Goal: Check status: Check status

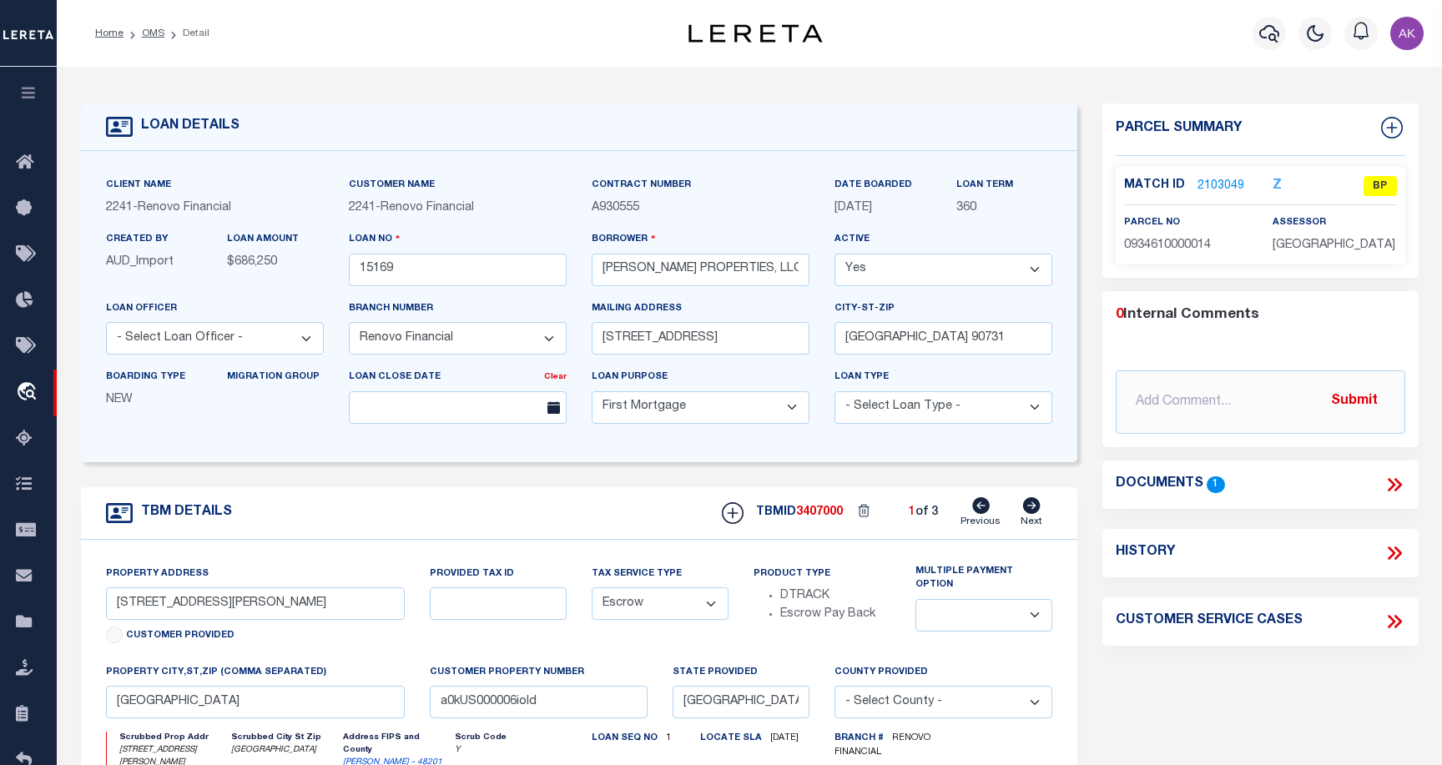
select select "25066"
select select "10"
select select "Escrow"
click at [149, 34] on link "OMS" at bounding box center [153, 33] width 23 height 10
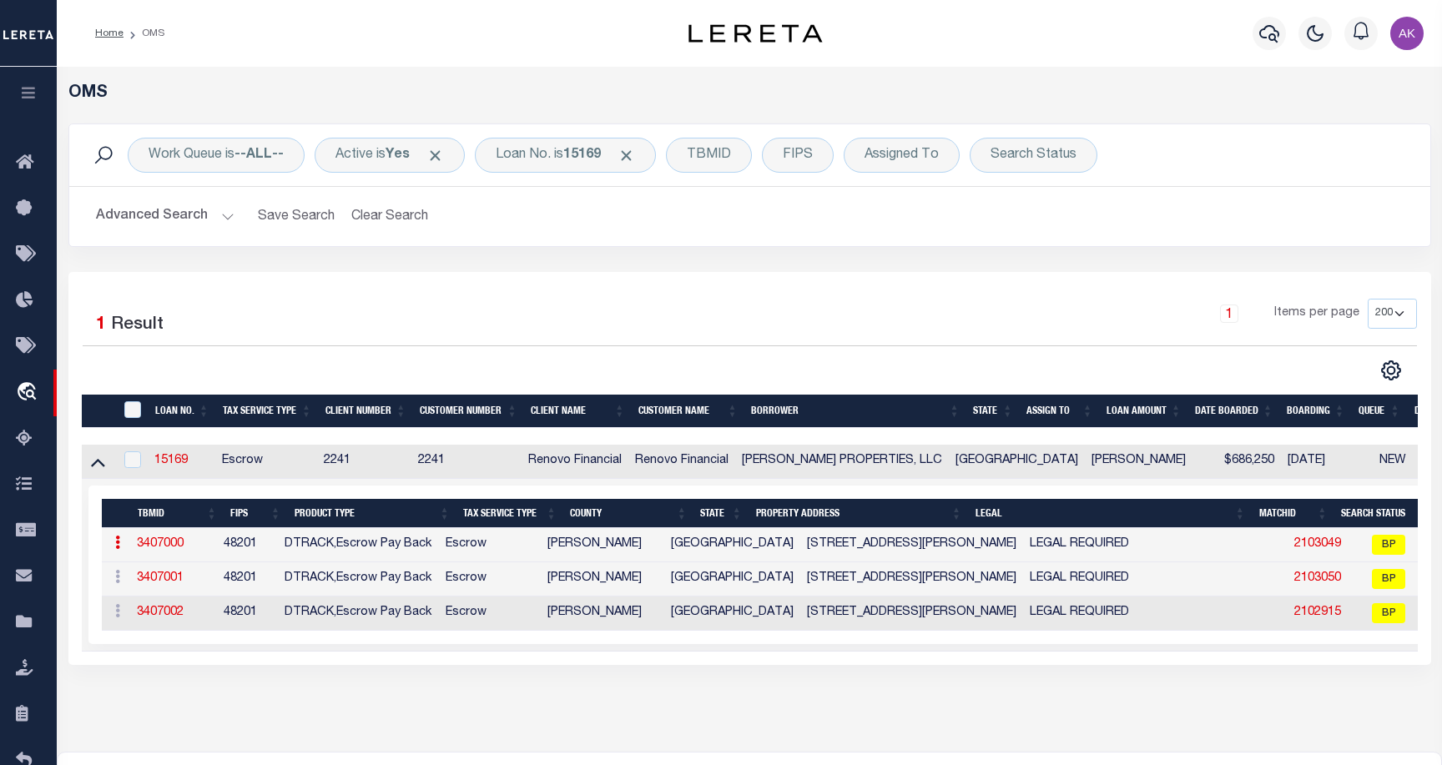
click at [1055, 13] on div "Profile Sign out" at bounding box center [1148, 33] width 561 height 58
click at [633, 153] on span "Click to Remove" at bounding box center [626, 156] width 18 height 18
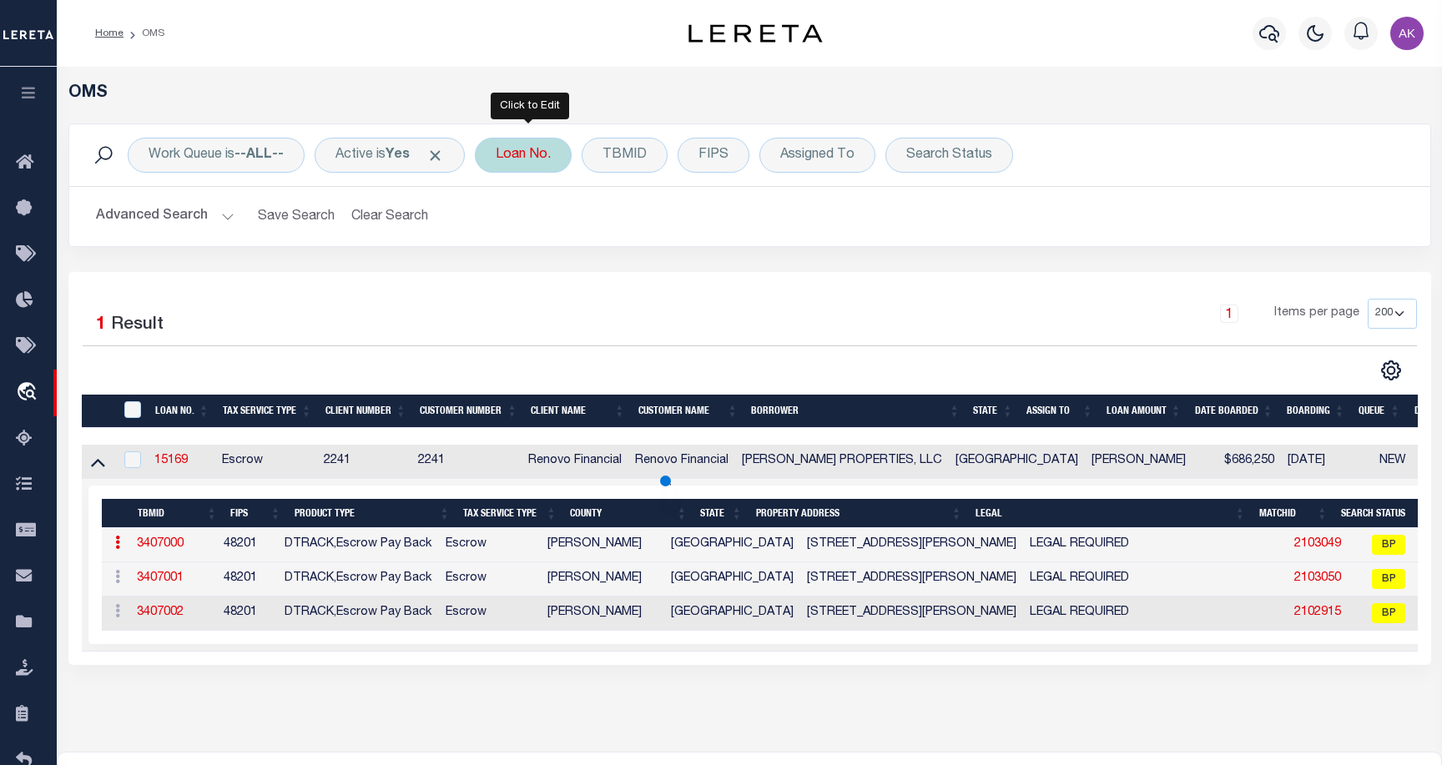
click at [533, 156] on div "Loan No." at bounding box center [523, 155] width 97 height 35
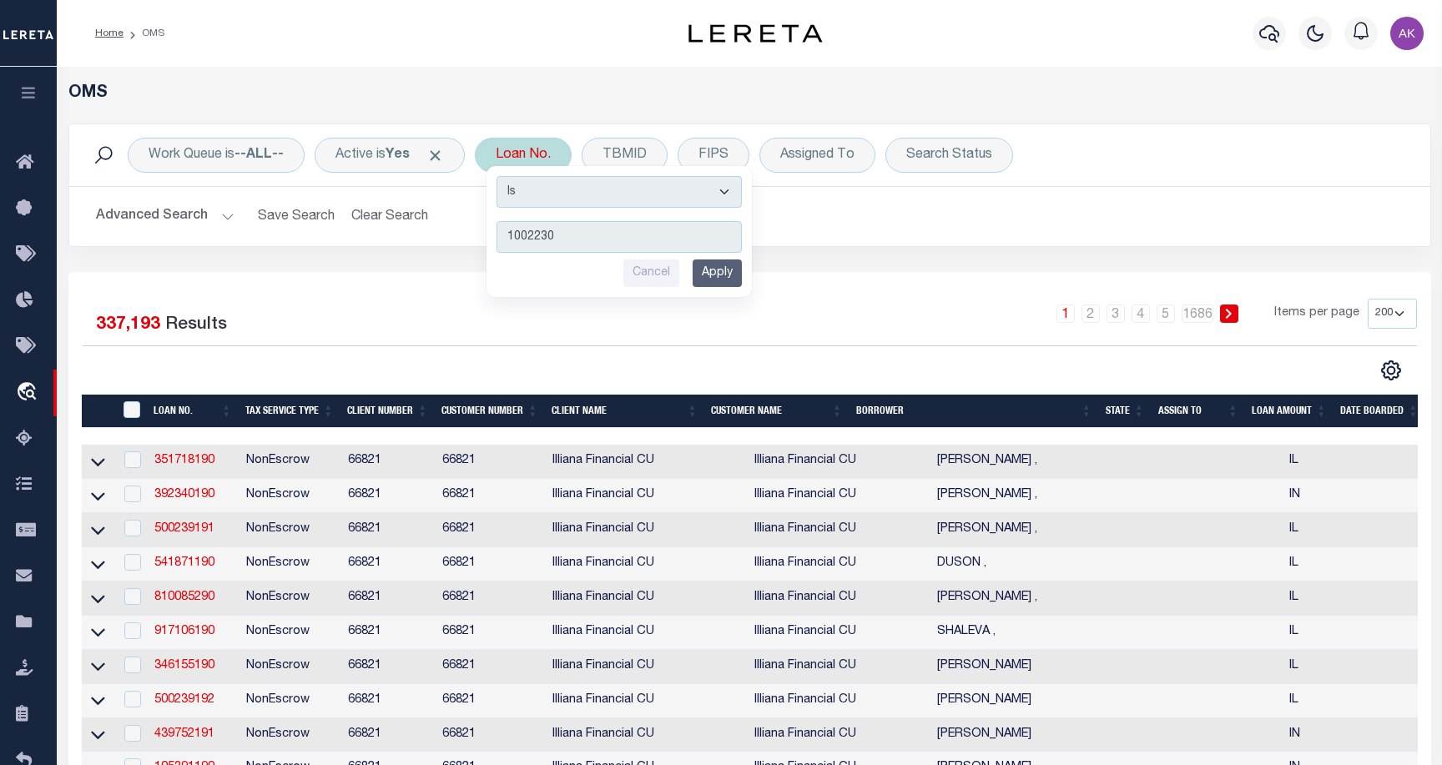
type input "10022303"
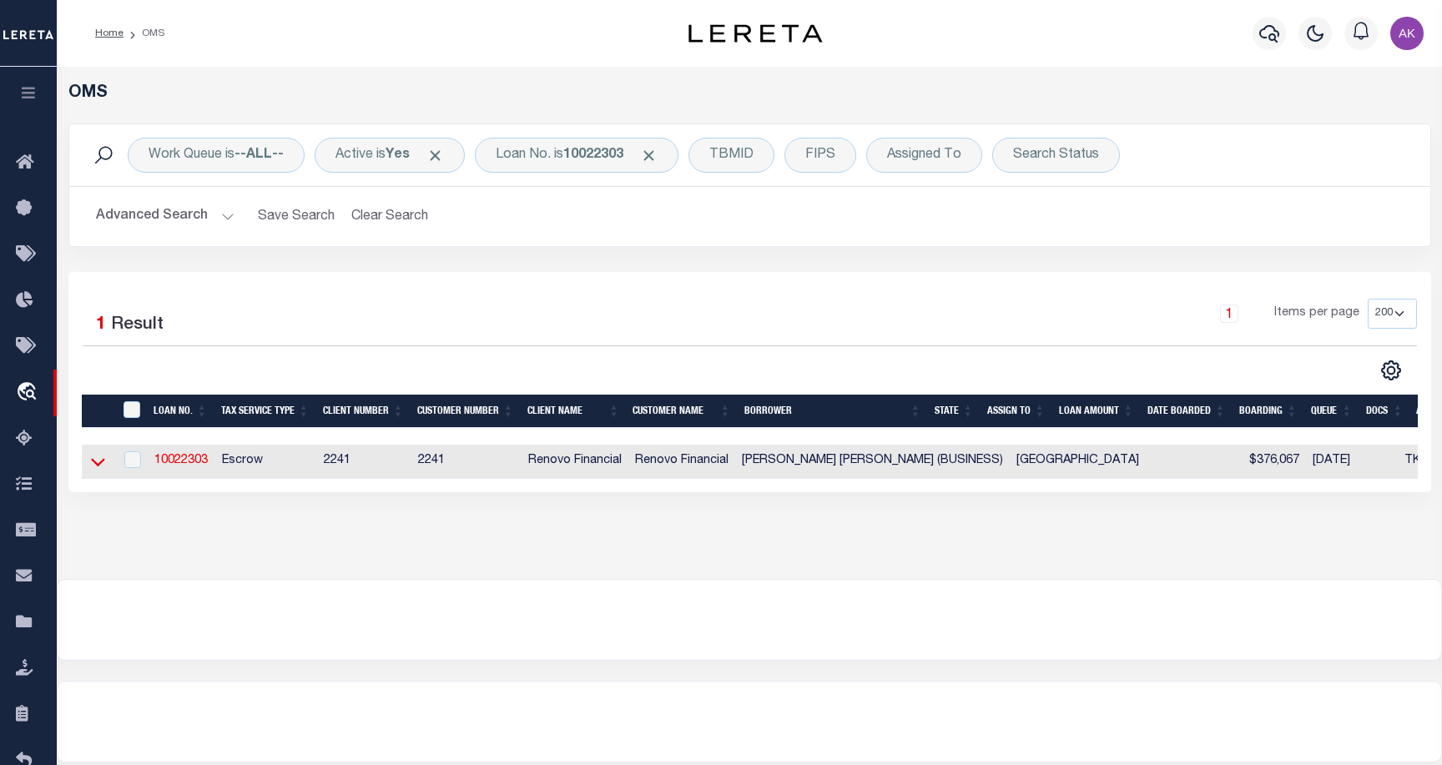
click at [93, 464] on icon at bounding box center [98, 463] width 14 height 8
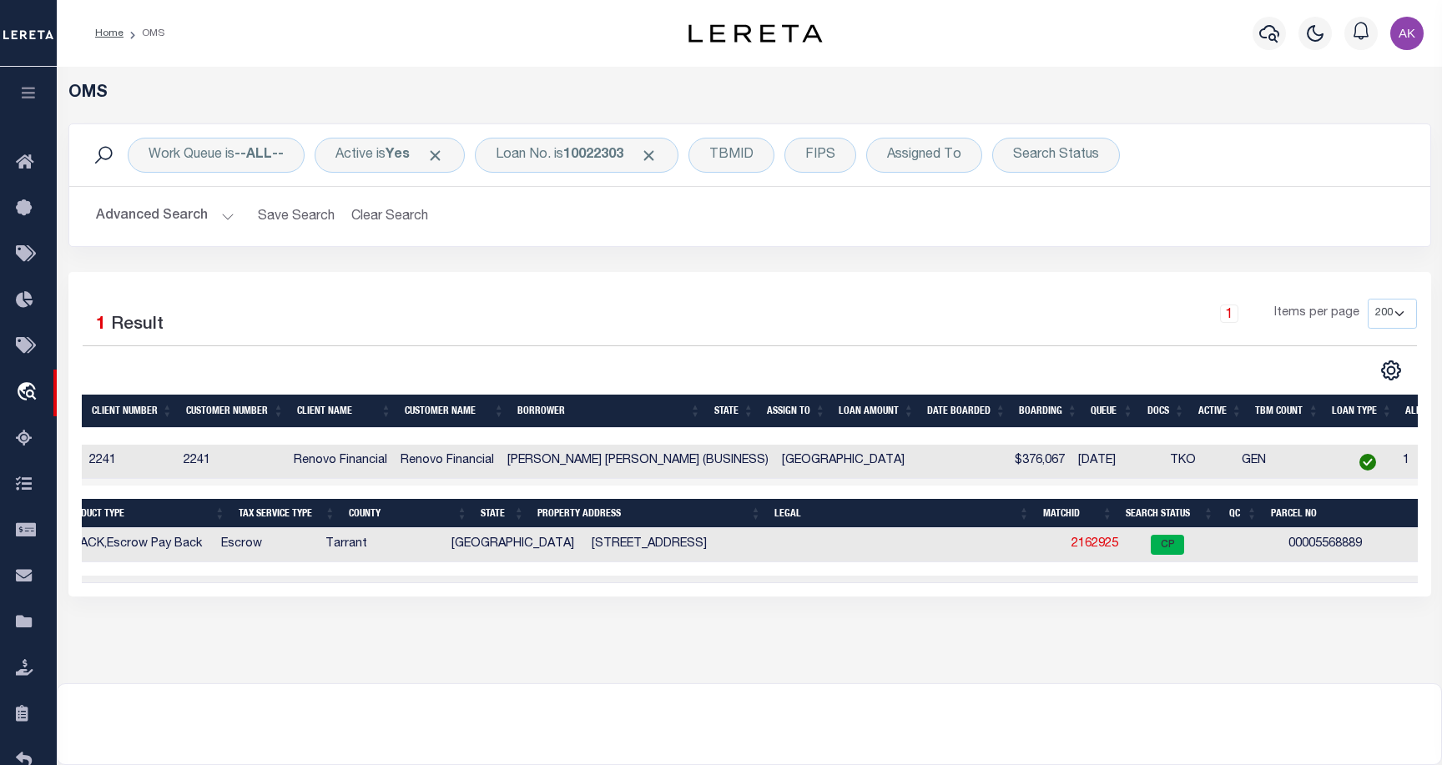
scroll to position [0, 107]
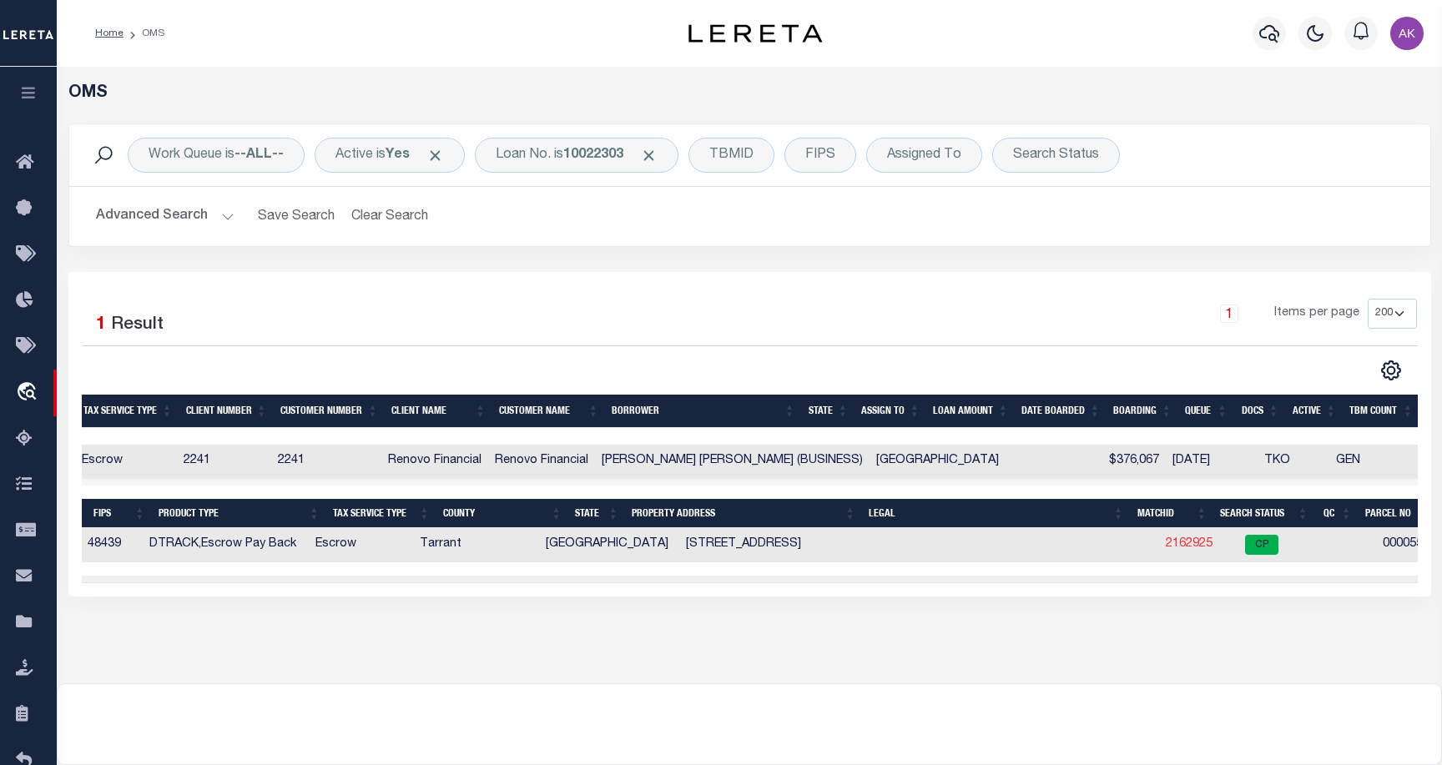
click at [1166, 546] on link "2162925" at bounding box center [1189, 544] width 47 height 12
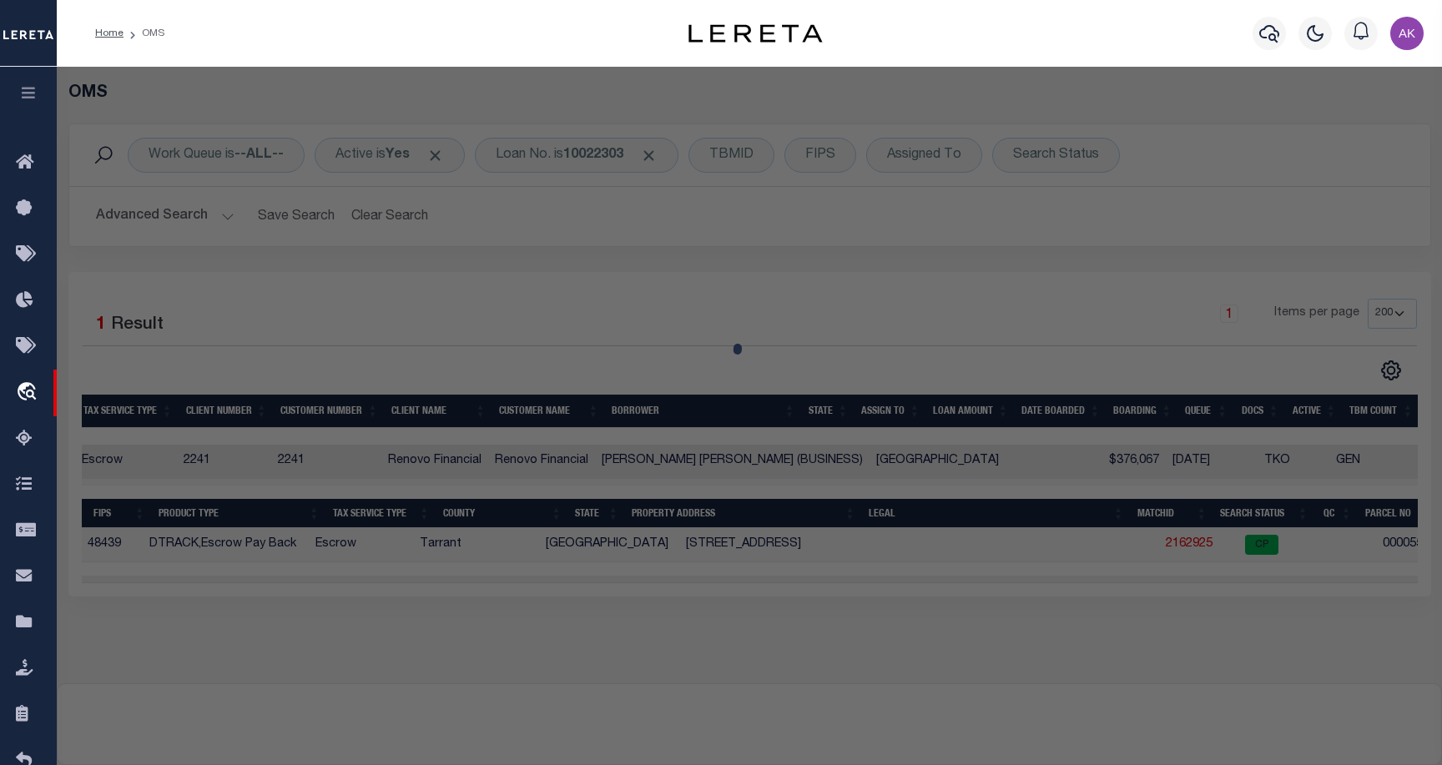
checkbox input "false"
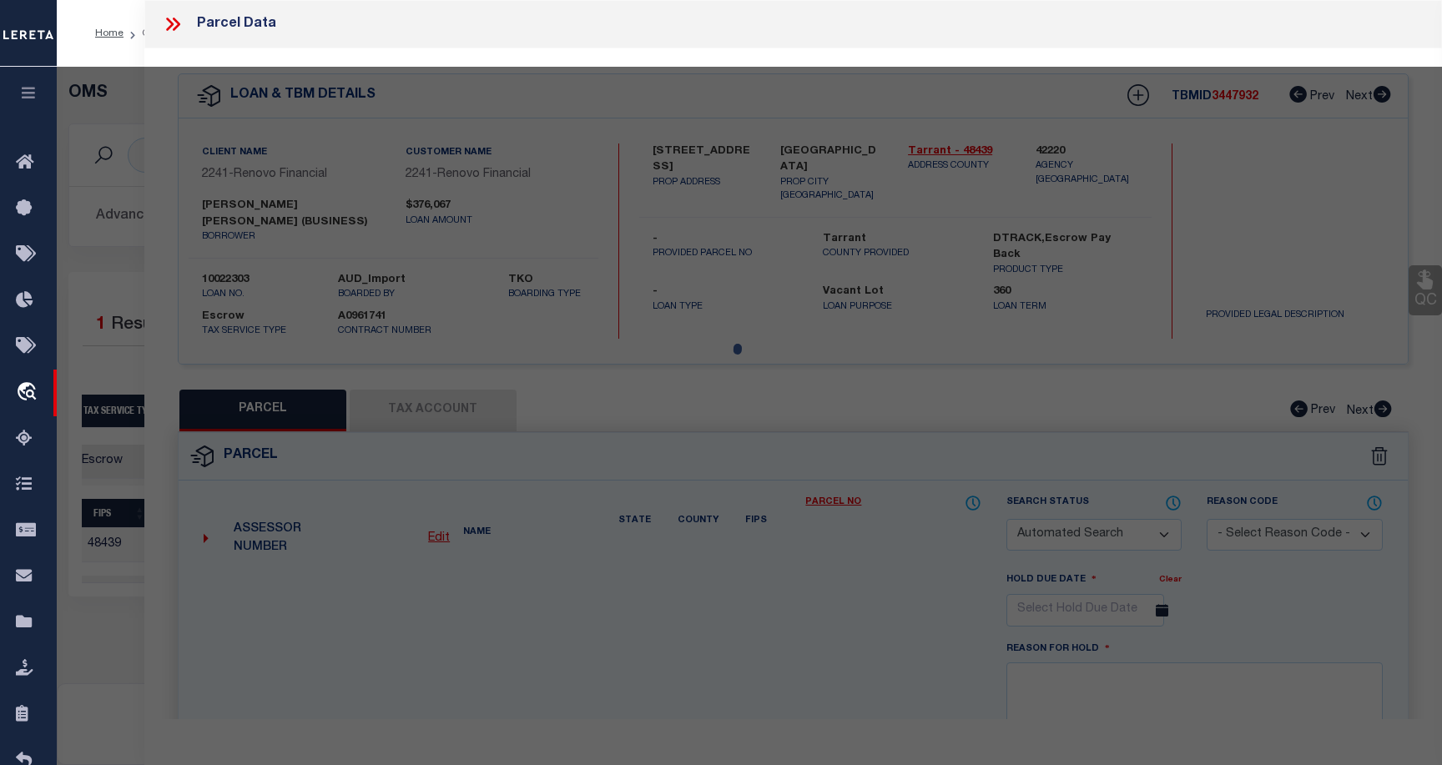
select select "CP"
type input "JIAXUAN LI,DANICA"
select select "ATL"
select select "ADD"
type input "[STREET_ADDRESS]"
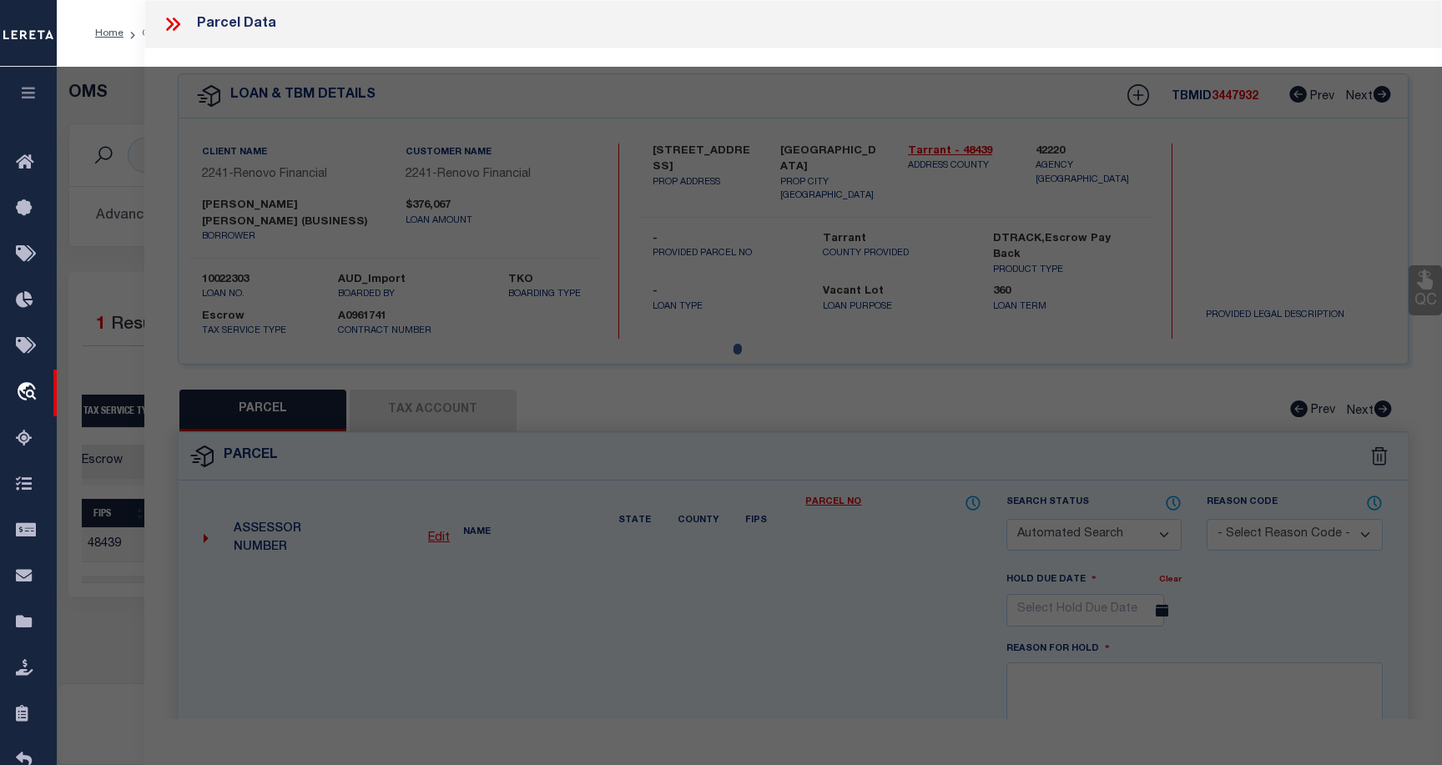
checkbox input "false"
type input "[GEOGRAPHIC_DATA]"
type textarea "[GEOGRAPHIC_DATA] 7 LOT 26"
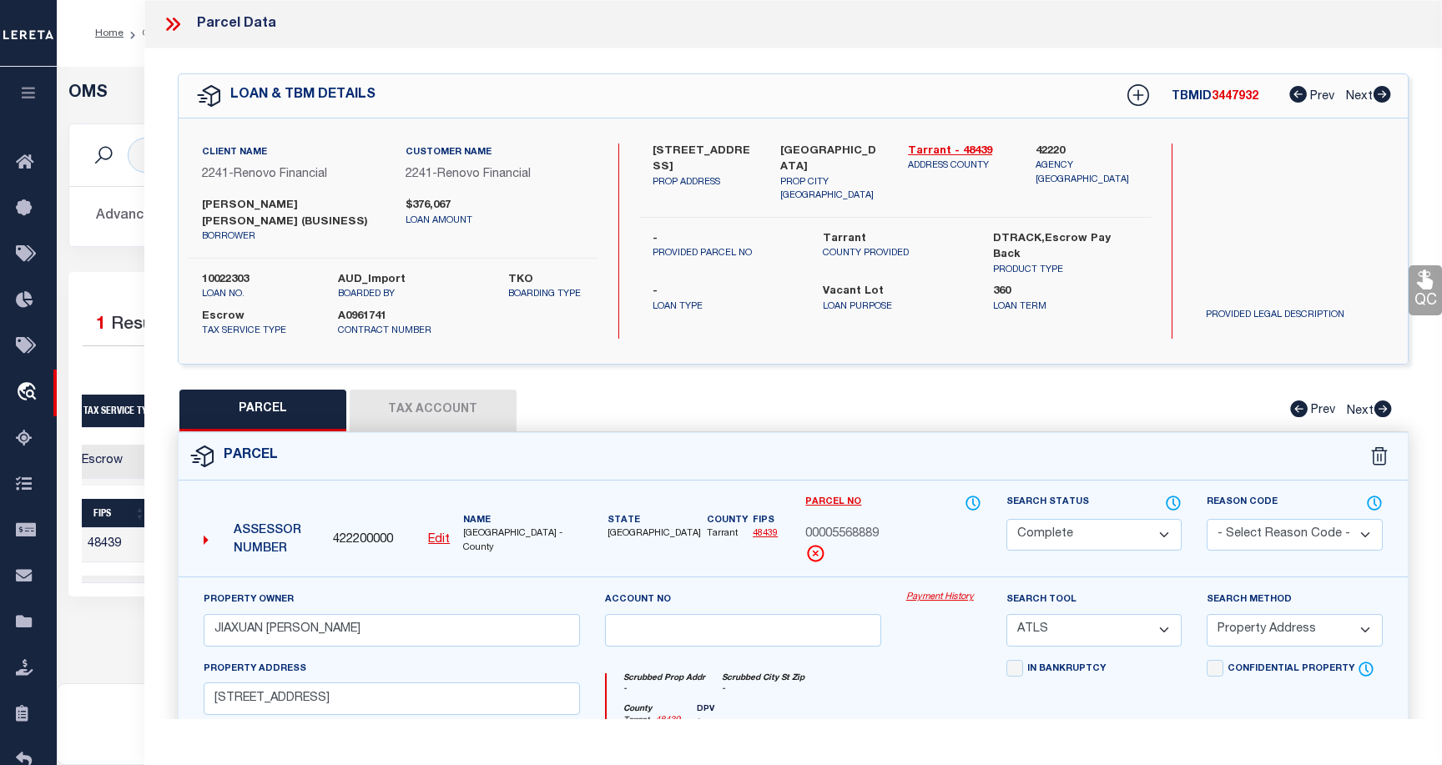
click at [957, 591] on link "Payment History" at bounding box center [943, 598] width 75 height 14
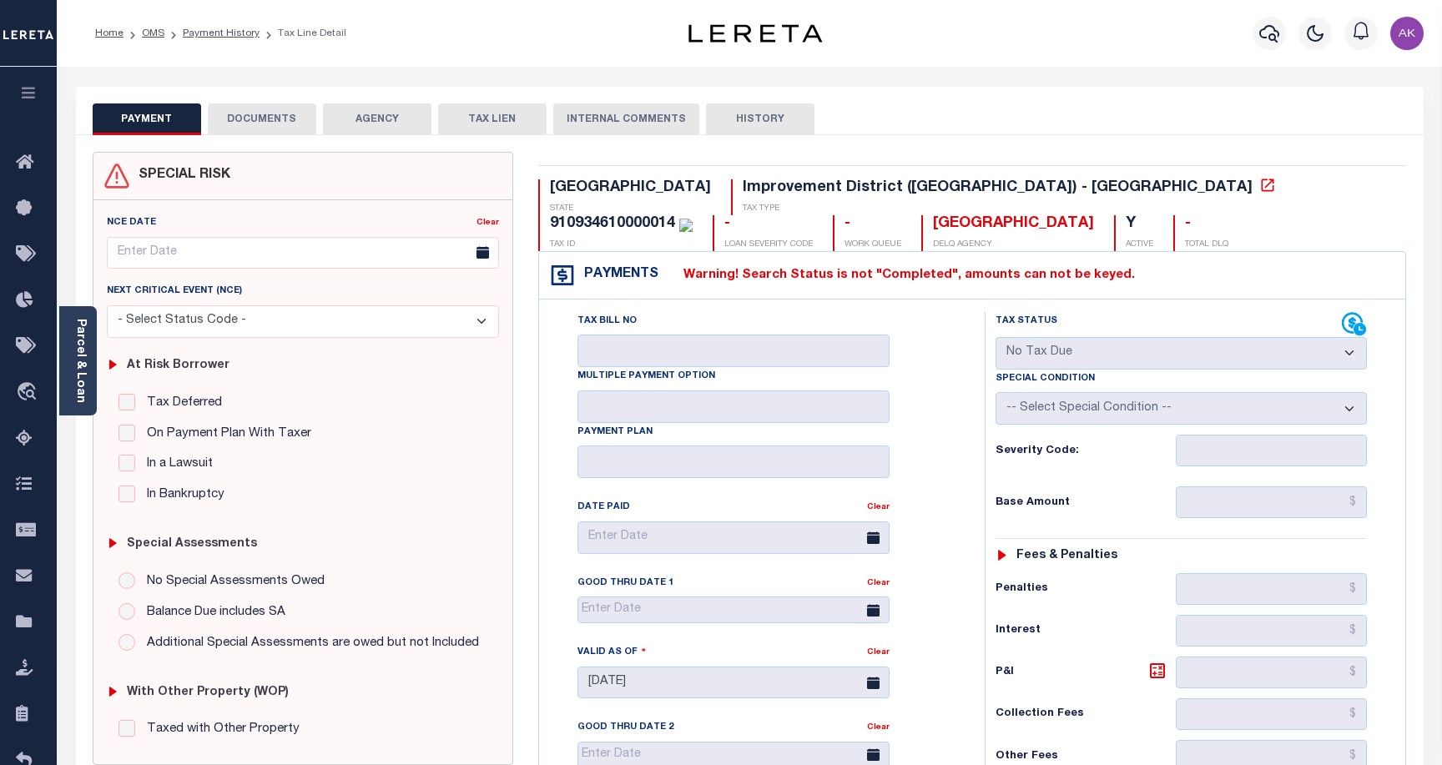
select select "NTX"
click at [145, 33] on link "OMS" at bounding box center [153, 33] width 23 height 10
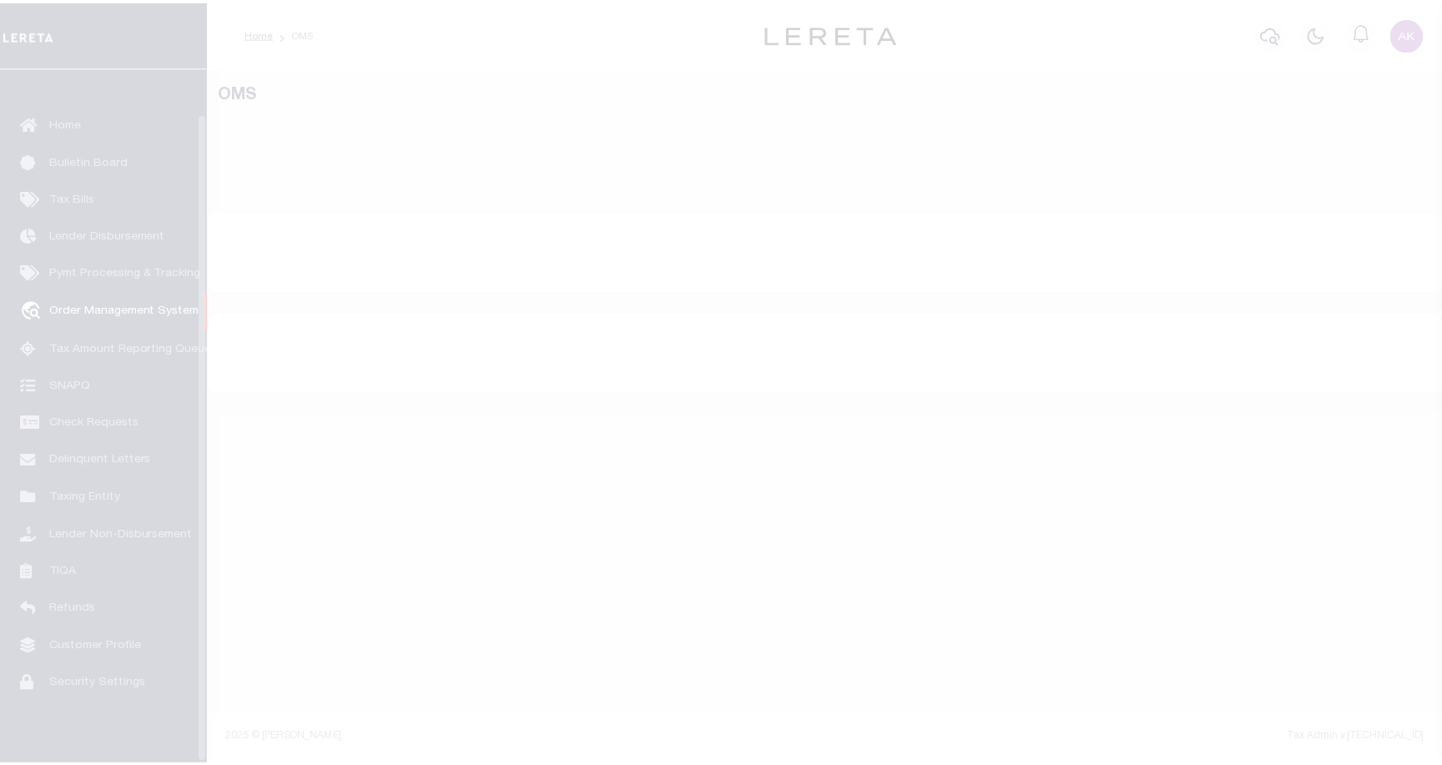
scroll to position [48, 0]
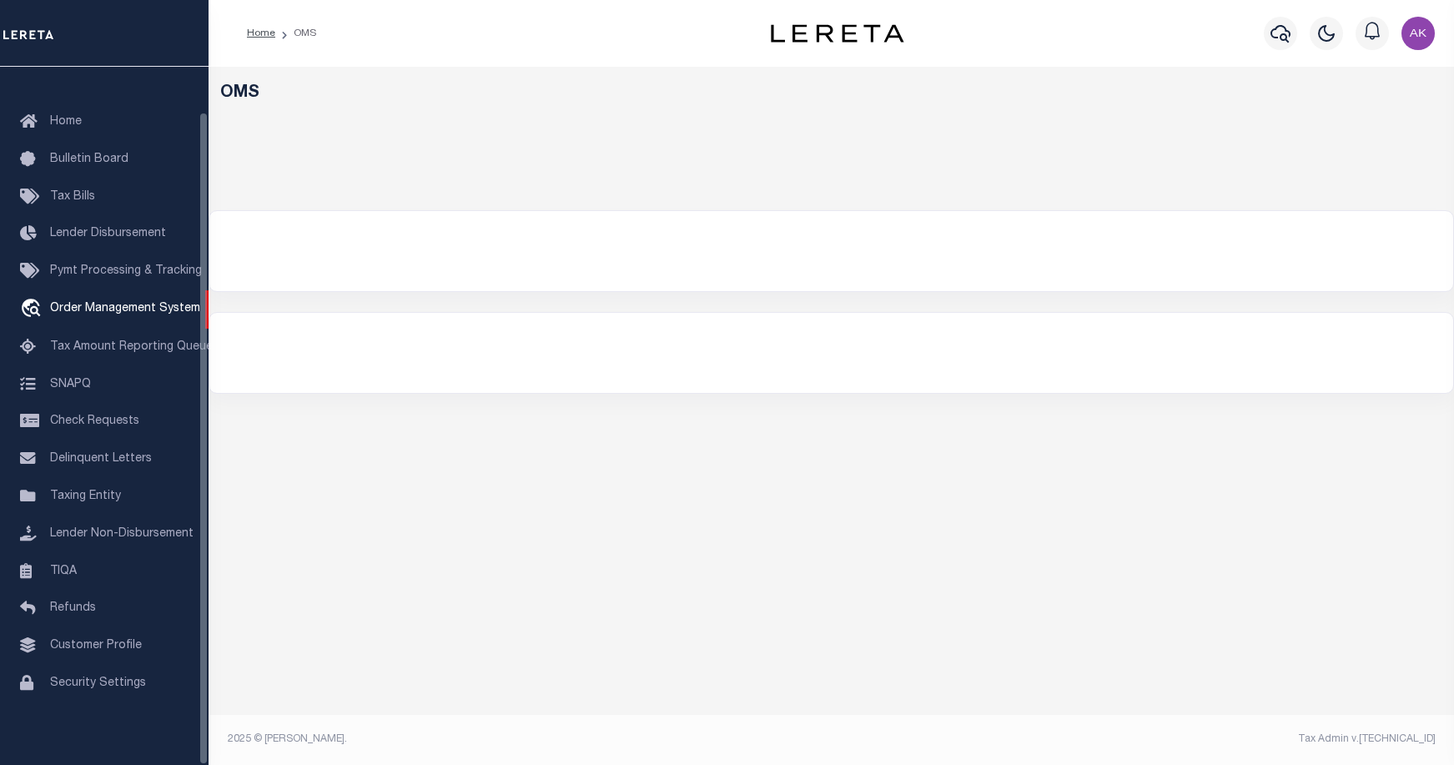
select select "200"
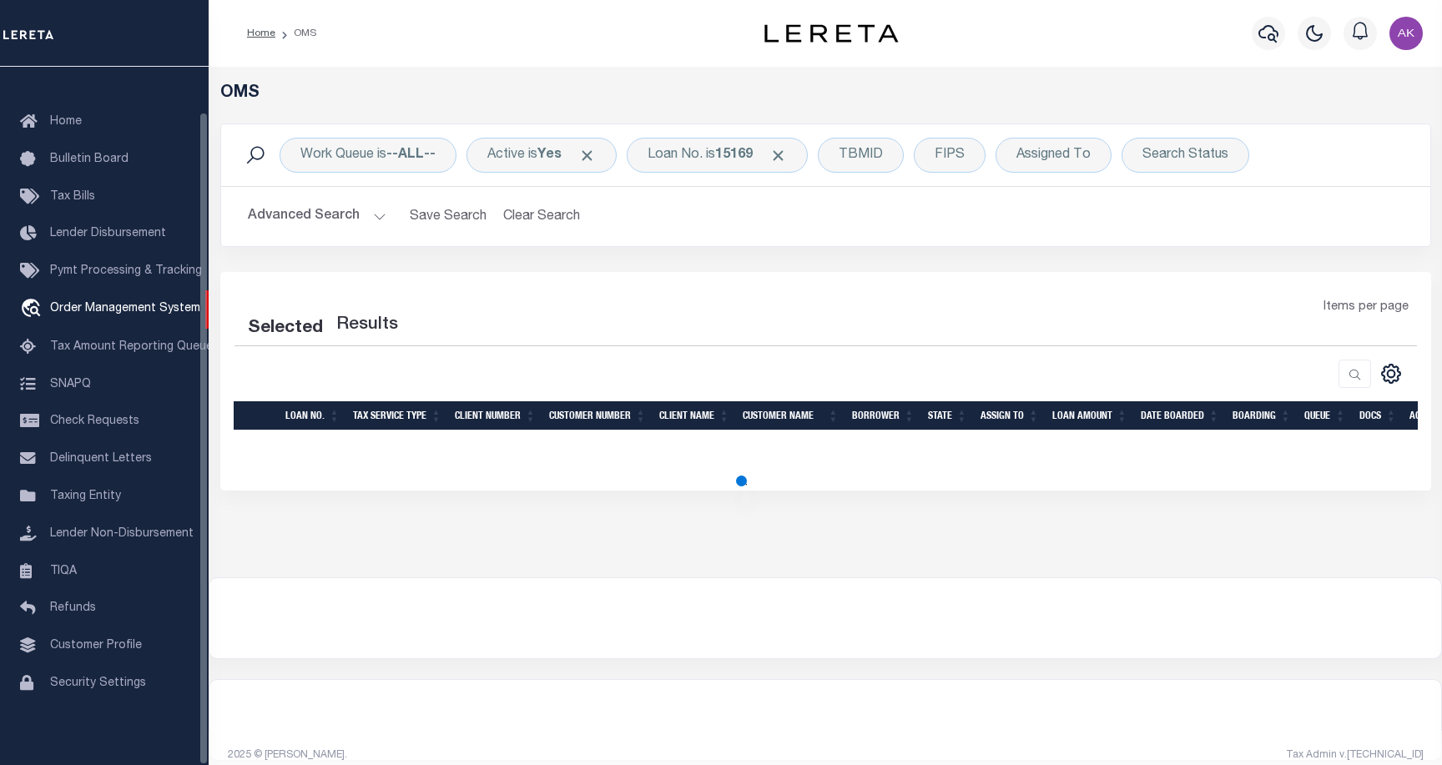
select select "200"
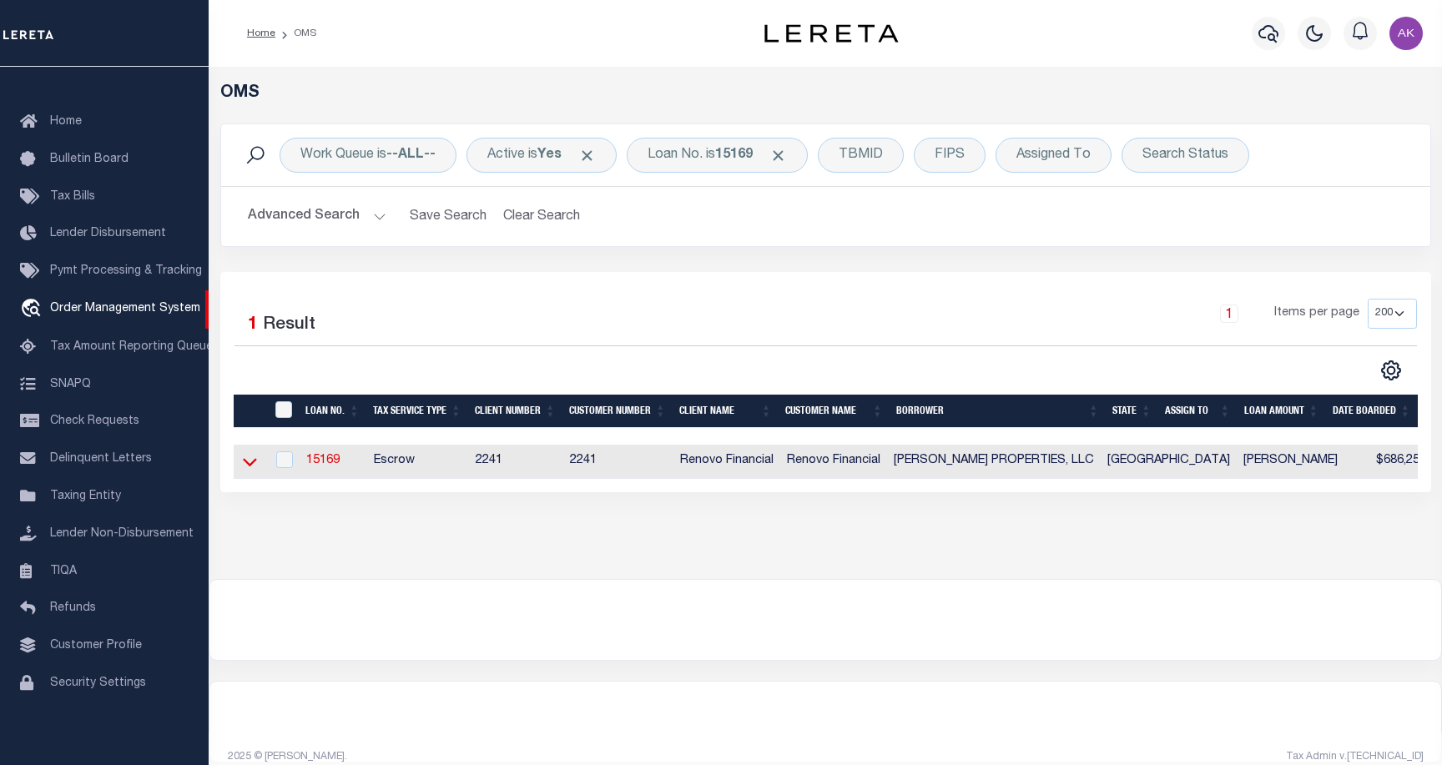
click at [251, 466] on icon at bounding box center [250, 463] width 14 height 8
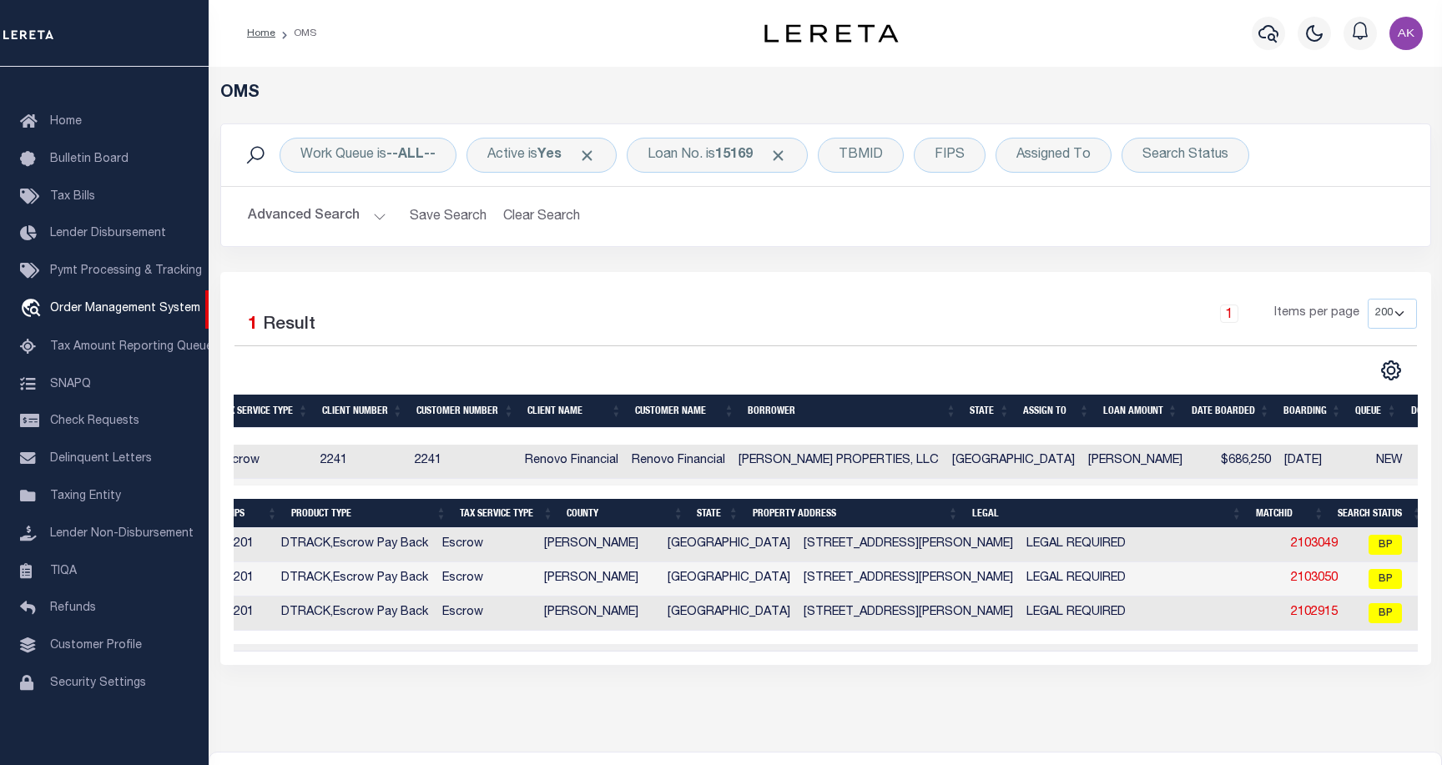
scroll to position [0, 18]
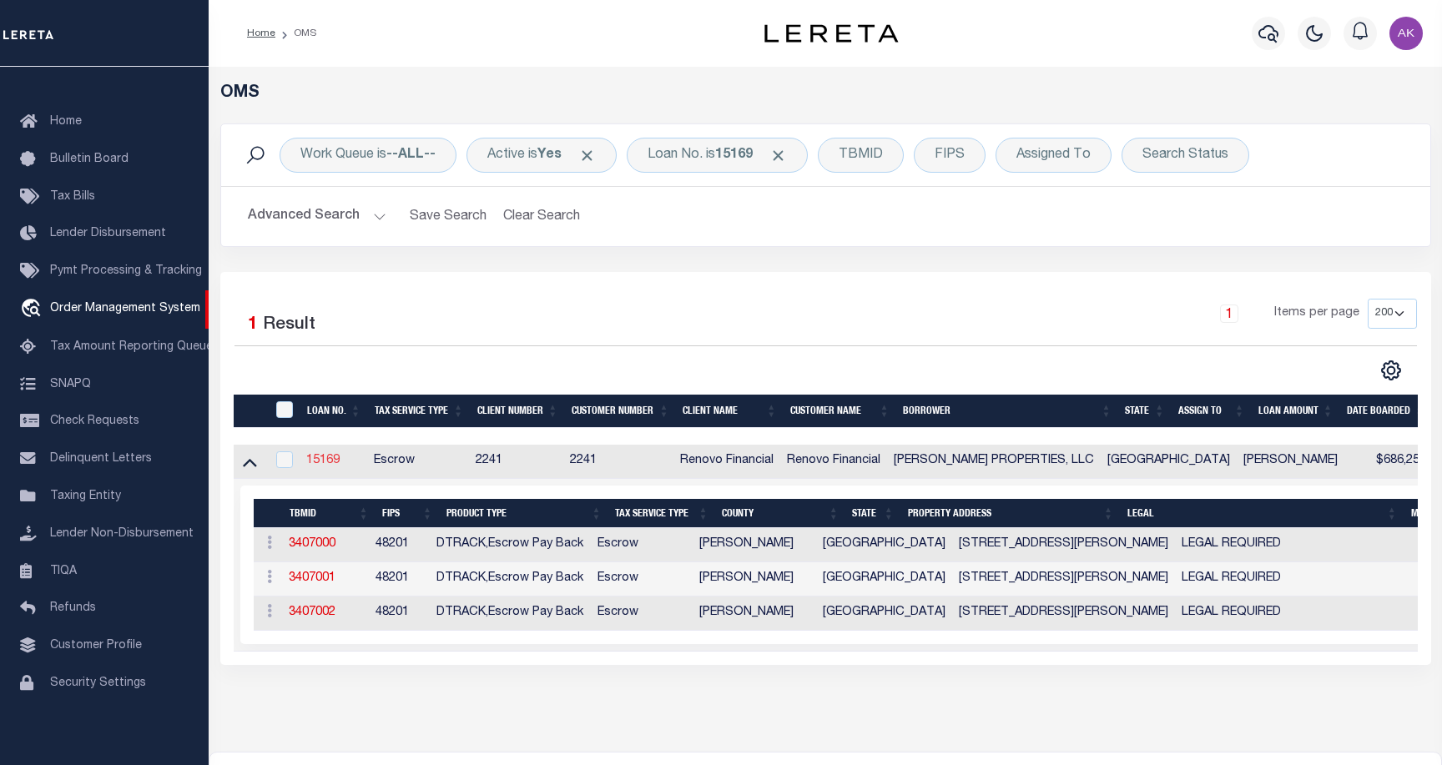
click at [327, 461] on link "15169" at bounding box center [322, 461] width 33 height 12
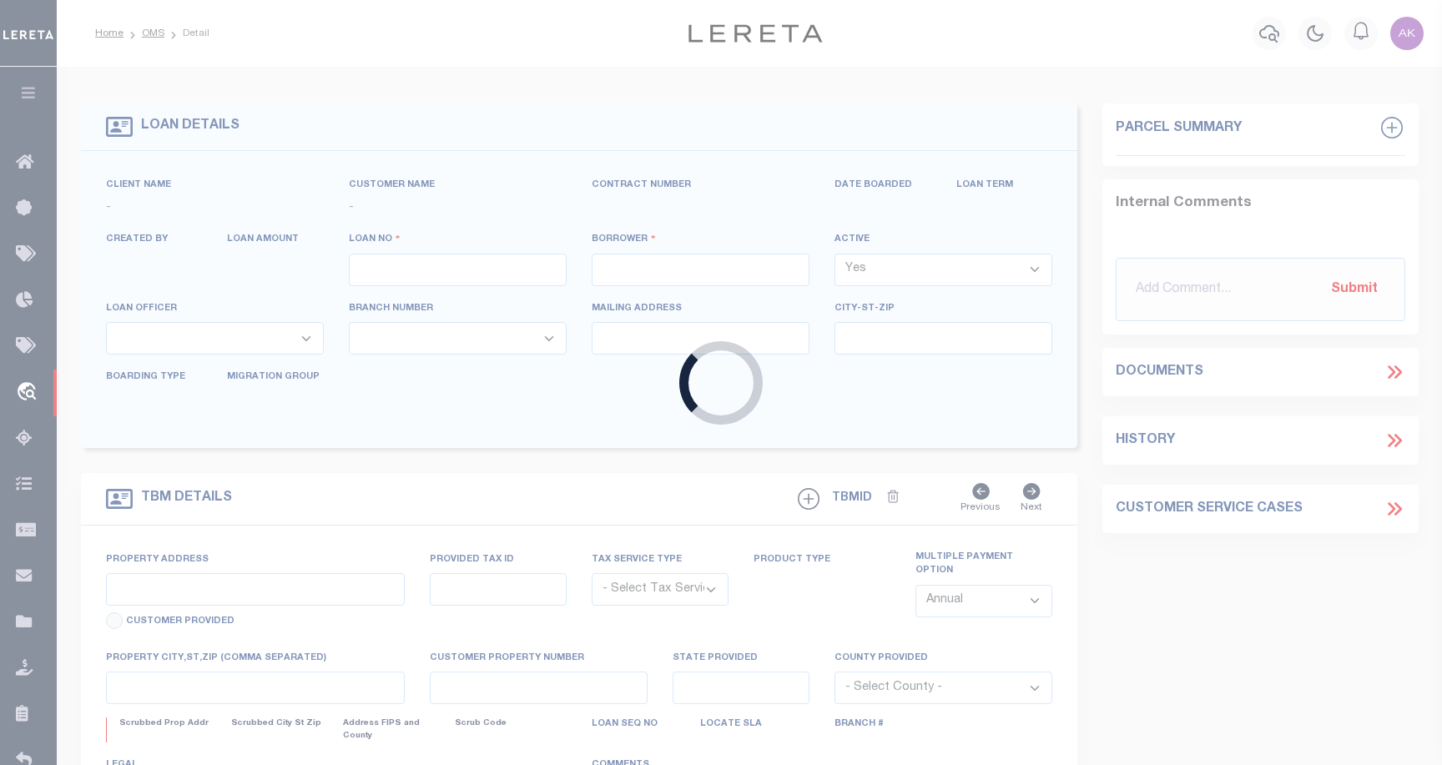
type input "15169"
type input "[PERSON_NAME] PROPERTIES, LLC"
select select
type input "[STREET_ADDRESS]"
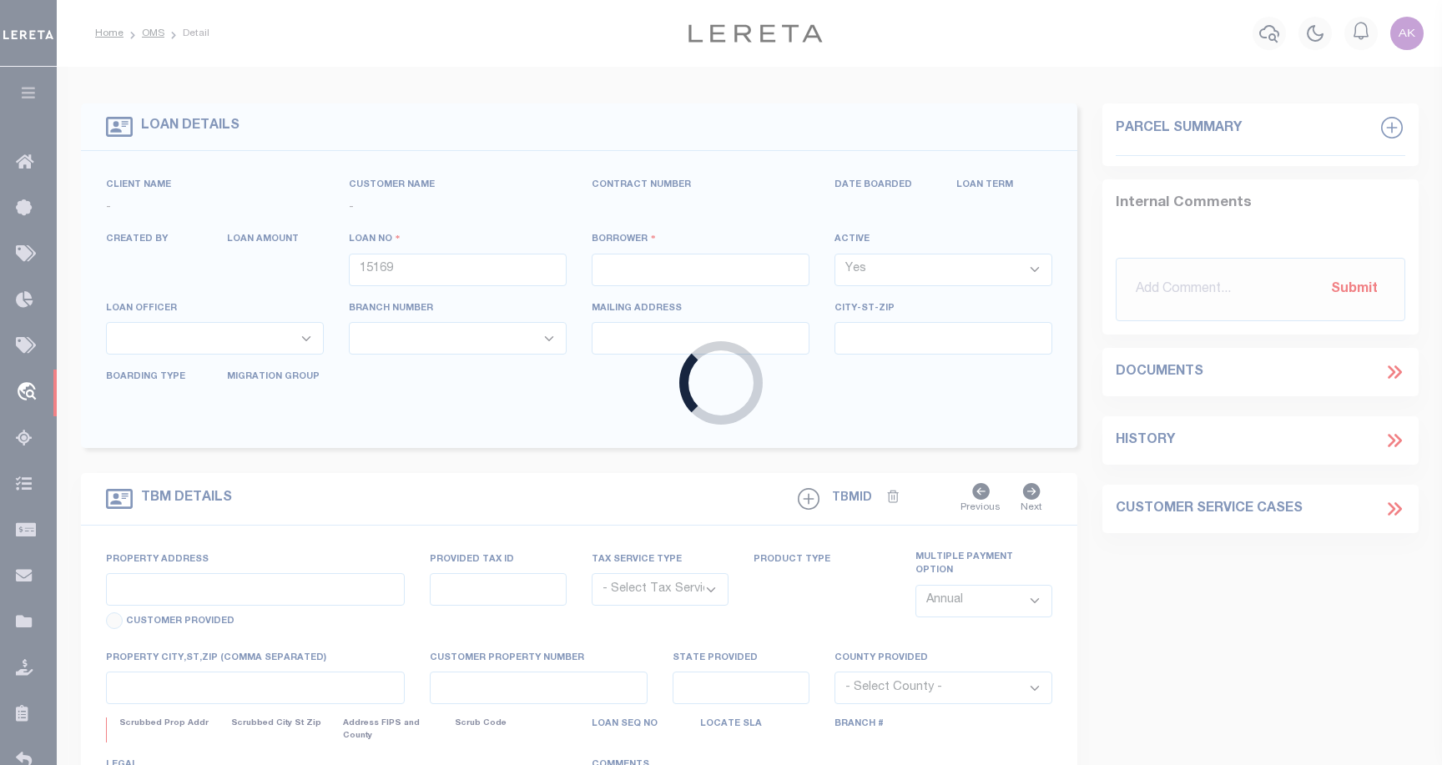
type input "[GEOGRAPHIC_DATA] 90731"
select select "10"
select select "Escrow"
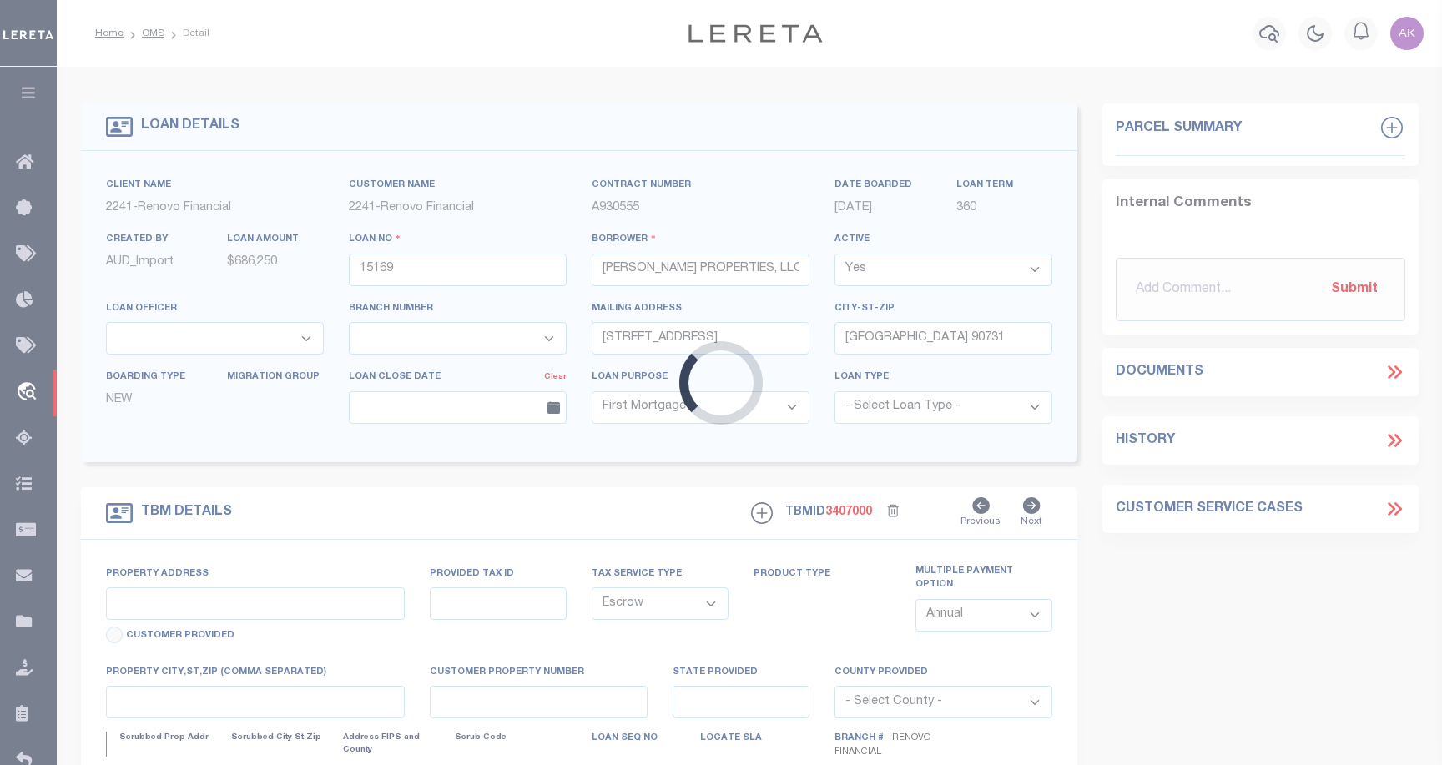
type input "[STREET_ADDRESS][PERSON_NAME]"
select select
type input "[GEOGRAPHIC_DATA]"
type input "a0kUS000006iold"
type input "[GEOGRAPHIC_DATA]"
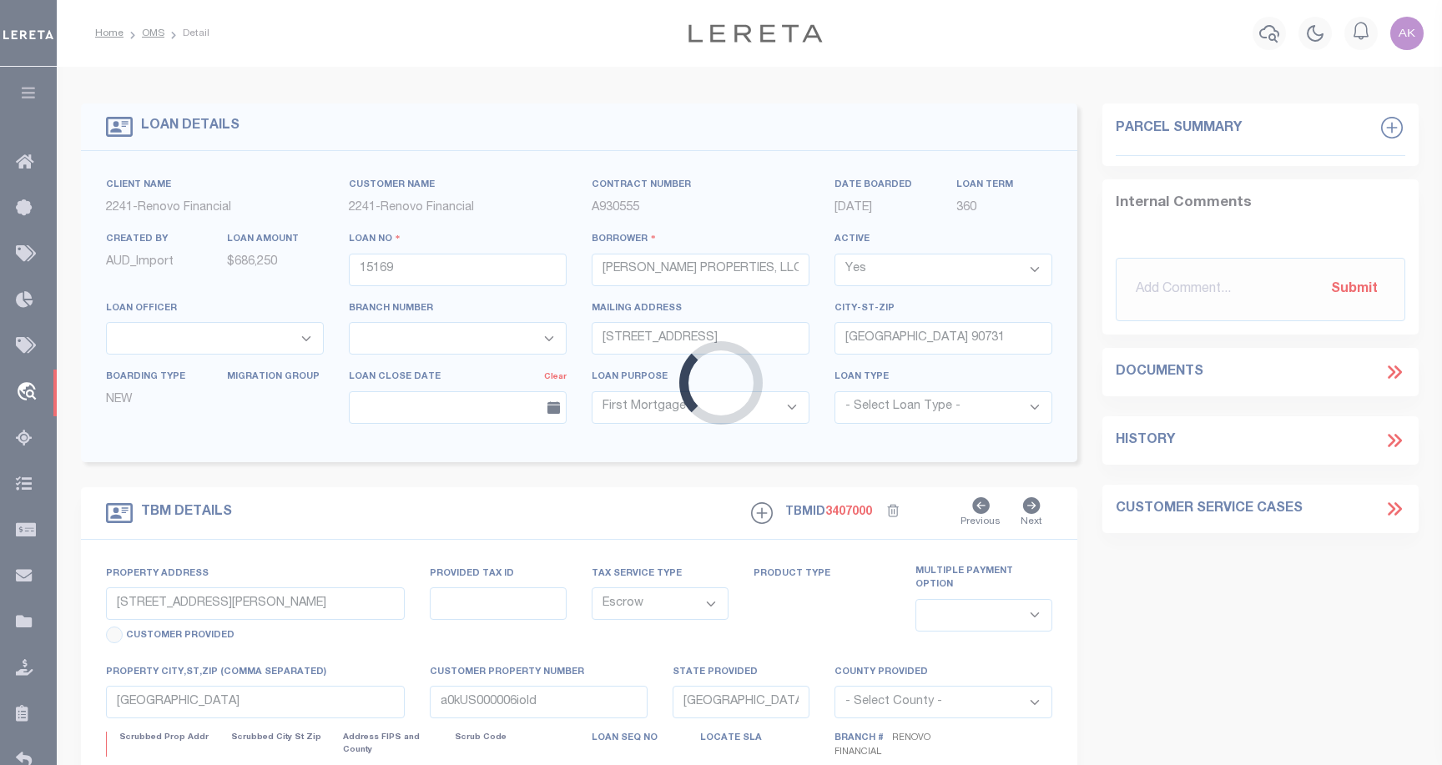
select select
type textarea "LEGAL REQUIRED"
type textarea "Liability Limited to Customer Provided Parcel"
select select "25066"
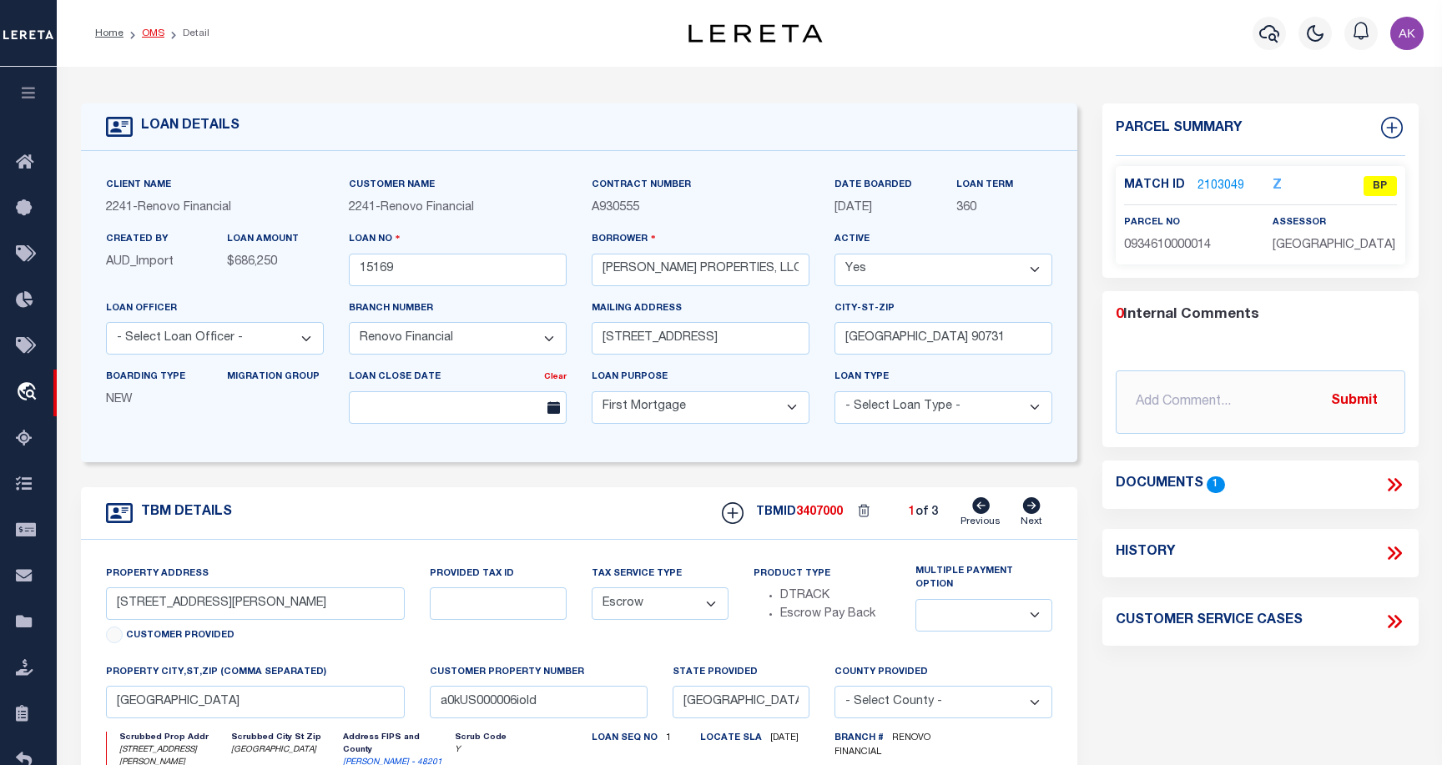
click at [152, 34] on link "OMS" at bounding box center [153, 33] width 23 height 10
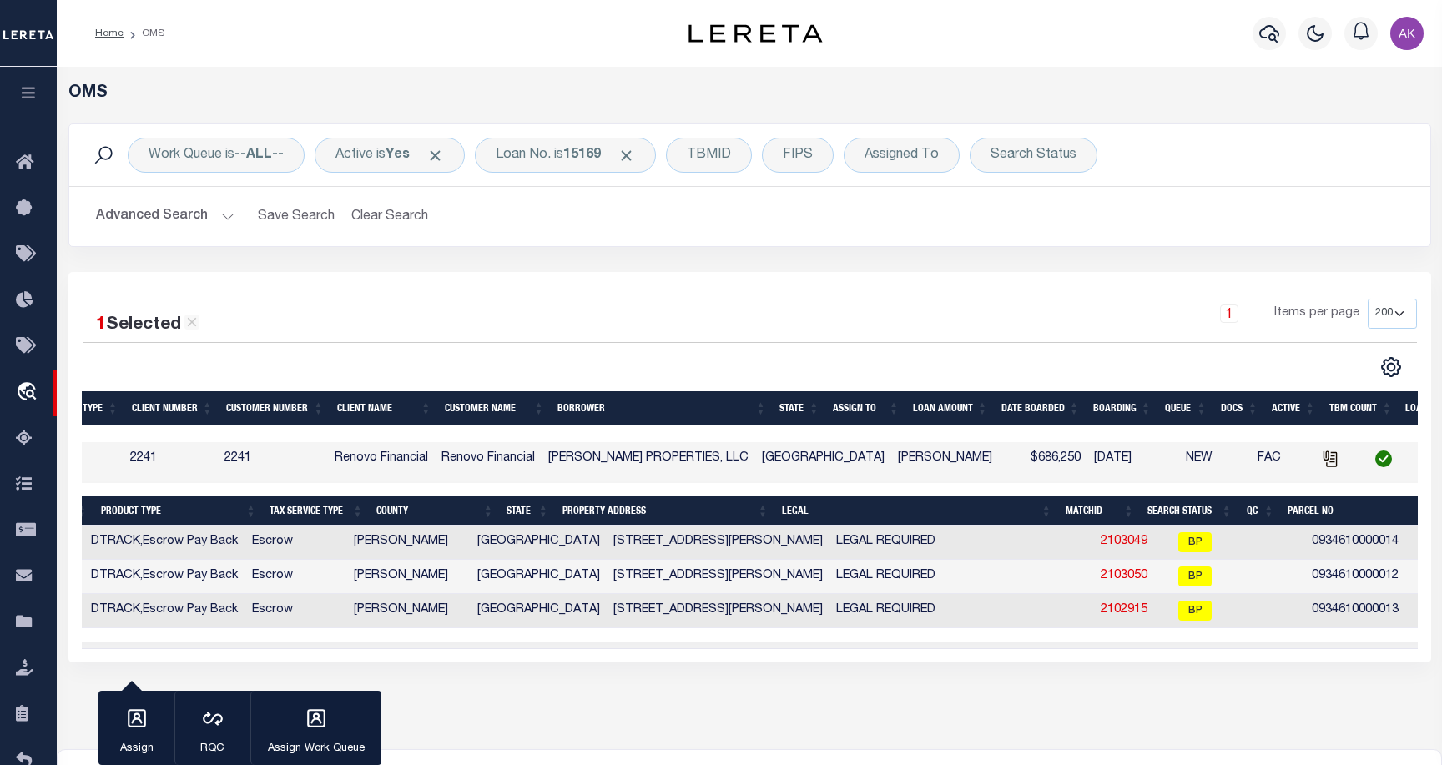
scroll to position [0, 202]
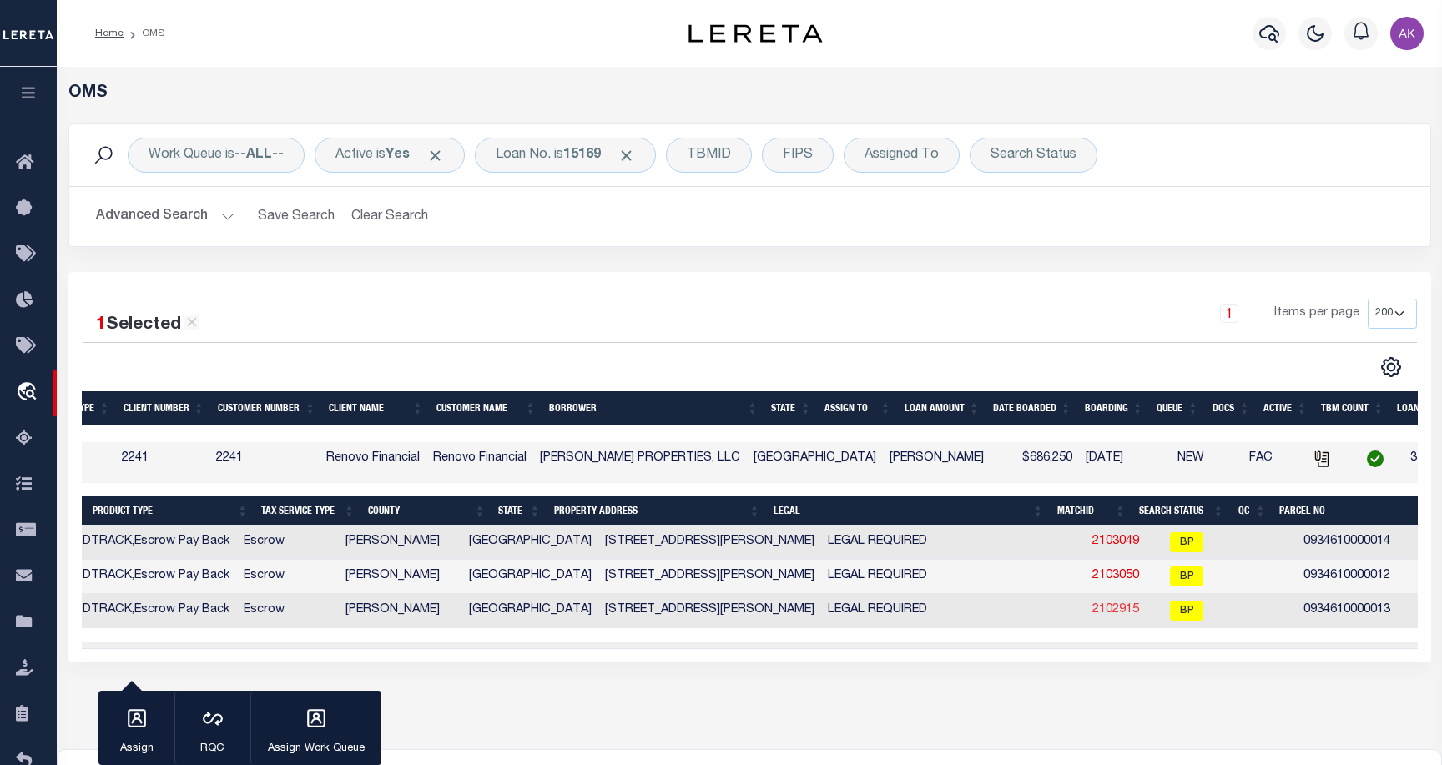
click at [1092, 613] on link "2102915" at bounding box center [1115, 610] width 47 height 12
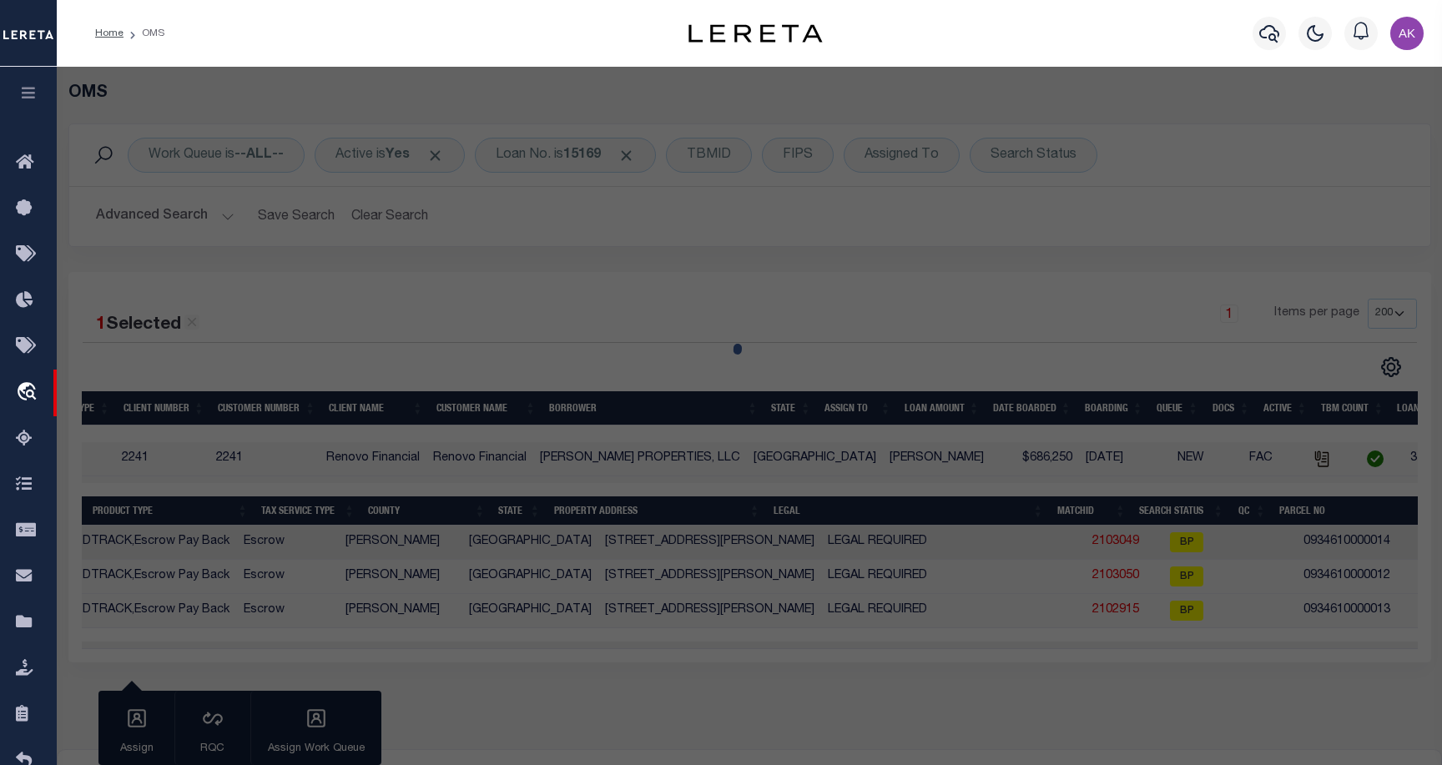
checkbox input "false"
select select "BP"
type input "CHOUDRY GROUP INC"
select select "AGW"
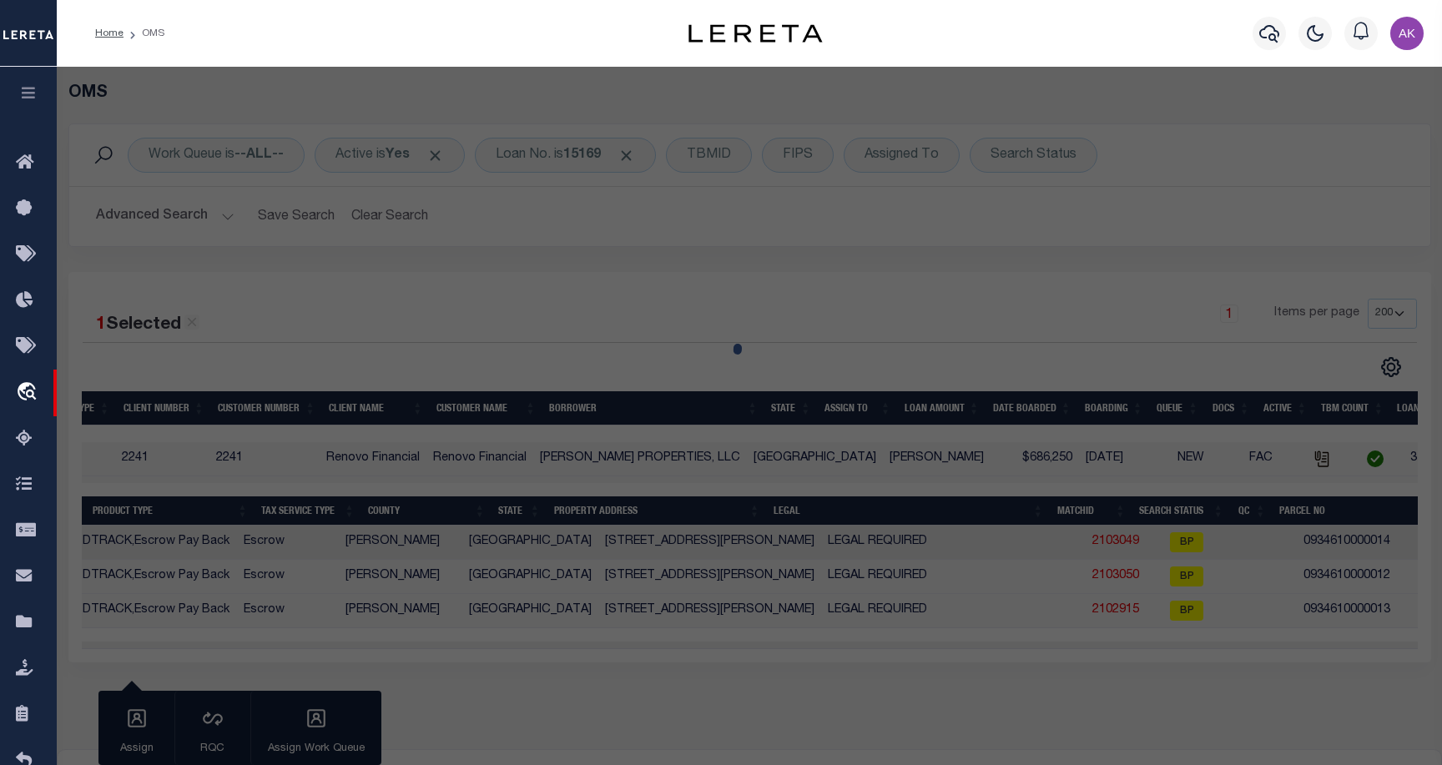
select select
type input "6716 BIGGS CT"
checkbox input "false"
type input "HOUSTON, TX 77061"
type textarea "LT 13 BLK 67 GLENBROOK VALLEY SEC 7 EXTN"
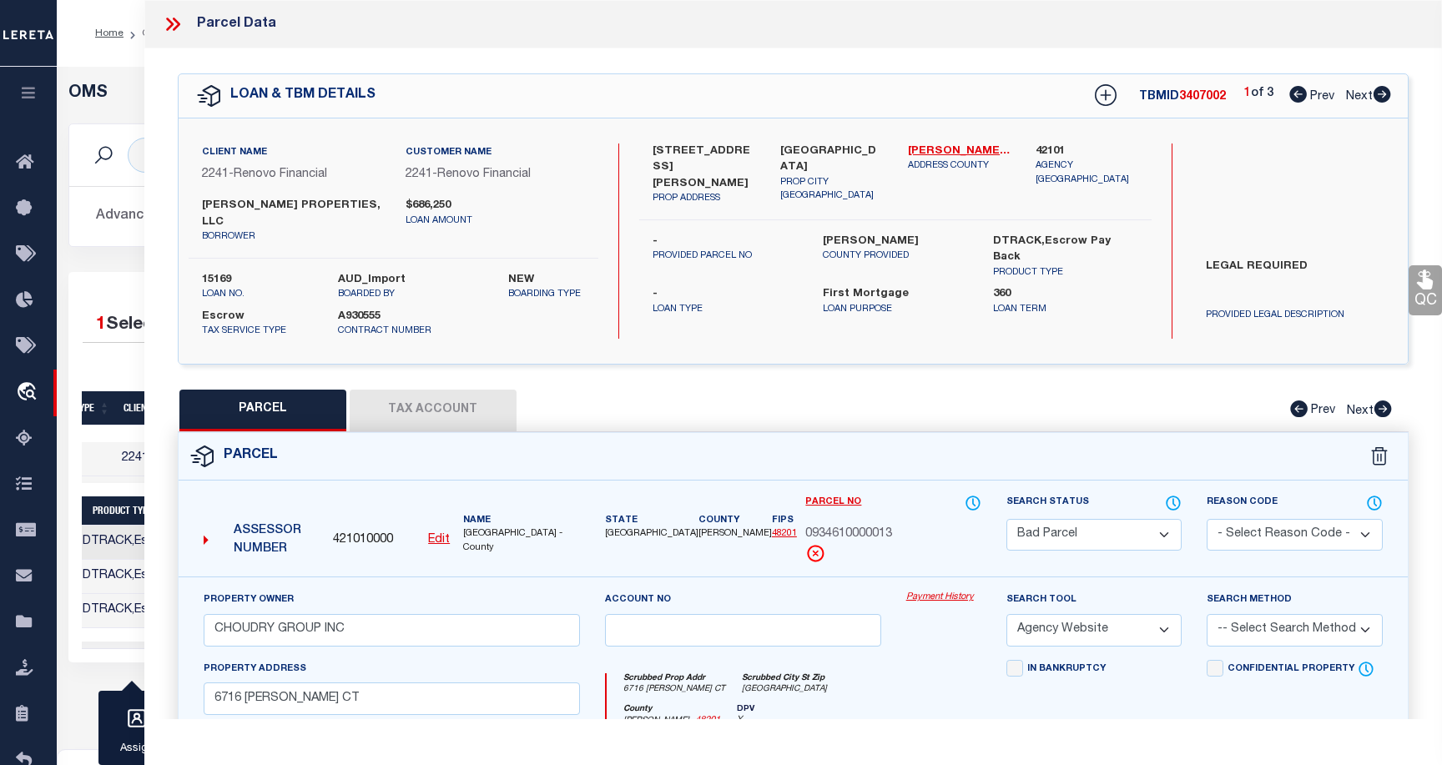
click at [955, 596] on link "Payment History" at bounding box center [943, 598] width 75 height 14
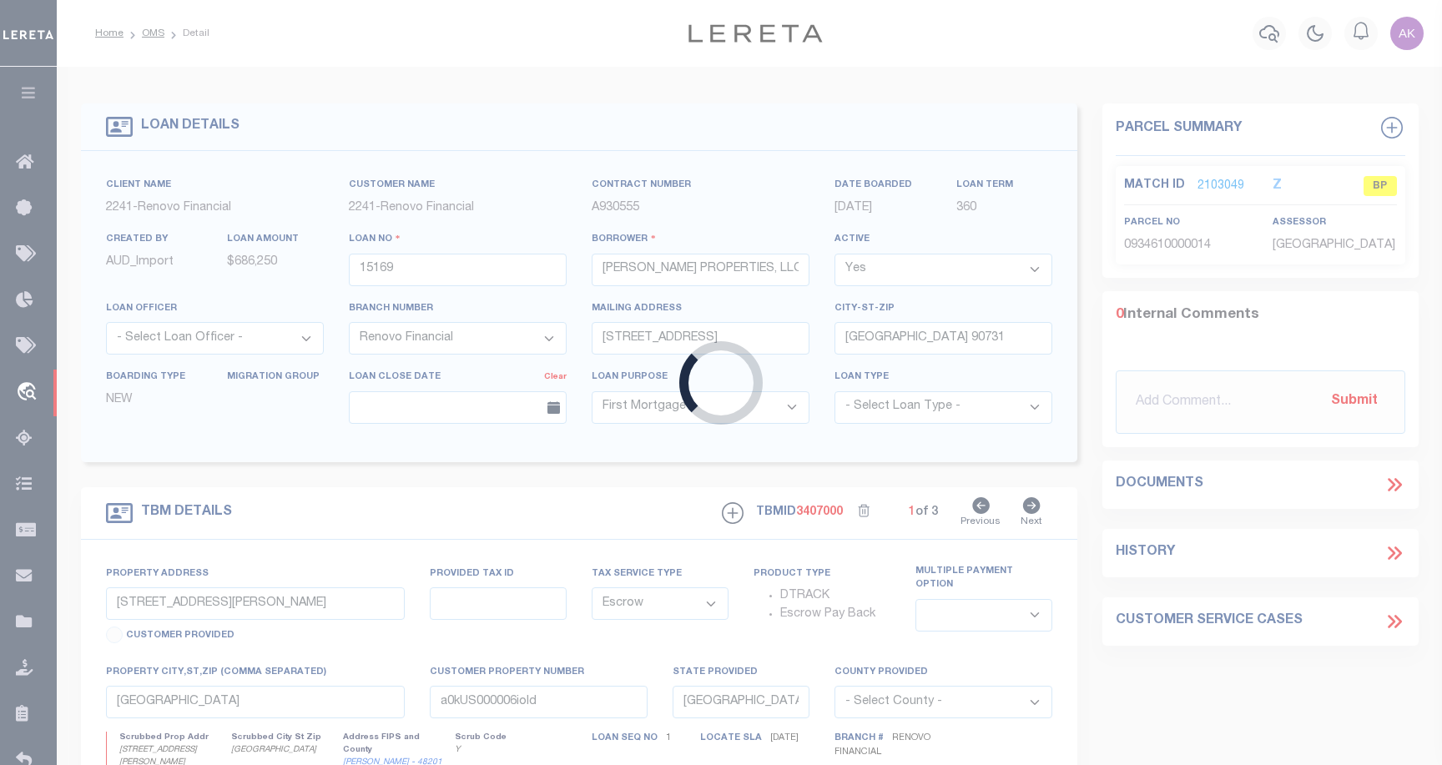
select select
select select "25066"
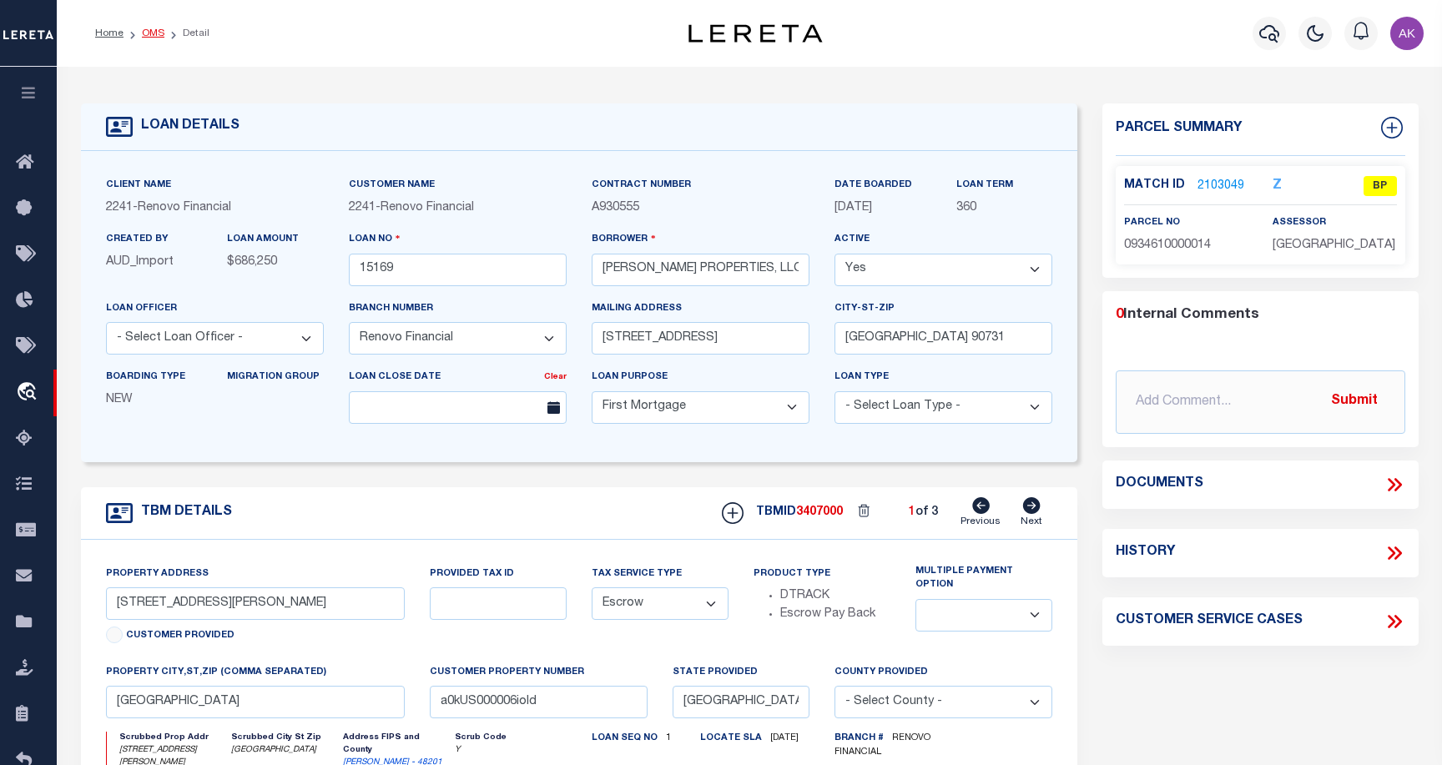
click at [154, 32] on link "OMS" at bounding box center [153, 33] width 23 height 10
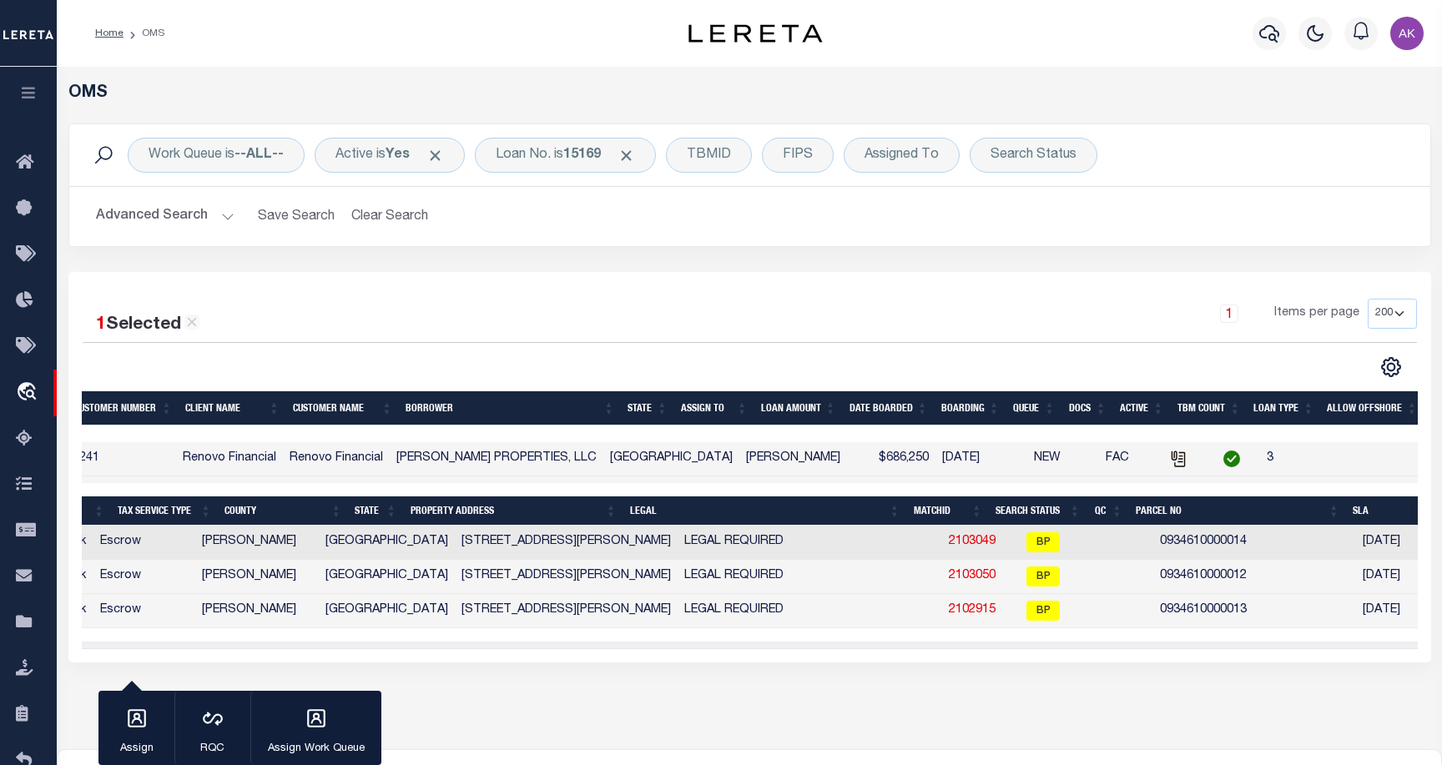
scroll to position [0, 360]
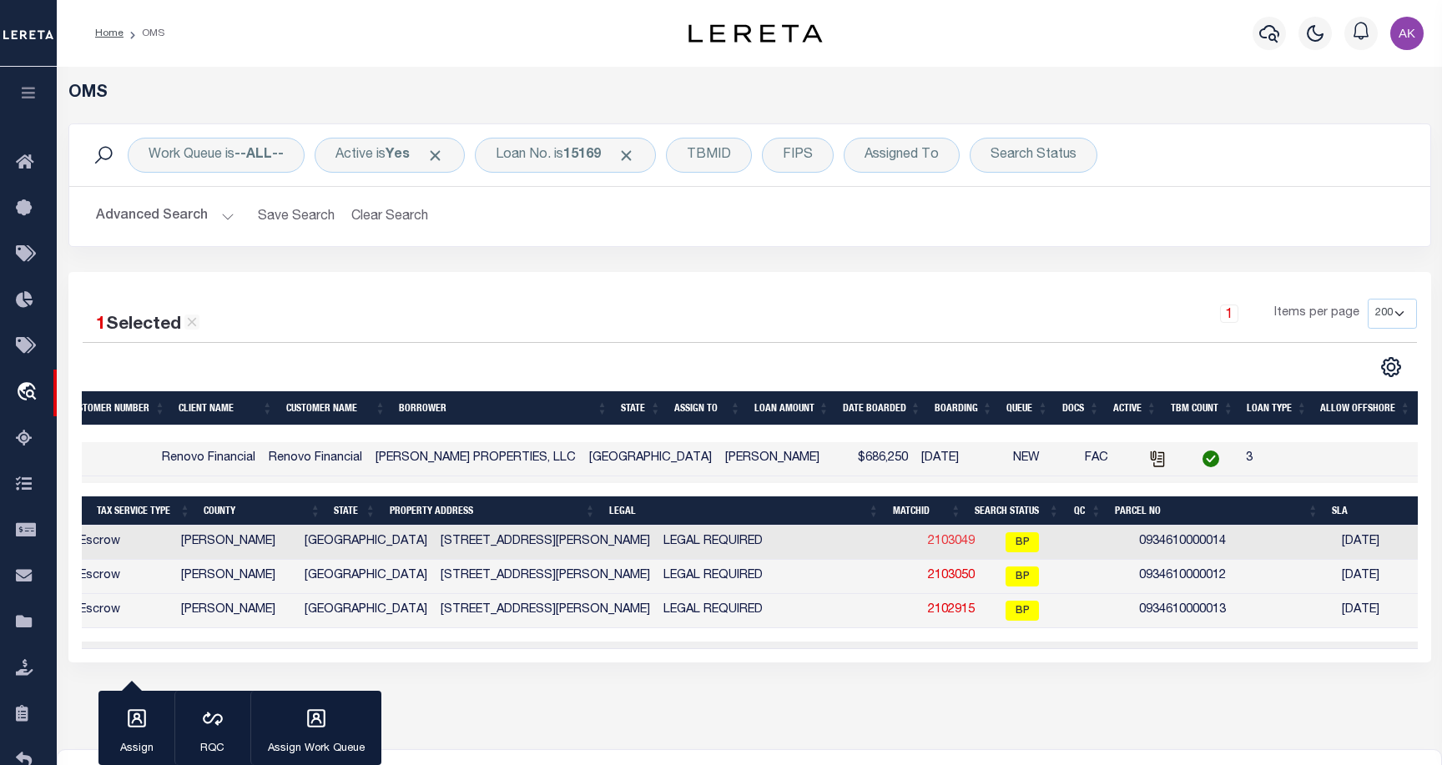
click at [928, 541] on link "2103049" at bounding box center [951, 542] width 47 height 12
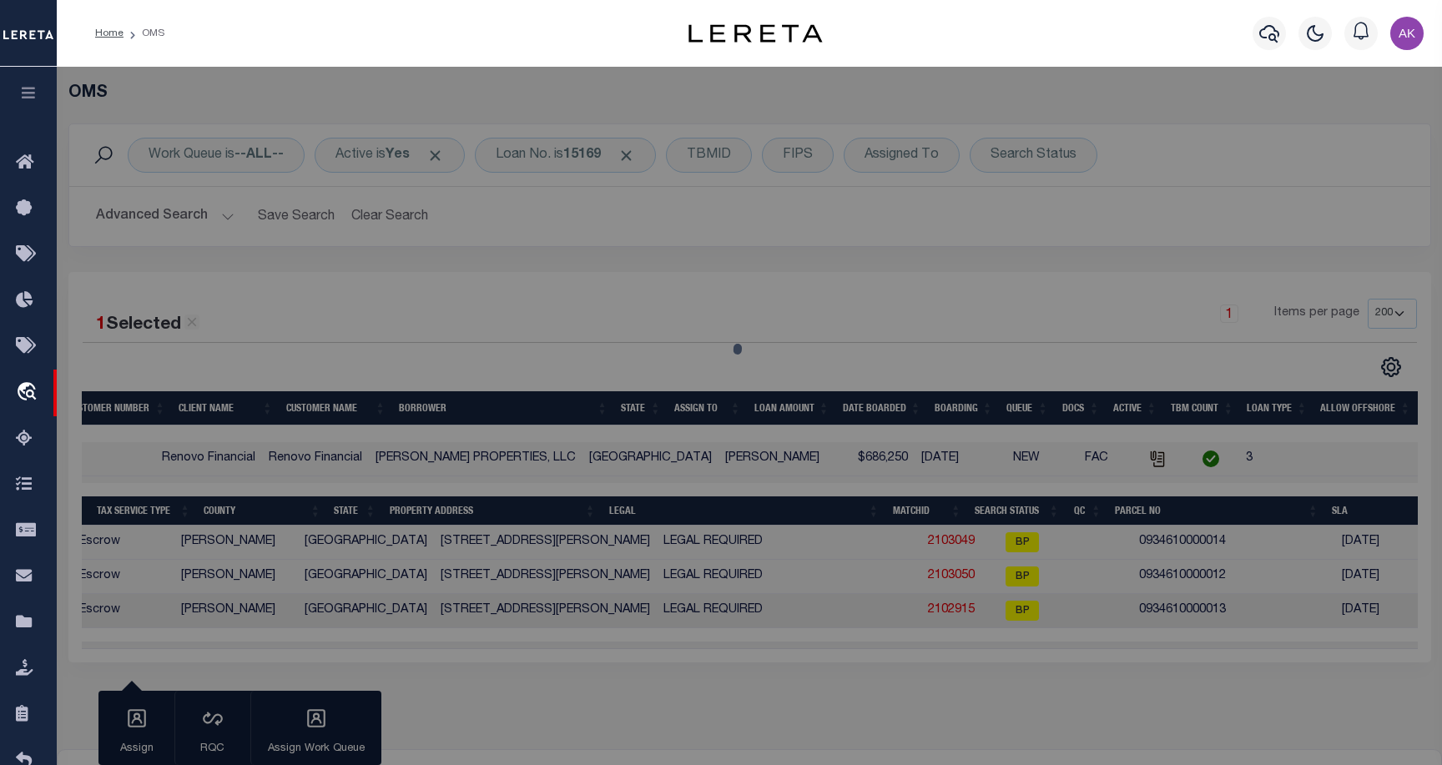
select select "AS"
select select
checkbox input "false"
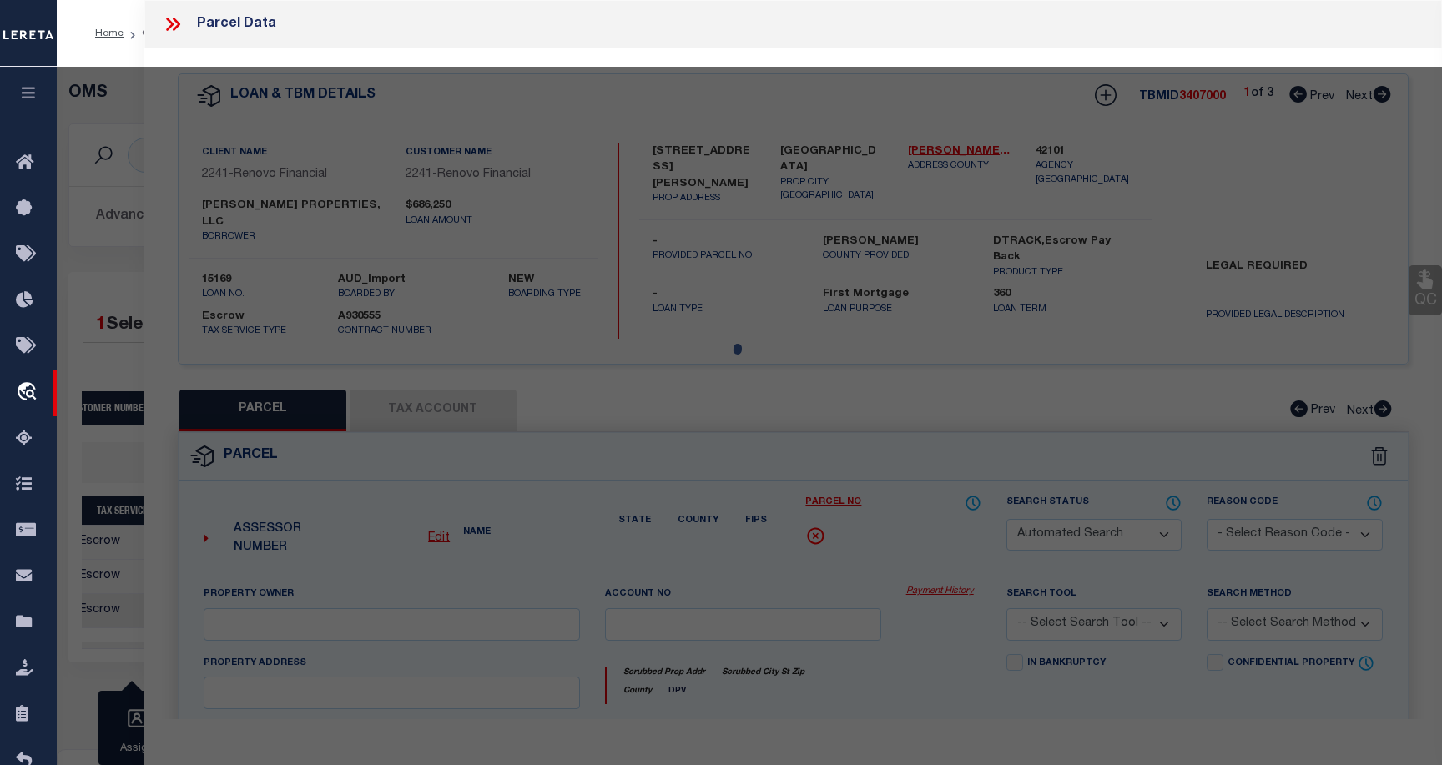
select select "BP"
type input "CHOUDRY GROUP INC"
select select "AGW"
select select
type input "6712 BIGGS CT"
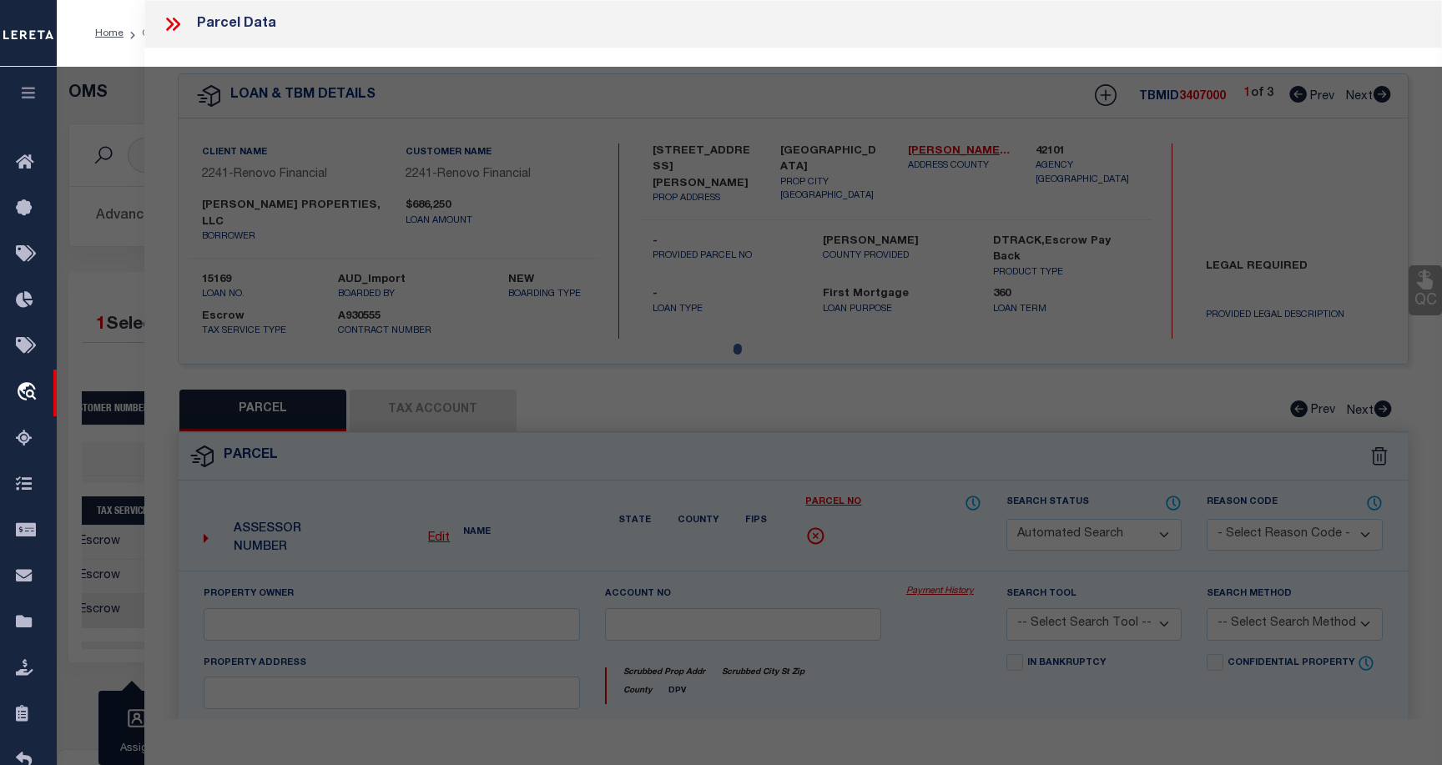
checkbox input "false"
type input "HOUSTON, TX 77061"
type textarea "LT 14 BLK 67 GLENBROOK VALLEY SEC 7 EXTN"
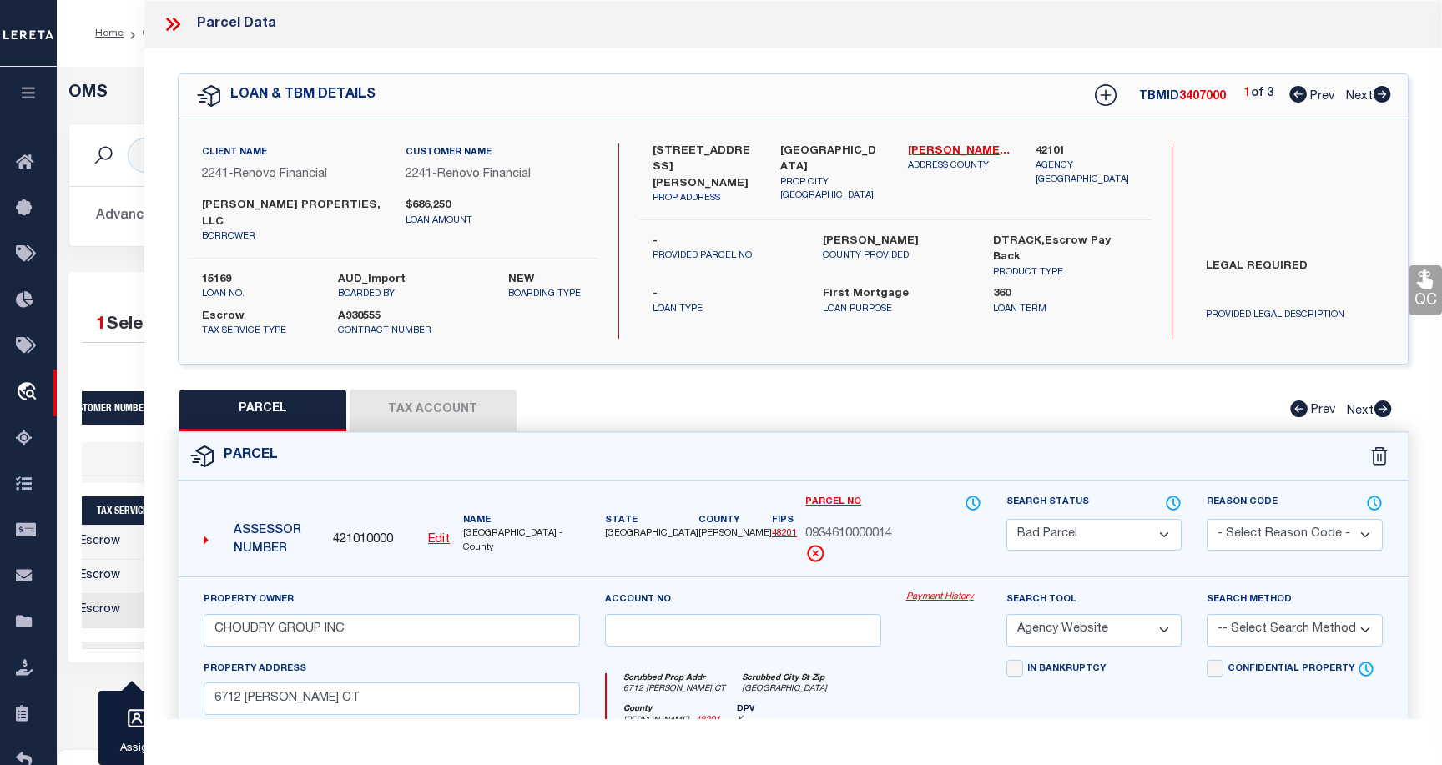
click at [953, 600] on link "Payment History" at bounding box center [943, 598] width 75 height 14
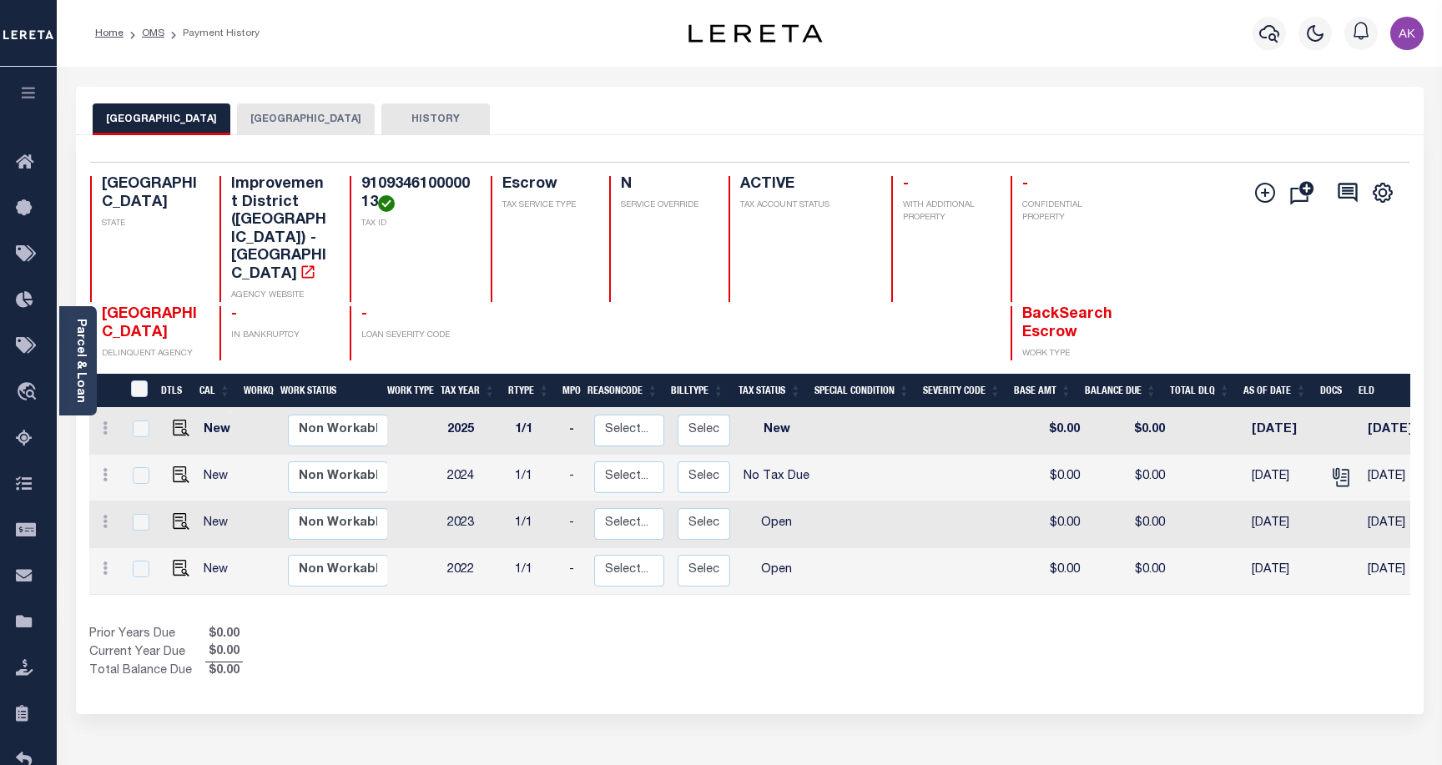
click at [314, 117] on button "[GEOGRAPHIC_DATA]" at bounding box center [306, 119] width 138 height 32
click at [312, 114] on button "[GEOGRAPHIC_DATA]" at bounding box center [306, 119] width 138 height 32
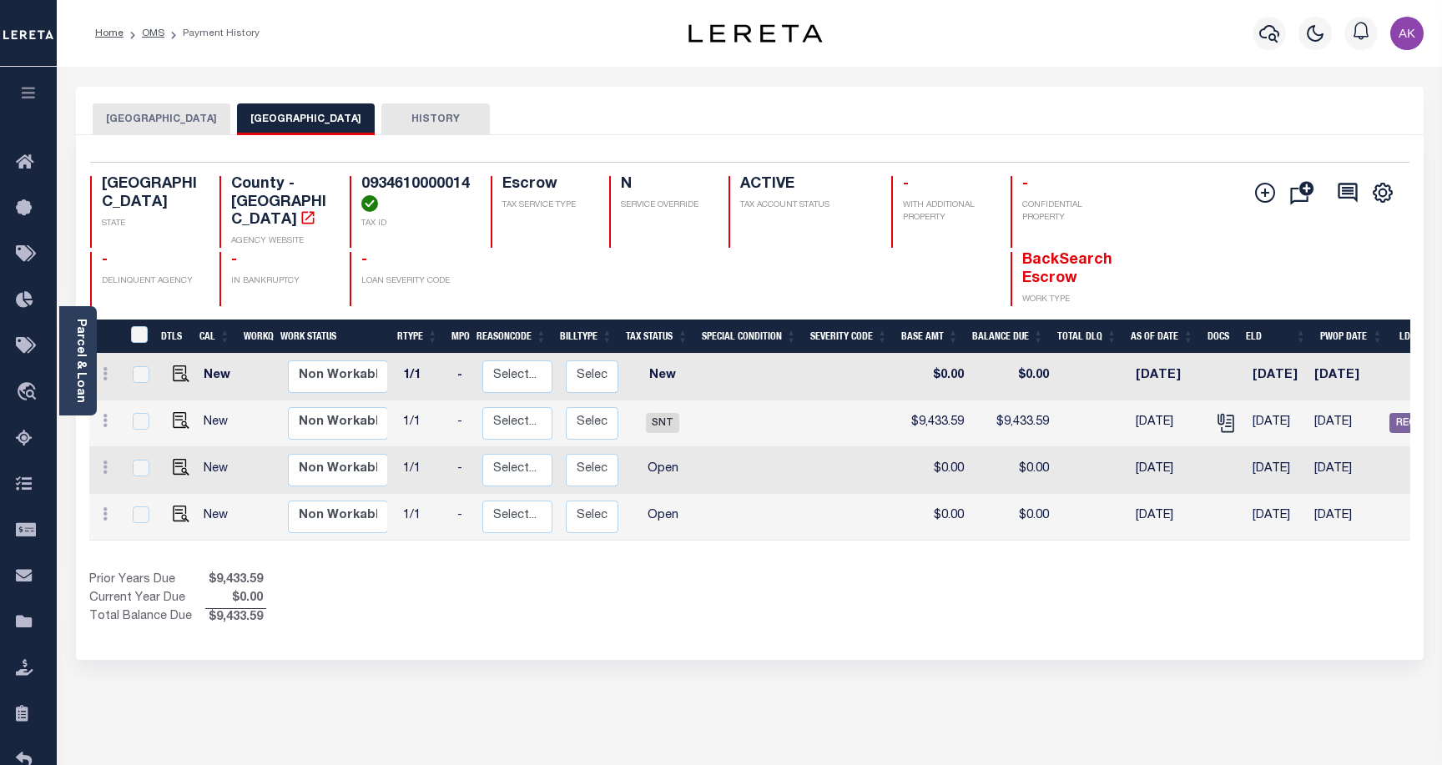
scroll to position [0, 79]
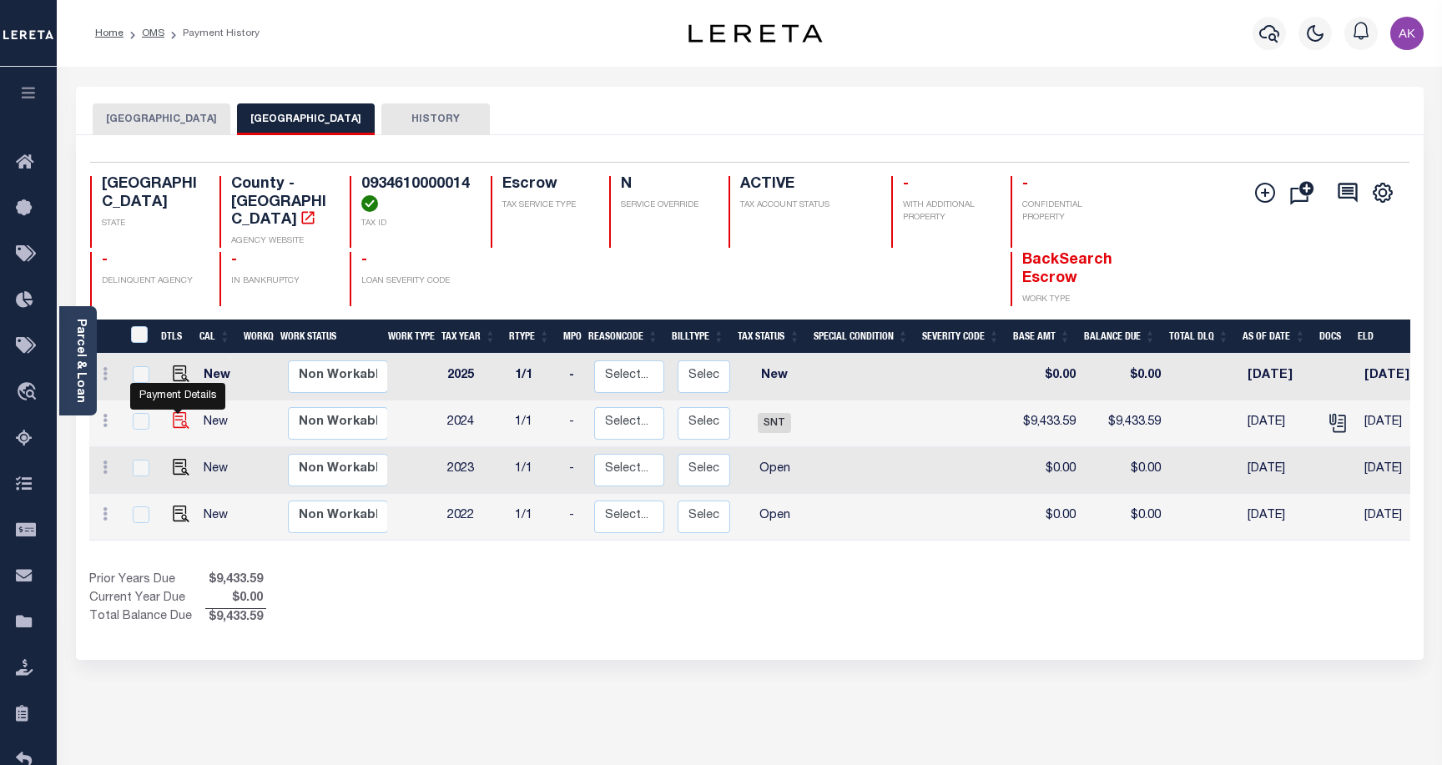
click at [177, 412] on img "" at bounding box center [181, 420] width 17 height 17
checkbox input "true"
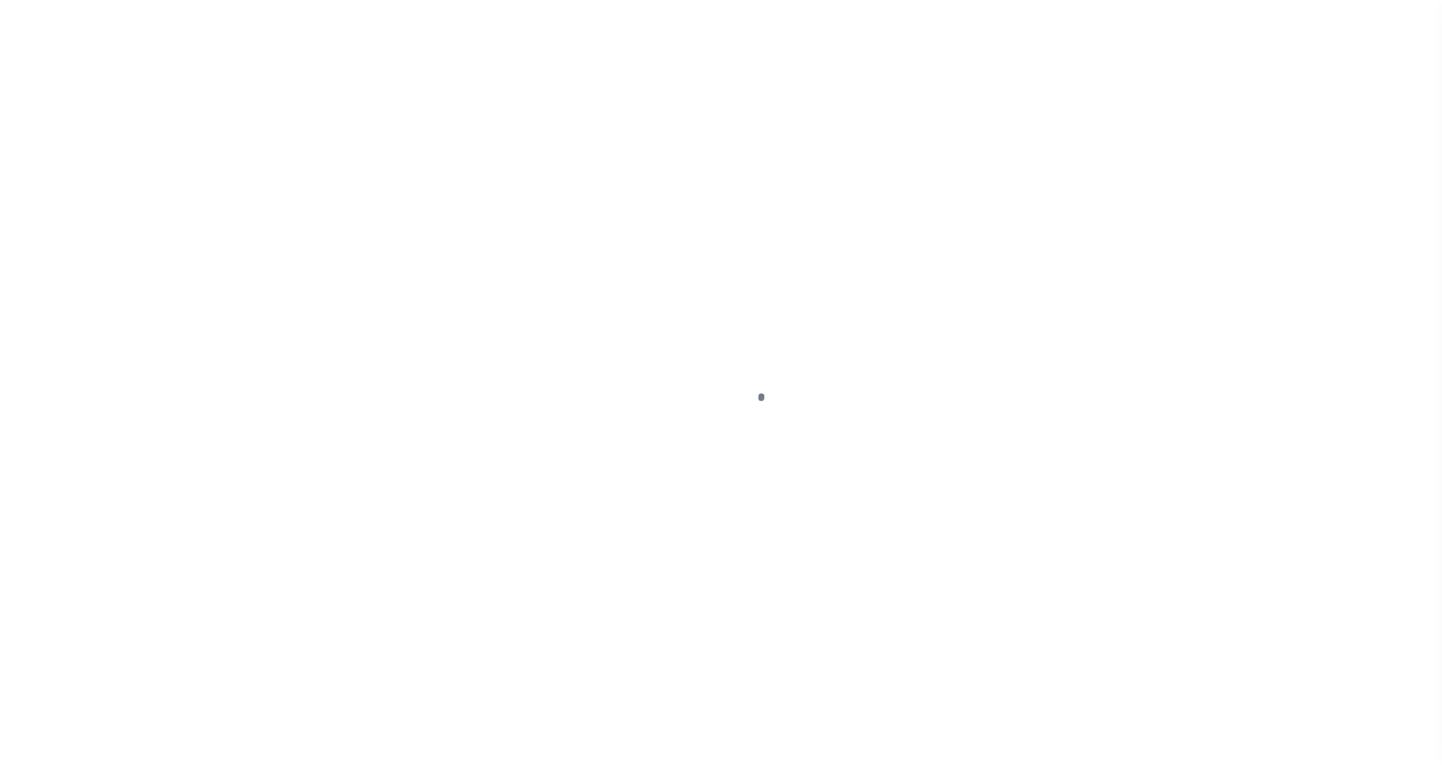
select select "SNT"
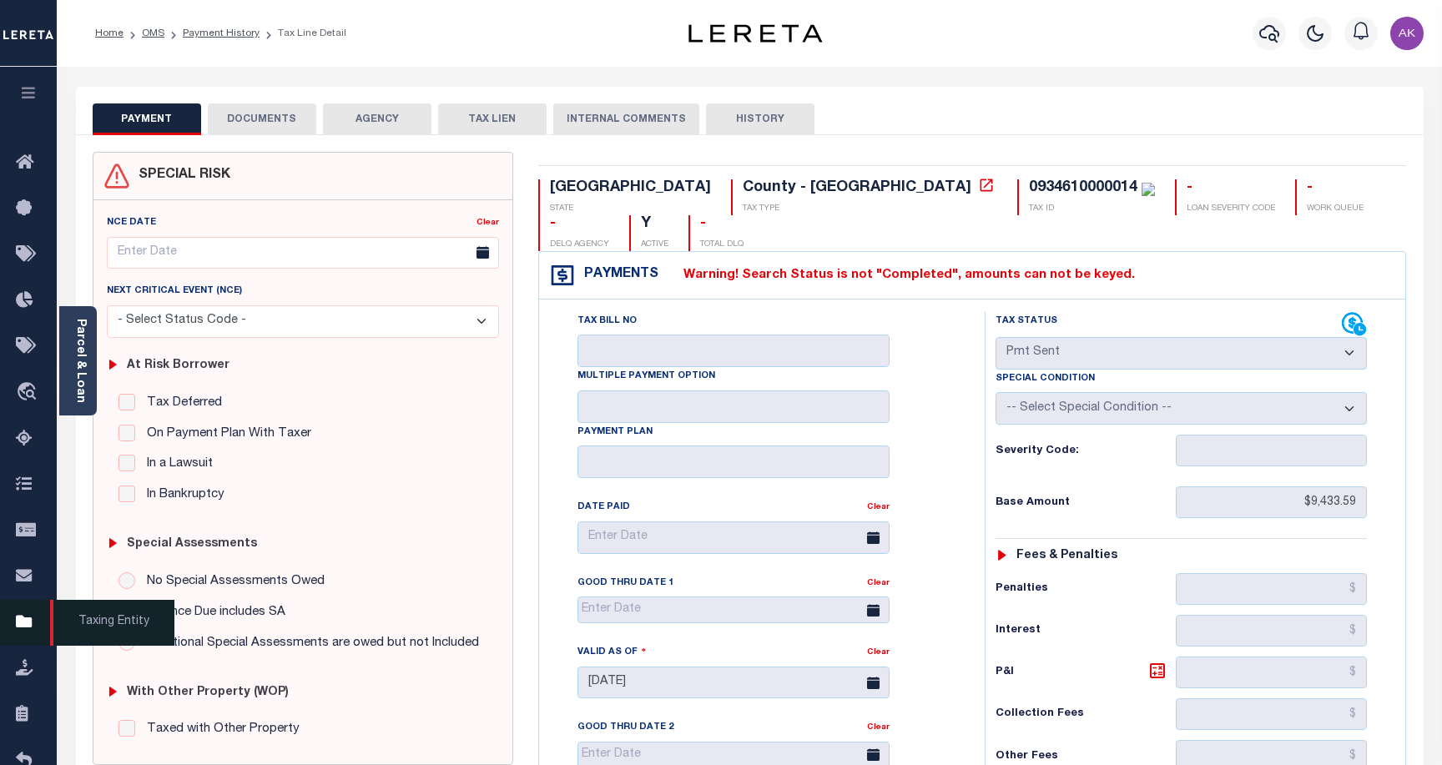
click at [28, 624] on icon at bounding box center [29, 622] width 27 height 21
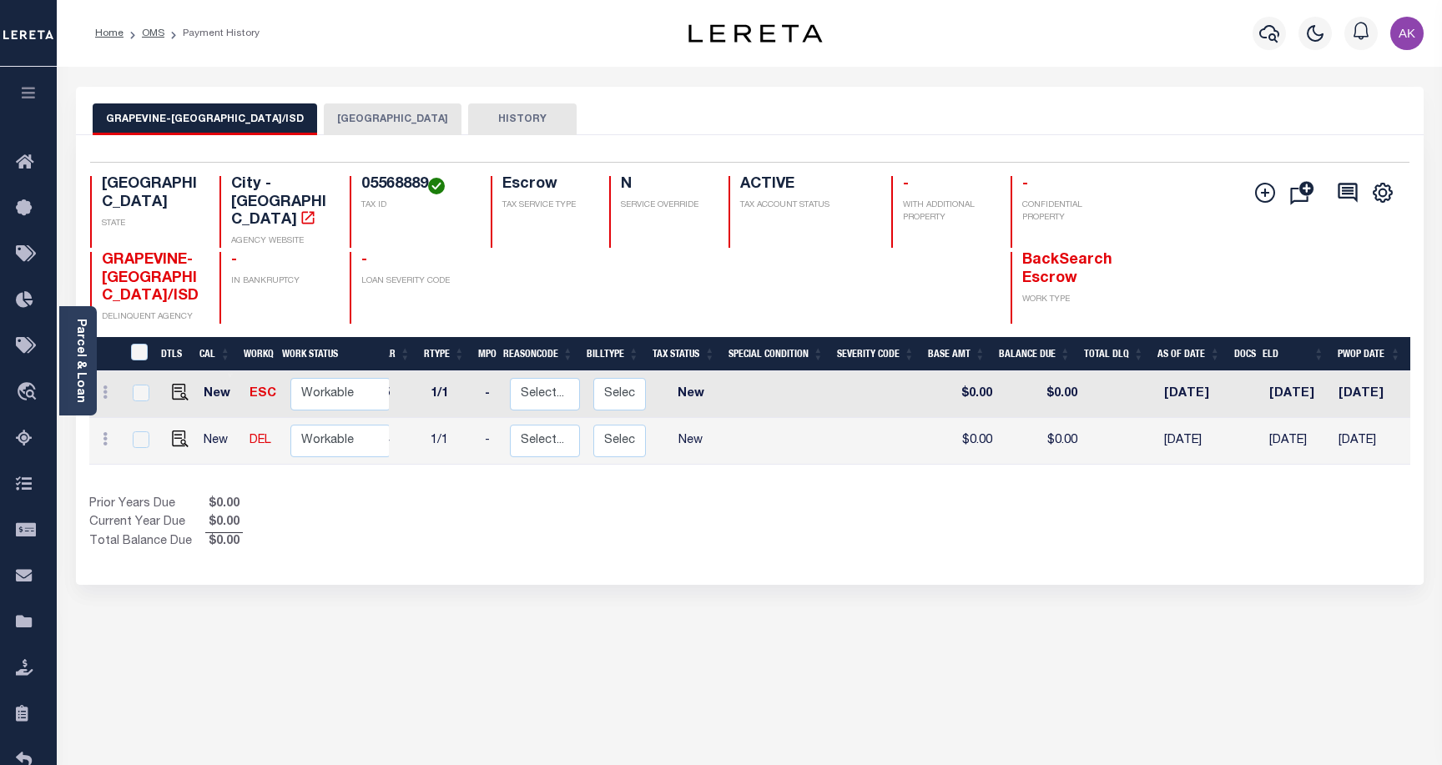
scroll to position [0, 98]
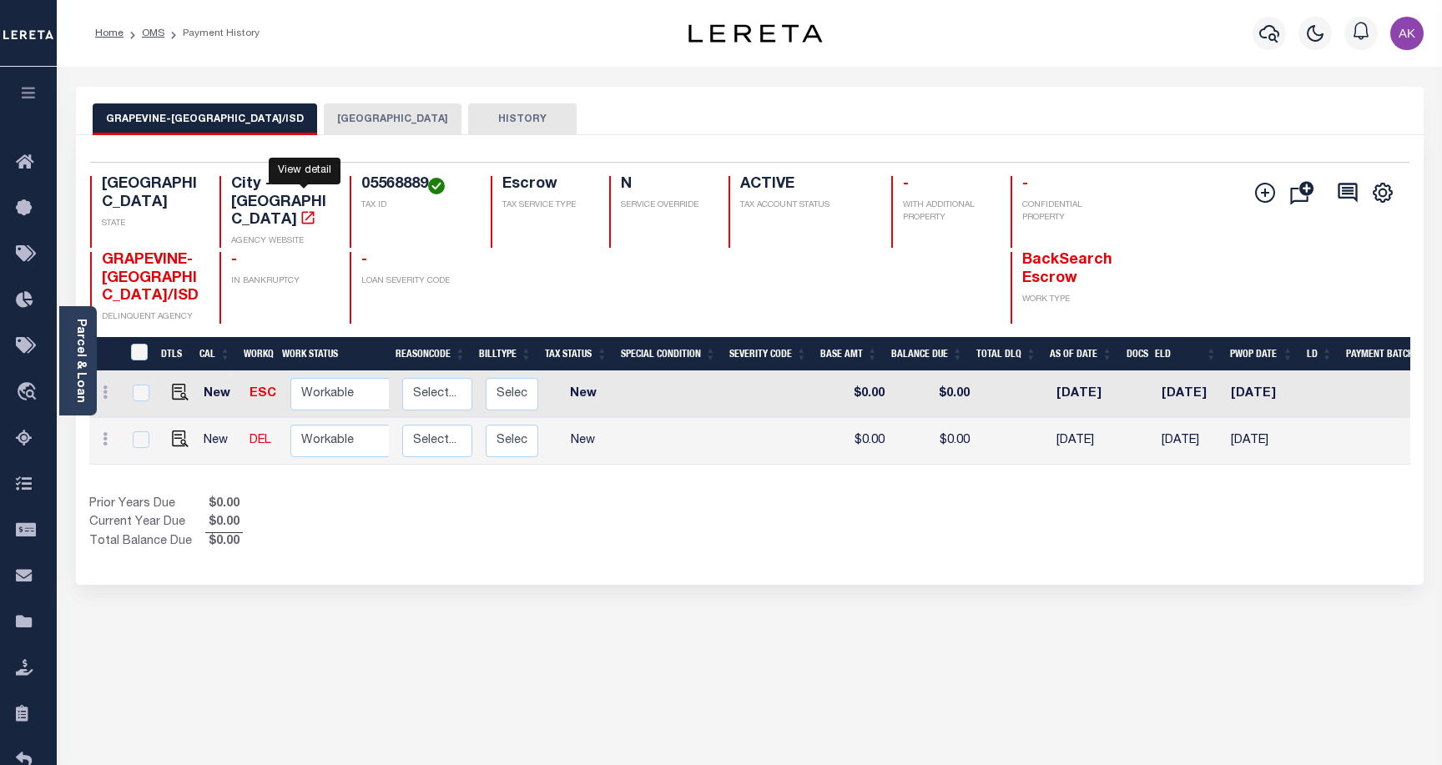
click at [303, 209] on icon "" at bounding box center [308, 217] width 17 height 17
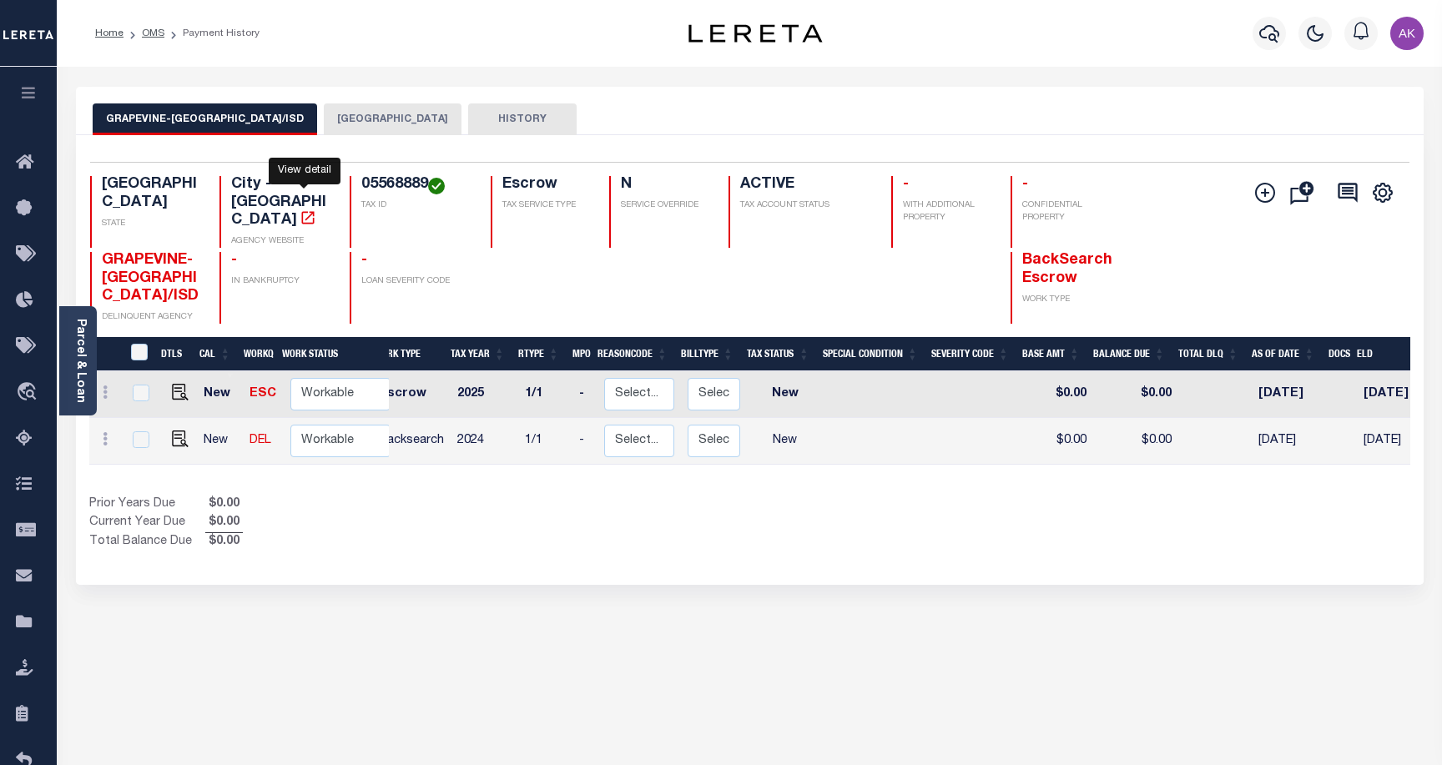
scroll to position [0, 0]
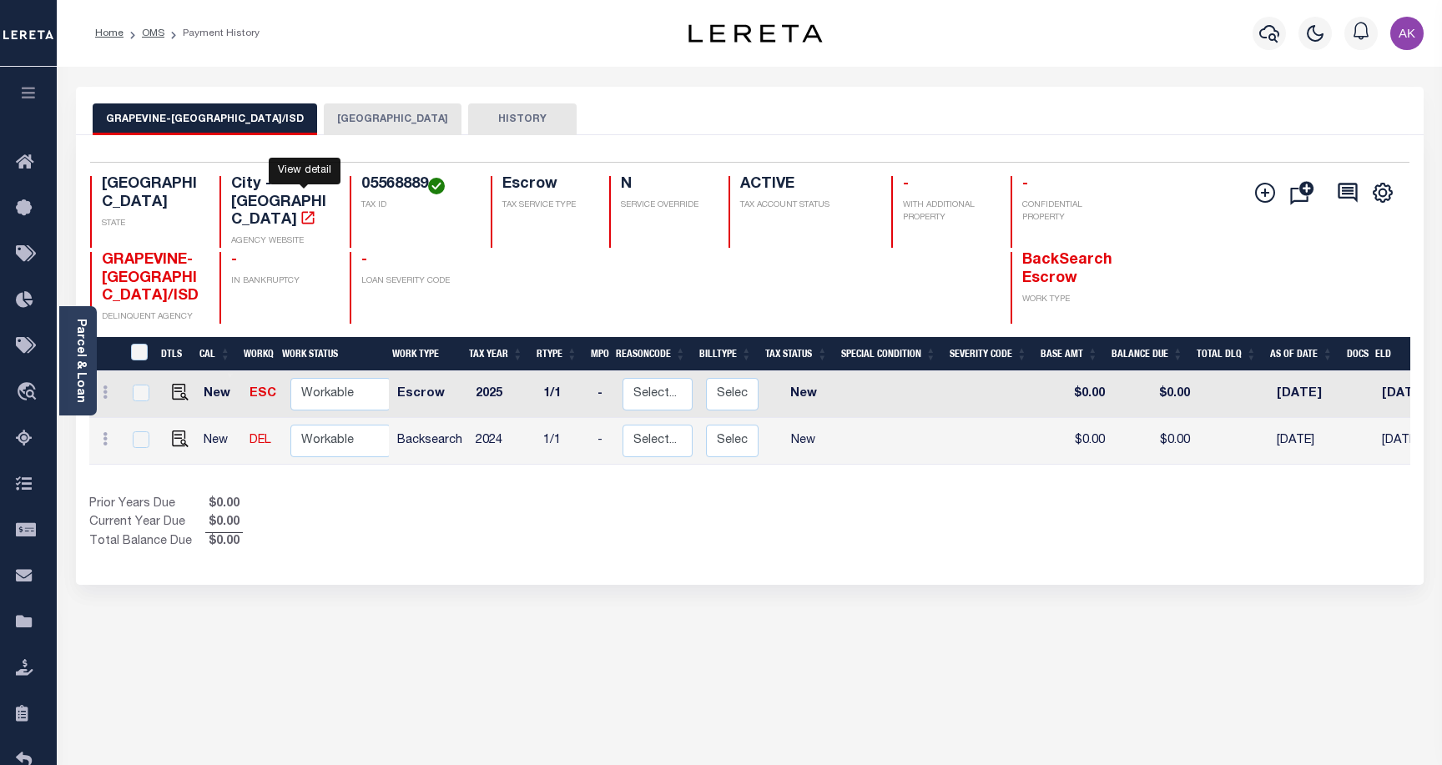
click at [383, 117] on button "[GEOGRAPHIC_DATA]" at bounding box center [393, 119] width 138 height 32
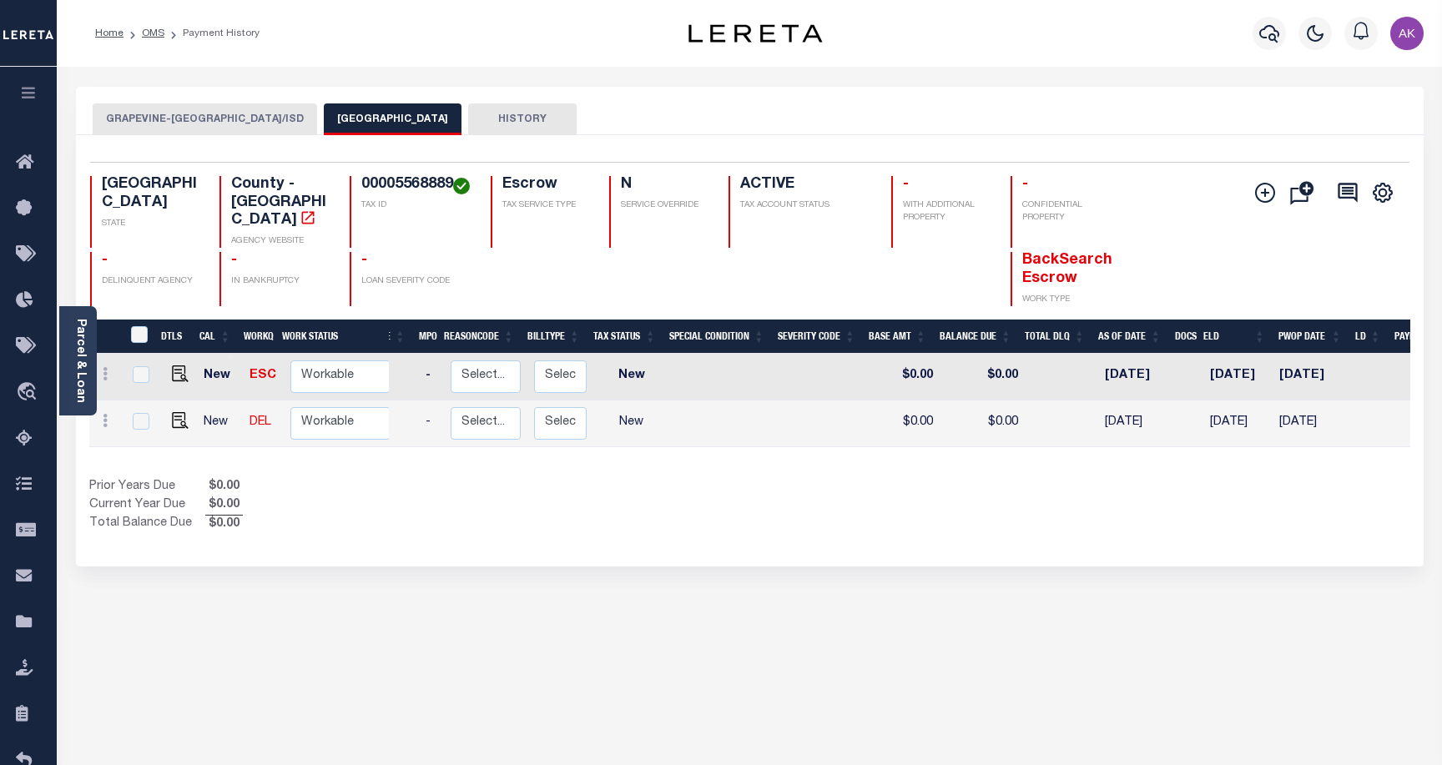
scroll to position [0, 162]
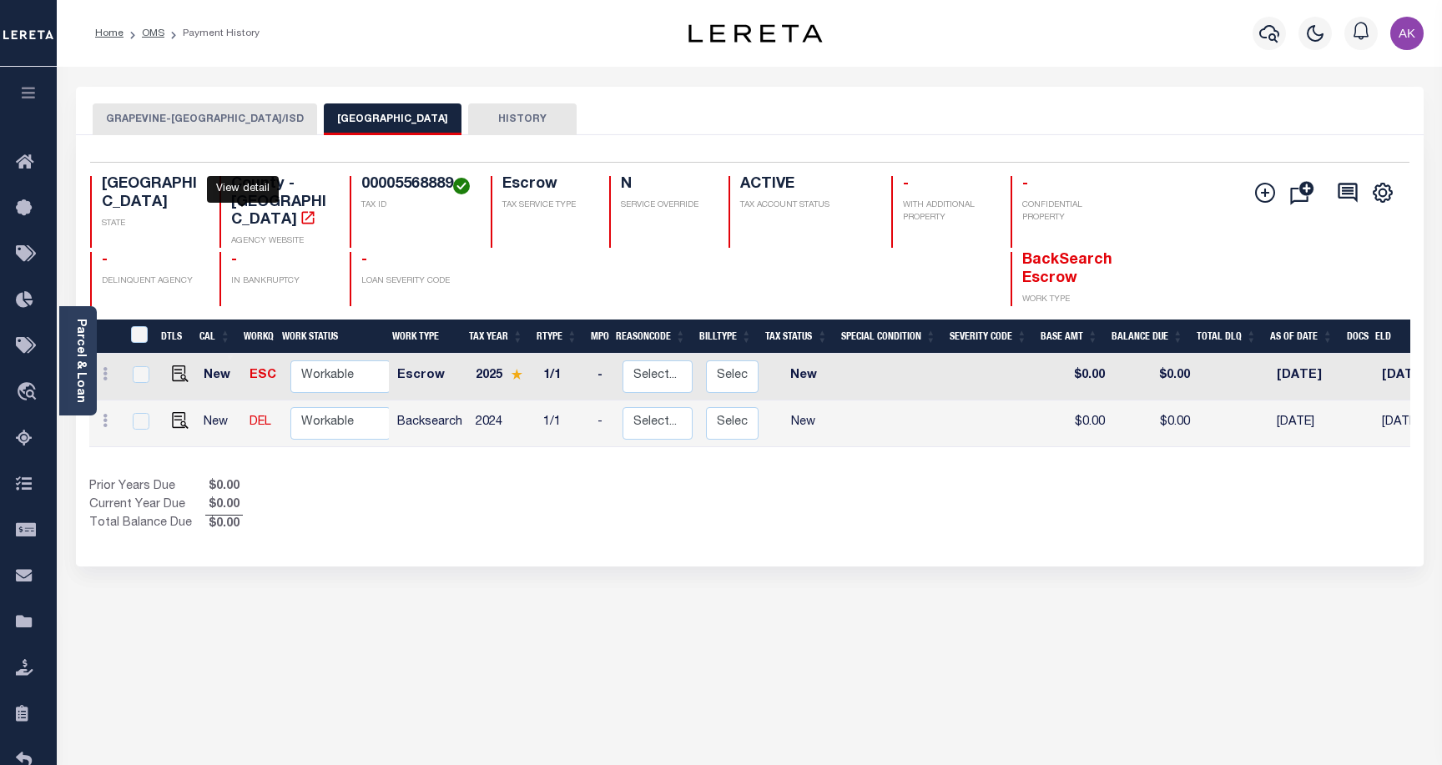
click at [300, 209] on icon "" at bounding box center [308, 217] width 17 height 17
click at [23, 626] on icon at bounding box center [29, 622] width 27 height 21
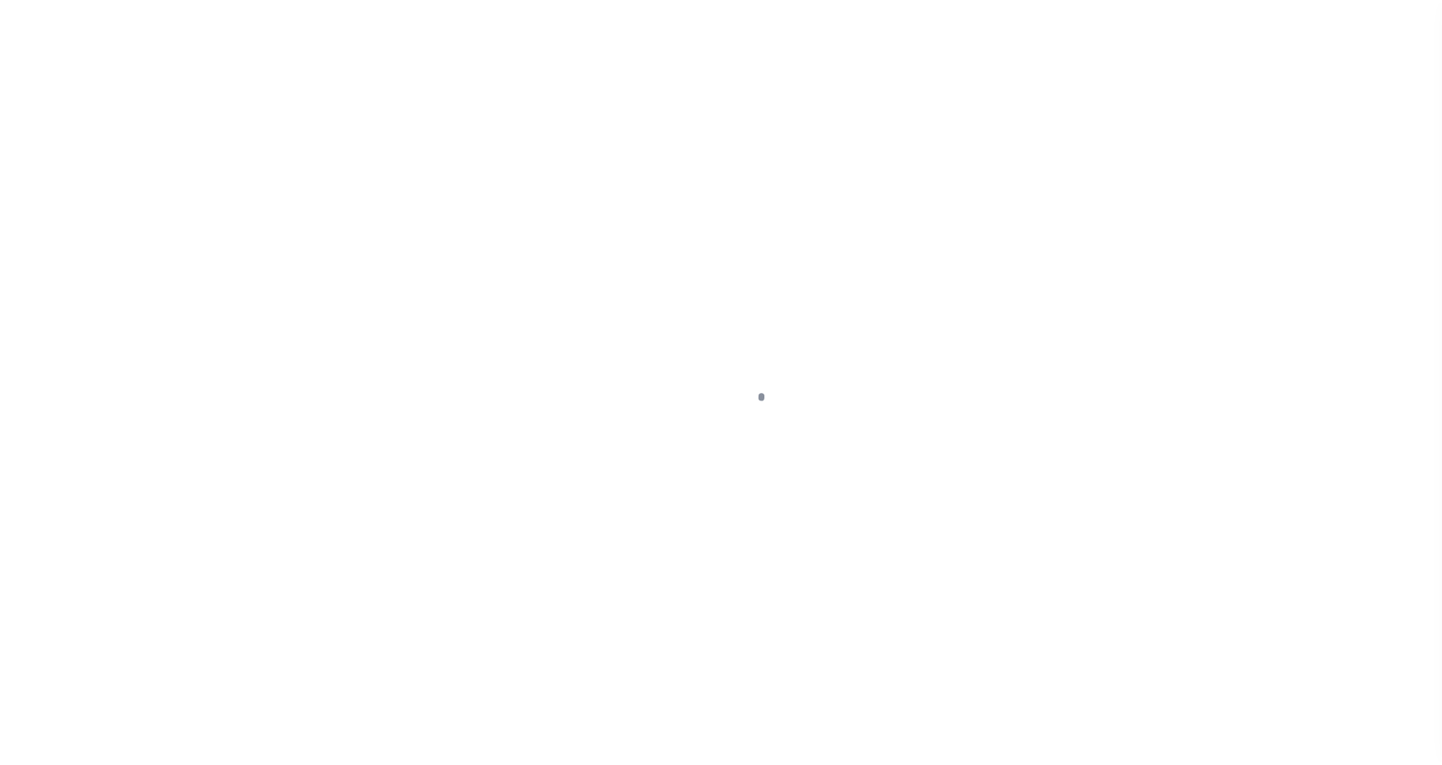
scroll to position [48, 0]
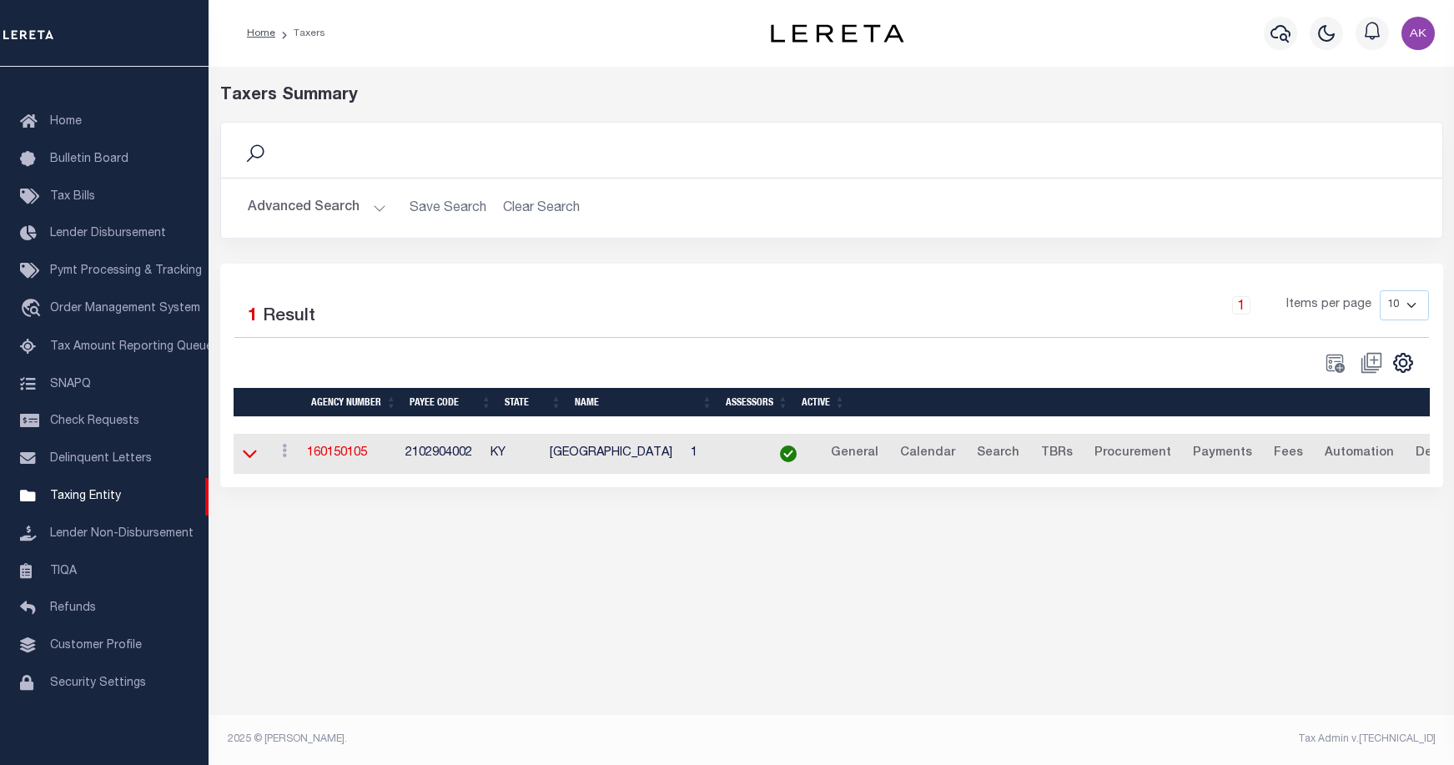
click at [249, 458] on icon at bounding box center [250, 454] width 14 height 18
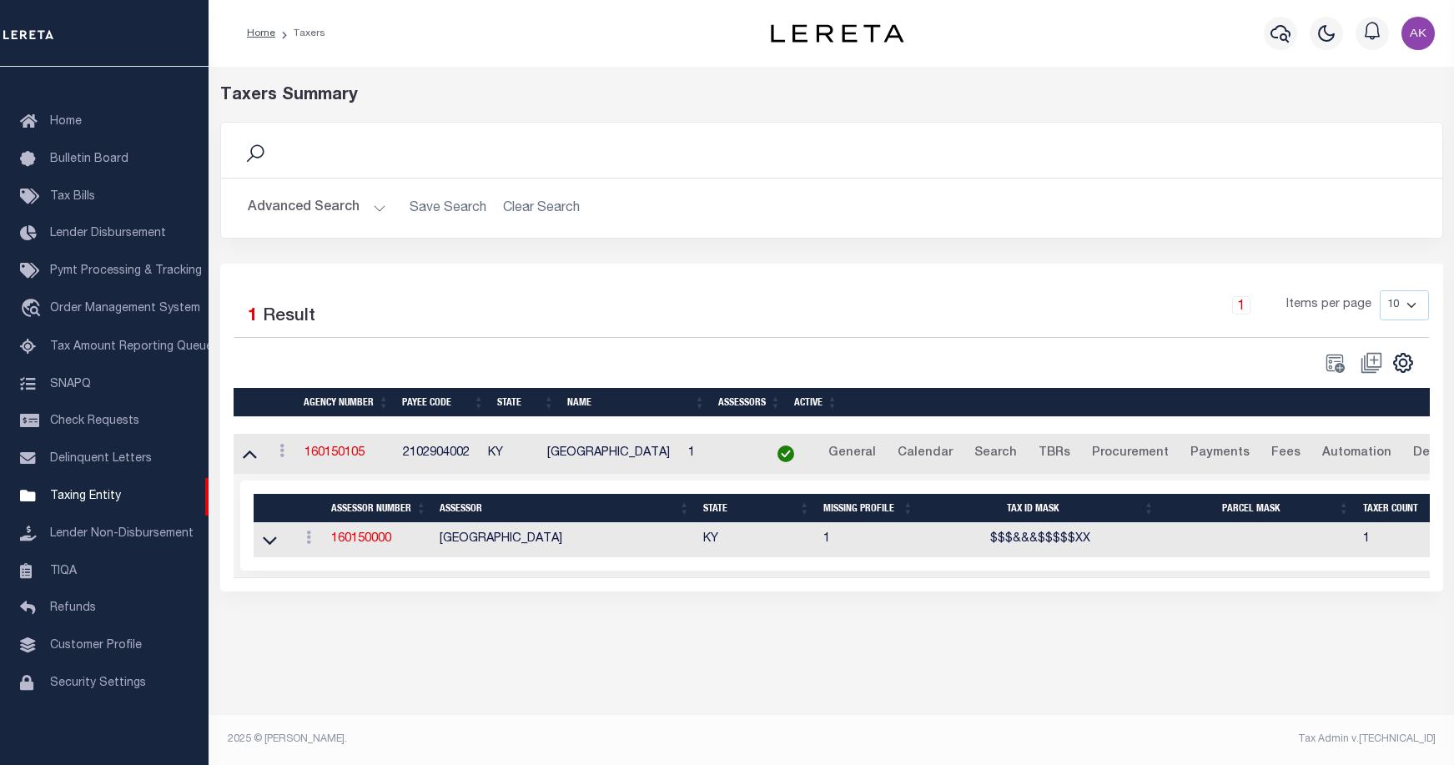
click at [376, 206] on button "Advanced Search" at bounding box center [317, 208] width 138 height 33
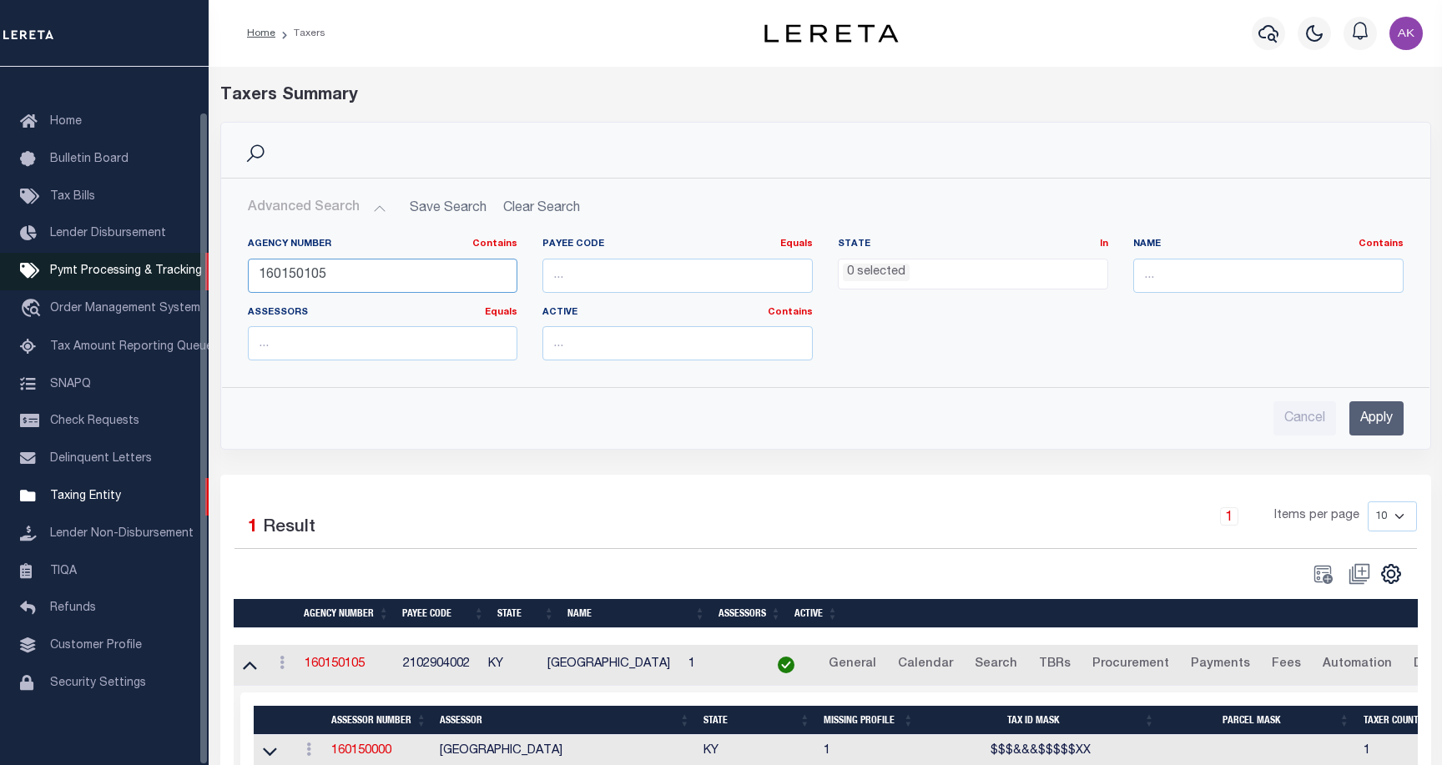
drag, startPoint x: 341, startPoint y: 277, endPoint x: 199, endPoint y: 265, distance: 142.3
click at [199, 265] on div "Home Taxers Profile" at bounding box center [721, 426] width 1442 height 853
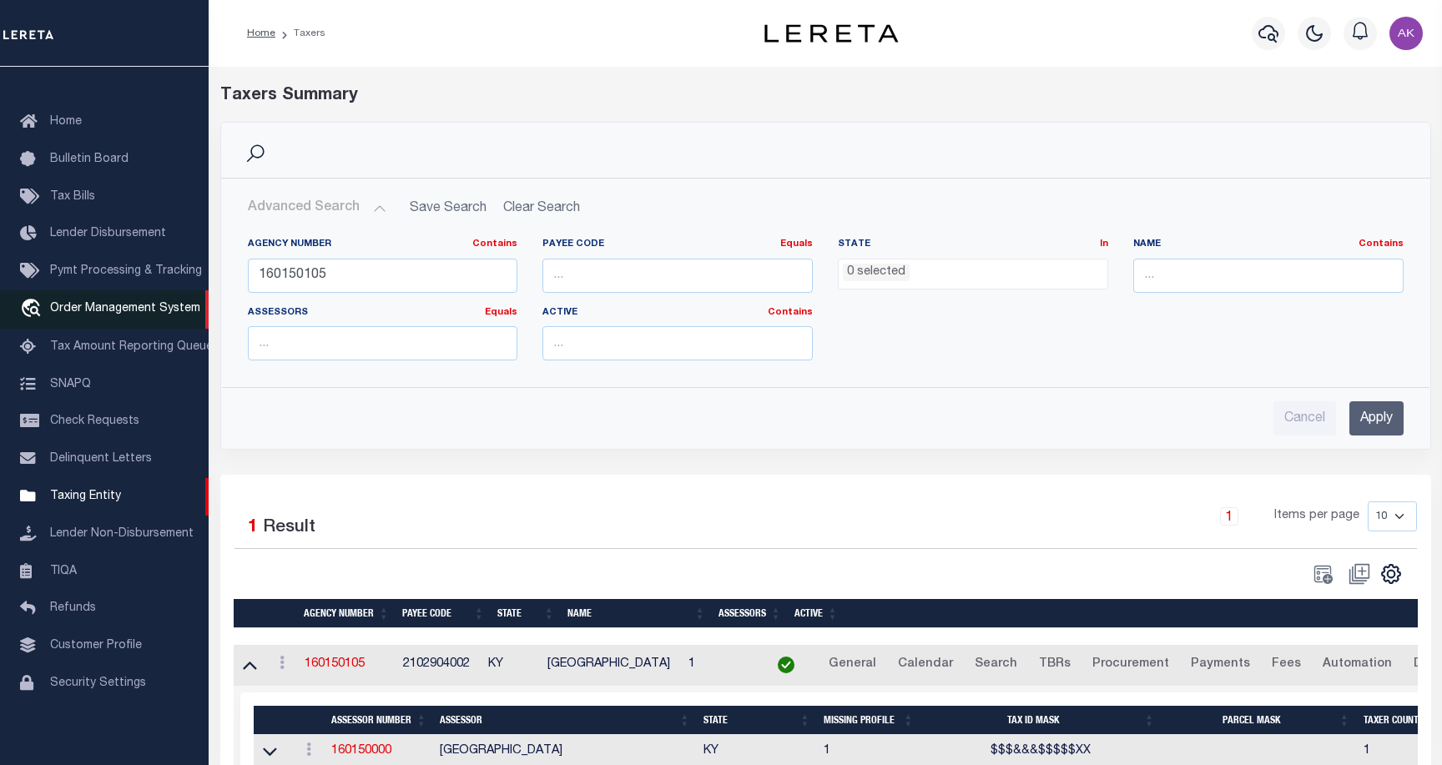
click at [99, 303] on span "Order Management System" at bounding box center [125, 309] width 150 height 12
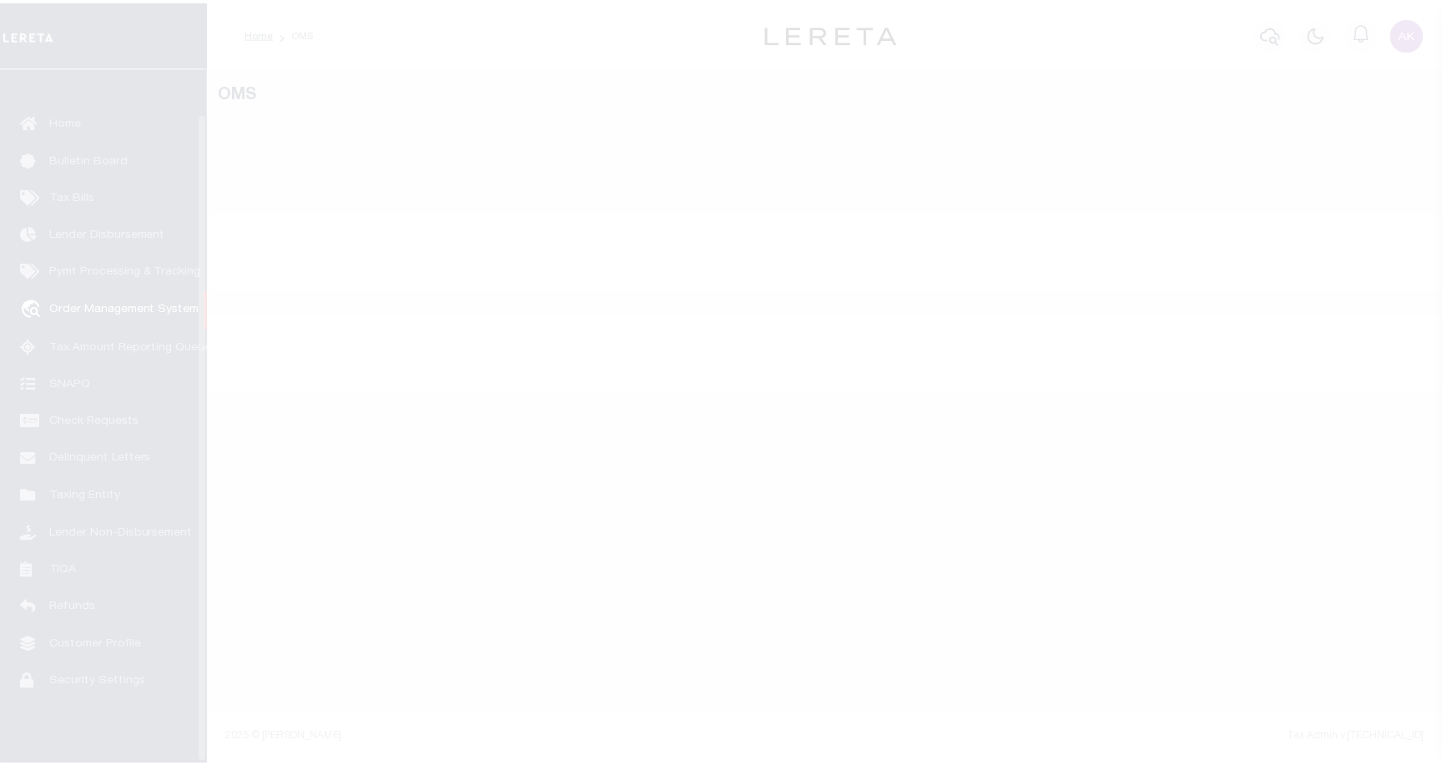
scroll to position [48, 0]
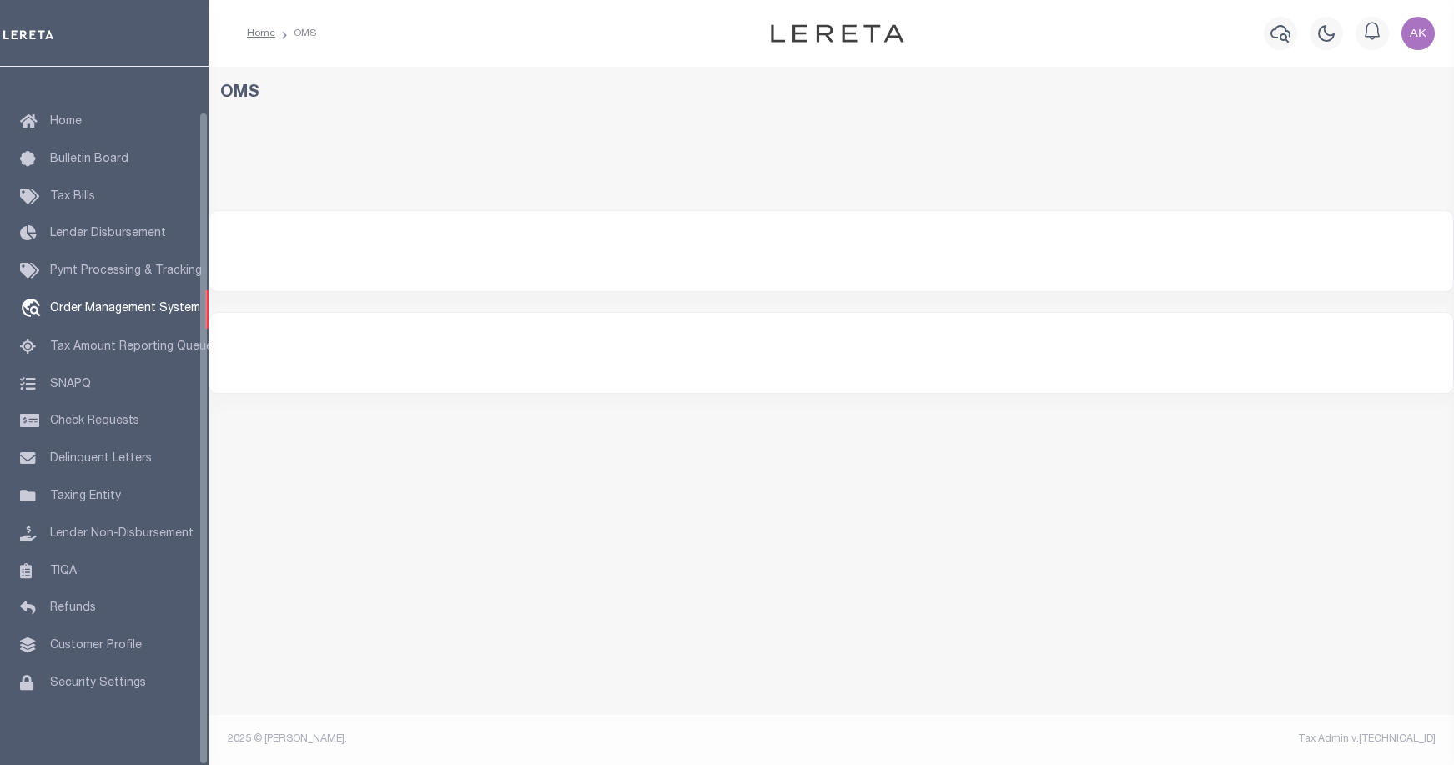
select select "200"
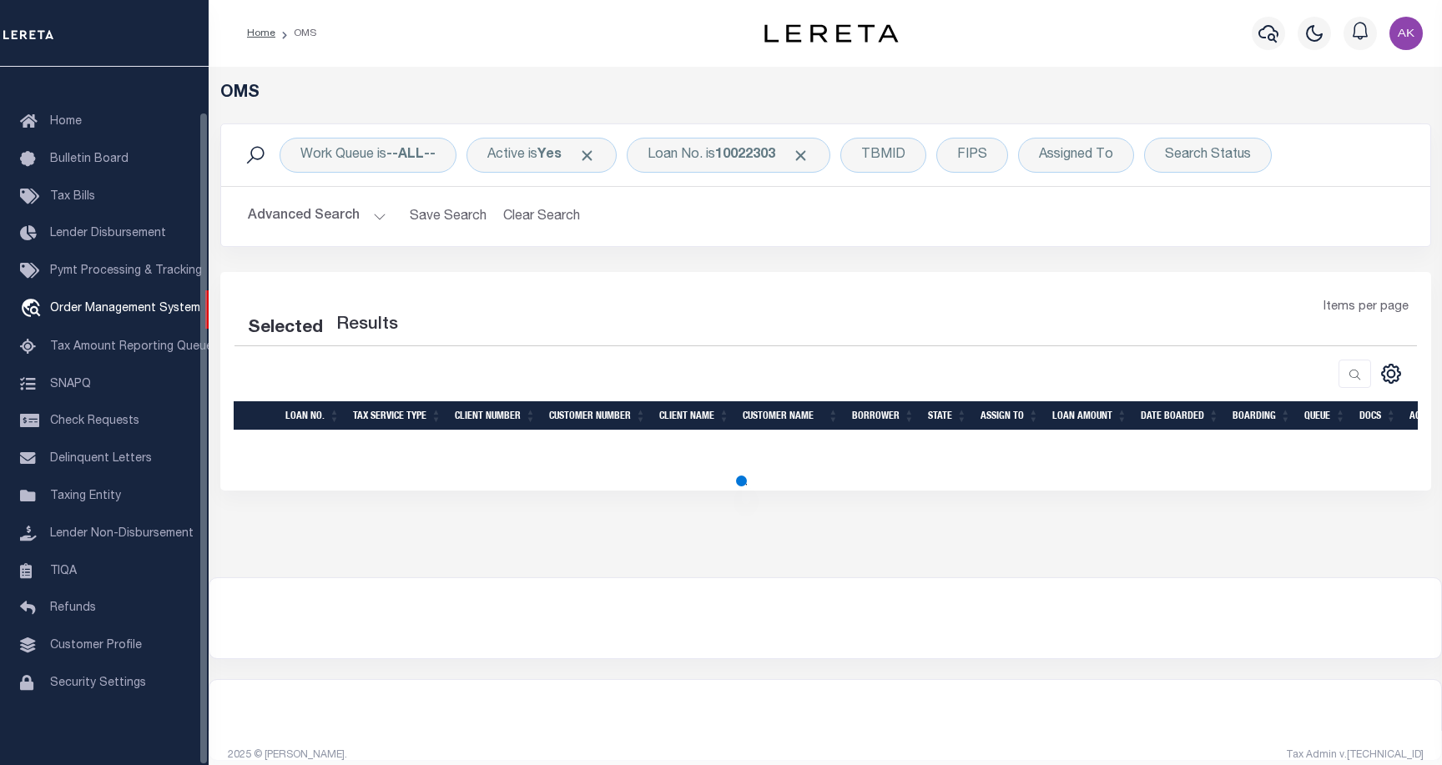
select select "200"
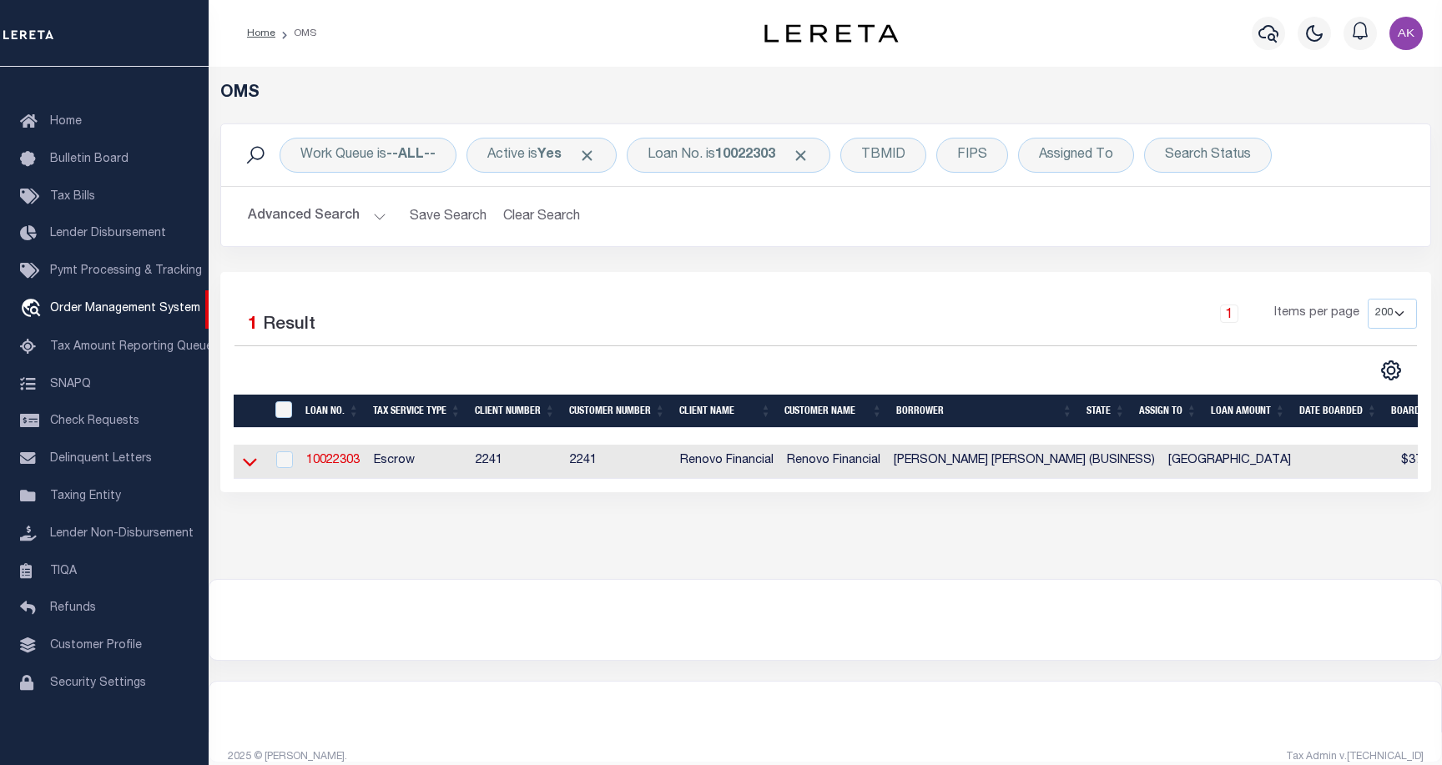
click at [250, 466] on icon at bounding box center [250, 462] width 14 height 18
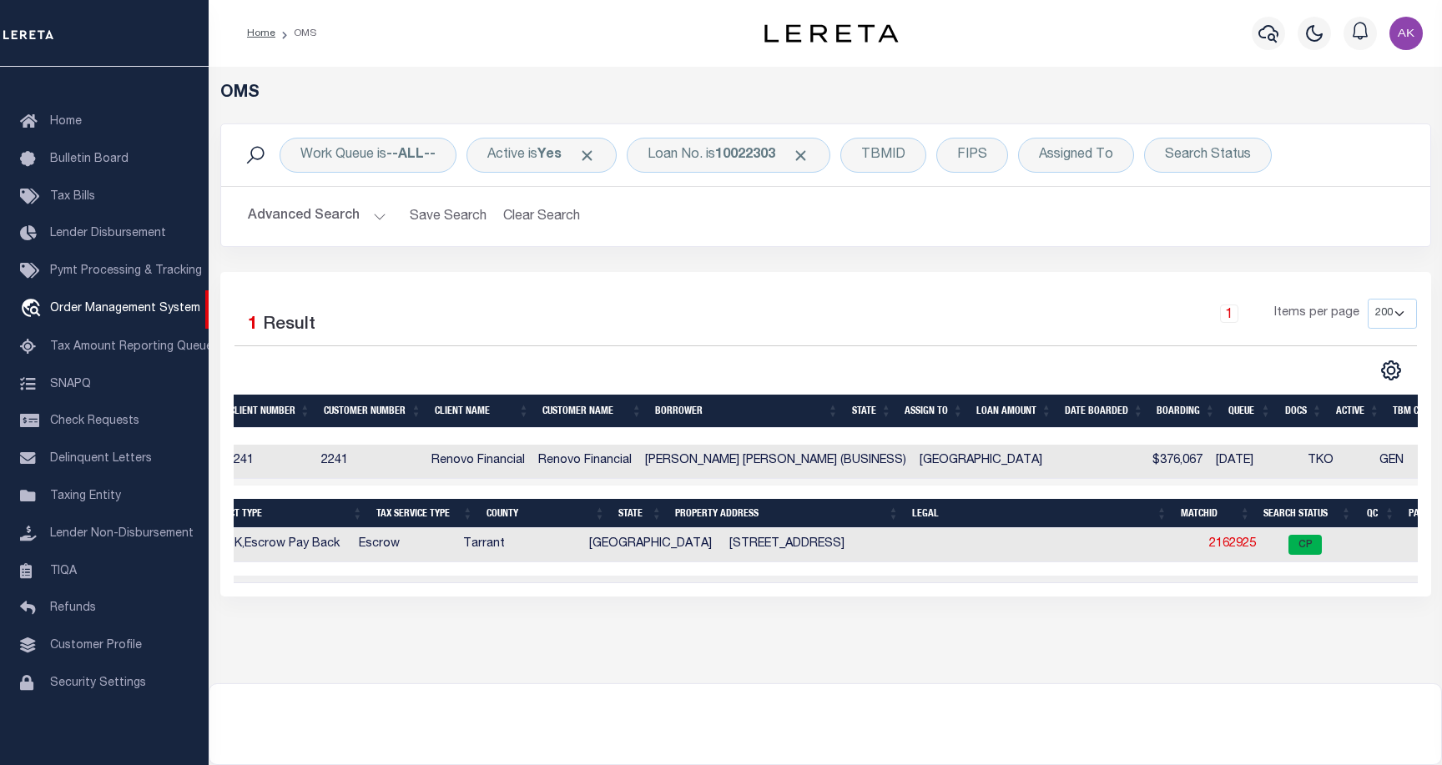
scroll to position [0, 270]
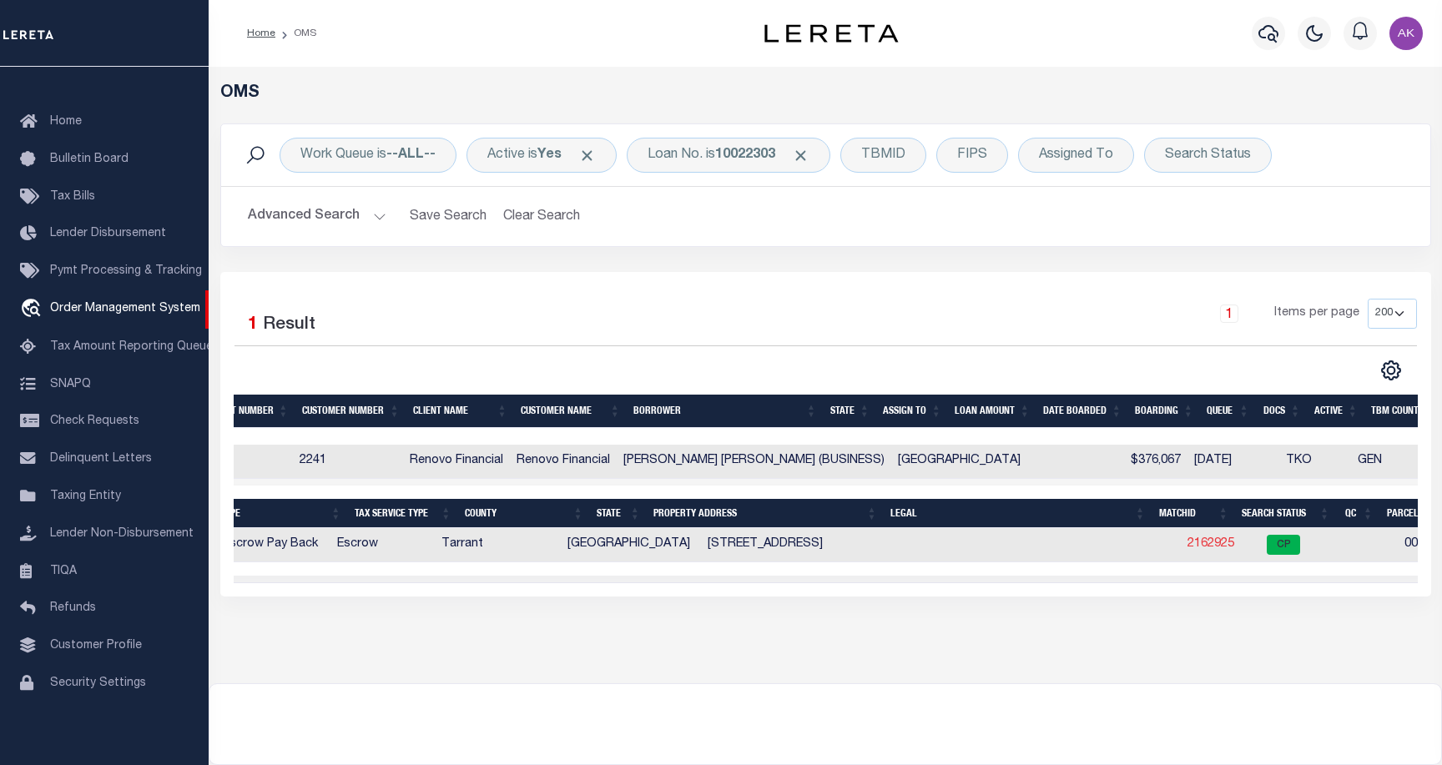
click at [1187, 545] on link "2162925" at bounding box center [1210, 544] width 47 height 12
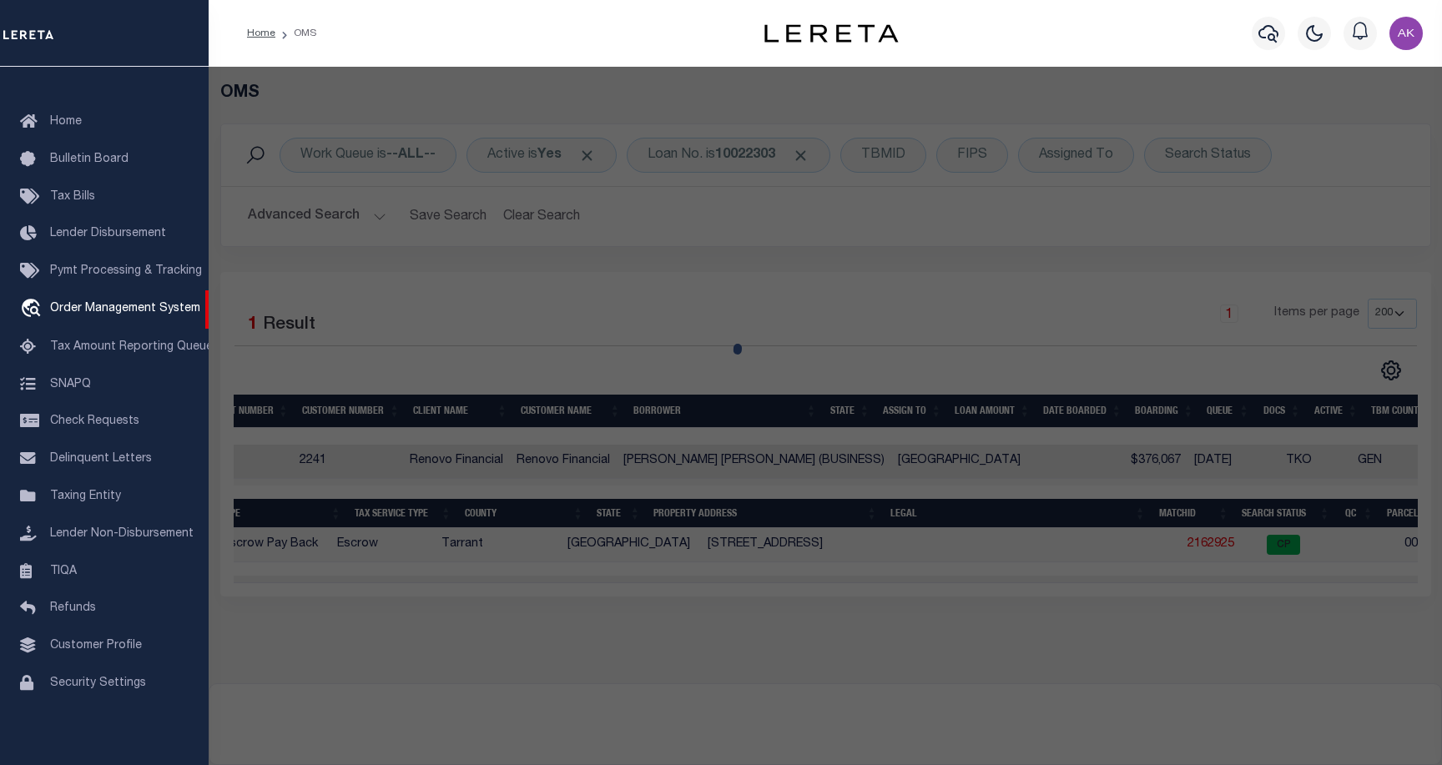
checkbox input "false"
select select "CP"
type input "JIAXUAN LI,DANICA"
select select "ATL"
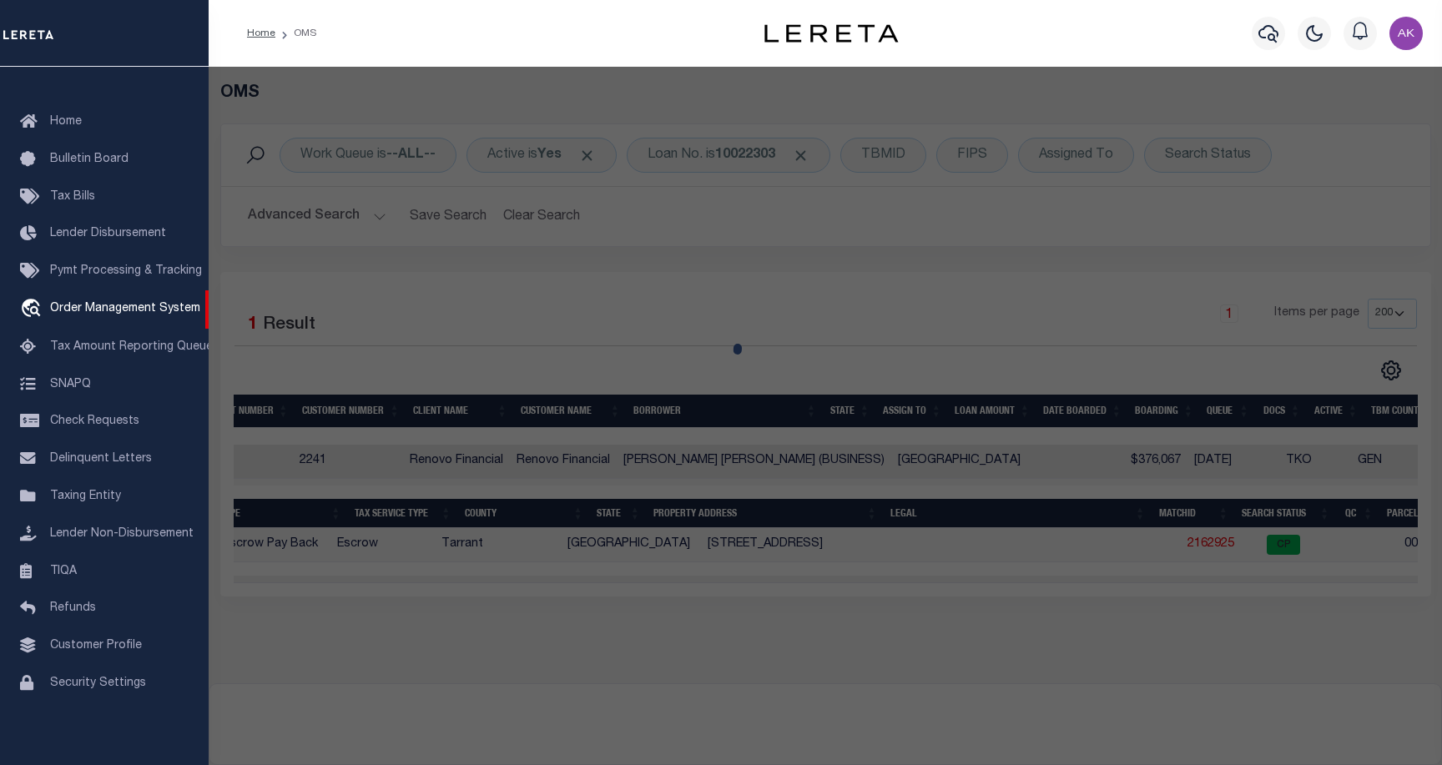
select select "ADD"
type input "2113 N ASPENWOOD DR"
checkbox input "false"
type input "GRAPEVINE, TX 76051"
type textarea "WINDING CREEK ESTATES ADDN BLOCK 7 LOT 26"
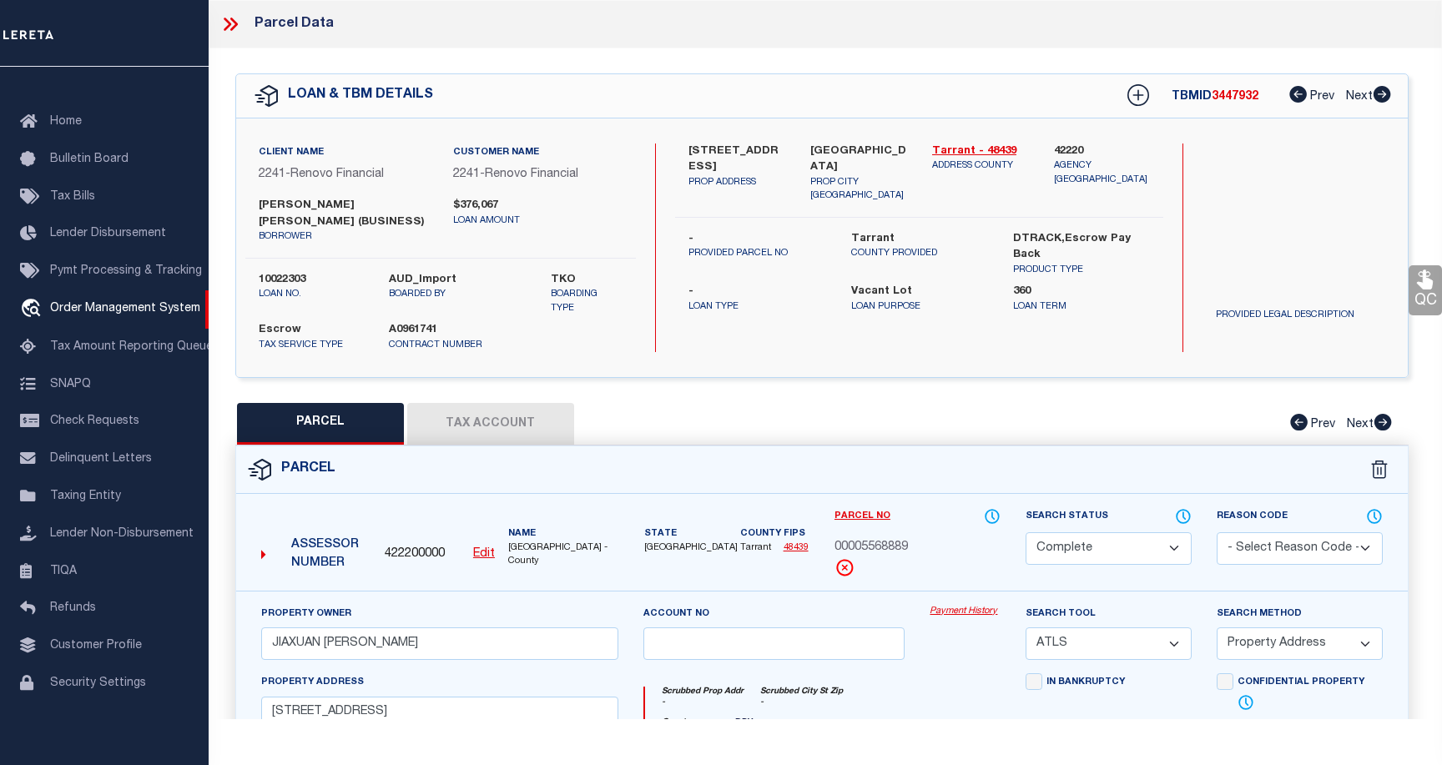
click at [498, 423] on button "Tax Account" at bounding box center [490, 424] width 167 height 42
select select "100"
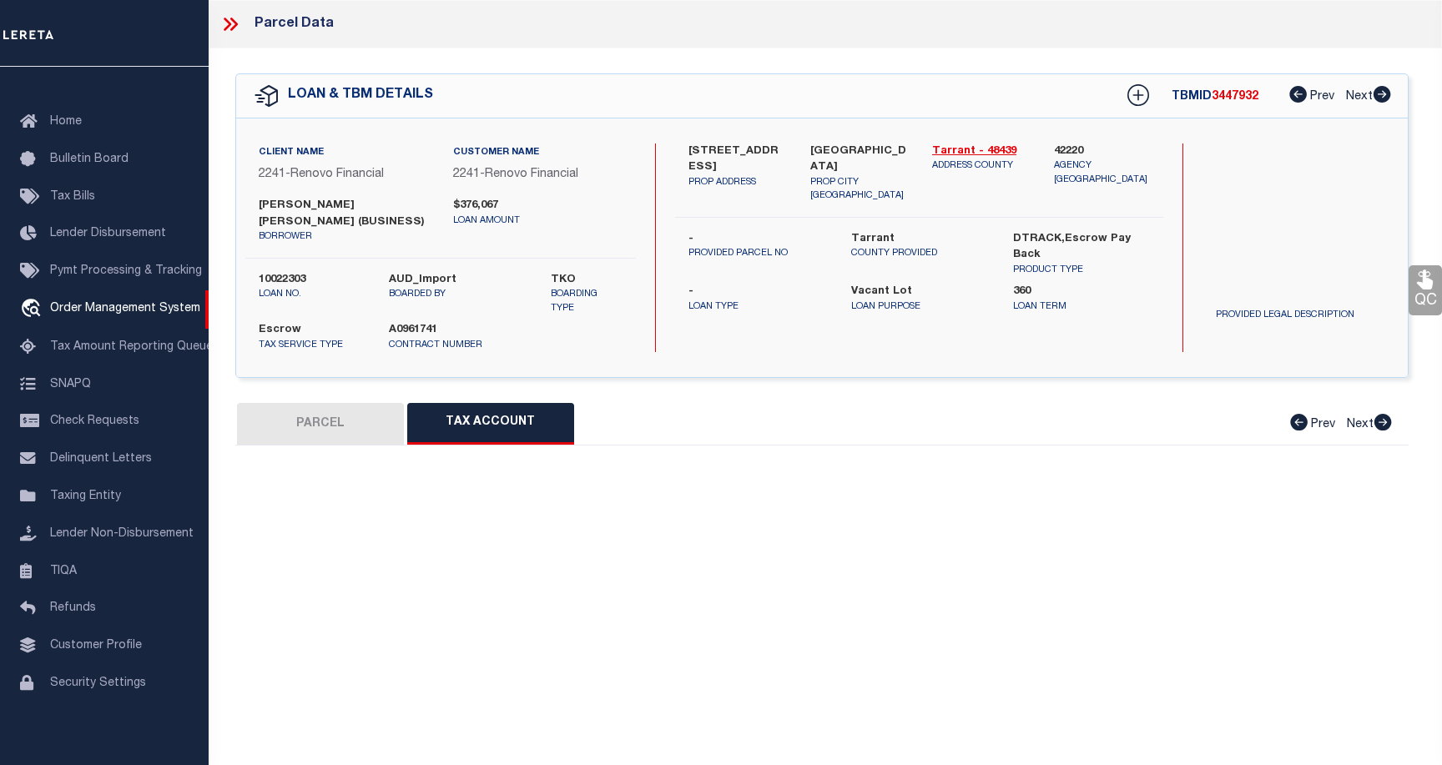
select select "100"
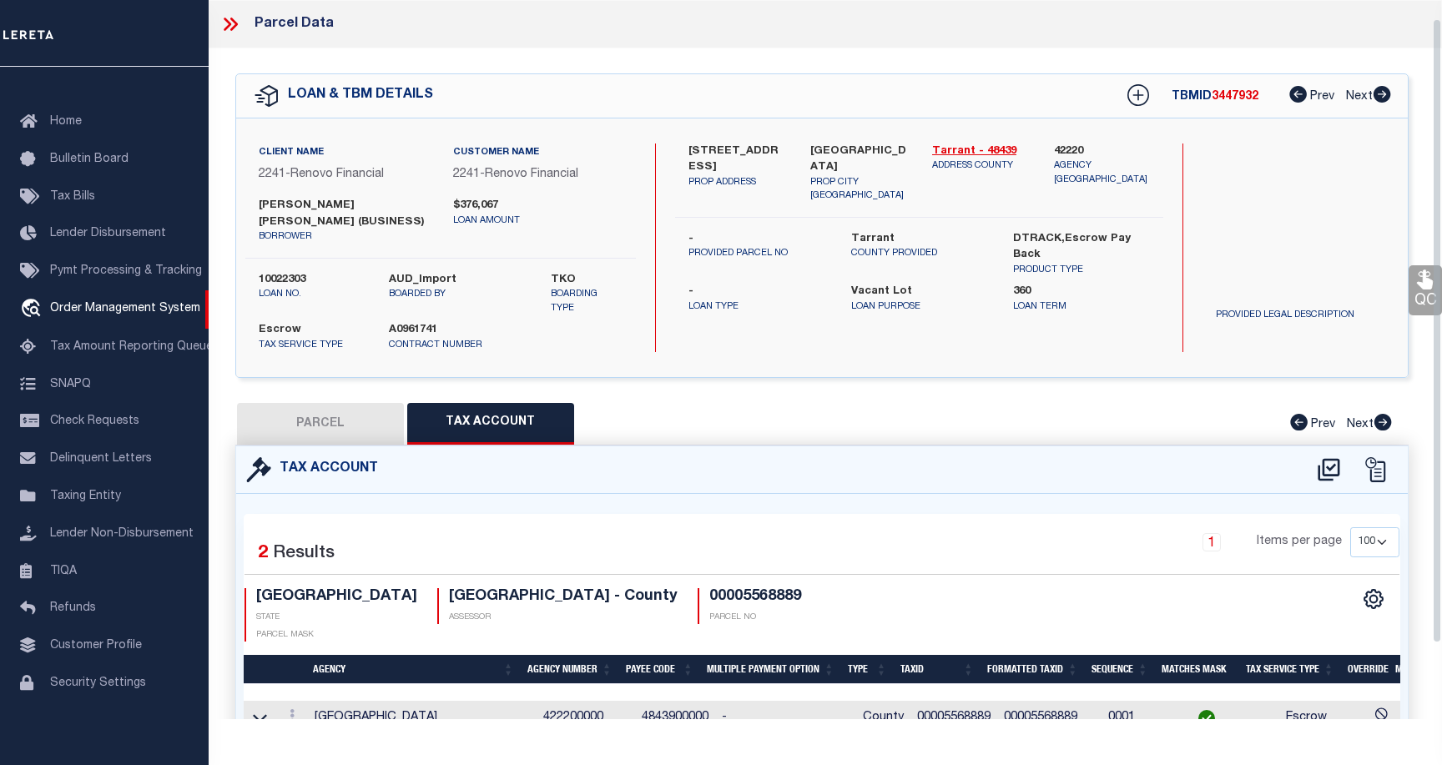
scroll to position [83, 0]
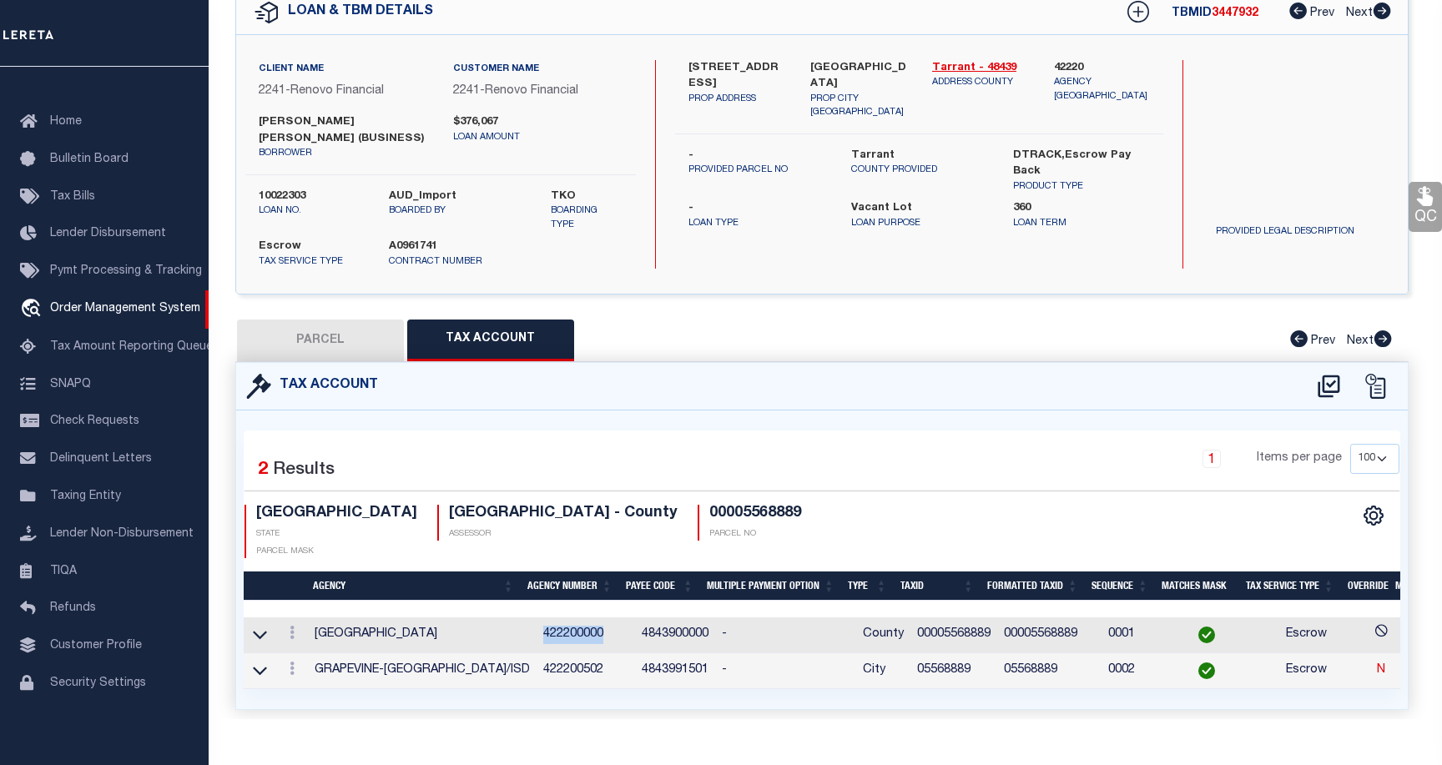
drag, startPoint x: 597, startPoint y: 617, endPoint x: 533, endPoint y: 618, distance: 64.3
click at [536, 618] on td "422200000" at bounding box center [585, 635] width 98 height 36
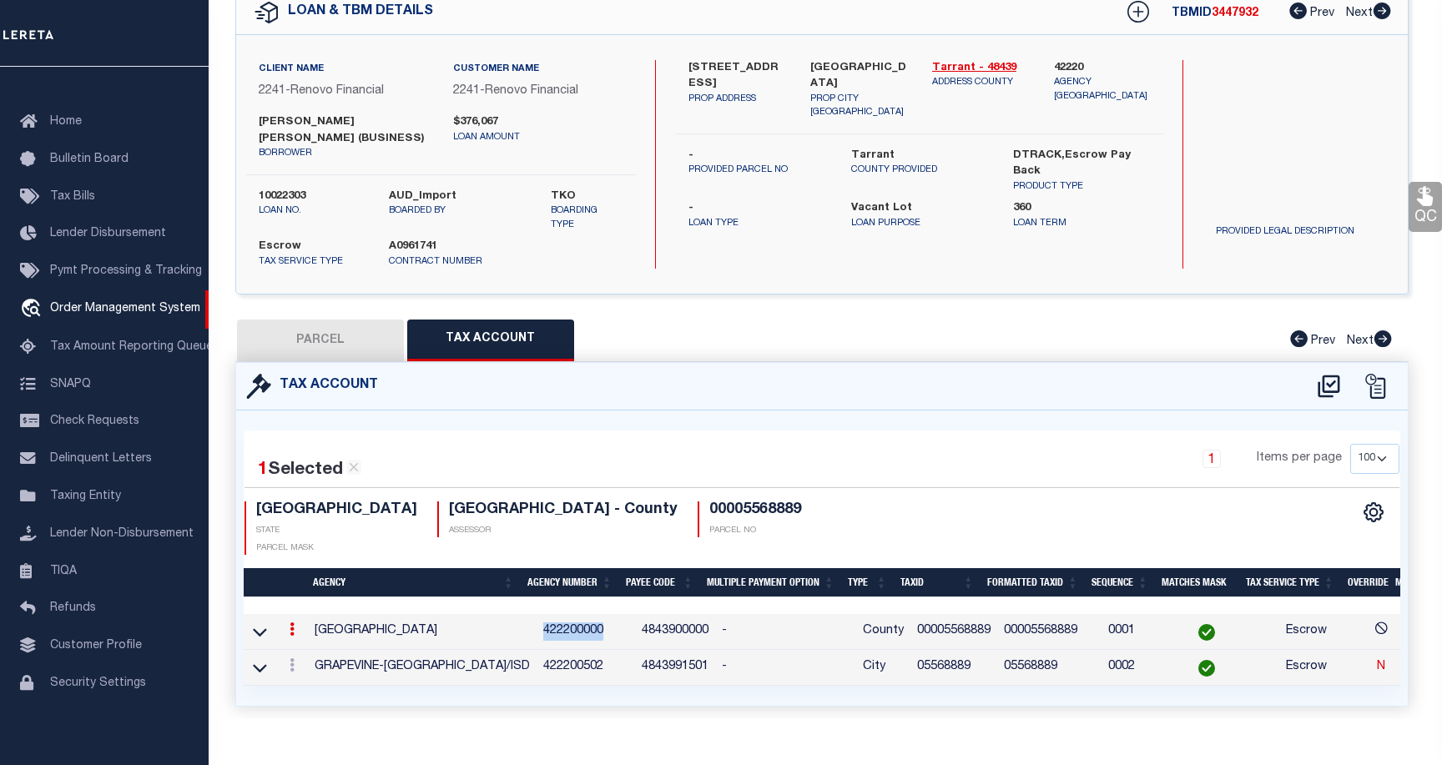
copy td "422200000"
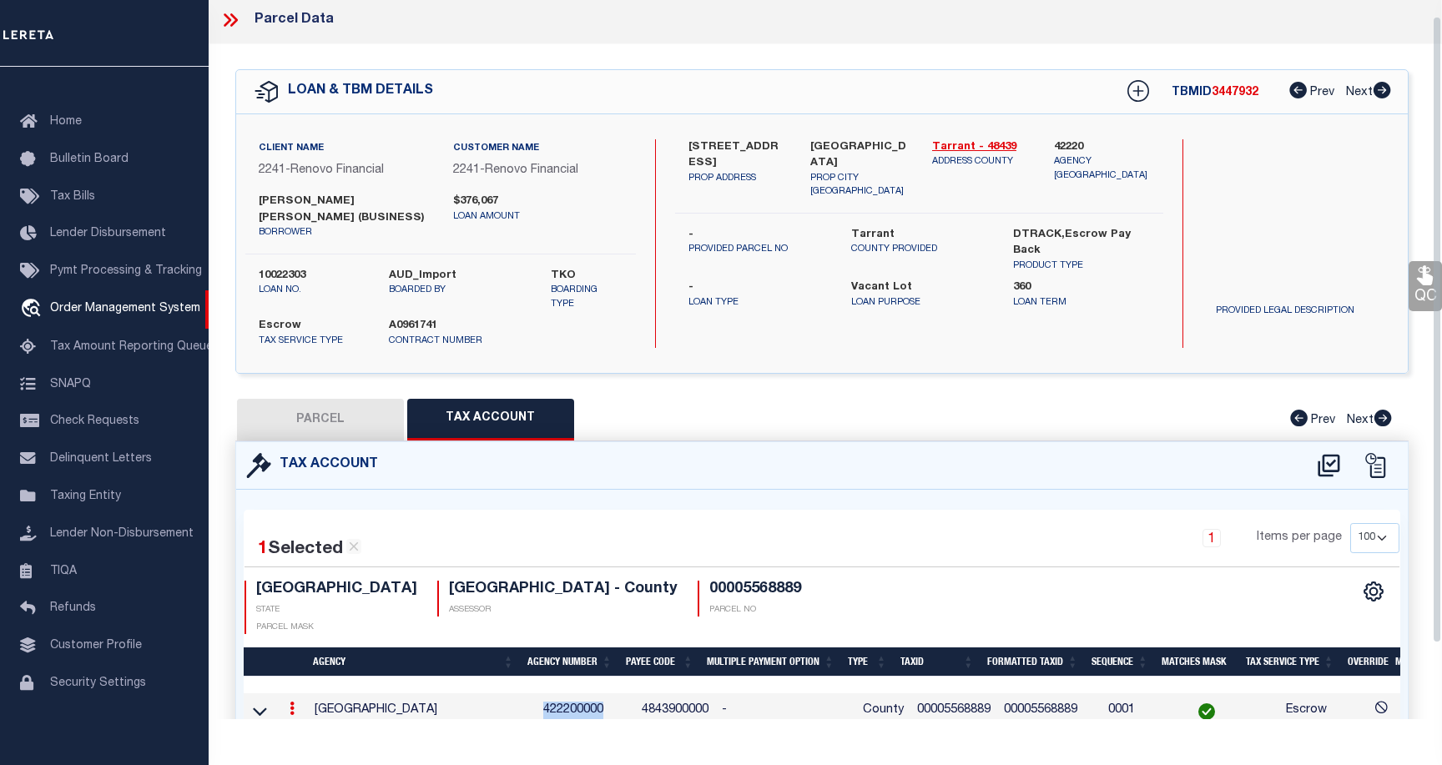
scroll to position [0, 0]
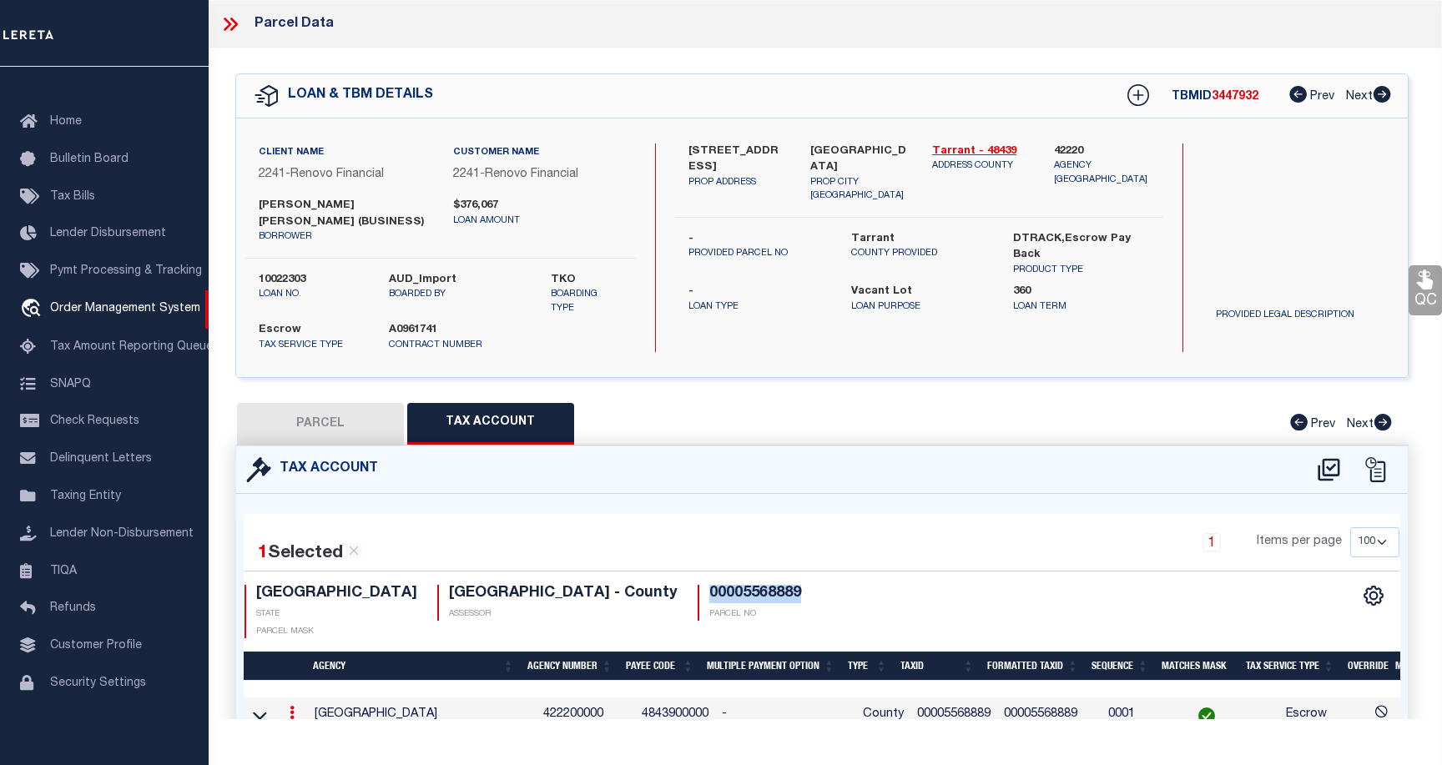
drag, startPoint x: 643, startPoint y: 592, endPoint x: 543, endPoint y: 590, distance: 100.1
click at [543, 590] on div "TX STATE TARRANT COUNTY - County ASSESSOR 00005568889 PARCEL NO PARCEL MASK" at bounding box center [532, 611] width 577 height 53
copy h4 "00005568889"
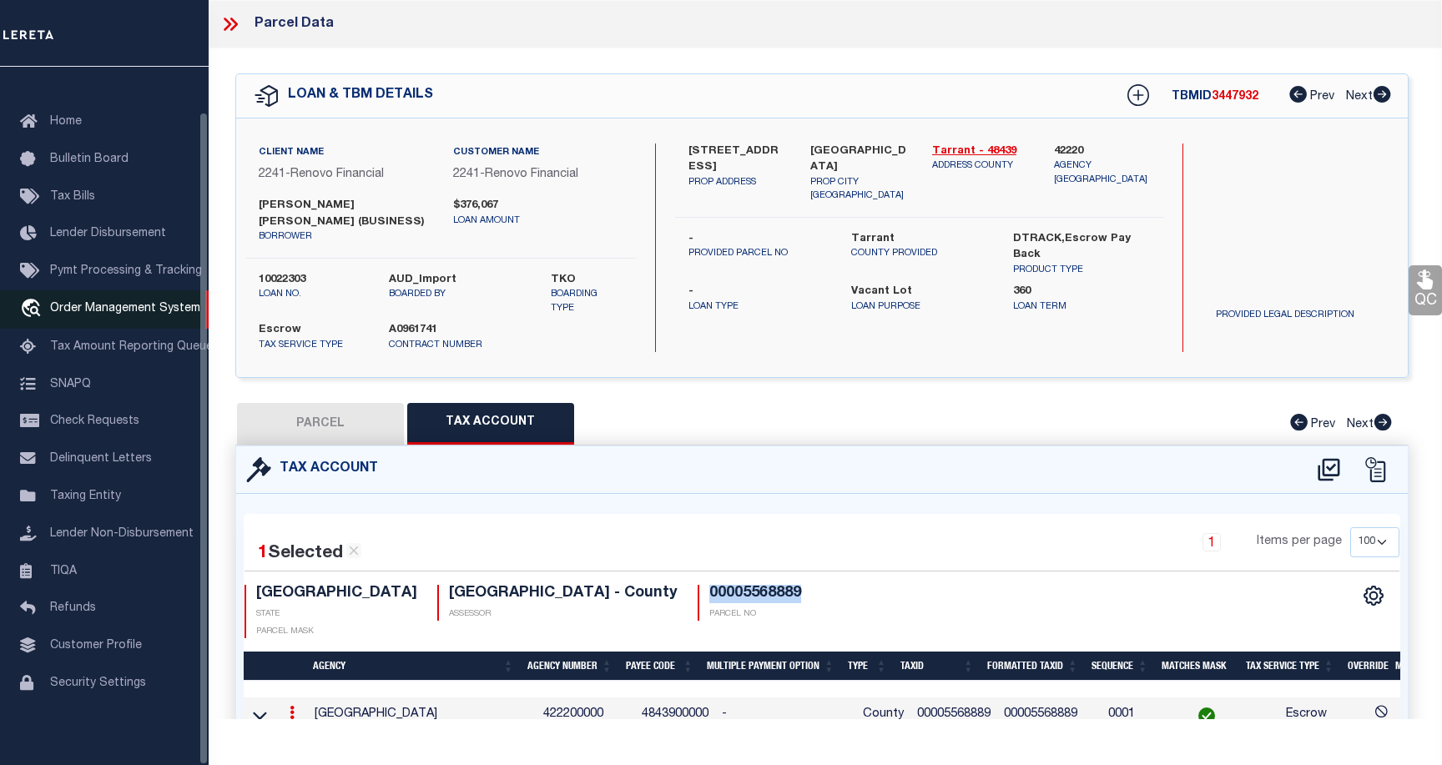
click at [158, 303] on span "Order Management System" at bounding box center [125, 309] width 150 height 12
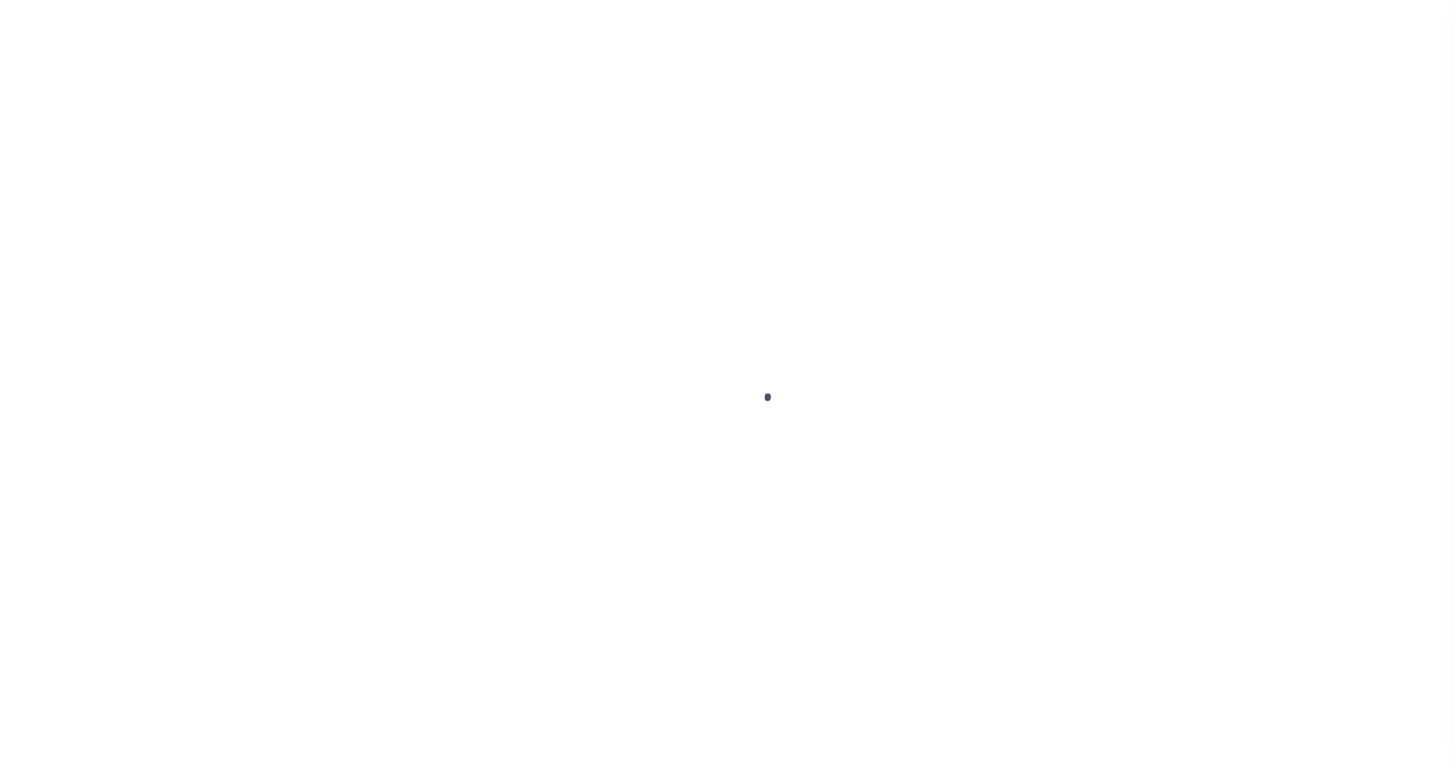
scroll to position [48, 0]
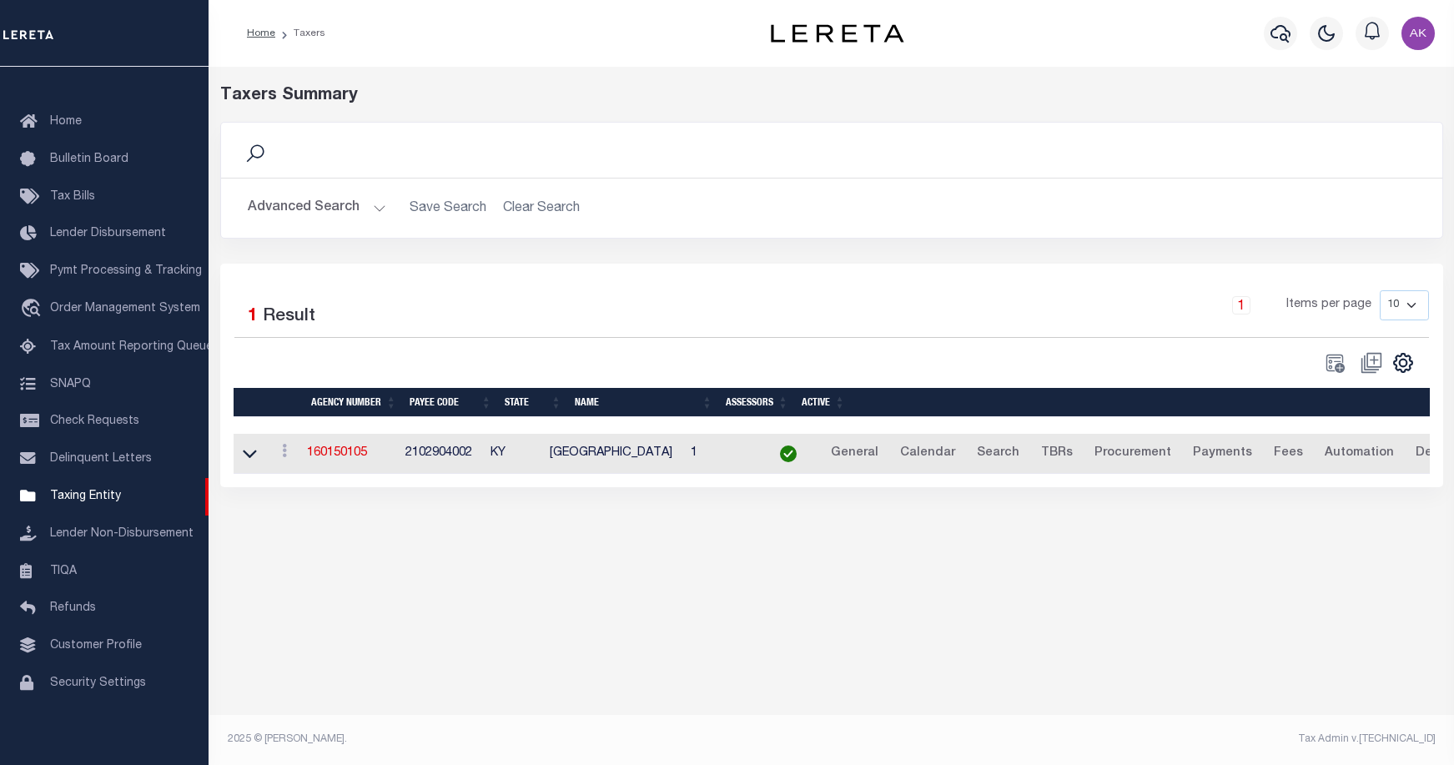
click at [372, 209] on button "Advanced Search" at bounding box center [317, 208] width 138 height 33
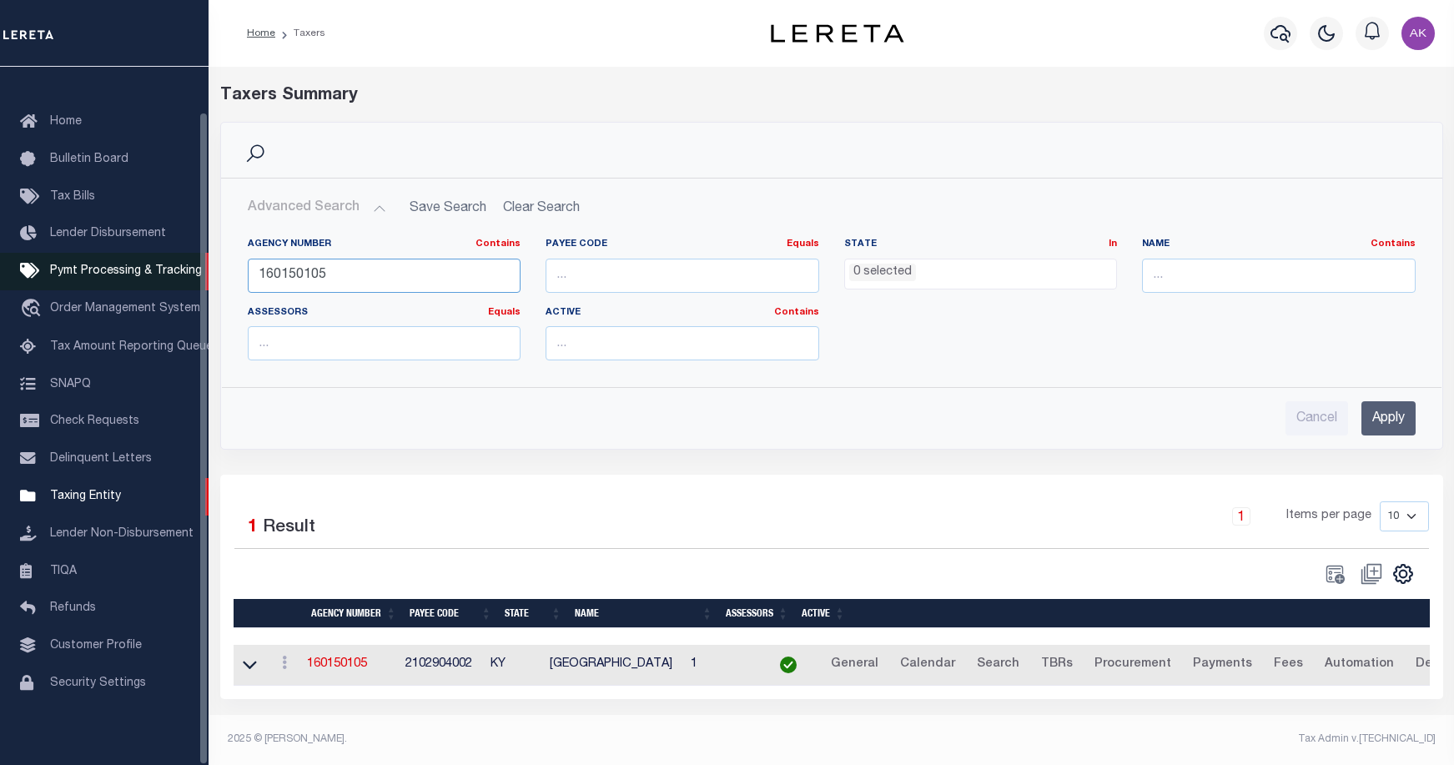
drag, startPoint x: 339, startPoint y: 271, endPoint x: 184, endPoint y: 271, distance: 155.2
click at [184, 271] on div "Home Taxers Profile" at bounding box center [727, 377] width 1454 height 755
paste input "422200000"
type input "422200000"
click at [1386, 418] on input "Apply" at bounding box center [1389, 418] width 54 height 34
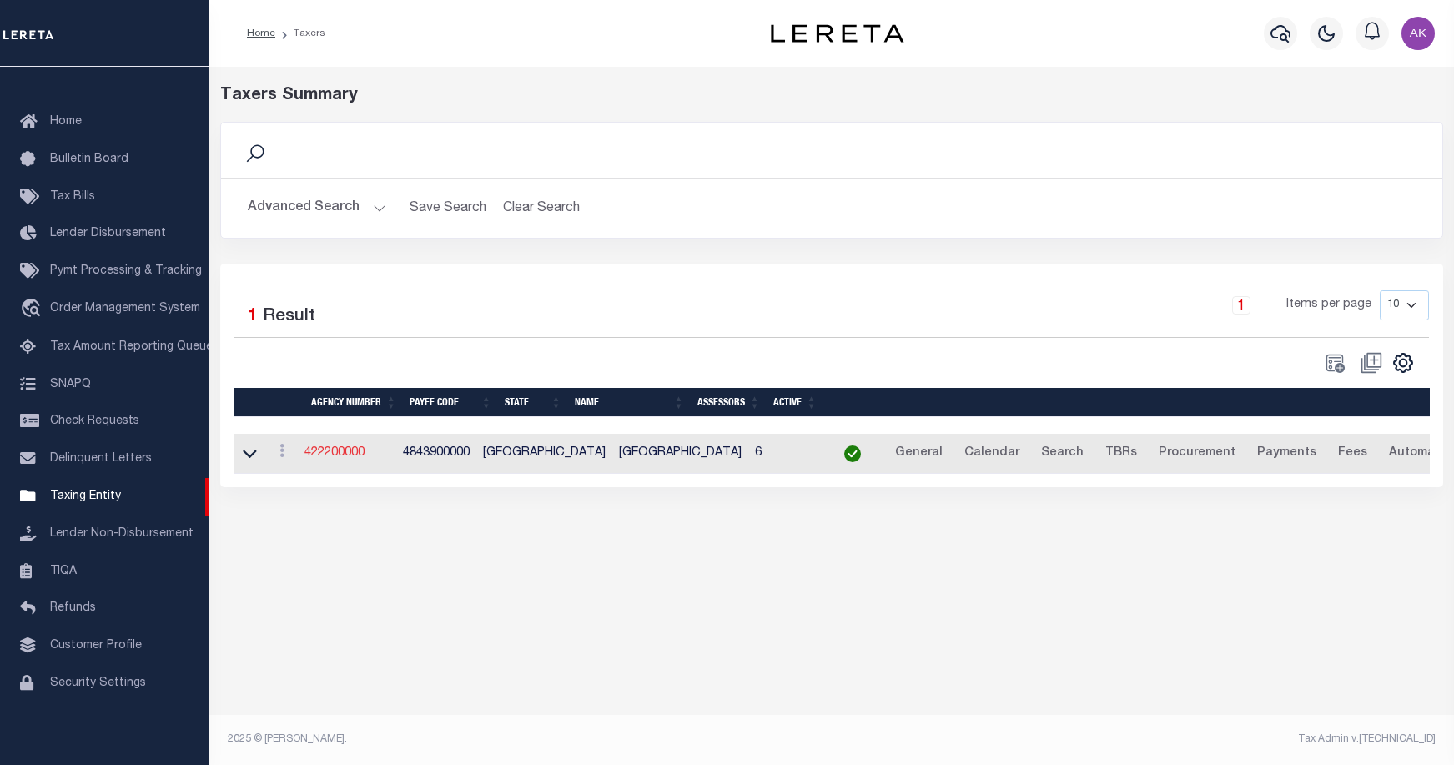
click at [339, 456] on link "422200000" at bounding box center [335, 453] width 60 height 12
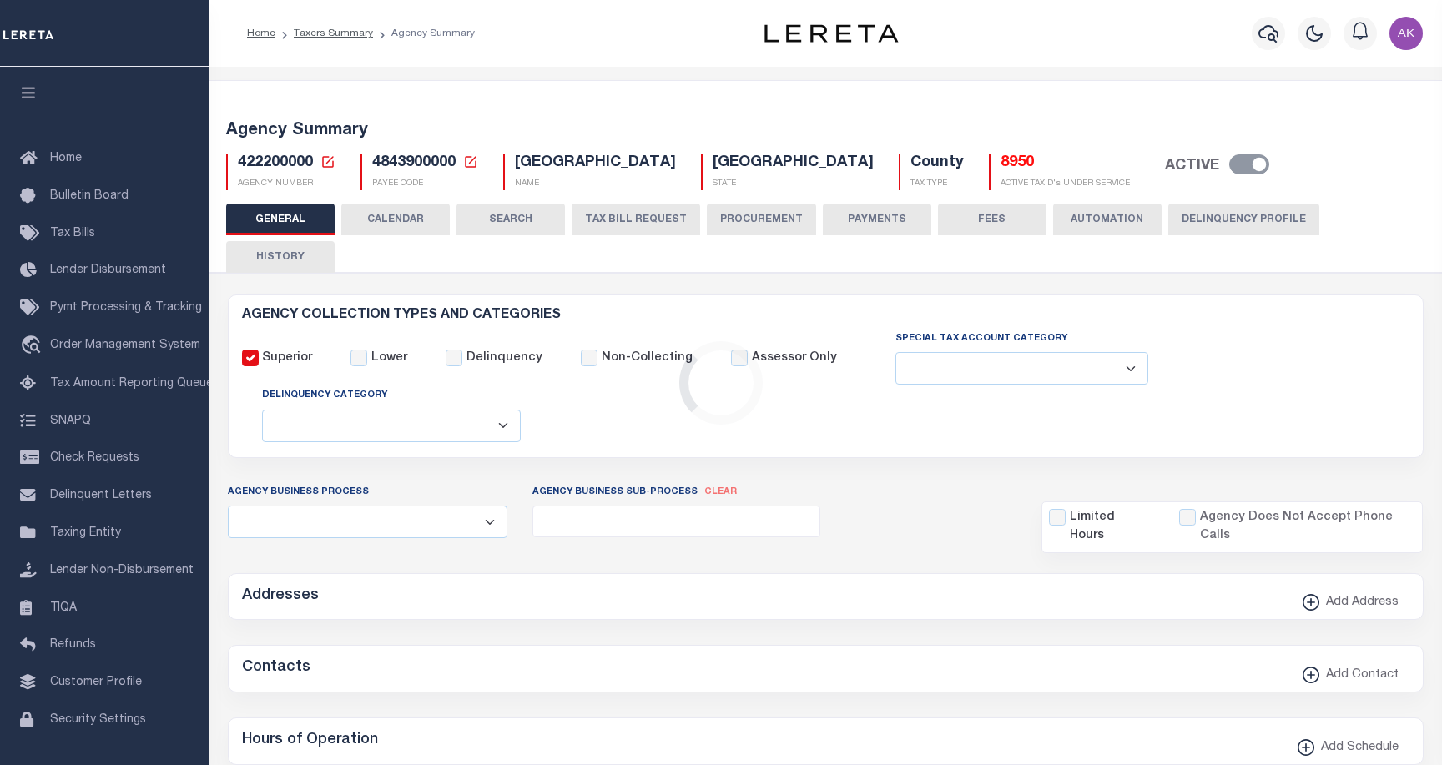
select select
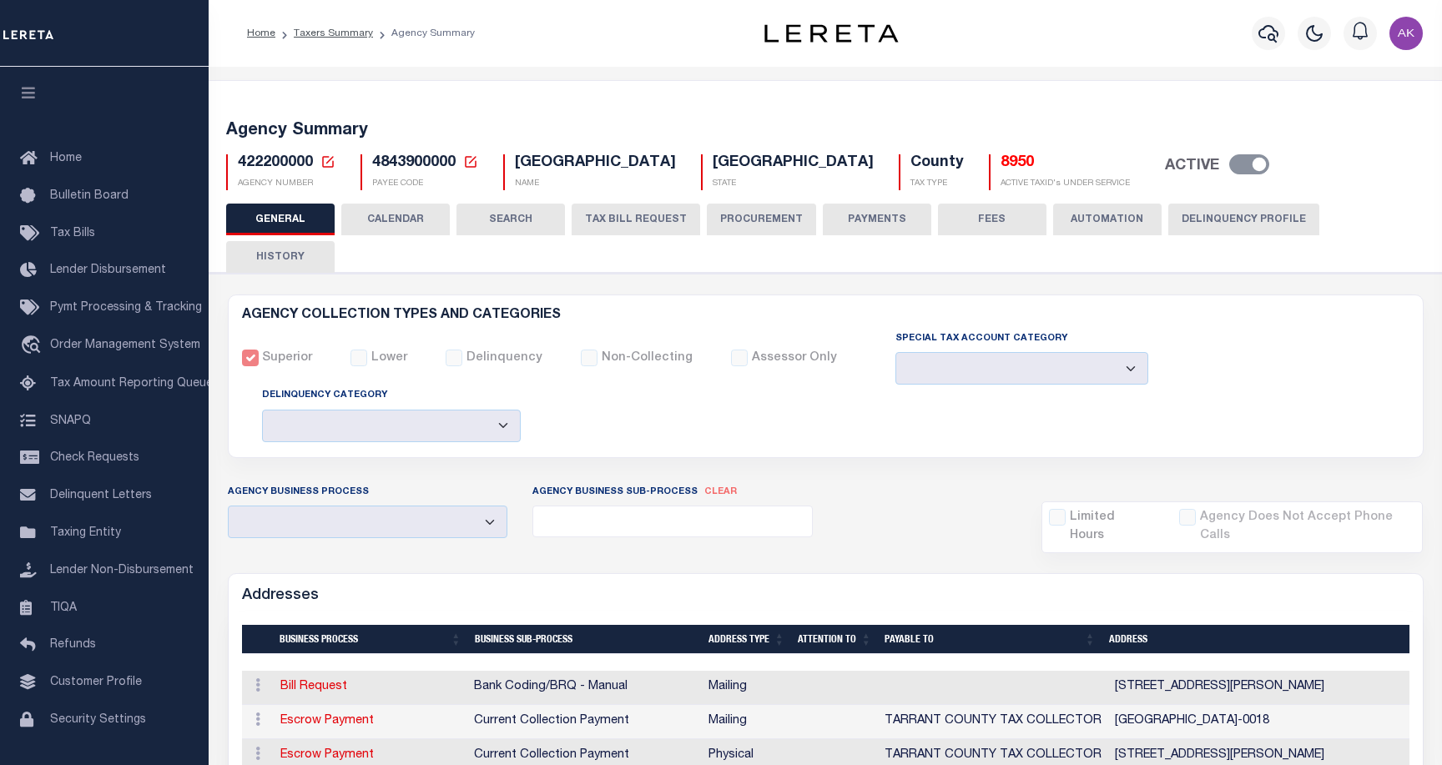
click at [329, 162] on icon at bounding box center [327, 161] width 15 height 15
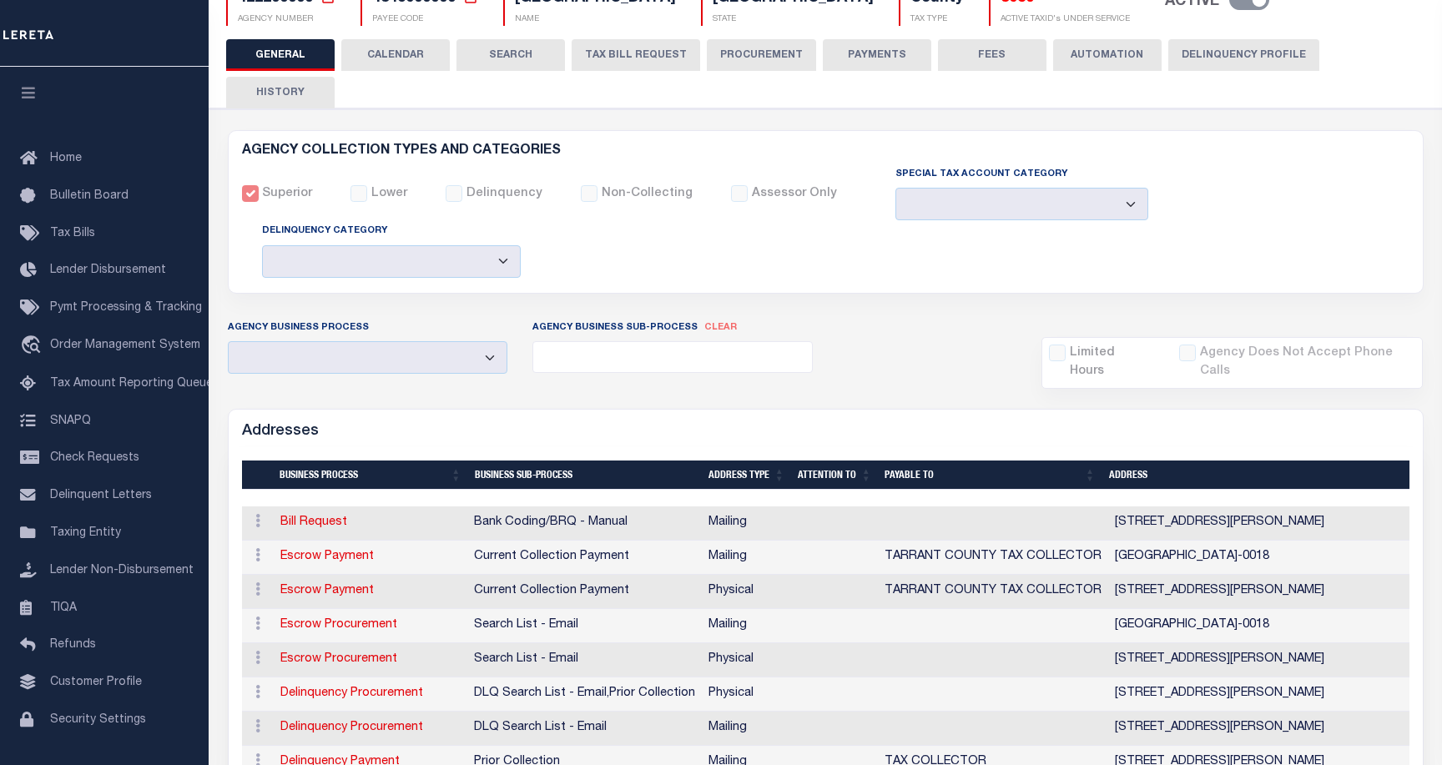
scroll to position [167, 0]
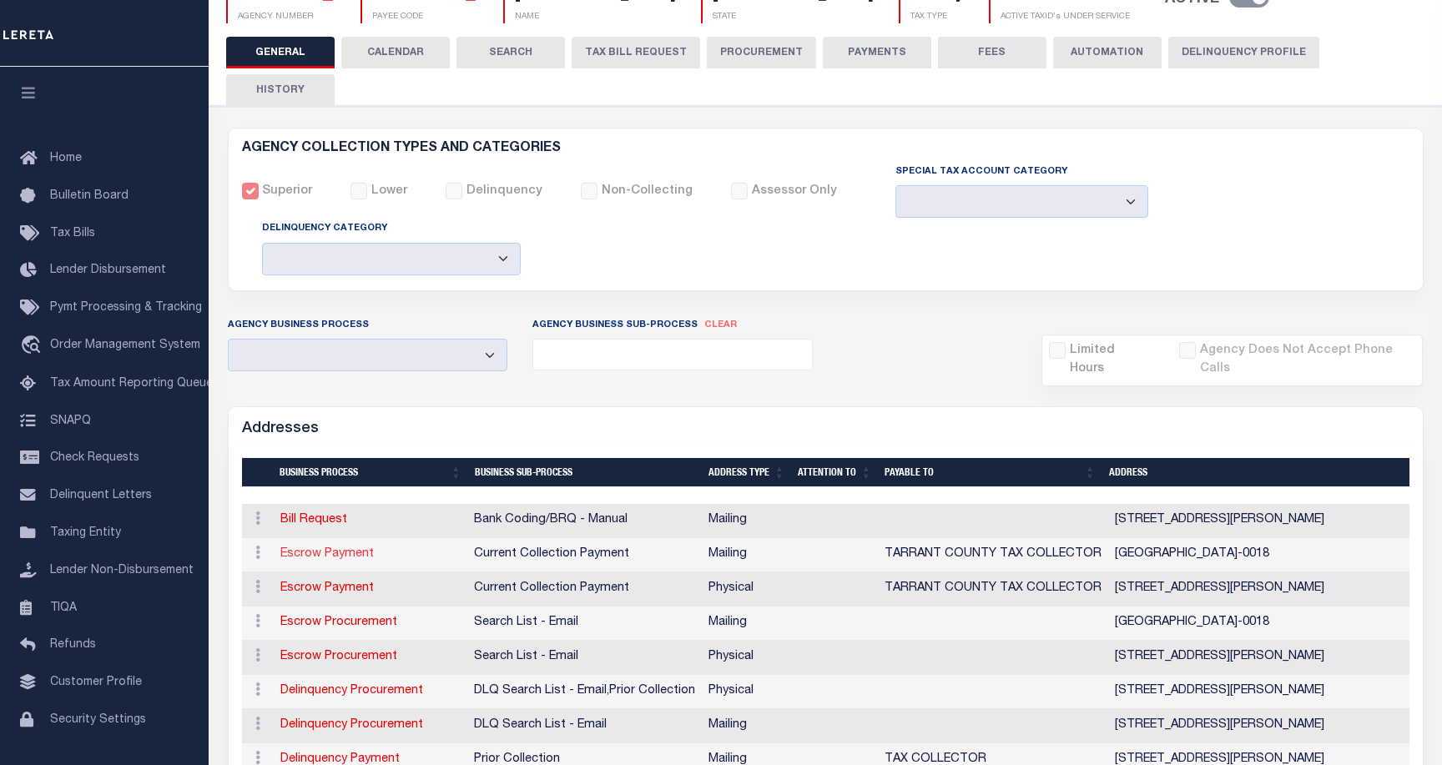
click at [360, 548] on link "Escrow Payment" at bounding box center [326, 554] width 93 height 12
select select "1"
checkbox input "false"
select select
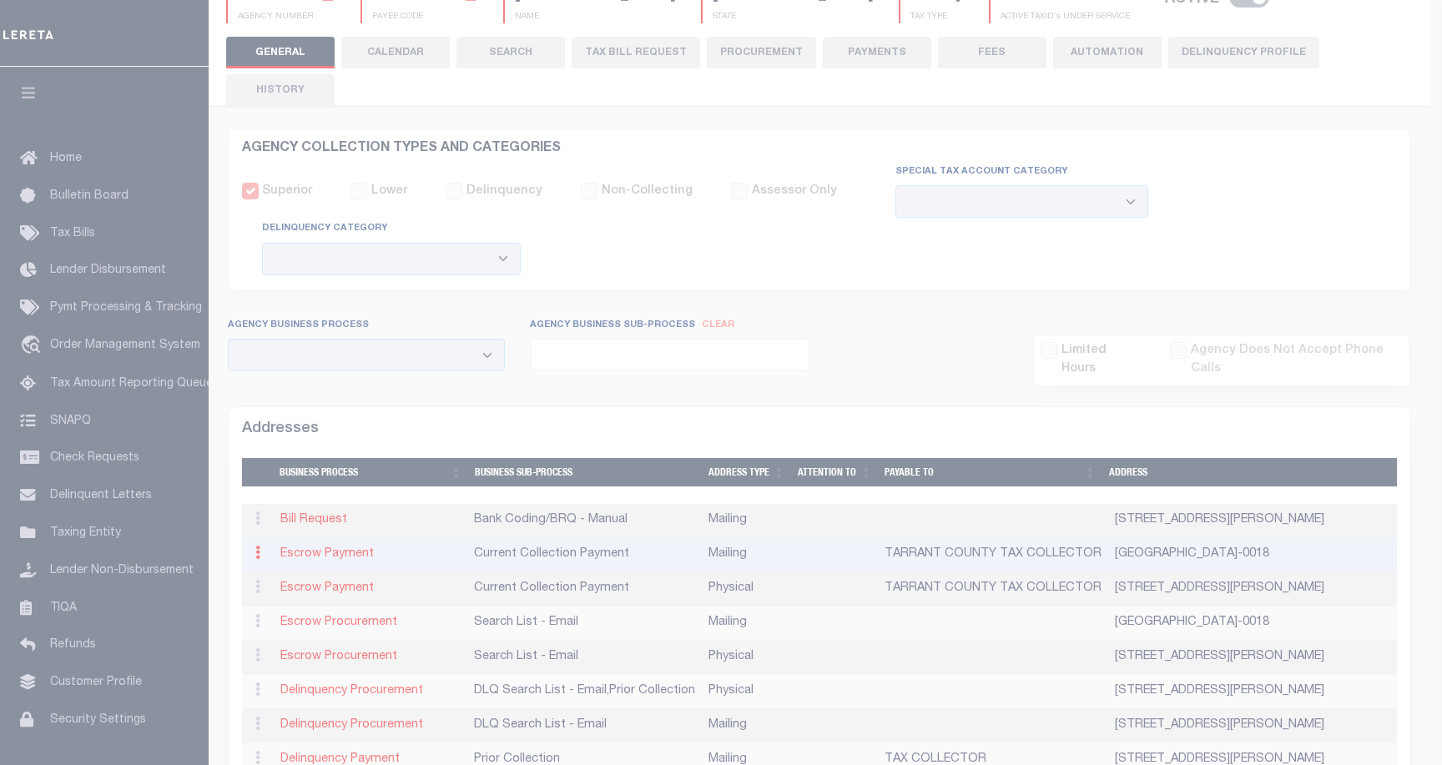
type input "PO BOX 961018"
type input "FORT WORTH"
select select "[GEOGRAPHIC_DATA]"
type input "76161-0018"
checkbox input "true"
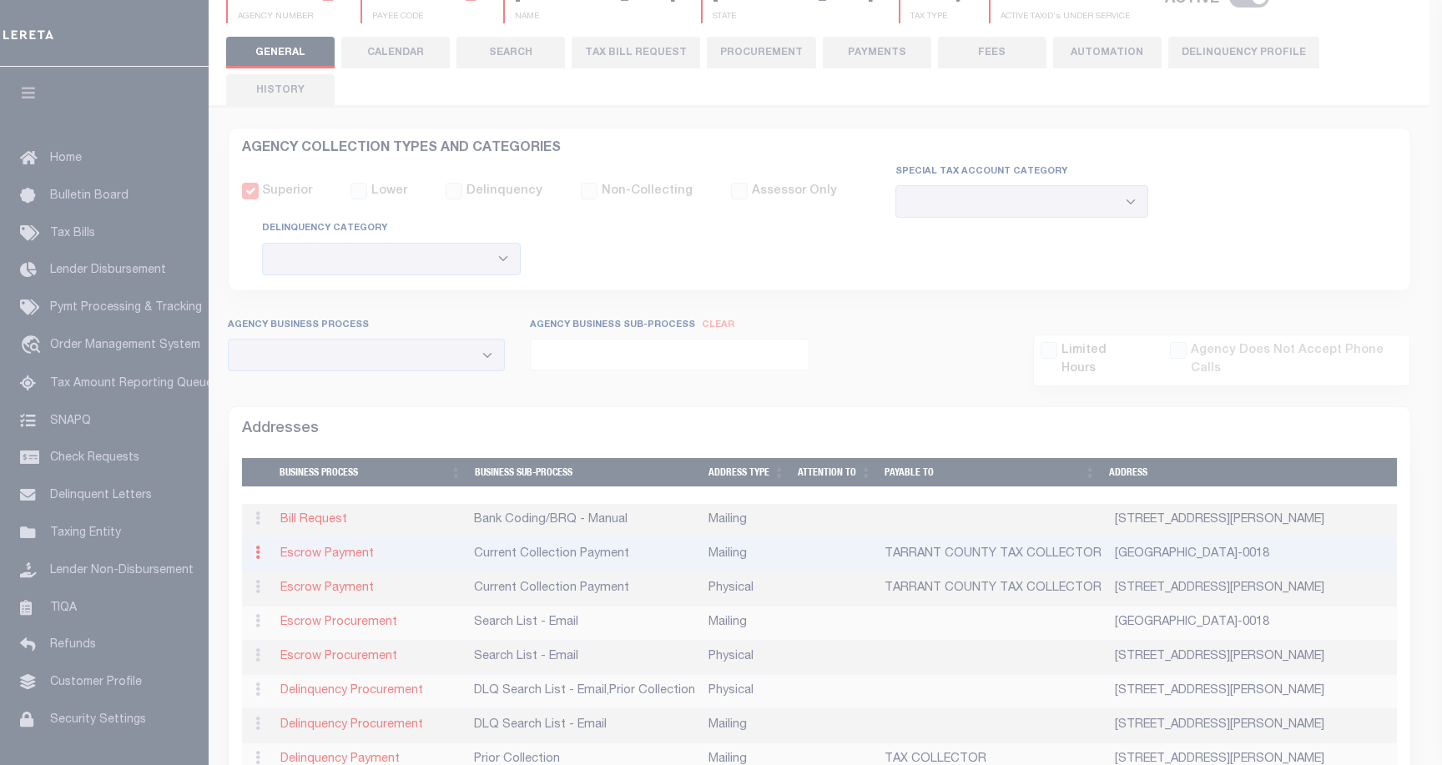
type input "TARRANT COUNTY TAX COLLECTOR"
select select "3"
select select "11"
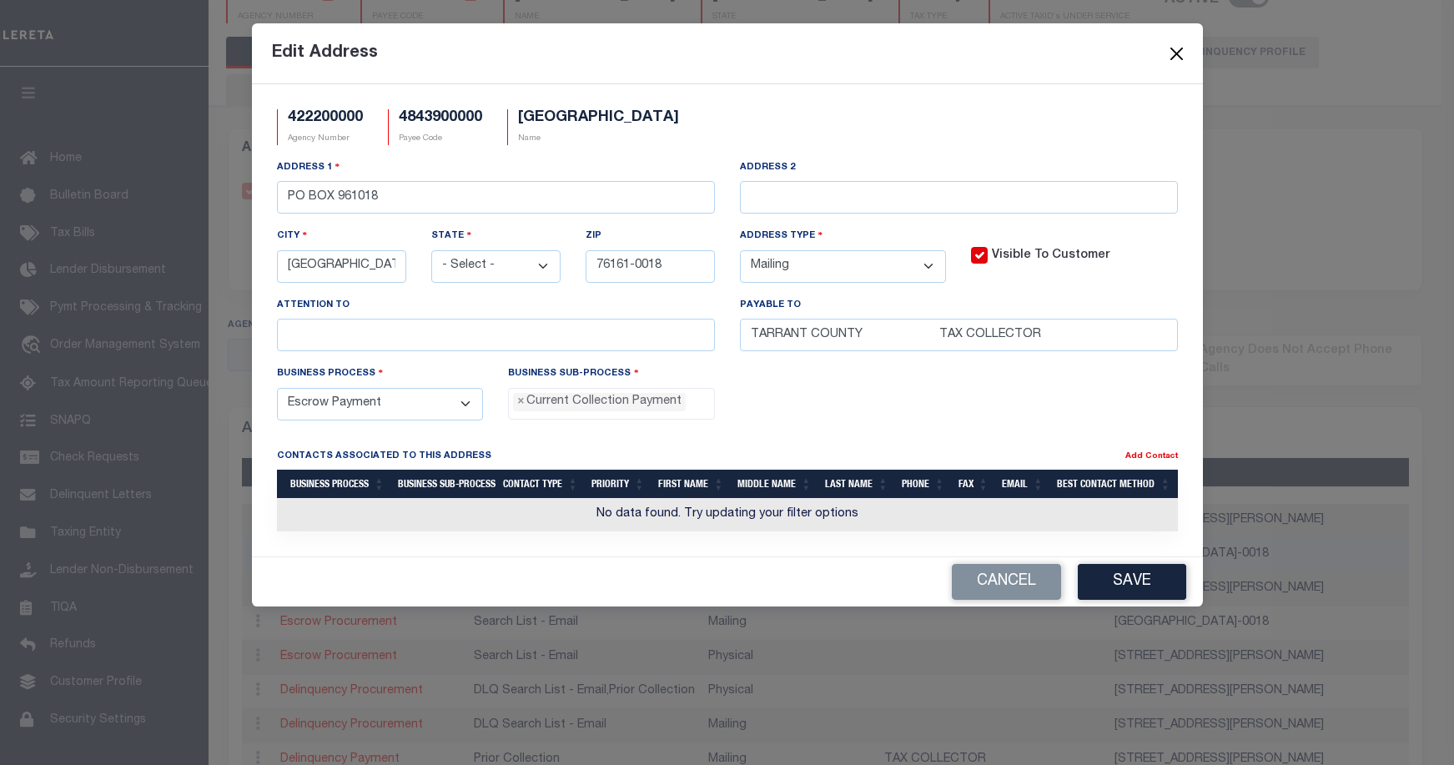
click at [1176, 50] on button "Close" at bounding box center [1177, 54] width 22 height 22
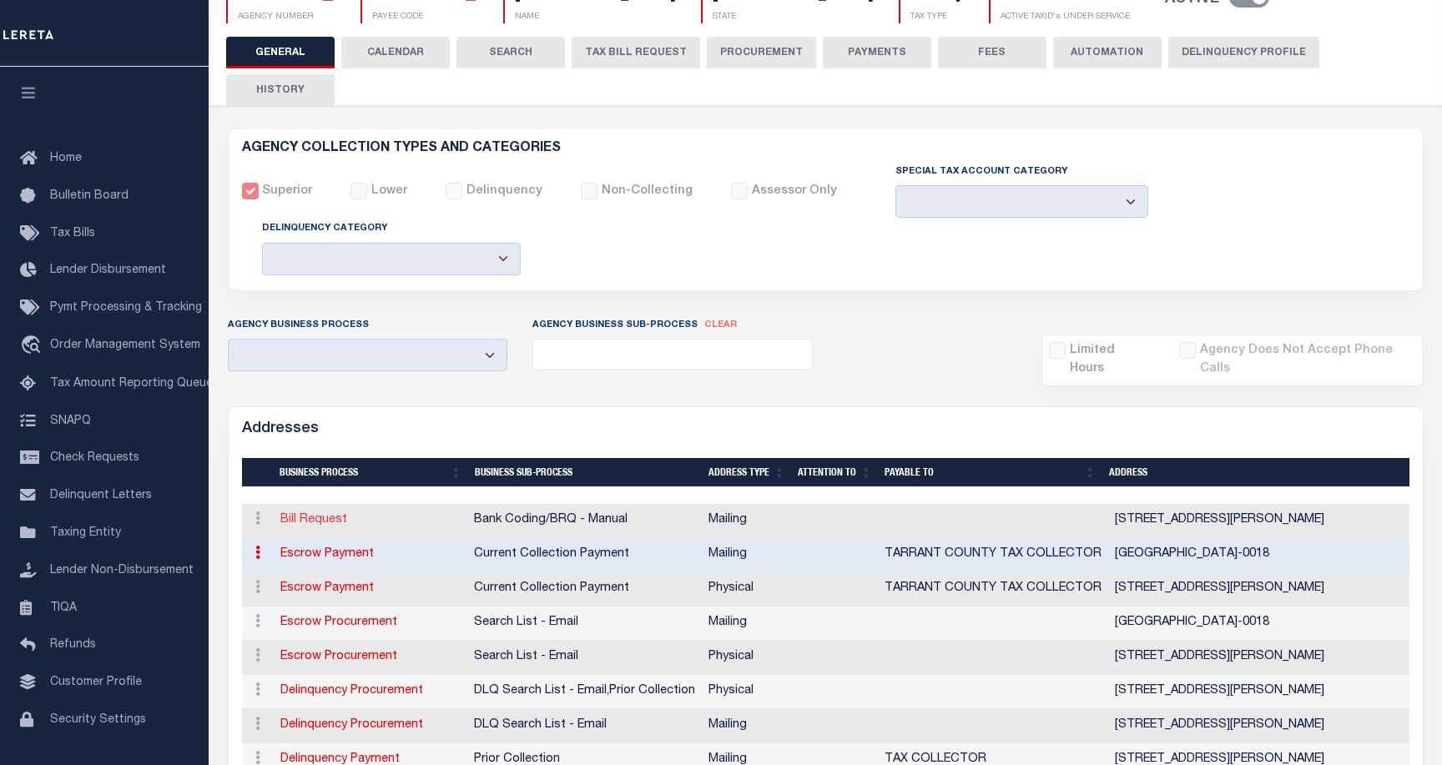
click at [324, 514] on link "Bill Request" at bounding box center [313, 520] width 67 height 12
select select
select select "1"
checkbox input "false"
select select
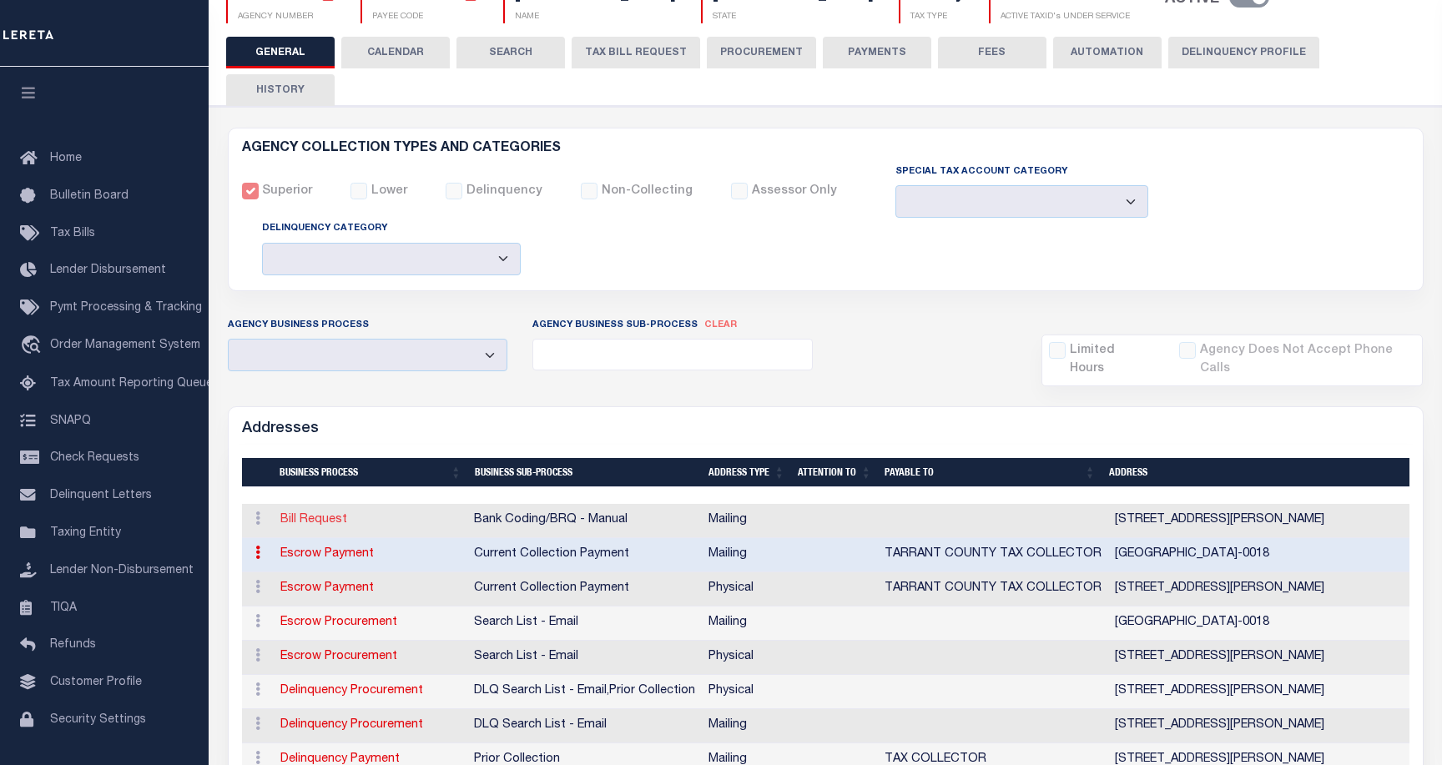
select select
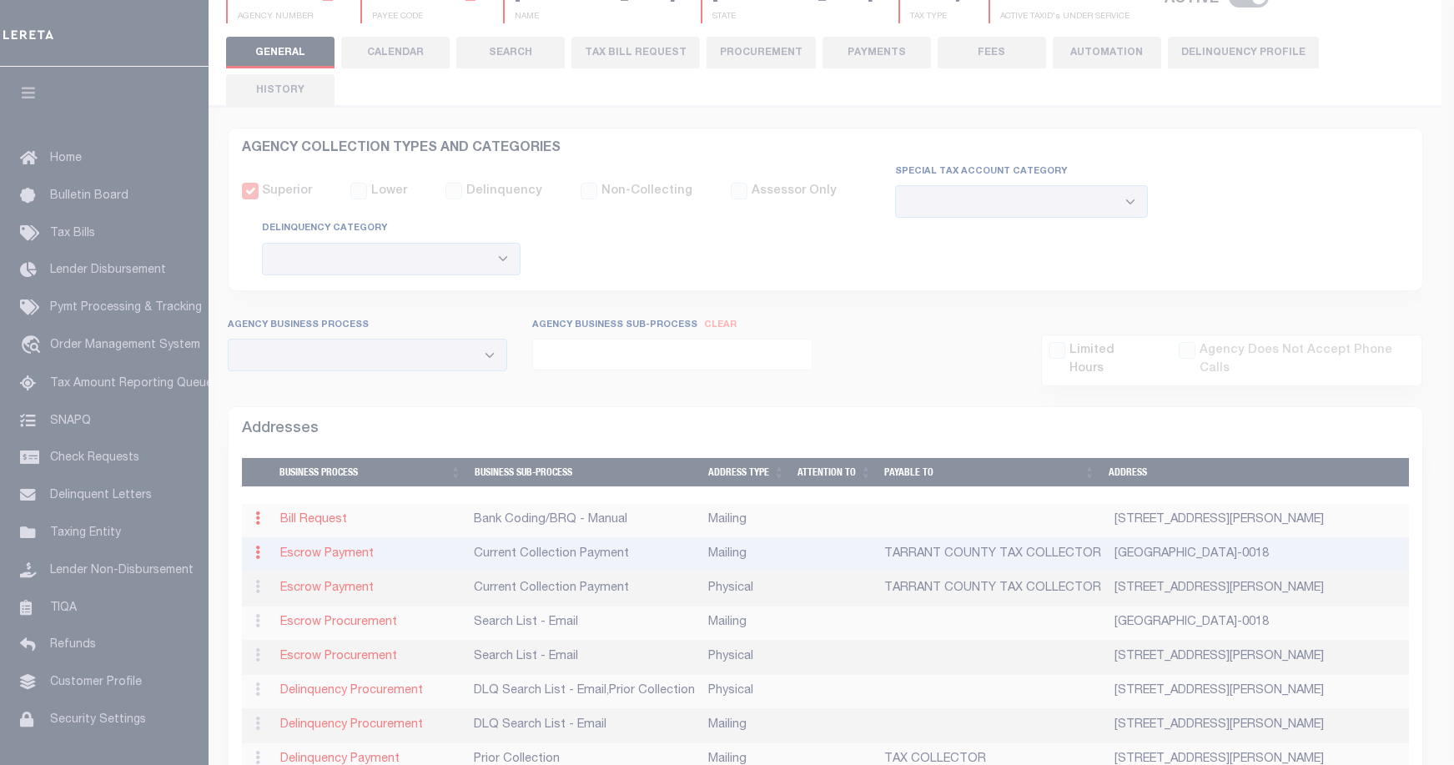
type input "100 E WEATHERFORD"
type input "MORTGAGE/MULTIPLE PRPTY TAX COLLECTION"
type input "FORT WORTH"
select select "[GEOGRAPHIC_DATA]"
type input "76161-0018"
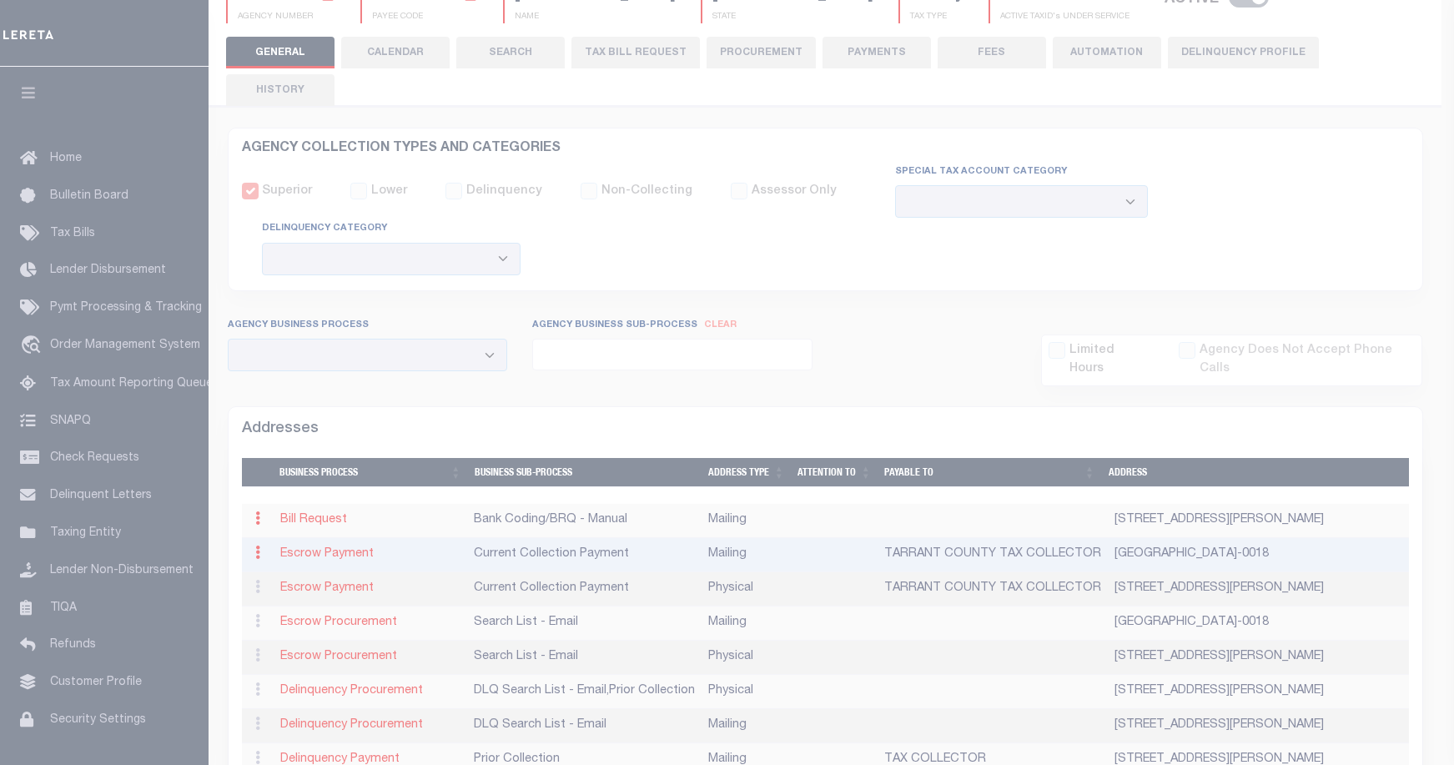
checkbox input "true"
select select "1"
select select "2"
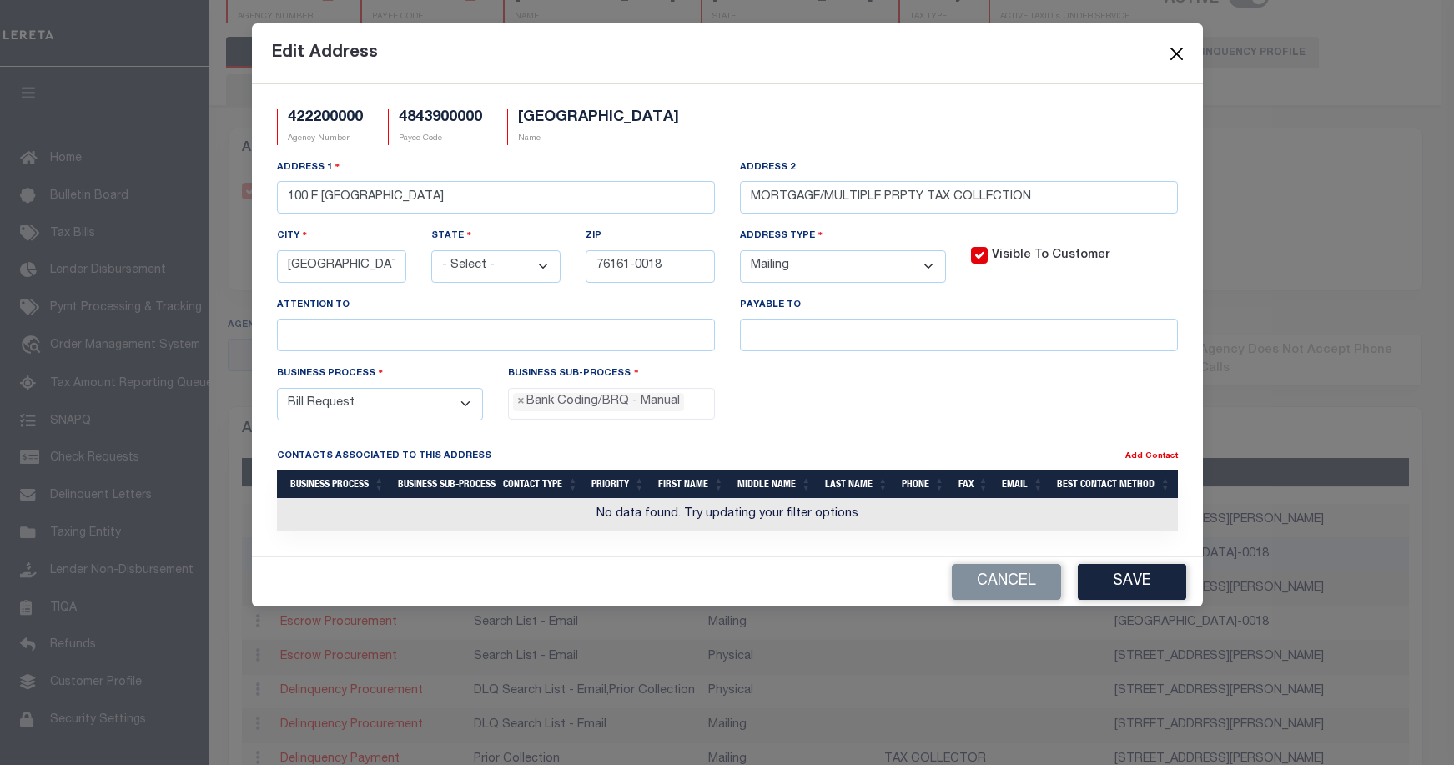
click at [1176, 54] on button "Close" at bounding box center [1177, 54] width 22 height 22
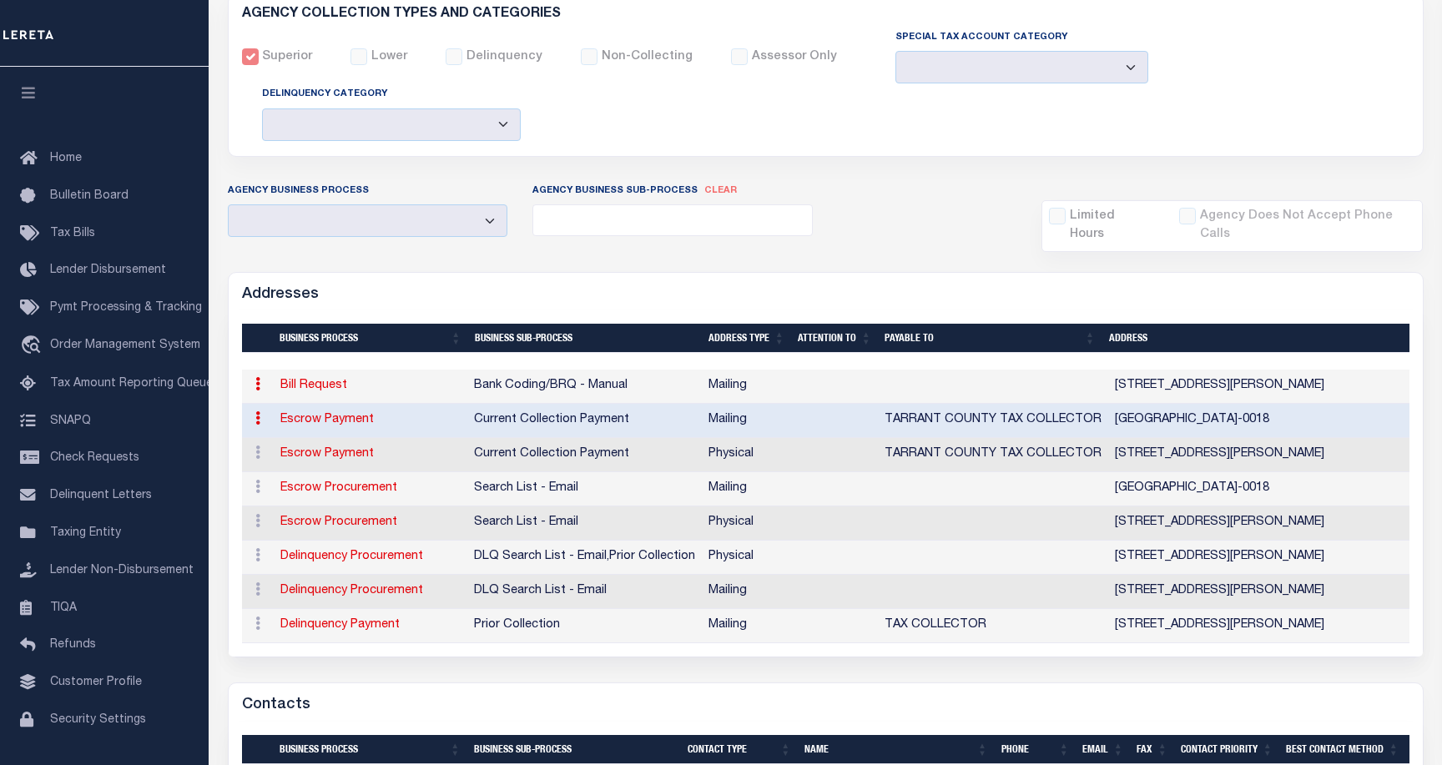
scroll to position [0, 0]
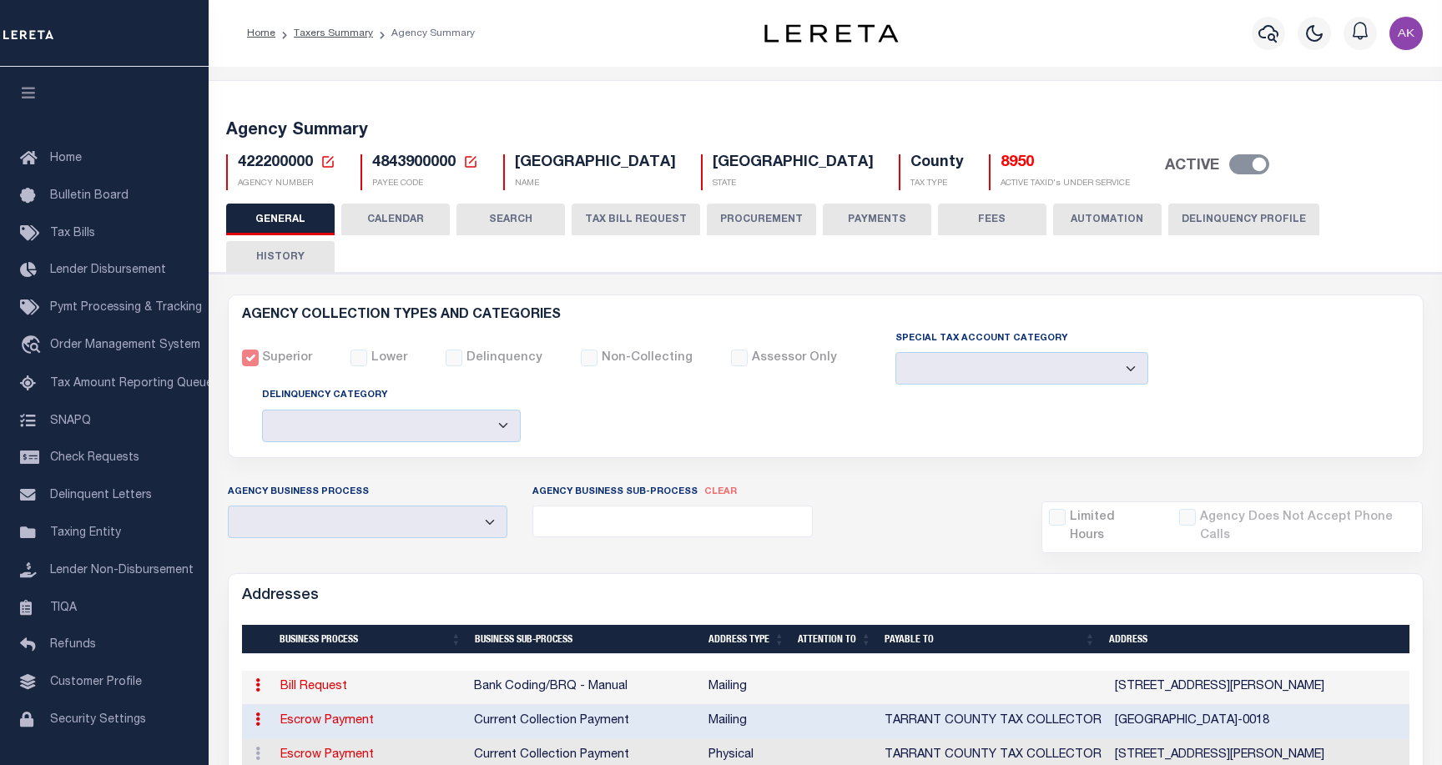
click at [511, 217] on button "SEARCH" at bounding box center [510, 220] width 108 height 32
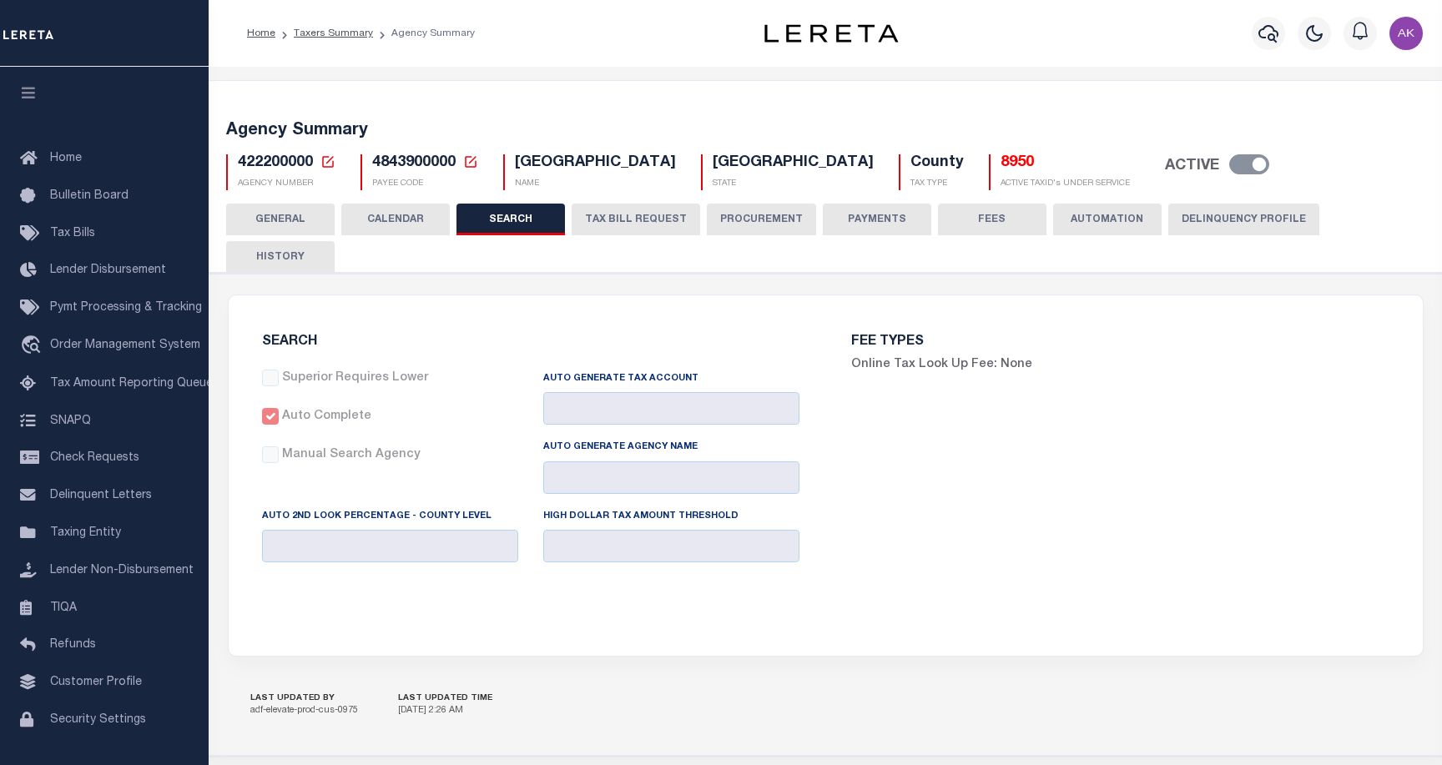
checkbox input "false"
type input "0"
type input "15000"
click at [274, 215] on button "GENERAL" at bounding box center [280, 220] width 108 height 32
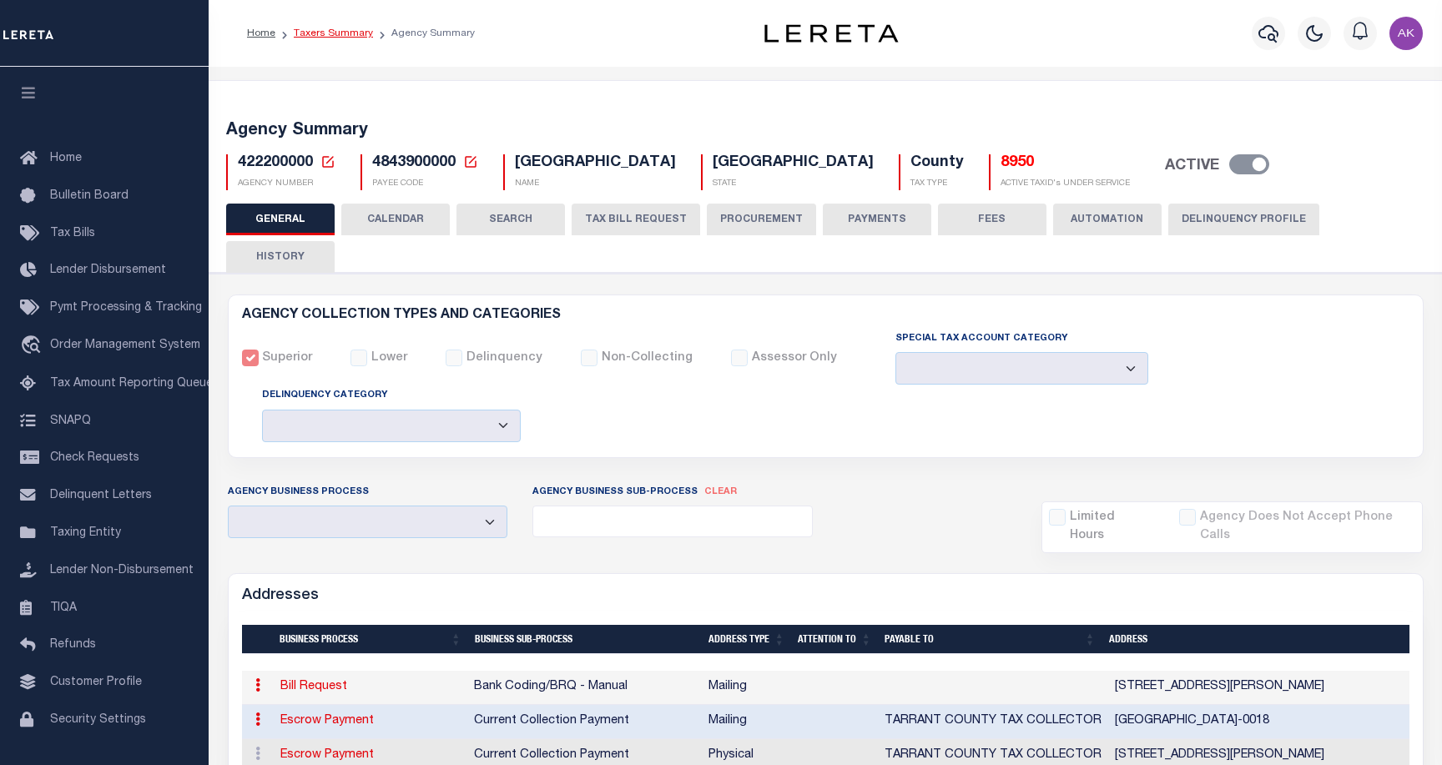
click at [345, 33] on link "Taxers Summary" at bounding box center [333, 33] width 79 height 10
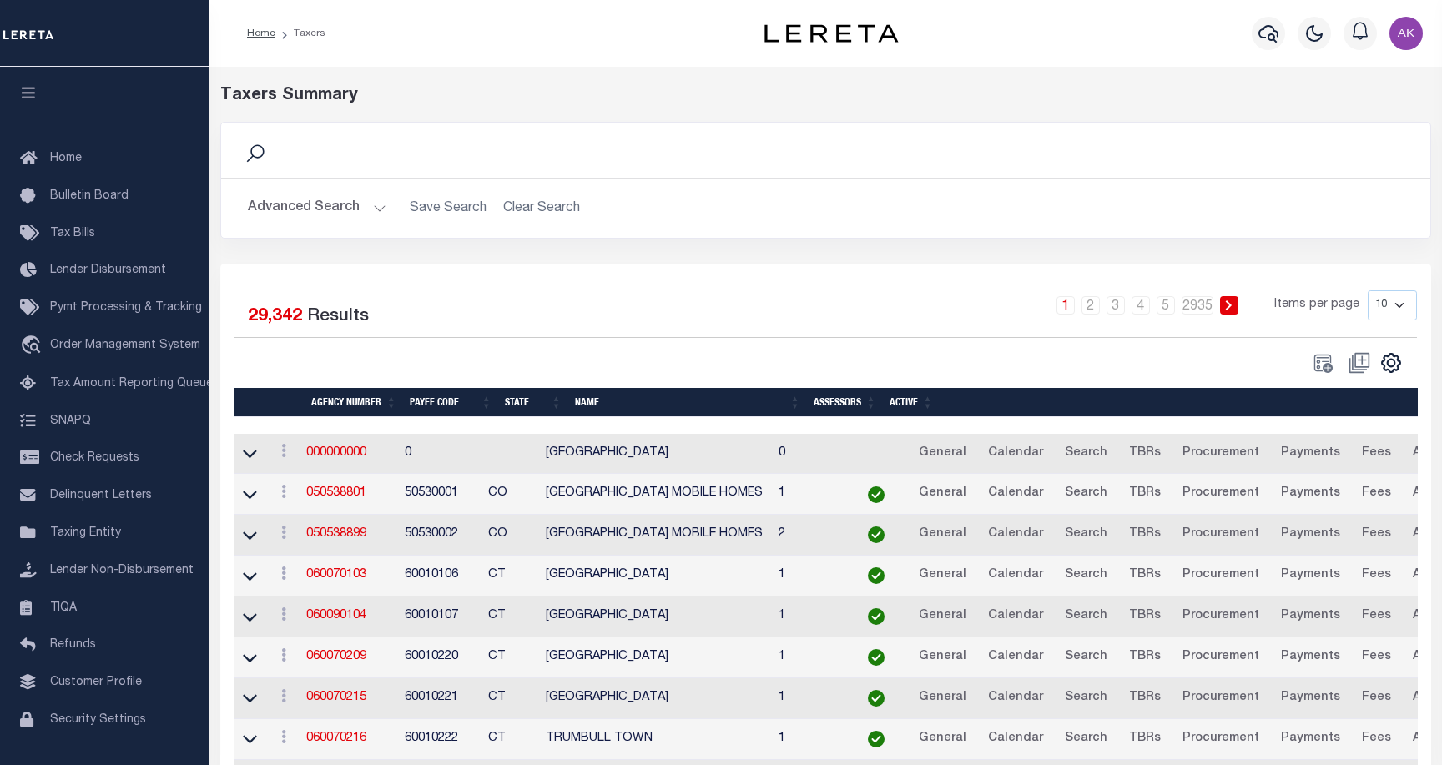
click at [375, 208] on button "Advanced Search" at bounding box center [317, 208] width 138 height 33
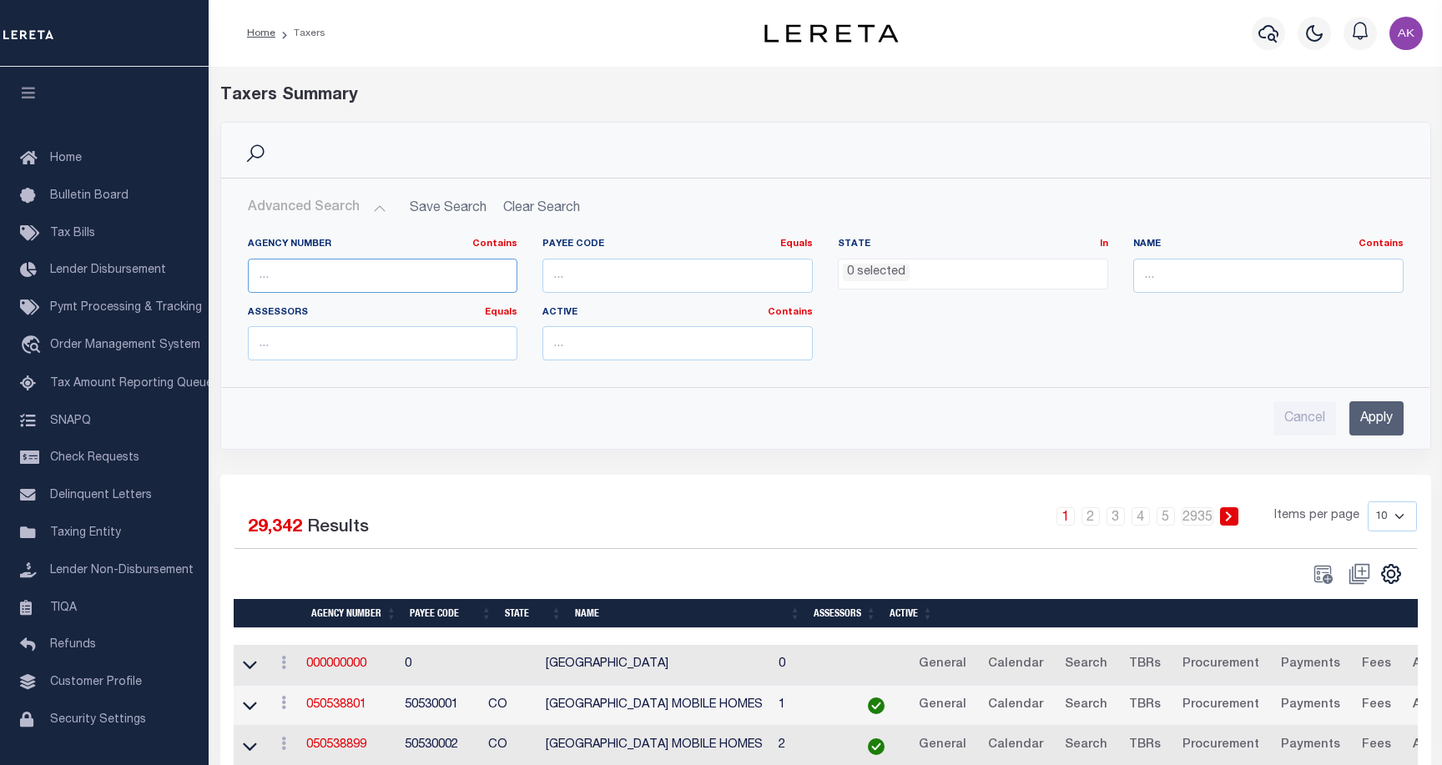
paste input "422200000"
type input "422200000"
click at [1373, 419] on input "Apply" at bounding box center [1376, 418] width 54 height 34
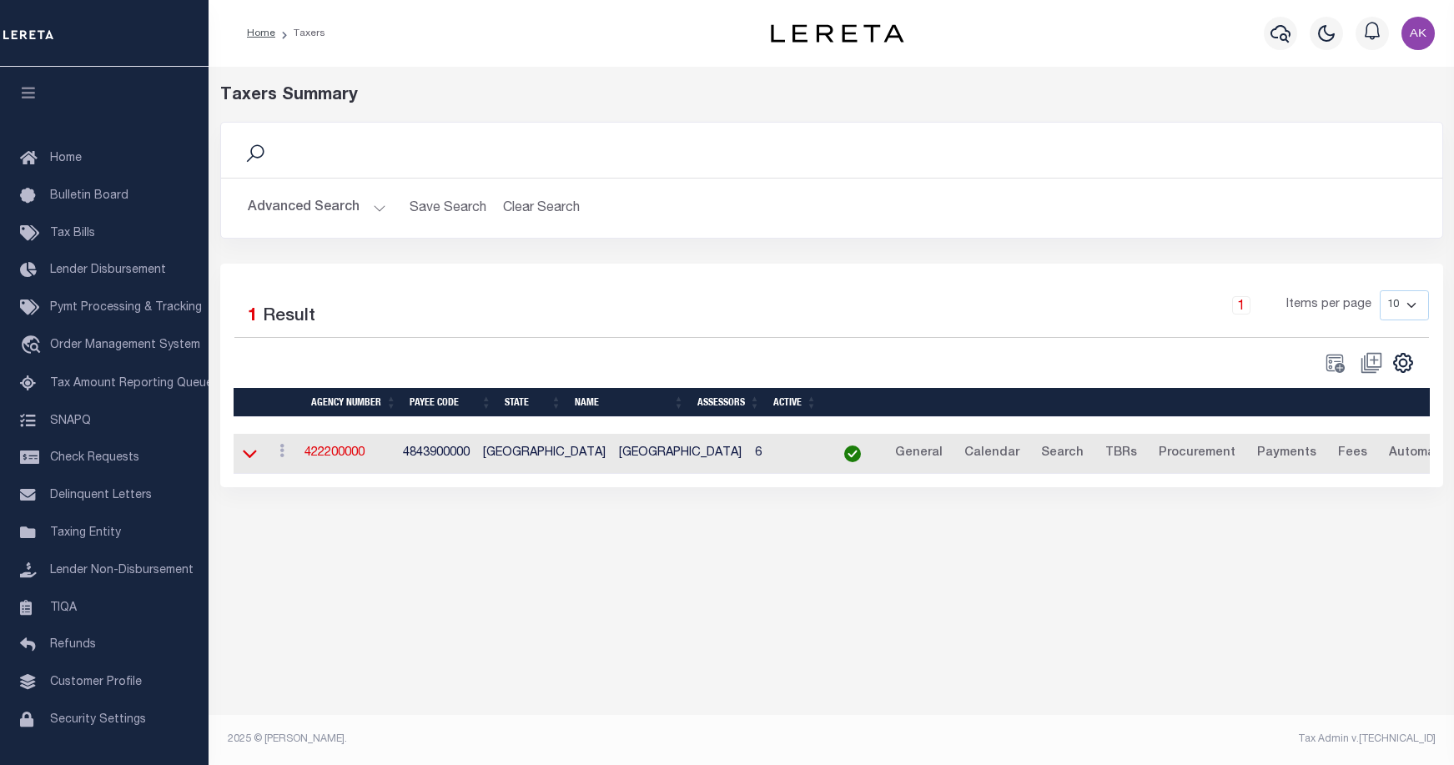
click at [249, 459] on icon at bounding box center [250, 455] width 14 height 8
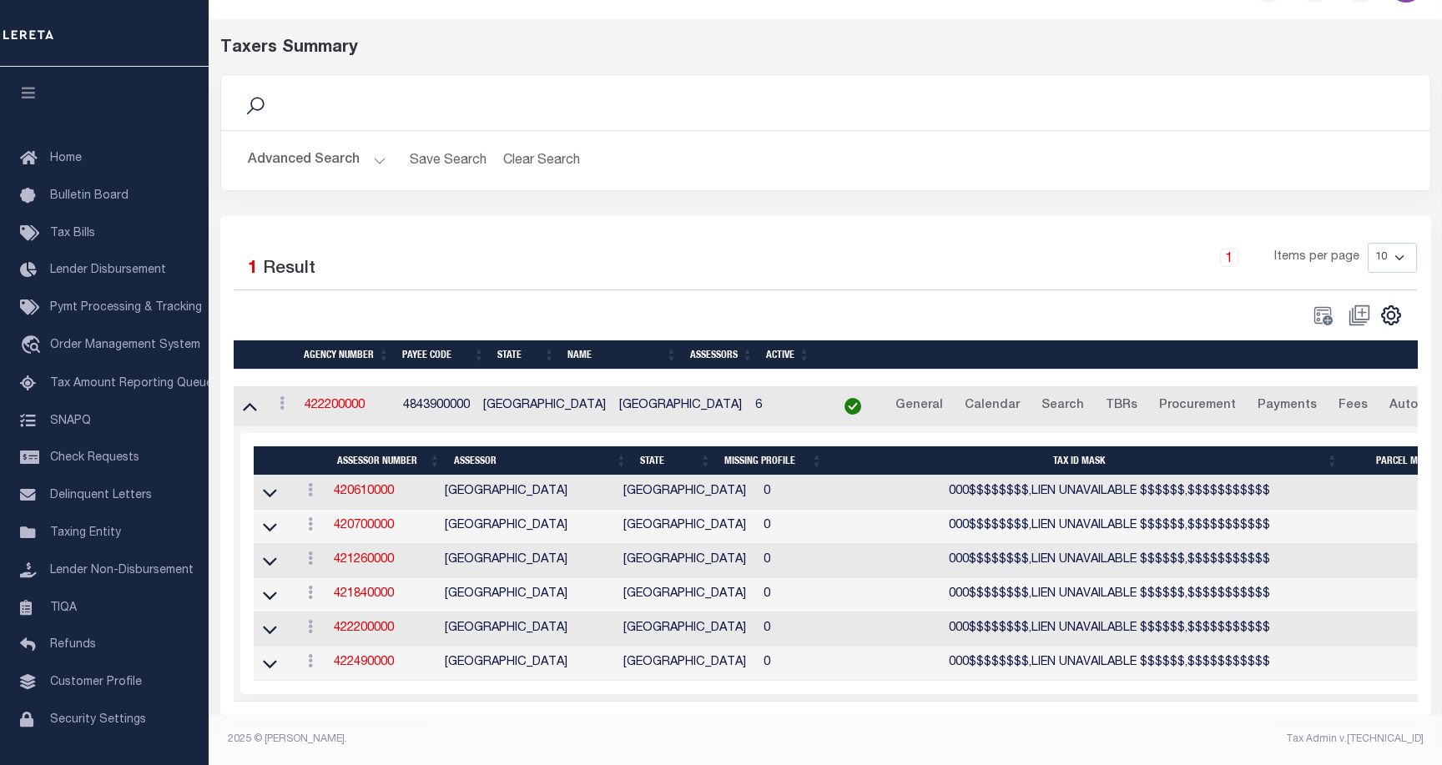
scroll to position [65, 0]
click at [379, 622] on link "422200000" at bounding box center [364, 628] width 60 height 12
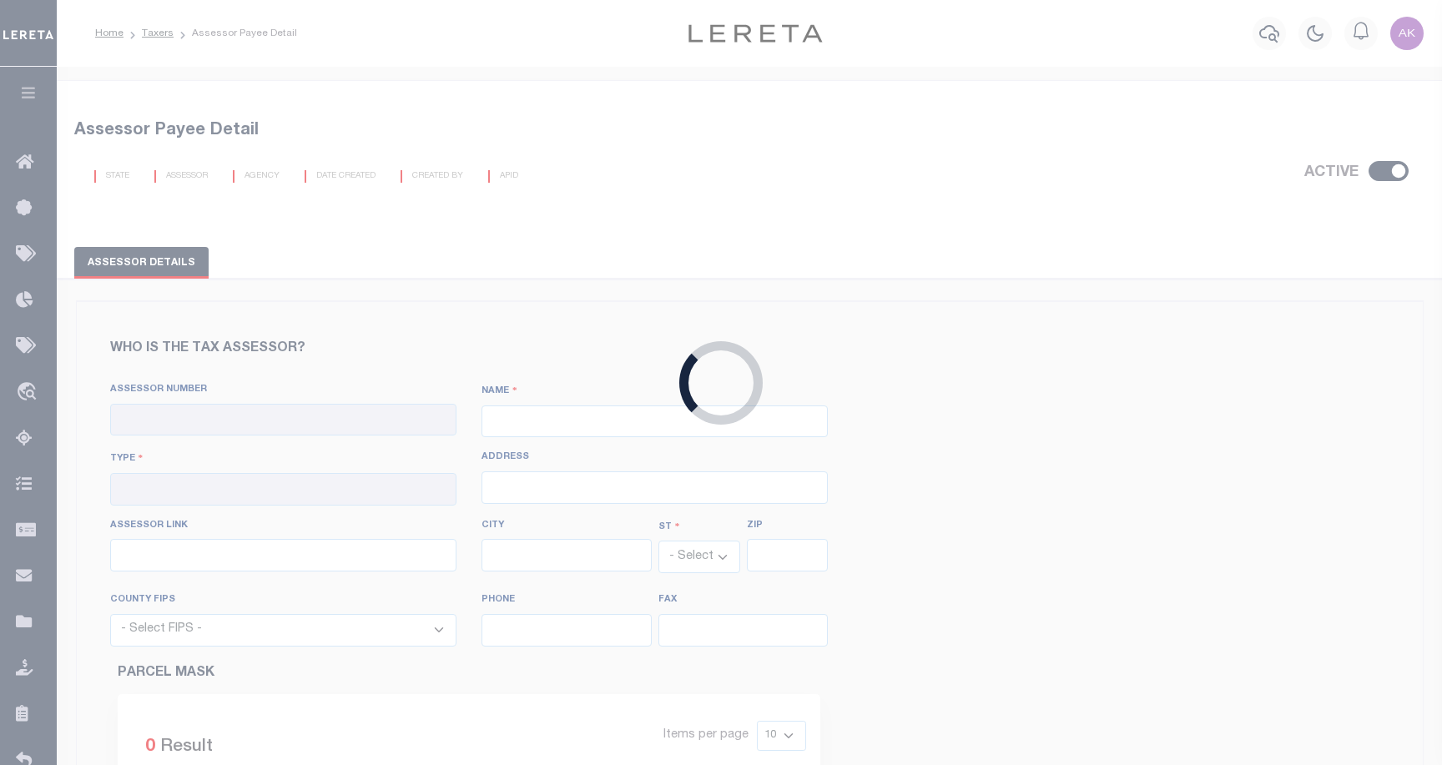
checkbox input "true"
type input "422200000"
type input "TARRANT COUNTY"
type input "00 - County"
type input "100 E Weatherford St"
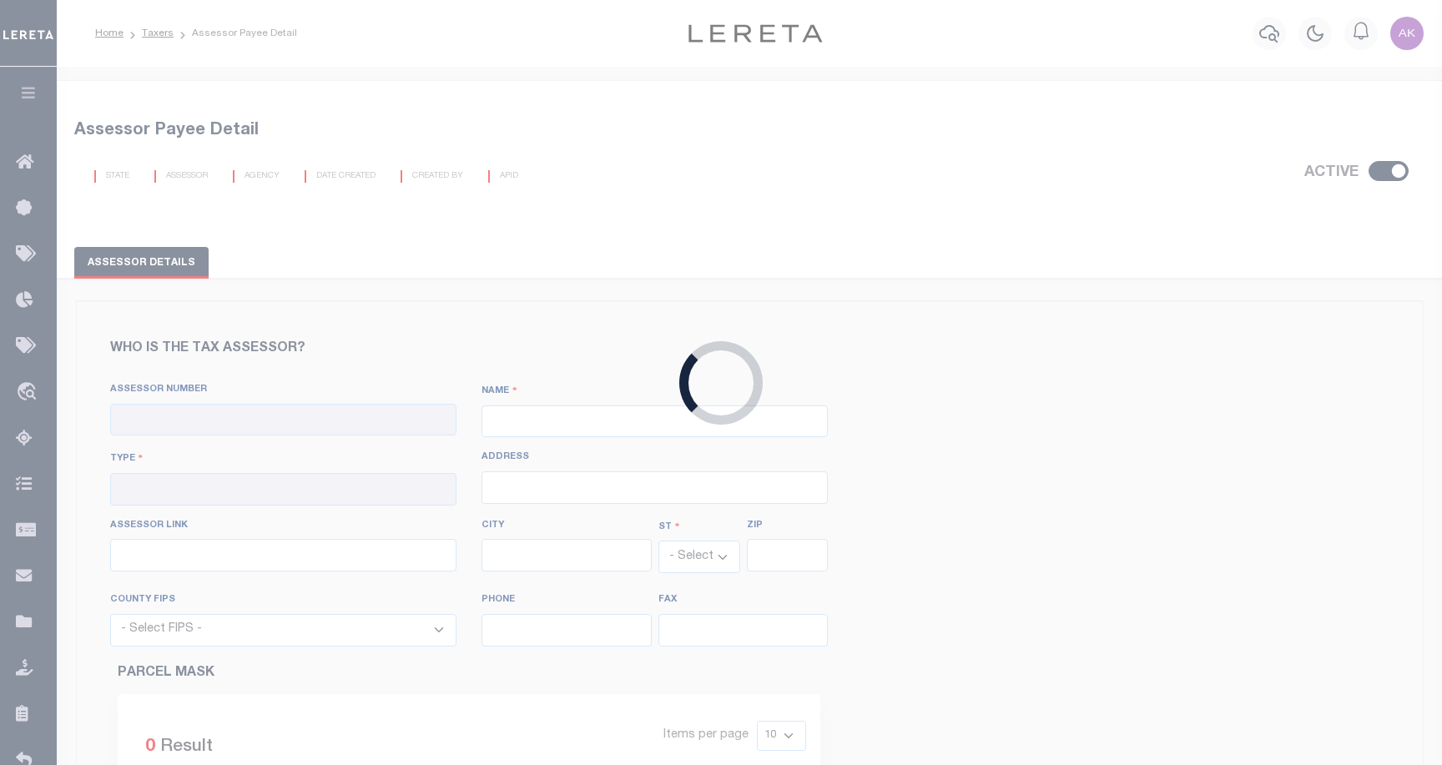
type input "https://www.tad.org/"
type input "Fort Worth"
select select "[GEOGRAPHIC_DATA]"
type input "76196"
select select "48439"
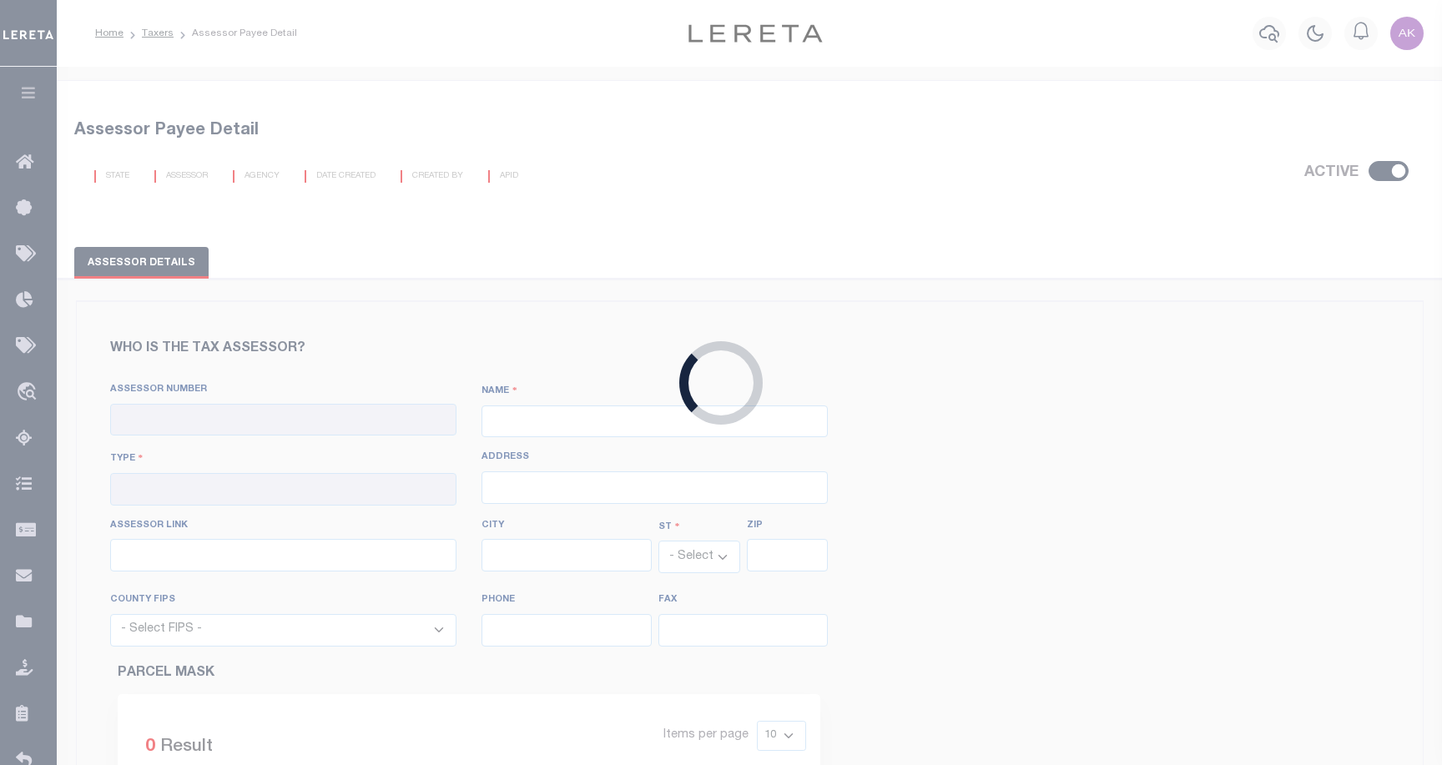
type input "817-884-1100"
type input "817-284-2054"
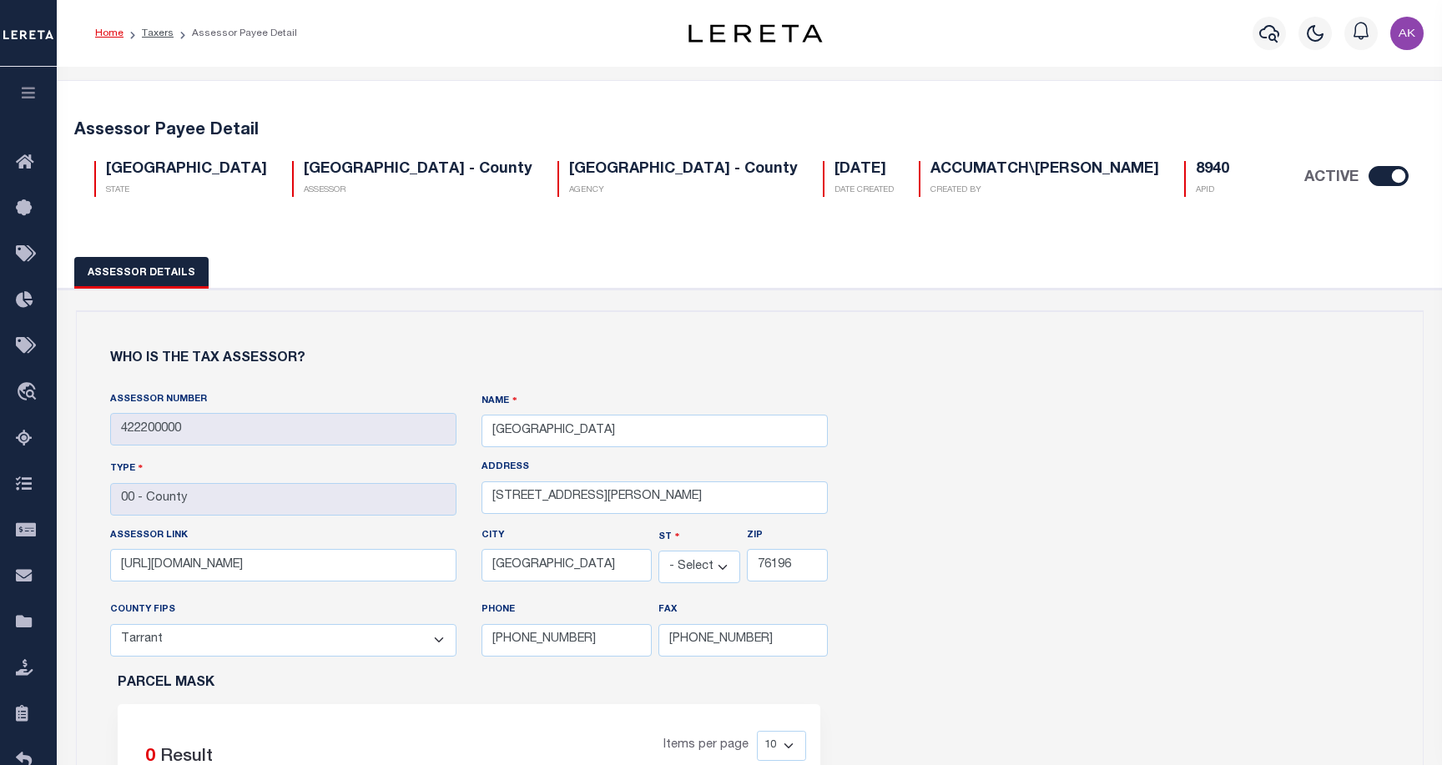
click at [112, 33] on link "Home" at bounding box center [109, 33] width 28 height 10
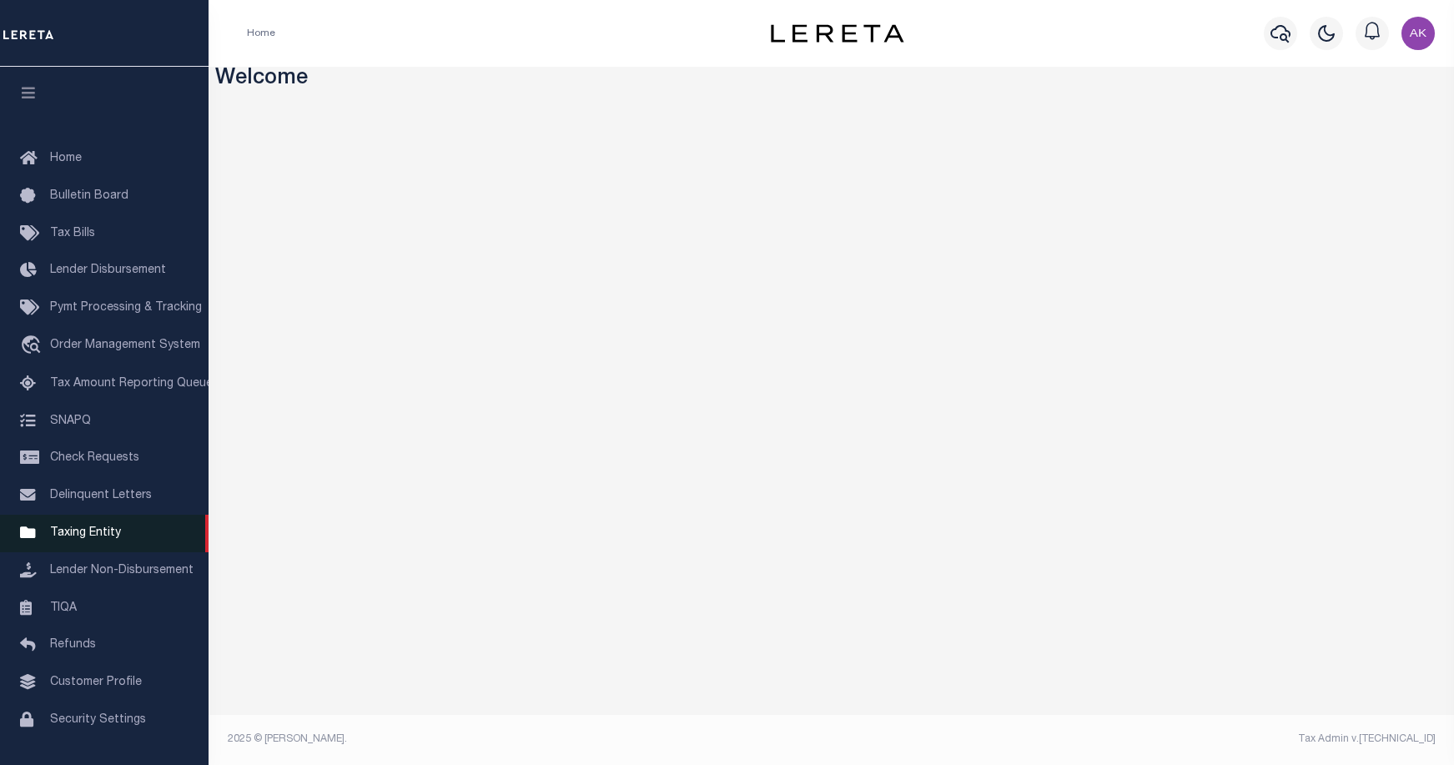
click at [102, 537] on span "Taxing Entity" at bounding box center [85, 533] width 71 height 12
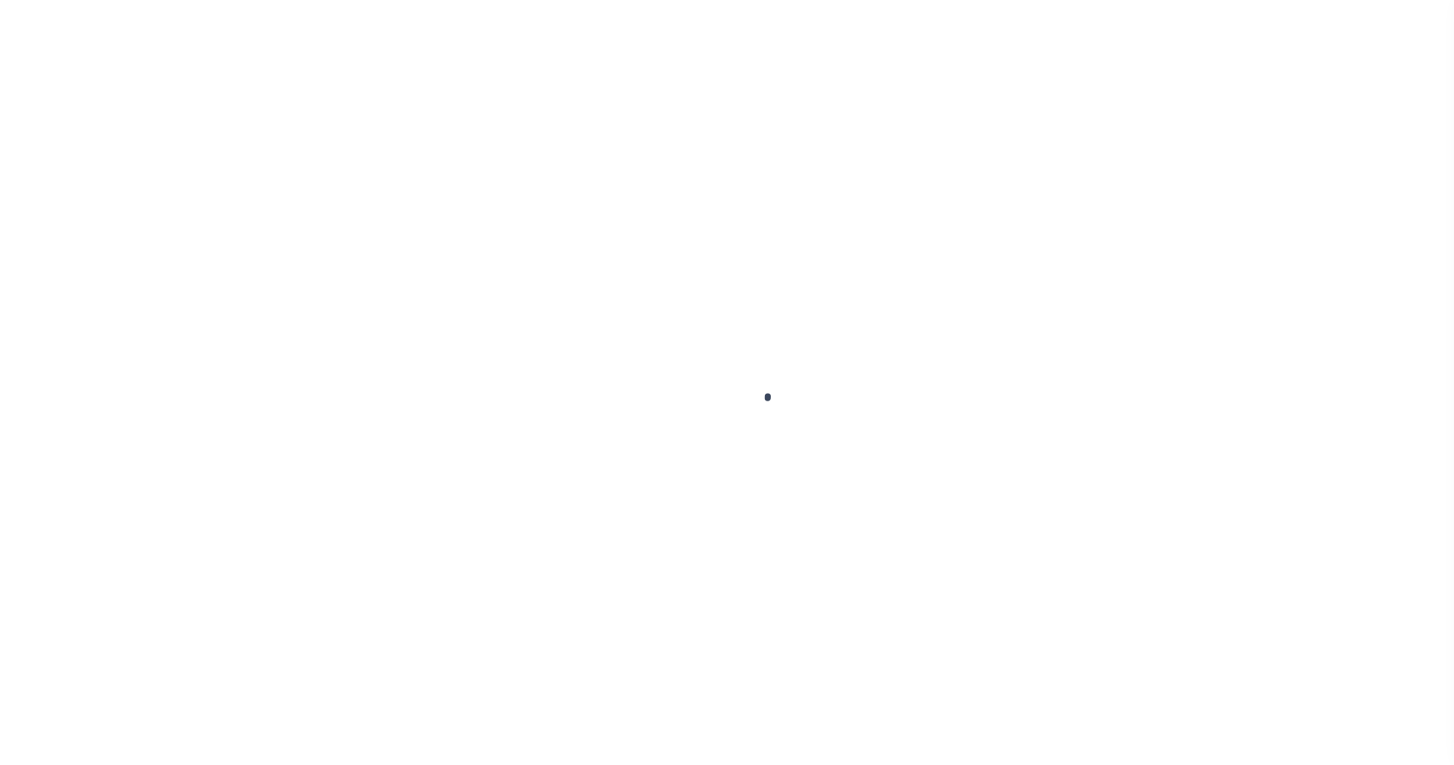
scroll to position [48, 0]
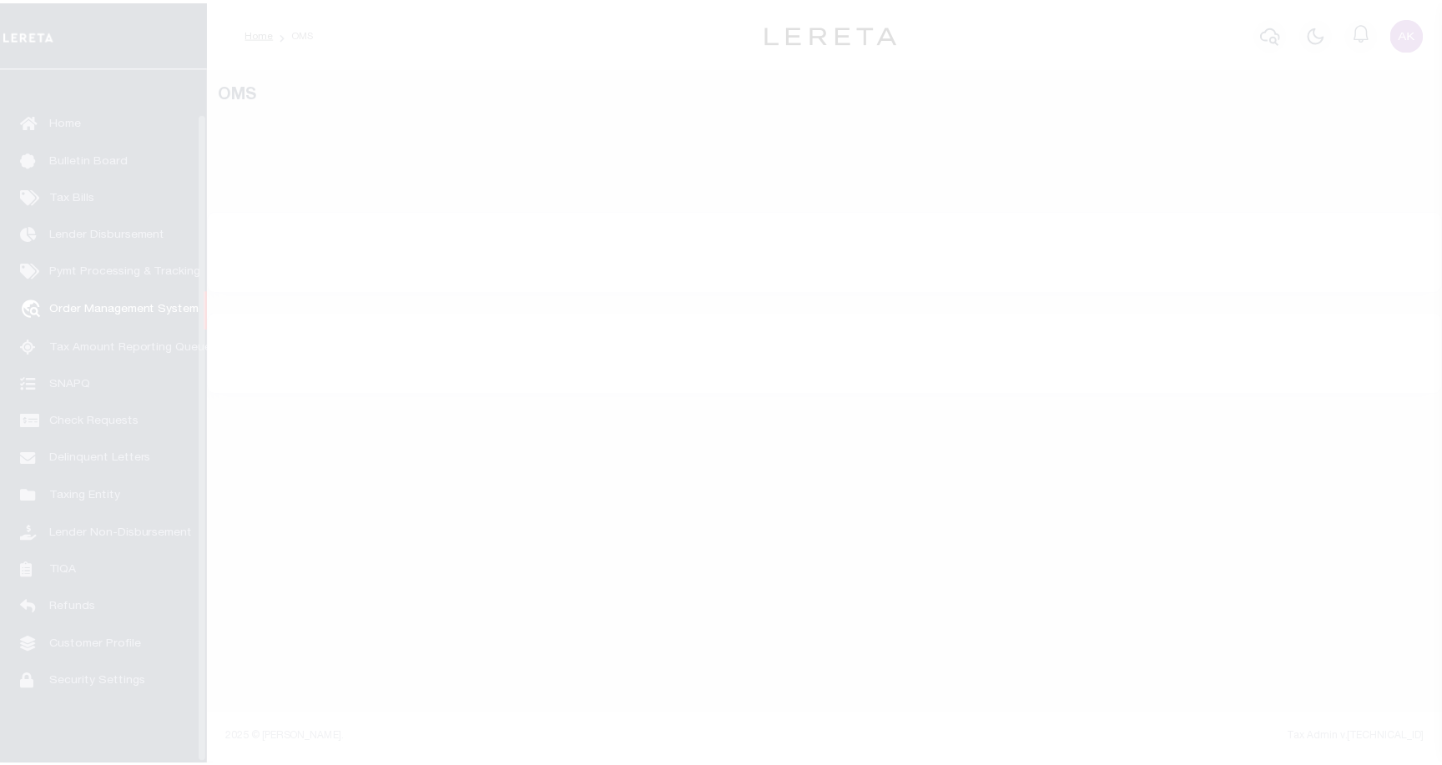
scroll to position [48, 0]
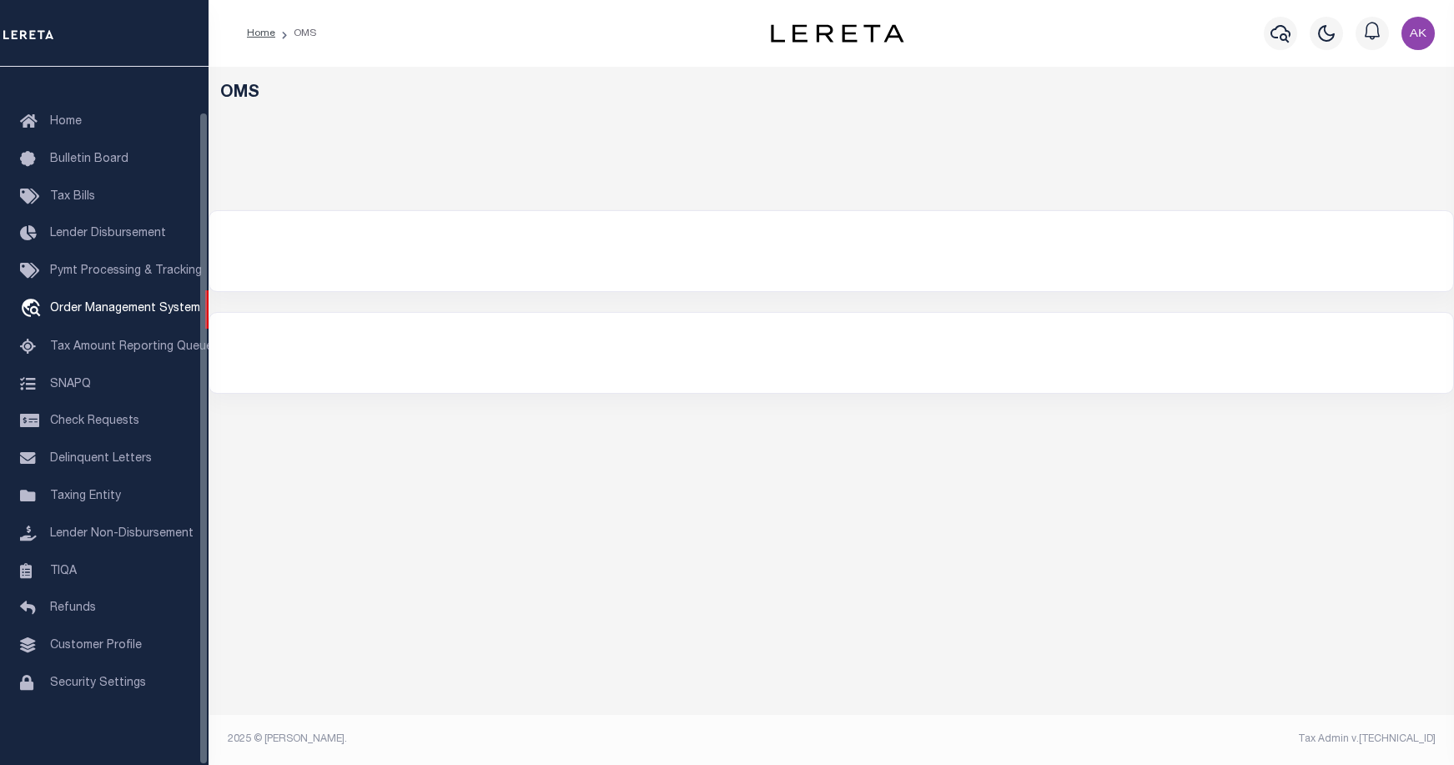
select select "200"
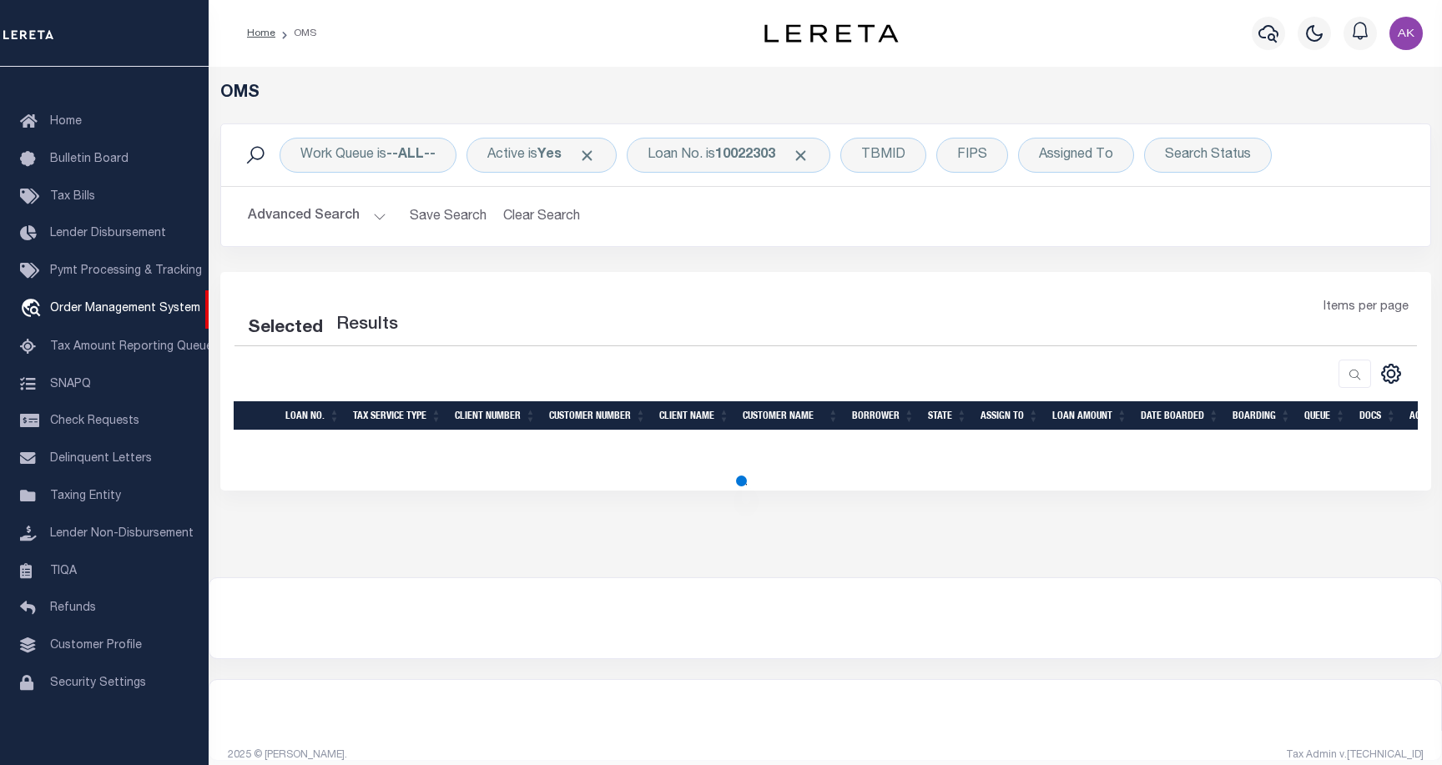
select select "200"
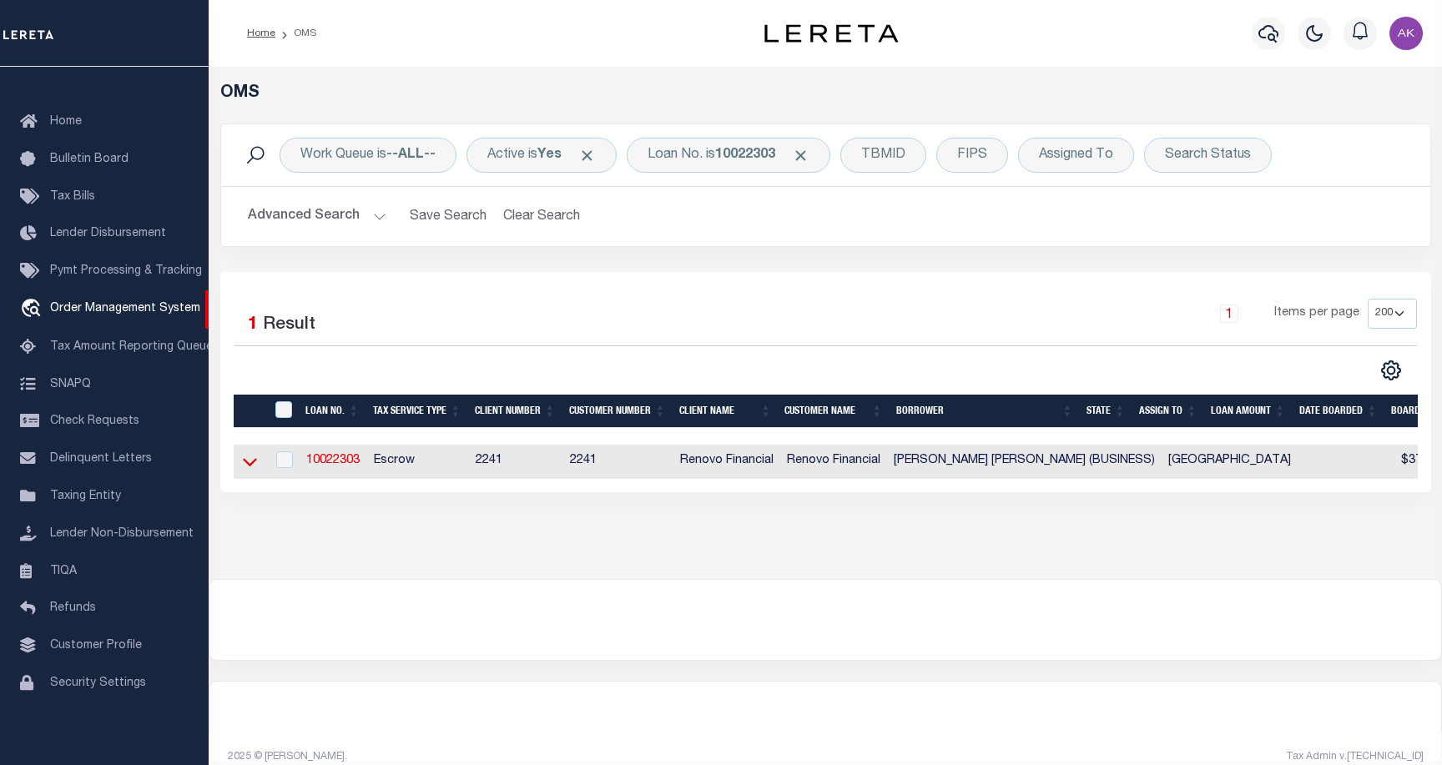
click at [249, 464] on icon at bounding box center [250, 462] width 14 height 18
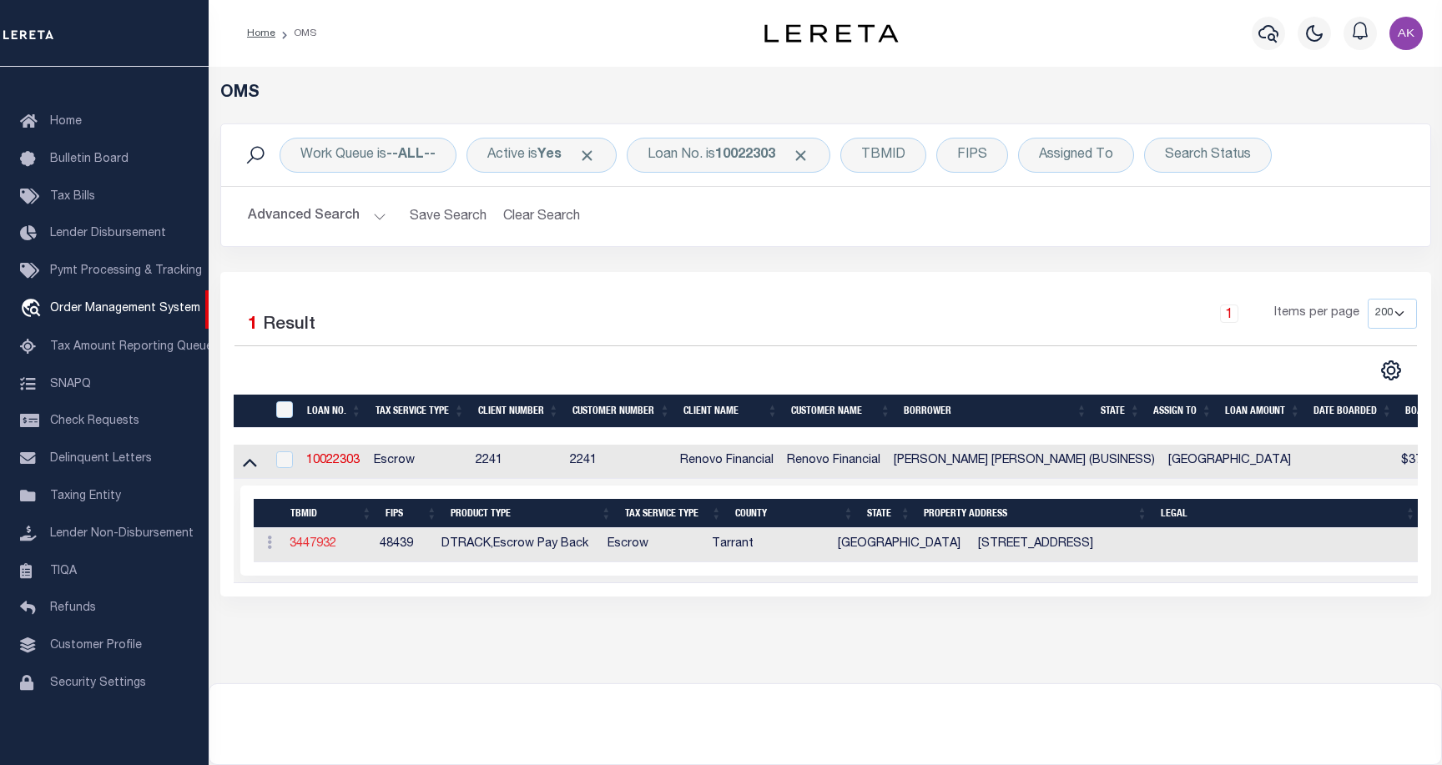
click at [323, 546] on link "3447932" at bounding box center [313, 544] width 47 height 12
type input "10022303"
type input "[PERSON_NAME] [PERSON_NAME] (BUSINESS)"
select select
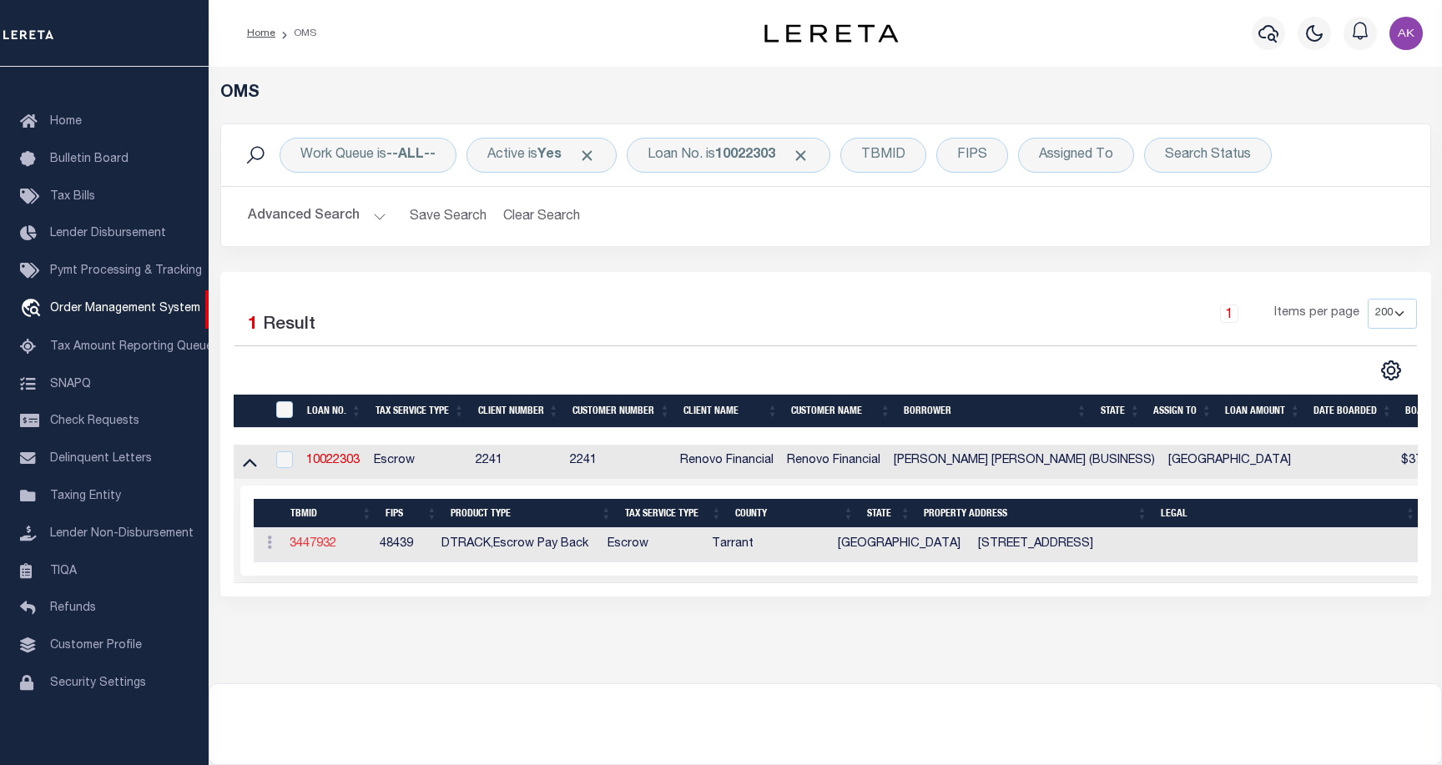
select select "400"
select select "Escrow"
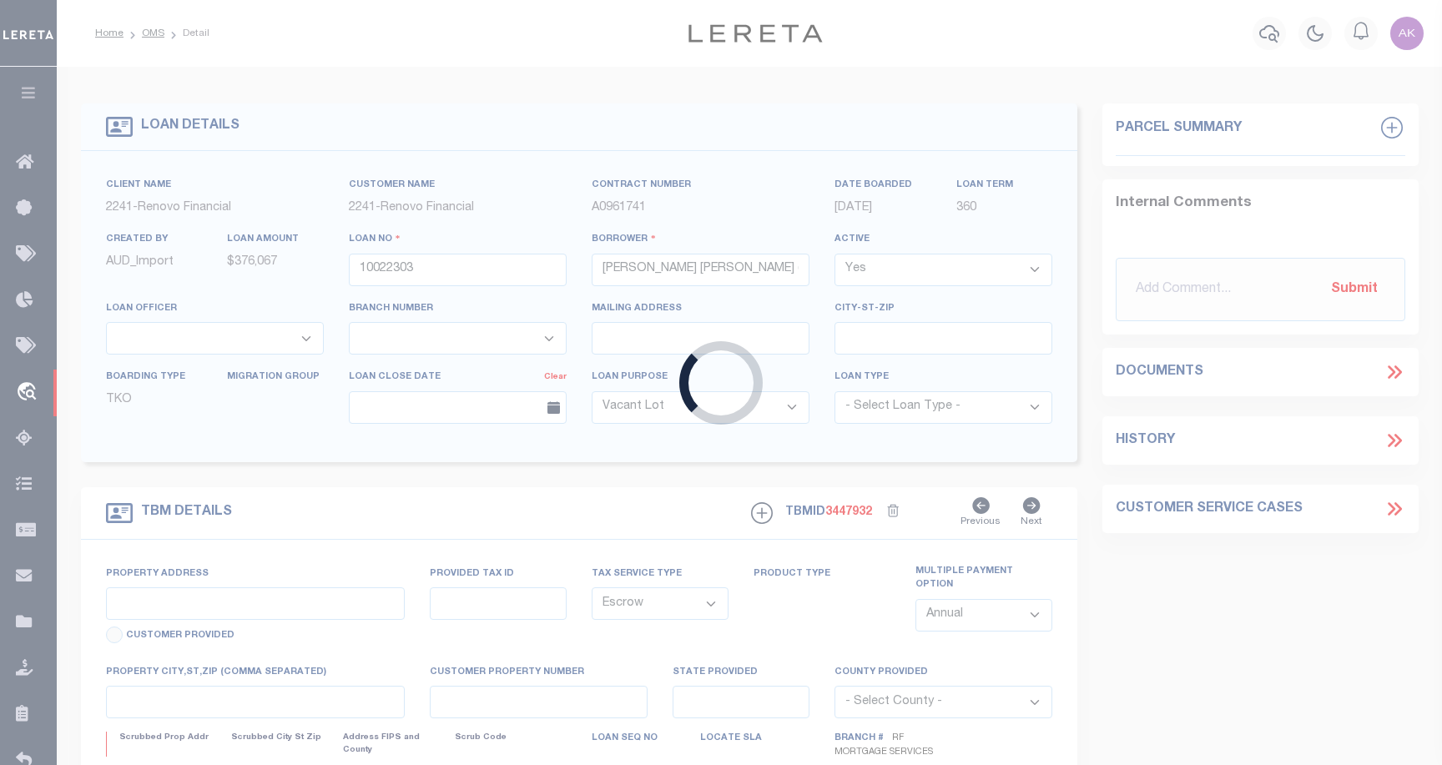
type input "[STREET_ADDRESS]"
select select
type input "GRAPEVINE, TX 76051"
type input "a0kUS00000BomXl"
type input "[GEOGRAPHIC_DATA]"
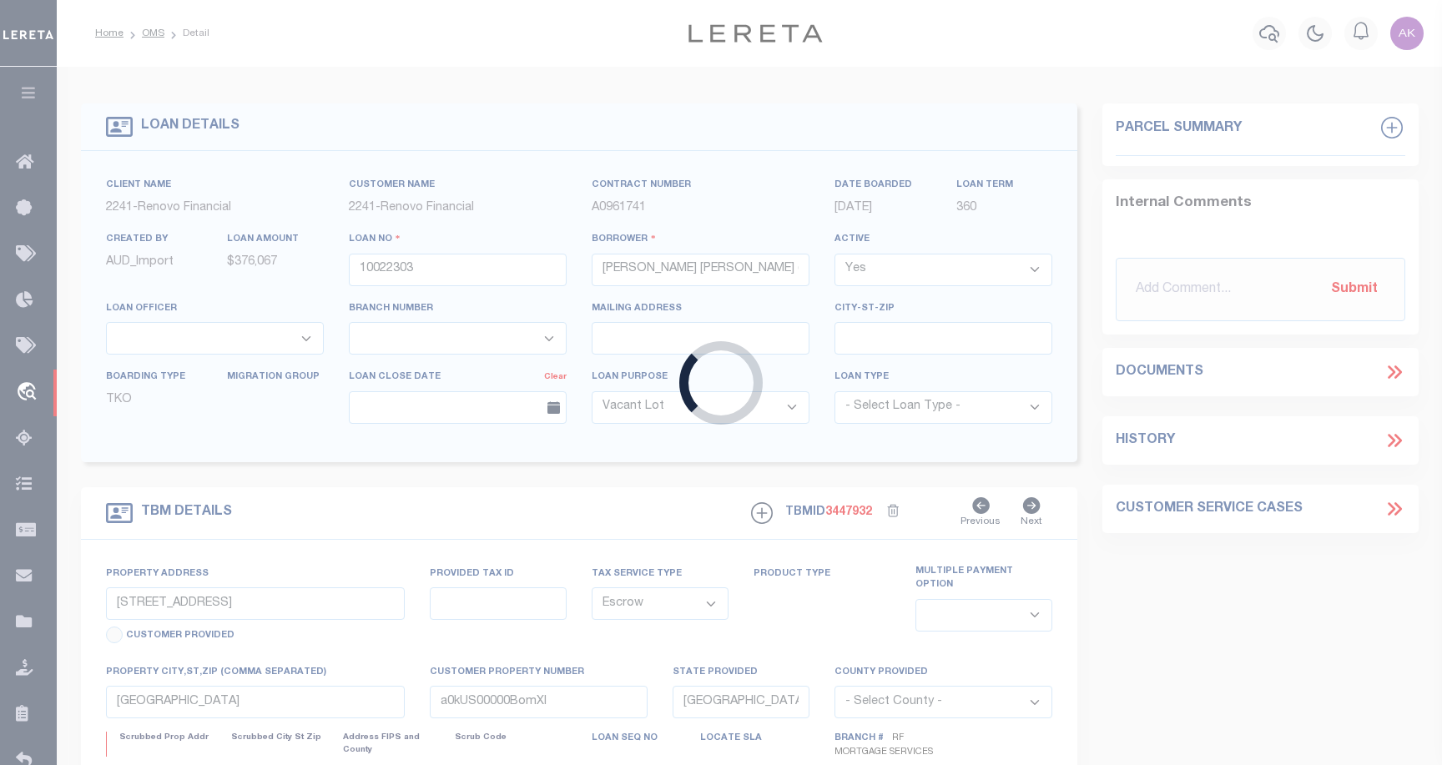
select select
select select "25067"
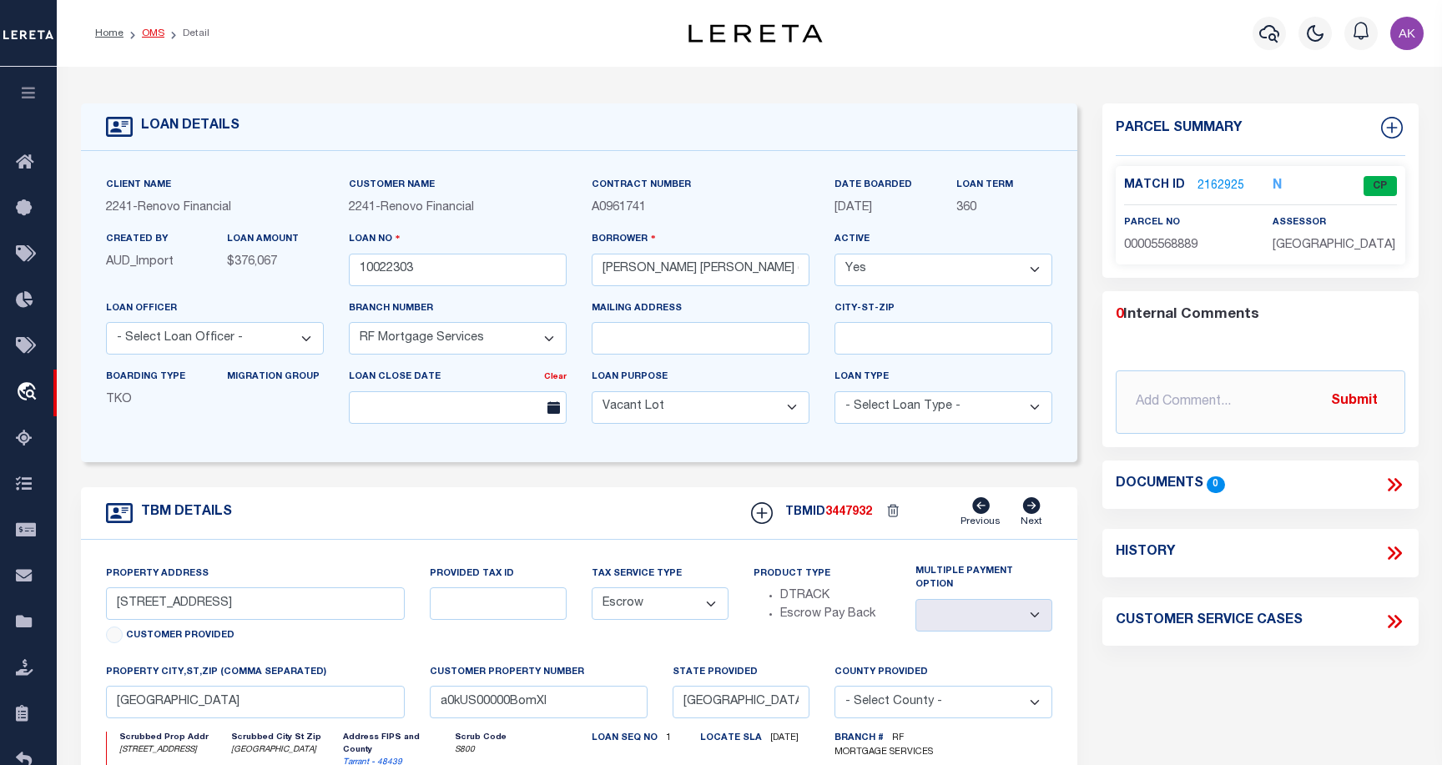
click at [146, 33] on link "OMS" at bounding box center [153, 33] width 23 height 10
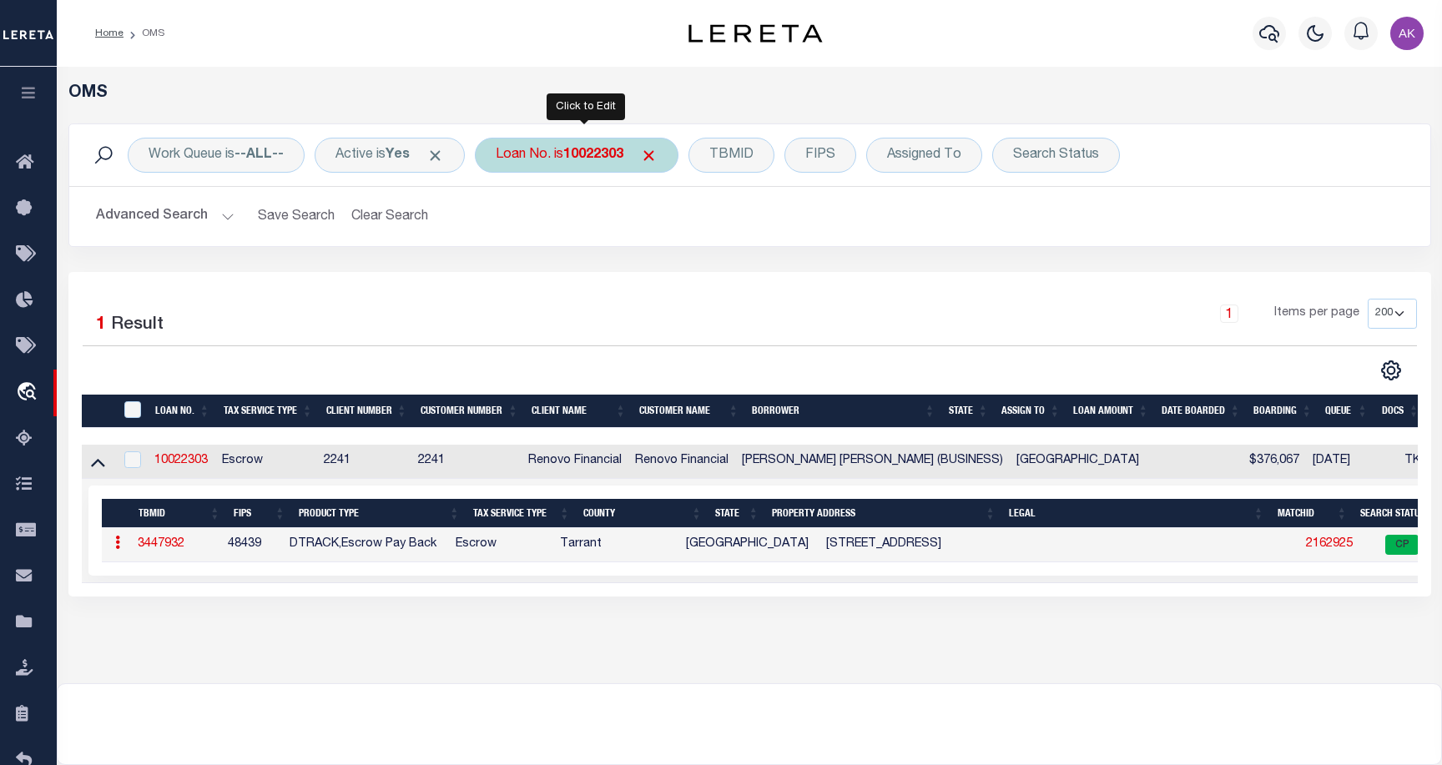
click at [603, 154] on b "10022303" at bounding box center [593, 155] width 60 height 13
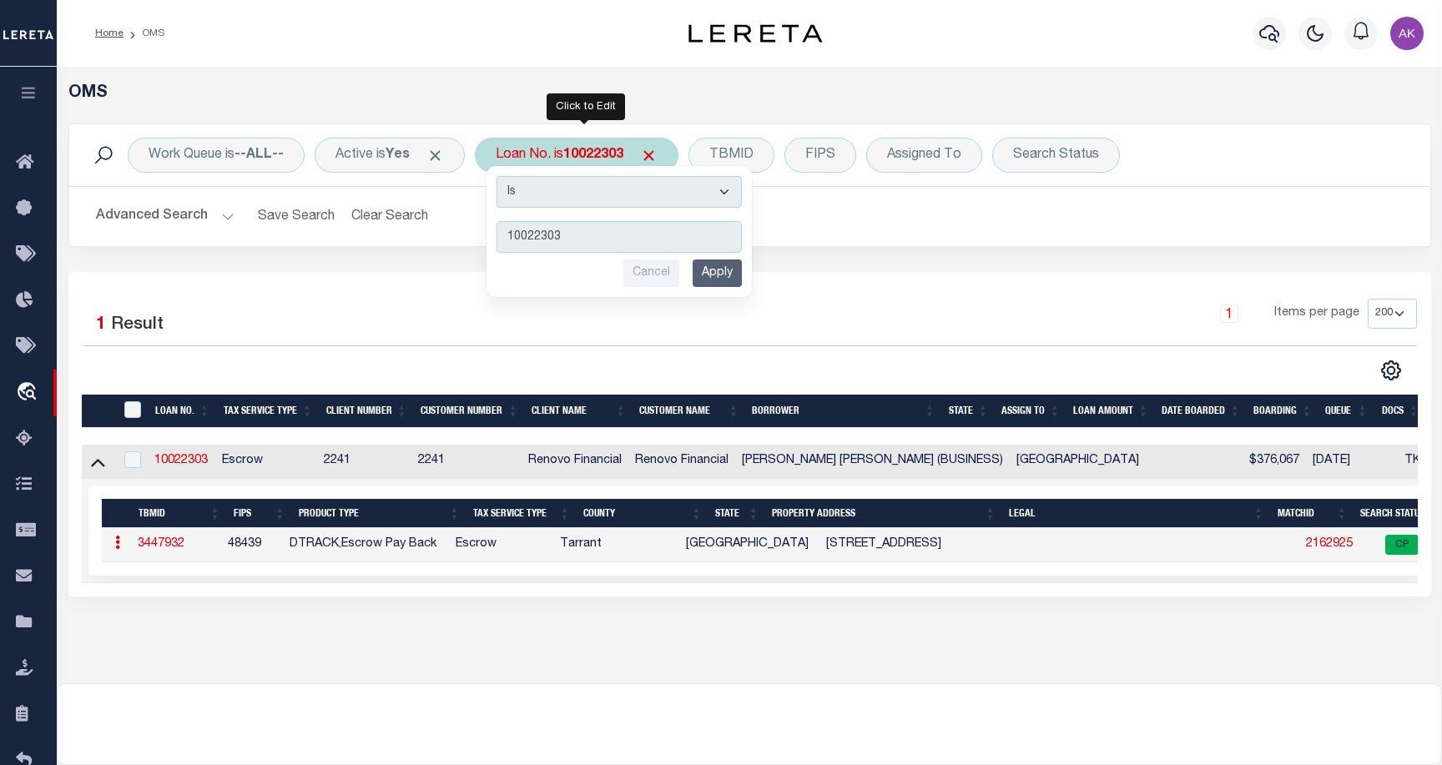
click at [729, 273] on input "Apply" at bounding box center [716, 273] width 49 height 28
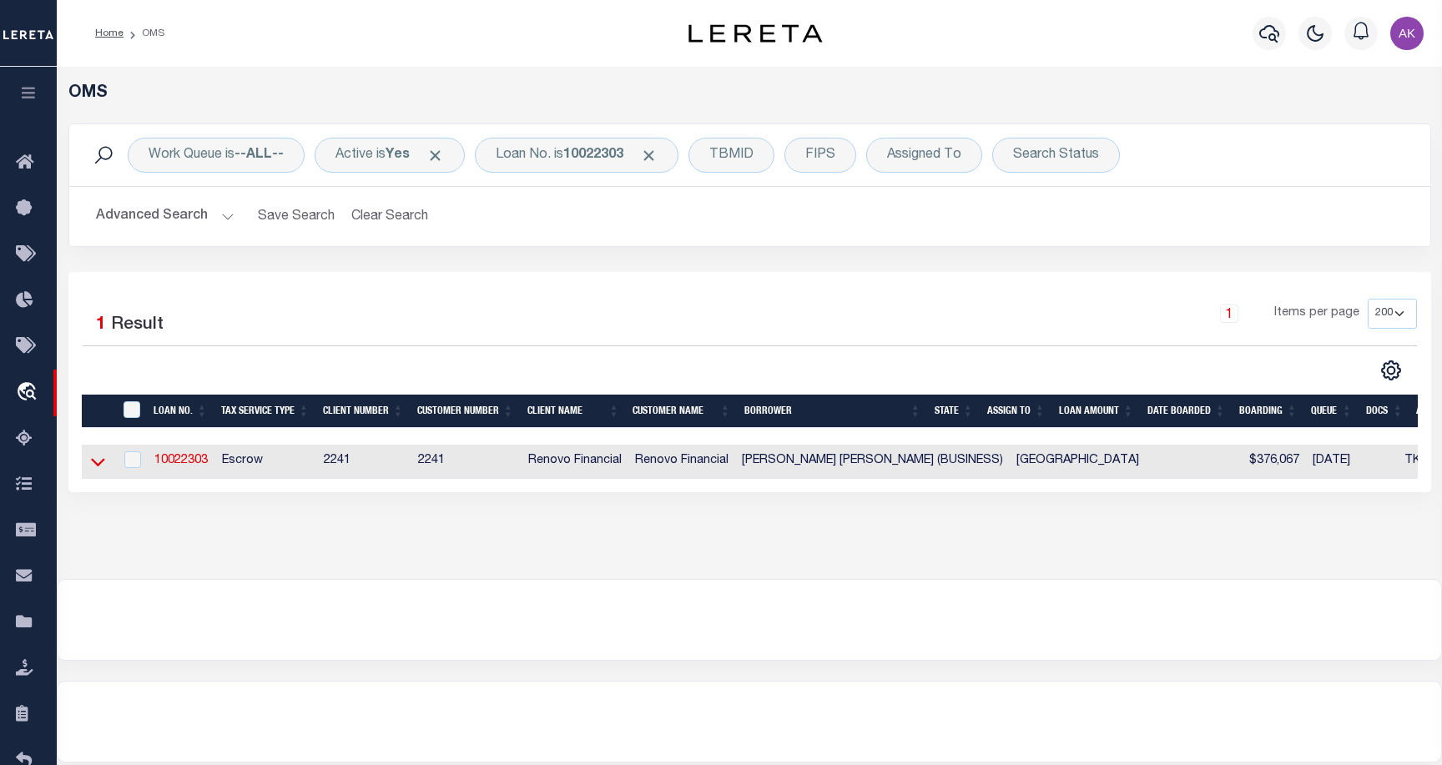
click at [94, 466] on icon at bounding box center [98, 463] width 14 height 8
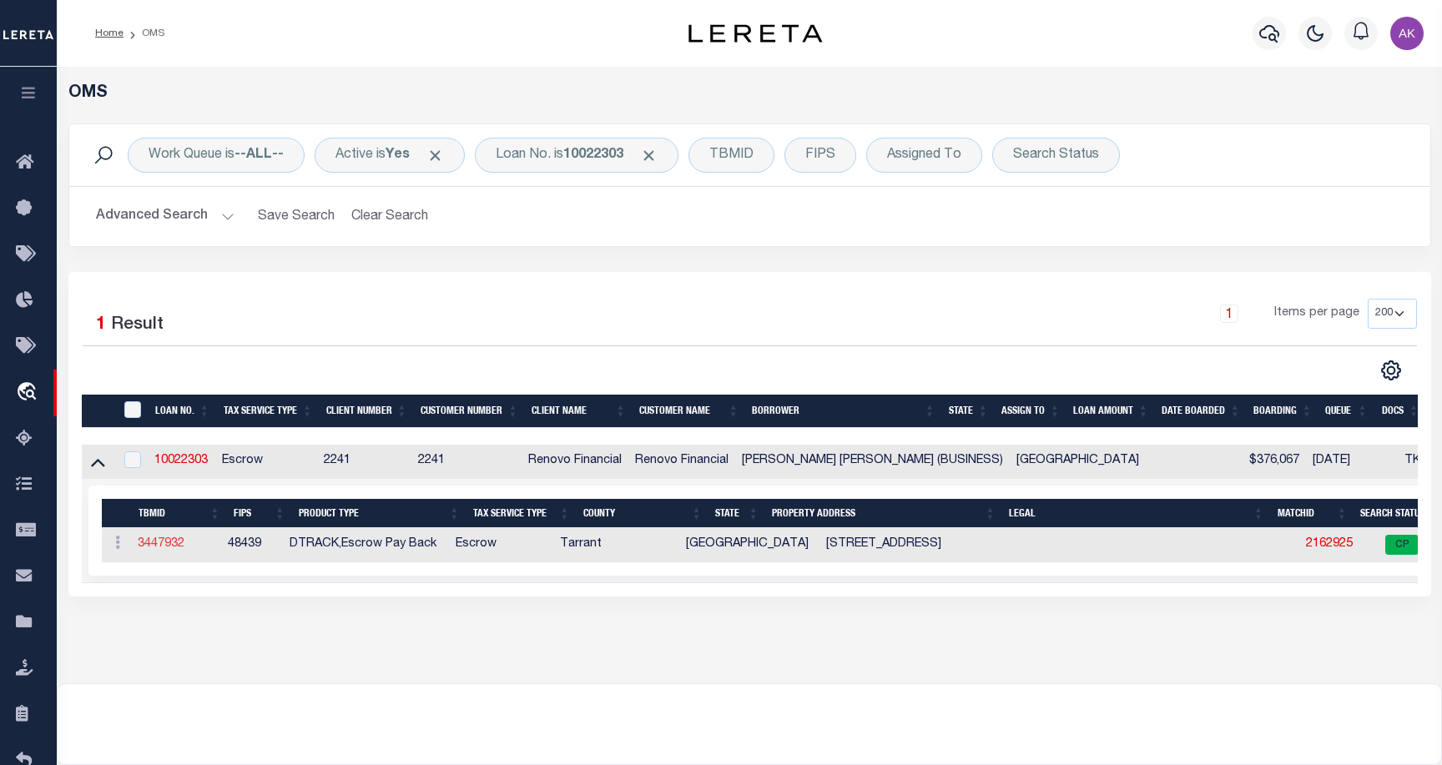
click at [160, 546] on link "3447932" at bounding box center [161, 544] width 47 height 12
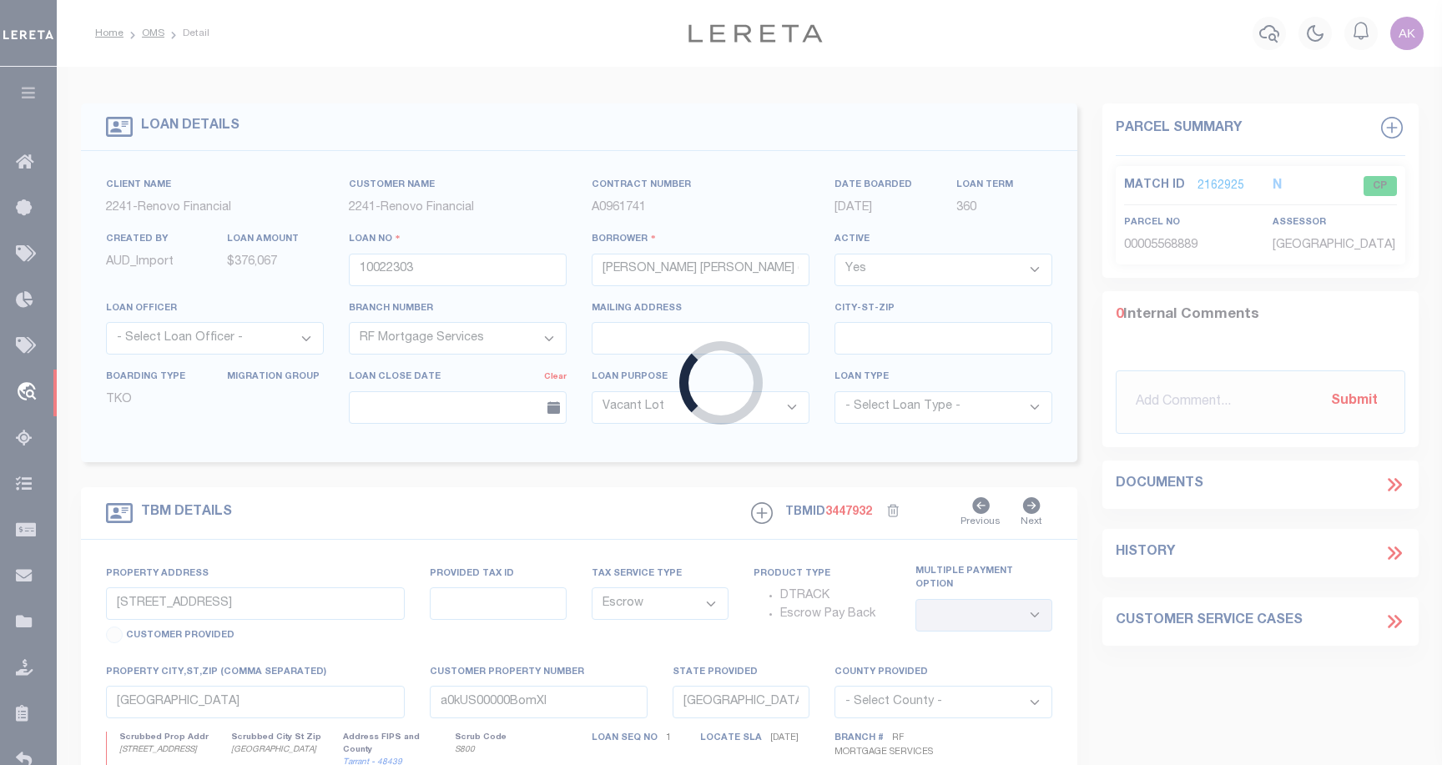
select select
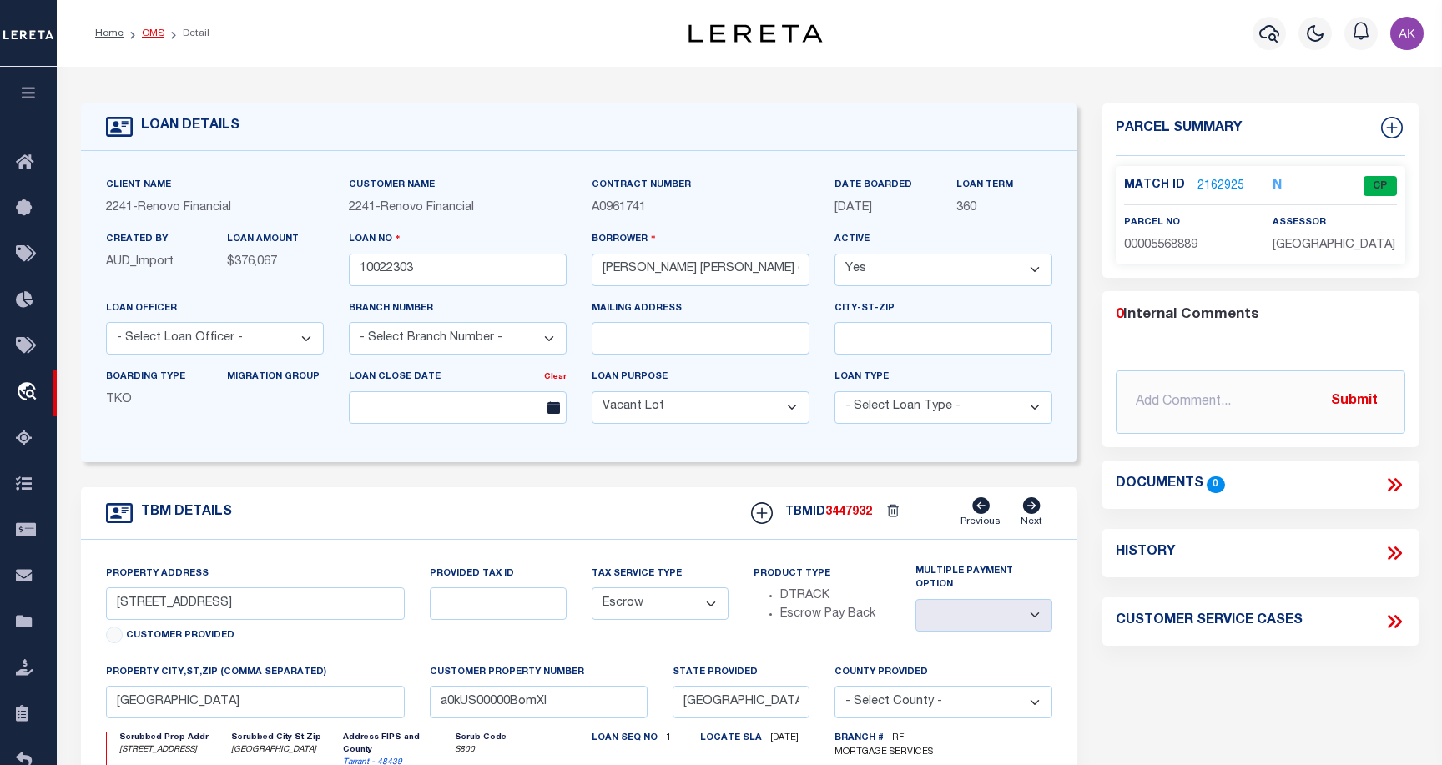
click at [156, 32] on link "OMS" at bounding box center [153, 33] width 23 height 10
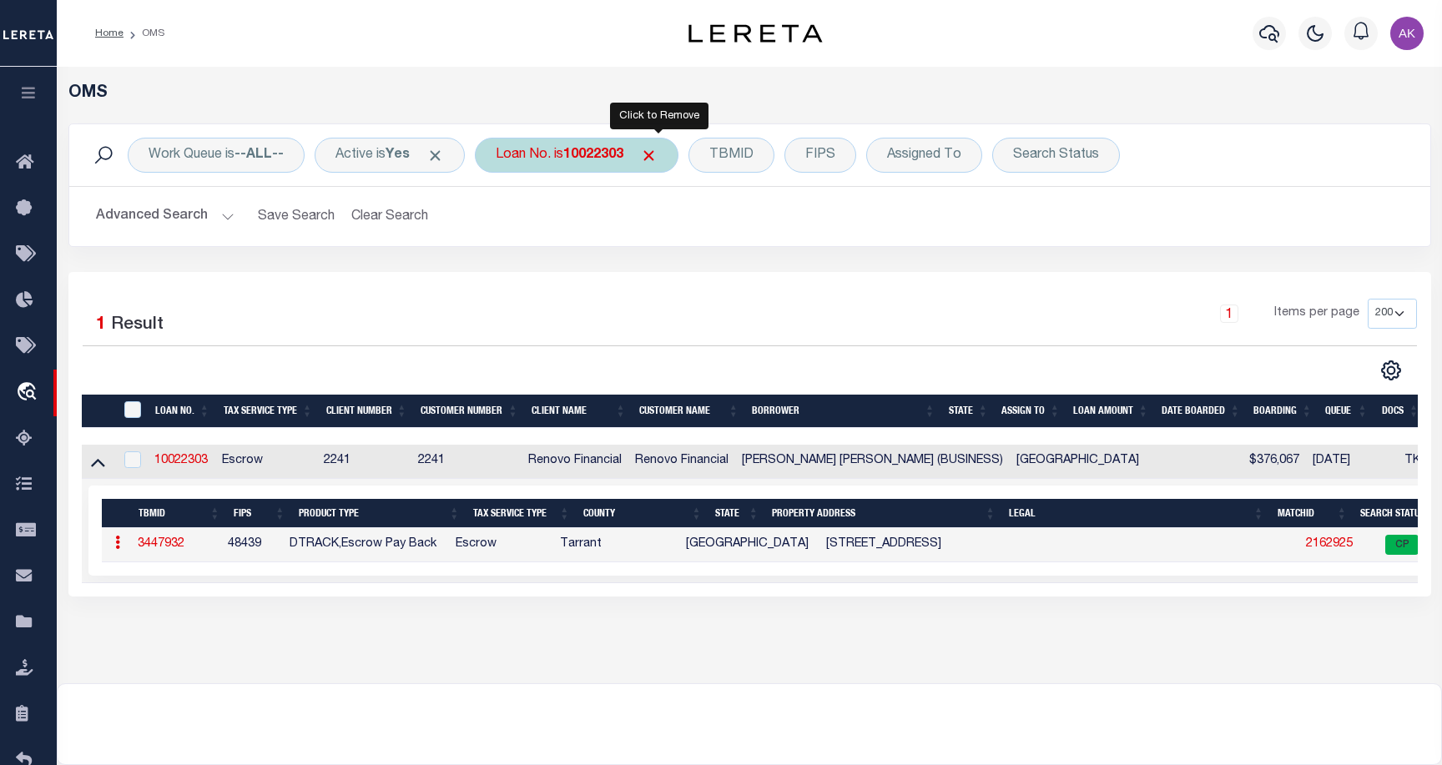
click at [657, 151] on span "Click to Remove" at bounding box center [649, 156] width 18 height 18
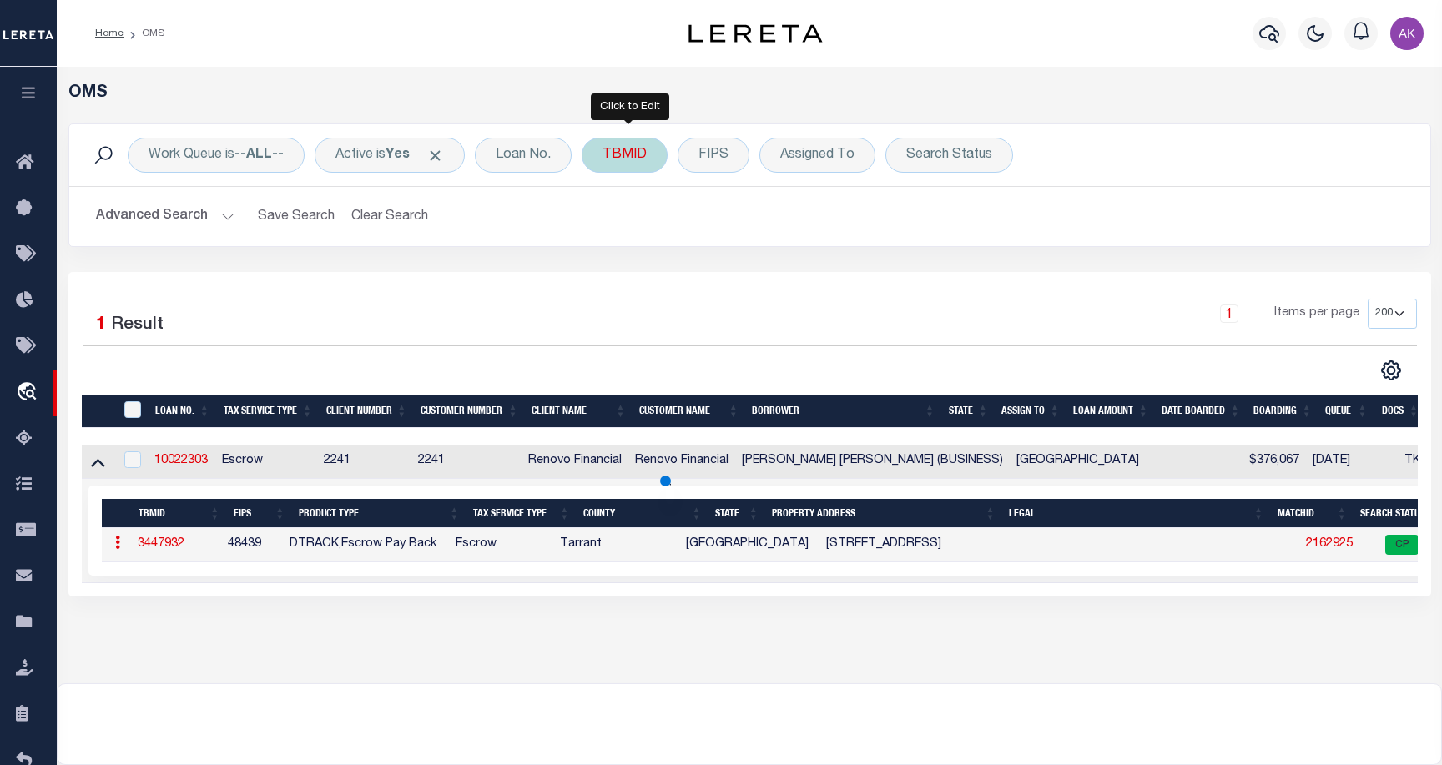
click at [624, 155] on div "TBMID" at bounding box center [625, 155] width 86 height 35
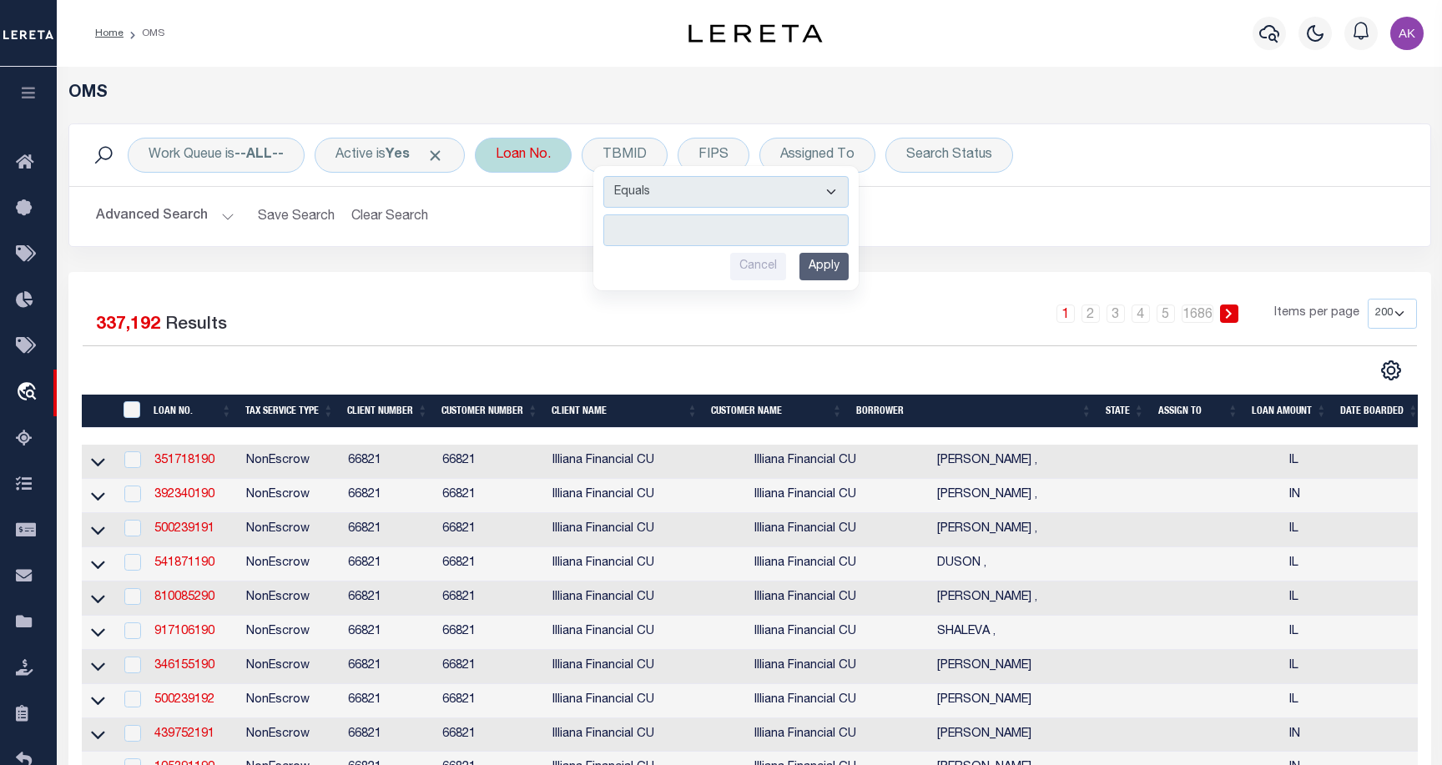
click at [499, 156] on div "Loan No." at bounding box center [523, 155] width 97 height 35
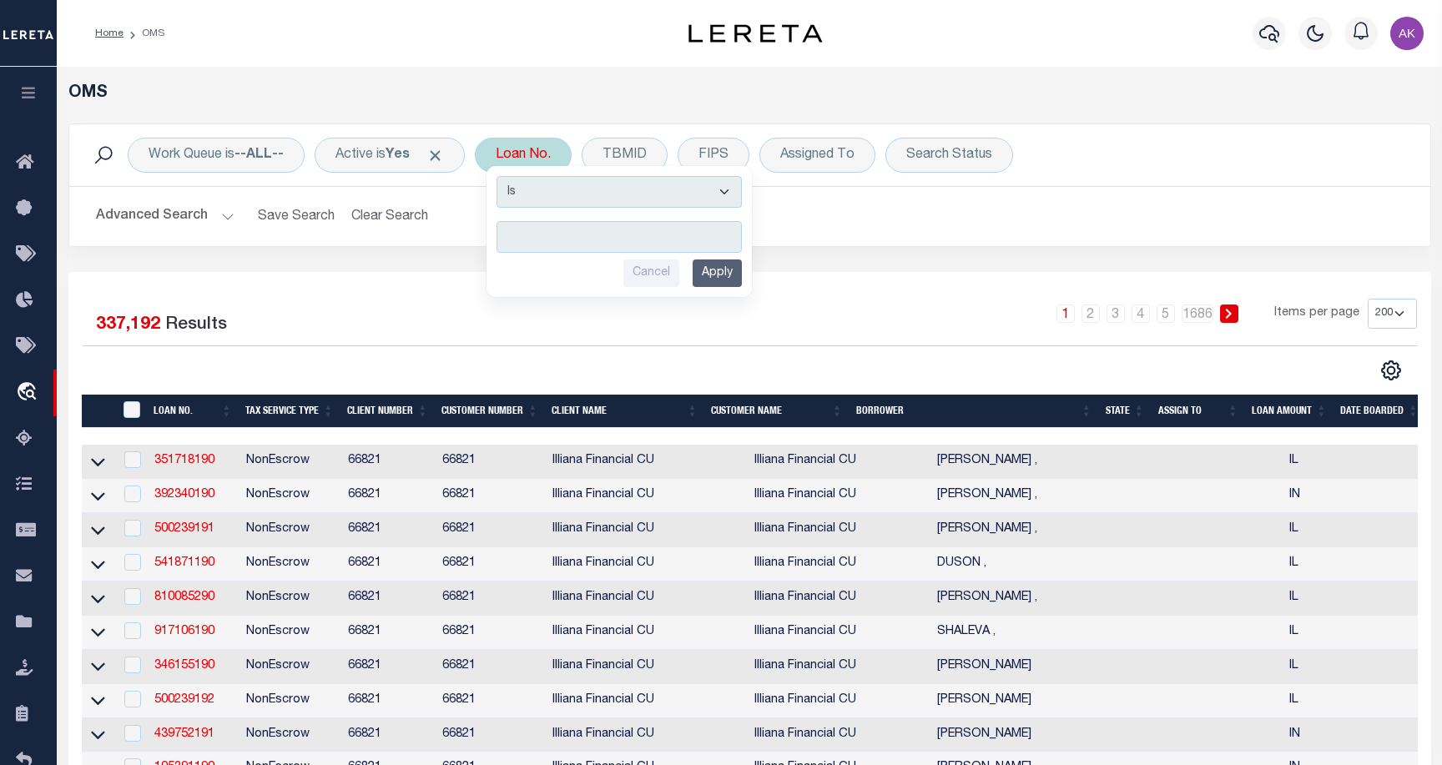
click at [542, 232] on input "text" at bounding box center [618, 237] width 245 height 32
drag, startPoint x: 553, startPoint y: 192, endPoint x: 578, endPoint y: 199, distance: 26.1
click at [554, 192] on select "Is Contains" at bounding box center [618, 192] width 245 height 32
click at [541, 154] on div "Loan No. Is Contains Cancel Apply" at bounding box center [523, 155] width 97 height 35
click at [537, 236] on input "text" at bounding box center [618, 237] width 245 height 32
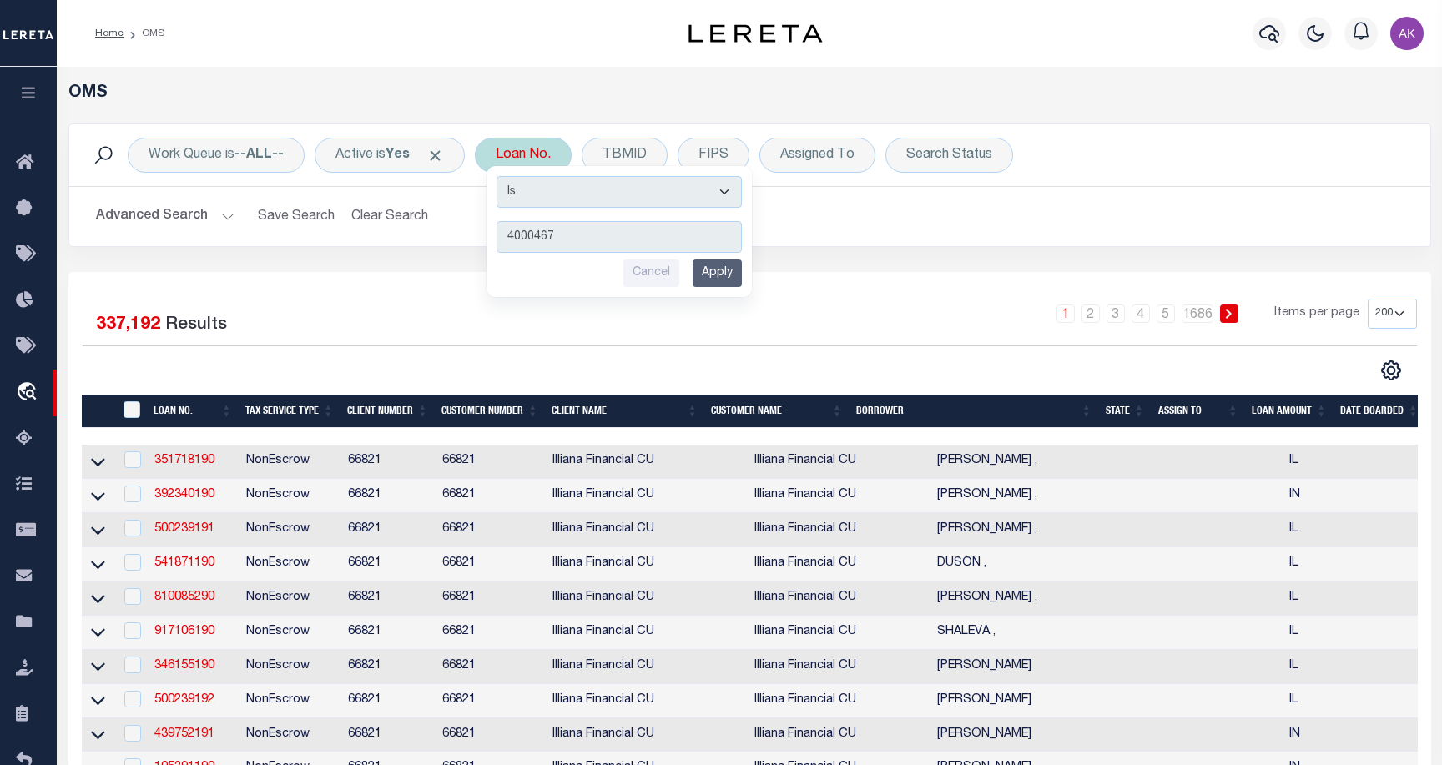
type input "40004678"
click at [721, 277] on input "Apply" at bounding box center [716, 273] width 49 height 28
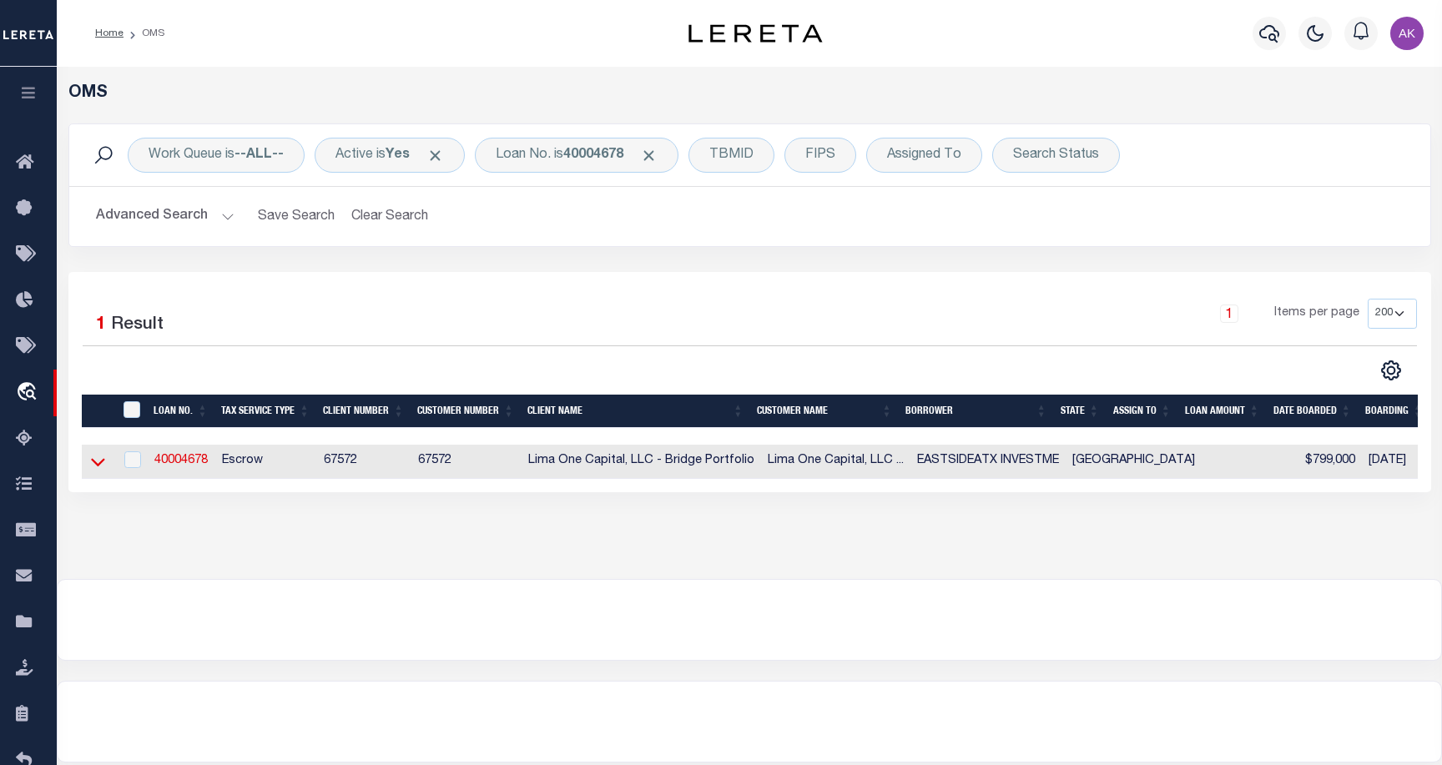
click at [98, 464] on icon at bounding box center [98, 462] width 14 height 18
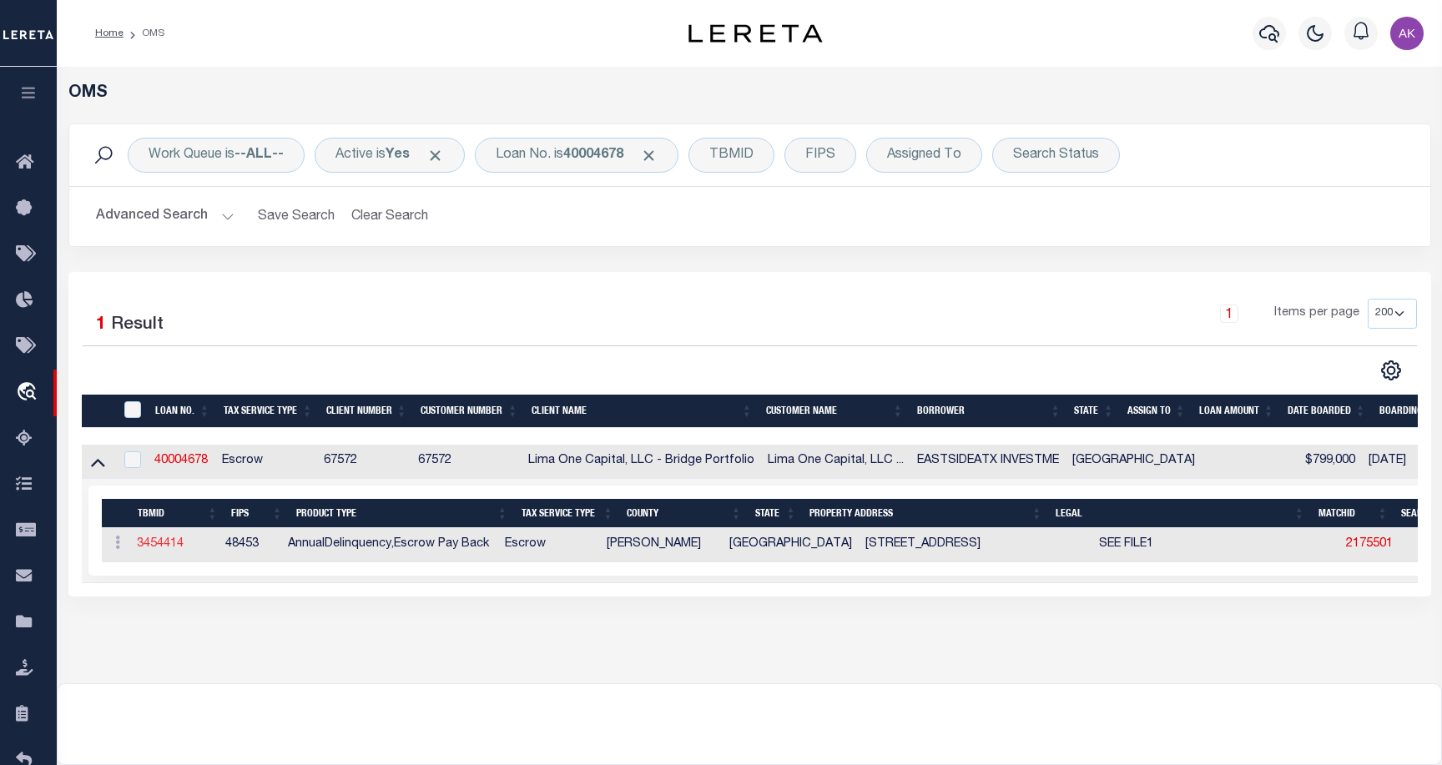
click at [165, 546] on link "3454414" at bounding box center [160, 544] width 47 height 12
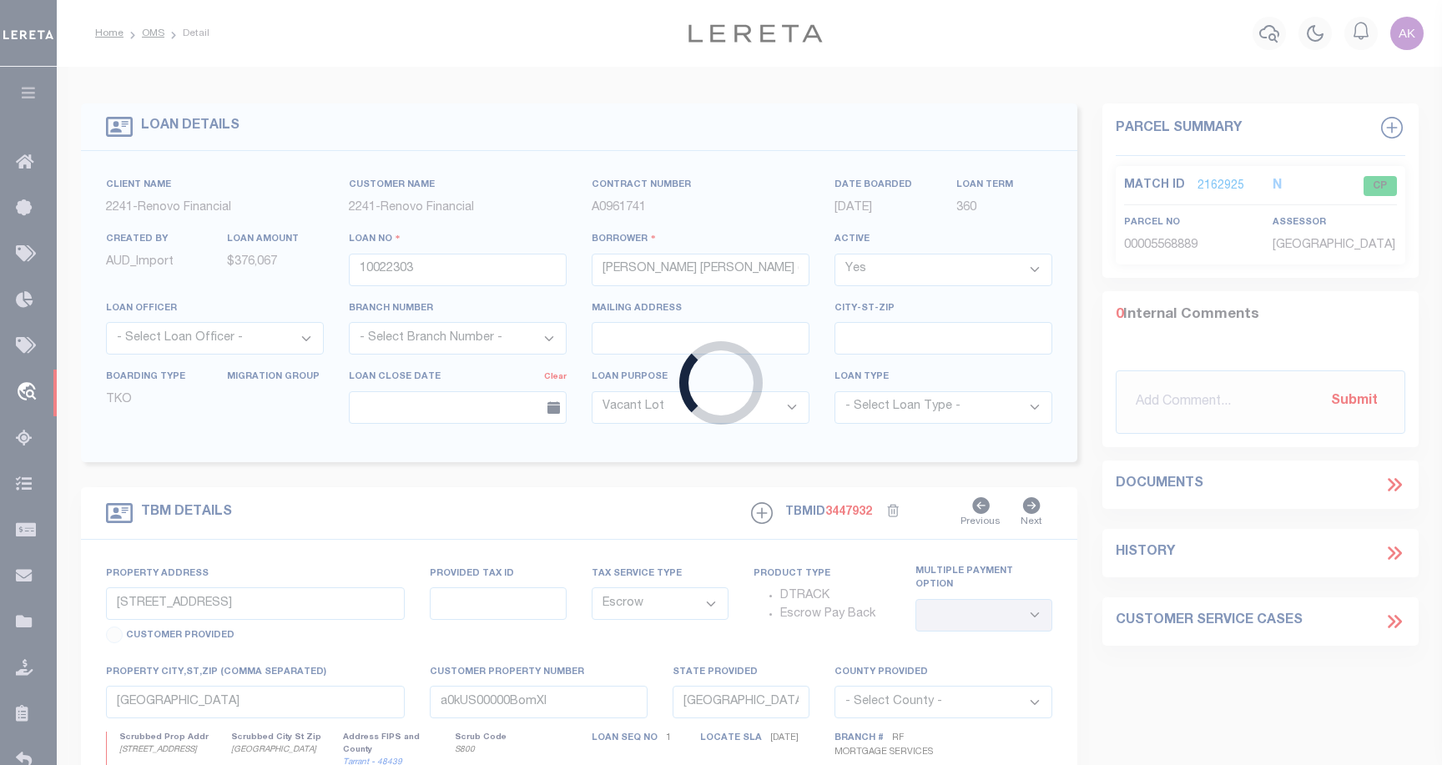
type input "40004678"
type input "EASTSIDEATX INVESTME"
select select
select select "26298"
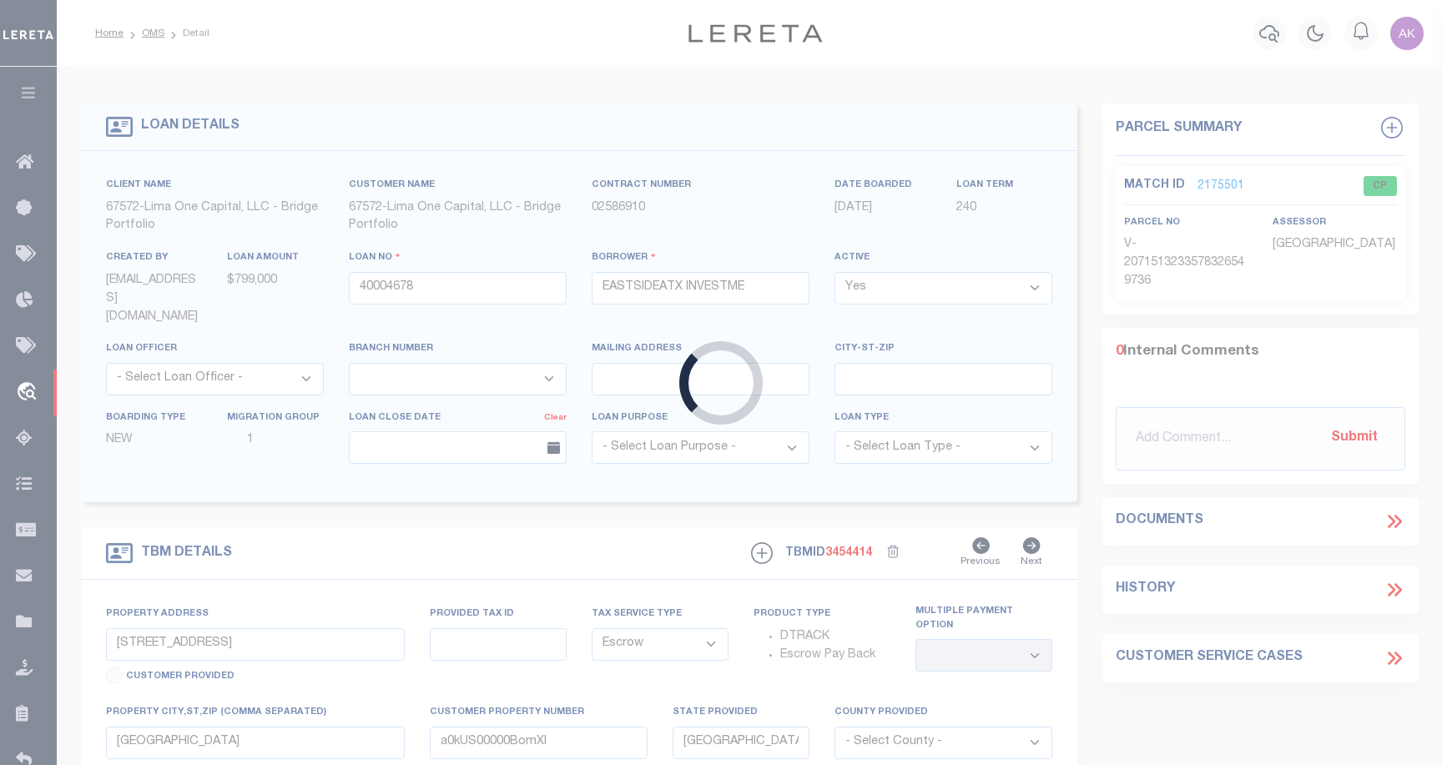
type input "3010 WEBBERVILLE RD UNIT 1"
radio input "true"
select select
type input "AUSTIN TX 78702"
type input "40004678-1"
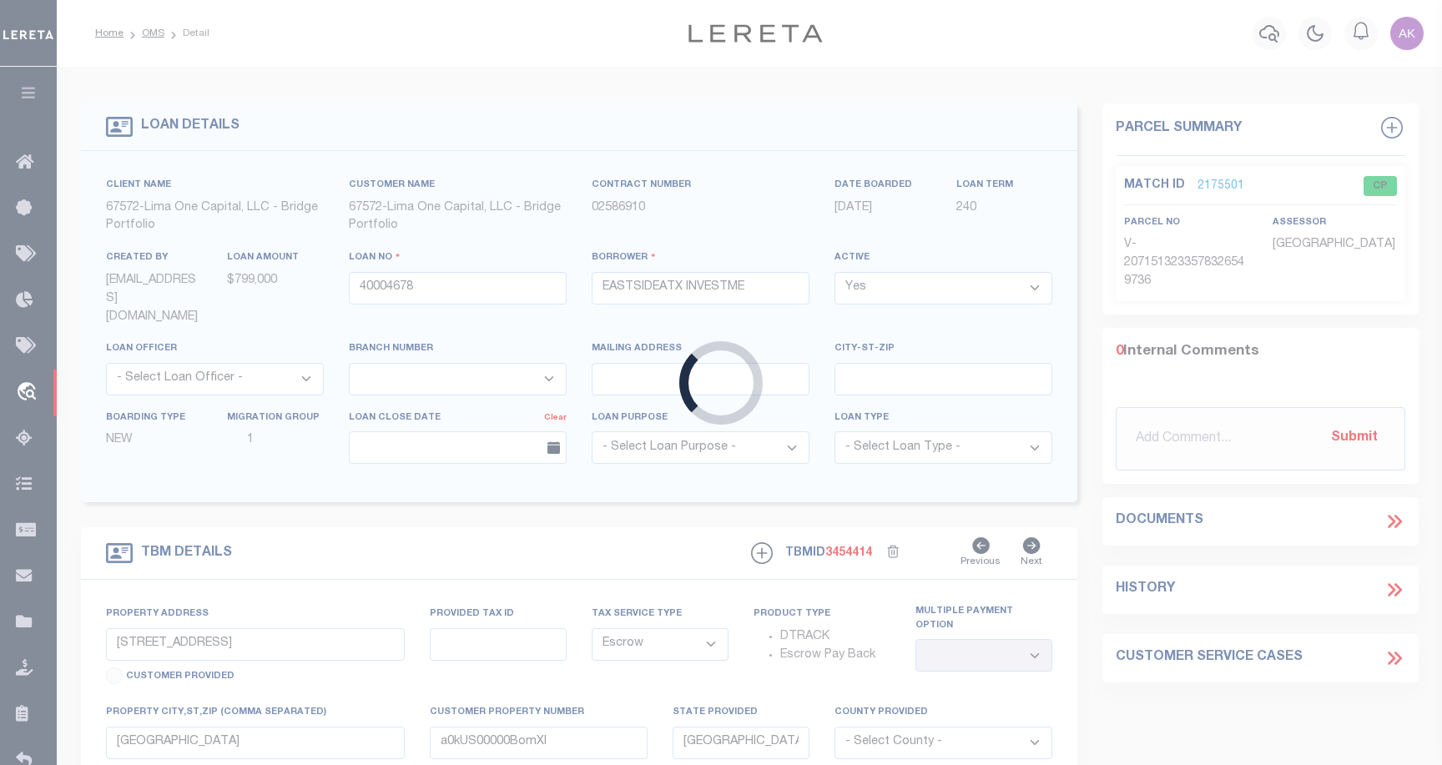
type textarea "SEE FILE1"
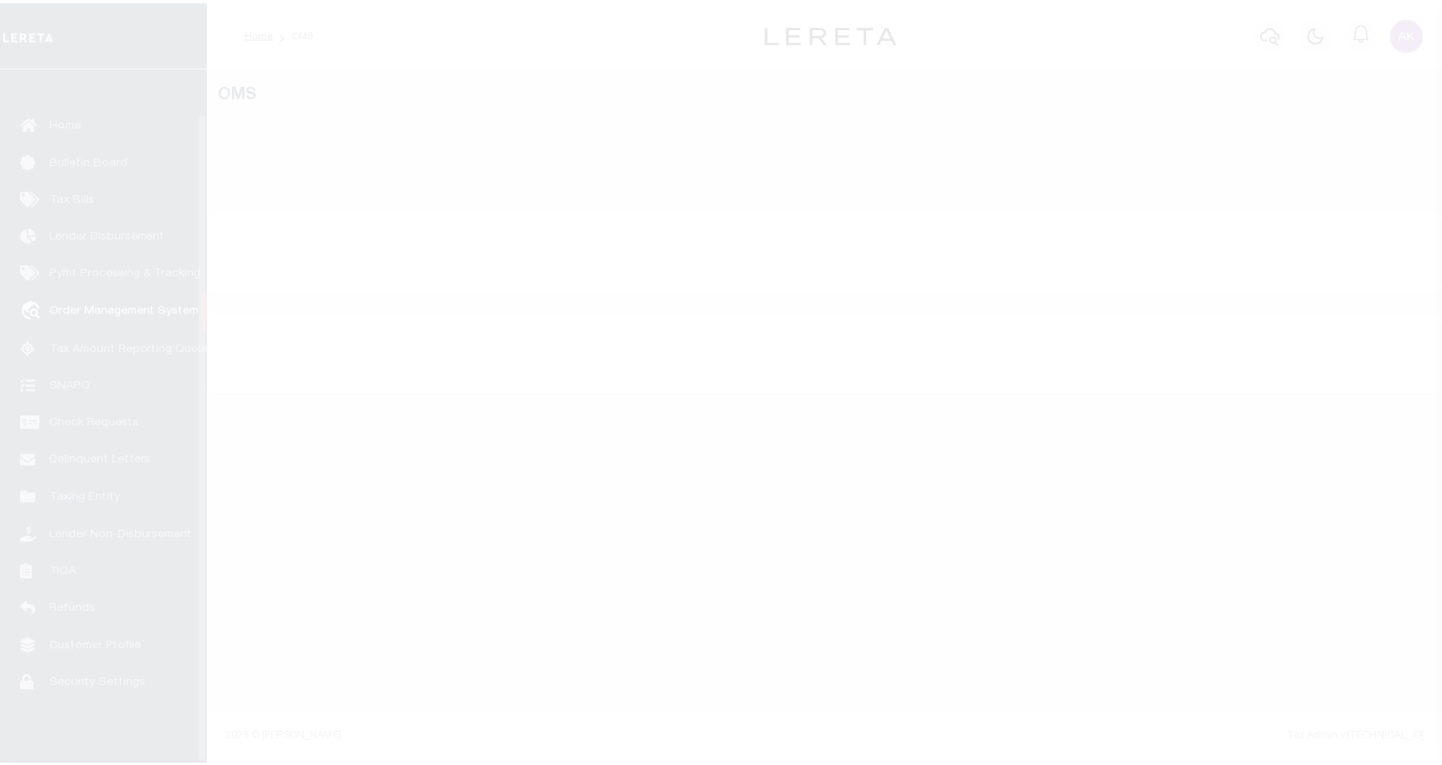
scroll to position [48, 0]
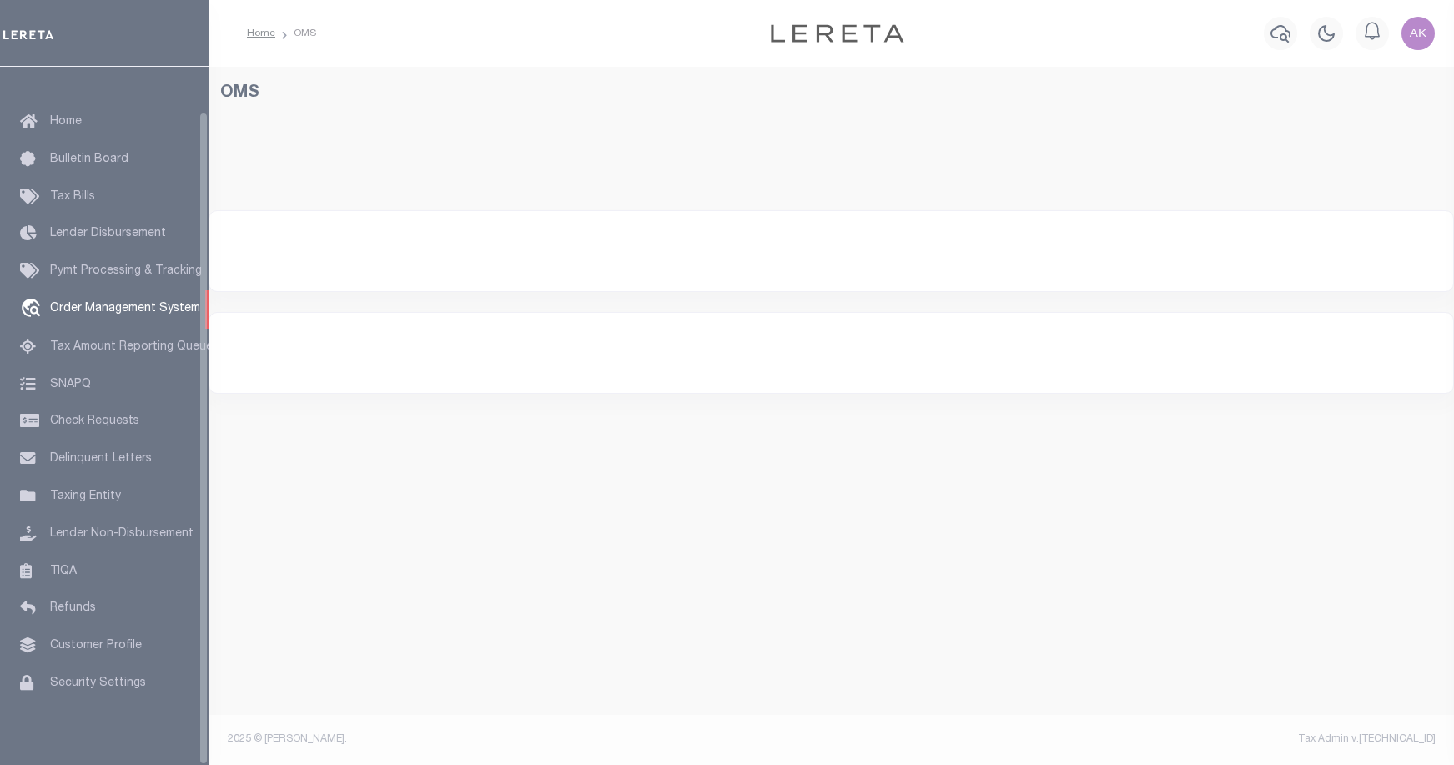
select select "200"
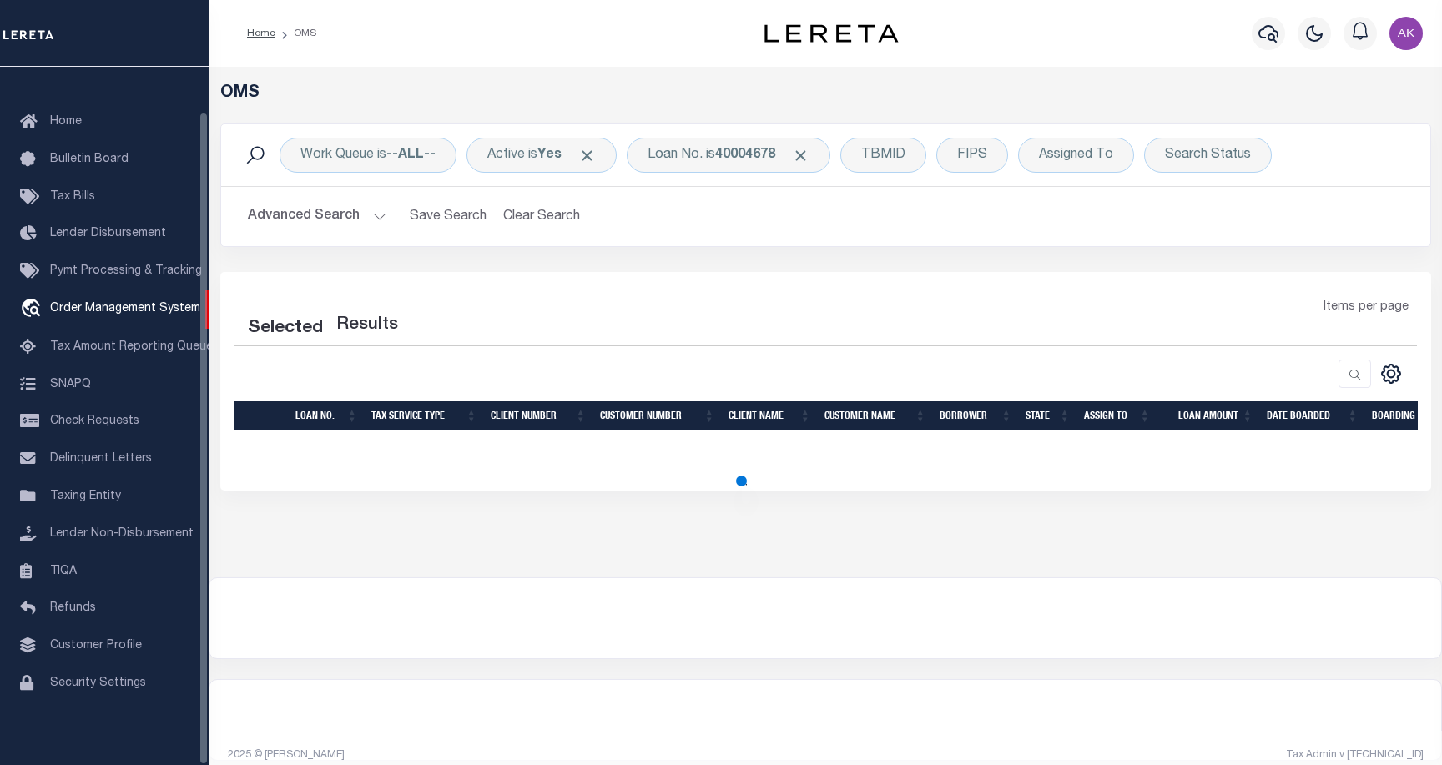
select select "200"
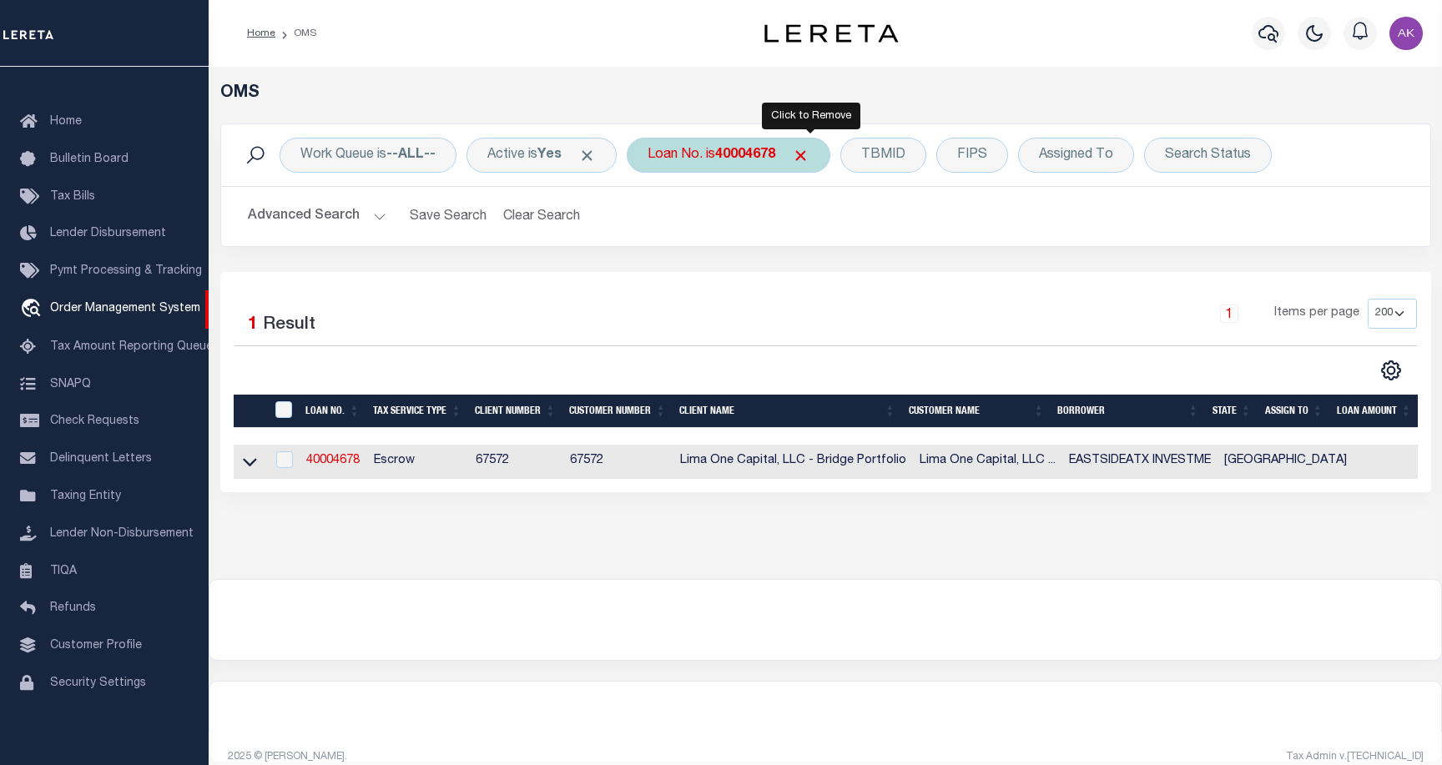
click at [807, 153] on span "Click to Remove" at bounding box center [801, 156] width 18 height 18
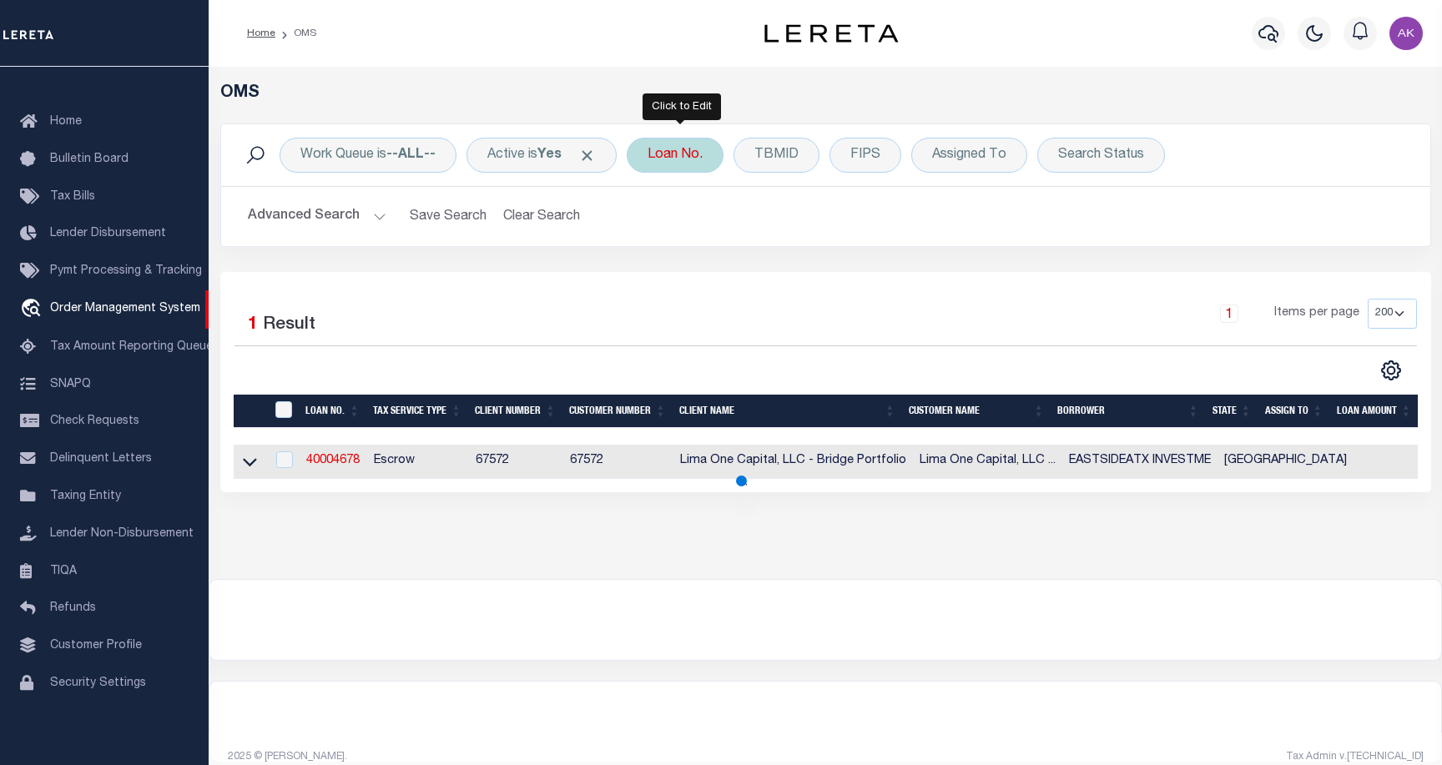
click at [687, 158] on div "Loan No." at bounding box center [675, 155] width 97 height 35
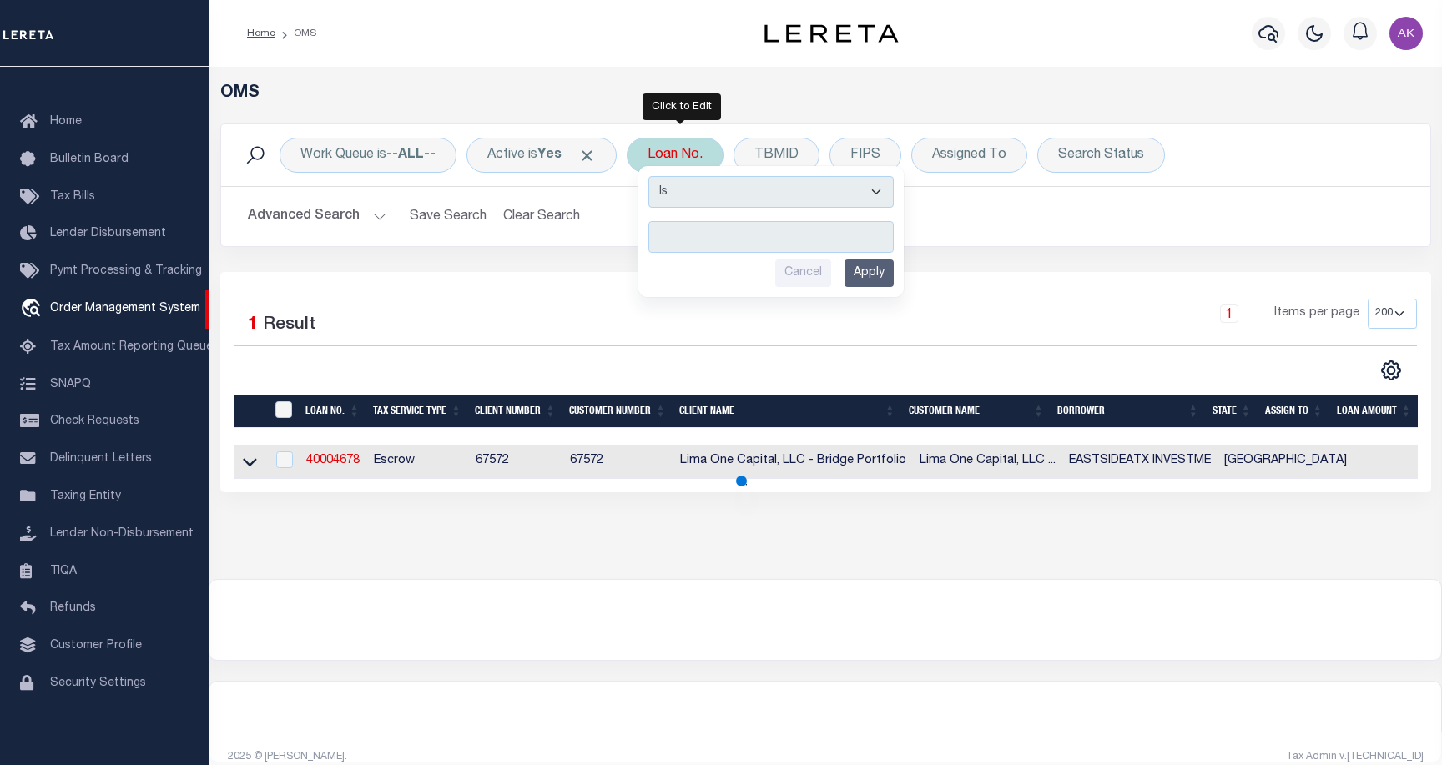
click at [696, 237] on input "text" at bounding box center [770, 237] width 245 height 32
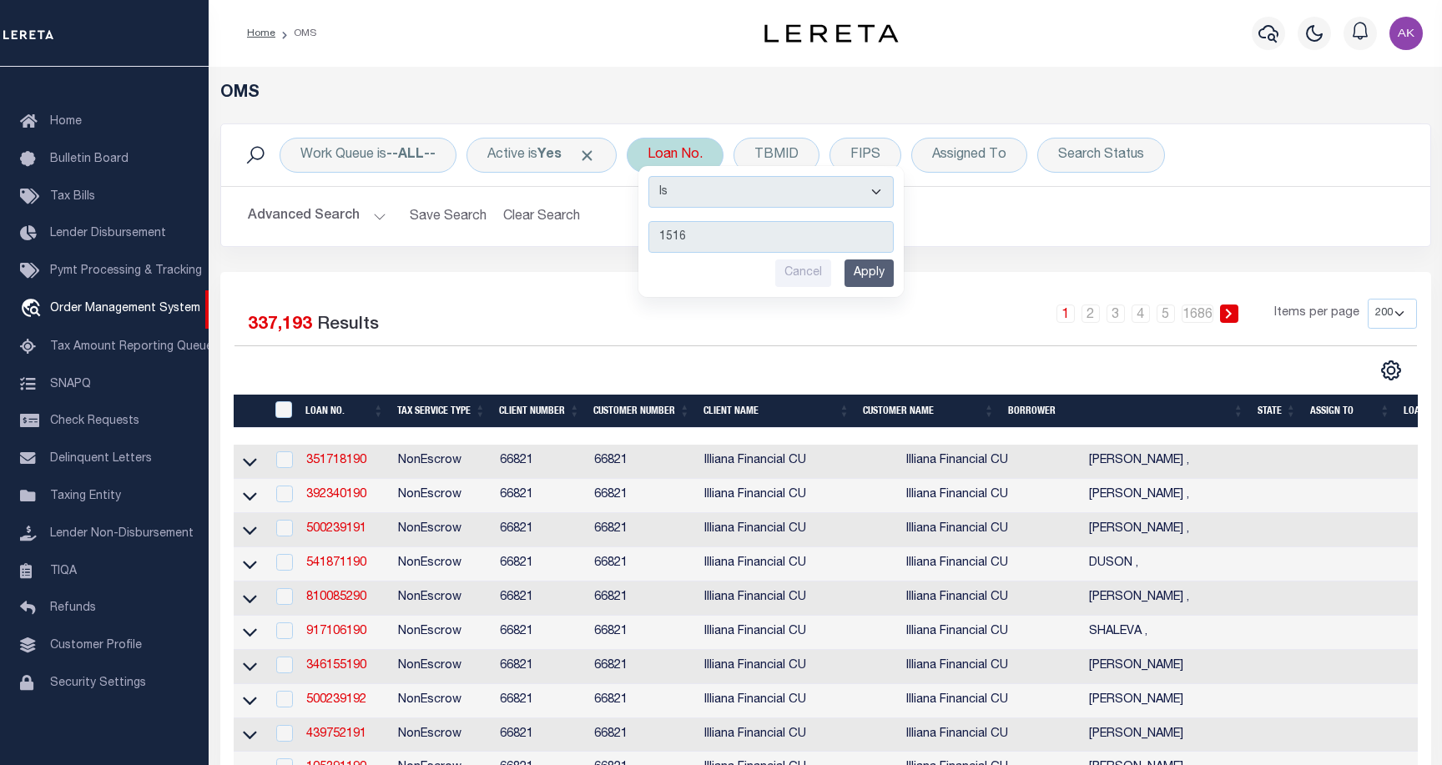
type input "15169"
click at [881, 274] on input "Apply" at bounding box center [868, 273] width 49 height 28
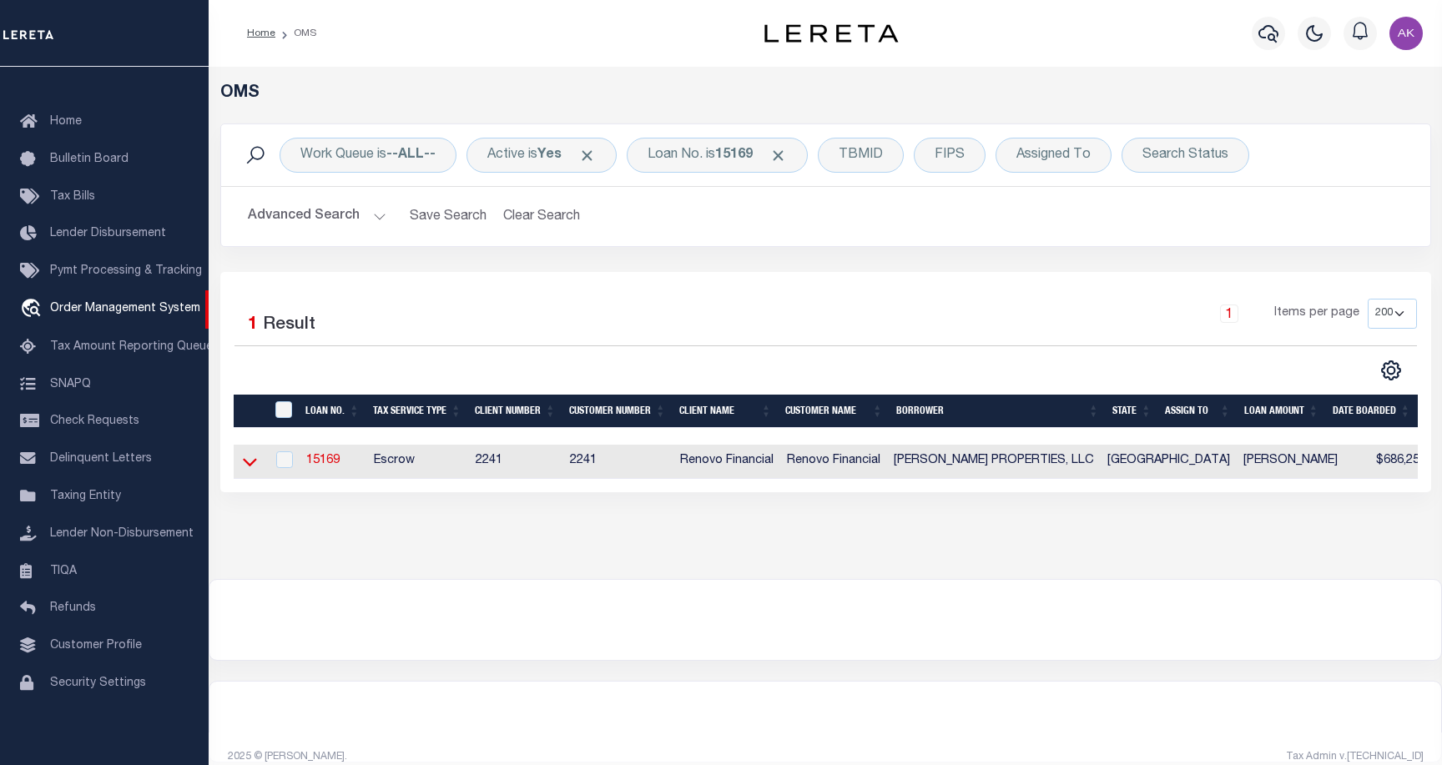
click at [254, 464] on icon at bounding box center [250, 463] width 14 height 8
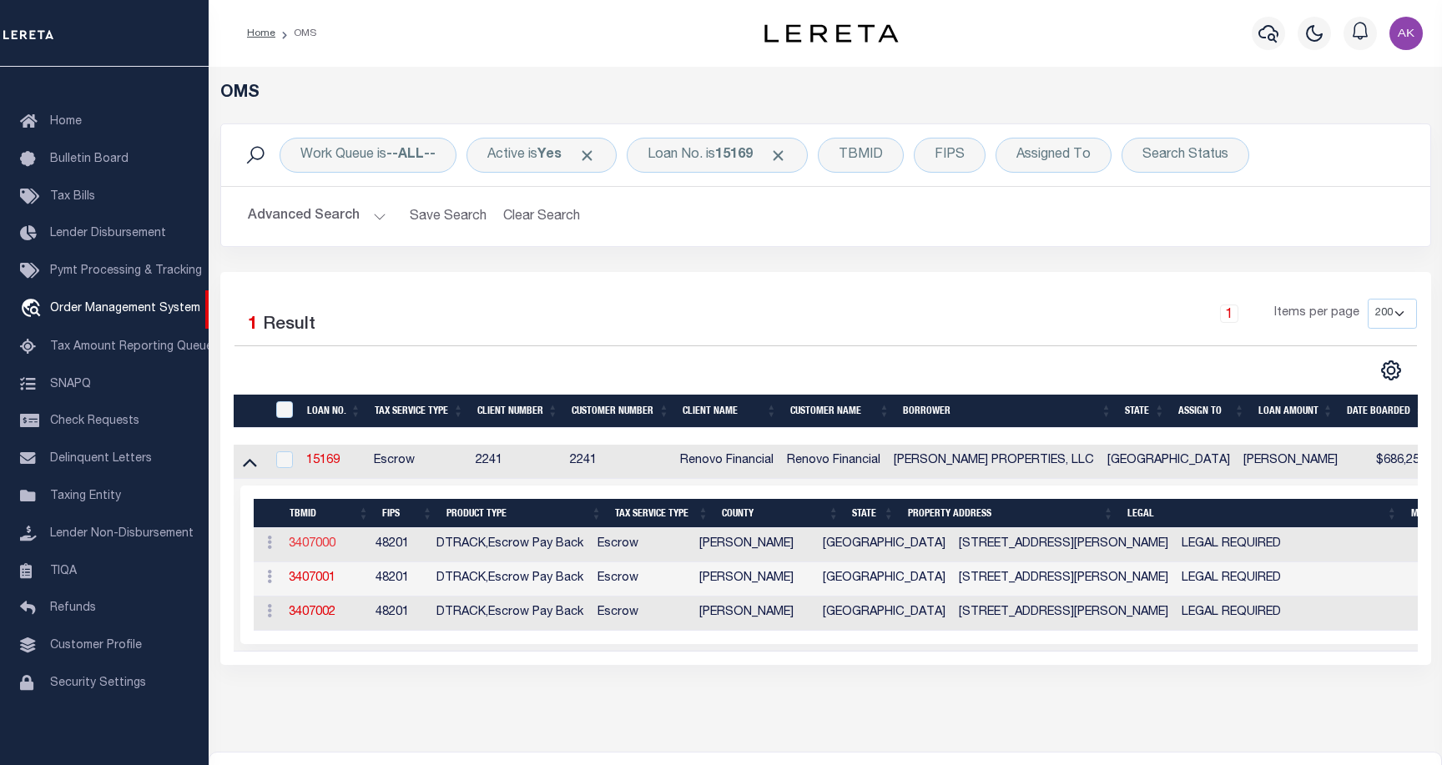
click at [325, 544] on link "3407000" at bounding box center [312, 544] width 47 height 12
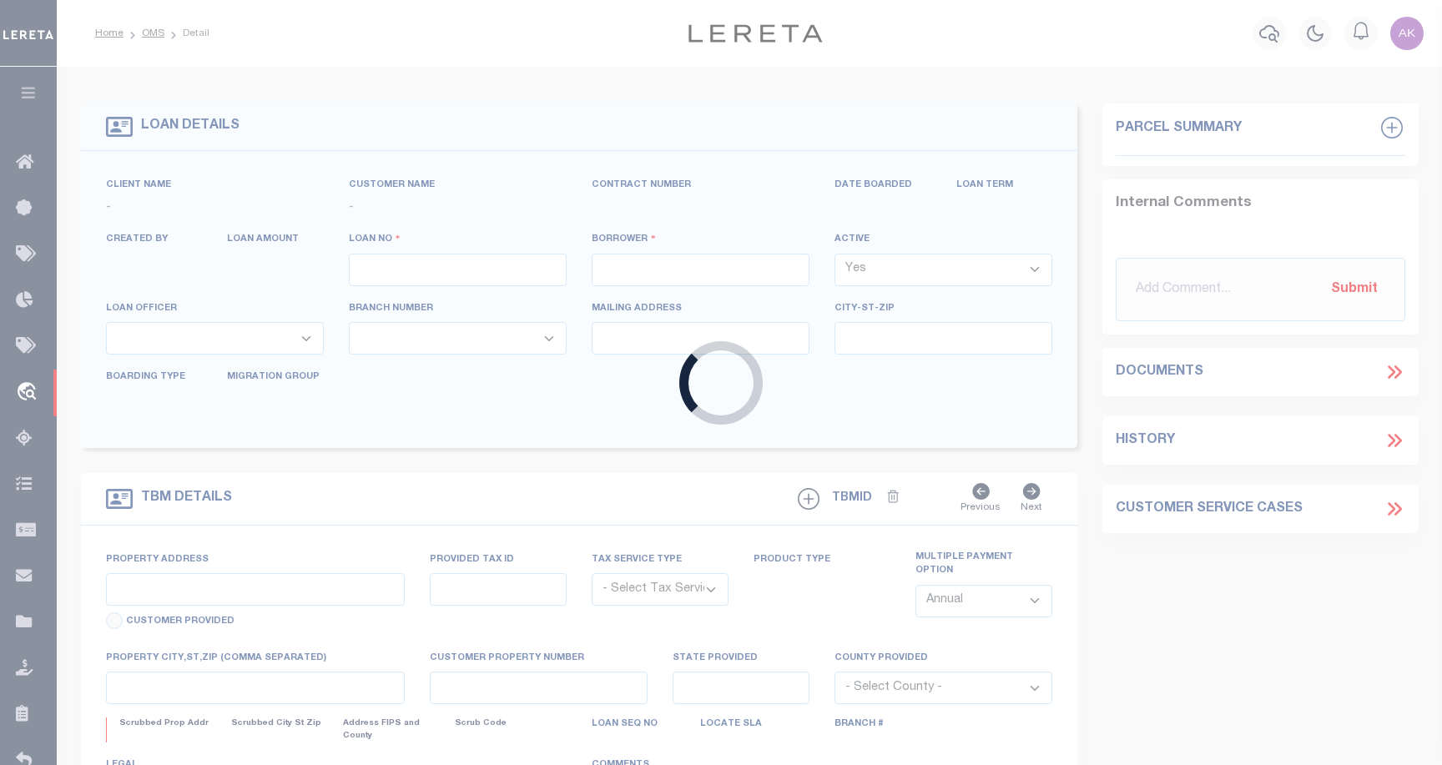
type input "15169"
type input "AMARI HOUSTON PROPERTIES, LLC"
select select
type input "741 West 32nd Street"
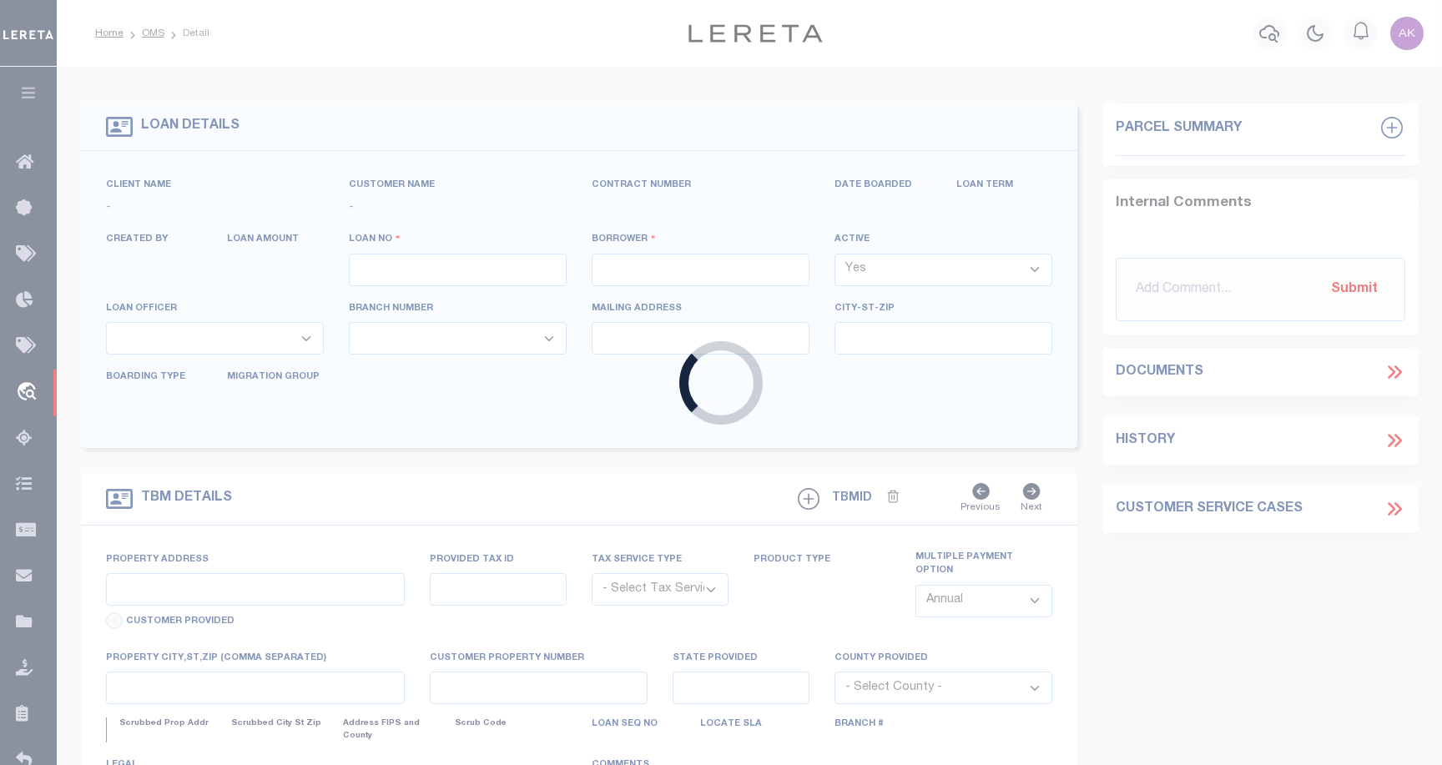
type input "Los Angeles CA 90731"
select select "10"
select select "Escrow"
type input "6712 Biggs Court"
select select
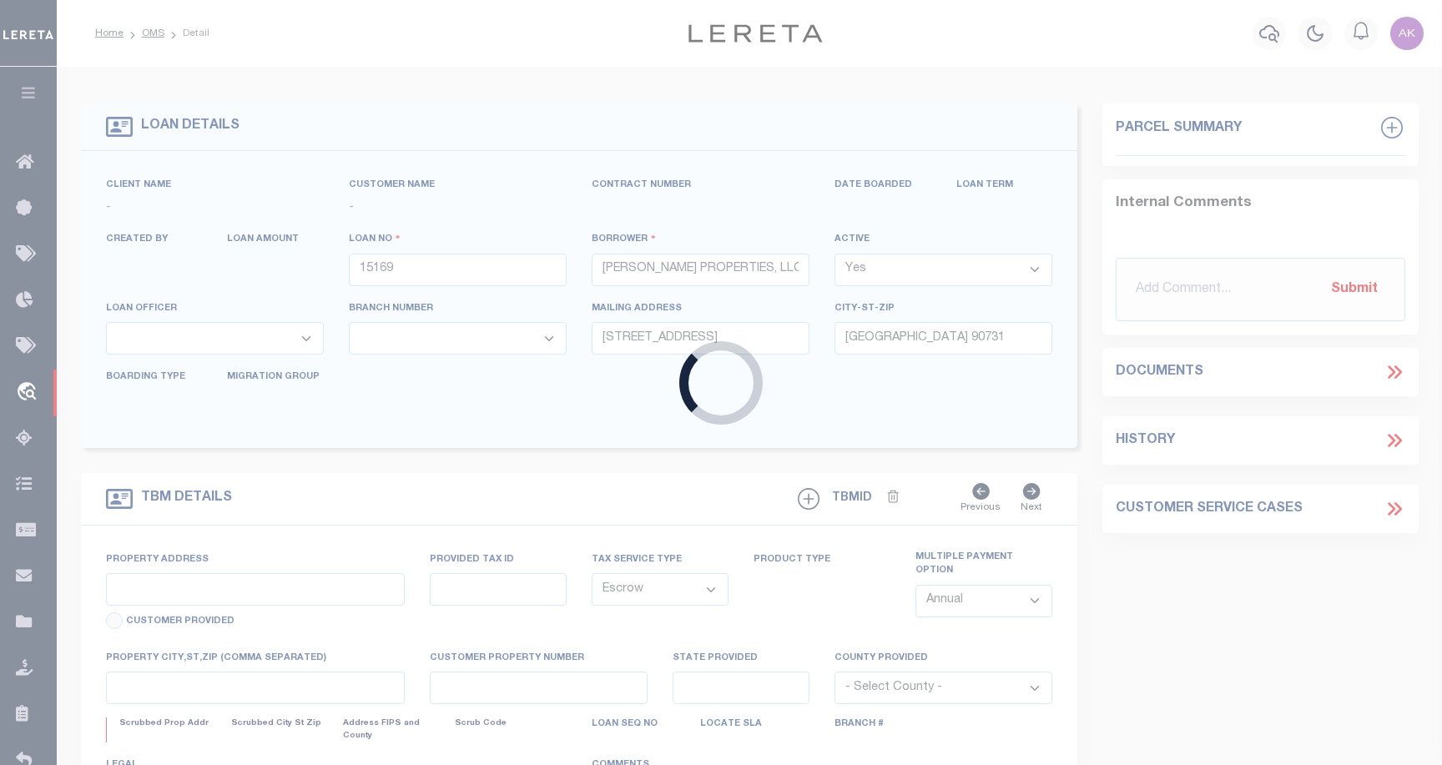
type input "Houston, TX 77061"
type input "a0kUS000006iold"
type input "TX"
select select
type textarea "LEGAL REQUIRED"
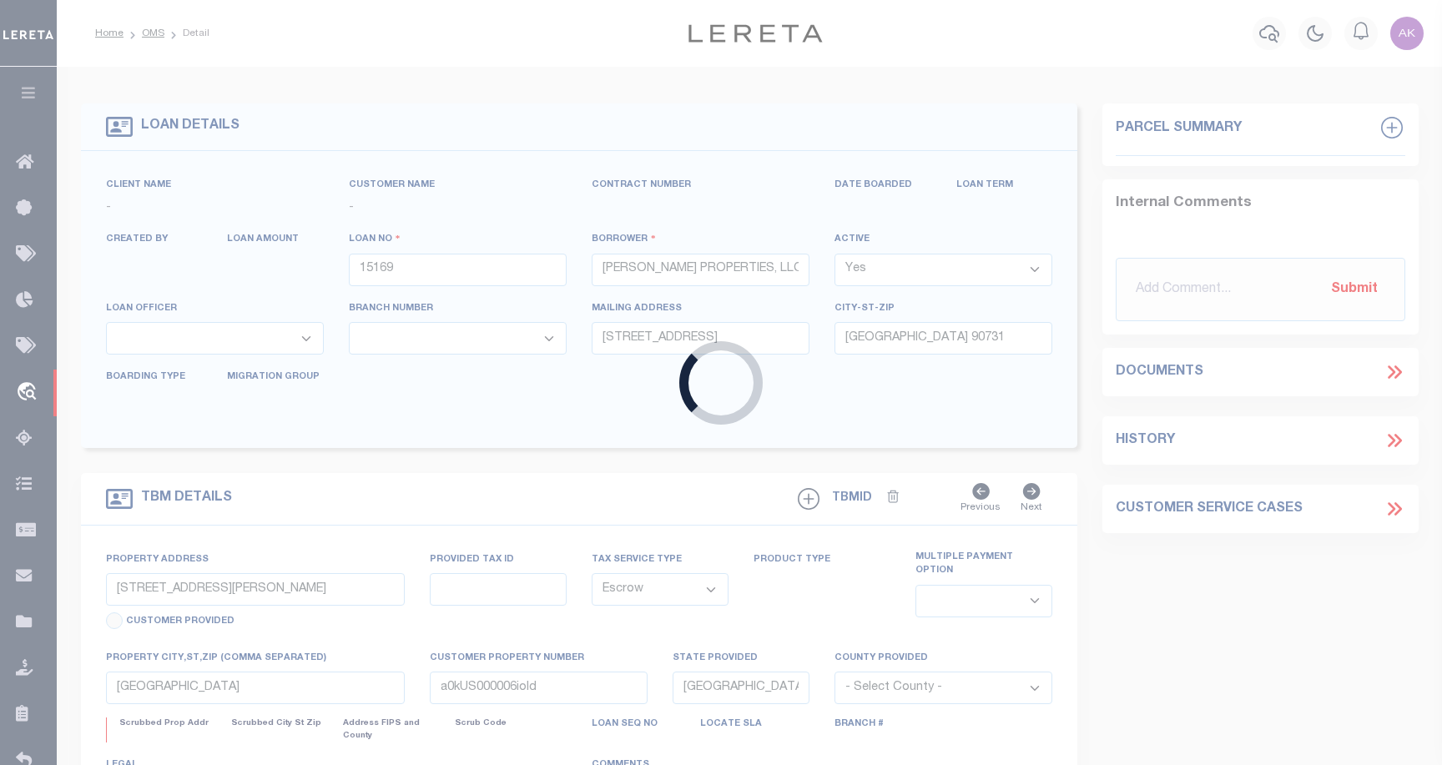
type textarea "Liability Limited to Customer Provided Parcel"
select select "25066"
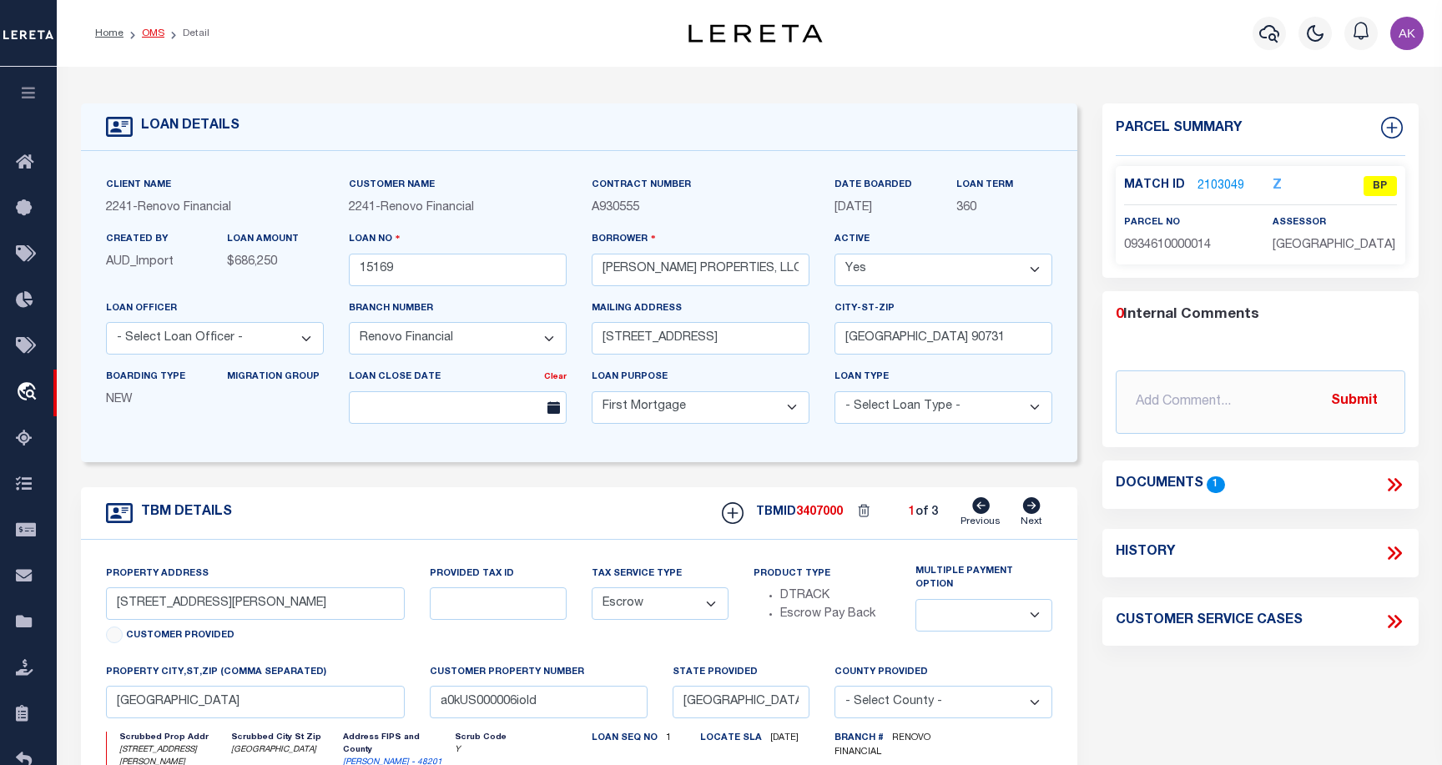
click at [154, 34] on link "OMS" at bounding box center [153, 33] width 23 height 10
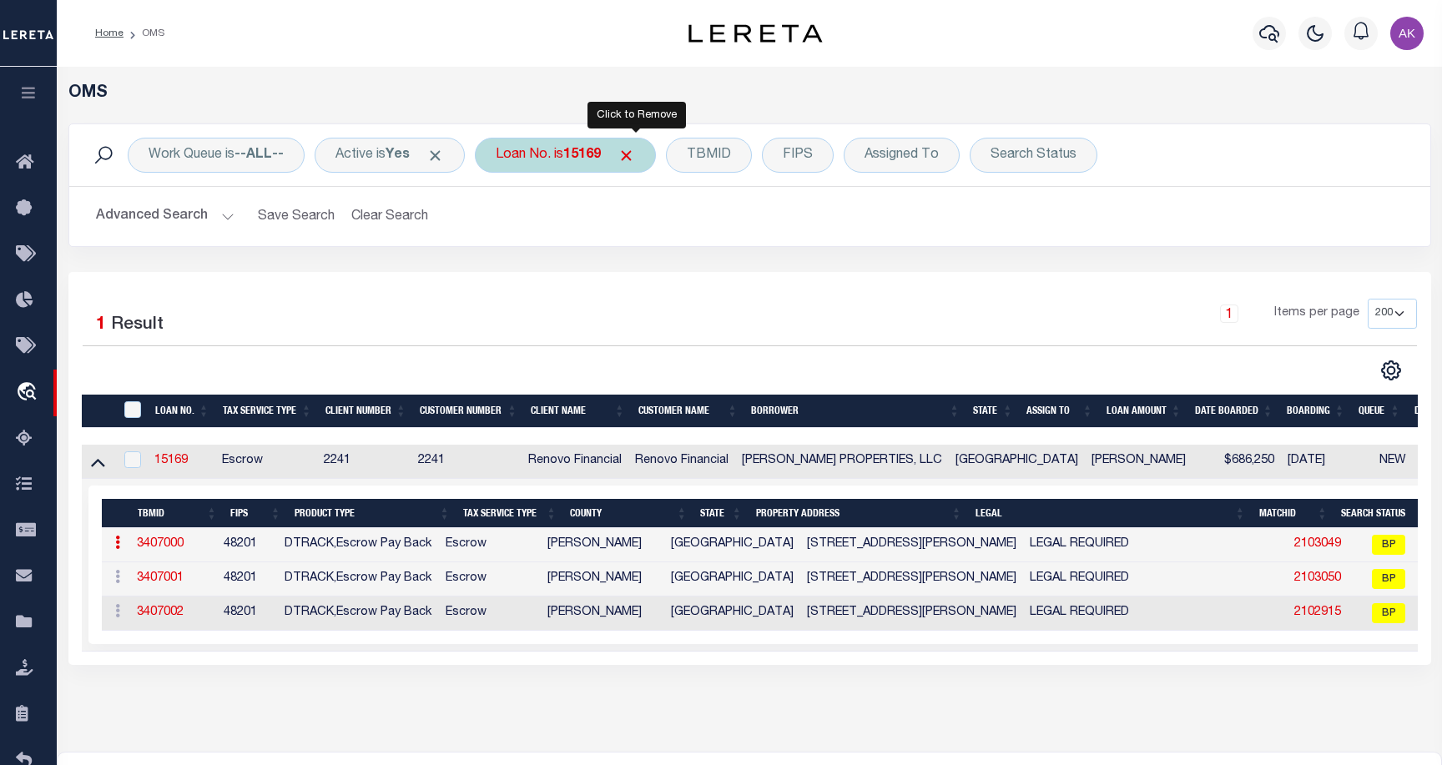
click at [635, 154] on span "Click to Remove" at bounding box center [626, 156] width 18 height 18
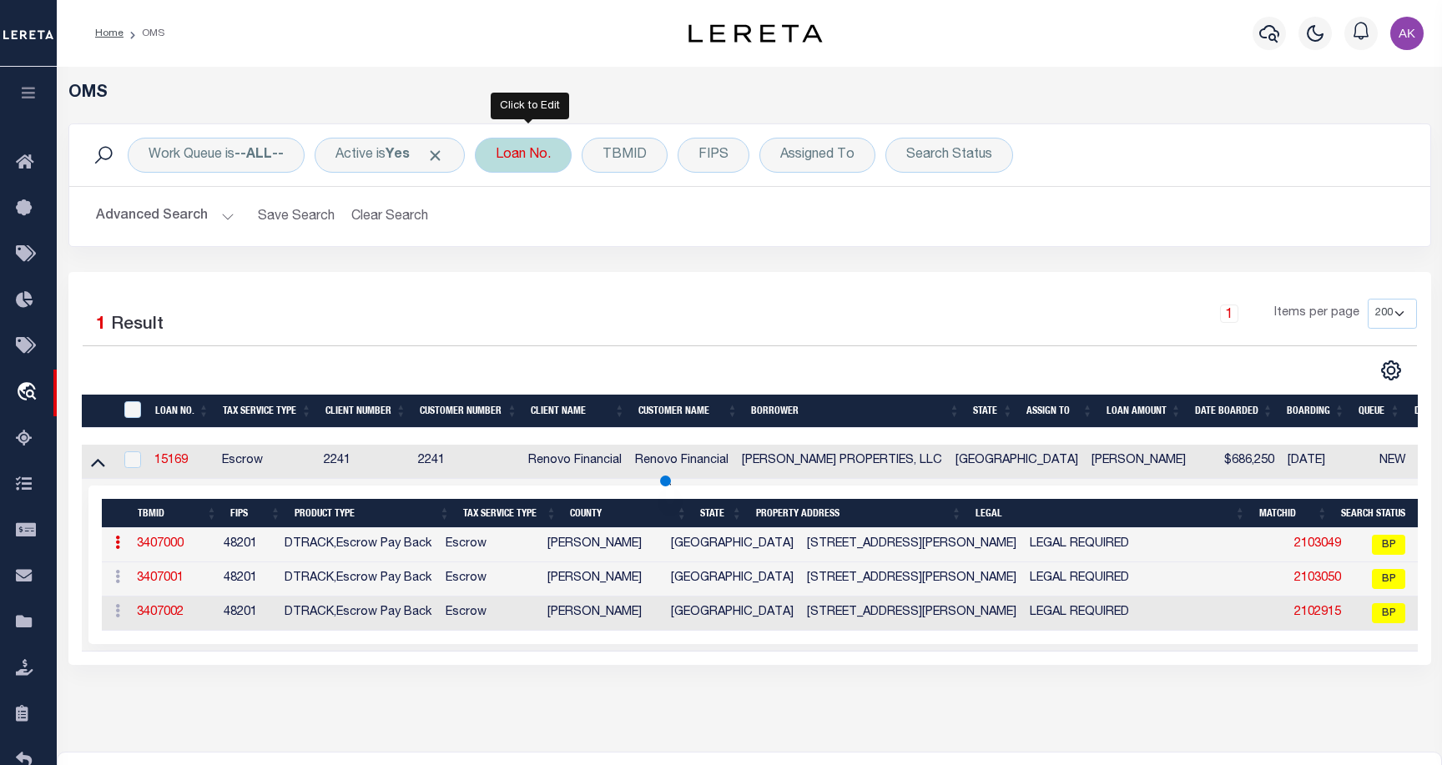
click at [541, 151] on div "Loan No." at bounding box center [523, 155] width 97 height 35
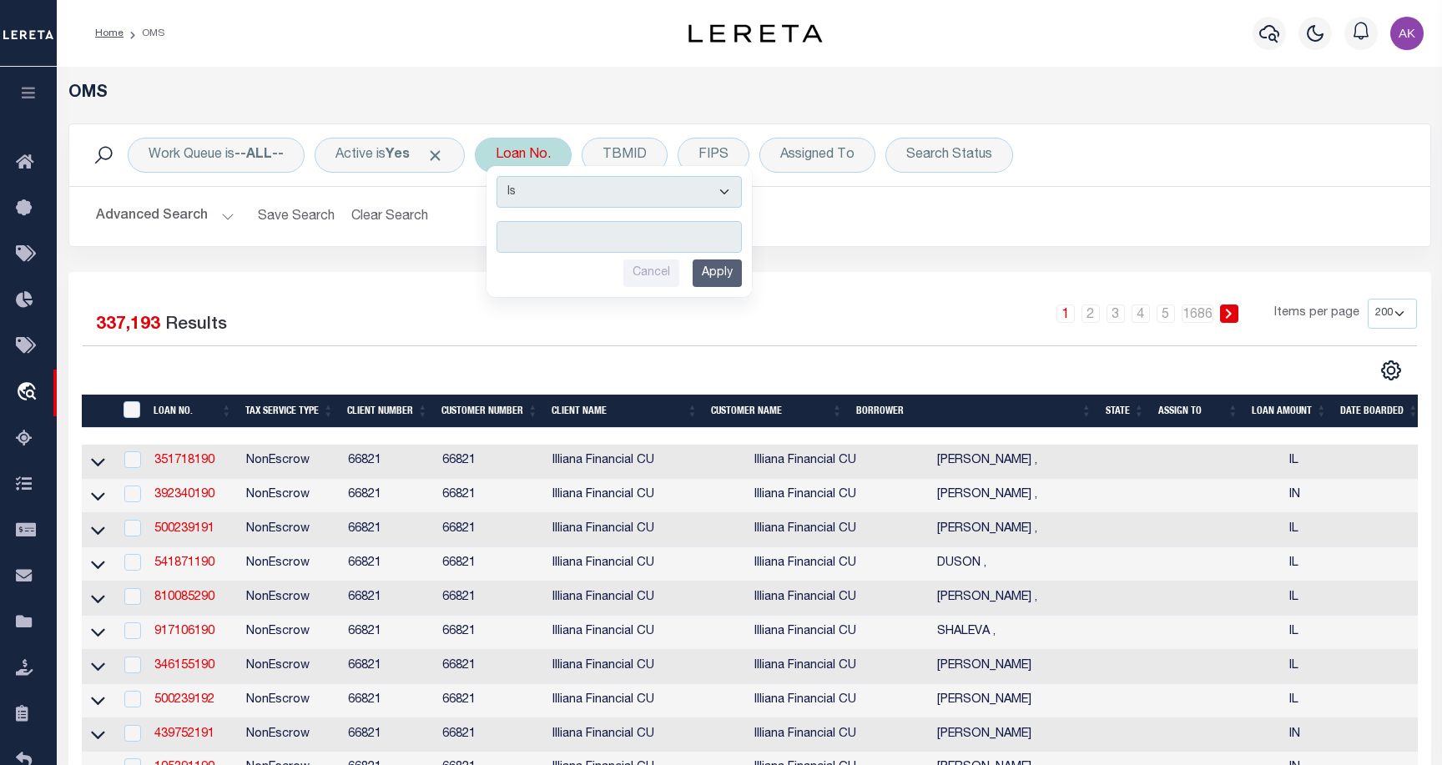
click at [537, 230] on input "text" at bounding box center [618, 237] width 245 height 32
click at [543, 234] on input "text" at bounding box center [618, 237] width 245 height 32
type input "10022303"
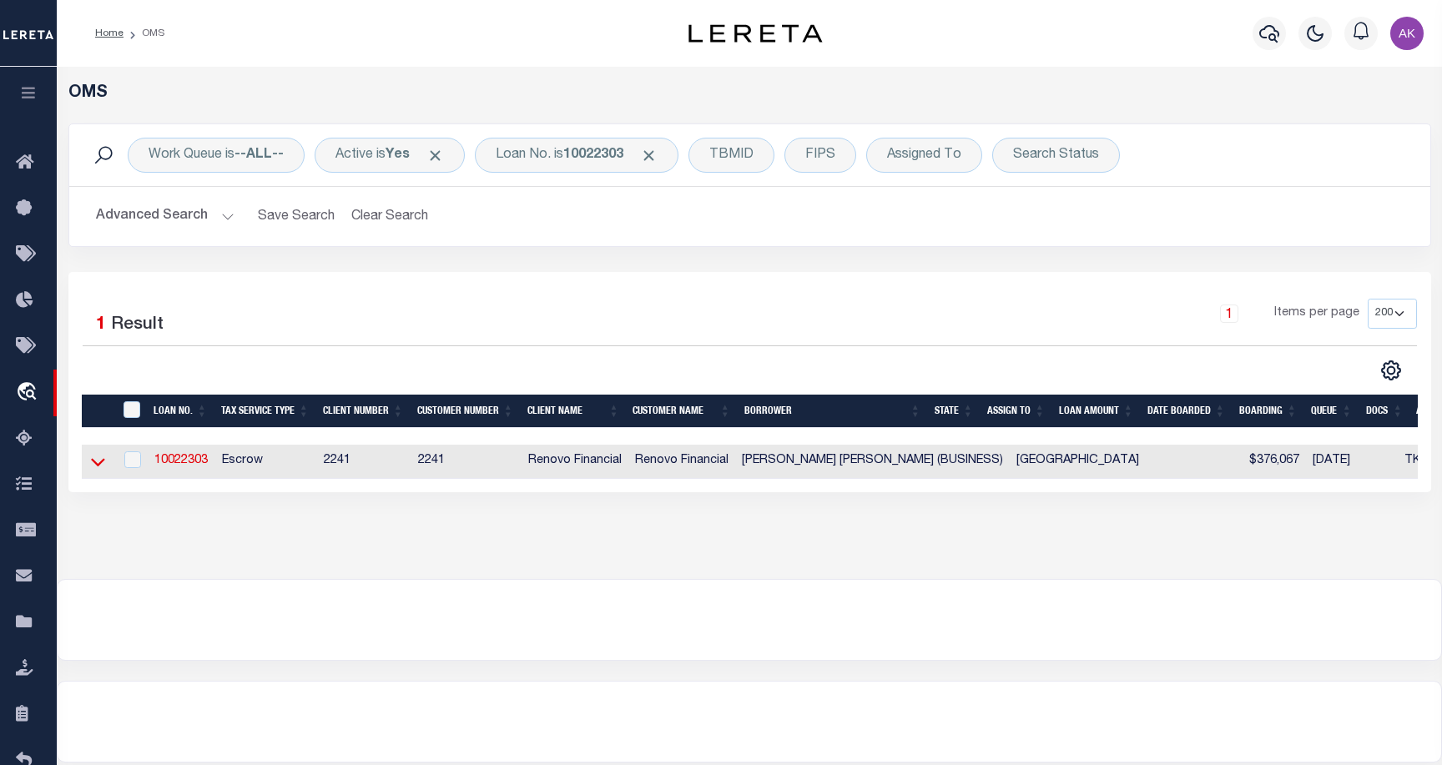
click at [101, 465] on icon at bounding box center [98, 463] width 14 height 8
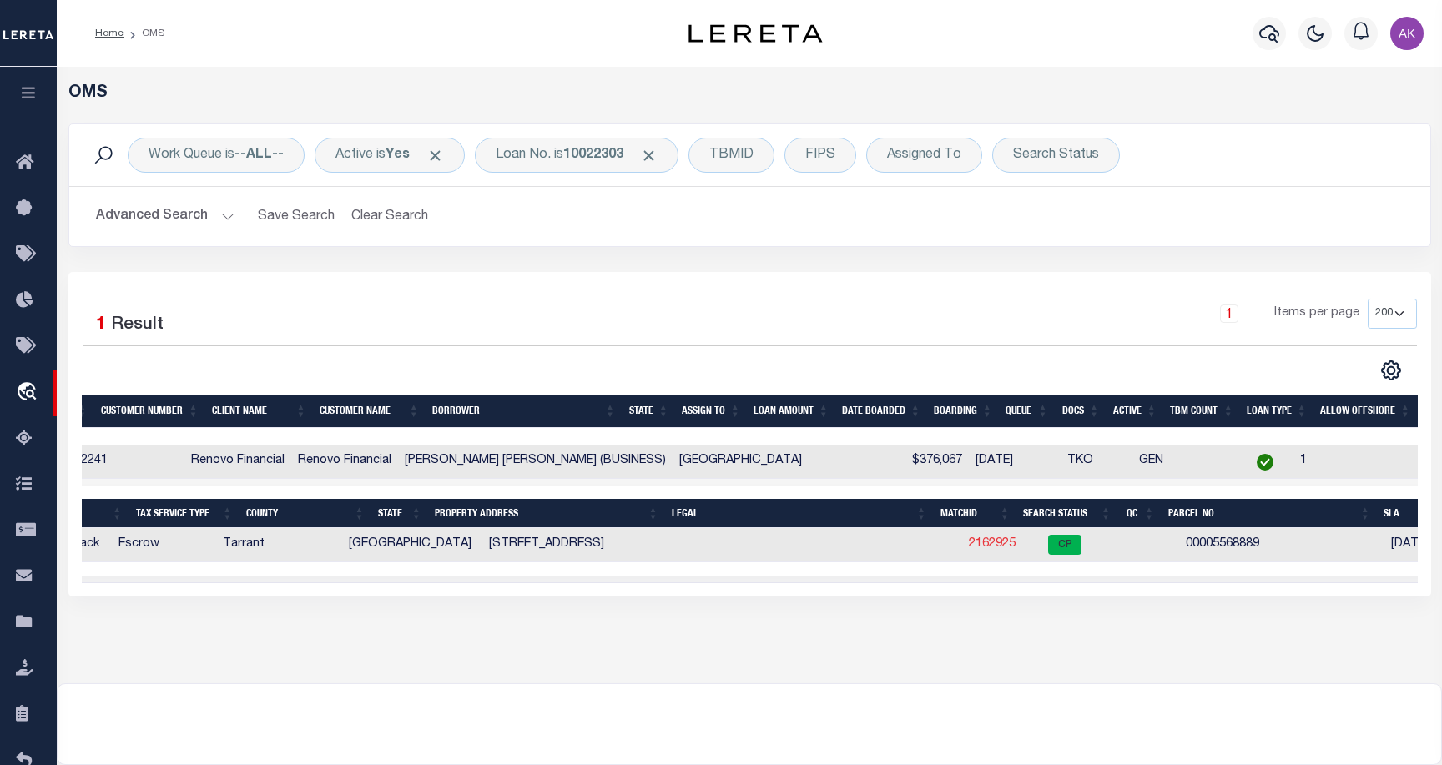
click at [969, 547] on link "2162925" at bounding box center [992, 544] width 47 height 12
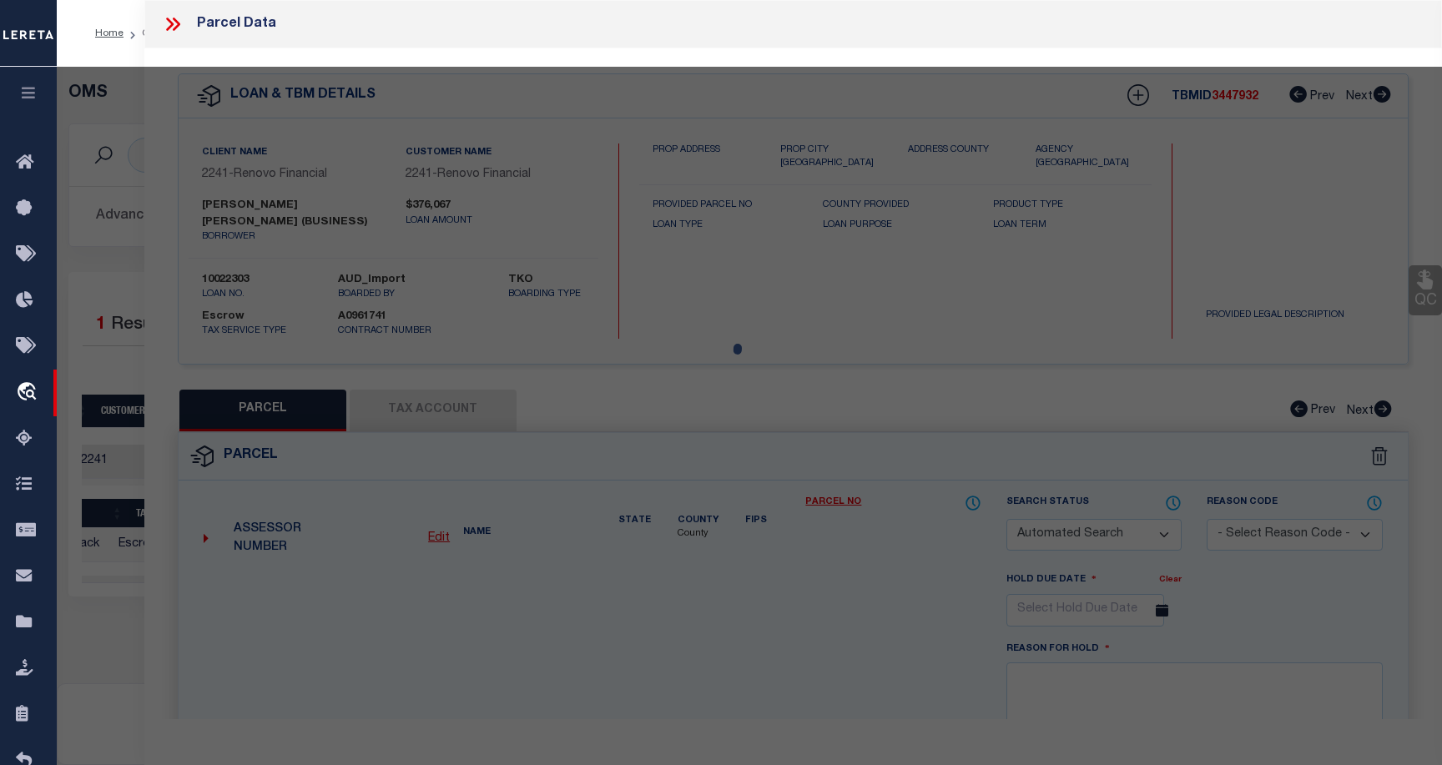
checkbox input "false"
select select "CP"
type input "JIAXUAN LI,DANICA"
select select "ATL"
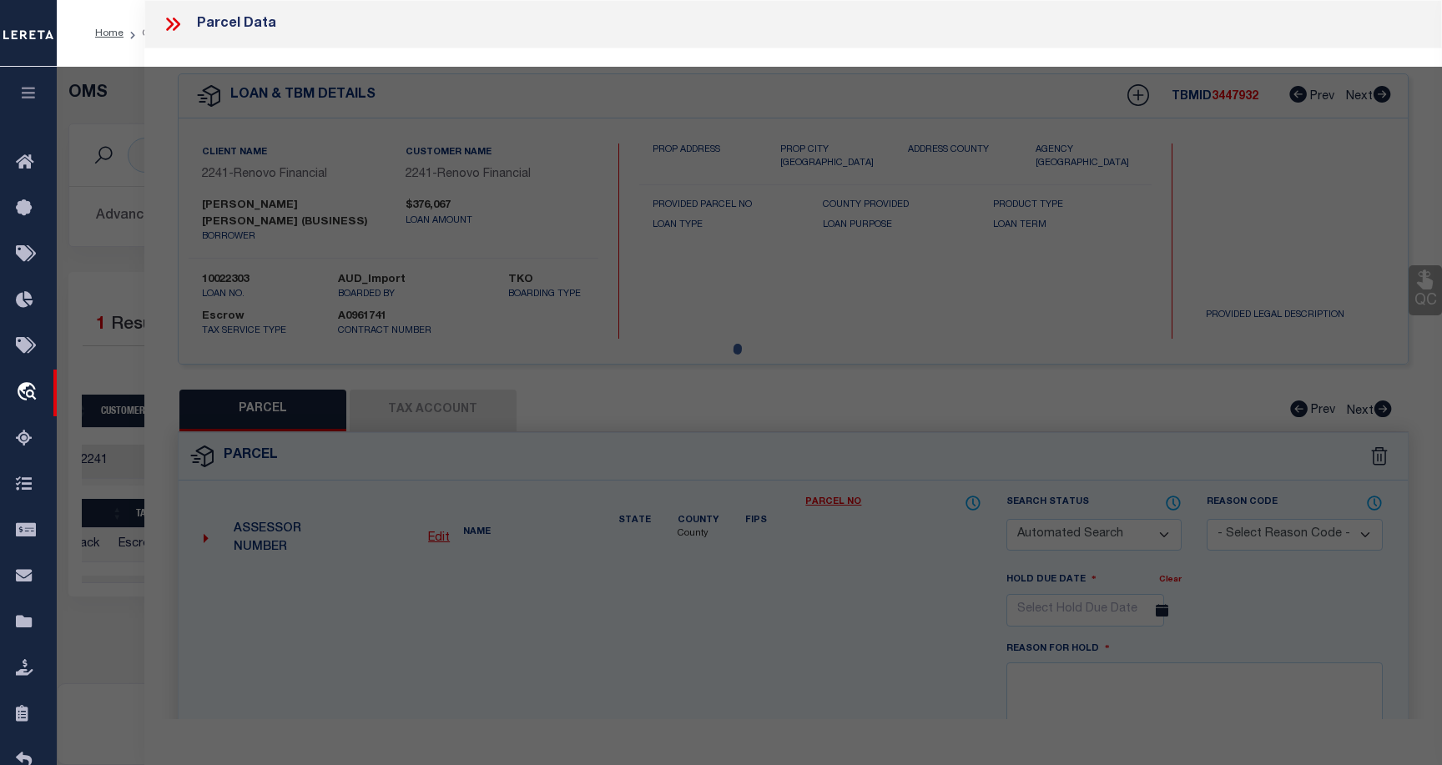
select select "ADD"
type input "2113 N ASPENWOOD DR"
checkbox input "false"
type input "GRAPEVINE, TX 76051"
type textarea "WINDING CREEK ESTATES ADDN BLOCK 7 LOT 26"
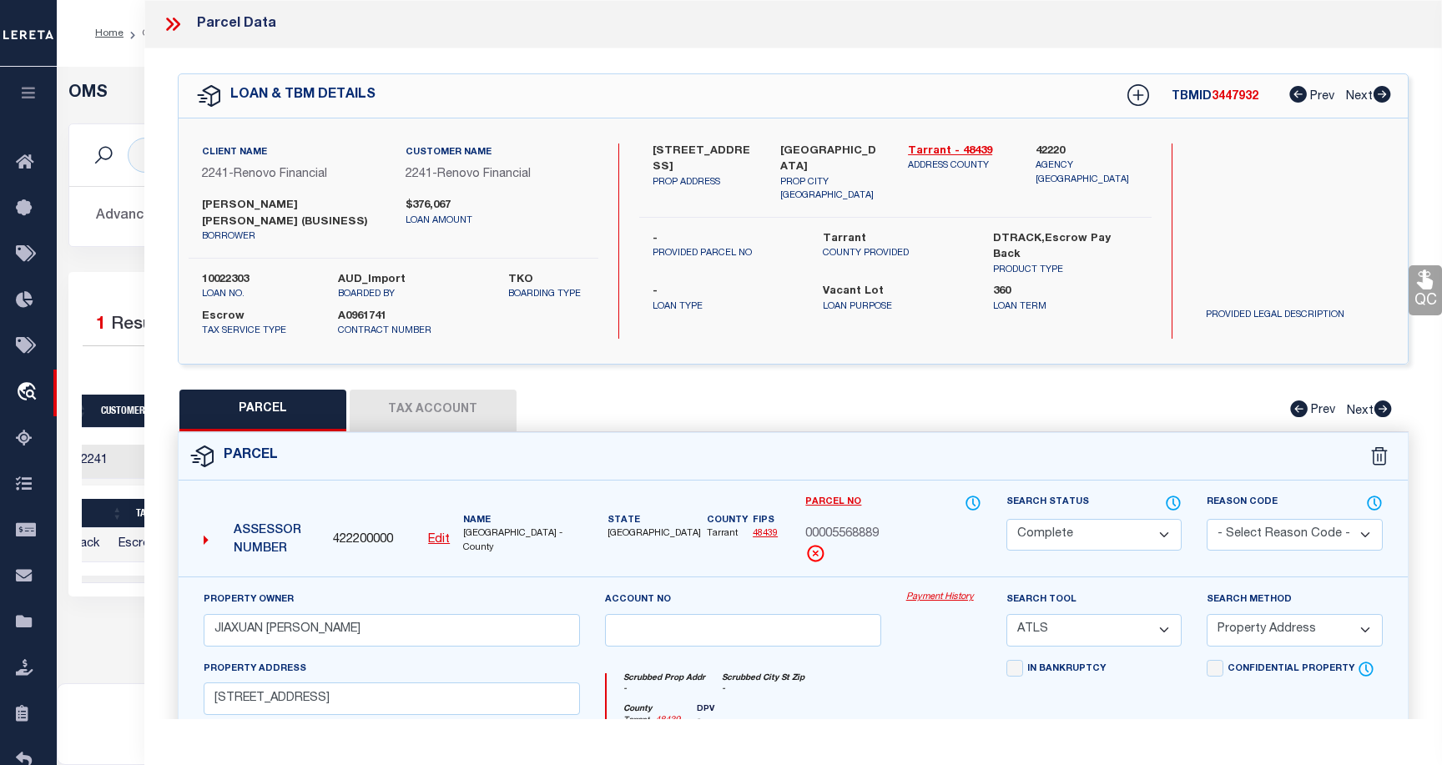
click at [922, 591] on link "Payment History" at bounding box center [943, 598] width 75 height 14
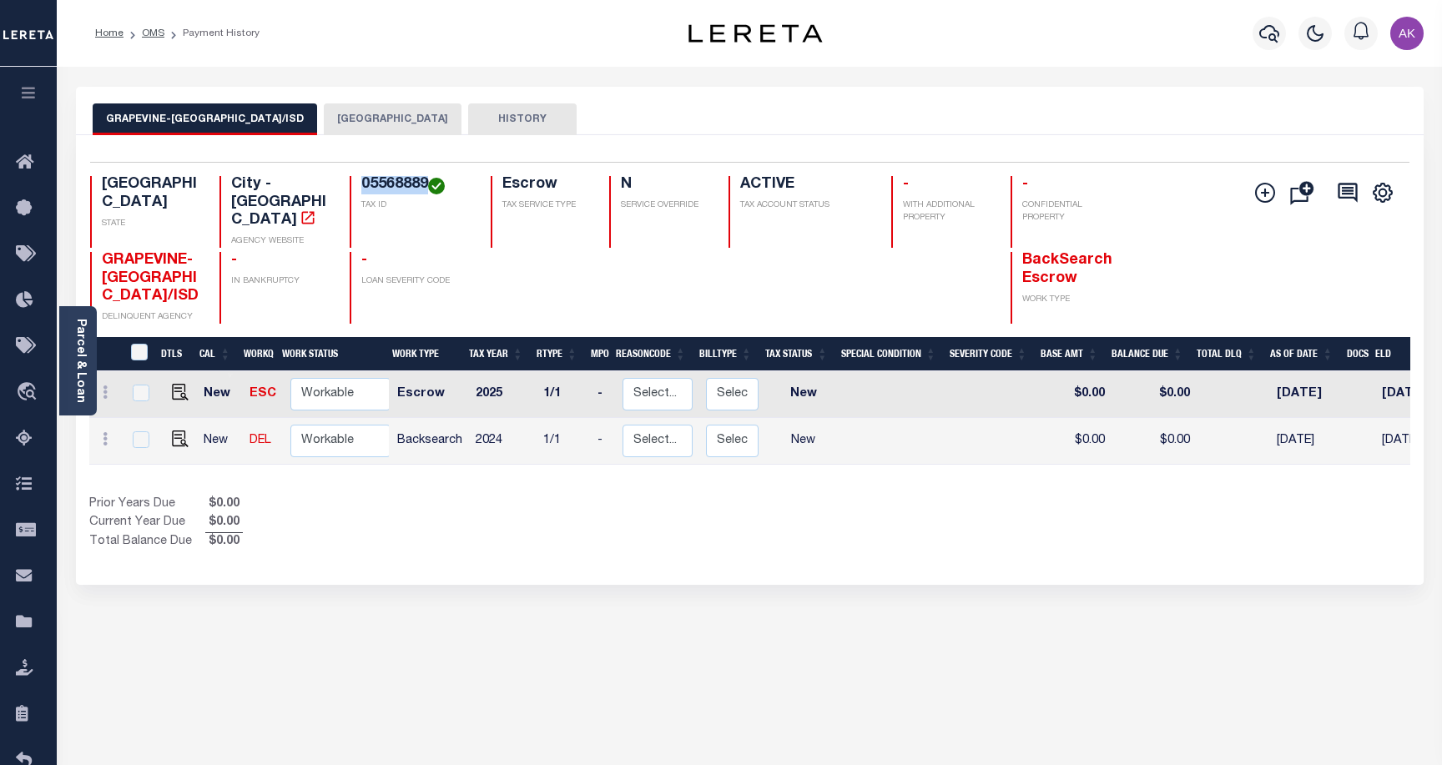
drag, startPoint x: 425, startPoint y: 182, endPoint x: 361, endPoint y: 183, distance: 64.2
click at [361, 183] on h4 "05568889" at bounding box center [415, 185] width 109 height 18
click at [377, 114] on button "[GEOGRAPHIC_DATA]" at bounding box center [393, 119] width 138 height 32
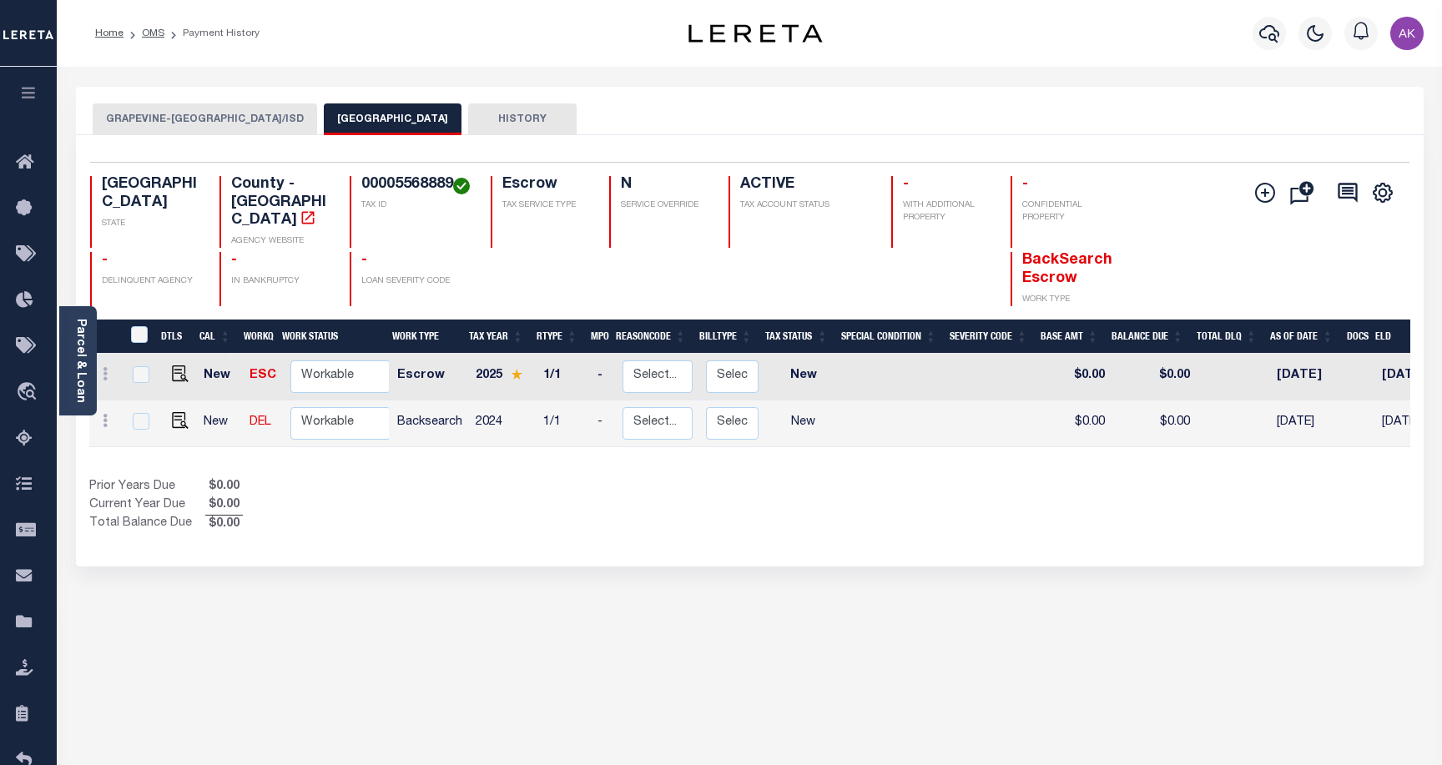
click at [252, 117] on button "GRAPEVINE-[GEOGRAPHIC_DATA]/ISD" at bounding box center [205, 119] width 224 height 32
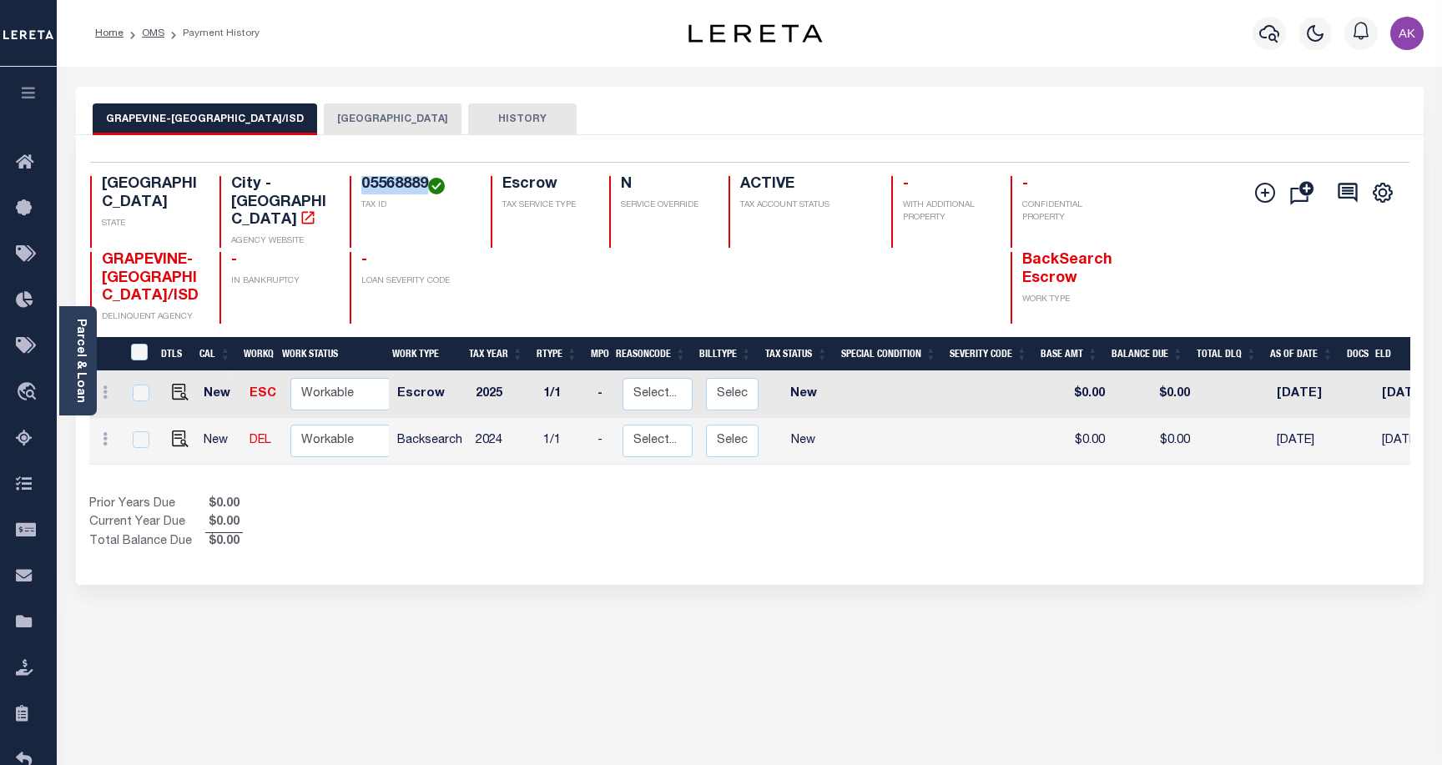
drag, startPoint x: 425, startPoint y: 184, endPoint x: 362, endPoint y: 183, distance: 62.6
click at [362, 183] on h4 "05568889" at bounding box center [415, 185] width 109 height 18
copy h4 "05568889"
click at [360, 118] on button "[GEOGRAPHIC_DATA]" at bounding box center [393, 119] width 138 height 32
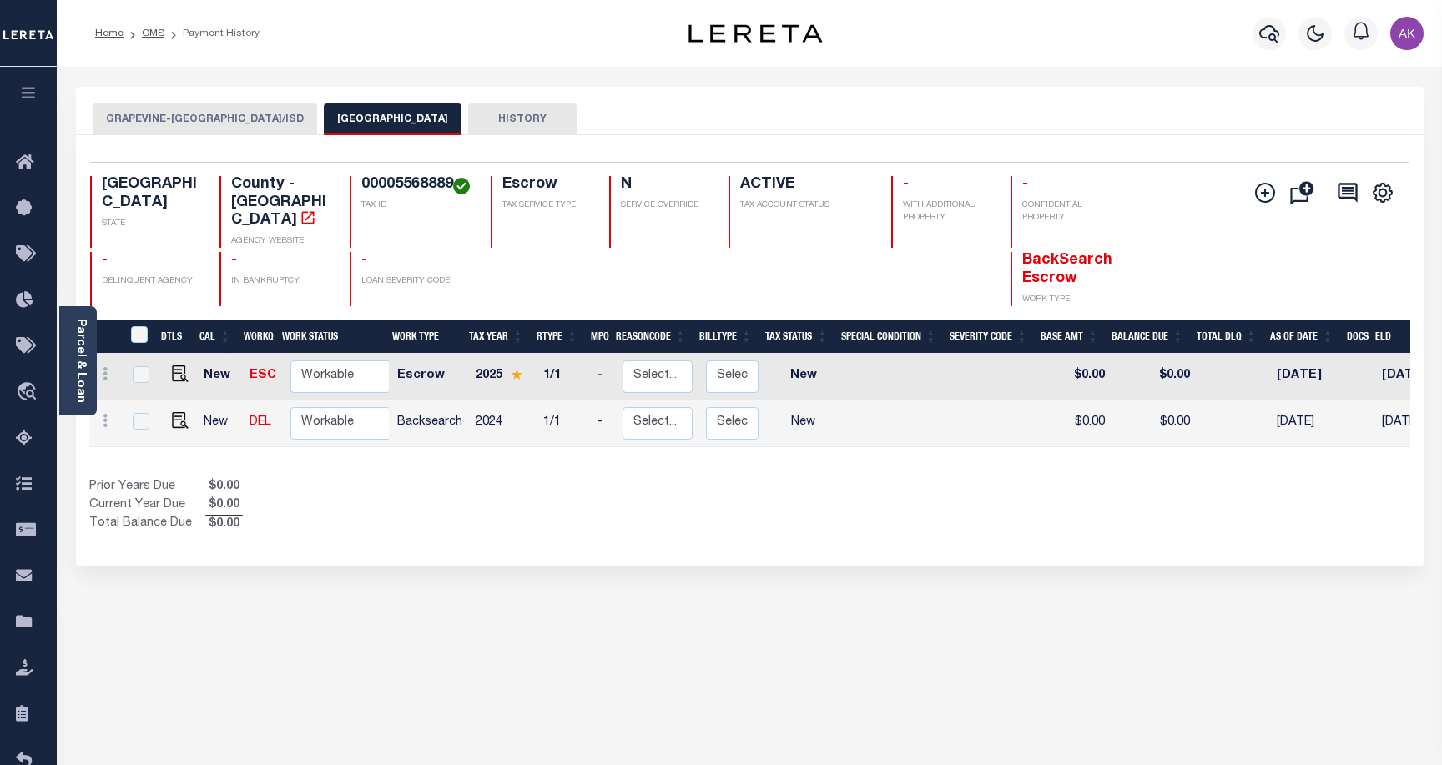
click at [1186, 590] on div "GRAPEVINE-[GEOGRAPHIC_DATA]/[GEOGRAPHIC_DATA] TARRANT COUNTY HISTORY Selected 2" at bounding box center [749, 566] width 1372 height 959
click at [196, 117] on button "GRAPEVINE-[GEOGRAPHIC_DATA]/ISD" at bounding box center [205, 119] width 224 height 32
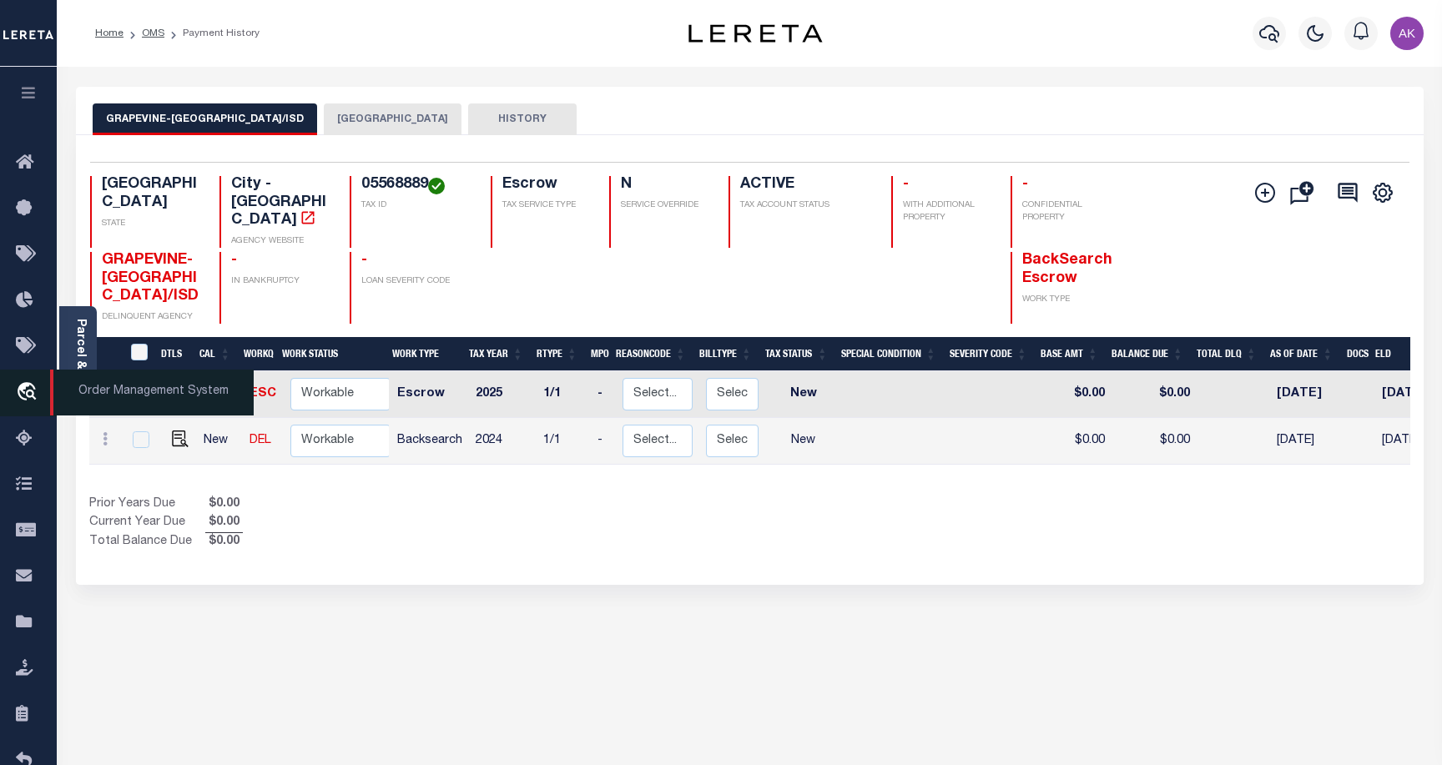
click at [27, 390] on icon "travel_explore" at bounding box center [29, 393] width 27 height 22
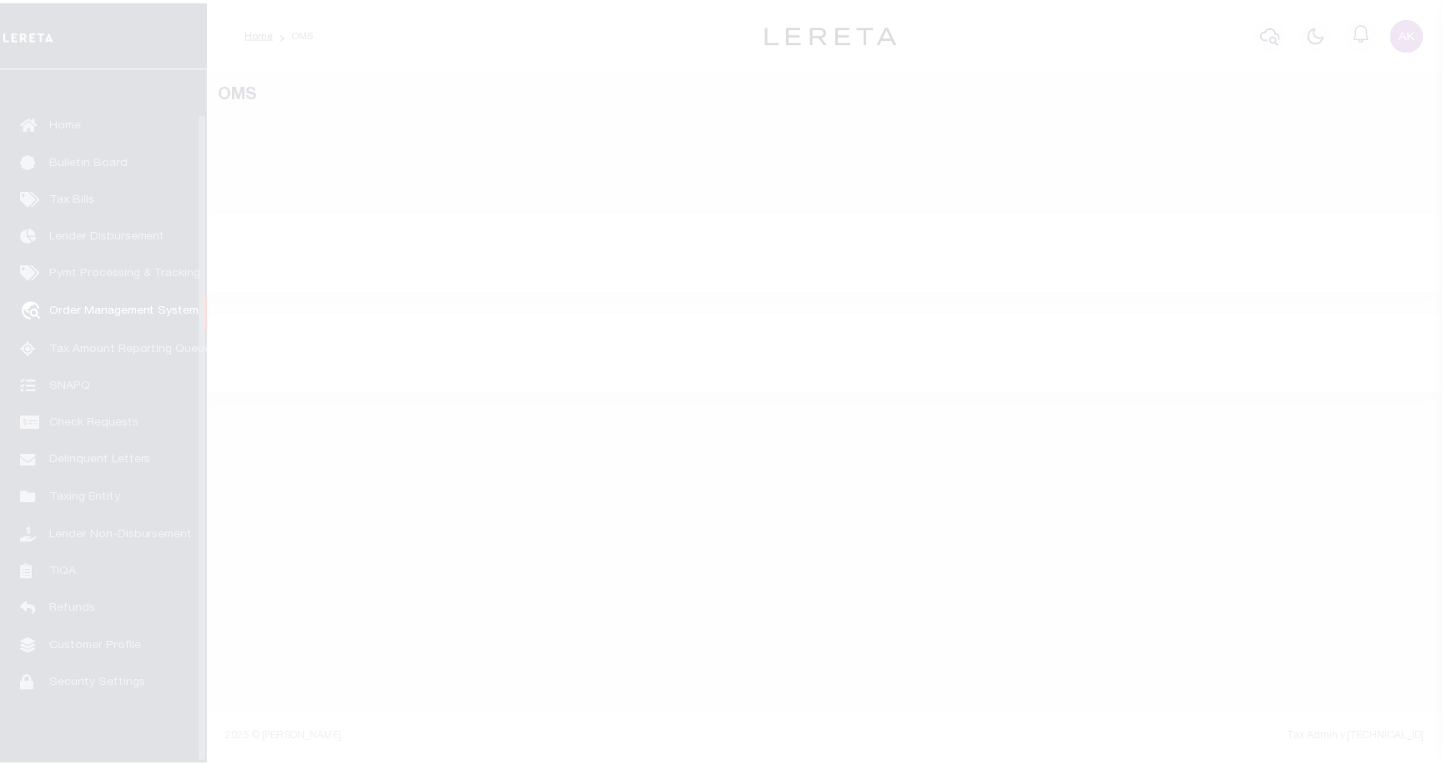
scroll to position [48, 0]
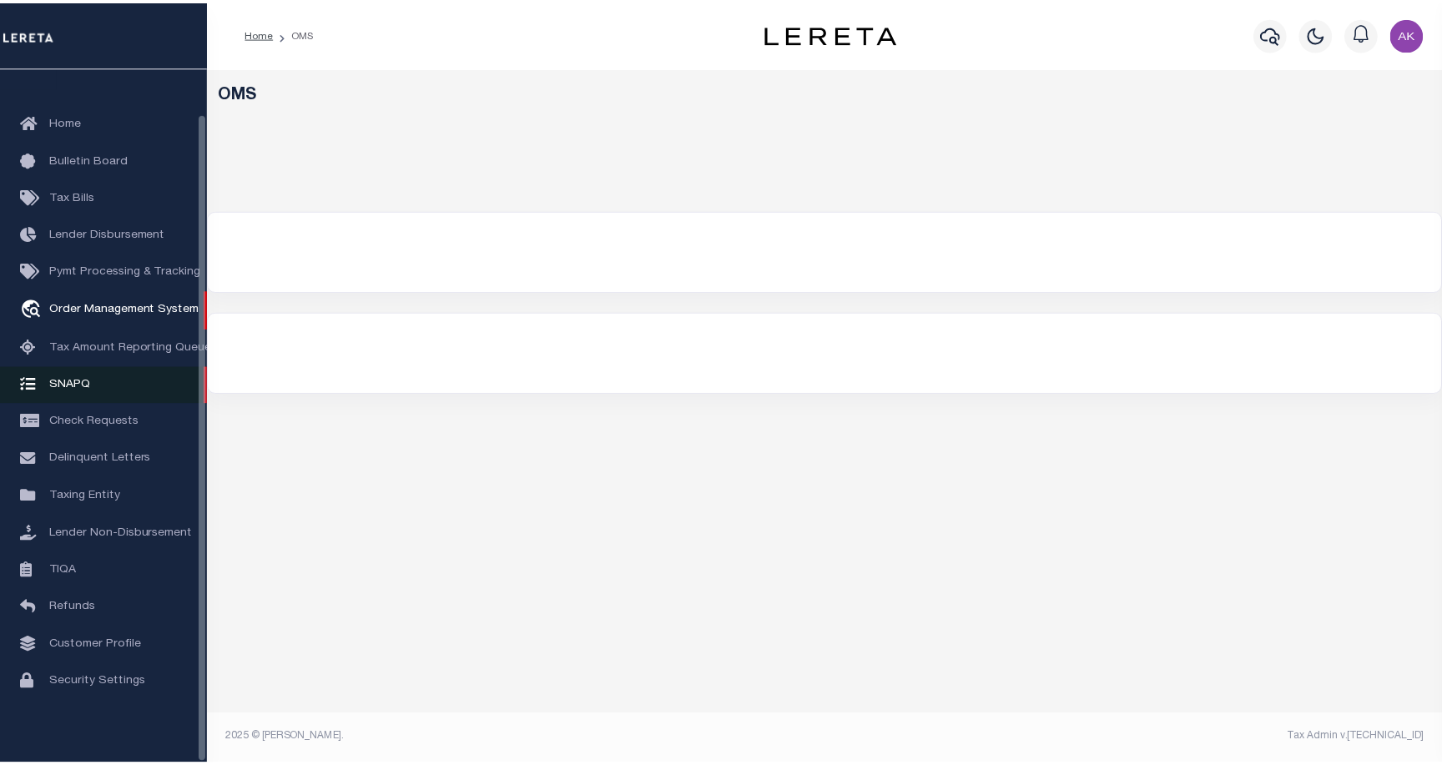
select select "200"
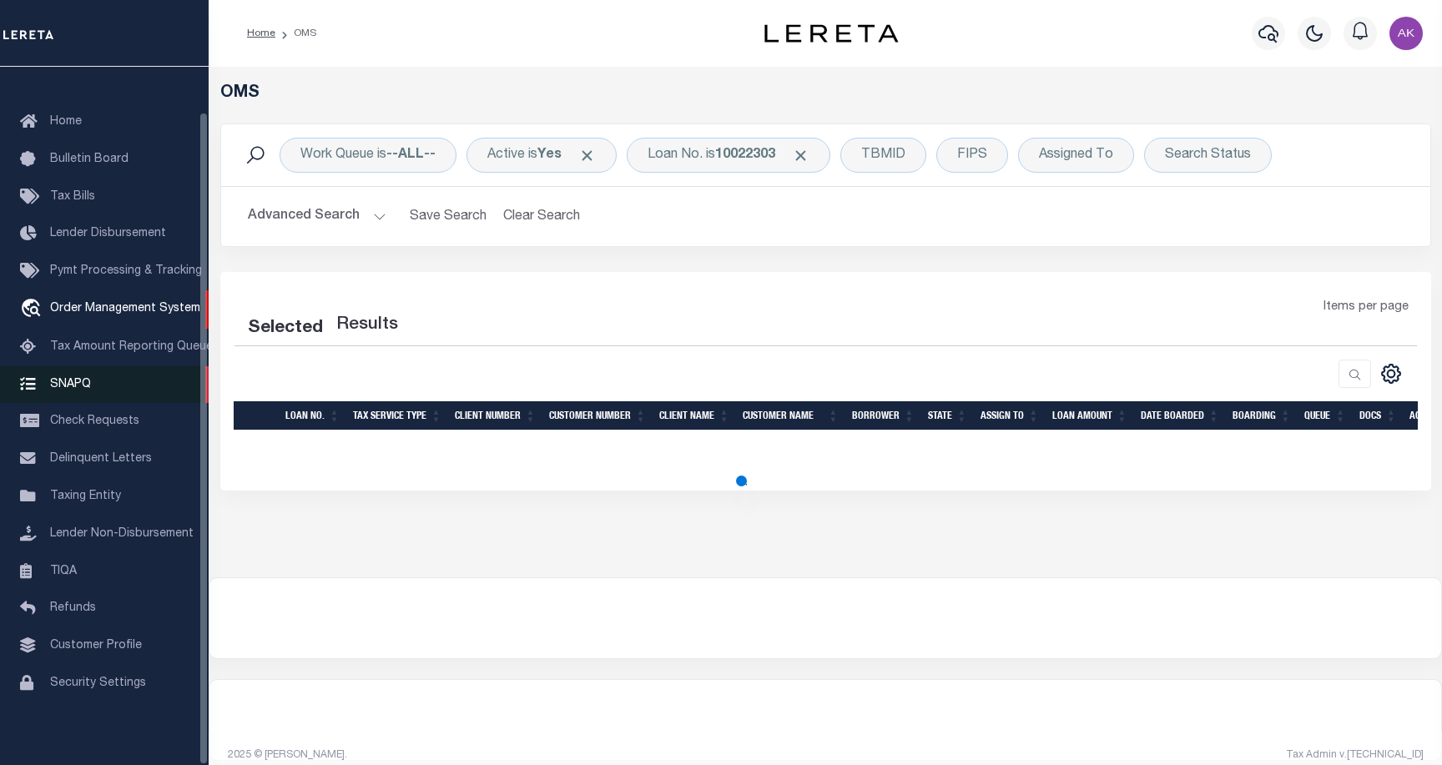
select select "200"
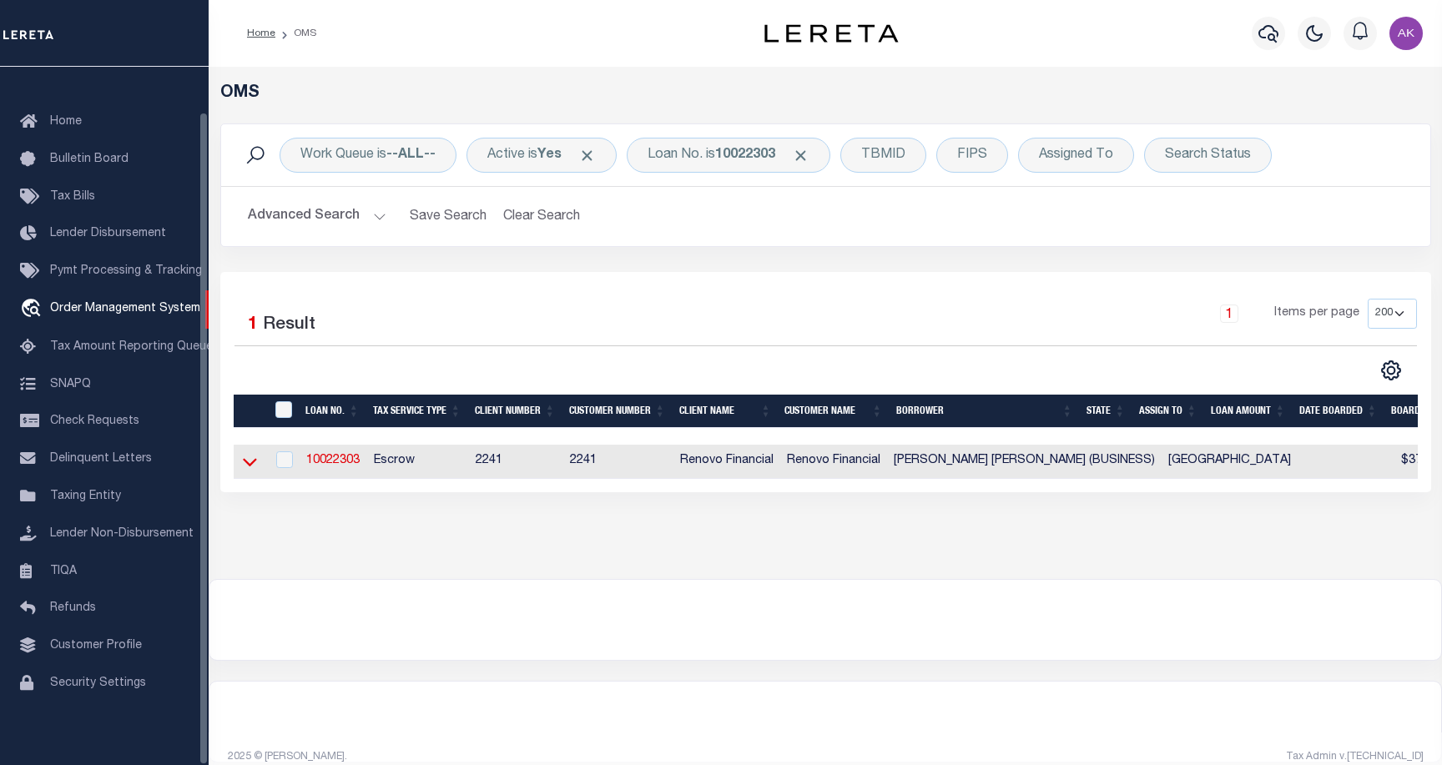
click at [250, 466] on icon at bounding box center [250, 462] width 14 height 18
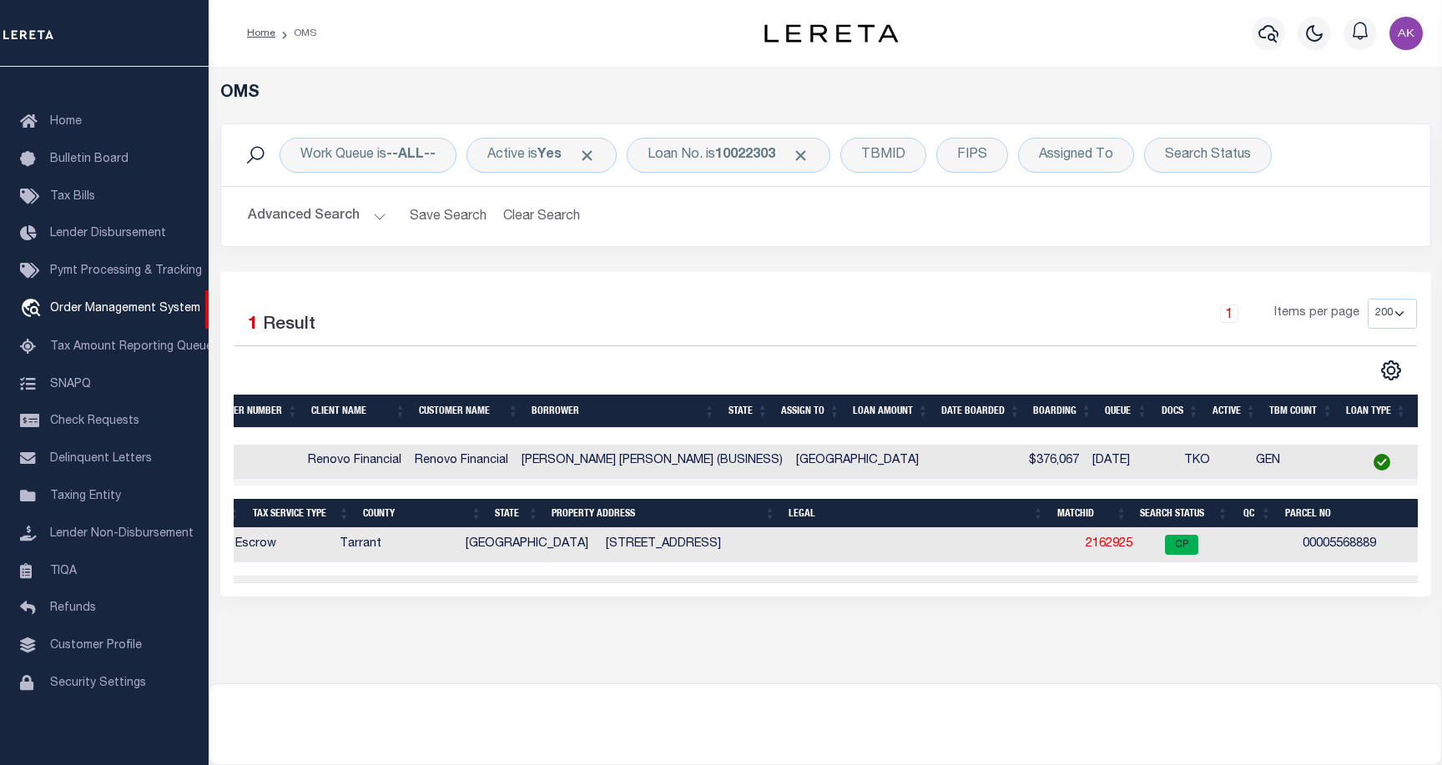
scroll to position [0, 0]
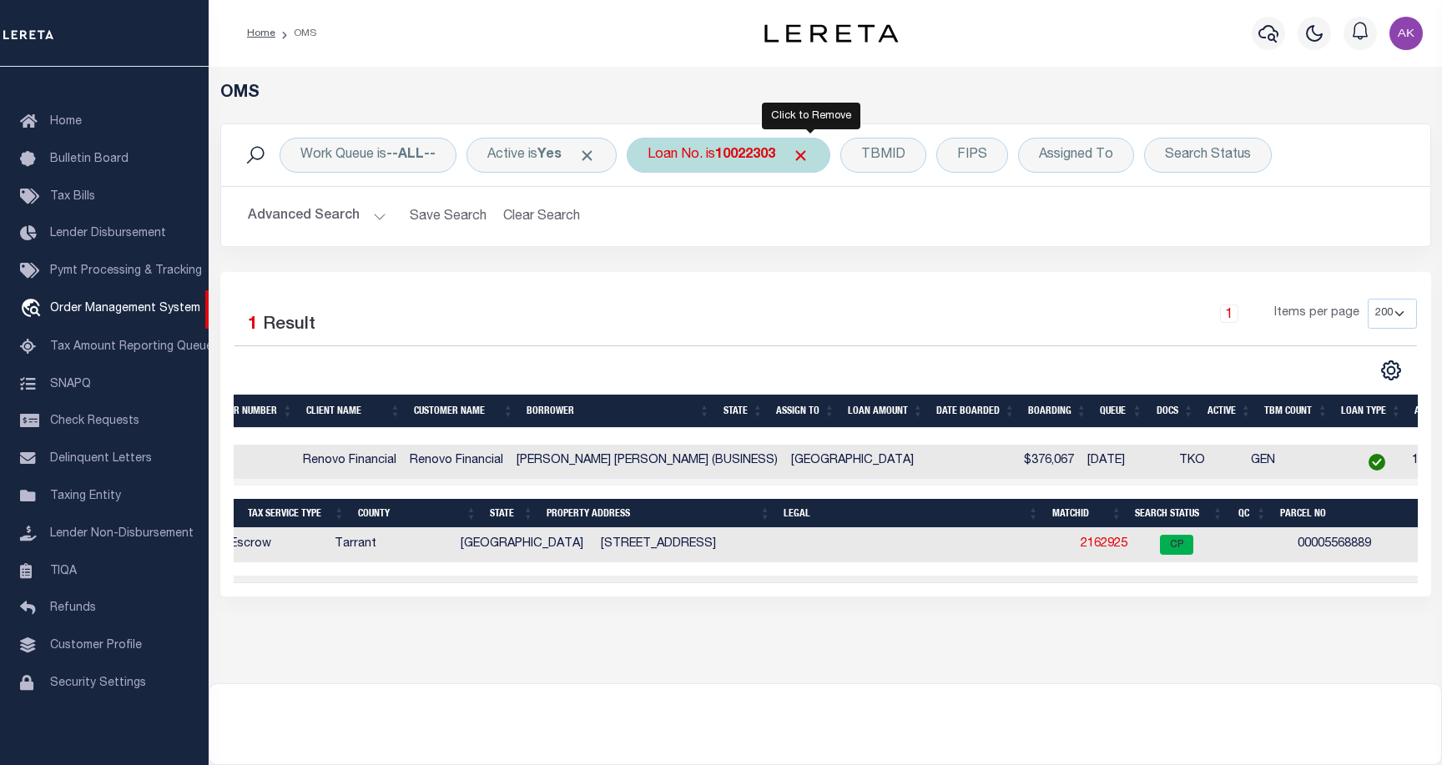
click at [809, 154] on span "Click to Remove" at bounding box center [801, 156] width 18 height 18
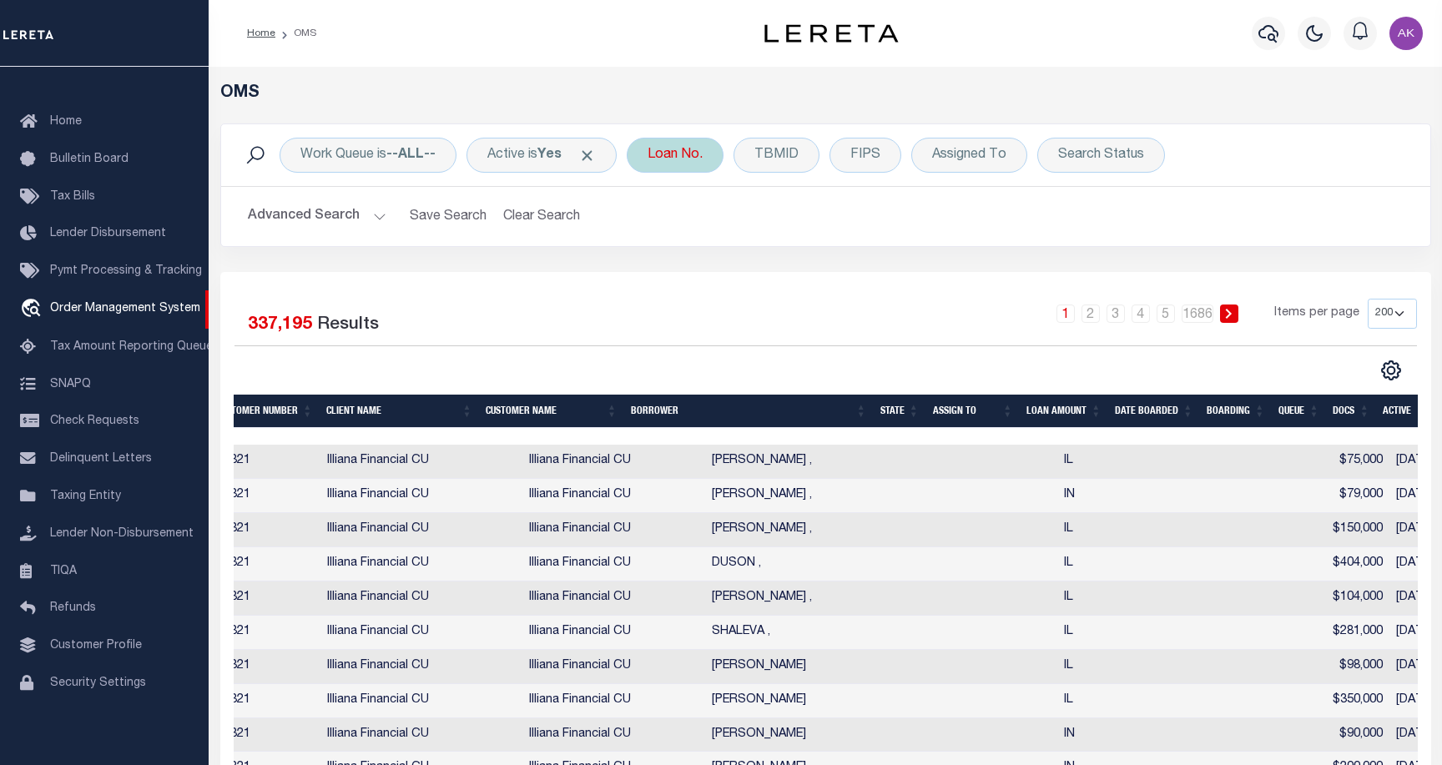
click at [675, 150] on div "Loan No." at bounding box center [675, 155] width 97 height 35
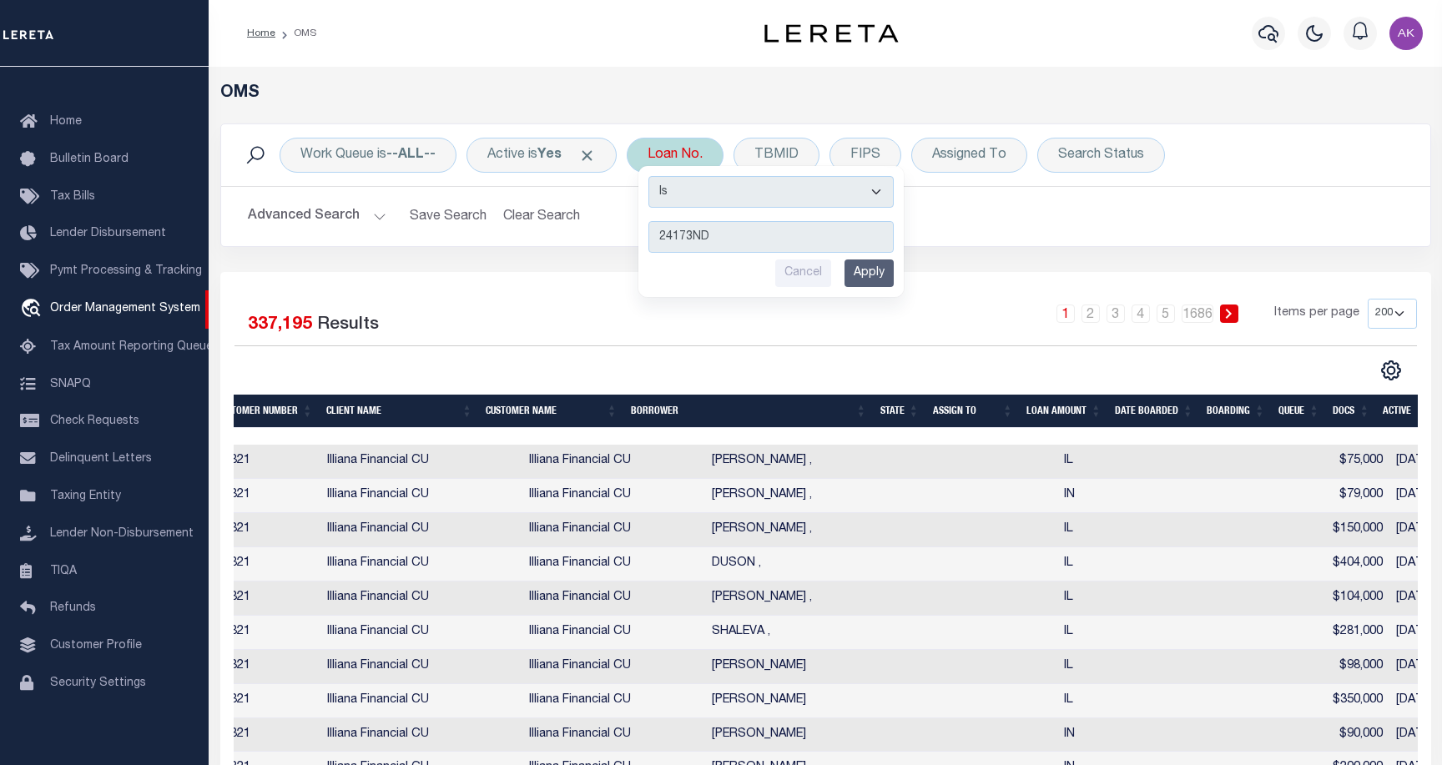
type input "24173ND"
click at [876, 262] on input "Apply" at bounding box center [868, 273] width 49 height 28
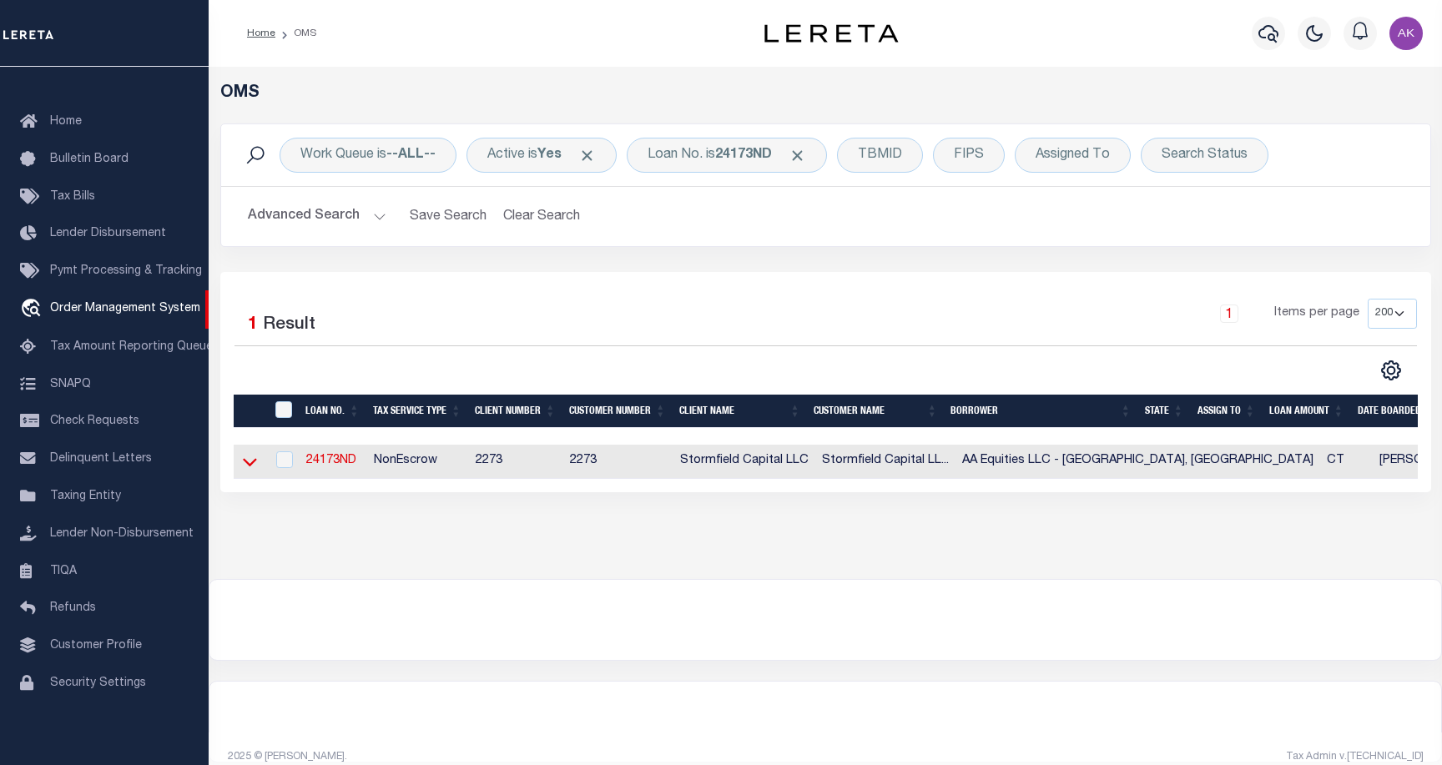
click at [247, 461] on icon at bounding box center [250, 462] width 14 height 18
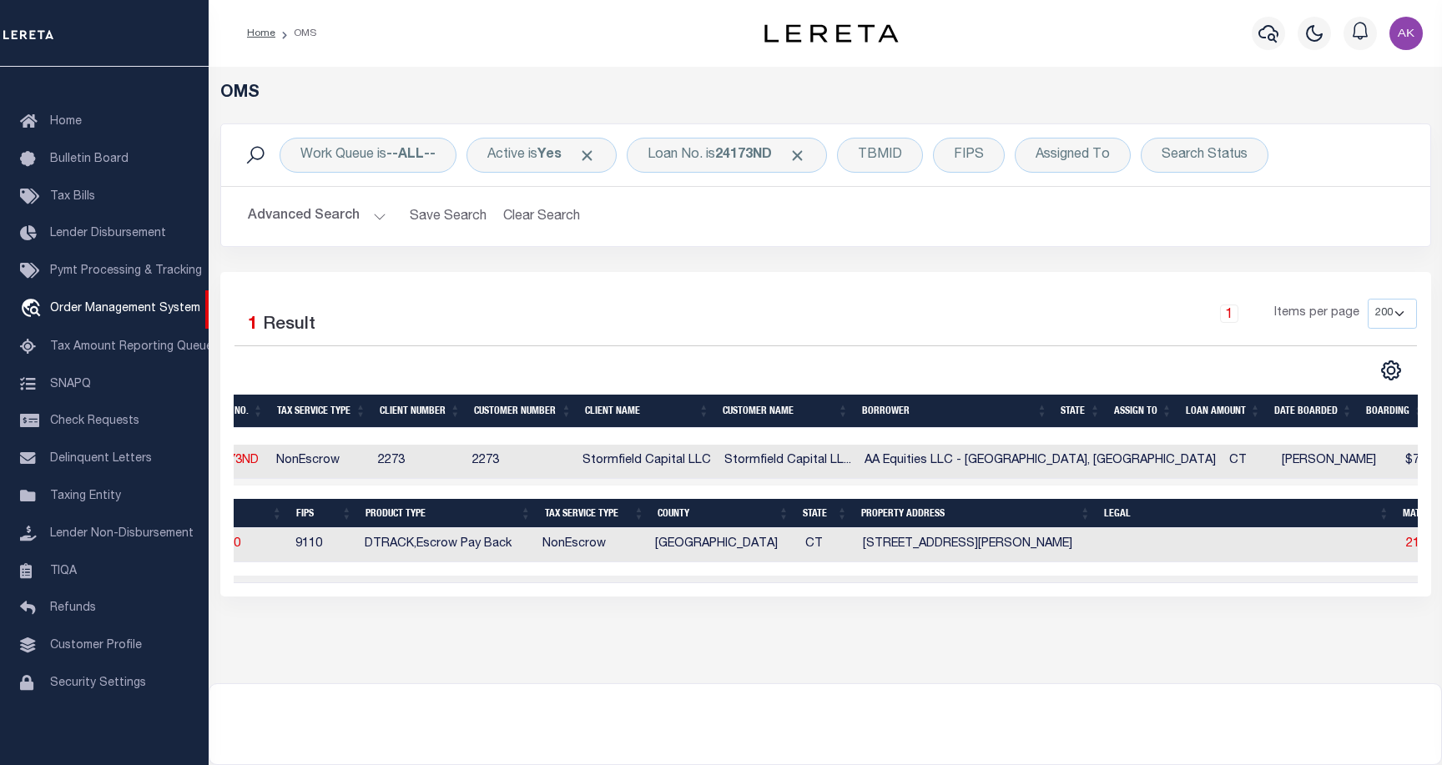
scroll to position [0, 103]
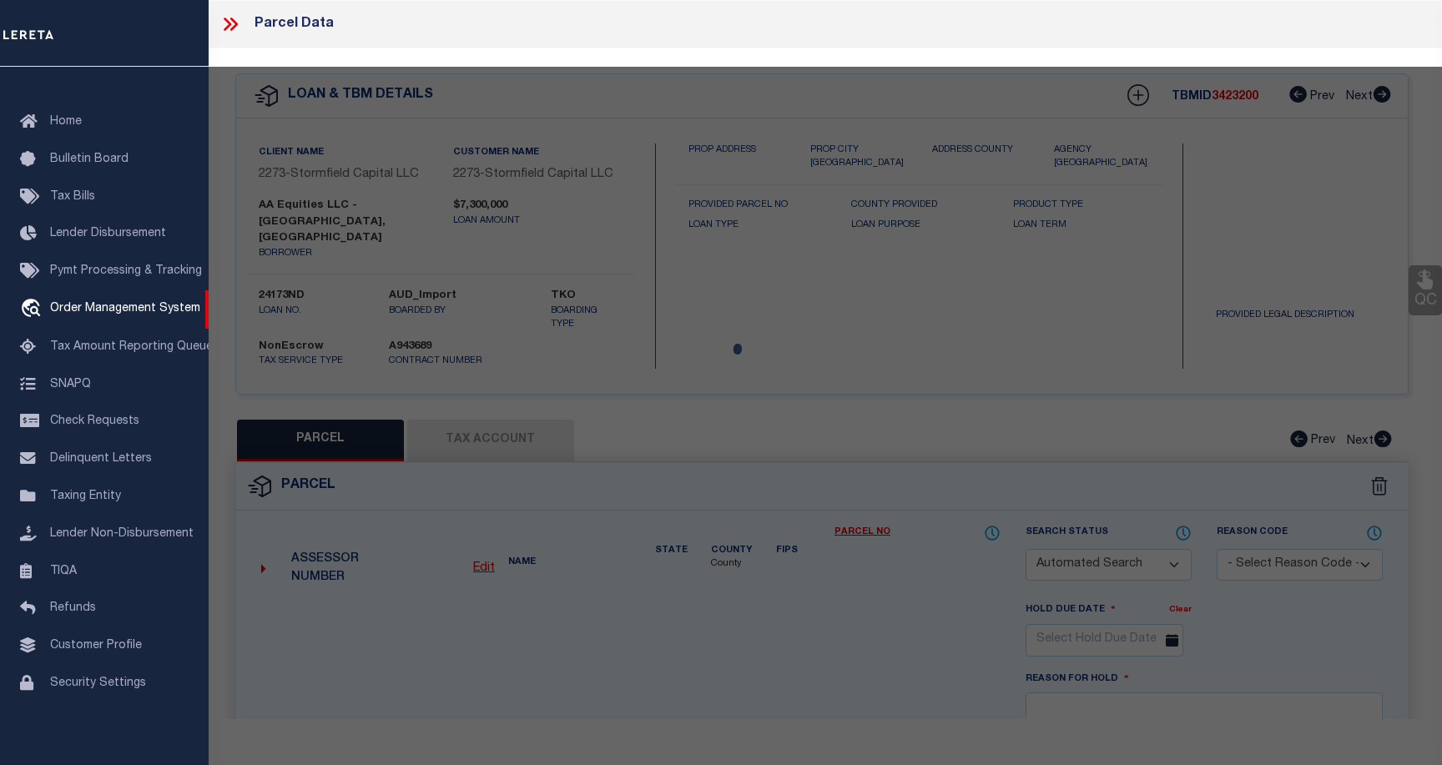
checkbox input "false"
select select "CP"
type input "AA EQUITIES LLC"
select select
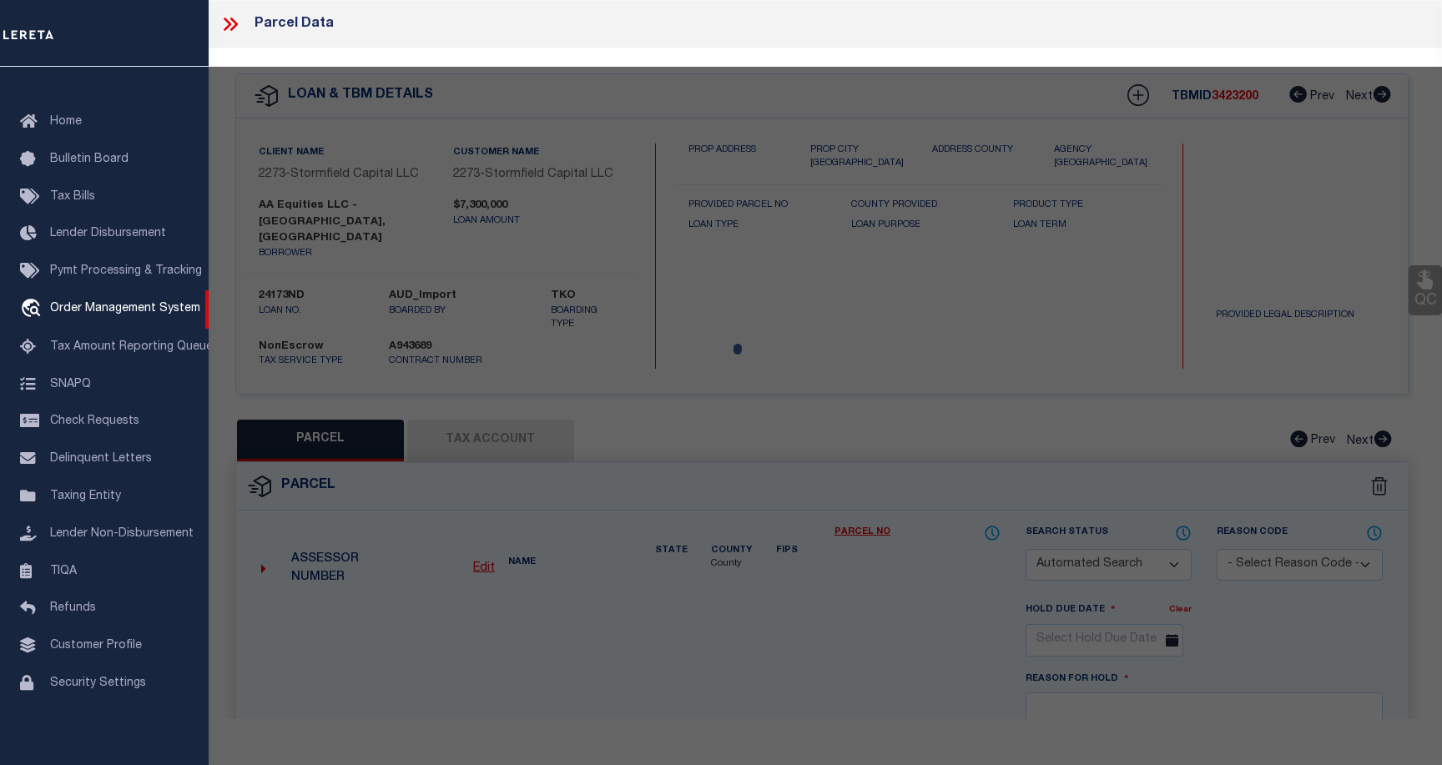
type input "[STREET_ADDRESS][PERSON_NAME]"
checkbox input "false"
type input "[GEOGRAPHIC_DATA] CT 06051"
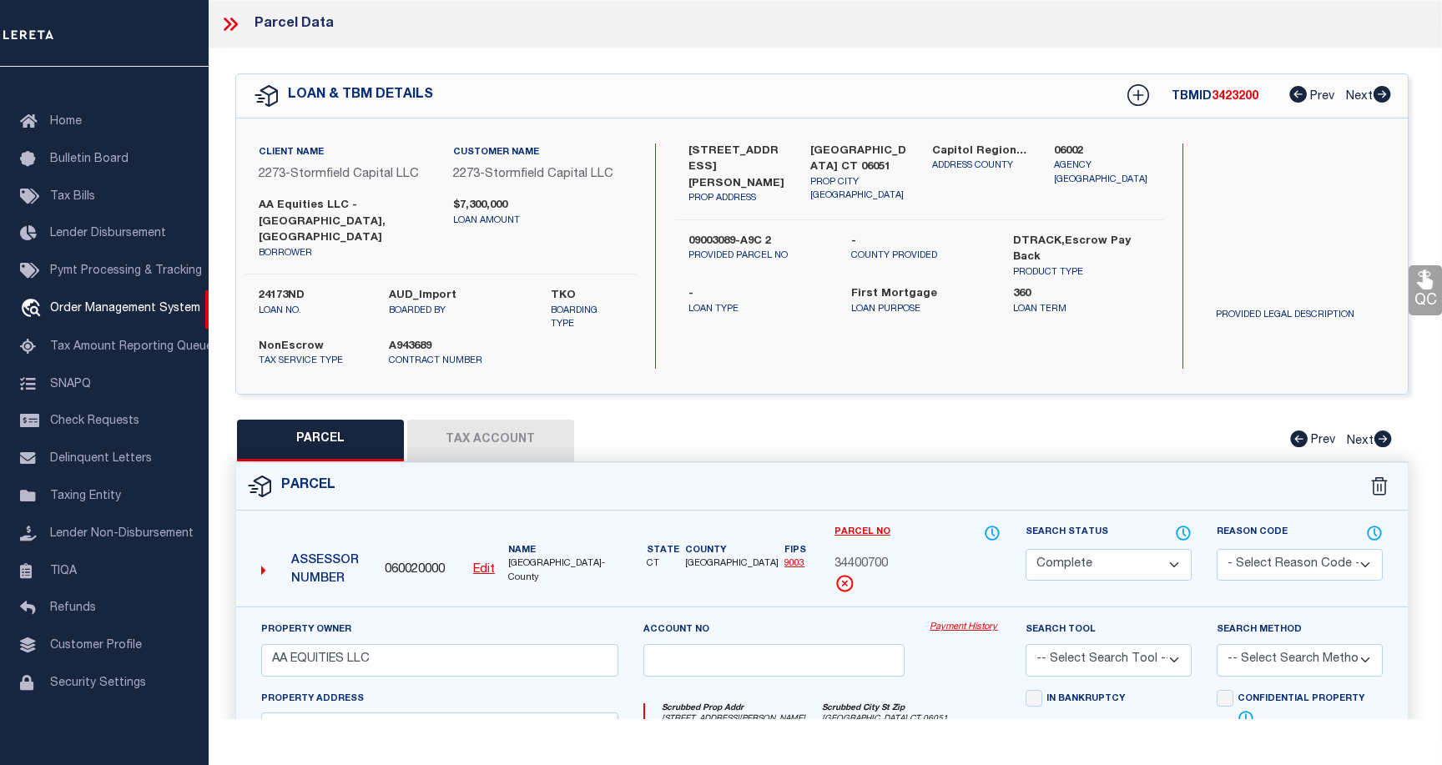
click at [961, 621] on link "Payment History" at bounding box center [964, 628] width 71 height 14
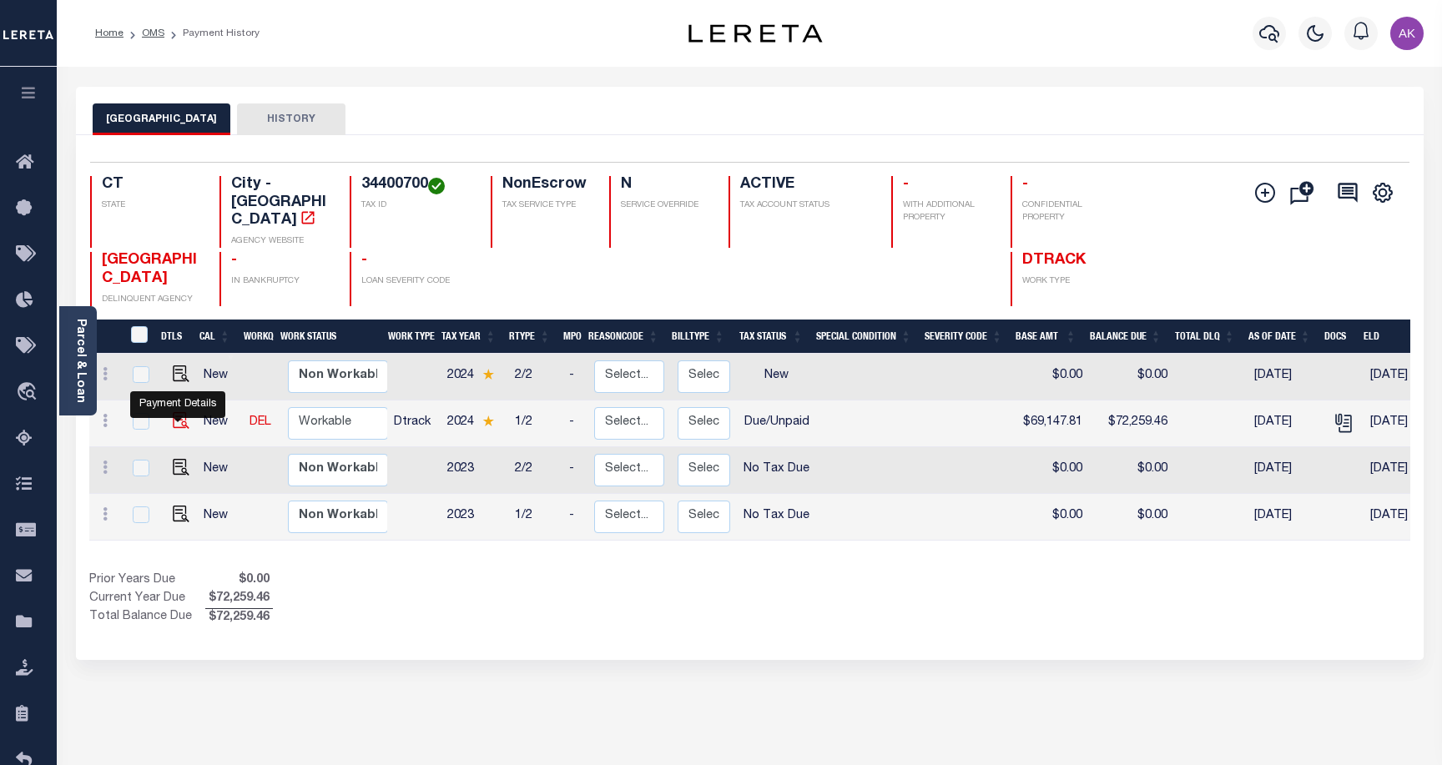
click at [175, 417] on img "" at bounding box center [181, 420] width 17 height 17
checkbox input "true"
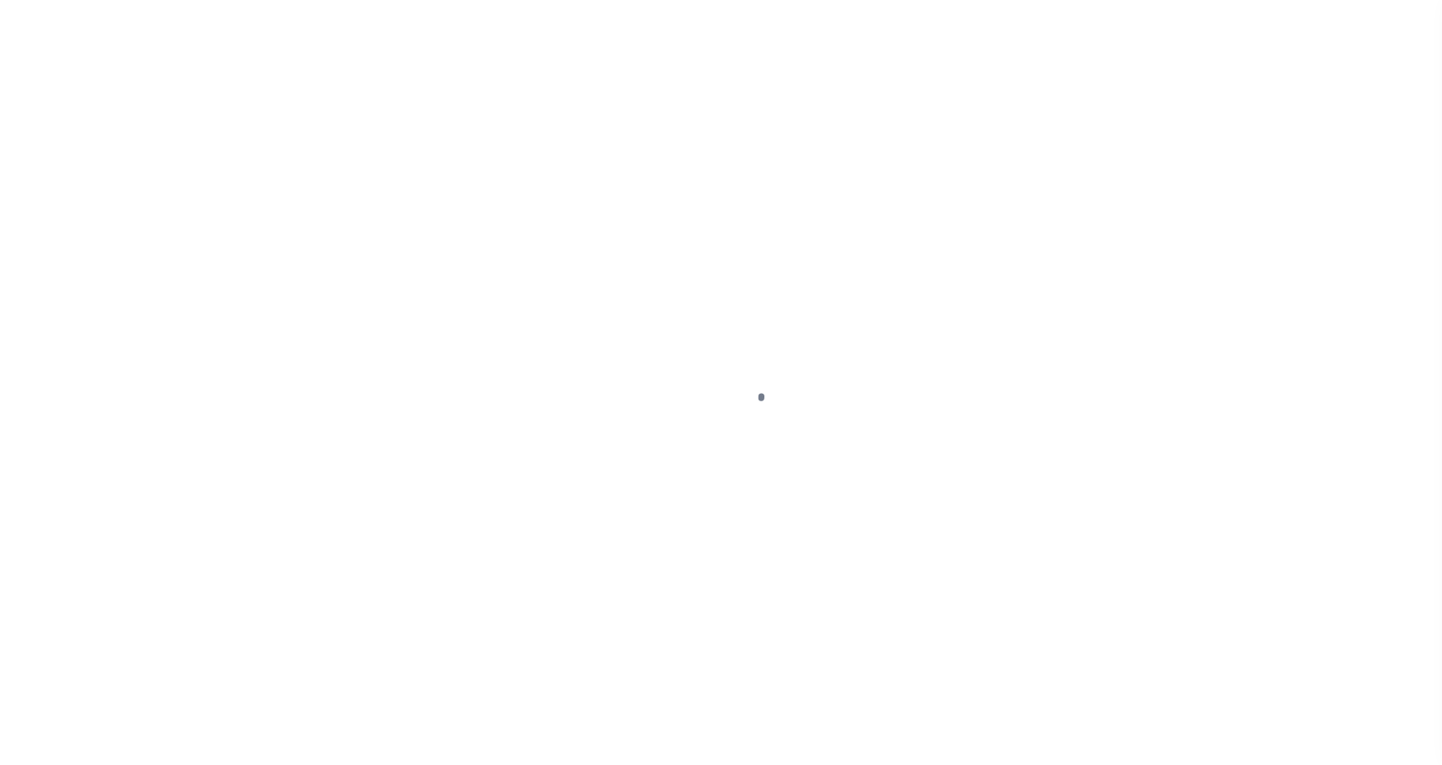
select select "DUE"
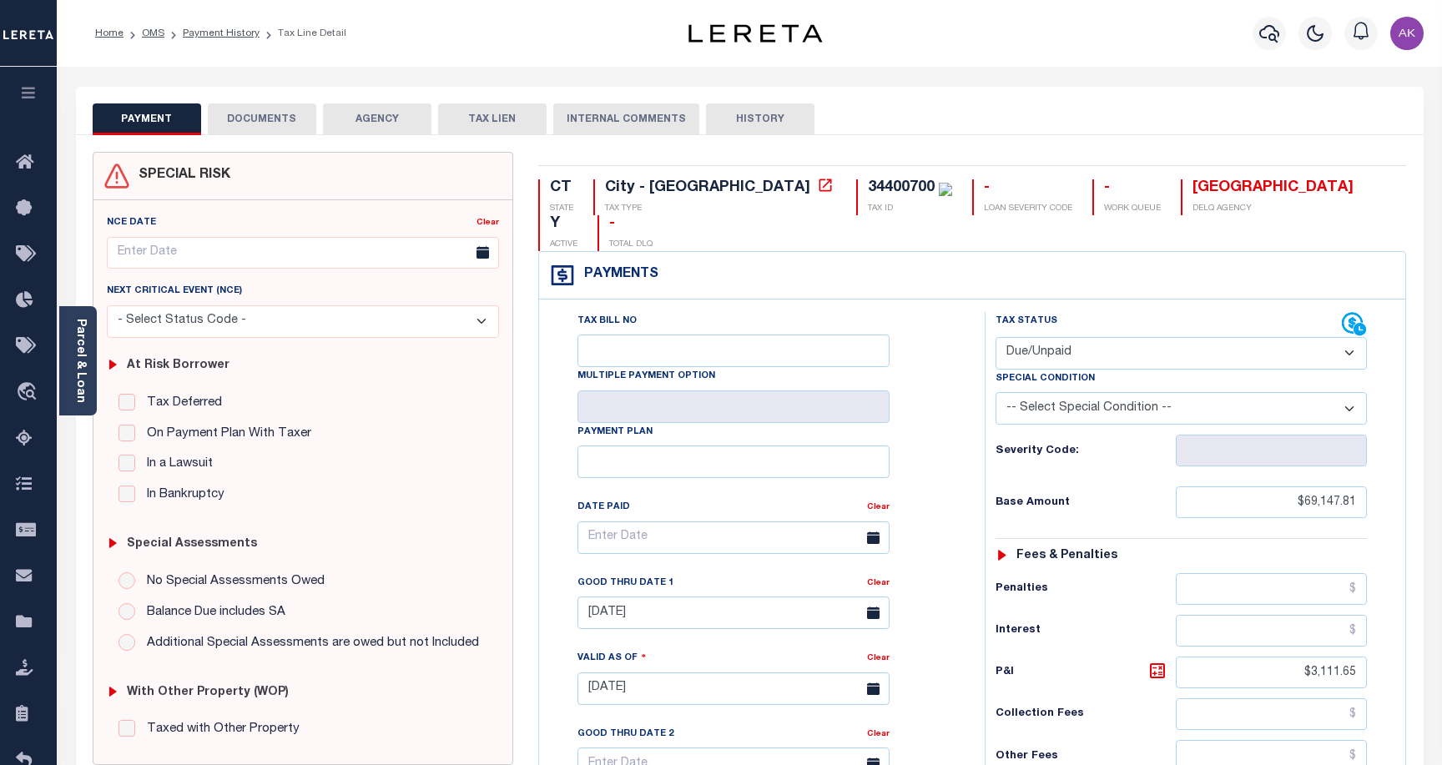
click at [1349, 337] on select "- Select Status Code - Open Due/Unpaid Paid Incomplete No Tax Due Internal Refu…" at bounding box center [1180, 353] width 371 height 33
click at [1388, 284] on div "Payment History" at bounding box center [1354, 297] width 96 height 27
click at [368, 118] on button "AGENCY" at bounding box center [377, 119] width 108 height 32
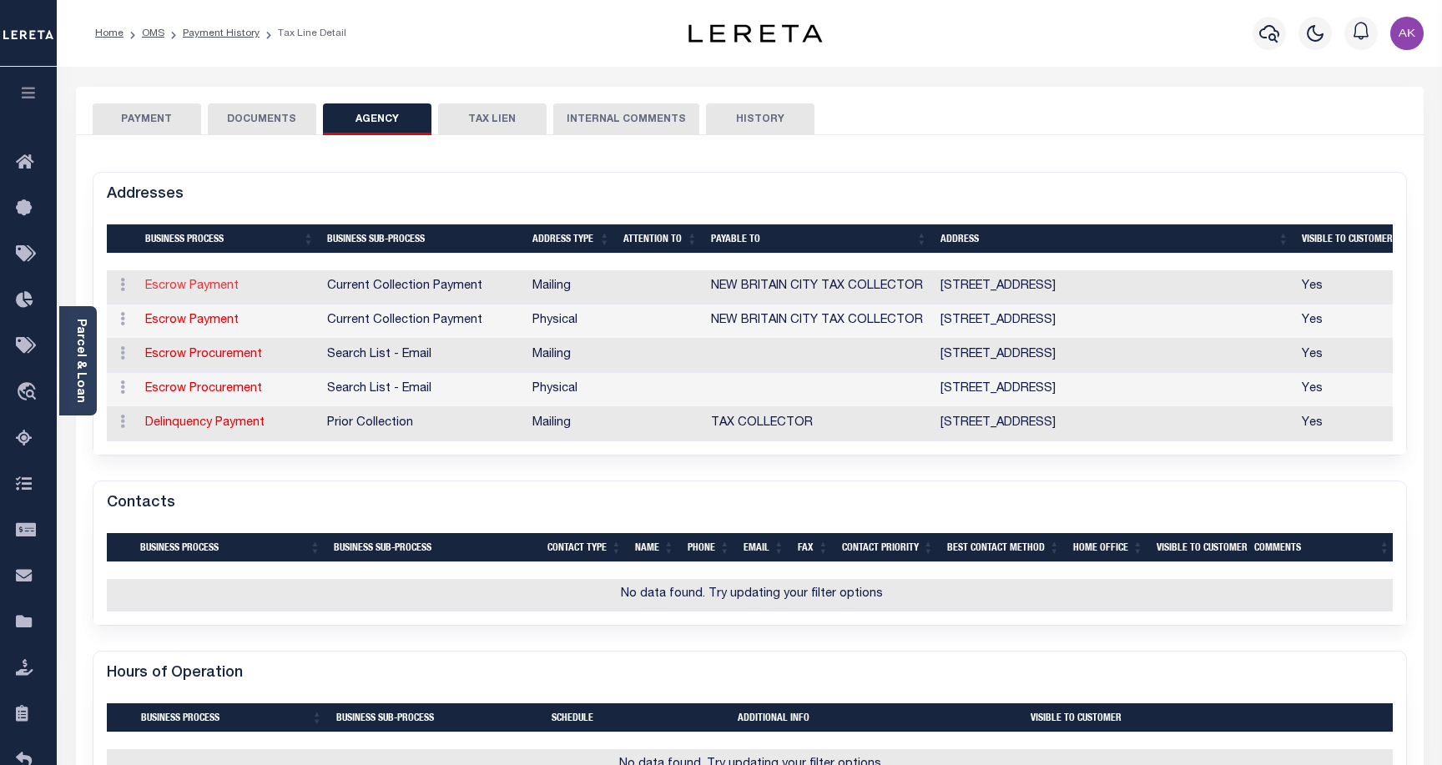
click at [224, 289] on link "Escrow Payment" at bounding box center [191, 286] width 93 height 12
select select "1"
checkbox input "false"
type input "[STREET_ADDRESS]"
type input "[GEOGRAPHIC_DATA]"
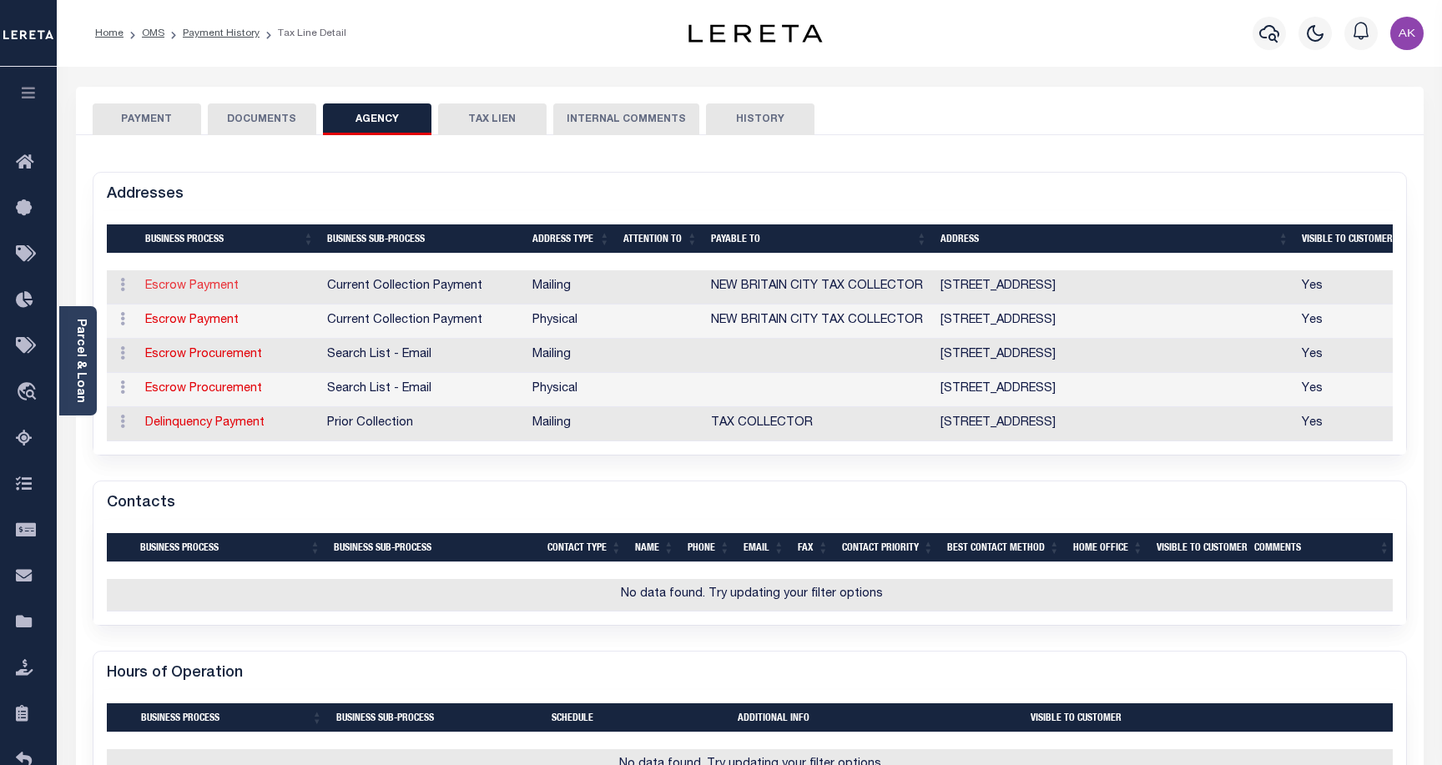
select select "CT"
type input "06051-4207"
checkbox input "true"
type input "NEW BRITAIN CITY TAX COLLECTOR"
select select "11"
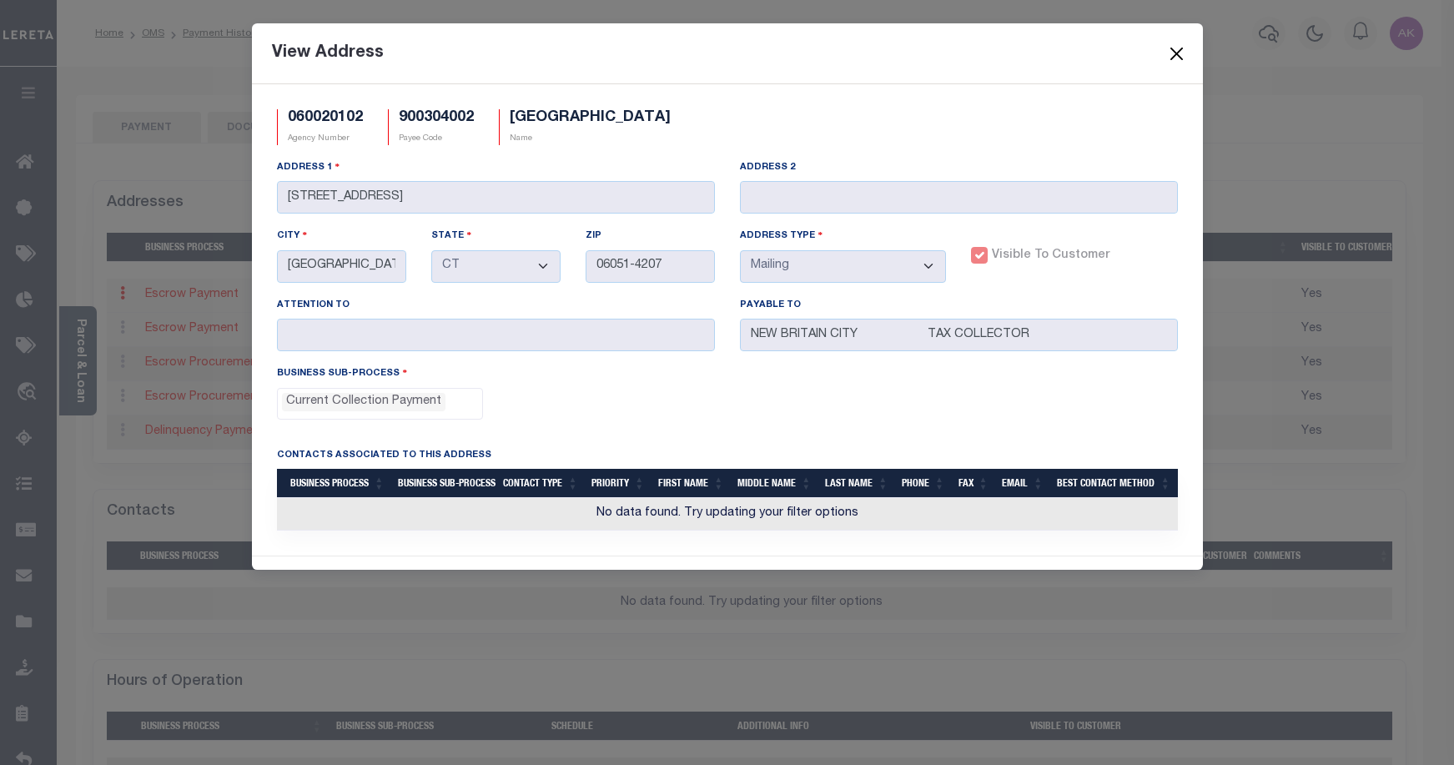
click at [1174, 50] on button "Close" at bounding box center [1177, 54] width 22 height 22
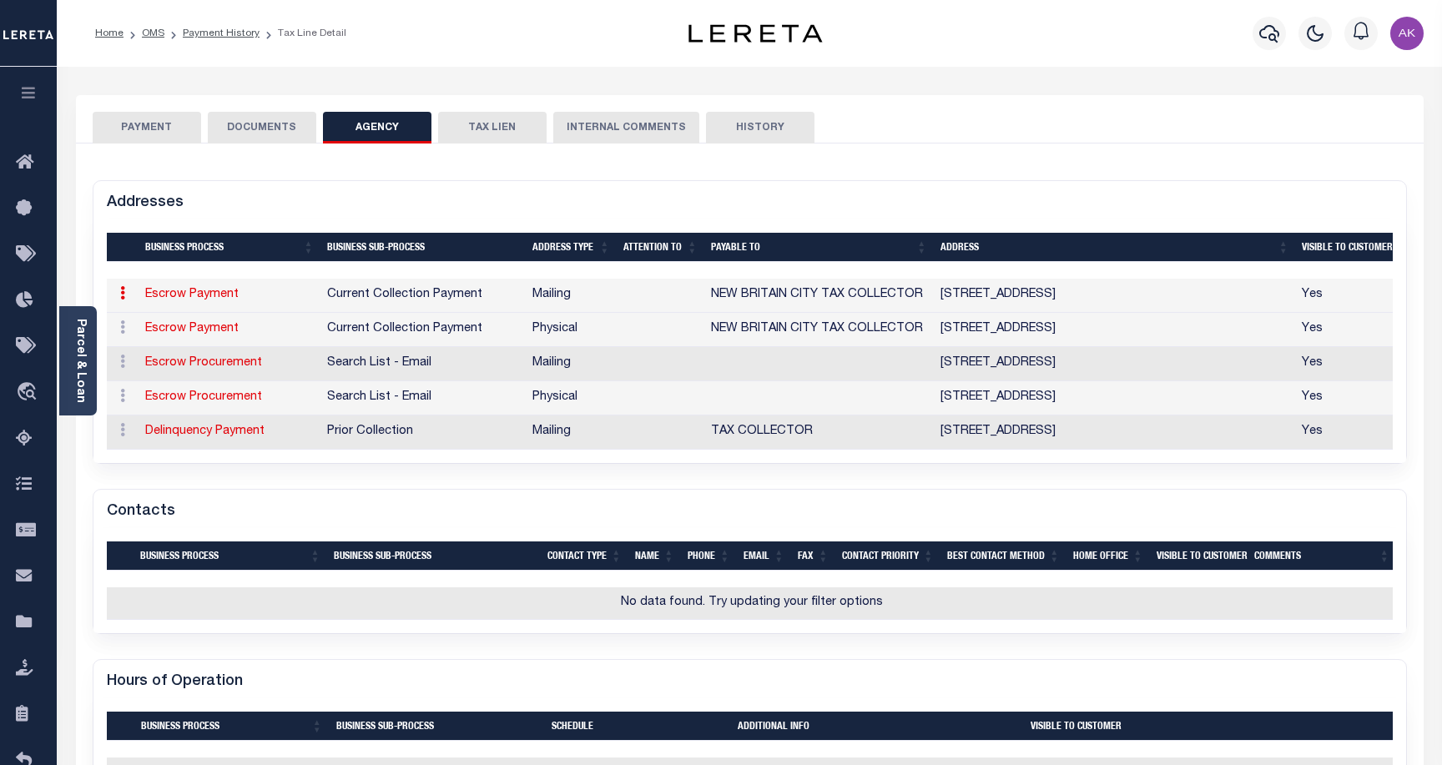
click at [153, 124] on button "PAYMENT" at bounding box center [147, 128] width 108 height 32
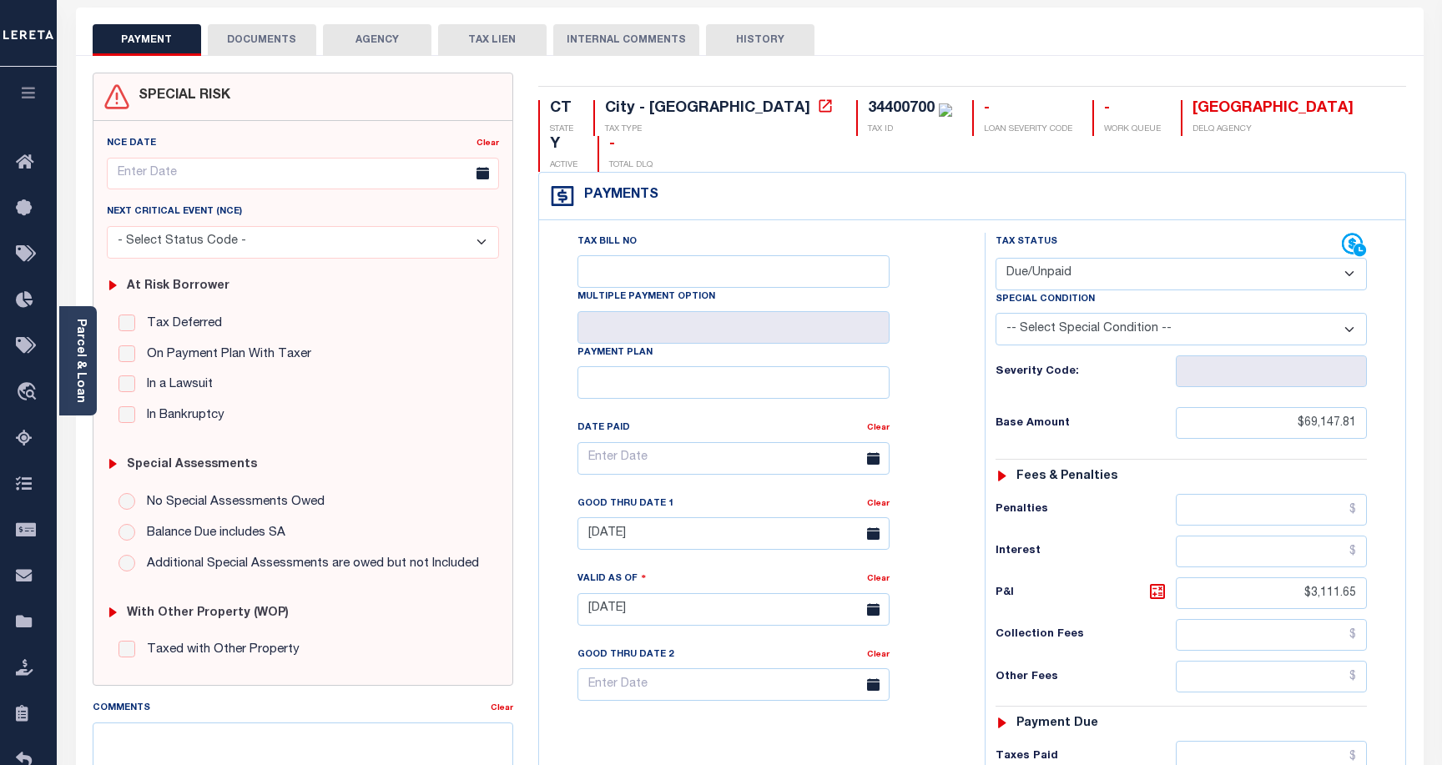
scroll to position [83, 0]
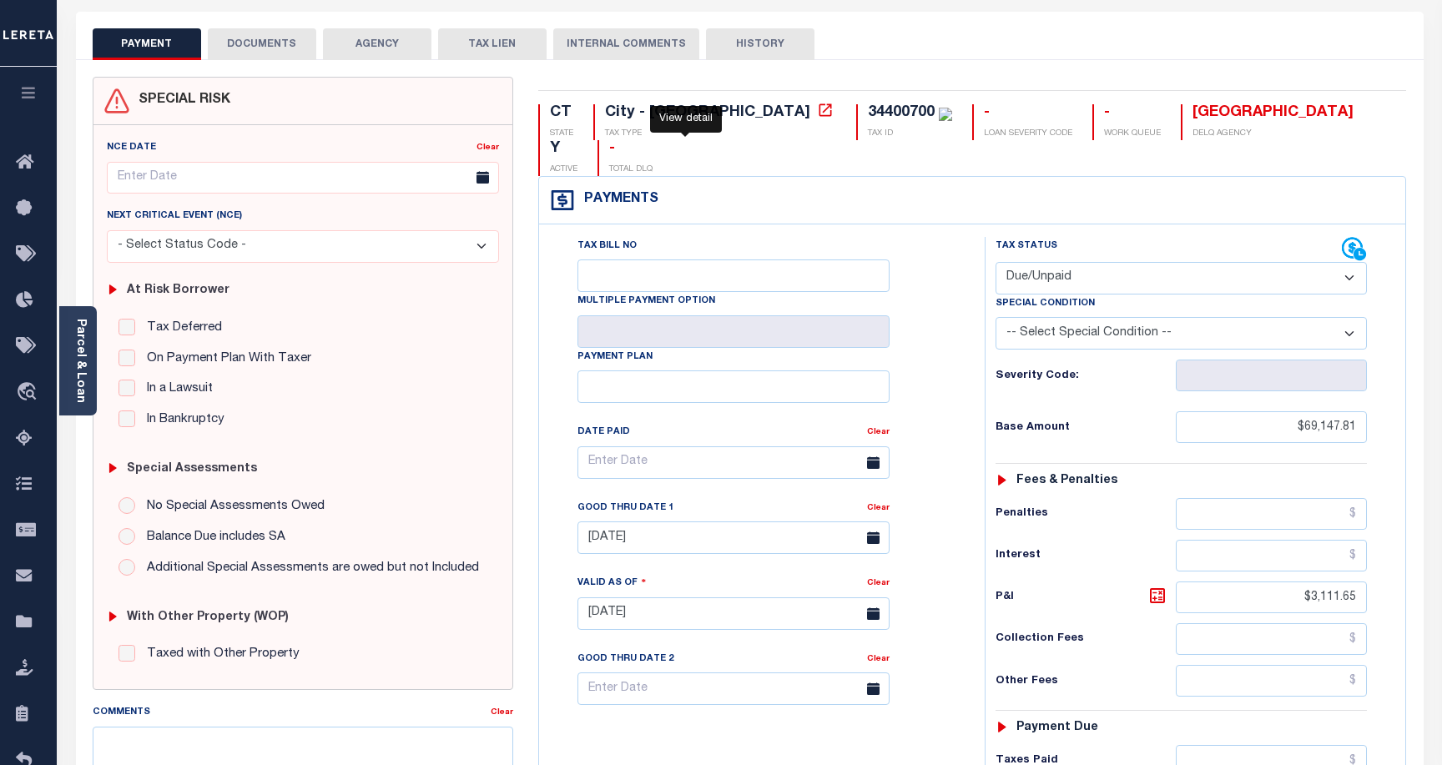
click at [819, 113] on icon at bounding box center [825, 109] width 13 height 13
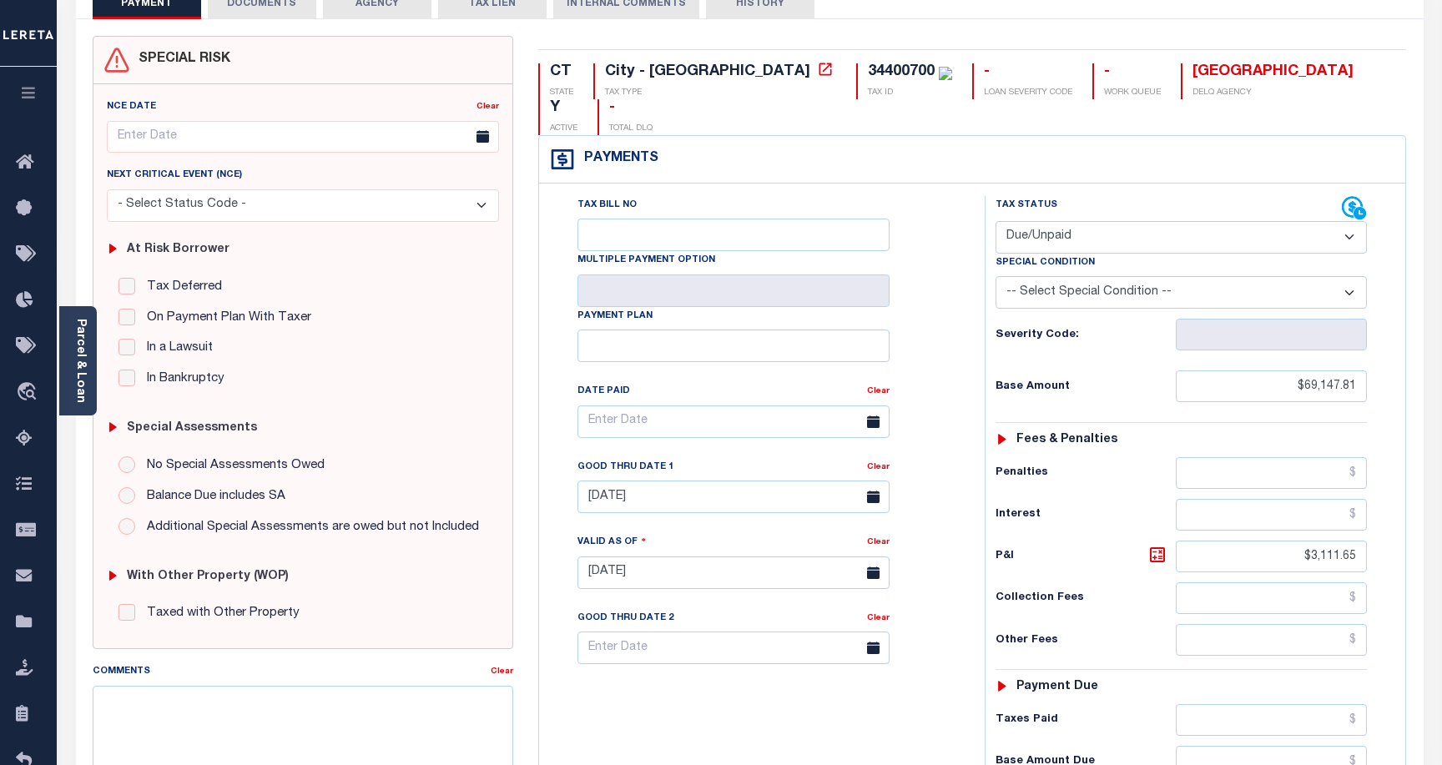
scroll to position [0, 0]
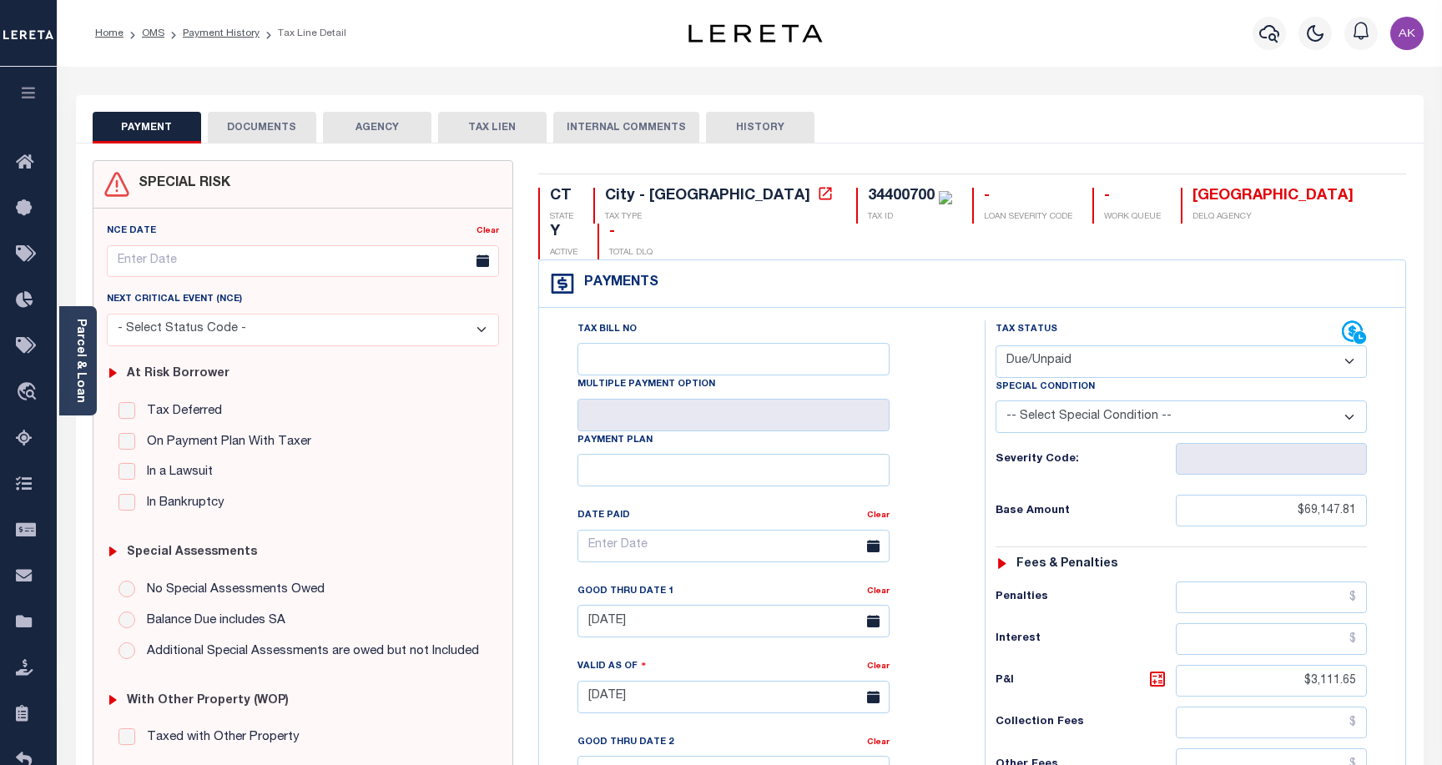
click at [1331, 115] on div "PAYMENT DOCUMENTS AGENCY DELINQUENT PAYEE TAX LIEN HISTORY" at bounding box center [750, 127] width 1314 height 31
click at [1349, 345] on select "- Select Status Code - Open Due/Unpaid Paid Incomplete No Tax Due Internal Refu…" at bounding box center [1180, 361] width 371 height 33
click at [1392, 345] on div "Tax Status Status" at bounding box center [1186, 688] width 429 height 737
click at [1351, 400] on select "-- Select Special Condition -- 3RD PARTY TAX LIEN AGENCY TAX LIEN (A.K.A Inside…" at bounding box center [1180, 416] width 371 height 33
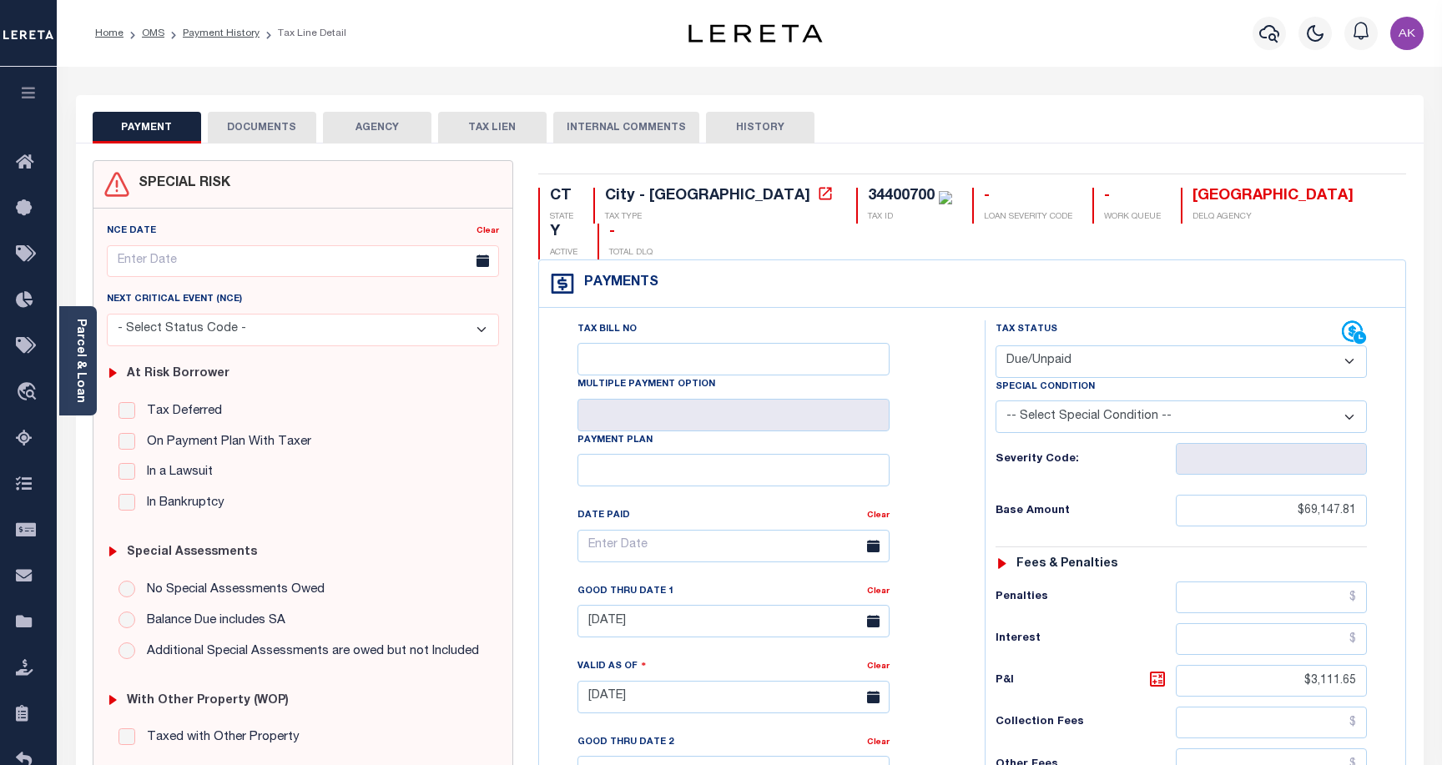
click at [1350, 345] on select "- Select Status Code - Open Due/Unpaid Paid Incomplete No Tax Due Internal Refu…" at bounding box center [1180, 361] width 371 height 33
select select "PYD"
click at [995, 345] on select "- Select Status Code - Open Due/Unpaid Paid Incomplete No Tax Due Internal Refu…" at bounding box center [1180, 361] width 371 height 33
type input "[DATE]"
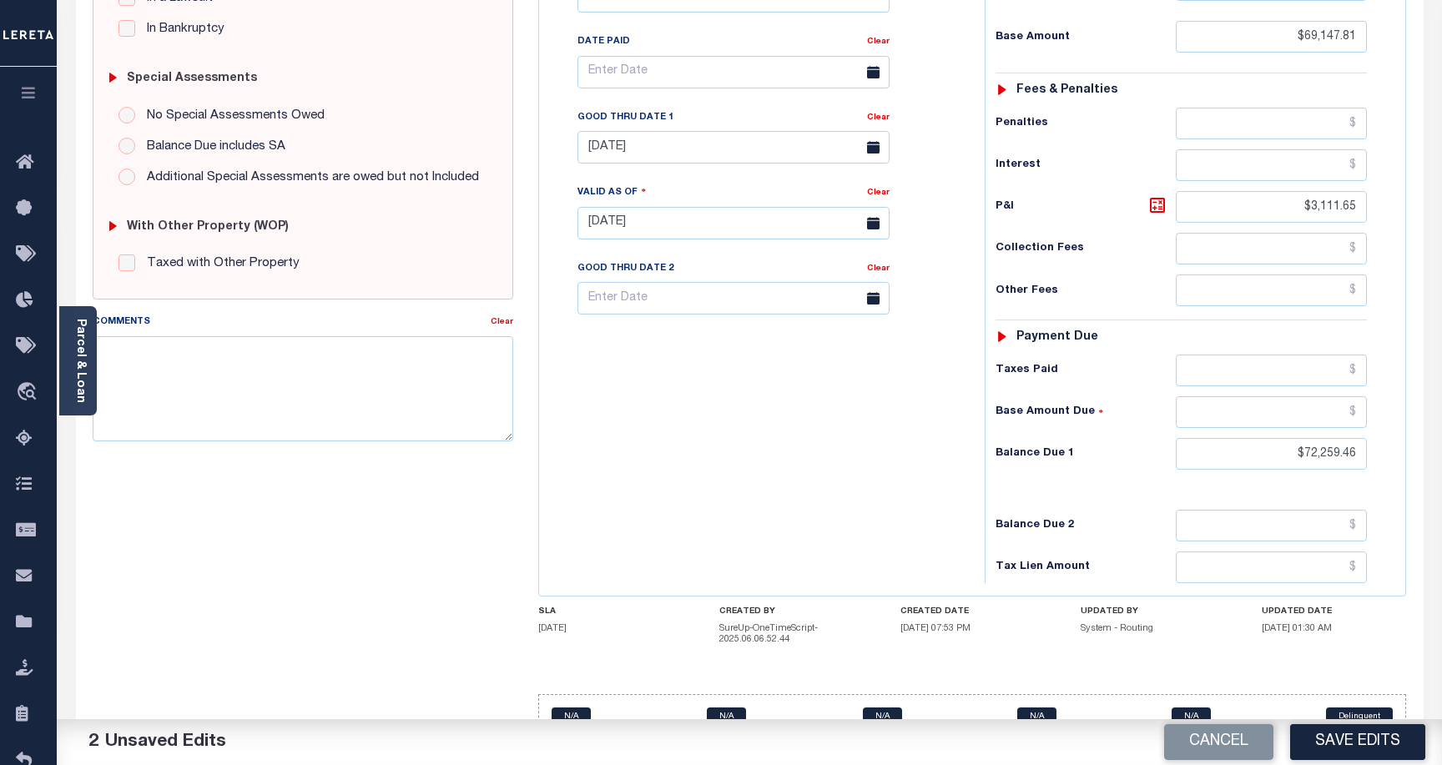
scroll to position [477, 0]
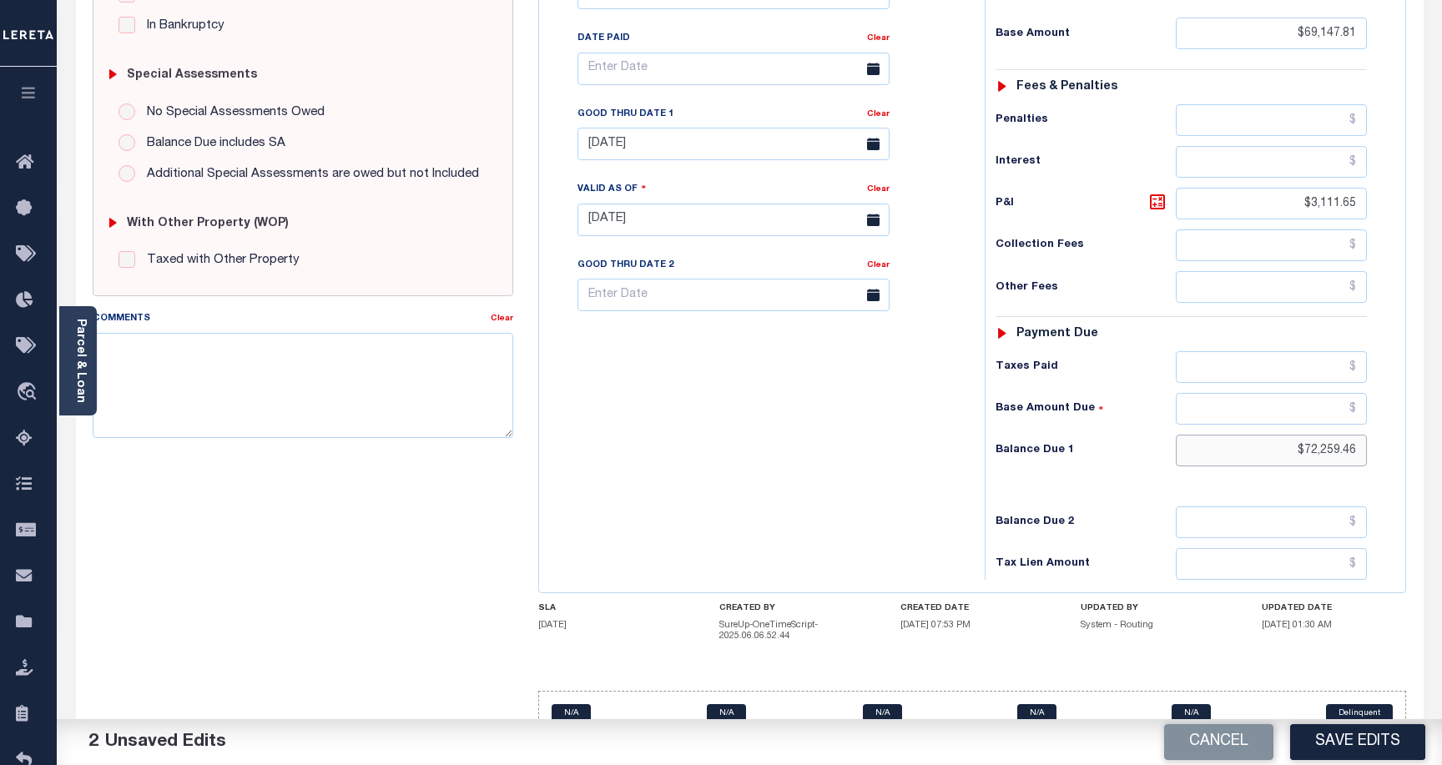
drag, startPoint x: 1289, startPoint y: 419, endPoint x: 1377, endPoint y: 411, distance: 88.8
click at [1377, 411] on div "Tax Status Status - Select Status Code -" at bounding box center [1186, 211] width 404 height 737
type input "$0.00"
click at [1353, 745] on button "Save Edits" at bounding box center [1357, 742] width 135 height 36
checkbox input "false"
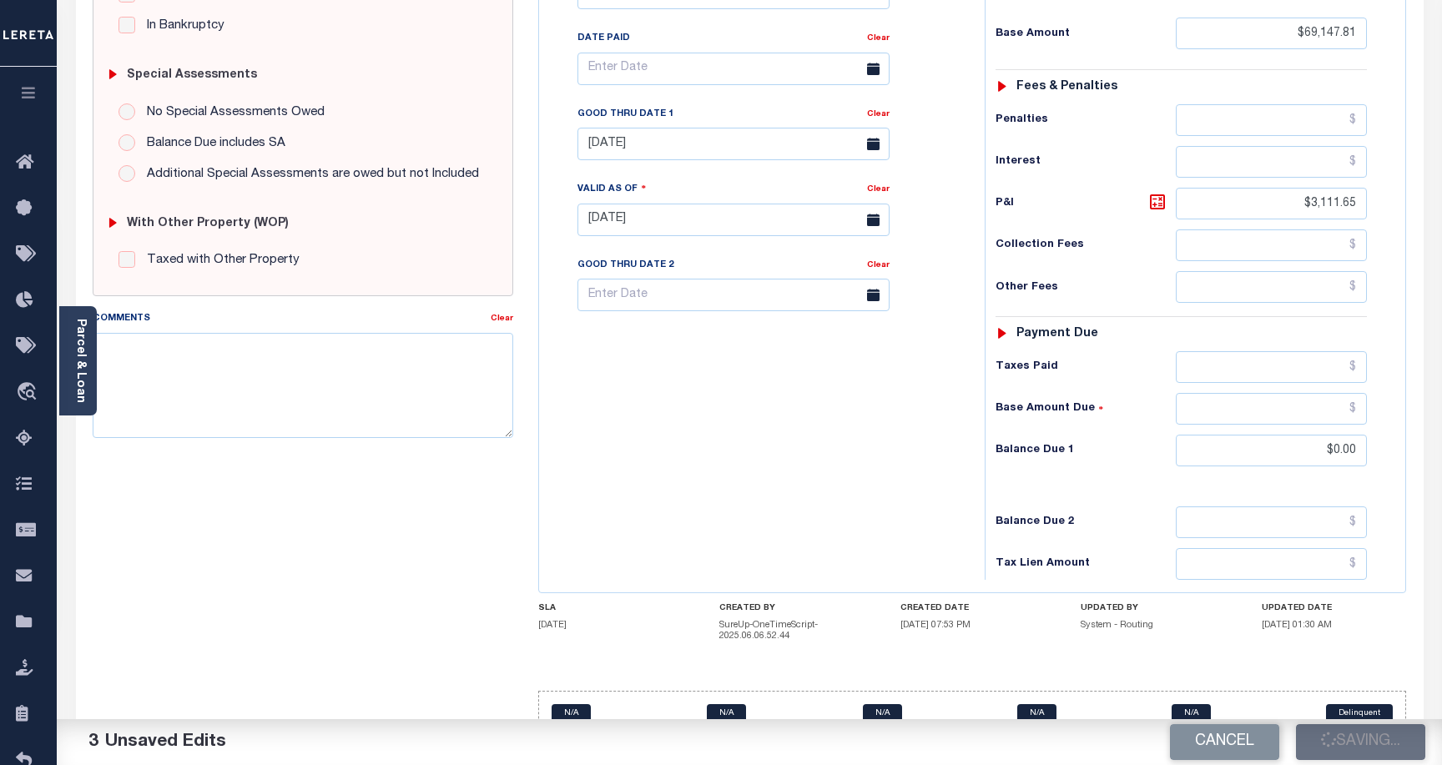
checkbox input "false"
type input "$69,147.81"
type input "$3,111.65"
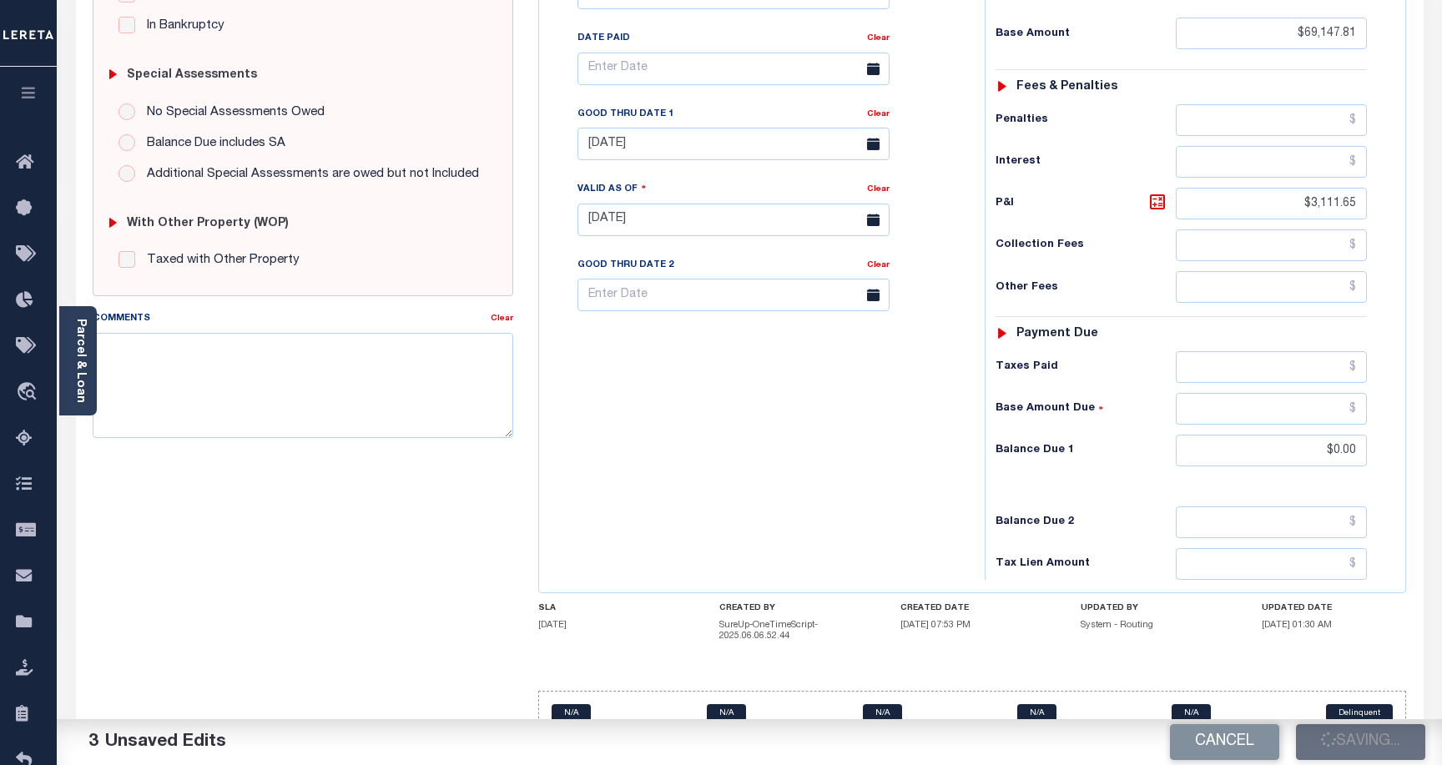
type input "$0"
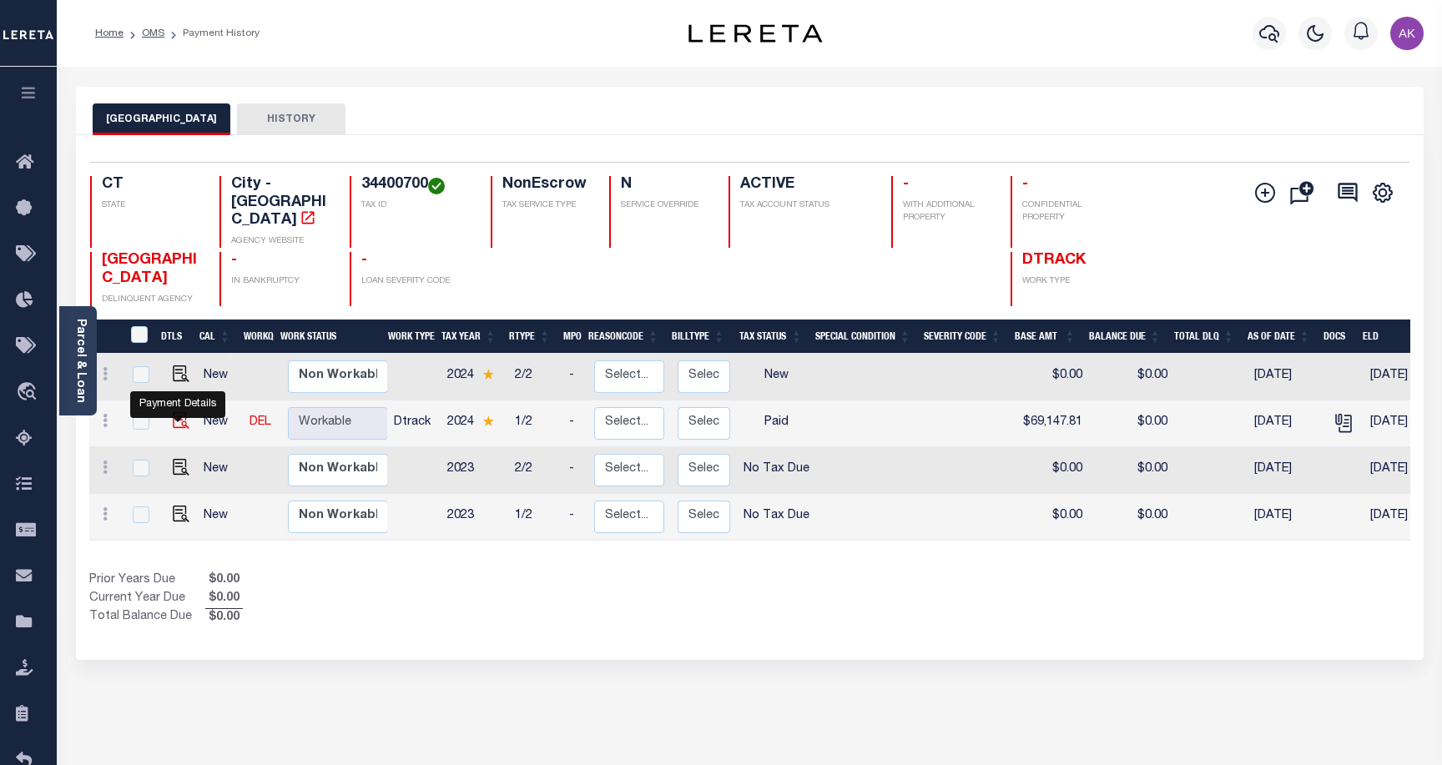
click at [178, 415] on img "" at bounding box center [181, 420] width 17 height 17
checkbox input "true"
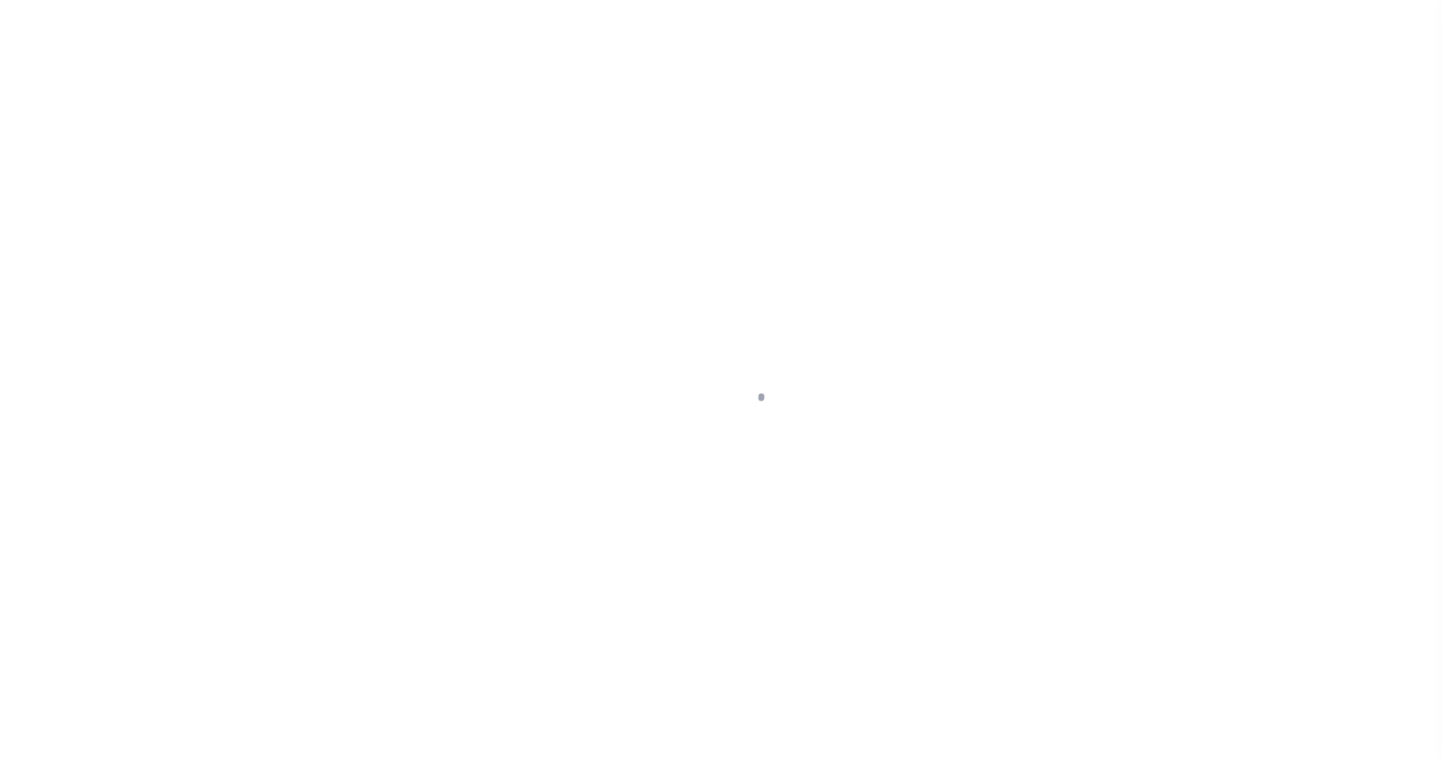
select select "PYD"
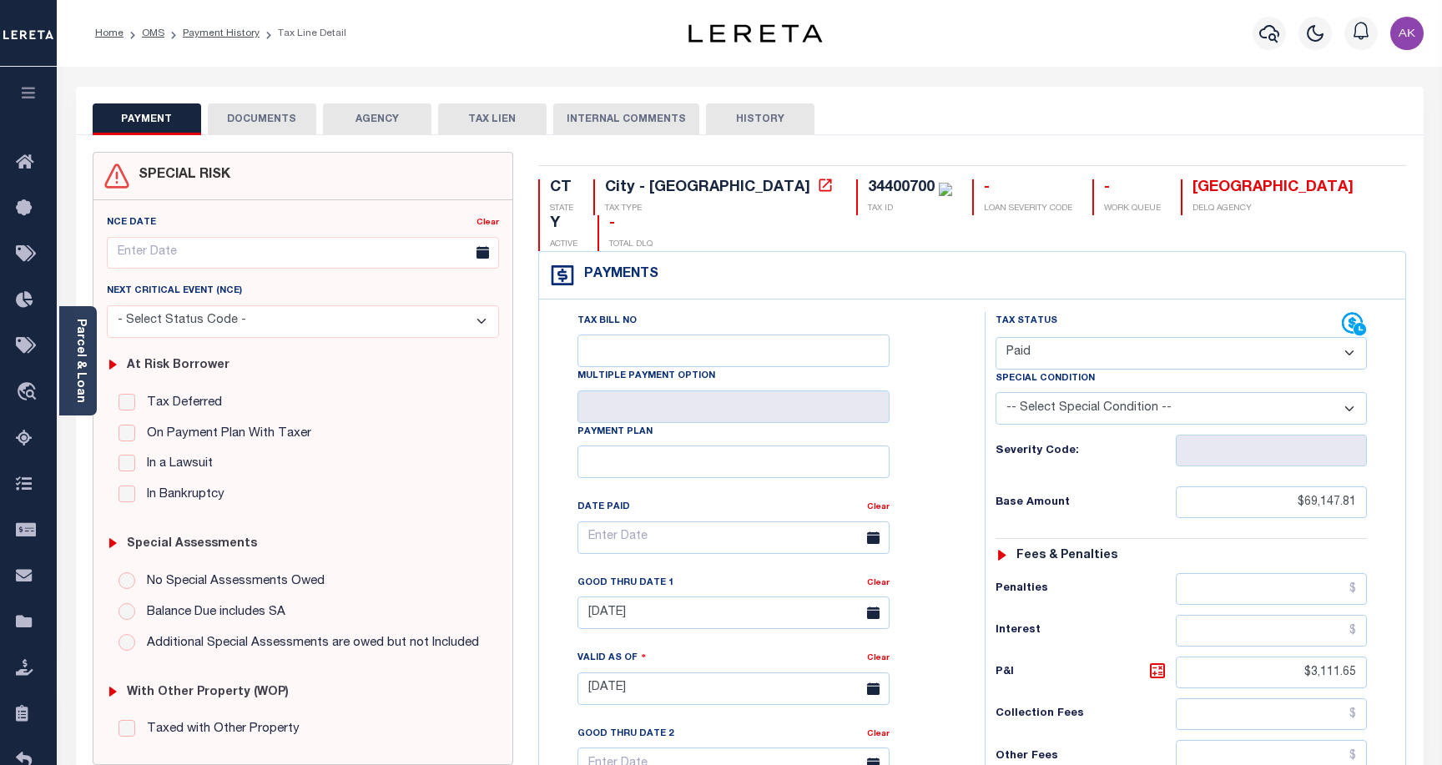
click at [270, 114] on button "DOCUMENTS" at bounding box center [262, 119] width 108 height 32
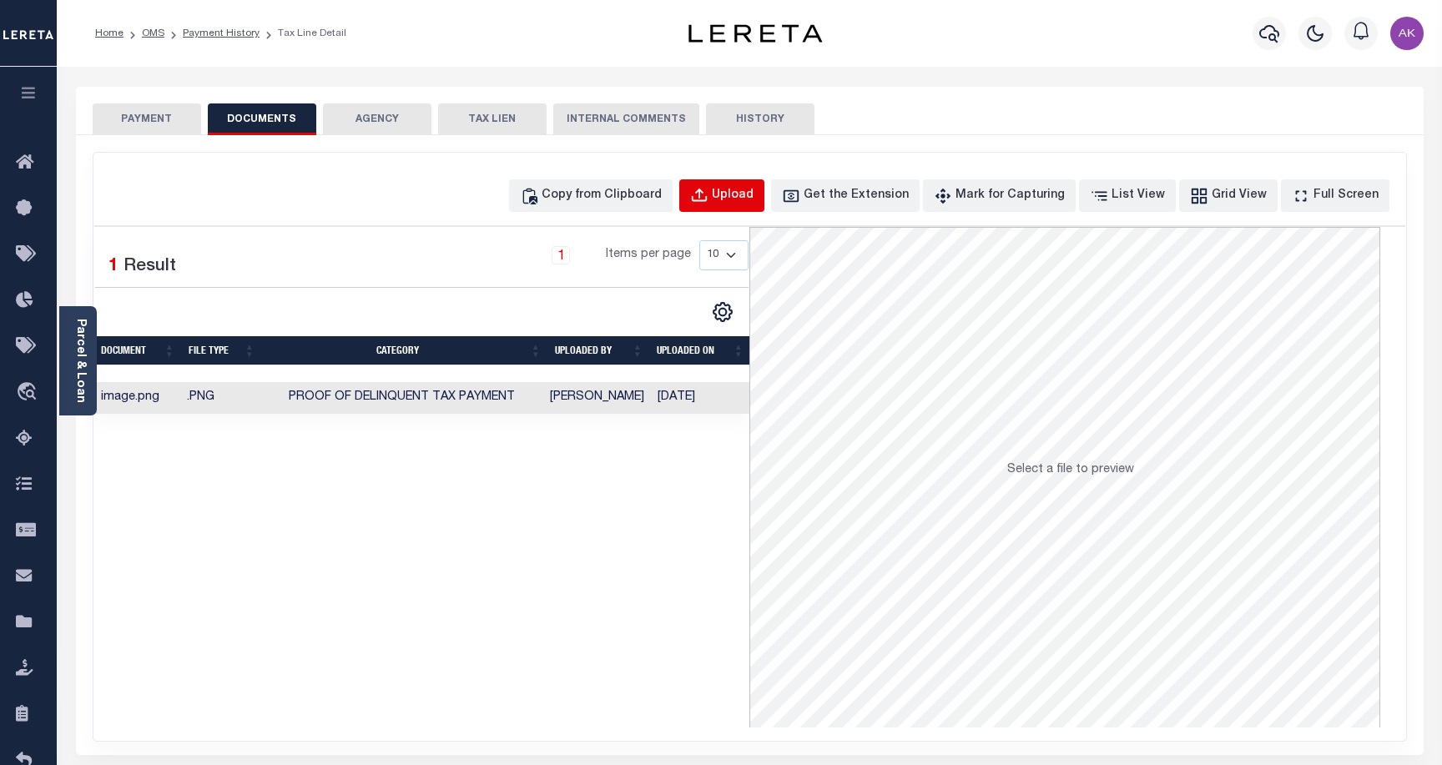
click at [753, 197] on div "Upload" at bounding box center [733, 196] width 42 height 18
select select "POP"
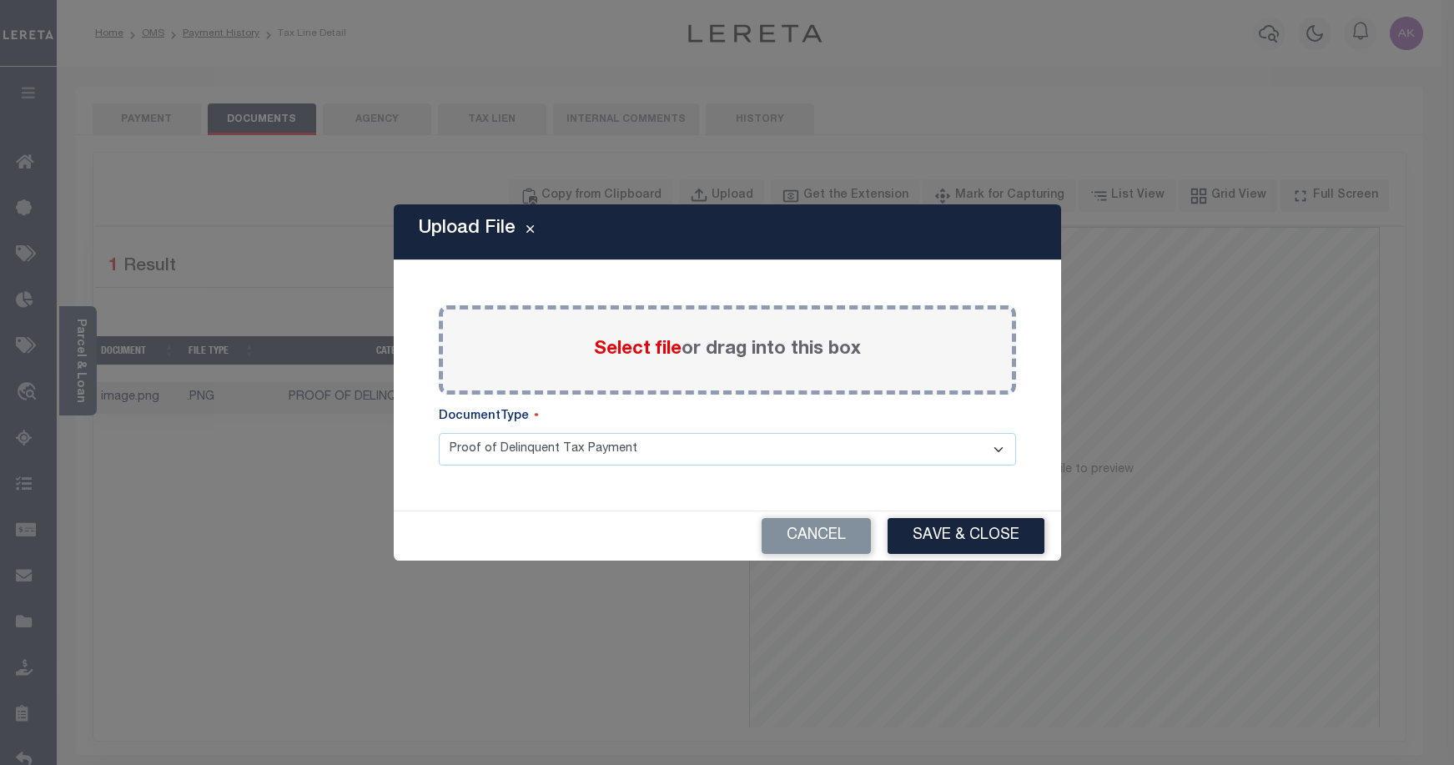
click at [657, 351] on span "Select file" at bounding box center [638, 349] width 88 height 18
click at [0, 0] on input "Select file or drag into this box" at bounding box center [0, 0] width 0 height 0
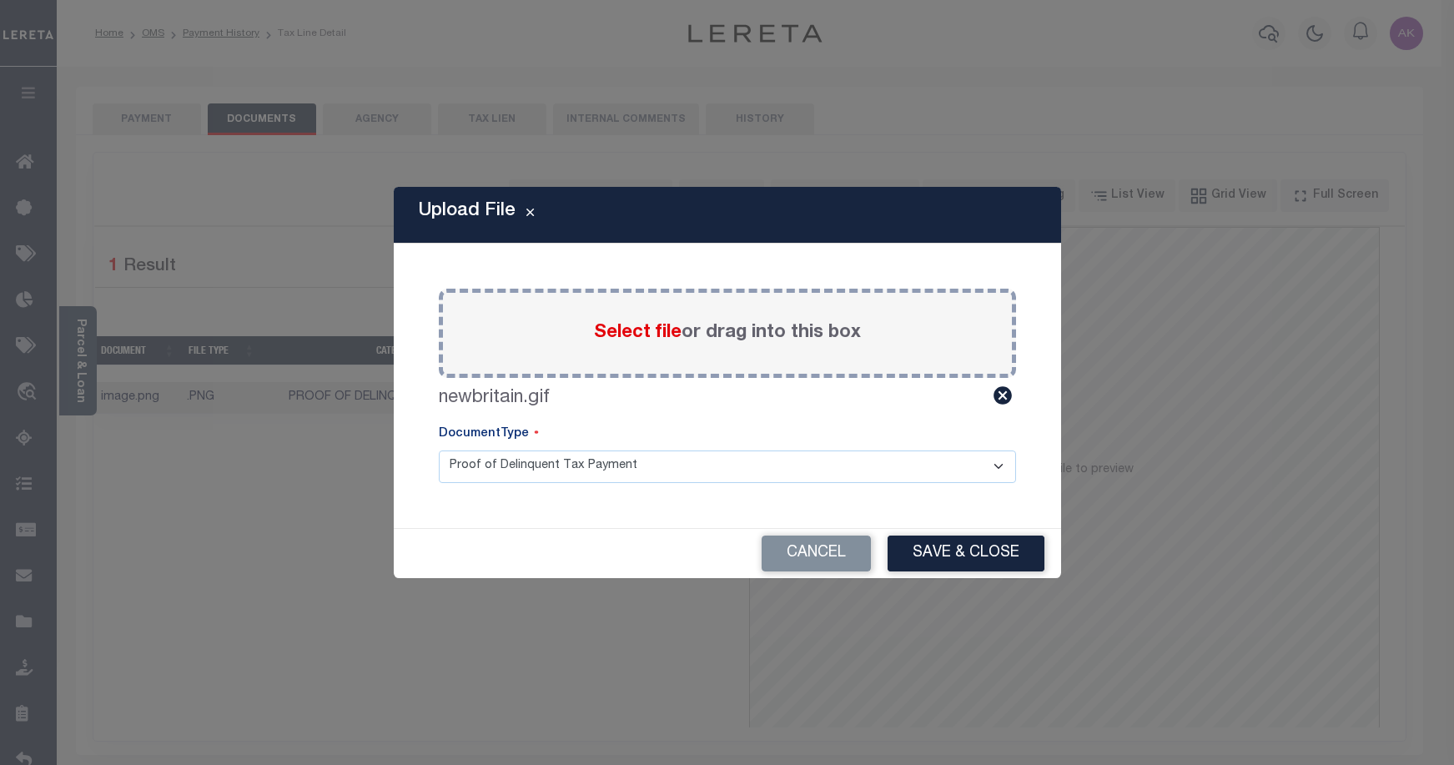
click at [626, 330] on span "Select file" at bounding box center [638, 333] width 88 height 18
click at [0, 0] on input "Select file or drag into this box" at bounding box center [0, 0] width 0 height 0
click at [818, 551] on button "Cancel" at bounding box center [816, 554] width 109 height 36
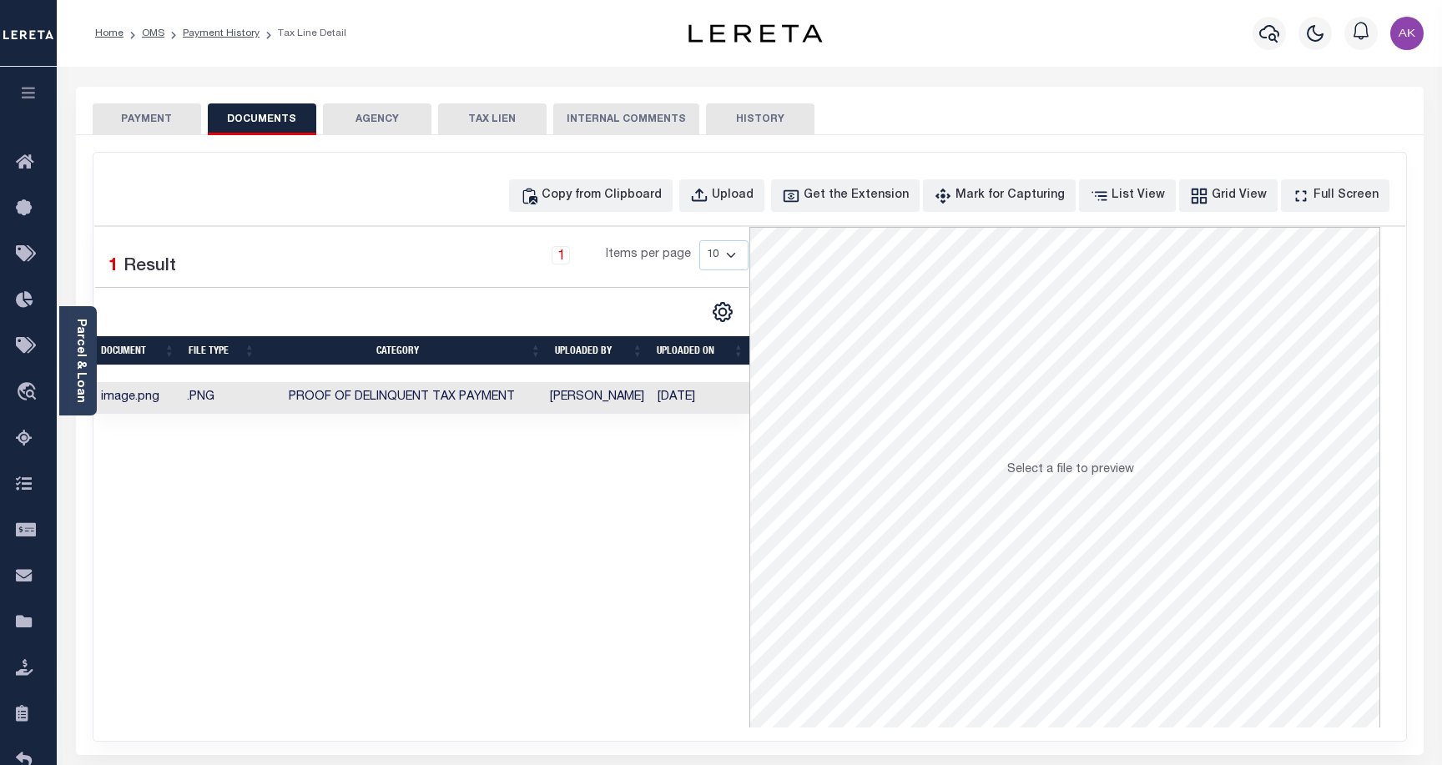
click at [375, 119] on button "AGENCY" at bounding box center [377, 119] width 108 height 32
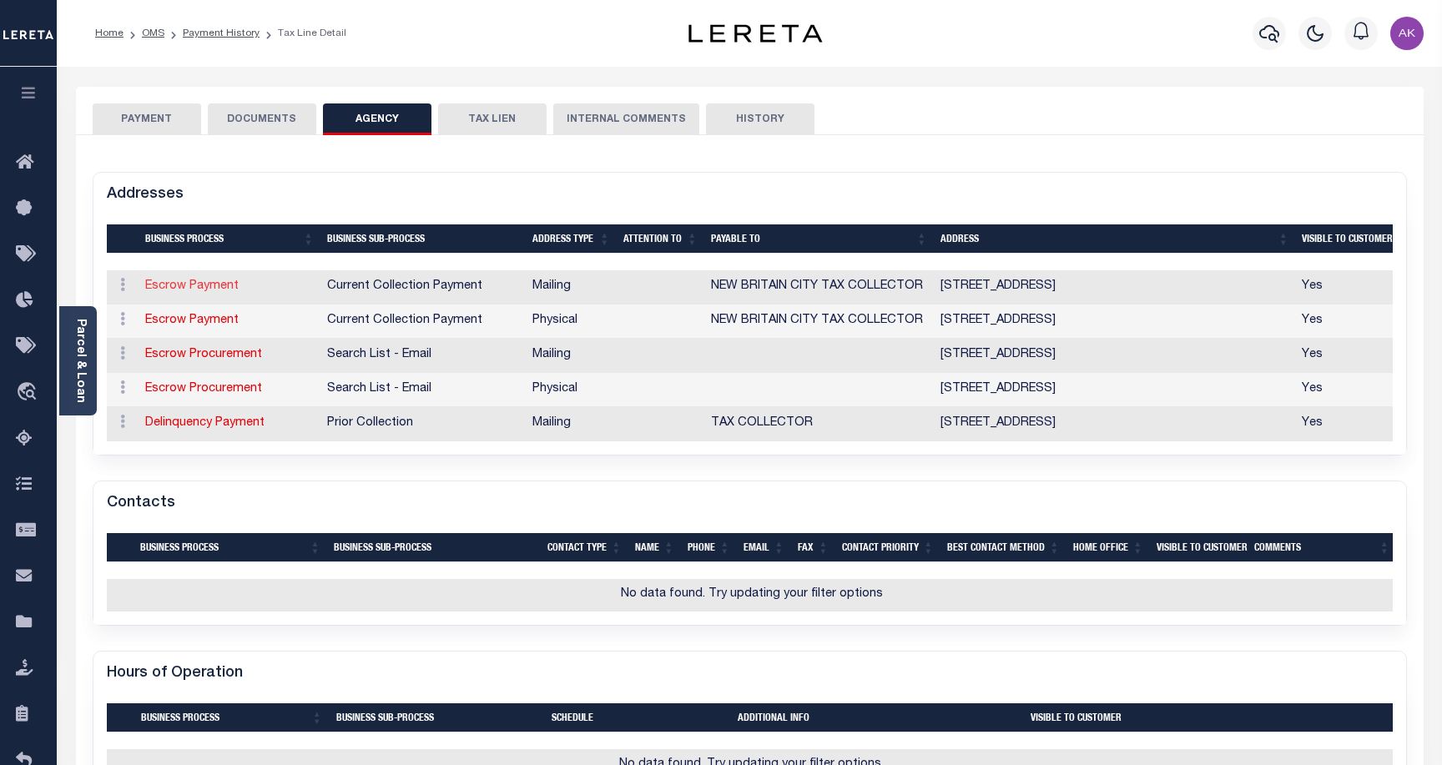
click at [201, 287] on link "Escrow Payment" at bounding box center [191, 286] width 93 height 12
select select "1"
checkbox input "false"
type input "[STREET_ADDRESS]"
type input "[GEOGRAPHIC_DATA]"
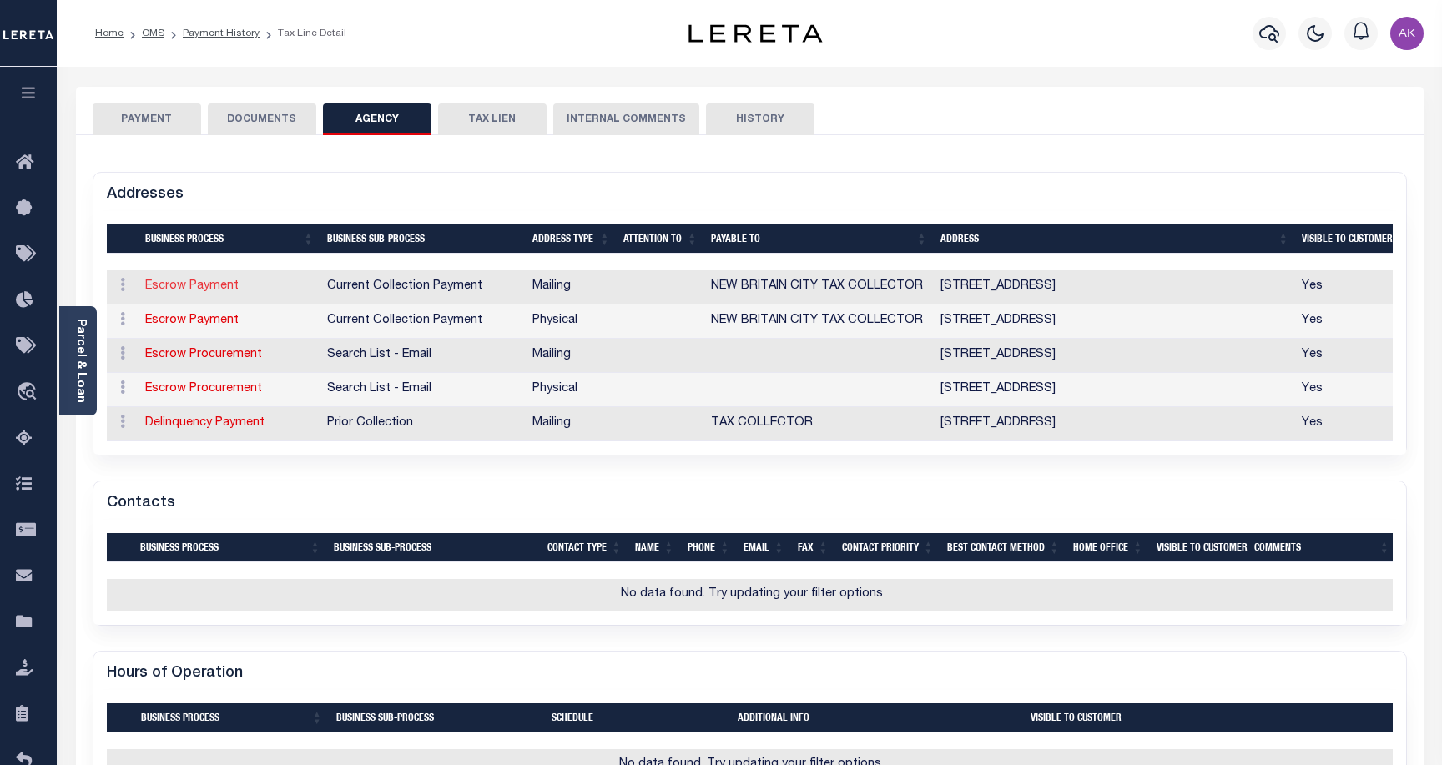
select select "CT"
type input "06051-4207"
checkbox input "true"
type input "NEW BRITAIN CITY TAX COLLECTOR"
select select "11"
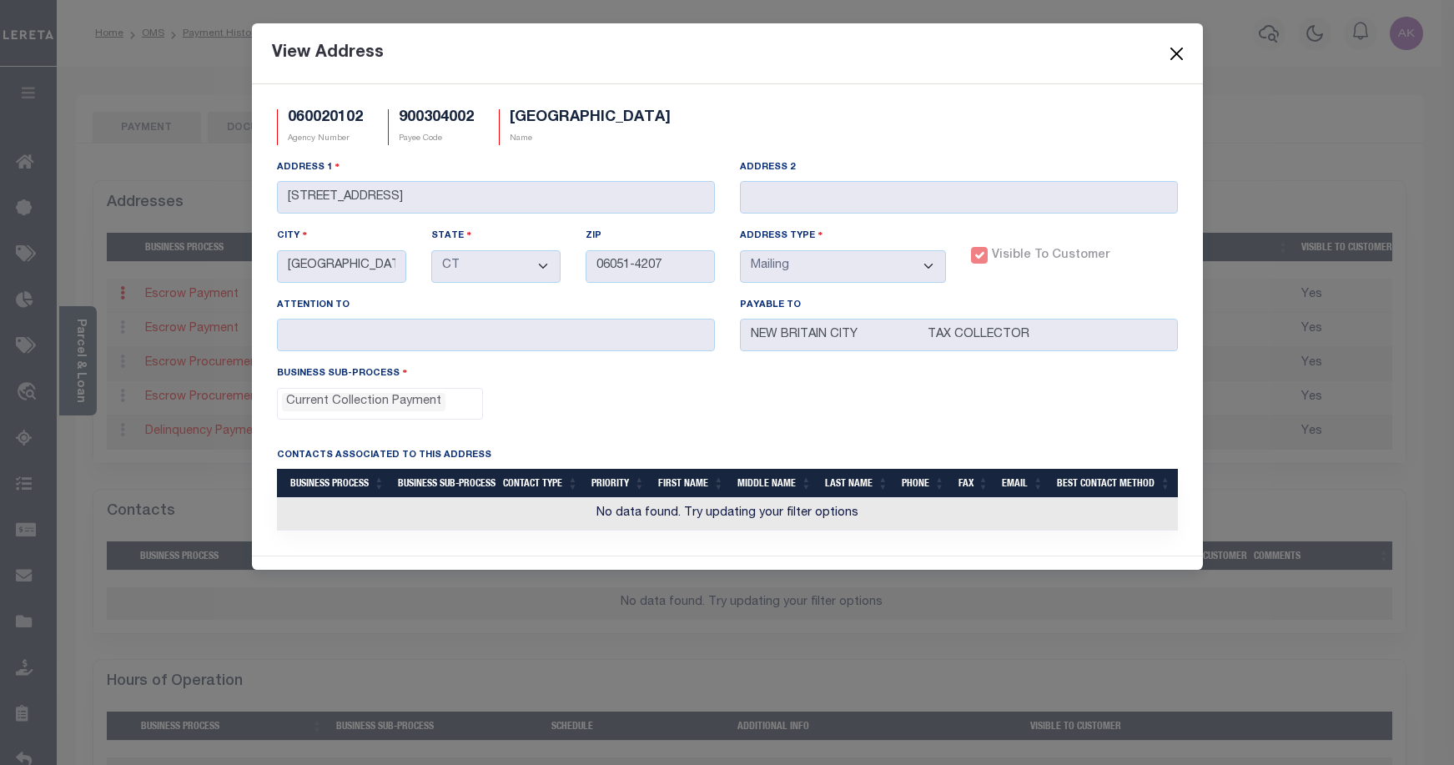
click at [1175, 53] on button "Close" at bounding box center [1177, 54] width 22 height 22
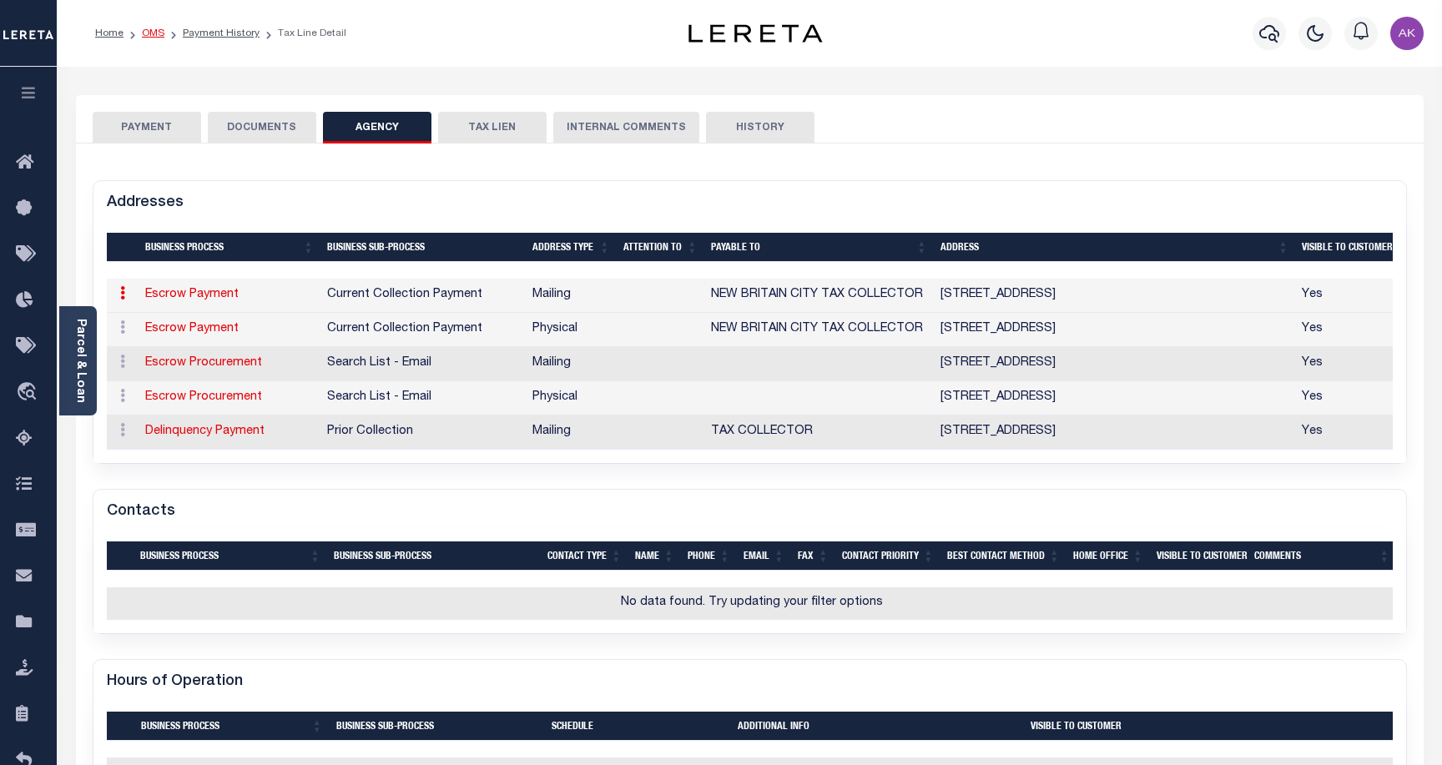
click at [157, 33] on link "OMS" at bounding box center [153, 33] width 23 height 10
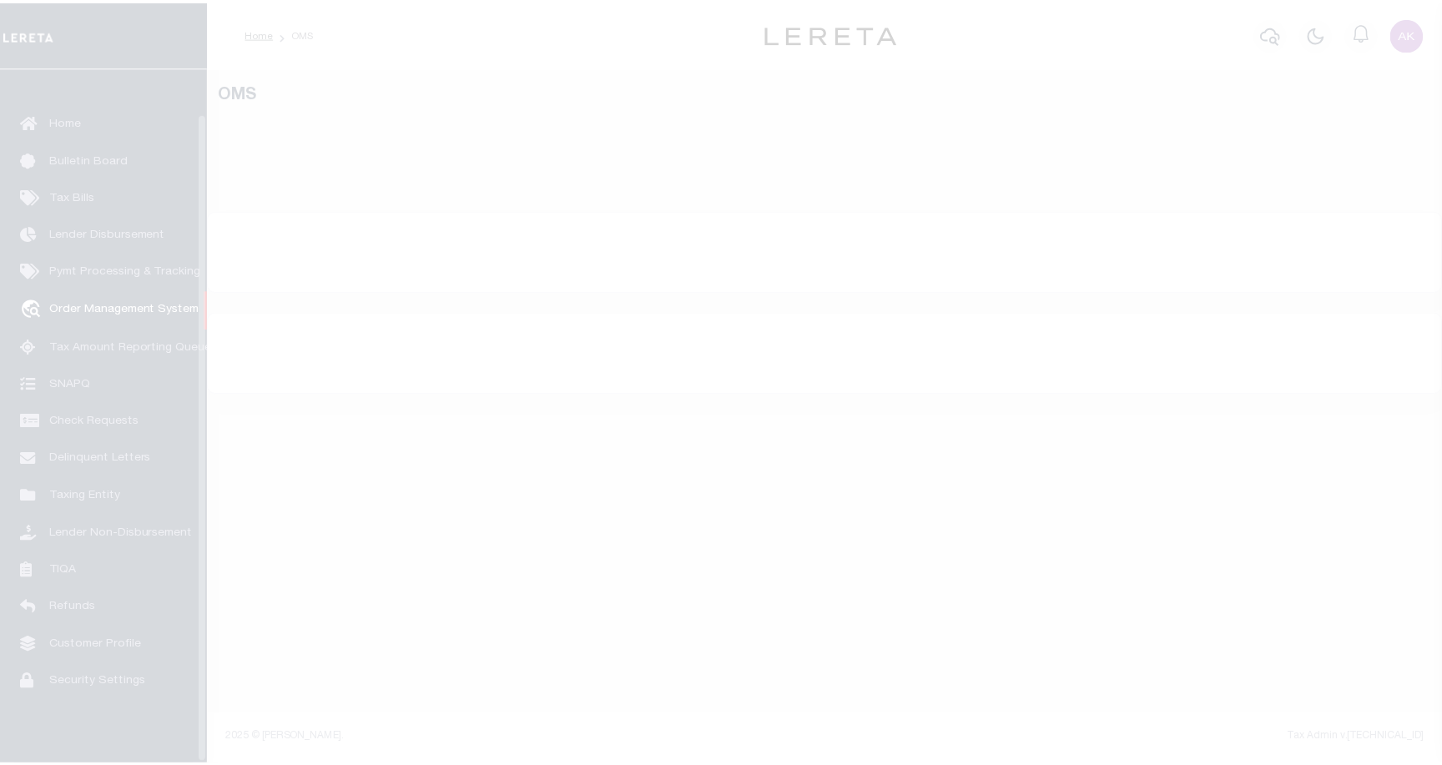
scroll to position [48, 0]
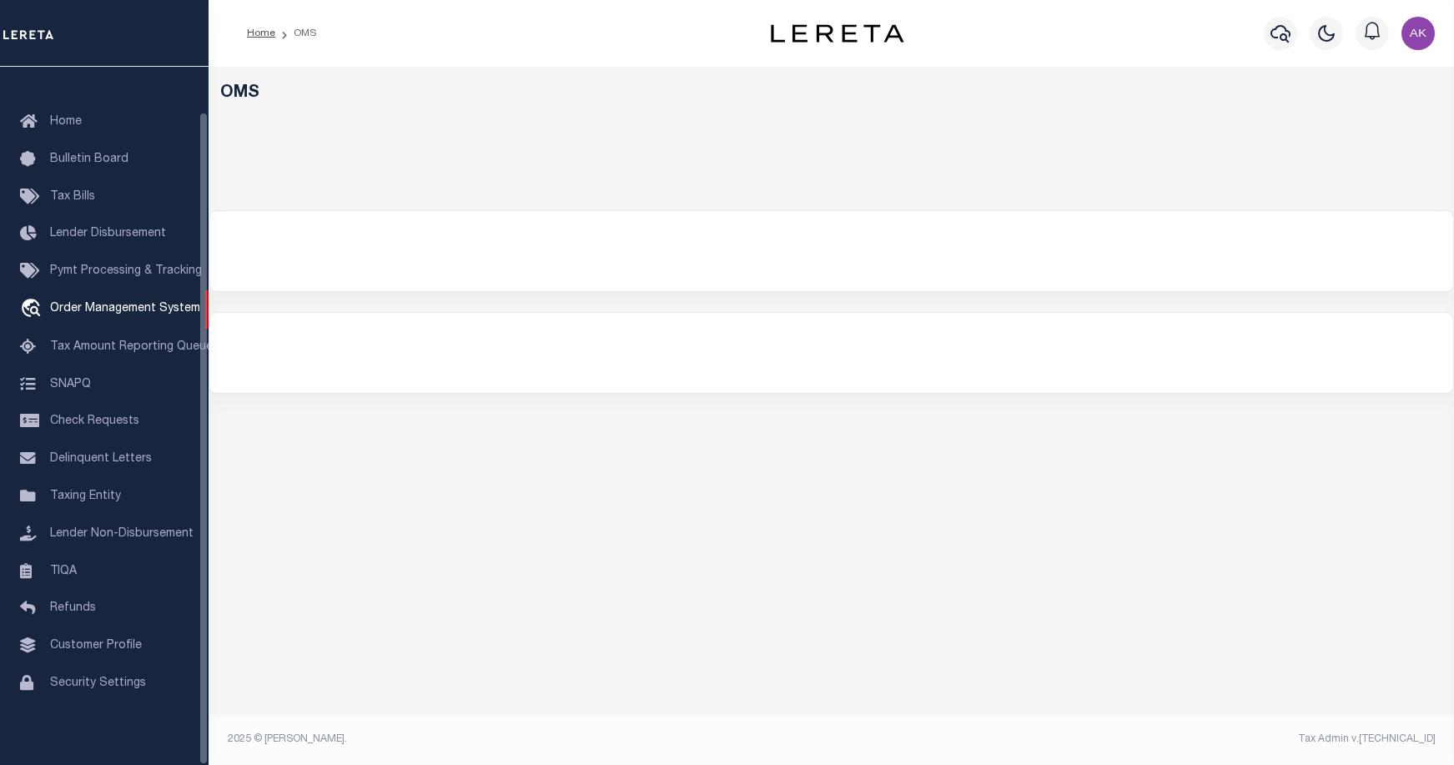
select select "200"
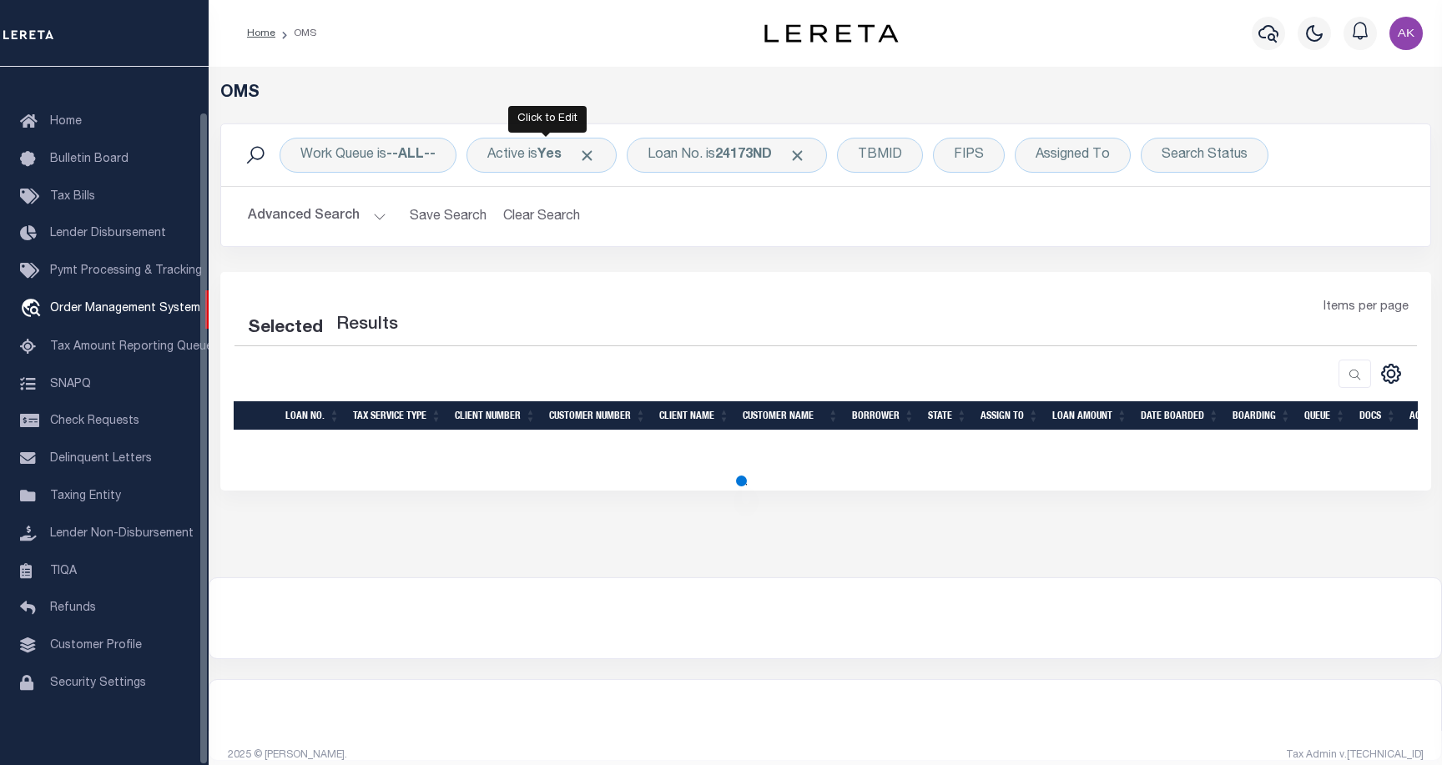
select select "200"
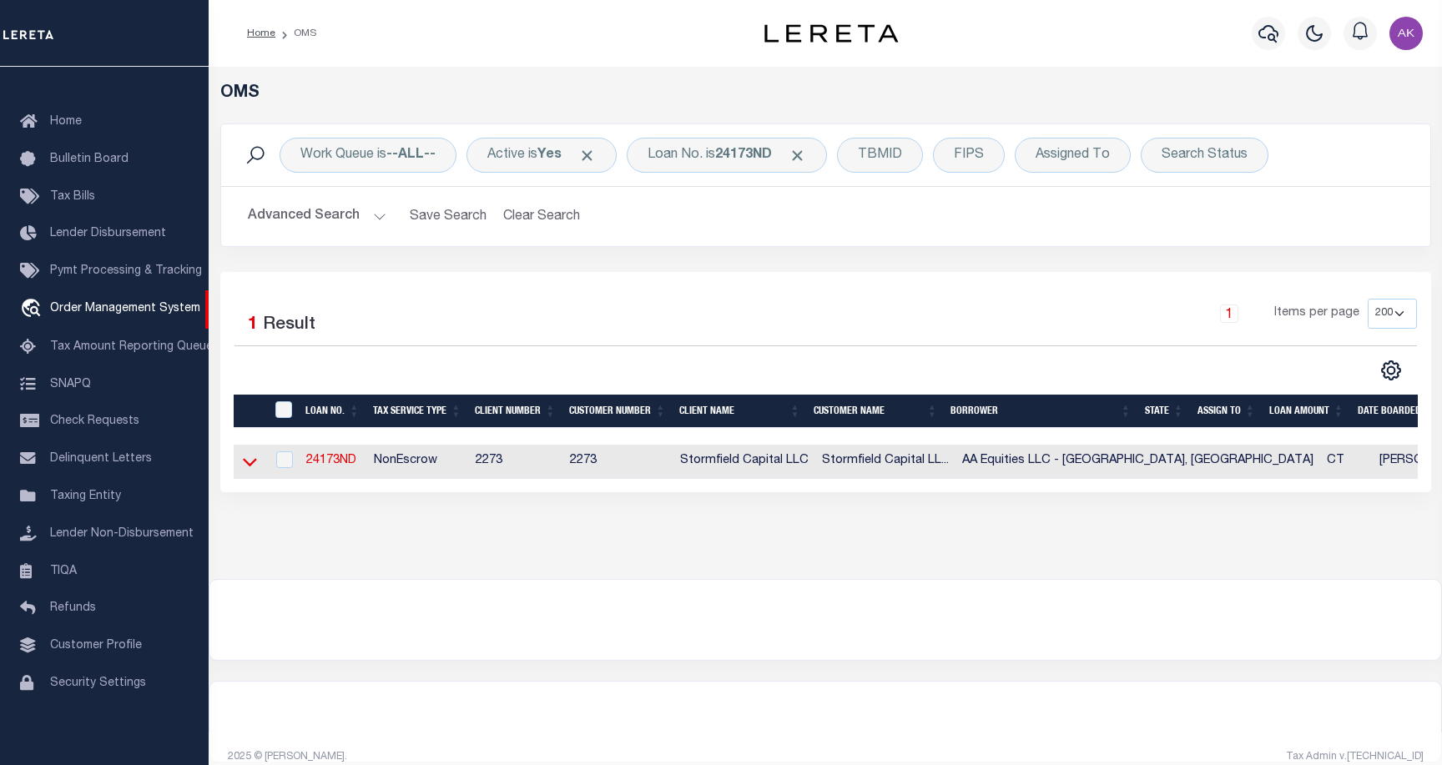
click at [250, 463] on icon at bounding box center [250, 462] width 14 height 18
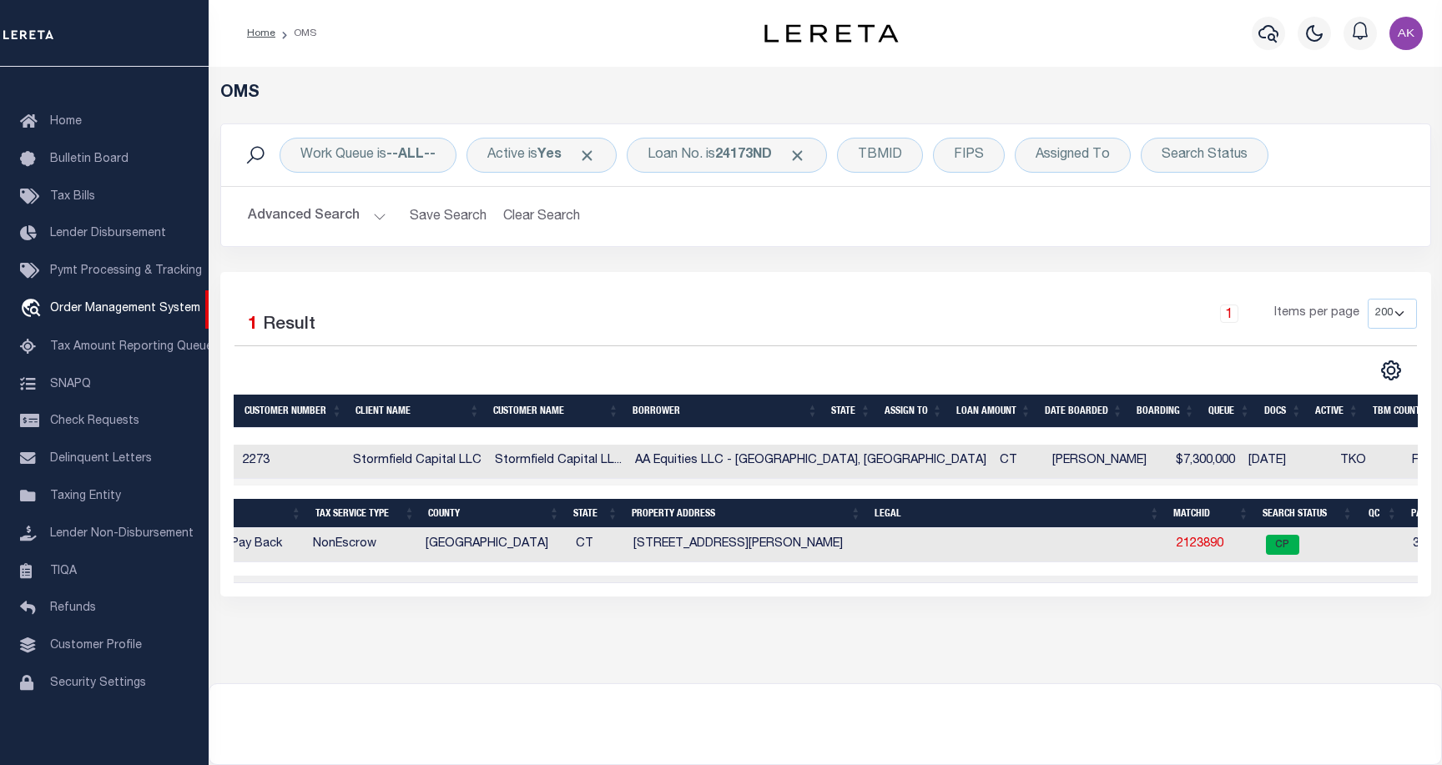
scroll to position [0, 0]
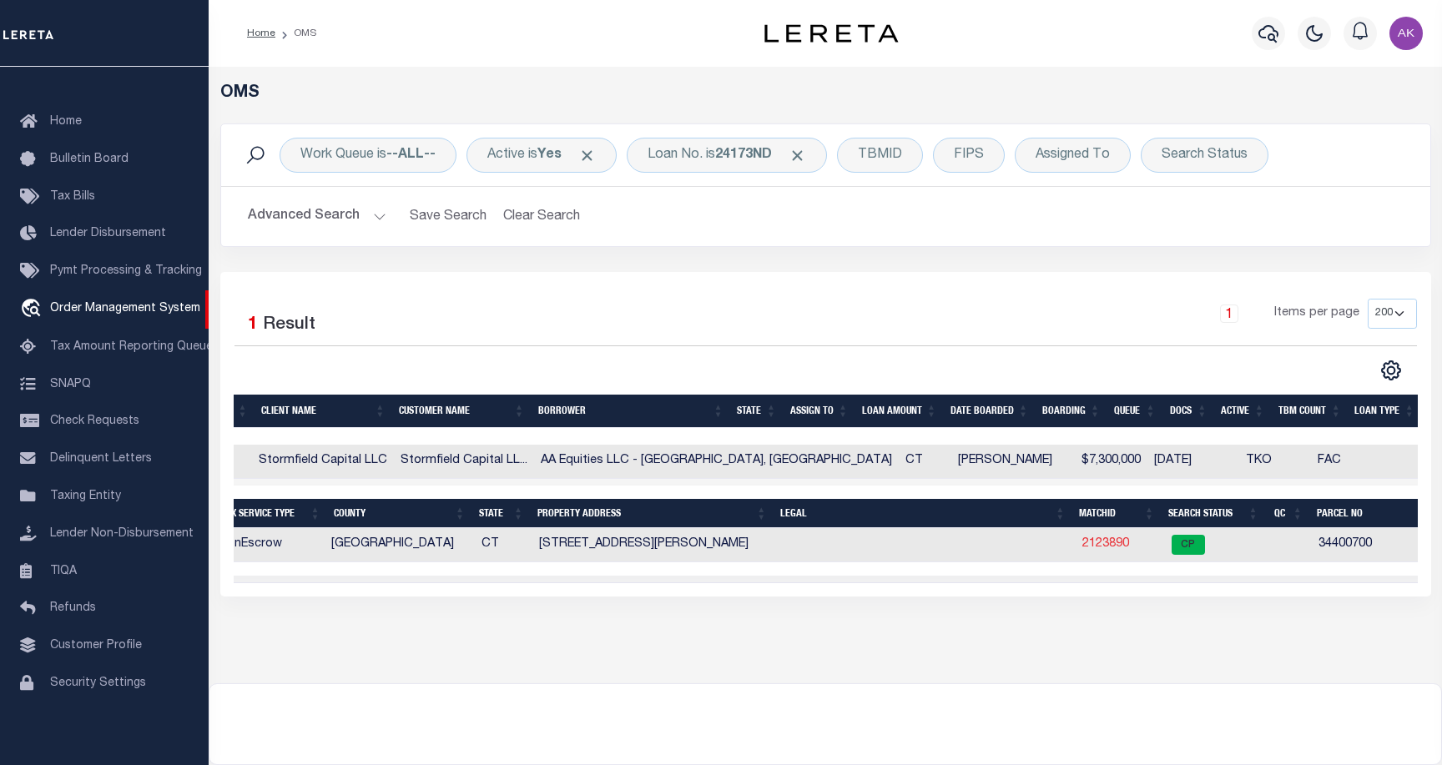
click at [1082, 544] on link "2123890" at bounding box center [1105, 544] width 47 height 12
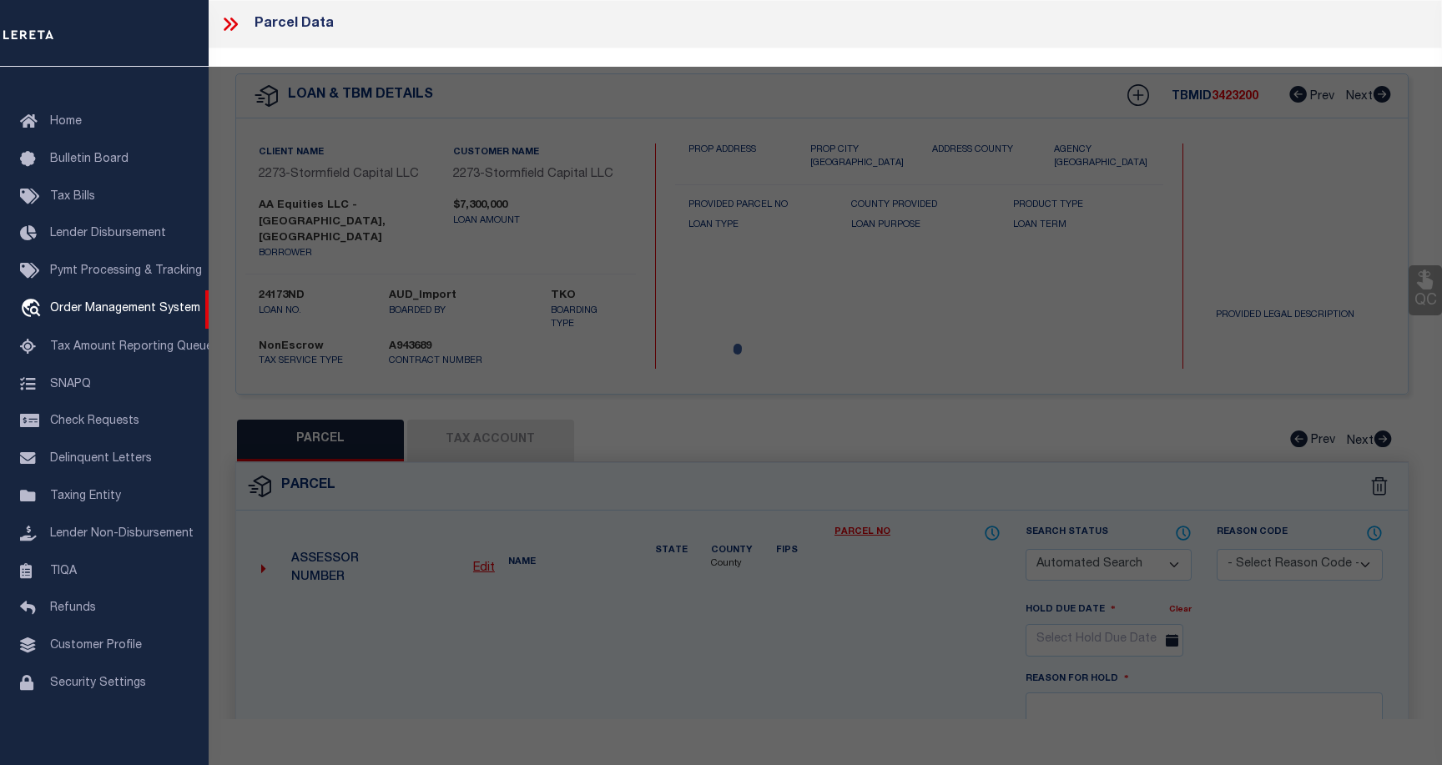
checkbox input "false"
select select "CP"
type input "AA EQUITIES LLC"
select select
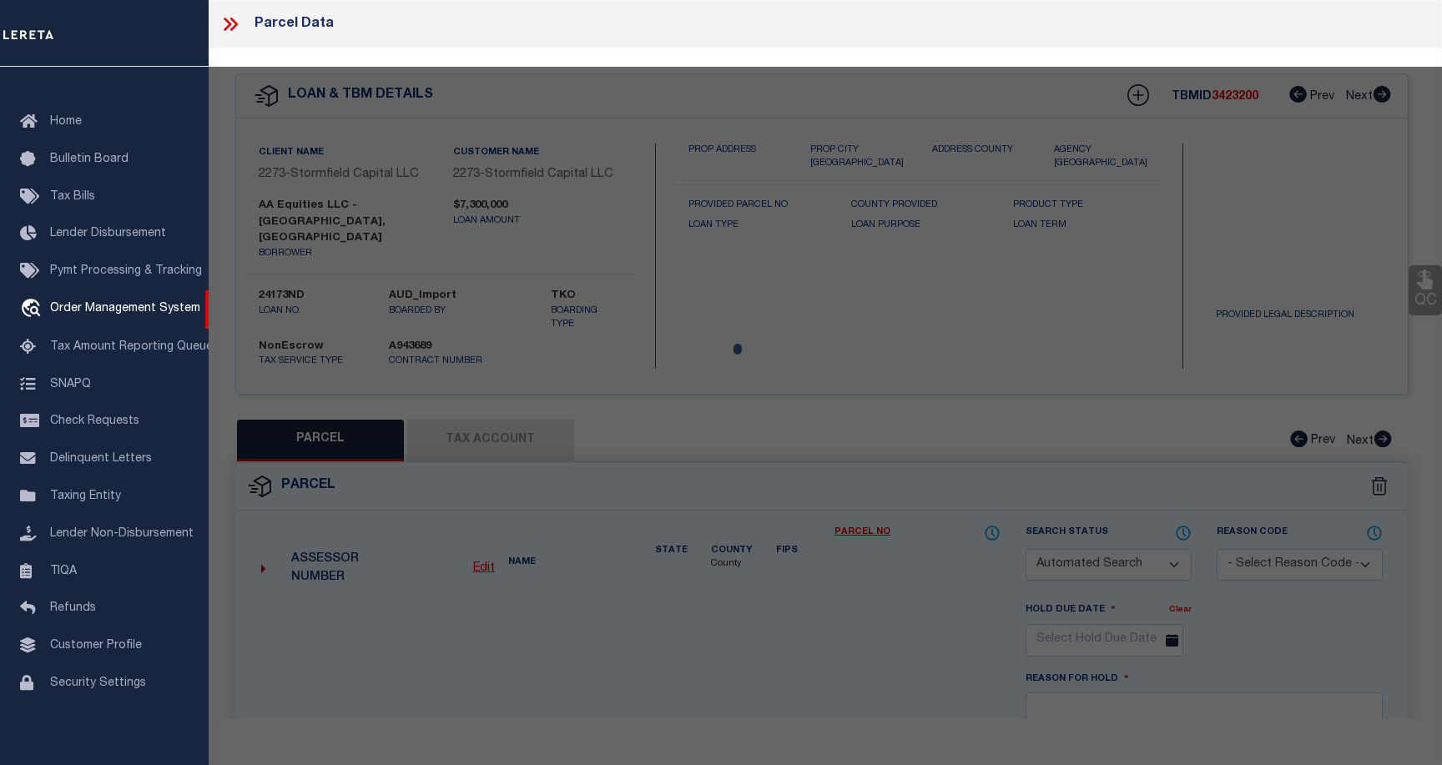
type input "[STREET_ADDRESS][PERSON_NAME]"
checkbox input "false"
type input "[GEOGRAPHIC_DATA] CT 06051"
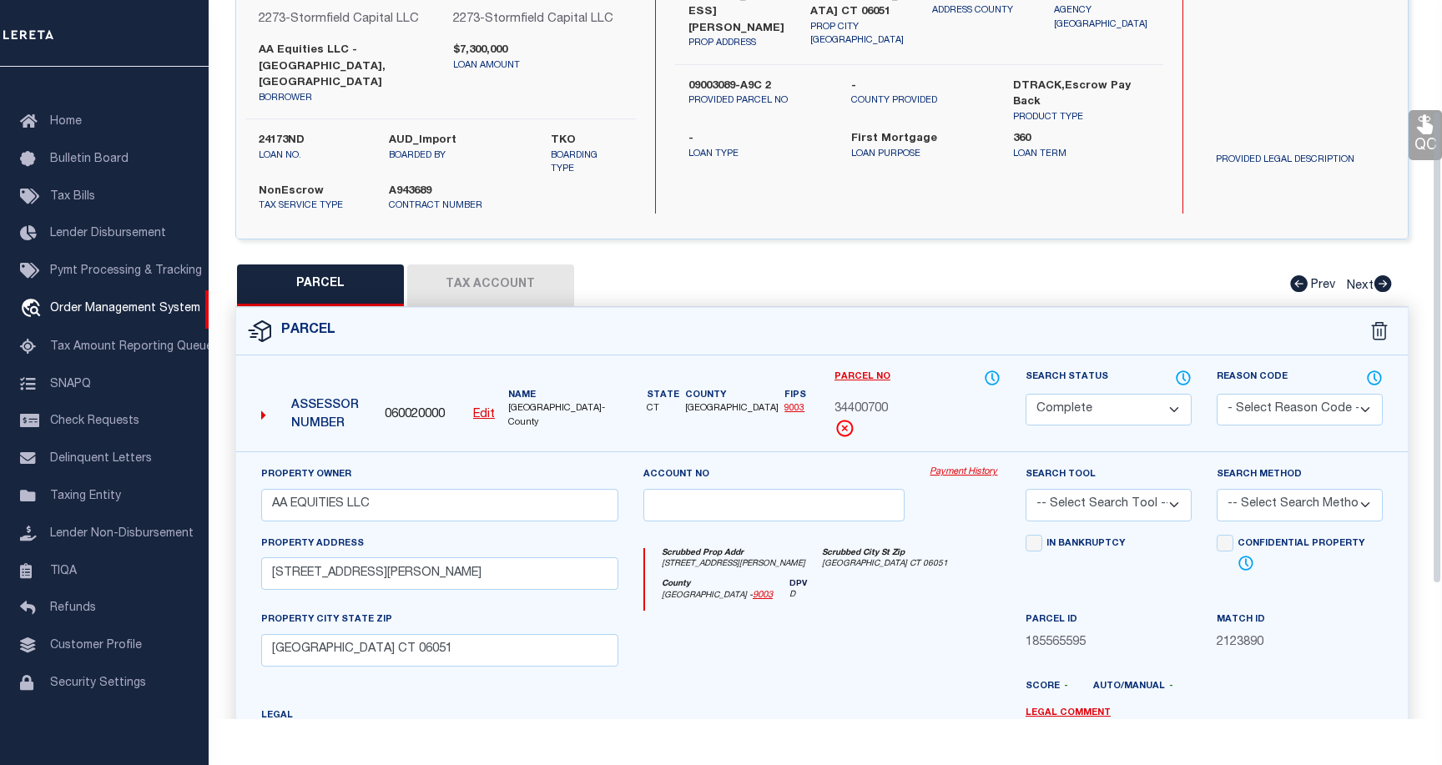
scroll to position [167, 0]
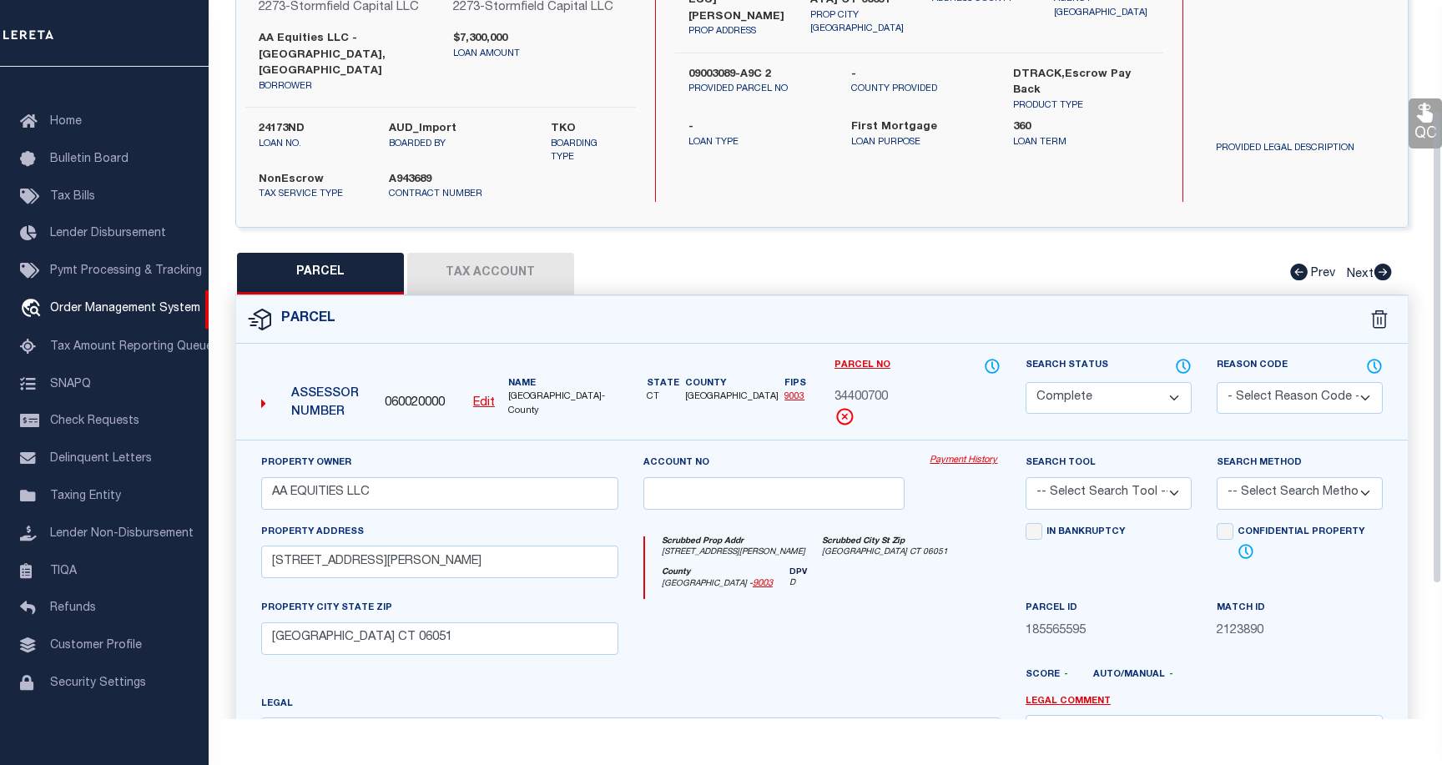
click at [959, 454] on link "Payment History" at bounding box center [964, 461] width 71 height 14
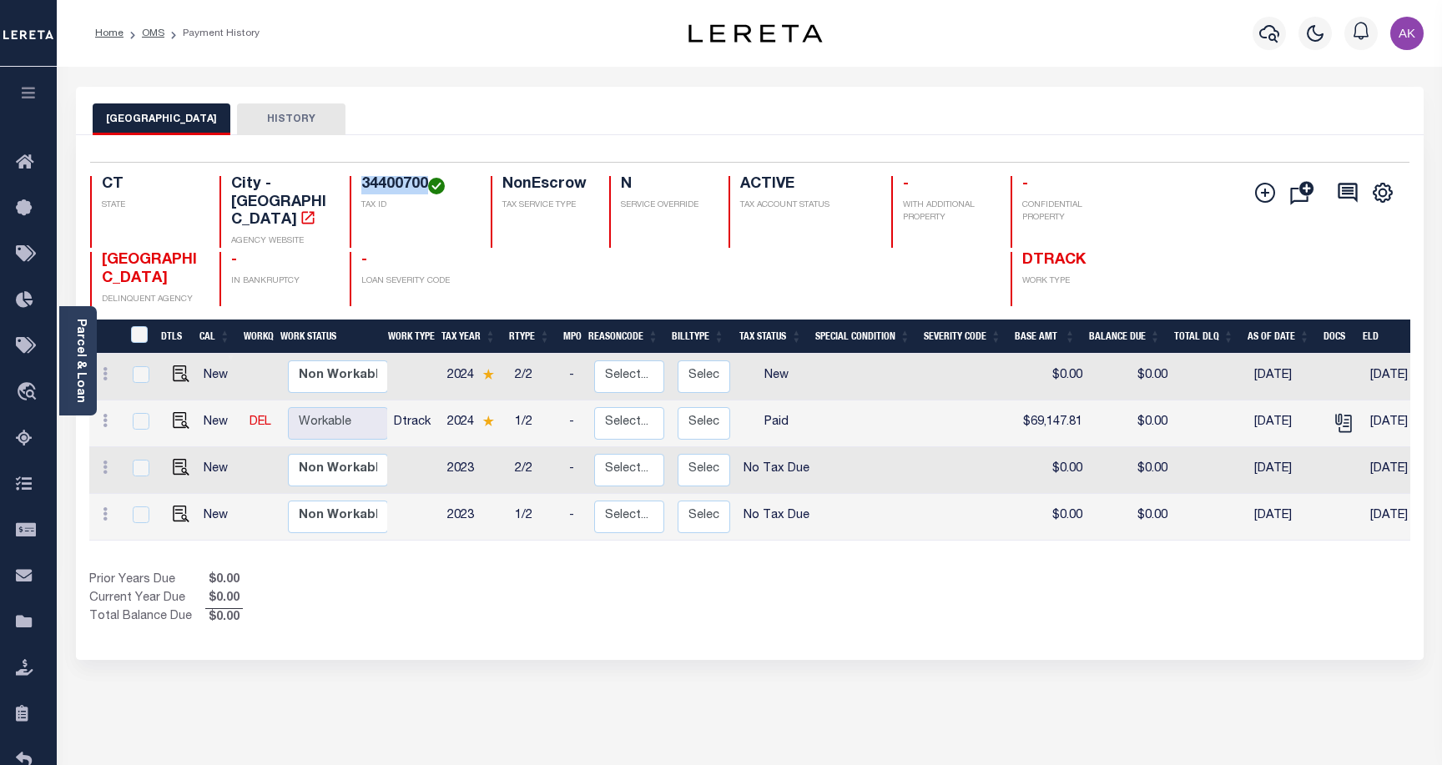
drag, startPoint x: 427, startPoint y: 184, endPoint x: 358, endPoint y: 182, distance: 69.3
click at [358, 182] on div "34400700 TAX ID" at bounding box center [410, 212] width 121 height 72
copy h4 "34400700"
click at [179, 415] on img "" at bounding box center [181, 420] width 17 height 17
checkbox input "true"
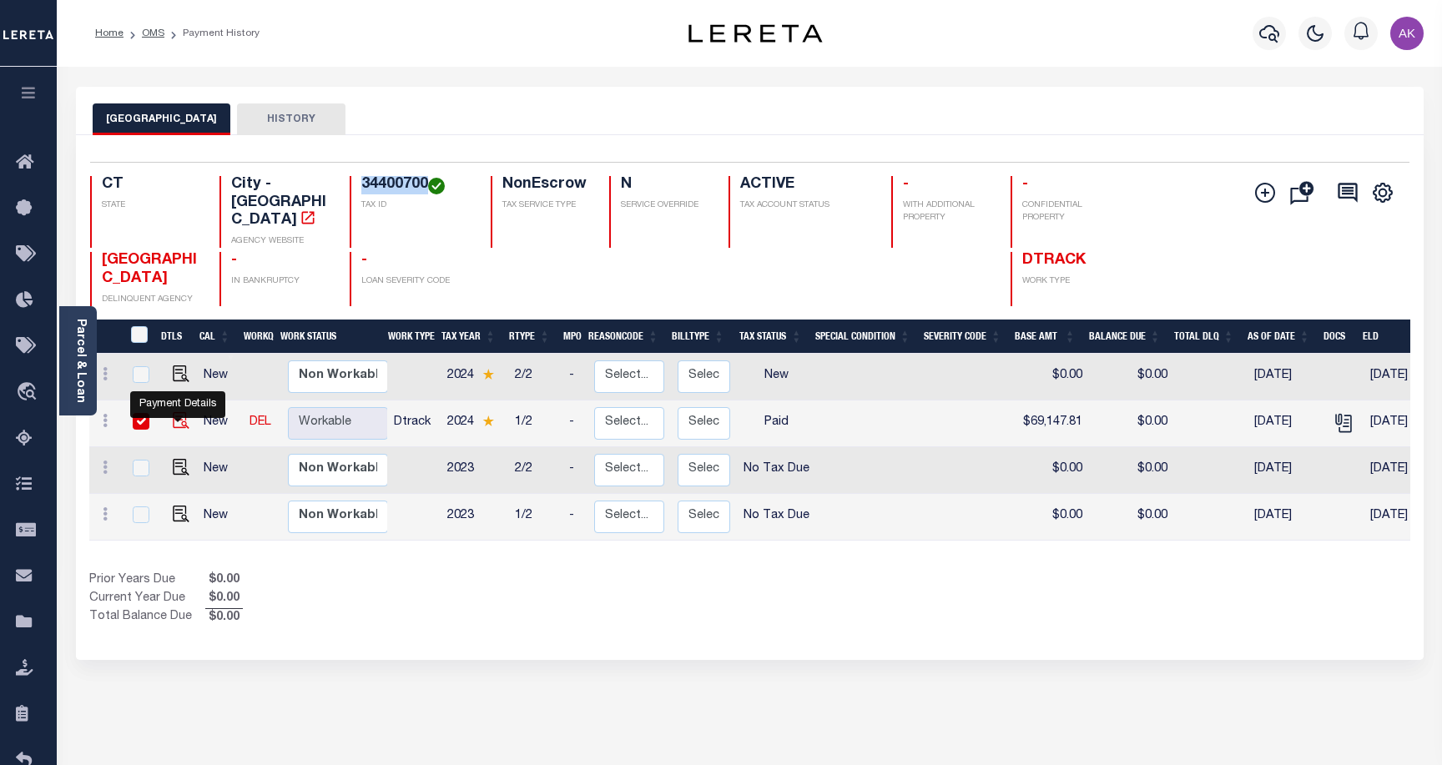
checkbox input "true"
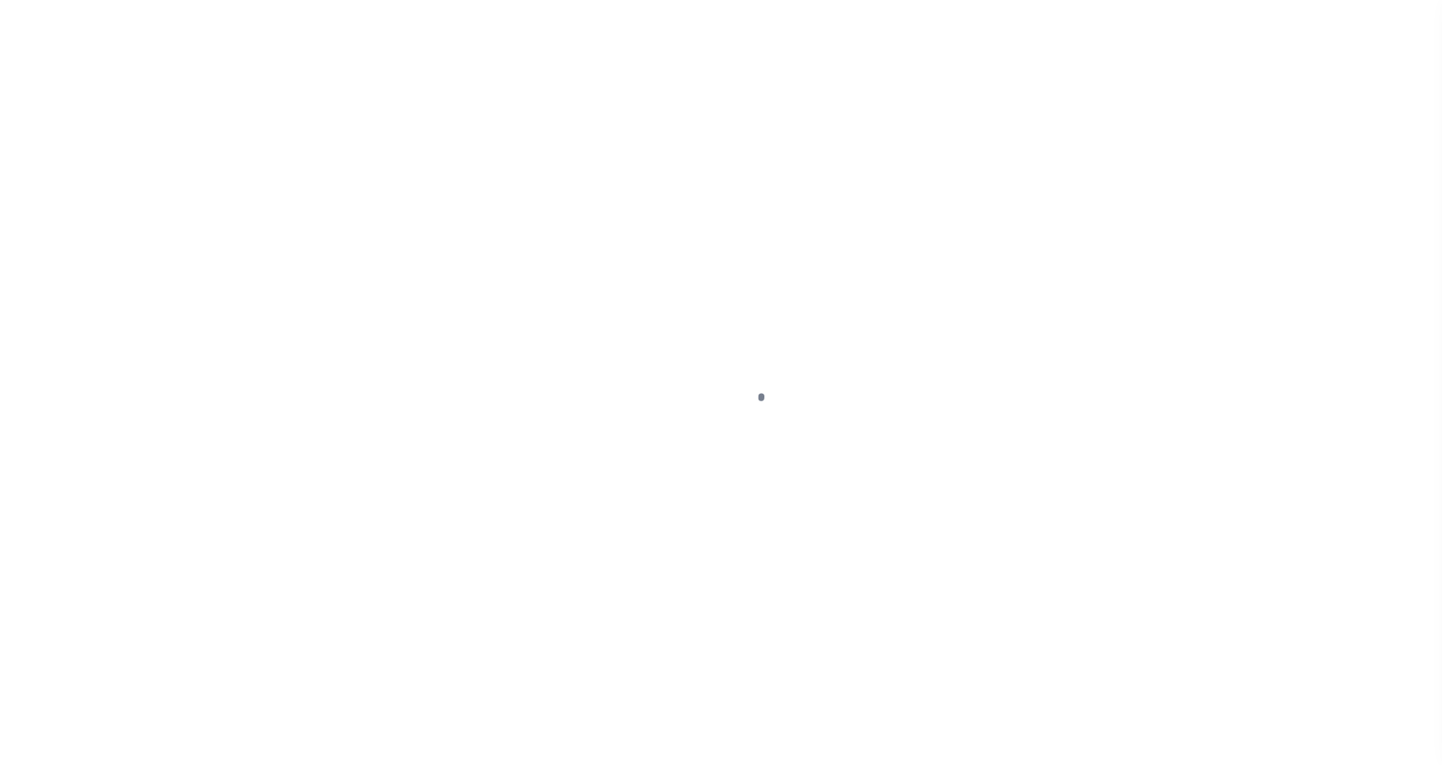
select select "PYD"
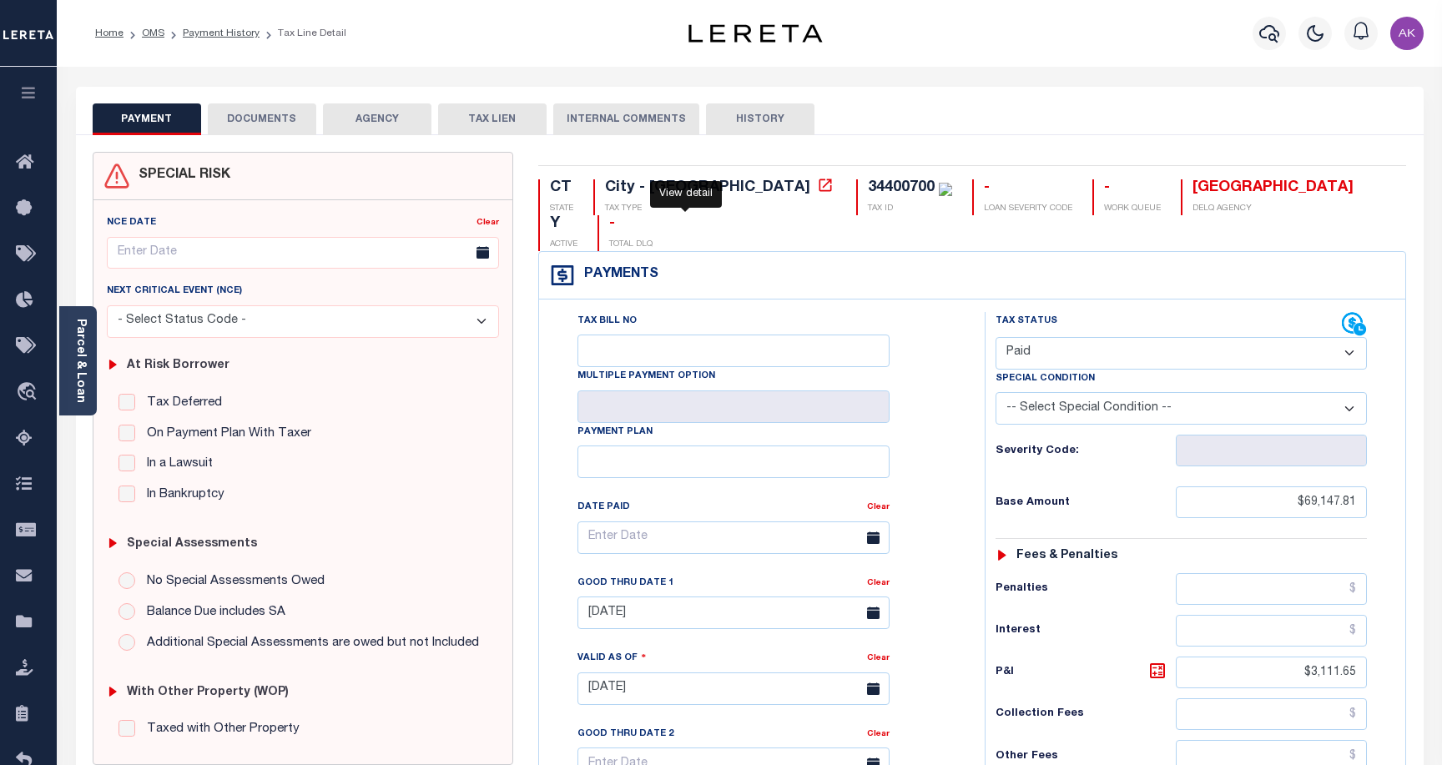
click at [817, 186] on icon at bounding box center [825, 185] width 17 height 17
click at [267, 117] on button "DOCUMENTS" at bounding box center [262, 119] width 108 height 32
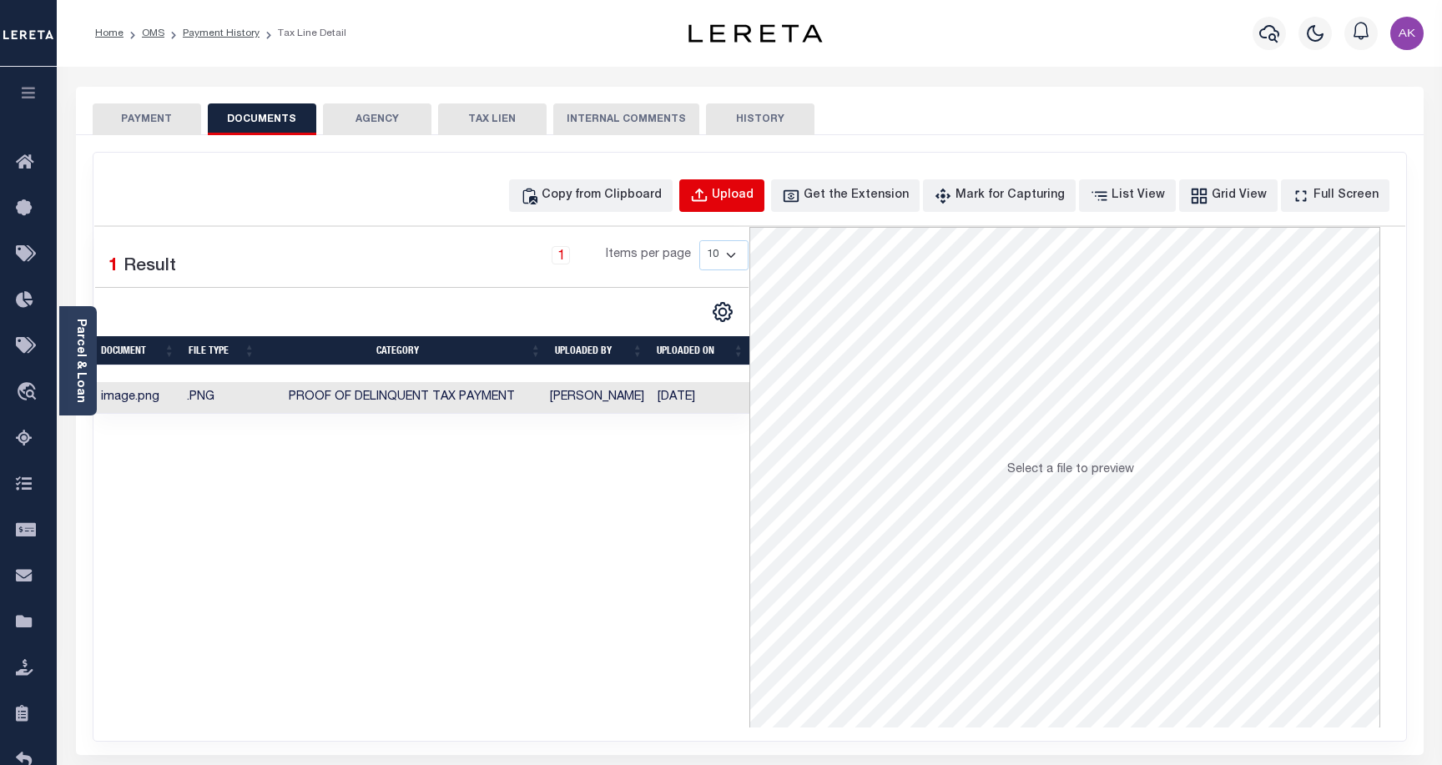
click at [753, 196] on div "Upload" at bounding box center [733, 196] width 42 height 18
select select "POP"
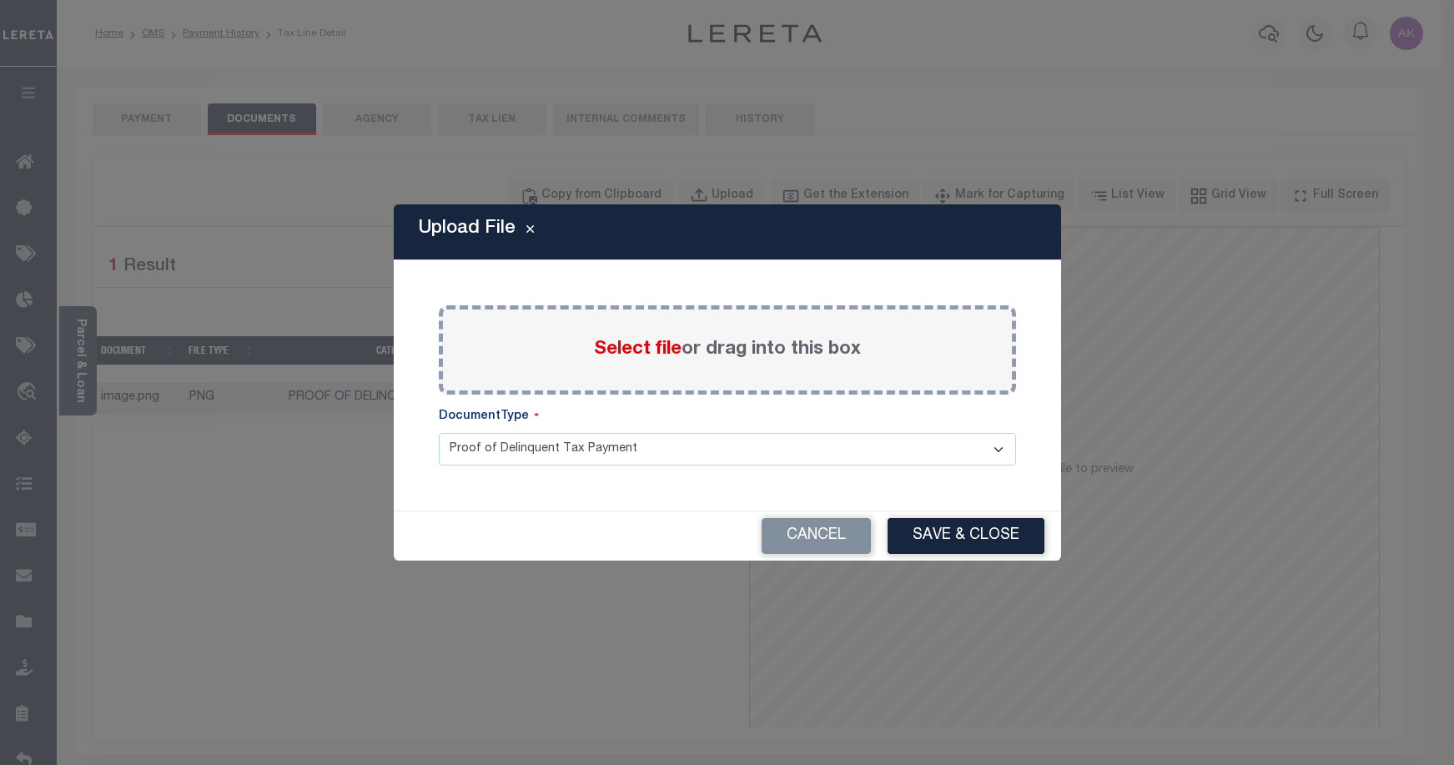
click at [663, 347] on span "Select file" at bounding box center [638, 349] width 88 height 18
click at [0, 0] on input "Select file or drag into this box" at bounding box center [0, 0] width 0 height 0
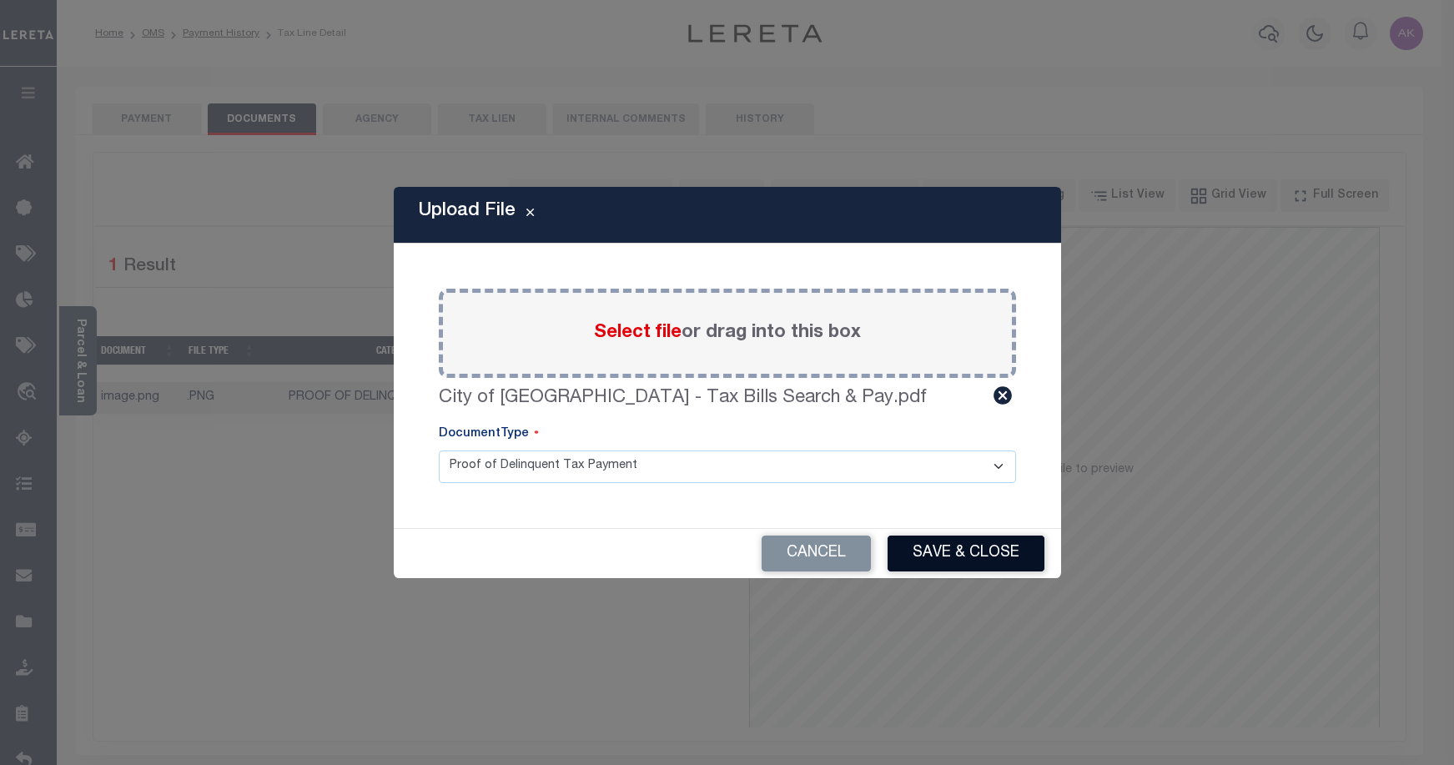
click at [949, 553] on button "Save & Close" at bounding box center [966, 554] width 157 height 36
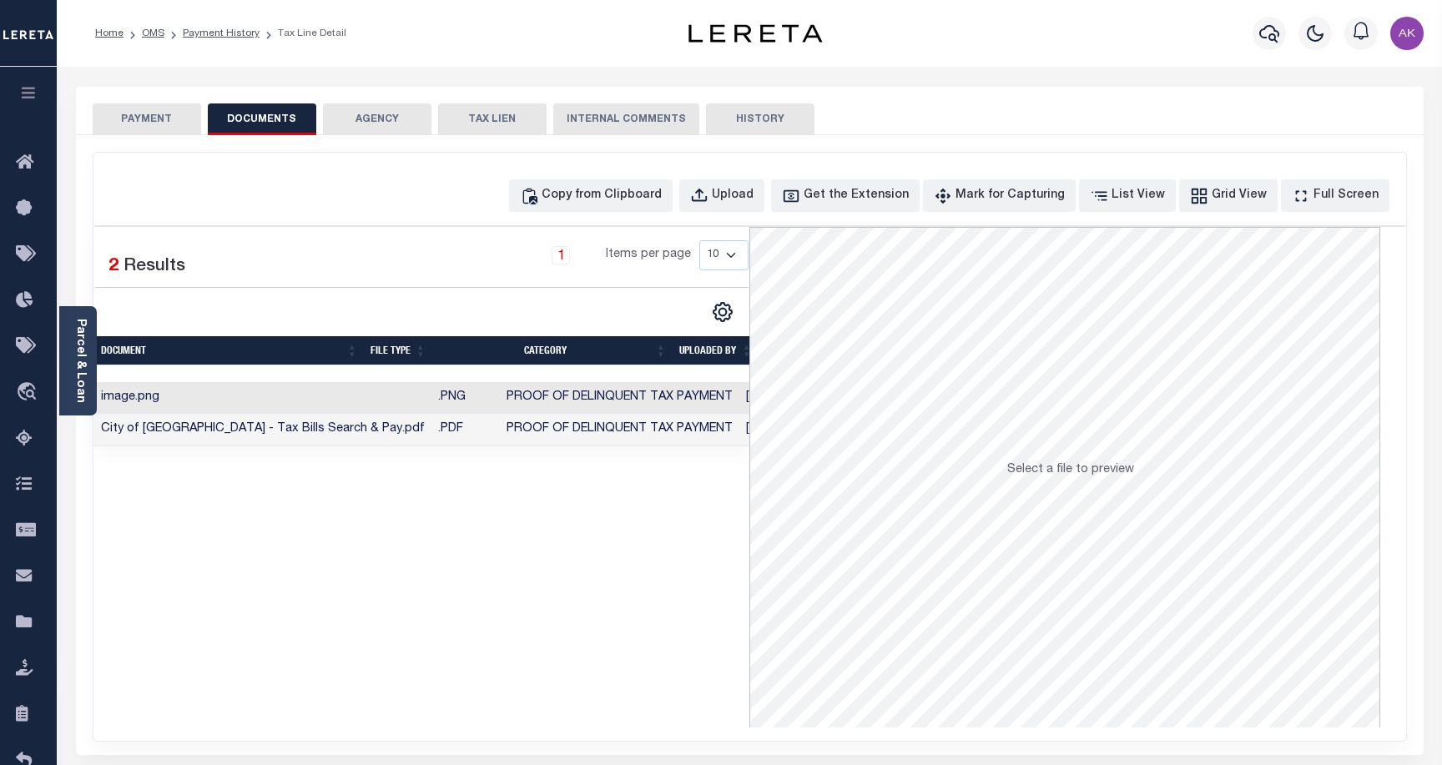
click at [290, 440] on td "City of [GEOGRAPHIC_DATA] - Tax Bills Search & Pay.pdf" at bounding box center [262, 430] width 337 height 33
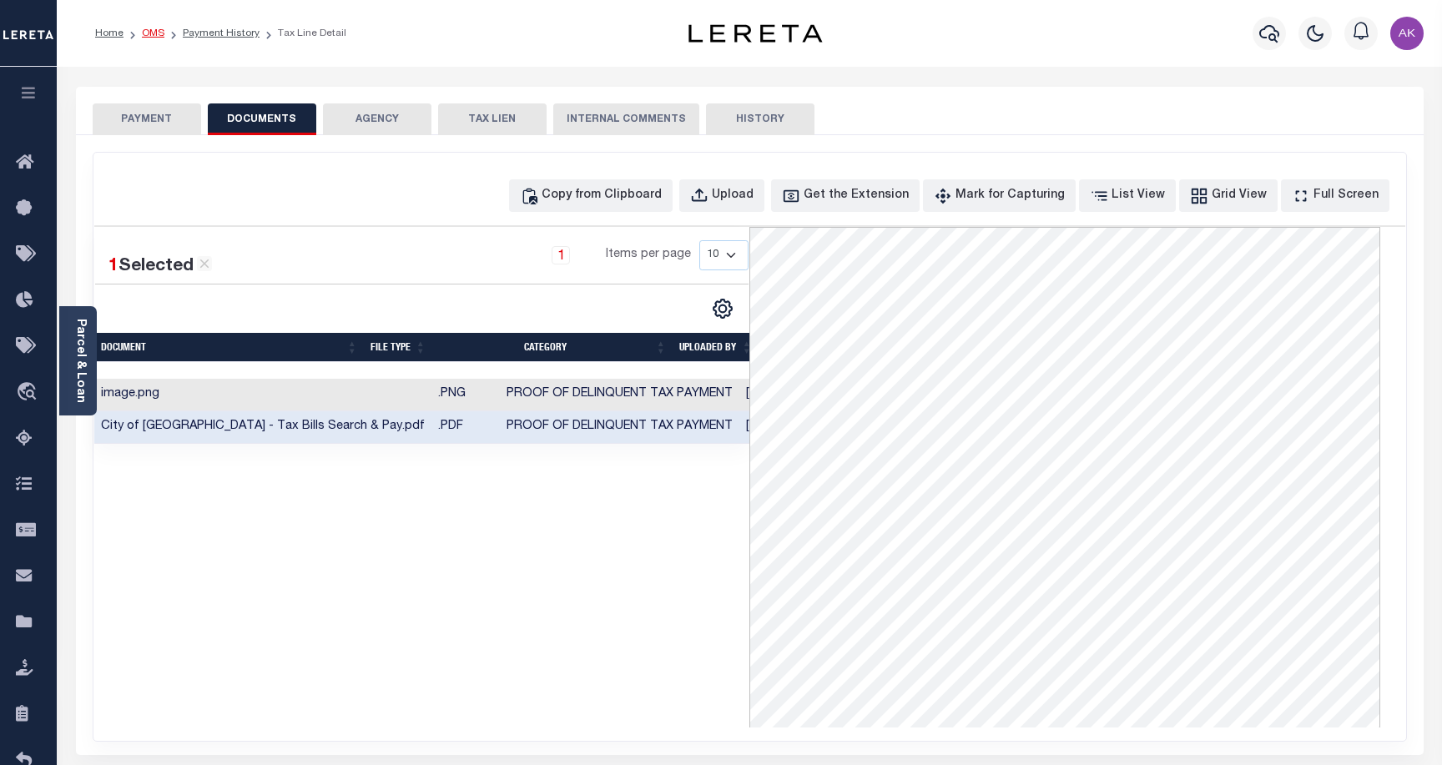
click at [156, 33] on link "OMS" at bounding box center [153, 33] width 23 height 10
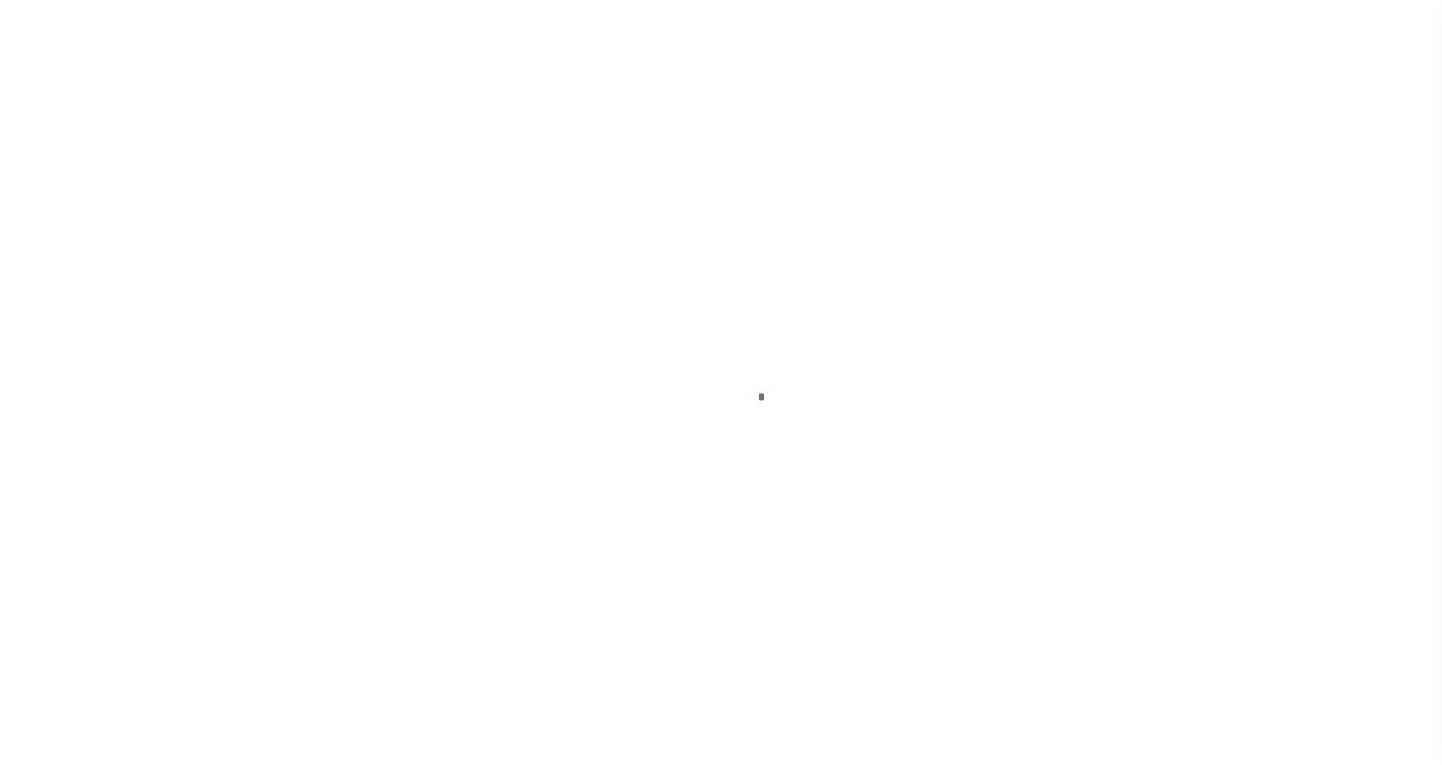
scroll to position [48, 0]
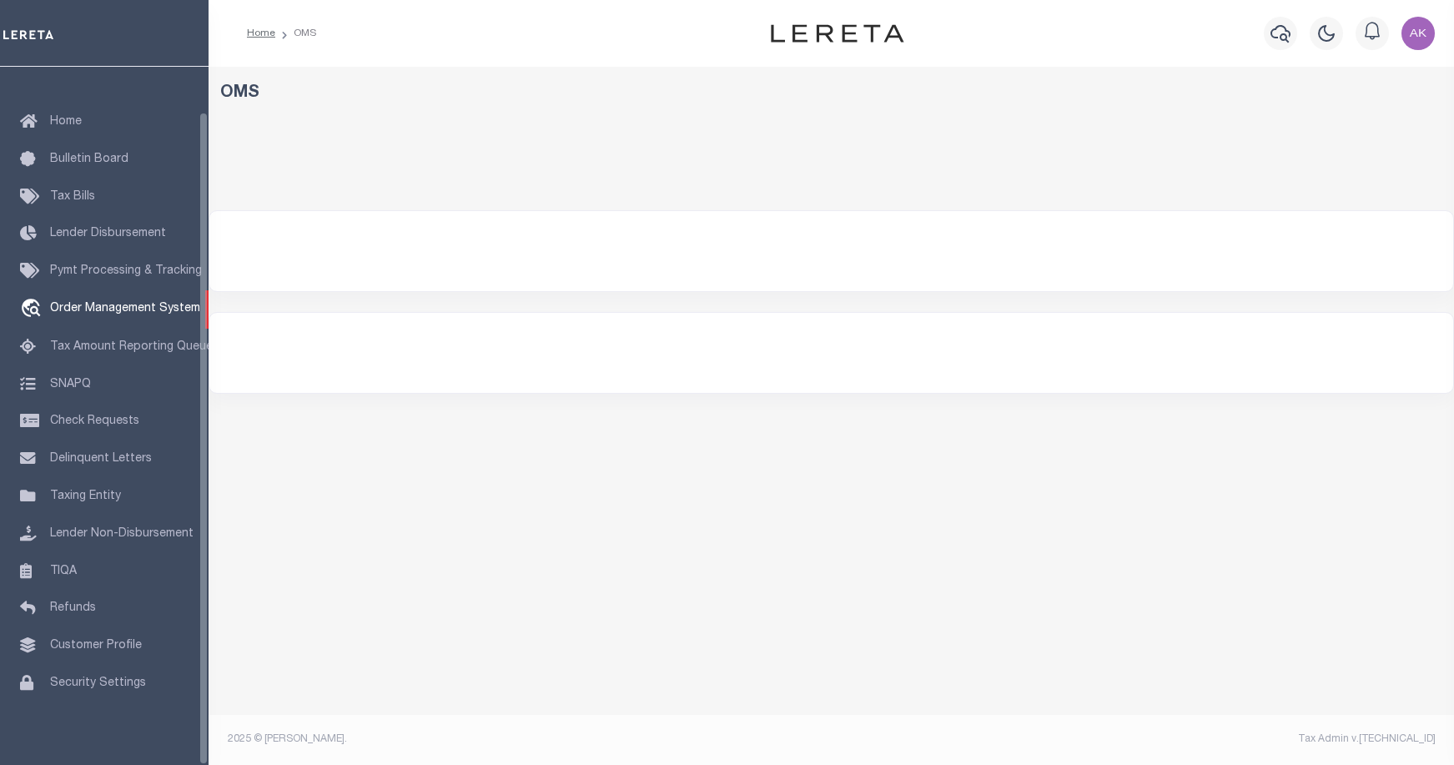
select select "200"
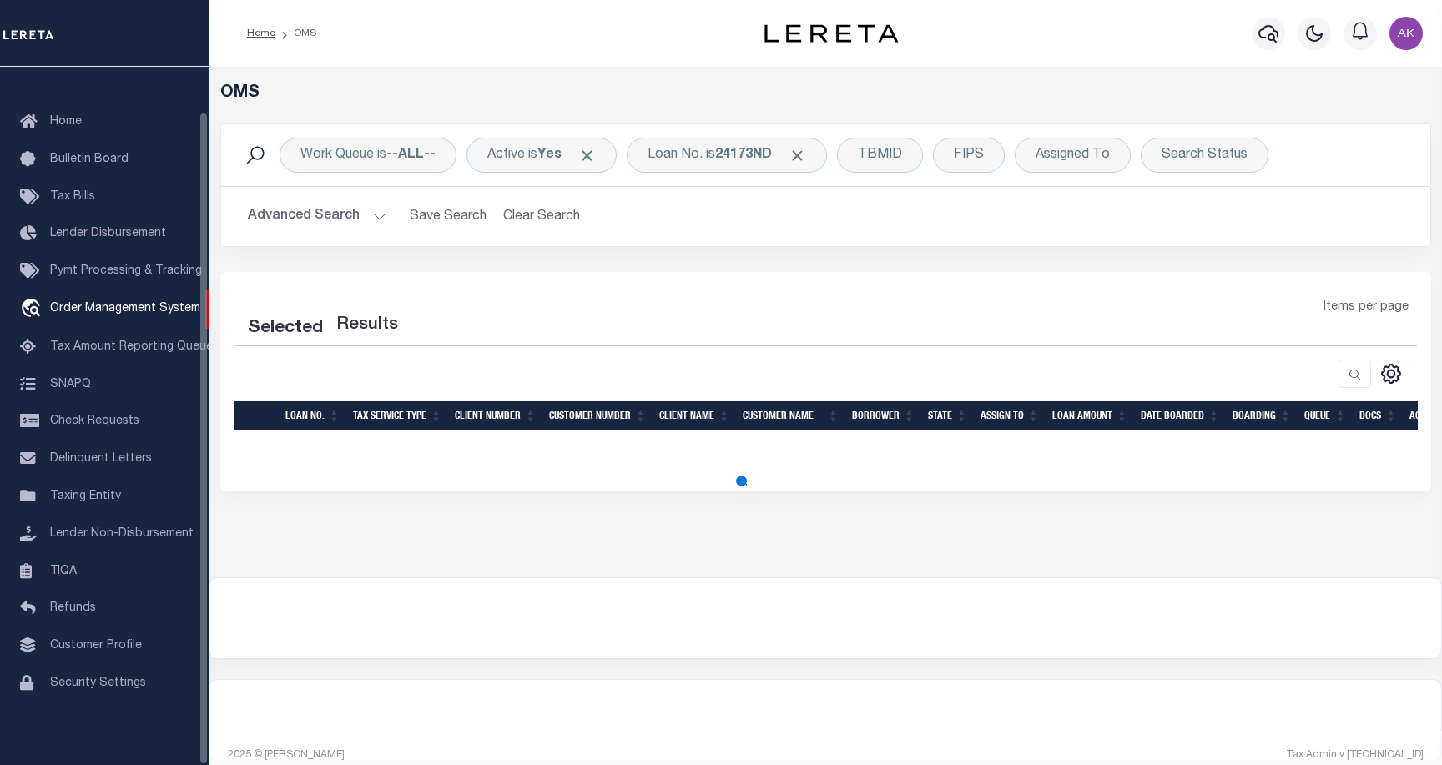
select select "200"
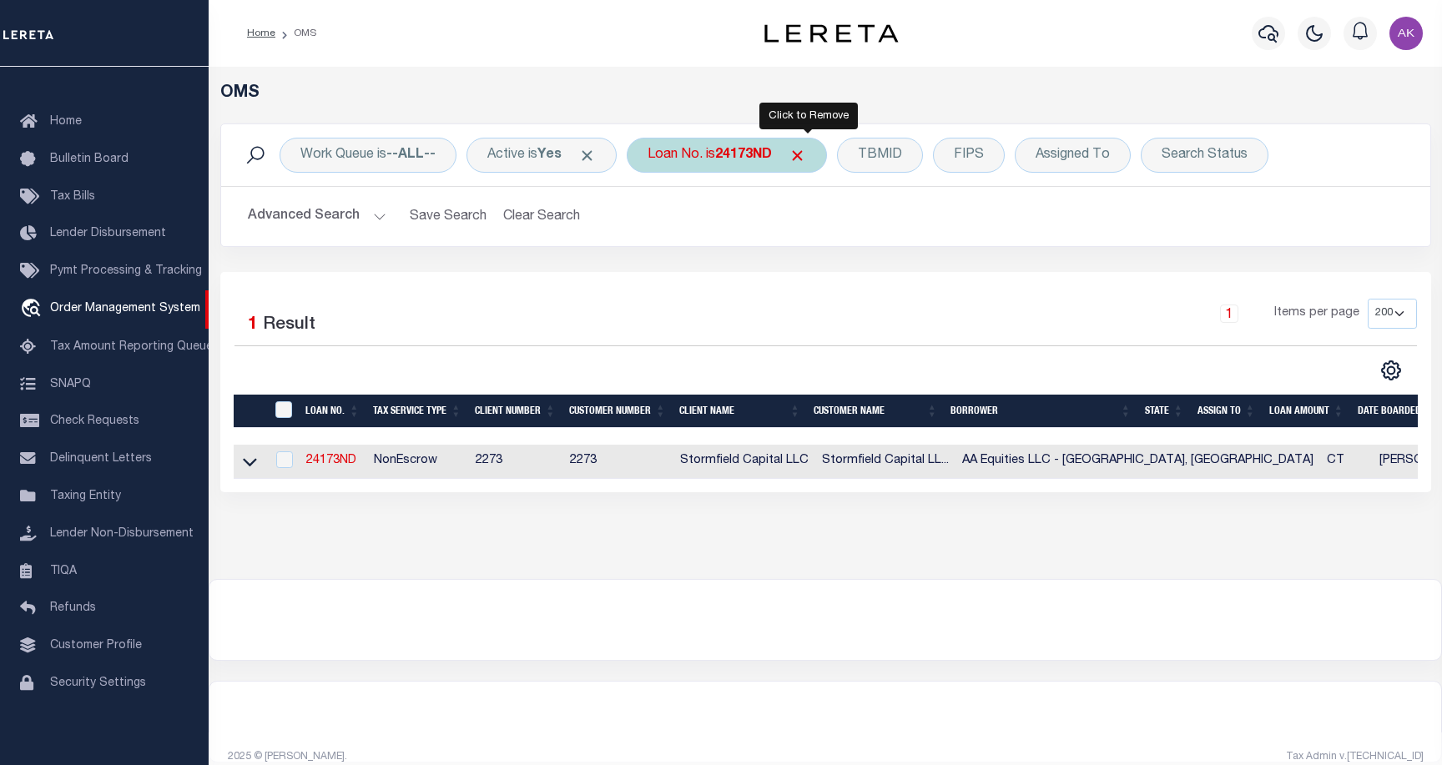
click at [806, 154] on span "Click to Remove" at bounding box center [797, 156] width 18 height 18
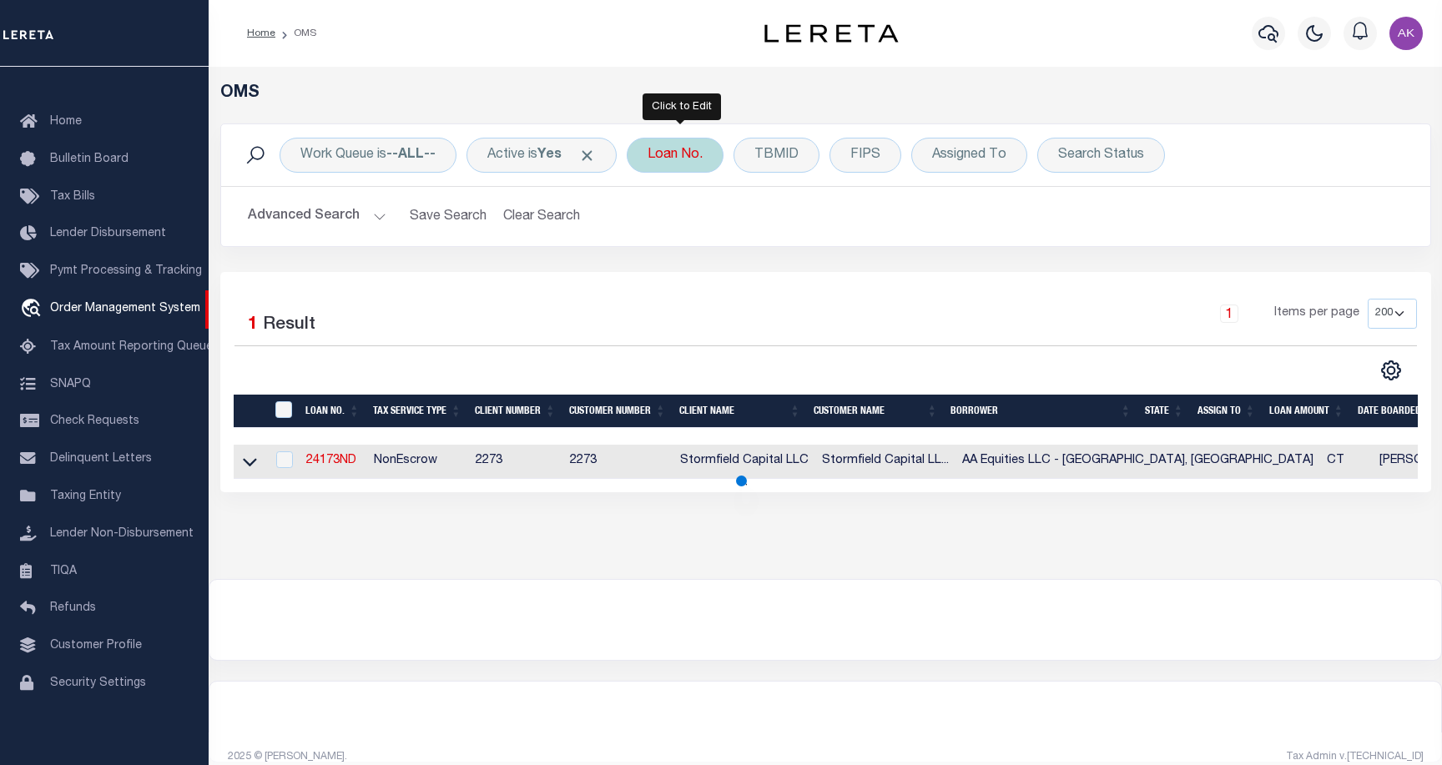
click at [683, 150] on div "Loan No." at bounding box center [675, 155] width 97 height 35
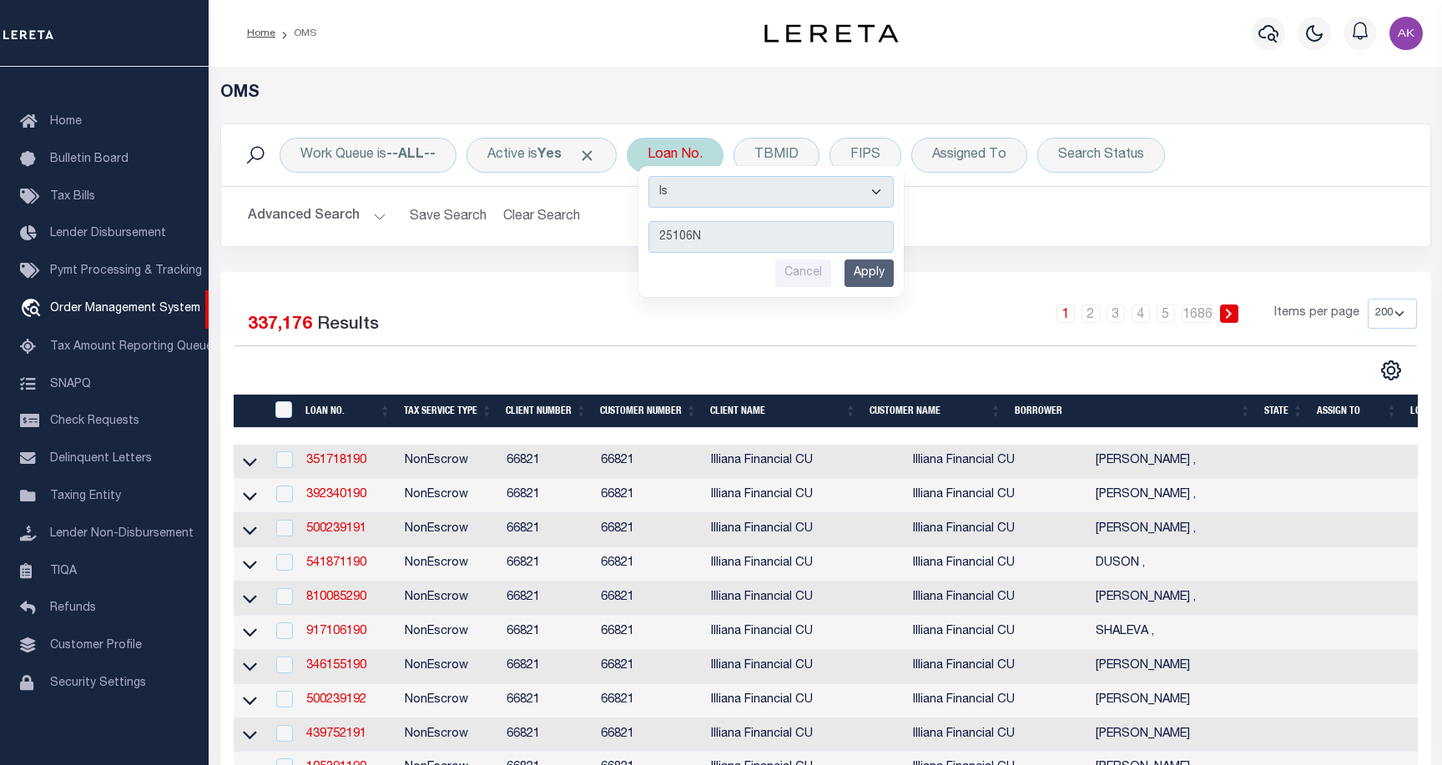
type input "25106ND"
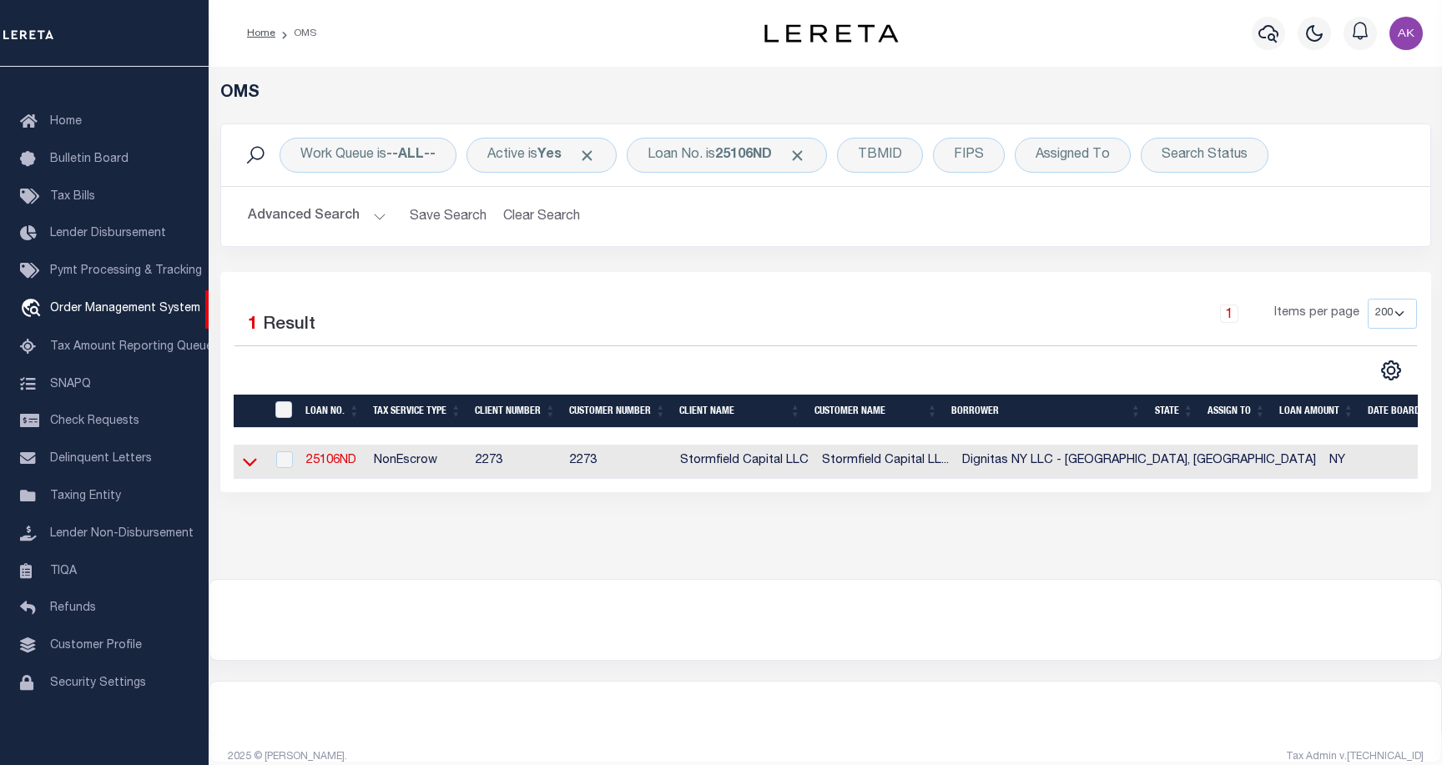
click at [249, 465] on icon at bounding box center [250, 462] width 14 height 18
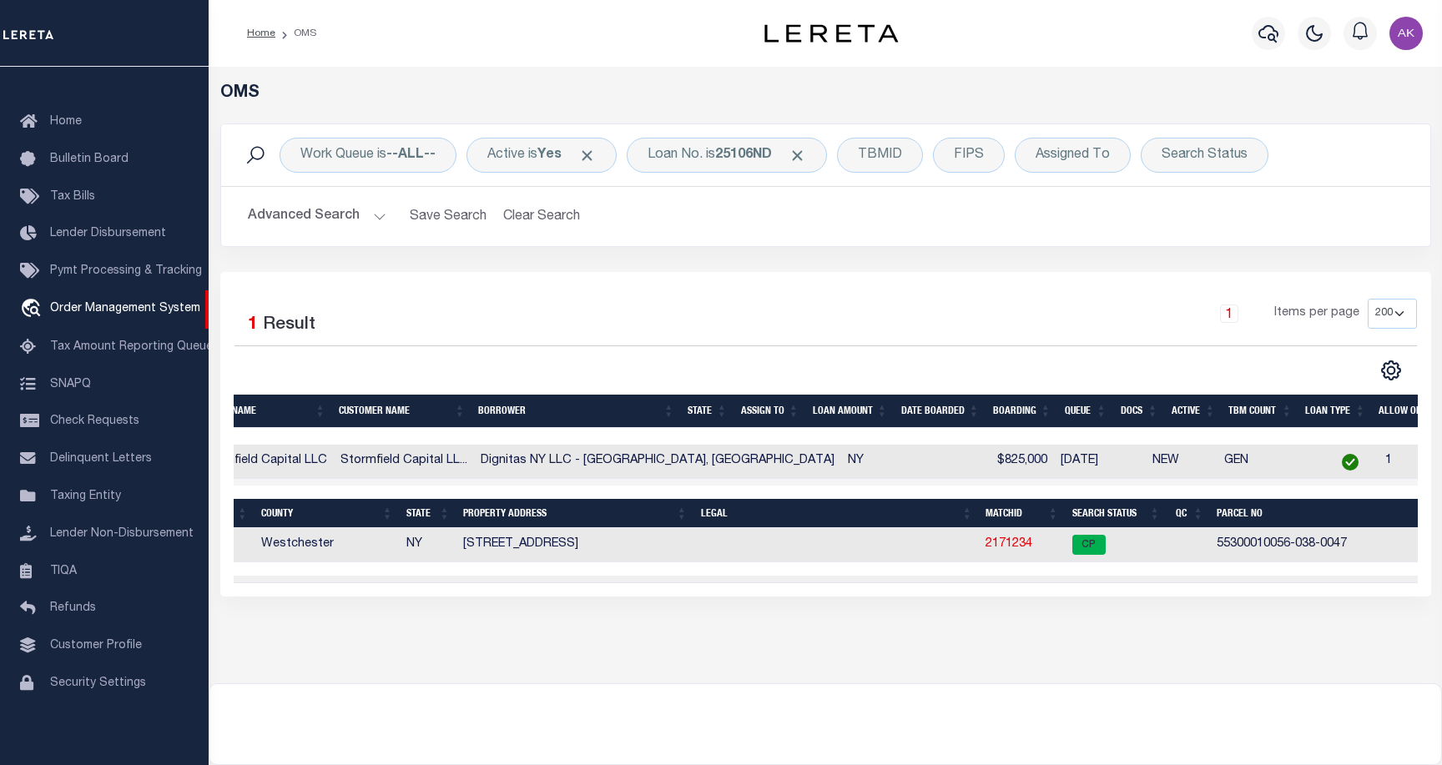
scroll to position [0, 0]
click at [981, 544] on link "2171234" at bounding box center [1004, 544] width 47 height 12
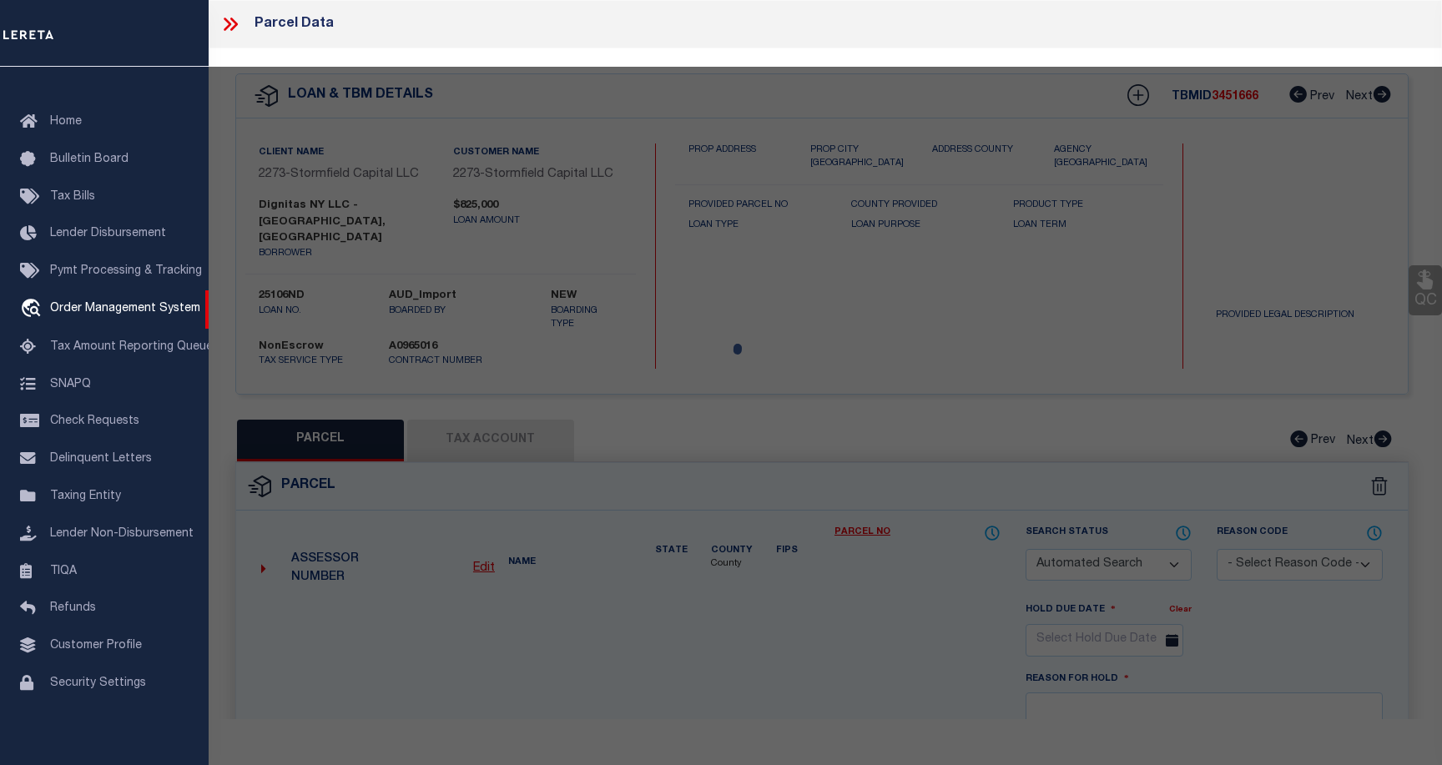
checkbox input "false"
select select "CP"
type input "DEDVUKAJ,ZEF & YULIYA"
select select "ATL"
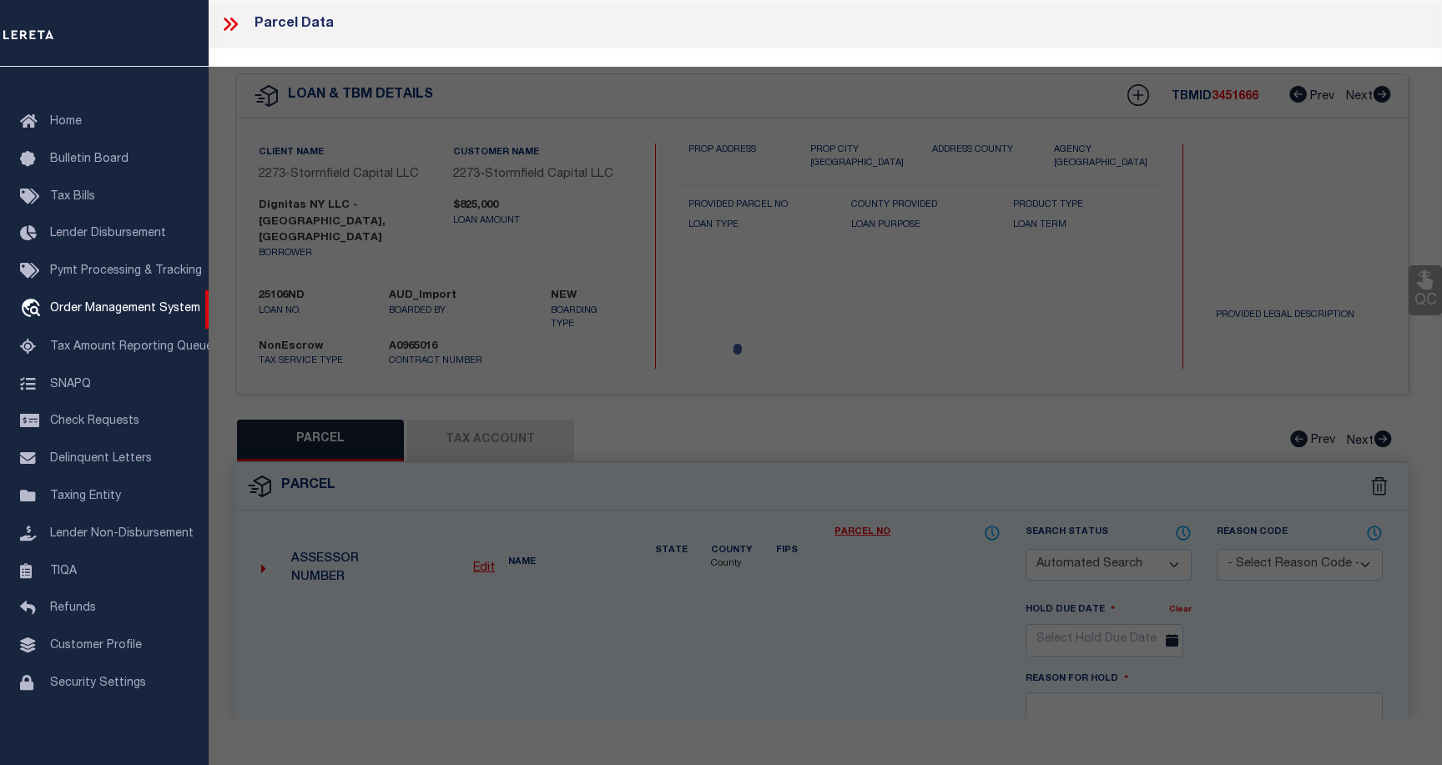
select select "ADD"
type input "170 ELMWOOD RD"
checkbox input "false"
type input "SOUTH SALEM, NY 10590"
type textarea "LOT:4.7 BLK:38- SEC:100.56- DIST:553000 CITY/[GEOGRAPHIC_DATA]/TWP:[GEOGRAPHIC_…"
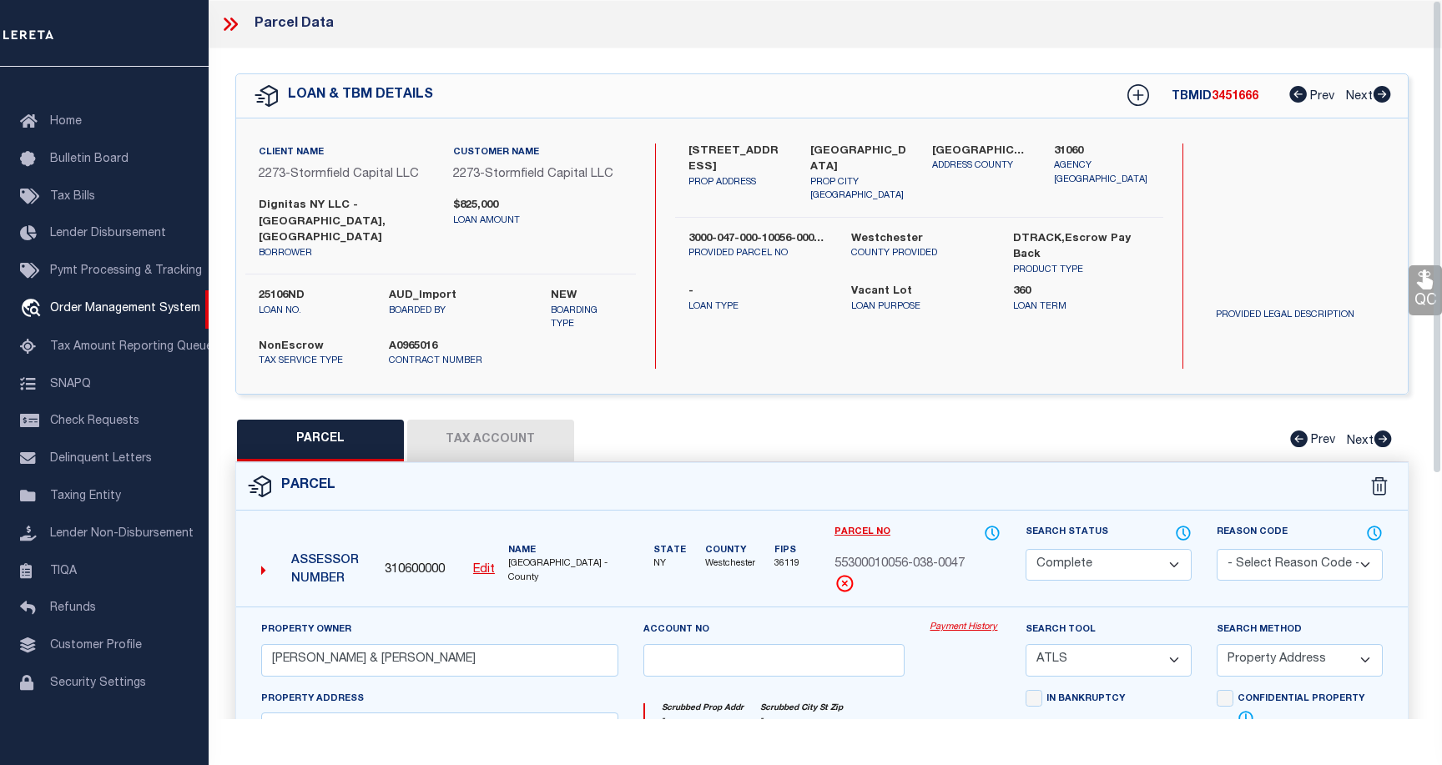
click at [962, 621] on link "Payment History" at bounding box center [964, 628] width 71 height 14
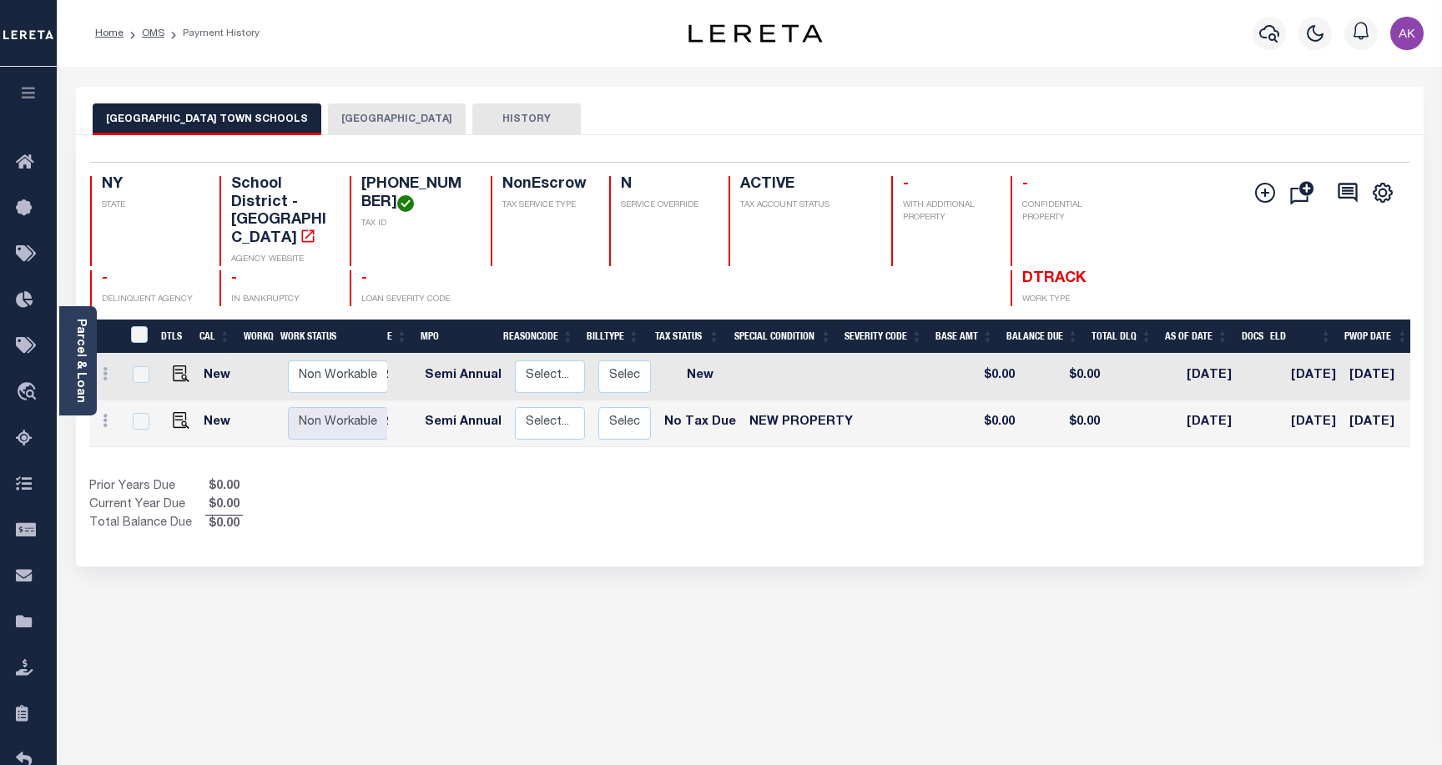
scroll to position [0, 136]
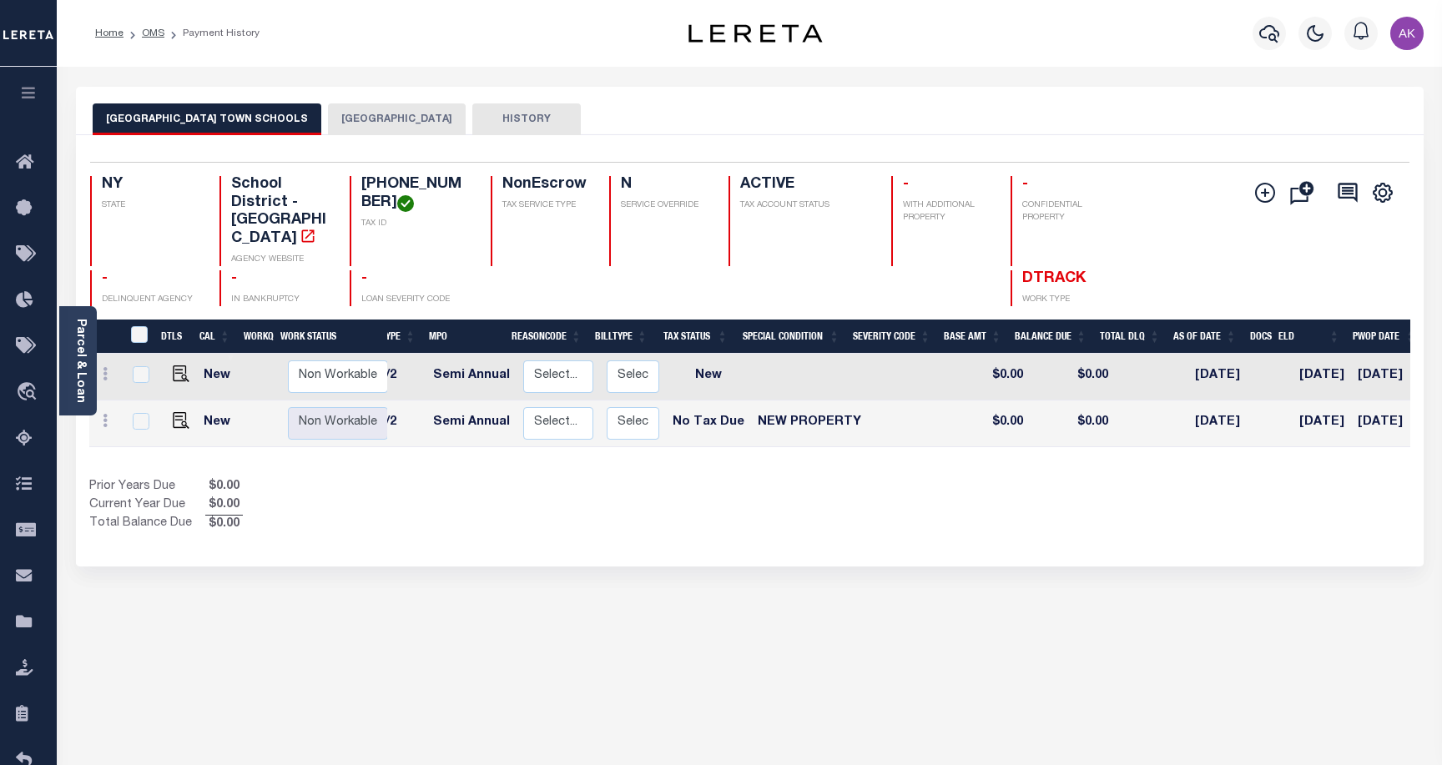
click at [340, 118] on button "LEWISBORO TOWN" at bounding box center [397, 119] width 138 height 32
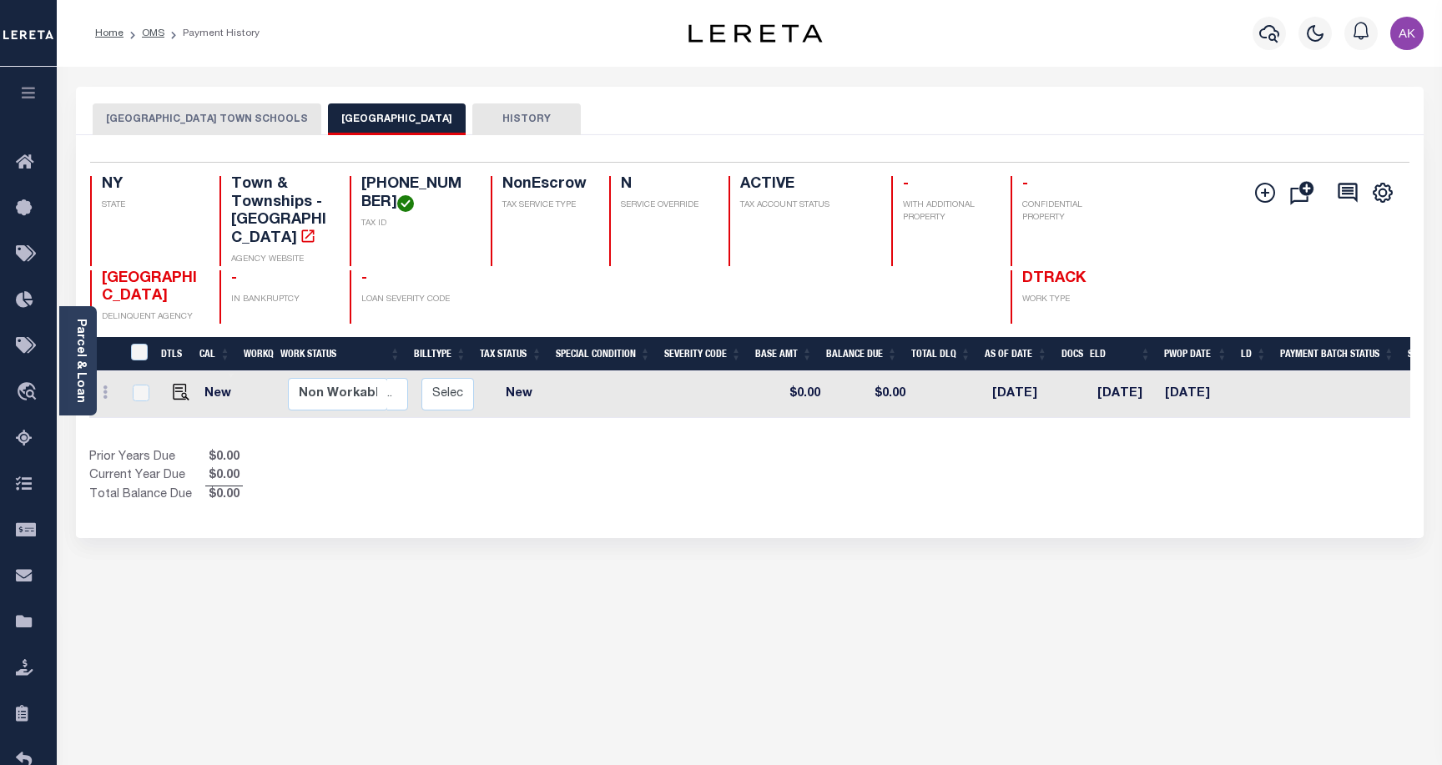
scroll to position [0, 0]
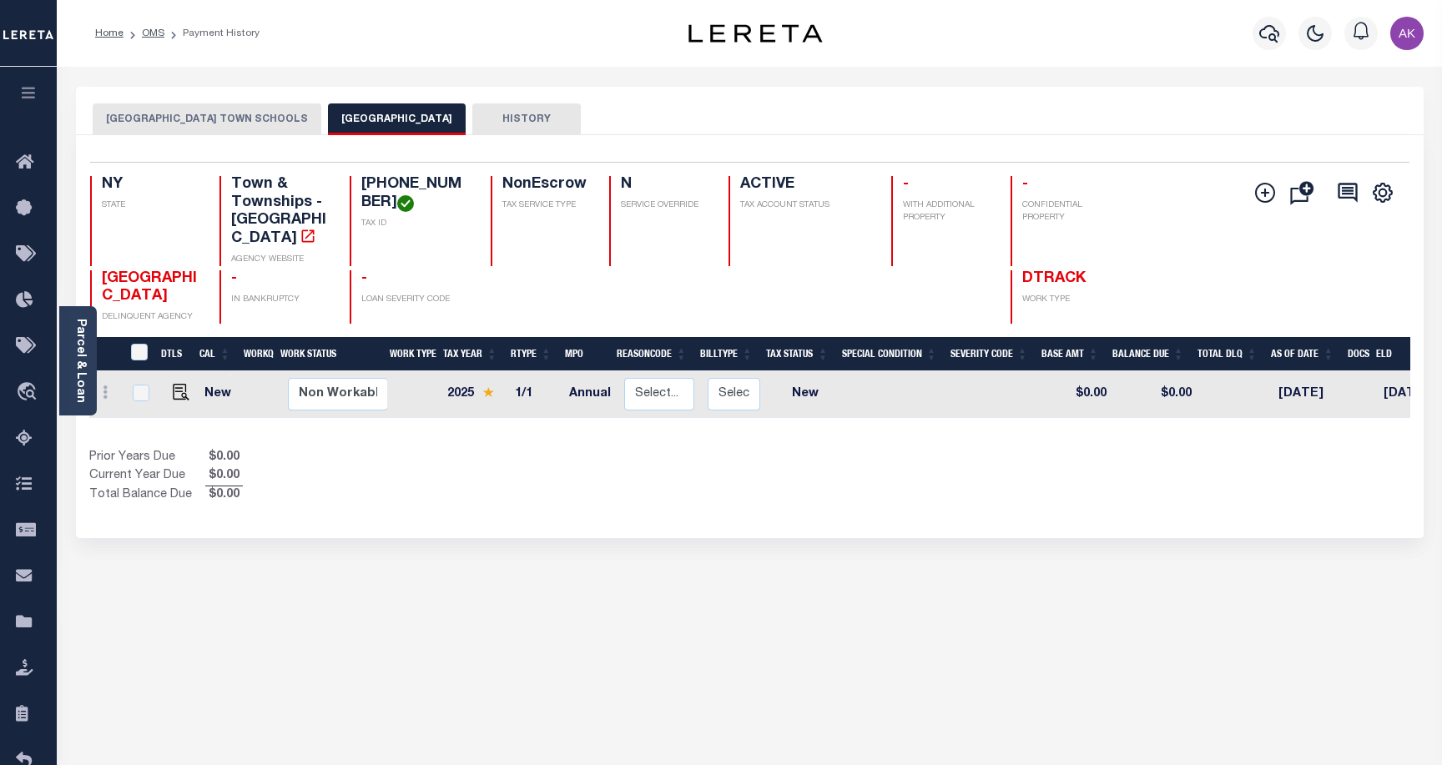
click at [233, 118] on button "LEWISBORO TOWN SCHOOLS" at bounding box center [207, 119] width 229 height 32
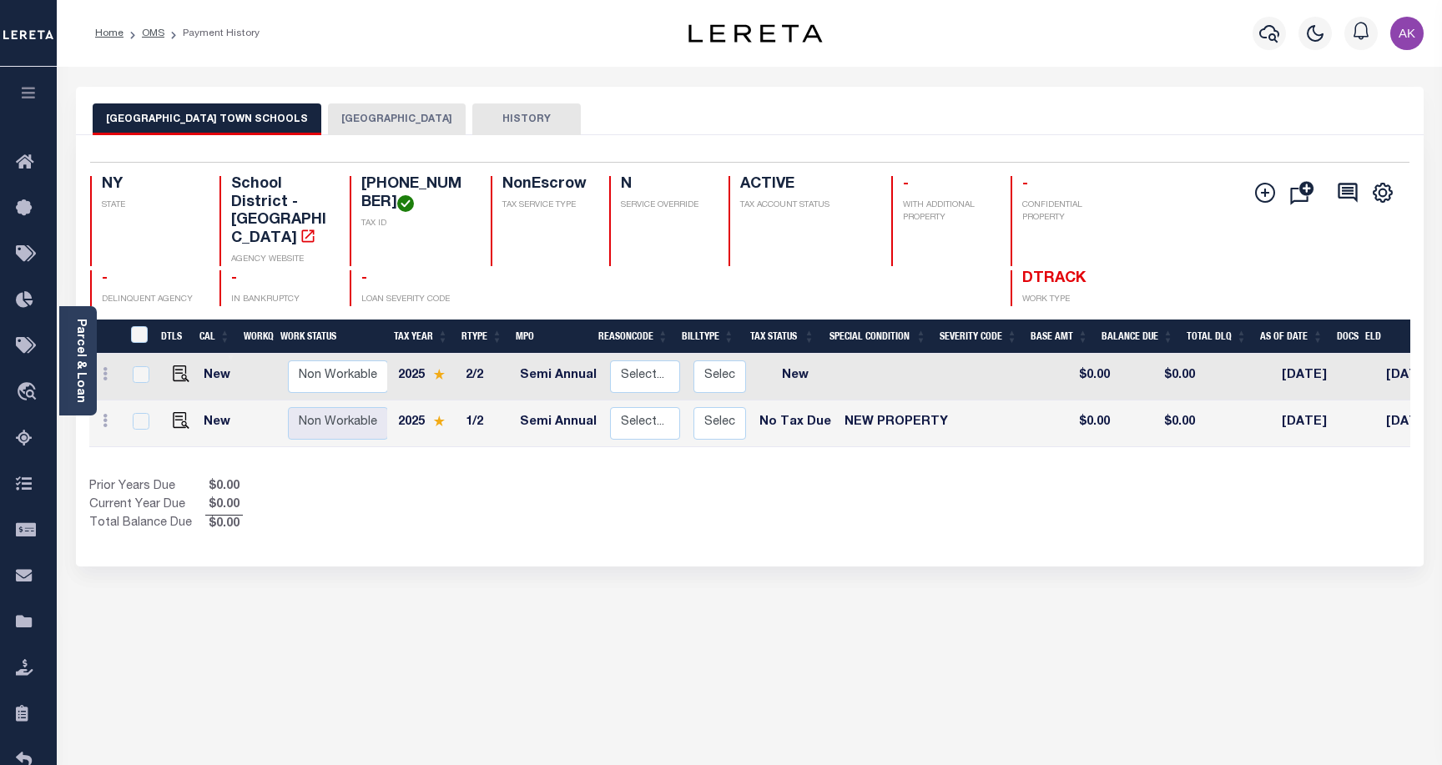
scroll to position [0, 29]
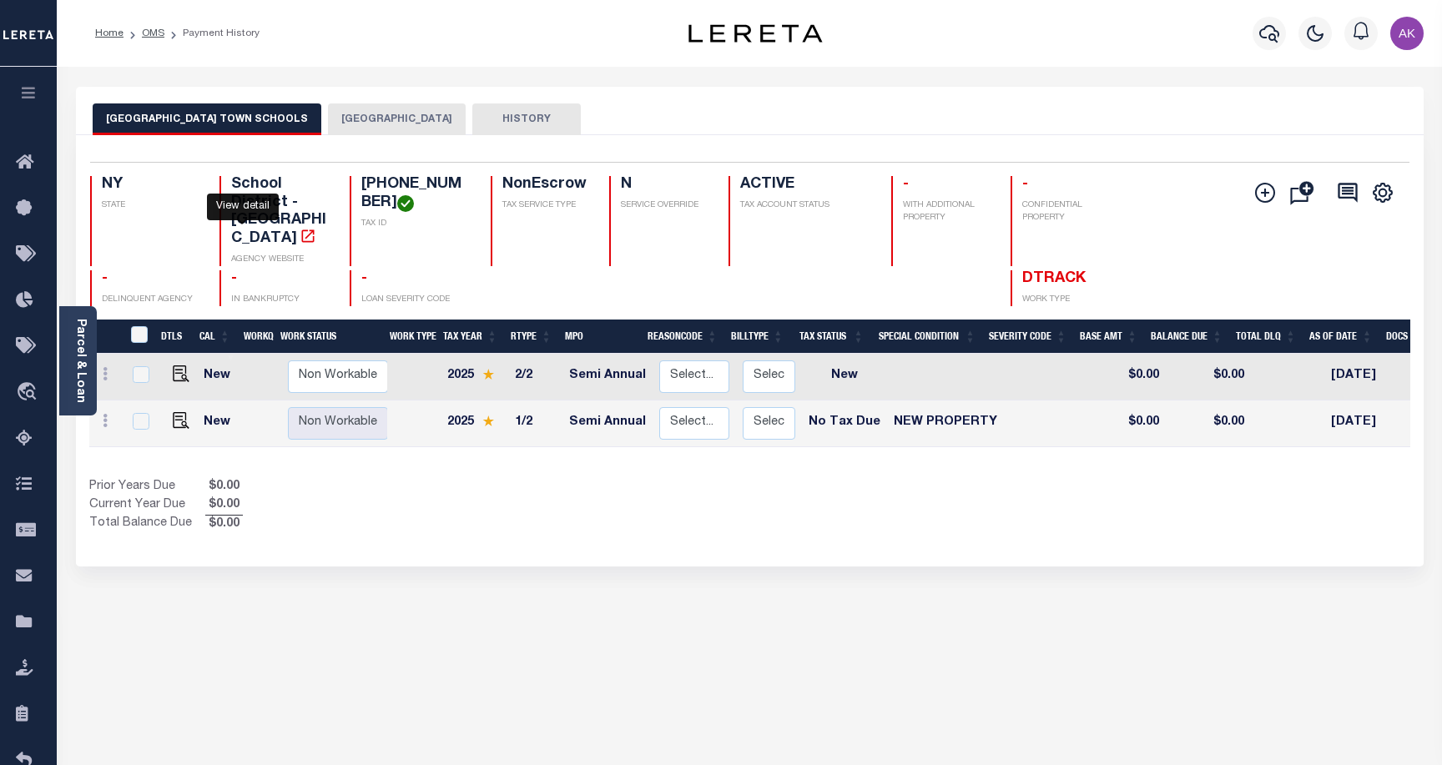
click at [300, 228] on icon "" at bounding box center [308, 236] width 17 height 17
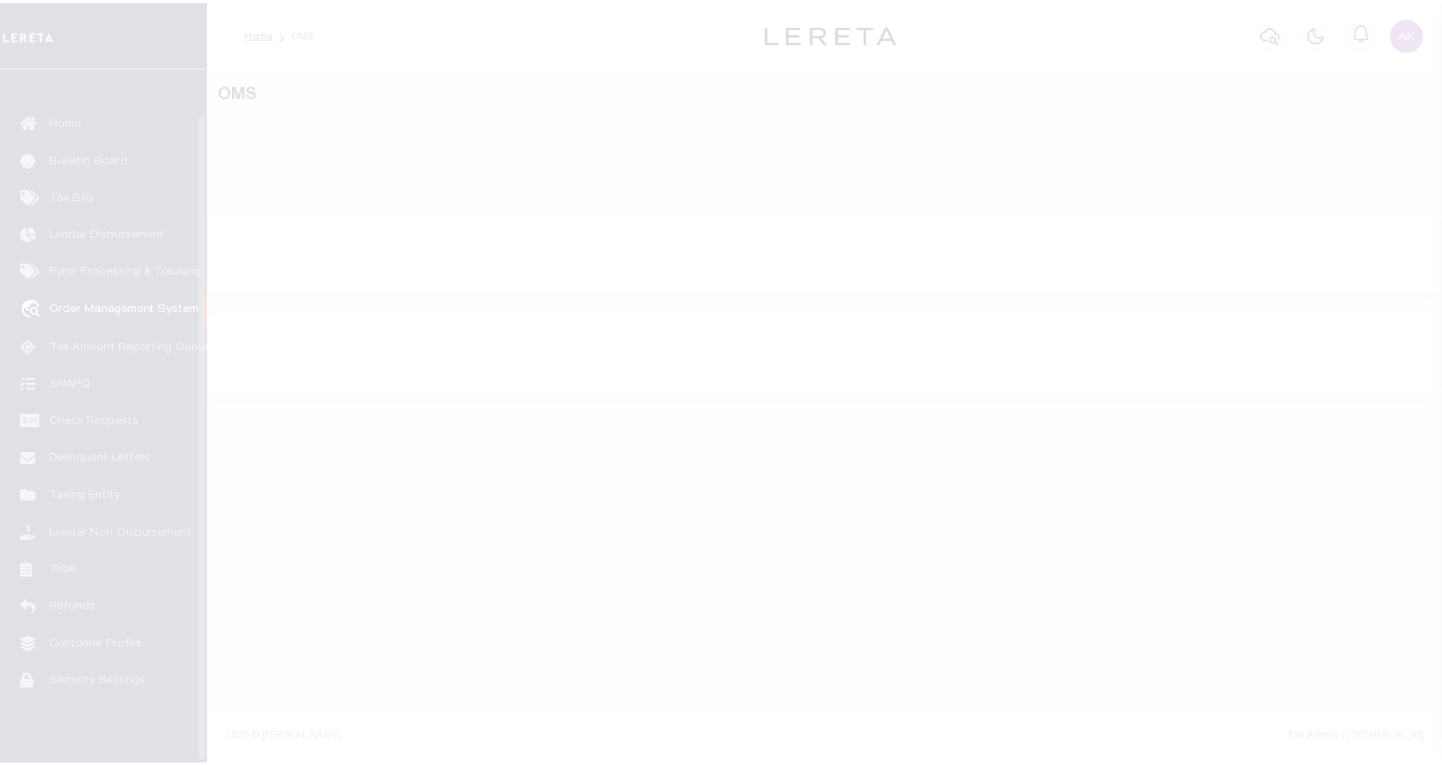
scroll to position [48, 0]
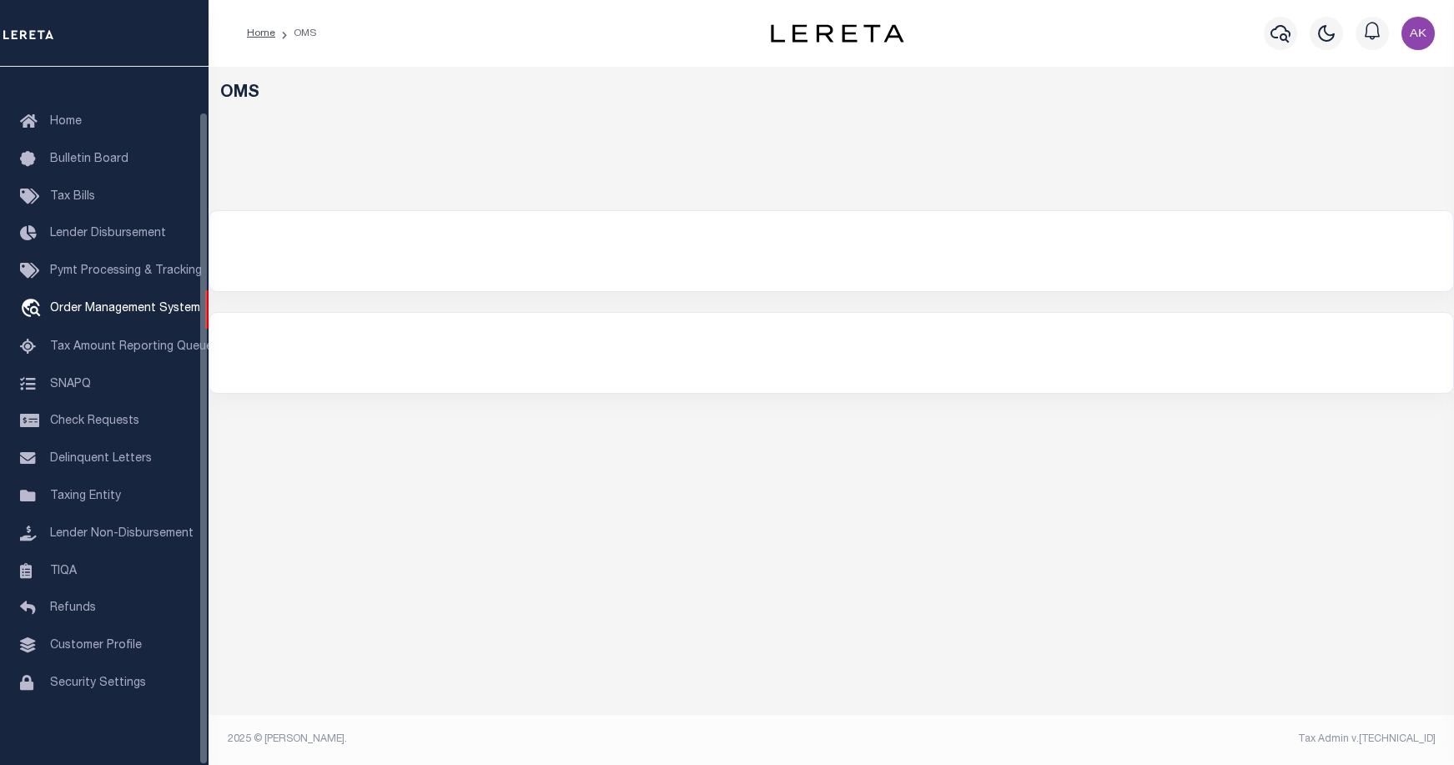
select select "200"
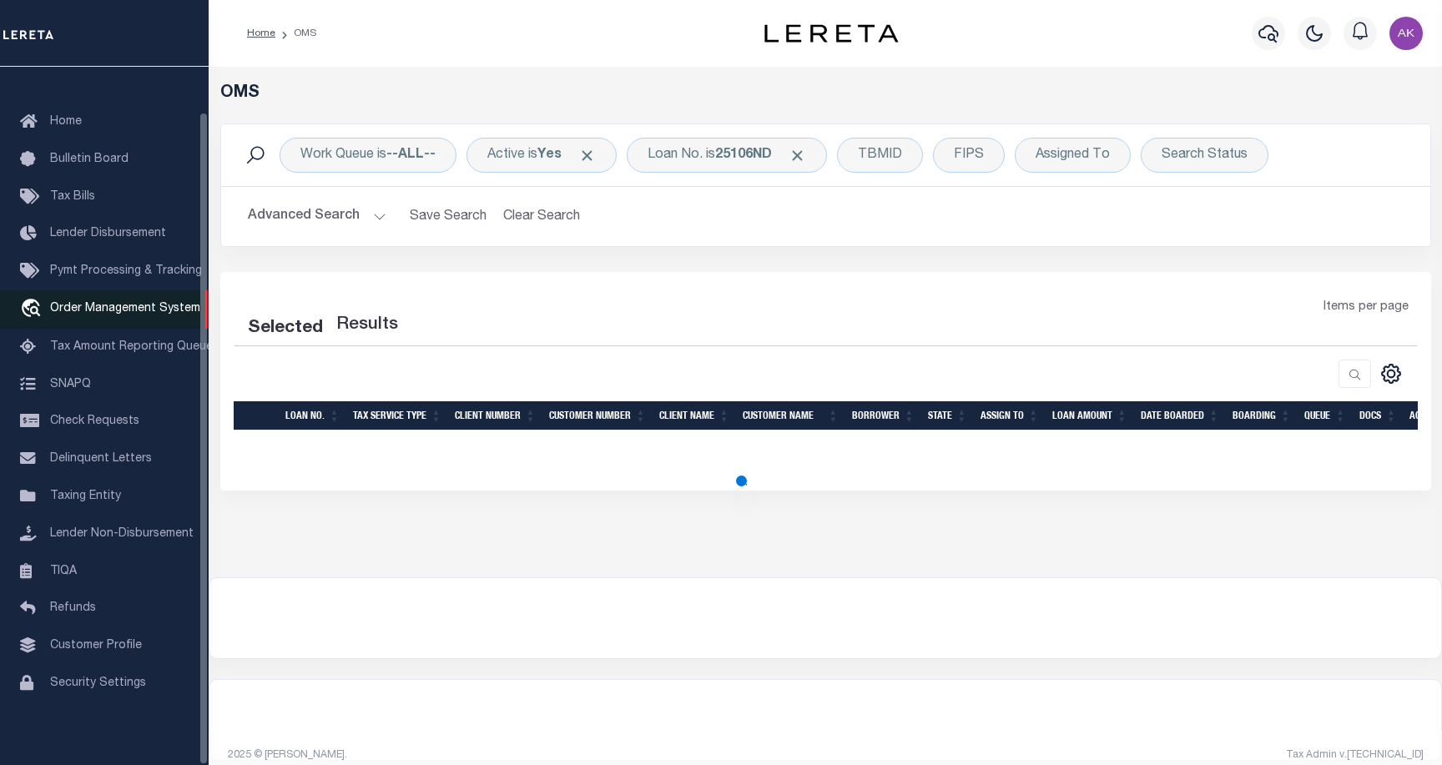
select select "200"
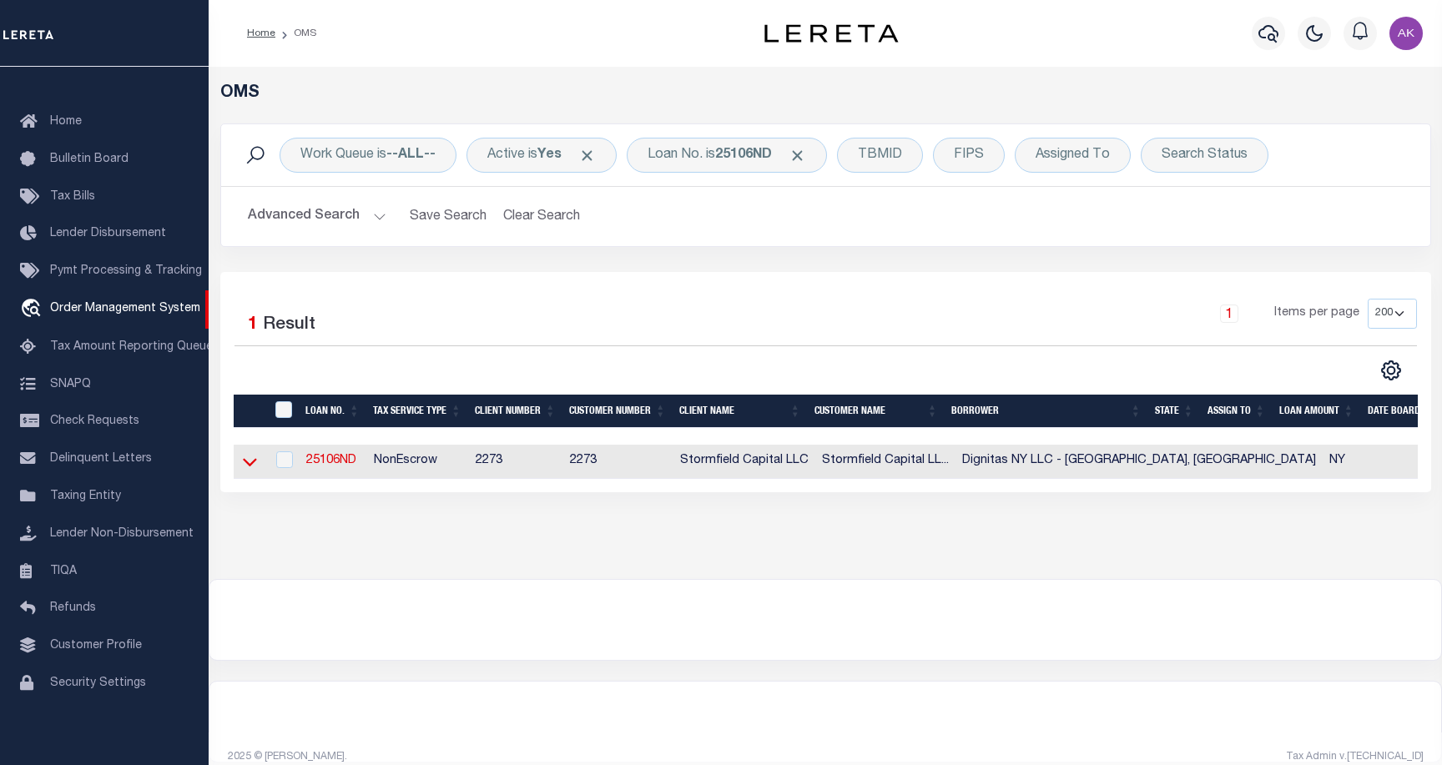
click at [248, 461] on icon at bounding box center [250, 462] width 14 height 18
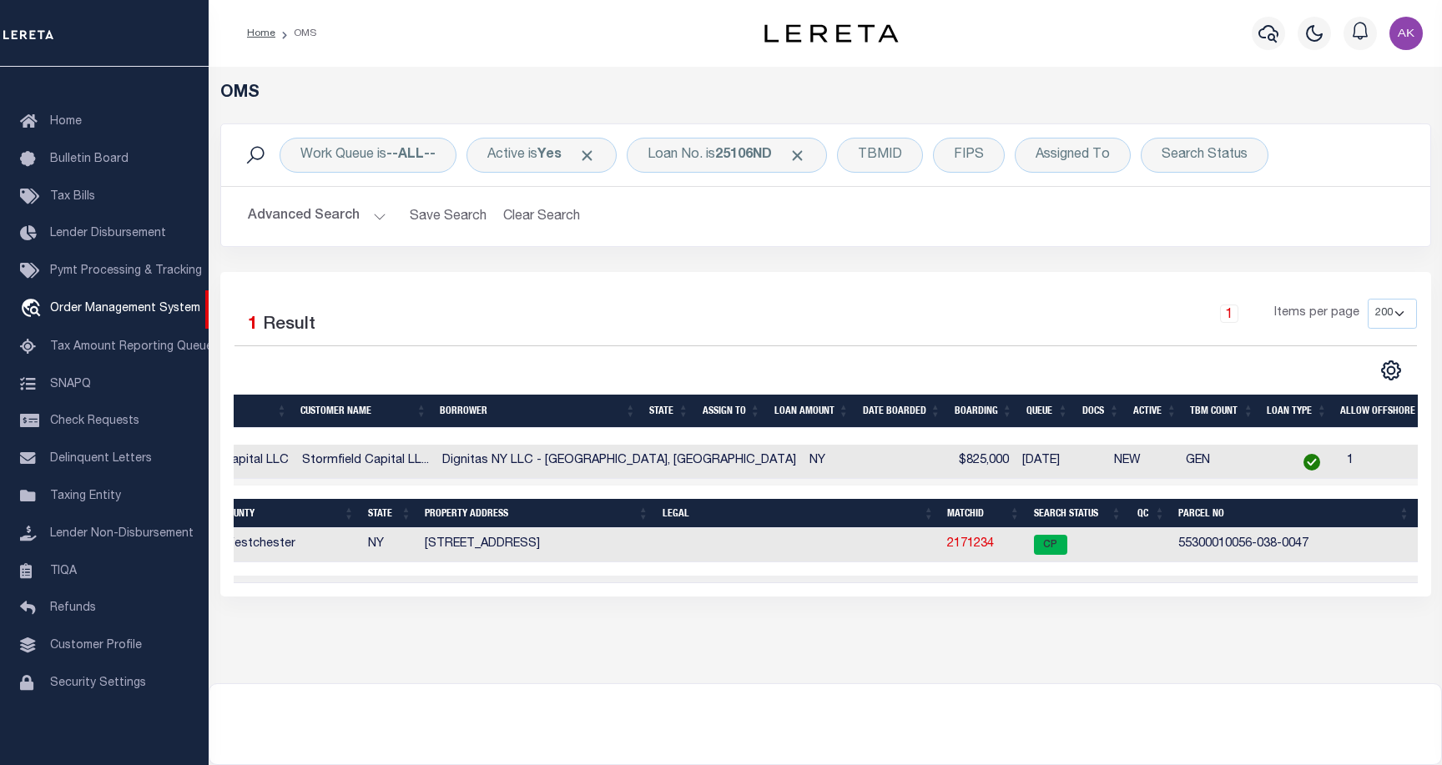
scroll to position [0, 0]
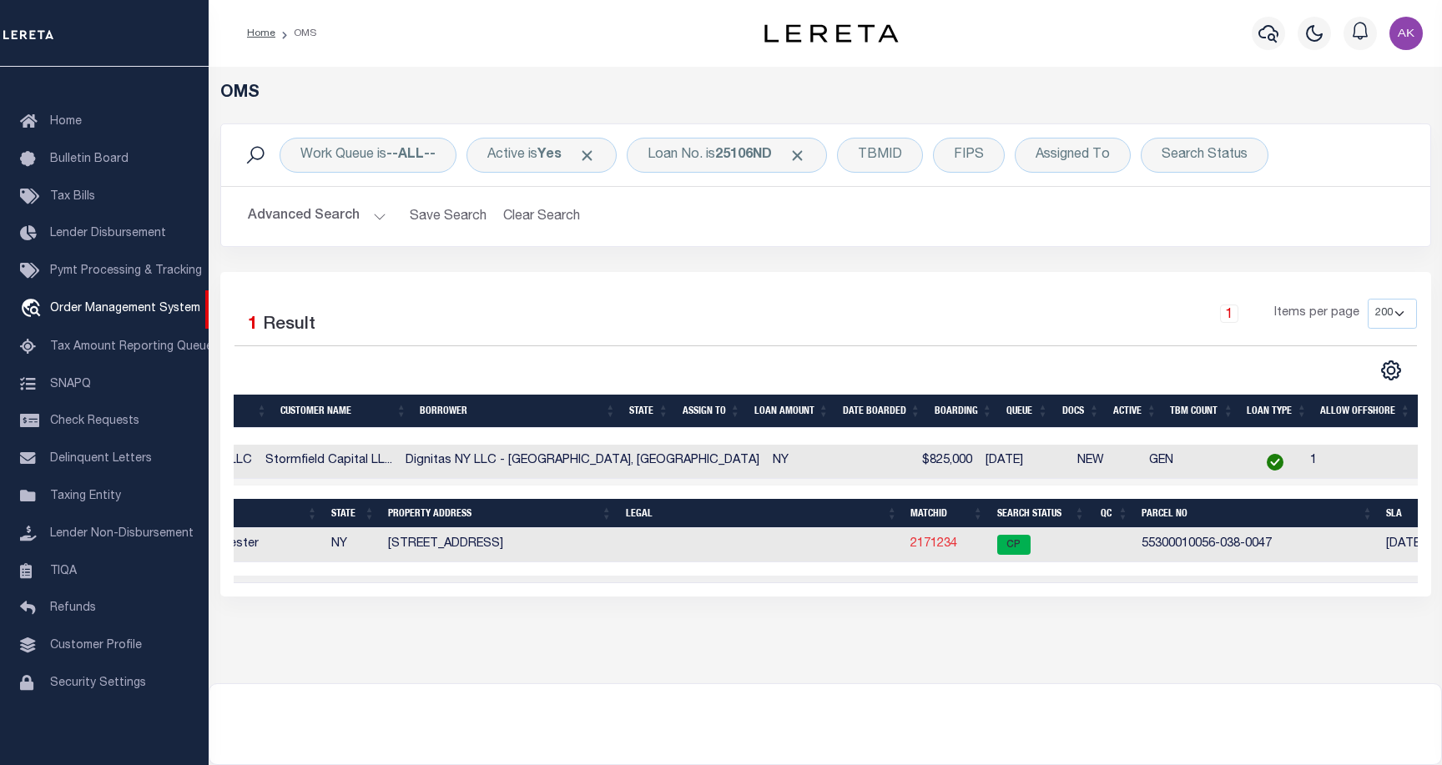
click at [910, 547] on link "2171234" at bounding box center [933, 544] width 47 height 12
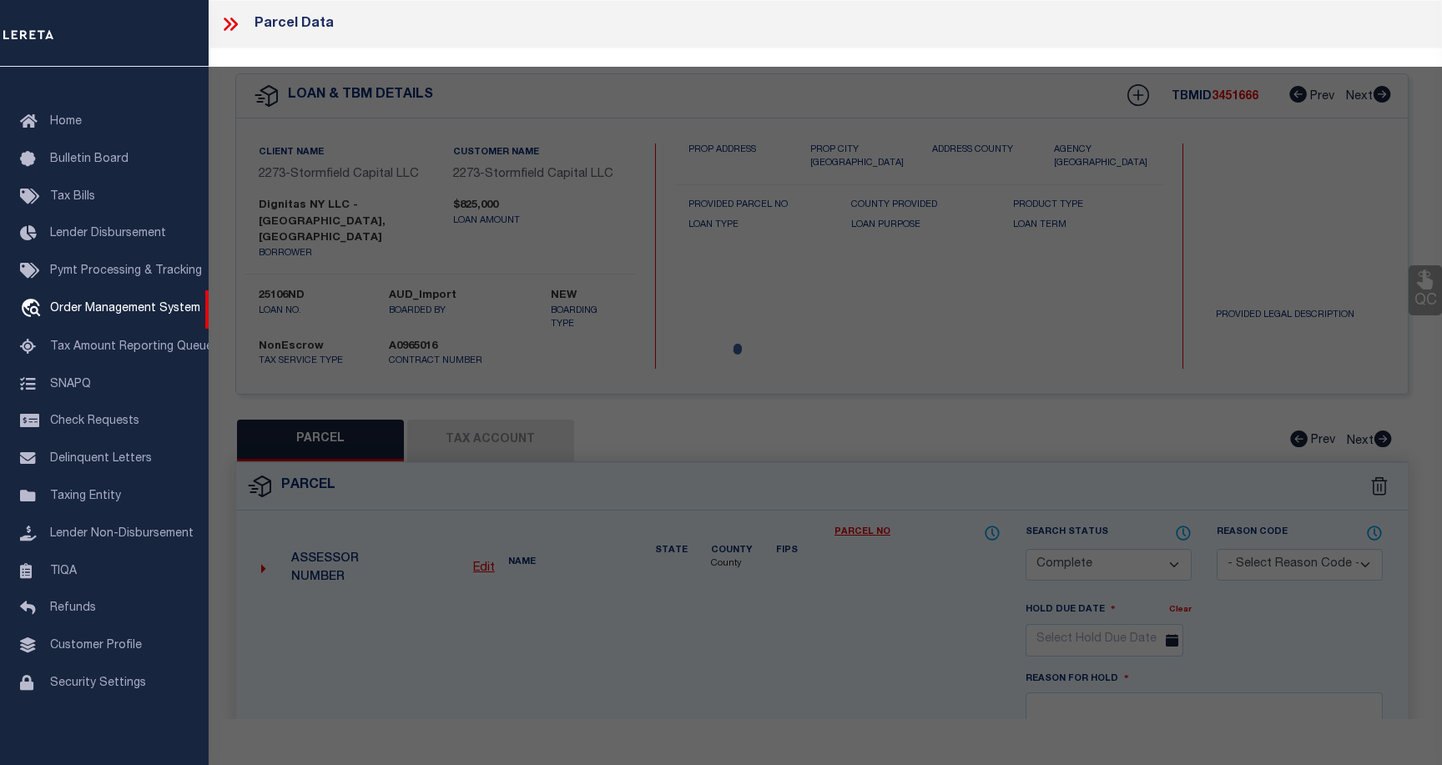
select select "AS"
select select
checkbox input "false"
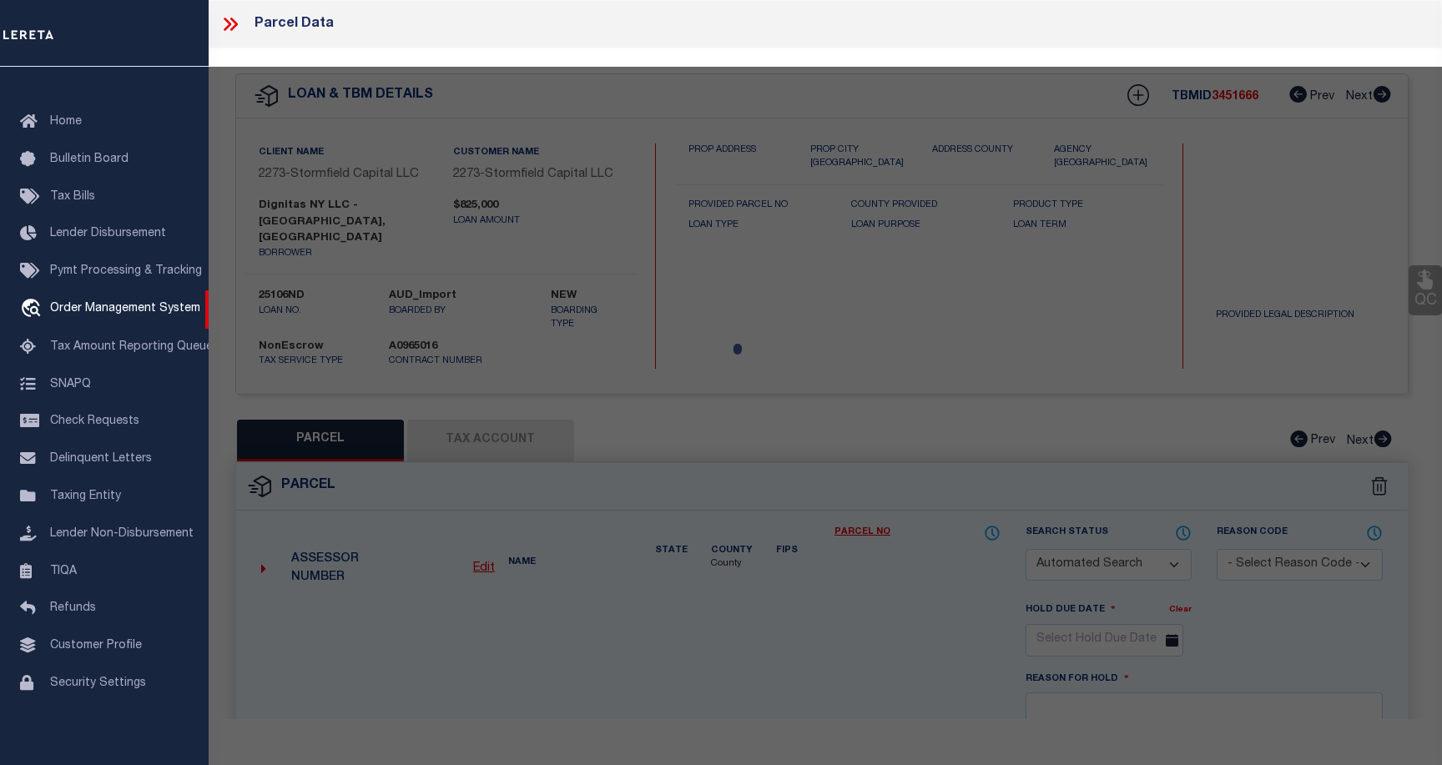
select select "CP"
type input "[PERSON_NAME] & [PERSON_NAME]"
select select "ATL"
select select "ADD"
type input "[STREET_ADDRESS]"
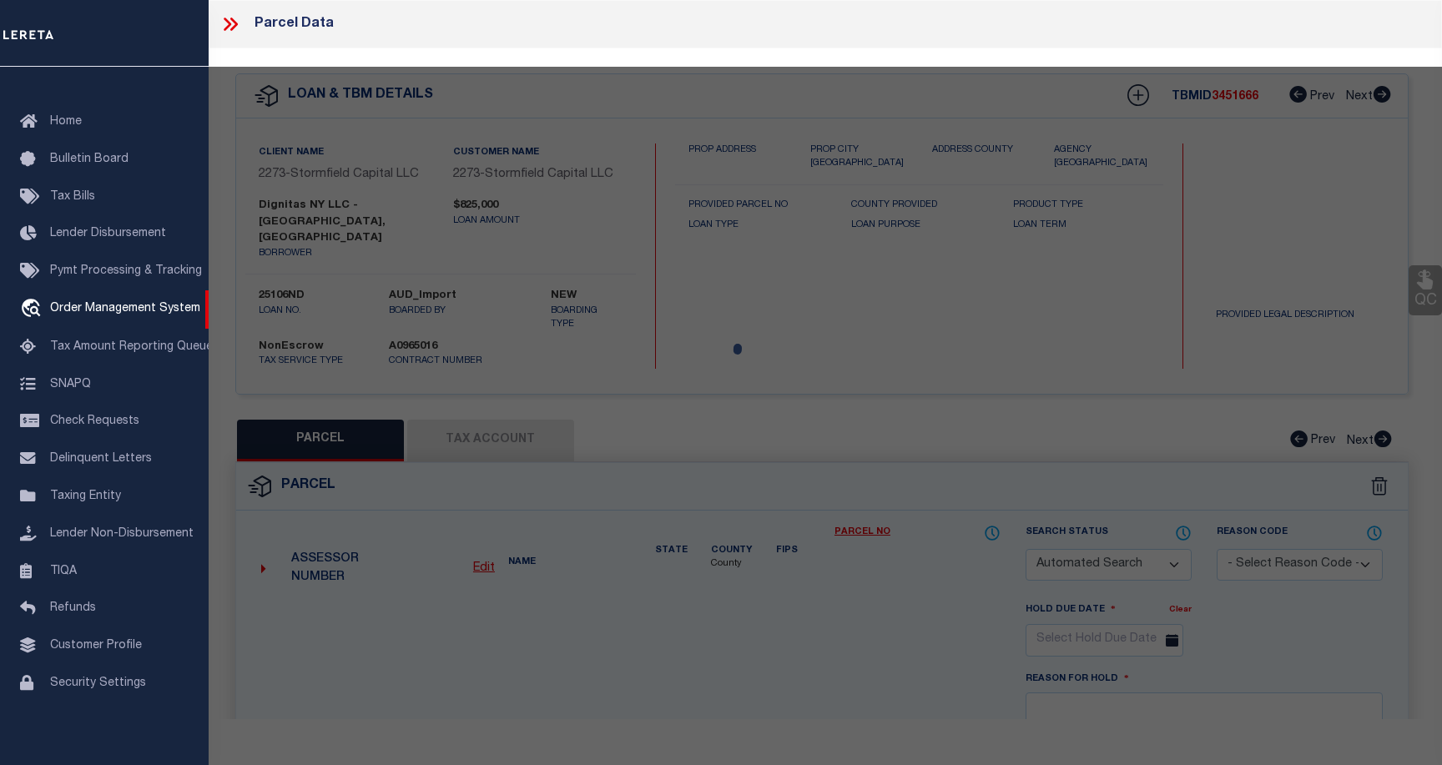
checkbox input "false"
type input "[GEOGRAPHIC_DATA]"
type textarea "LOT:4.7 BLK:38- SEC:100.56- DIST:553000 CITY/[GEOGRAPHIC_DATA]/TWP:[GEOGRAPHIC_…"
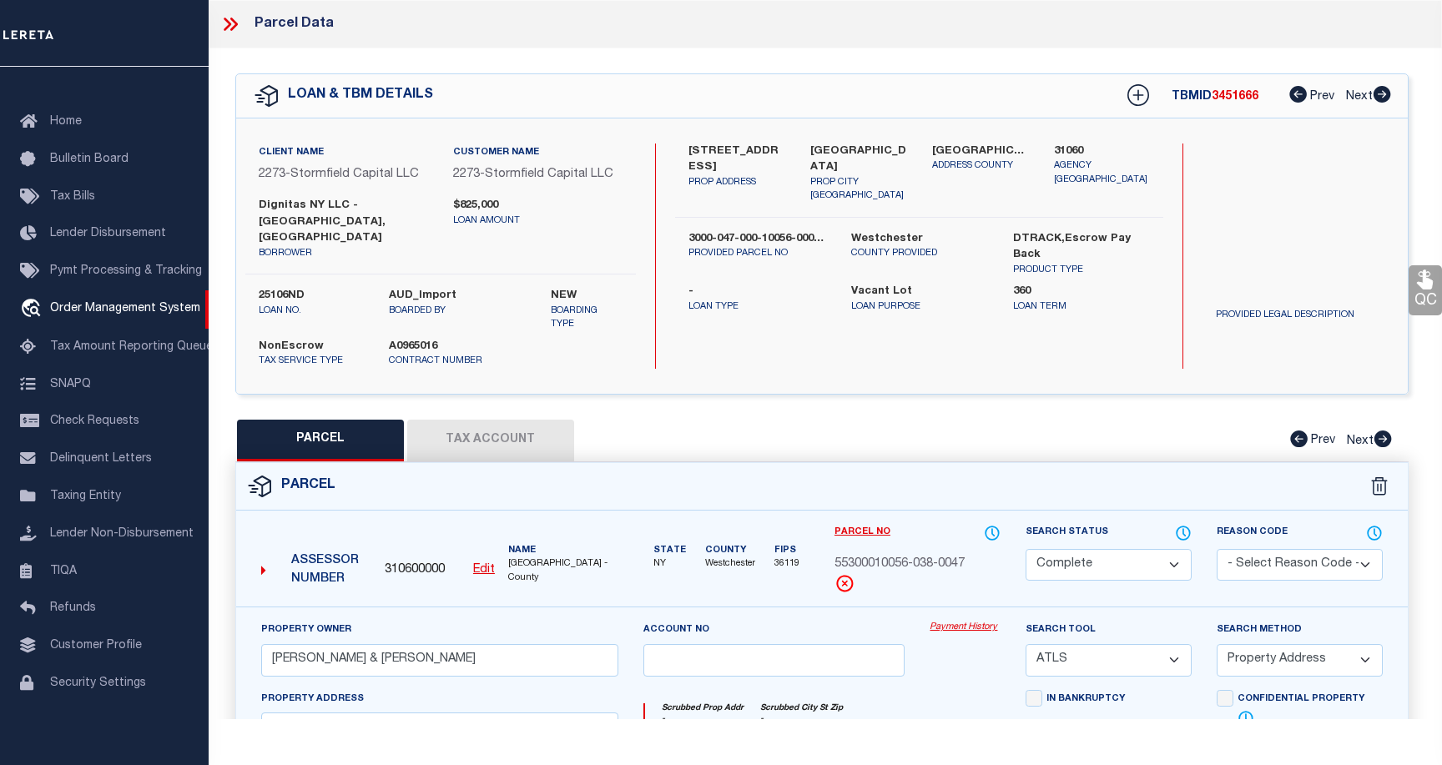
click at [982, 621] on link "Payment History" at bounding box center [964, 628] width 71 height 14
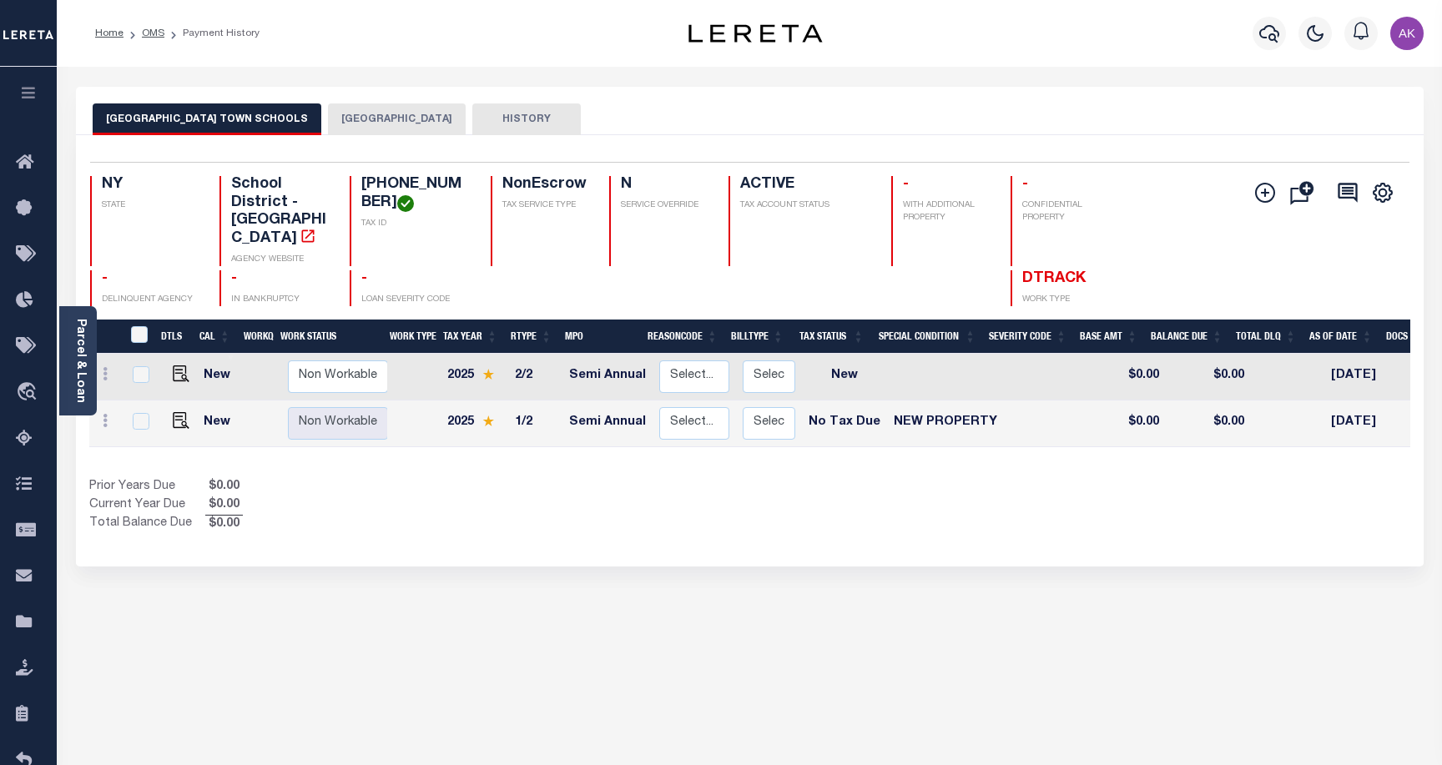
click at [364, 118] on button "[GEOGRAPHIC_DATA]" at bounding box center [397, 119] width 138 height 32
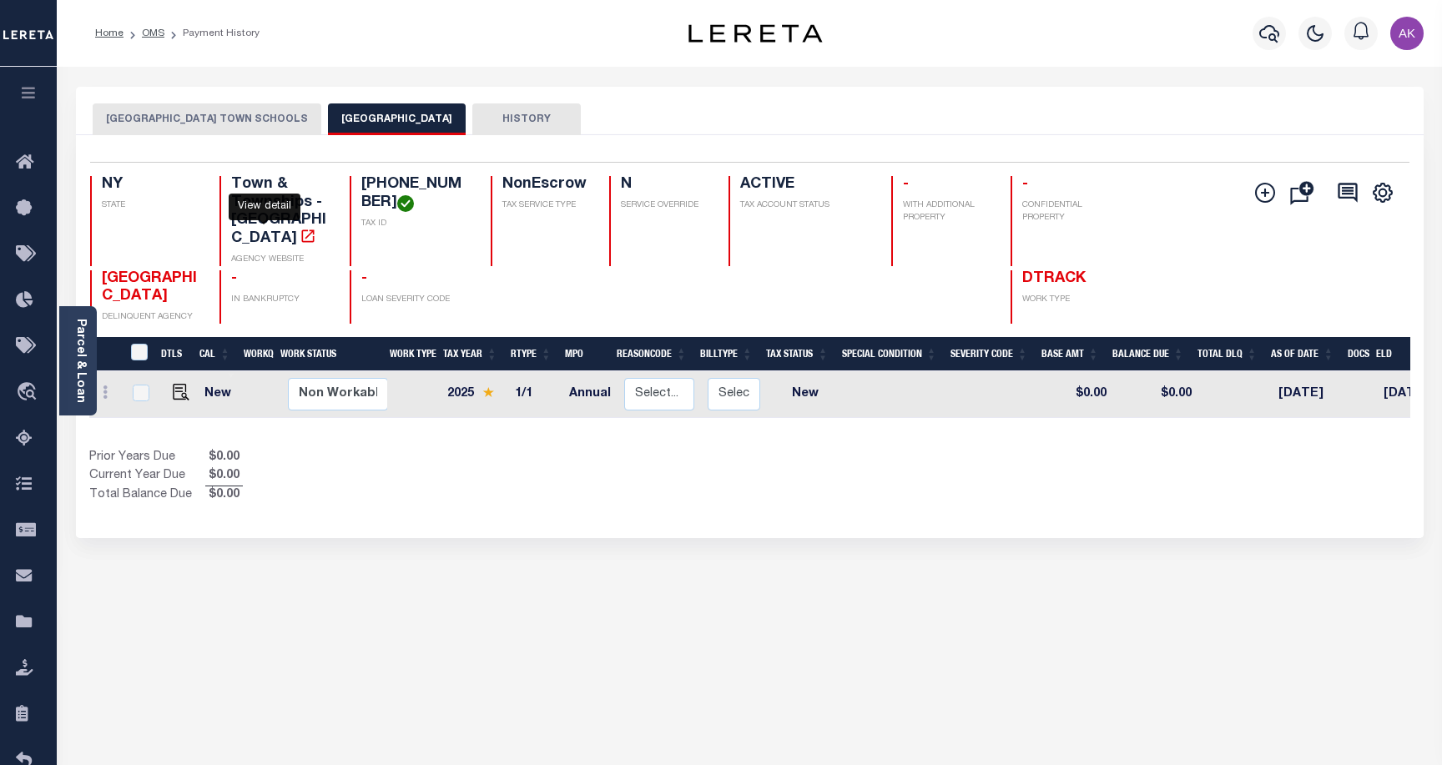
click at [300, 228] on icon "" at bounding box center [308, 236] width 17 height 17
click at [215, 115] on button "[GEOGRAPHIC_DATA] TOWN SCHOOLS" at bounding box center [207, 119] width 229 height 32
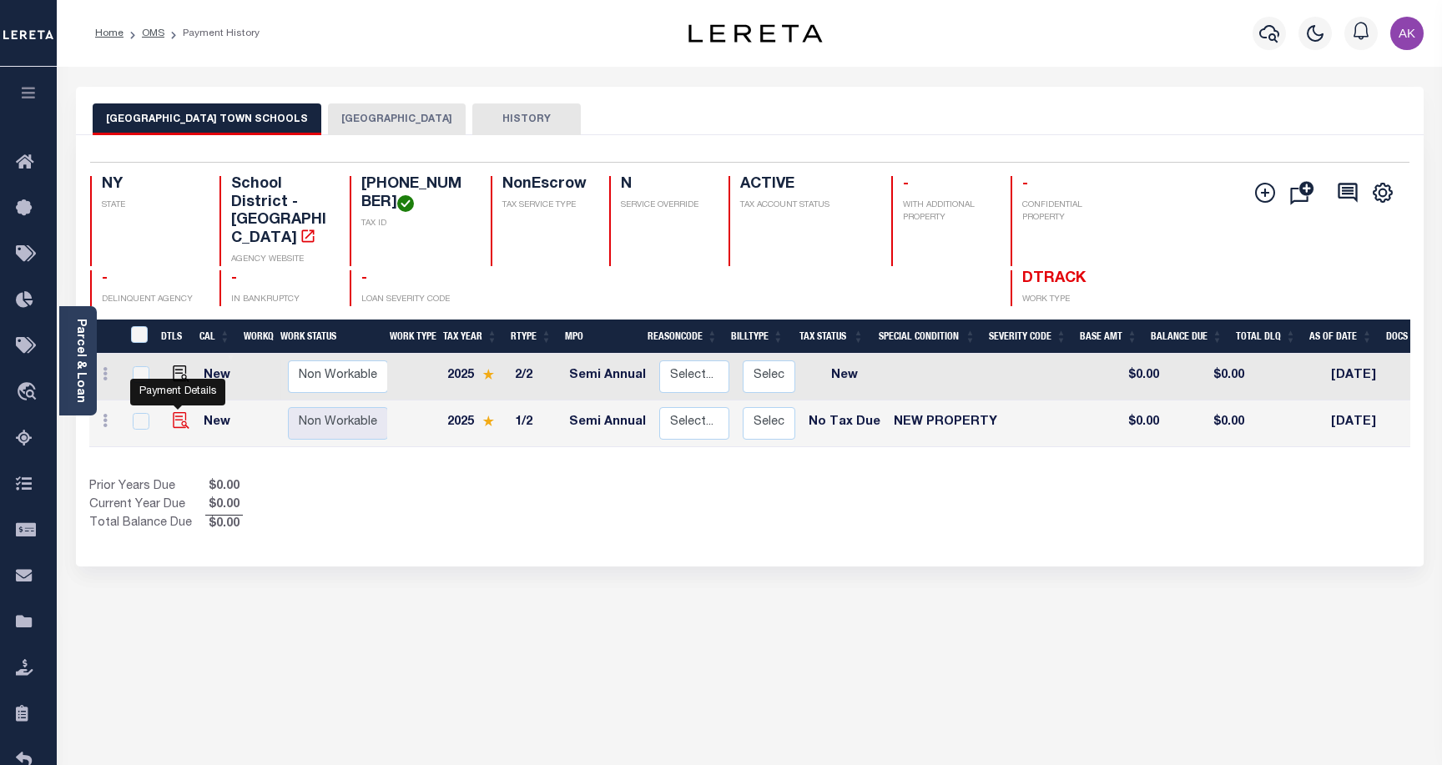
click at [177, 412] on img "" at bounding box center [181, 420] width 17 height 17
checkbox input "true"
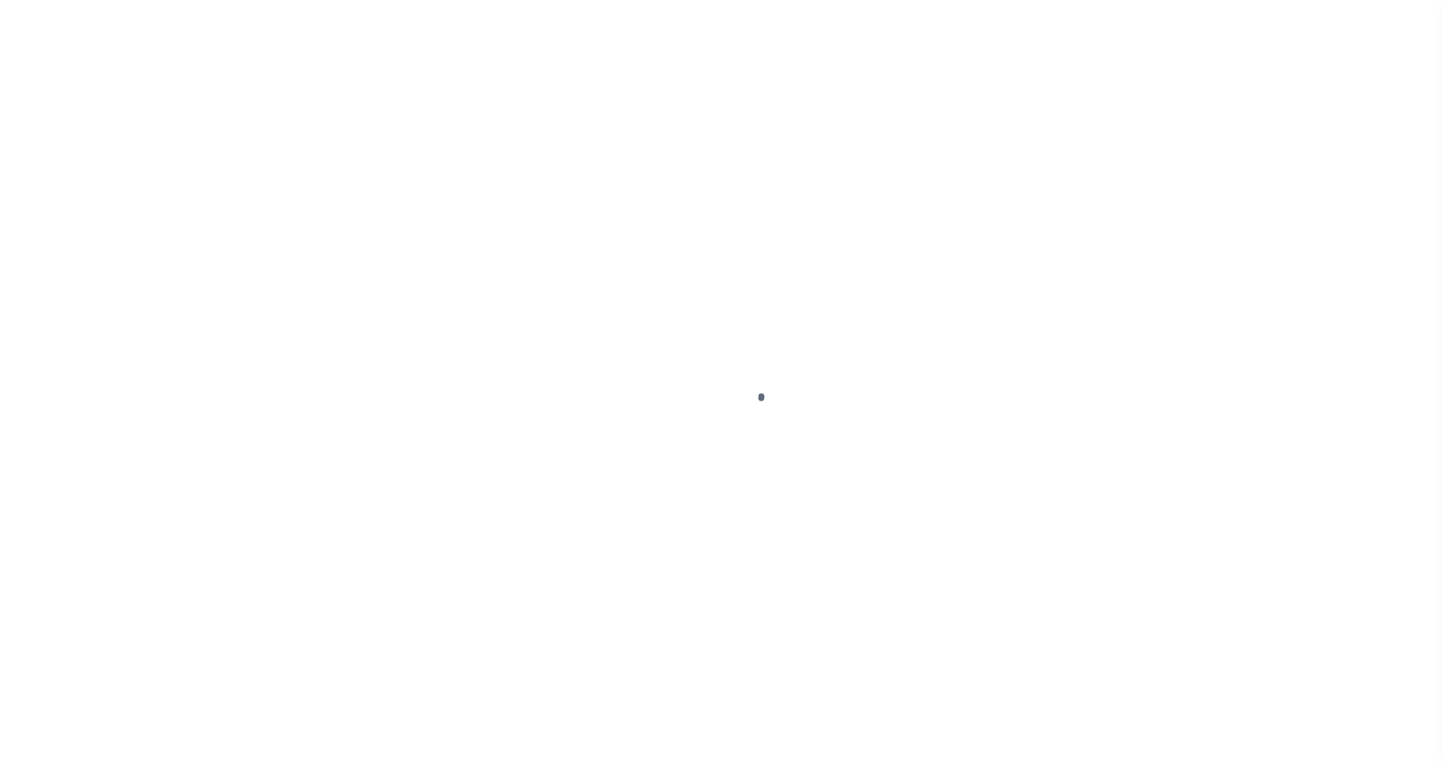
select select "NTX"
select select "7"
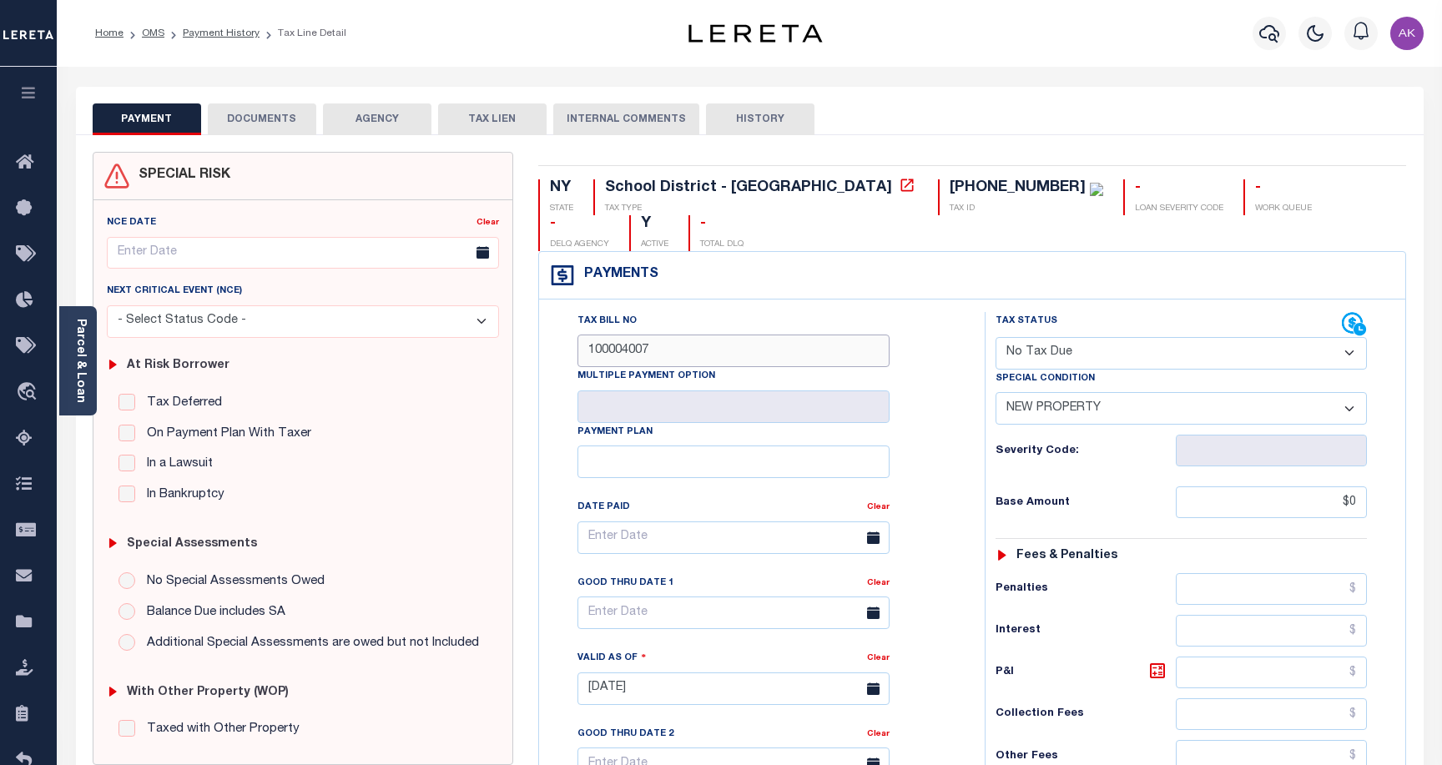
drag, startPoint x: 655, startPoint y: 315, endPoint x: 587, endPoint y: 315, distance: 68.4
click at [587, 335] on input "100004007" at bounding box center [733, 351] width 312 height 33
click at [901, 188] on icon at bounding box center [907, 185] width 13 height 13
click at [238, 35] on link "Payment History" at bounding box center [221, 33] width 77 height 10
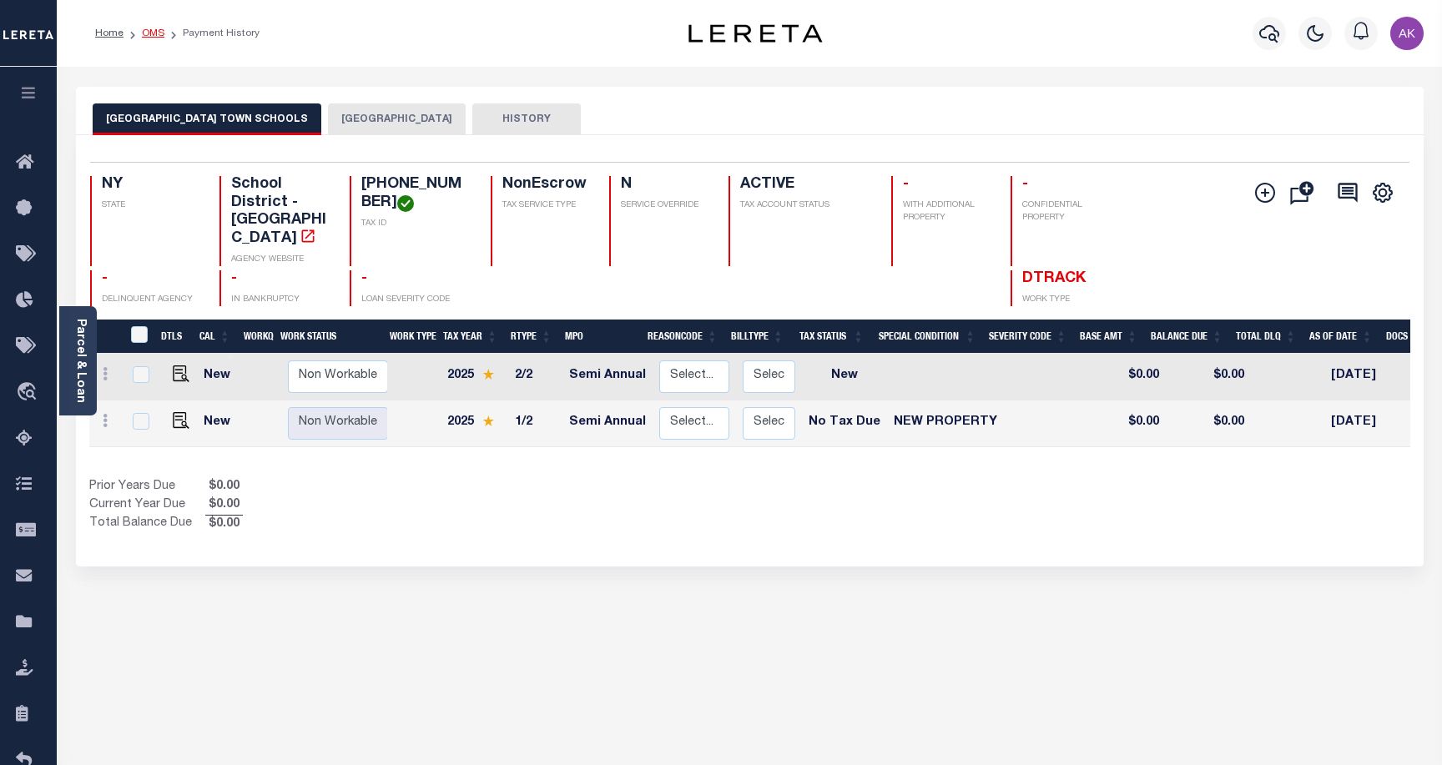
click at [156, 34] on link "OMS" at bounding box center [153, 33] width 23 height 10
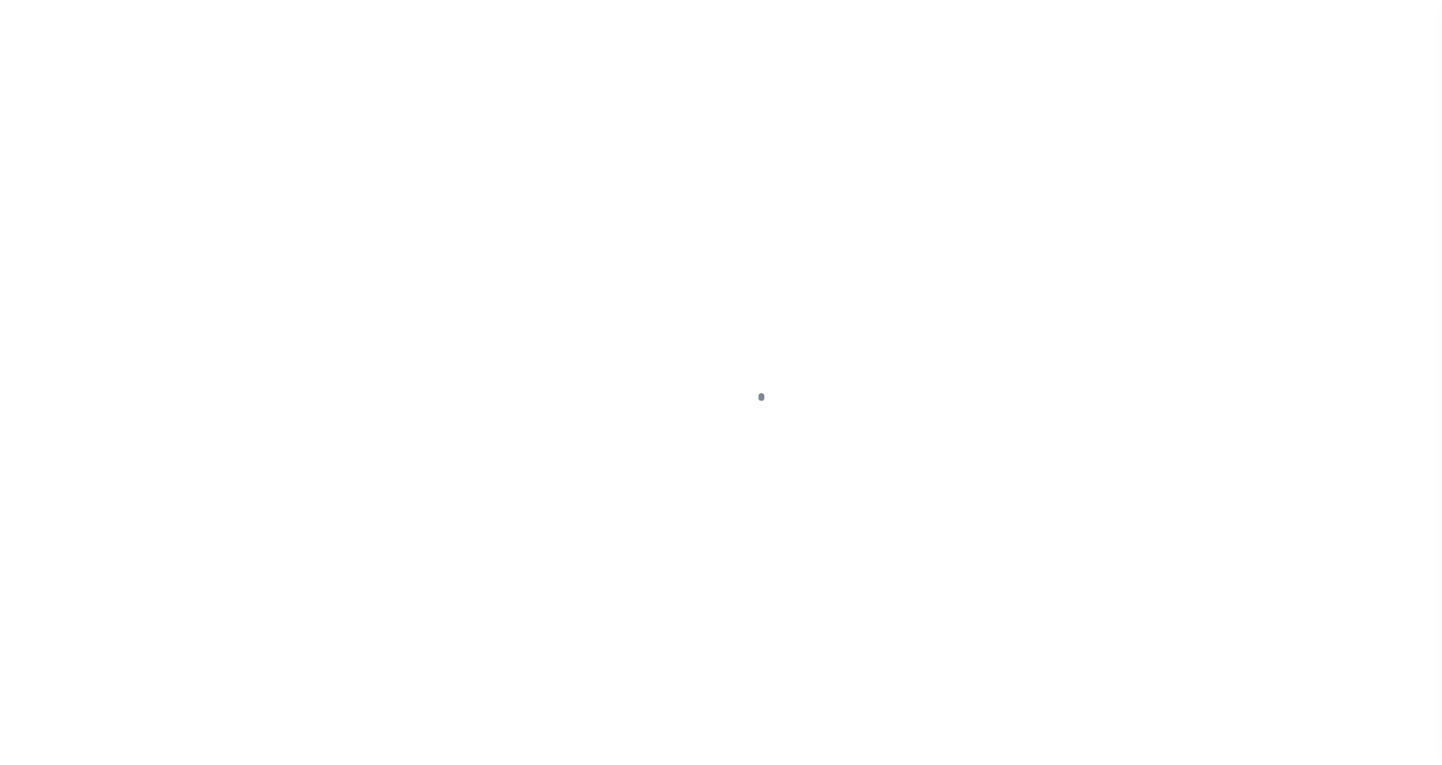
scroll to position [48, 0]
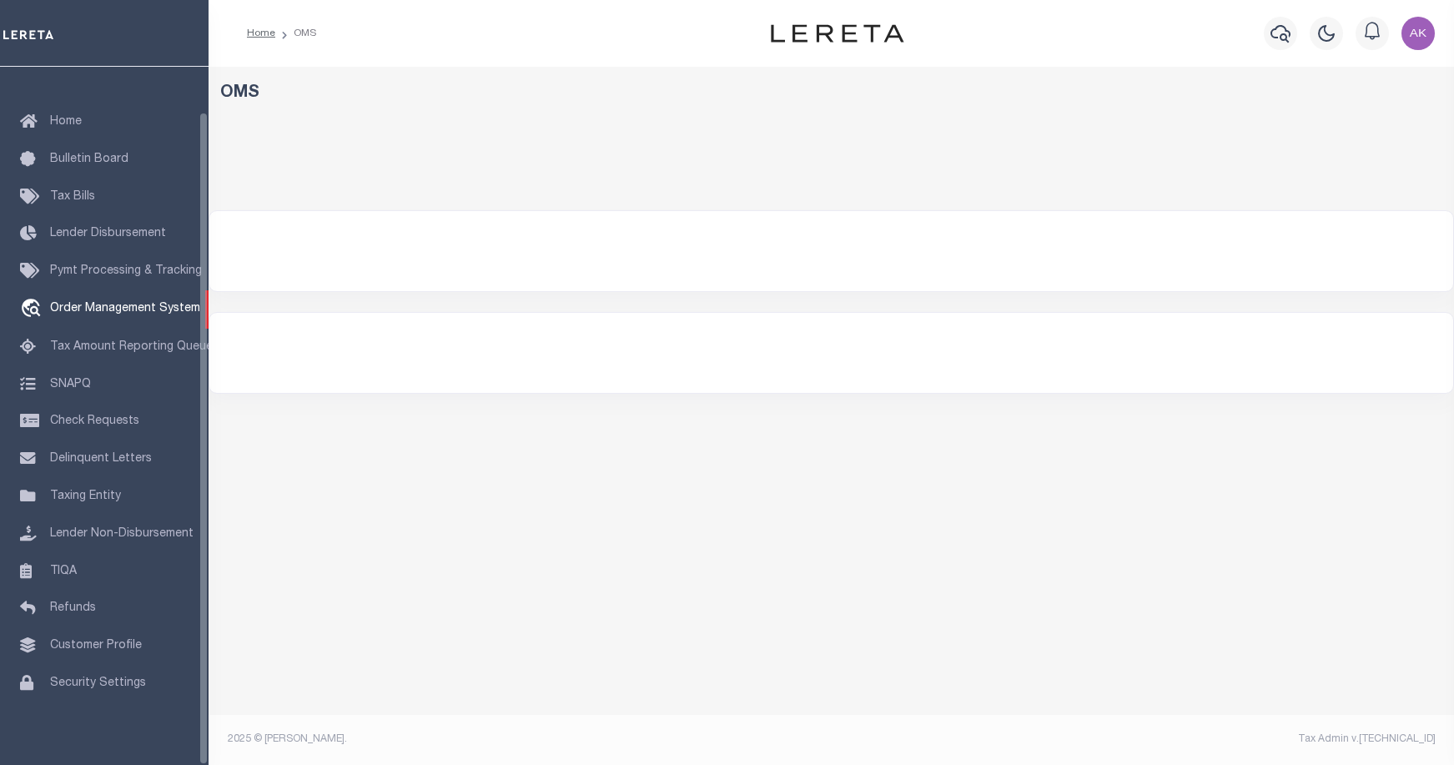
select select "200"
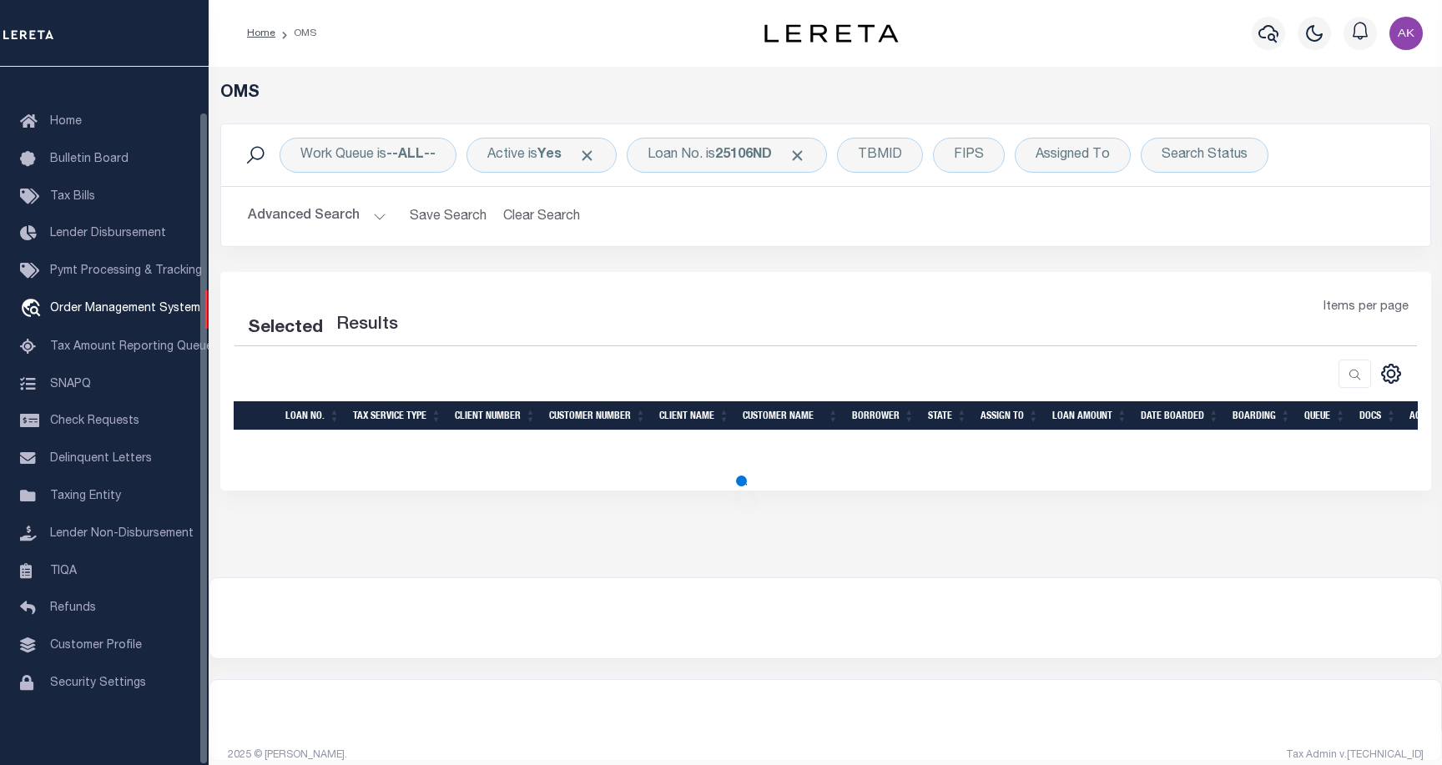
select select "200"
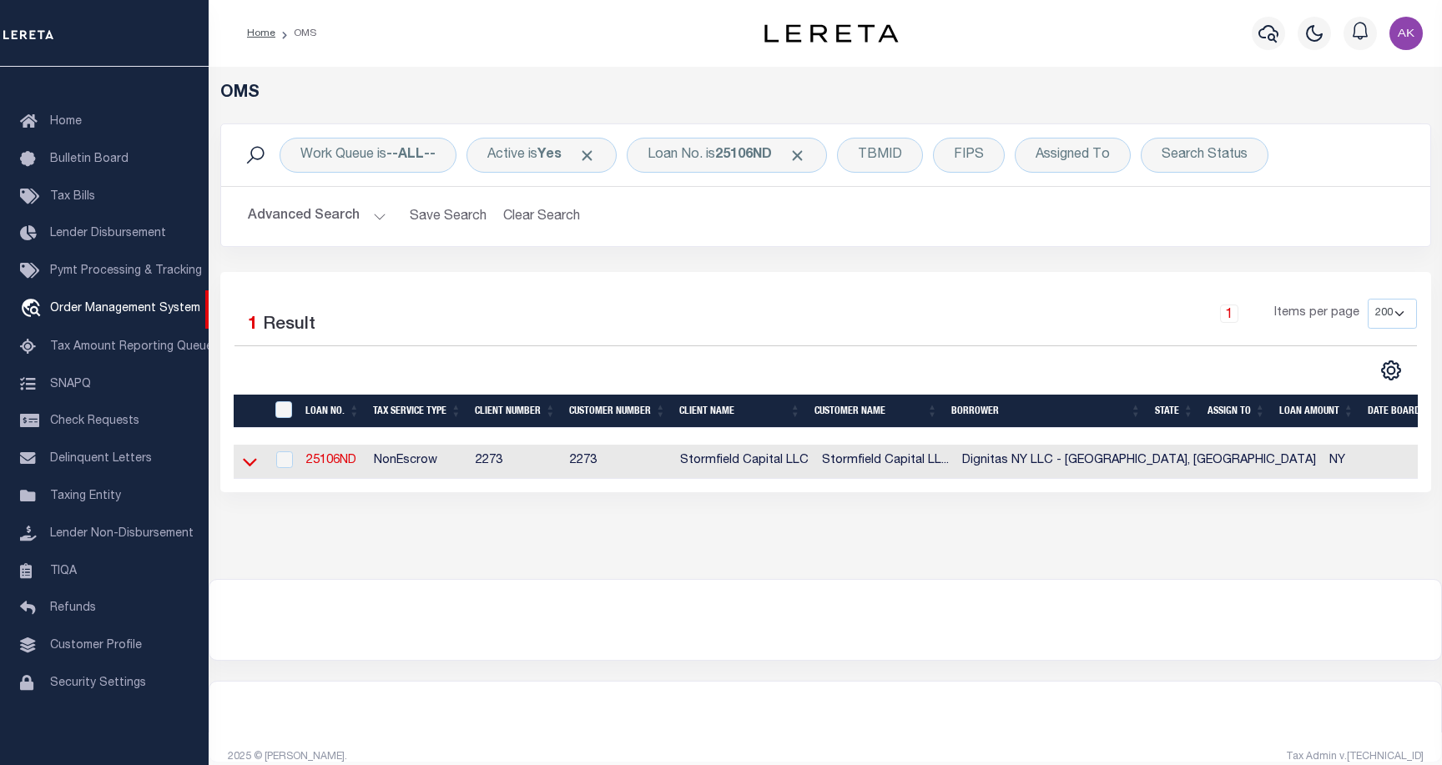
click at [251, 463] on icon at bounding box center [250, 462] width 14 height 18
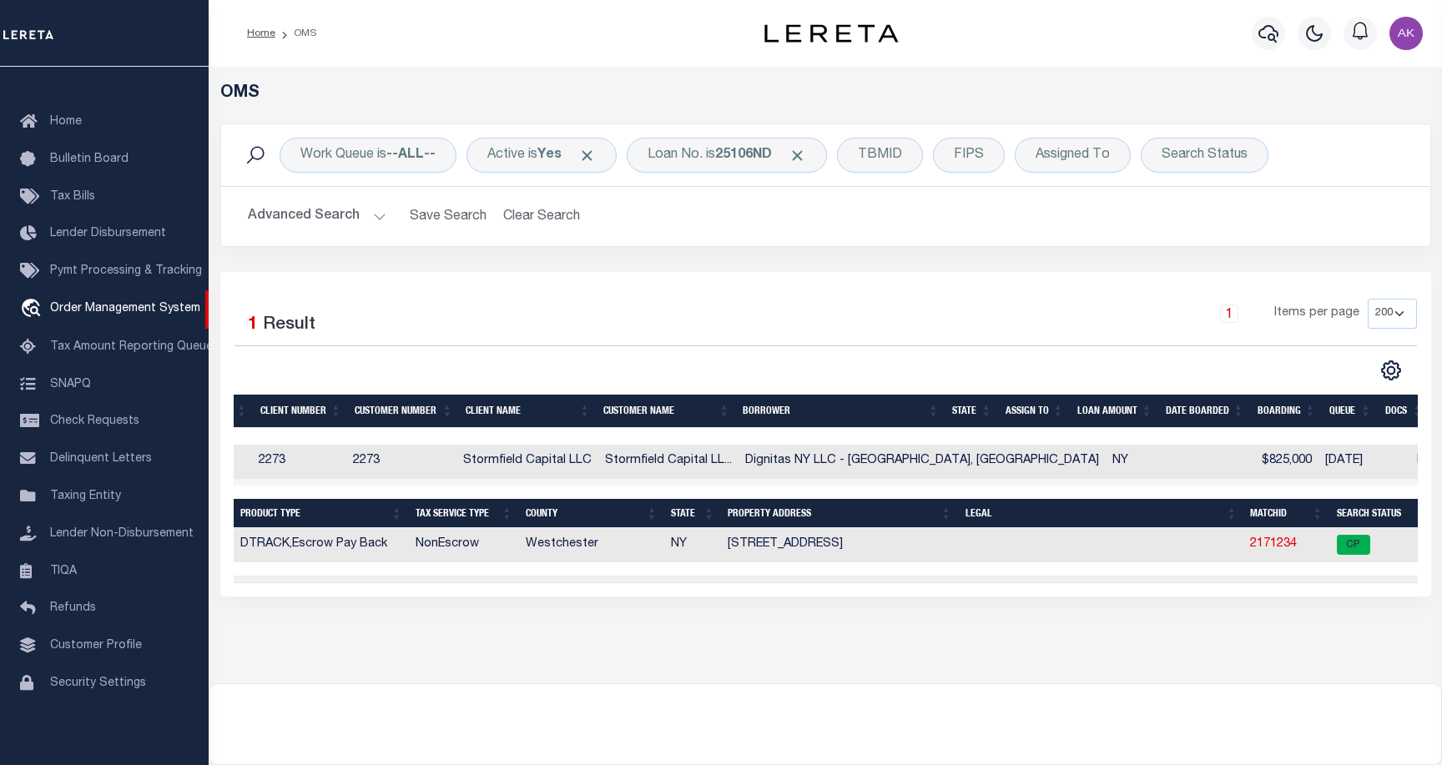
scroll to position [0, 0]
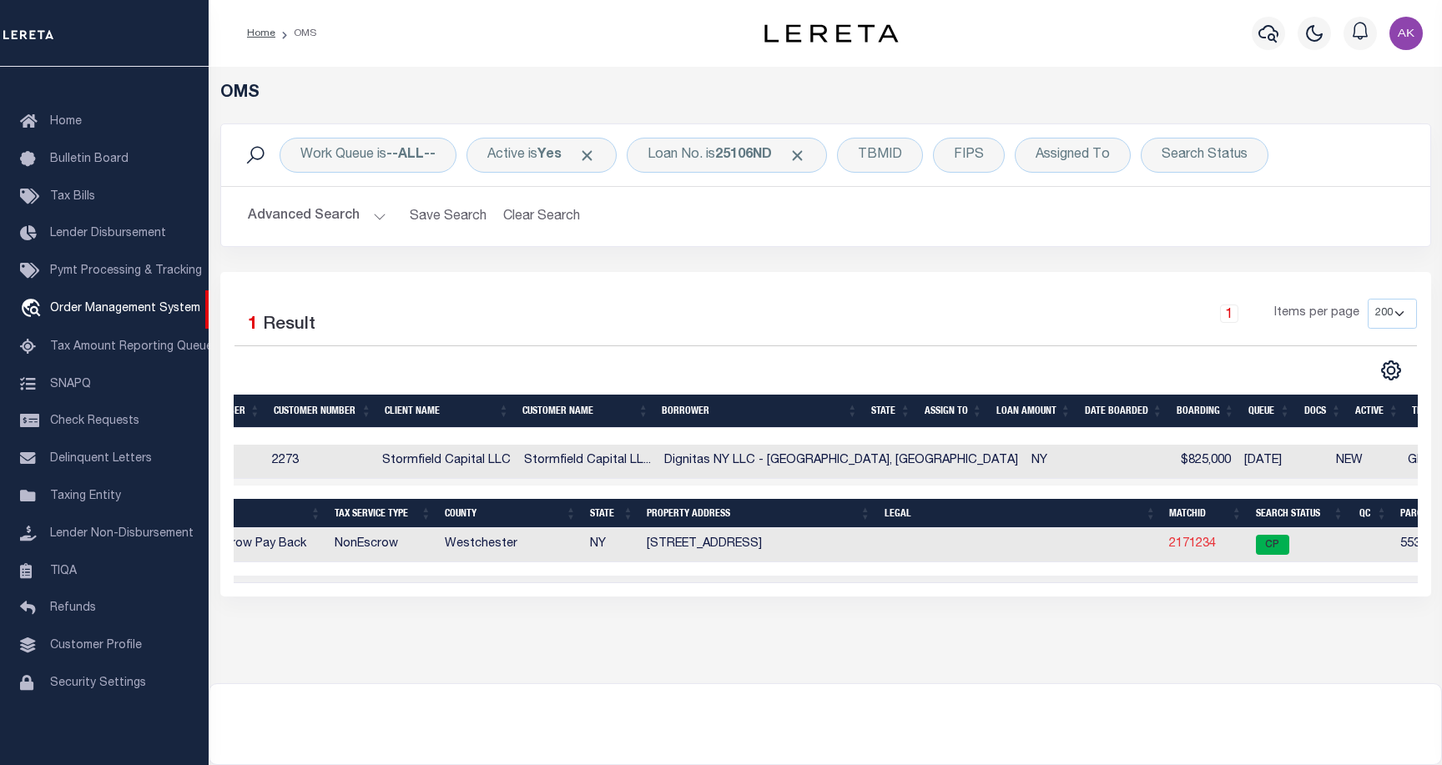
click at [1169, 546] on link "2171234" at bounding box center [1192, 544] width 47 height 12
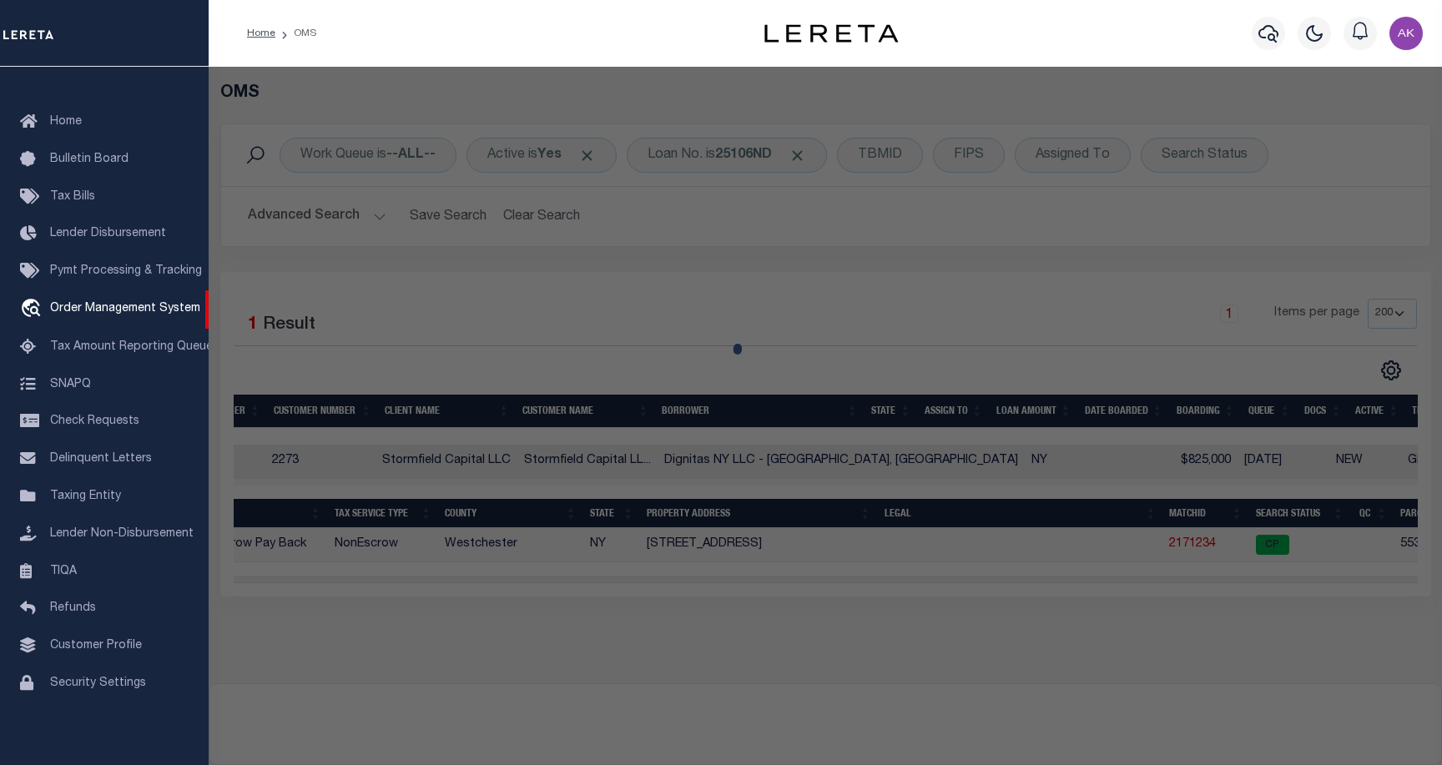
checkbox input "false"
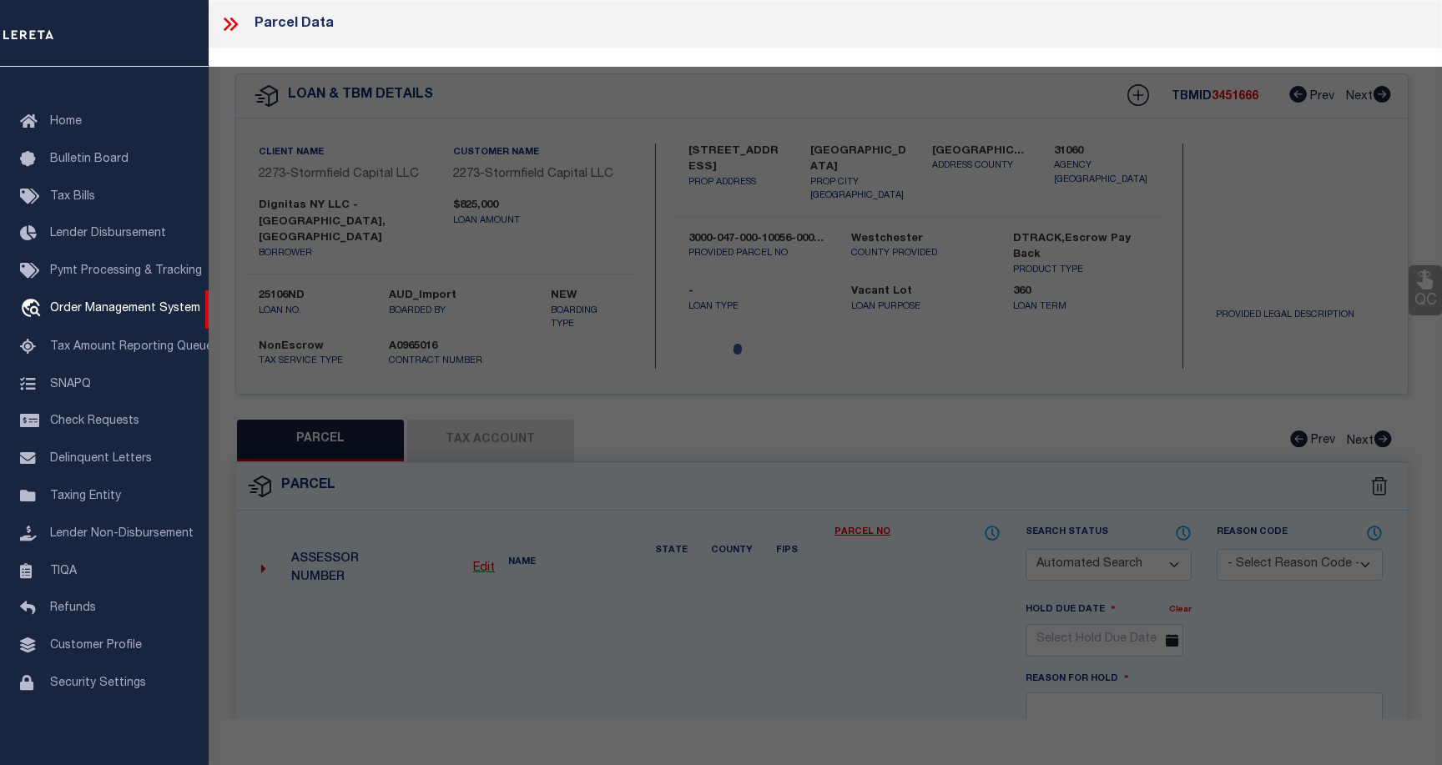
select select "CP"
type input "[PERSON_NAME] & [PERSON_NAME]"
select select "ATL"
select select "ADD"
type input "[STREET_ADDRESS]"
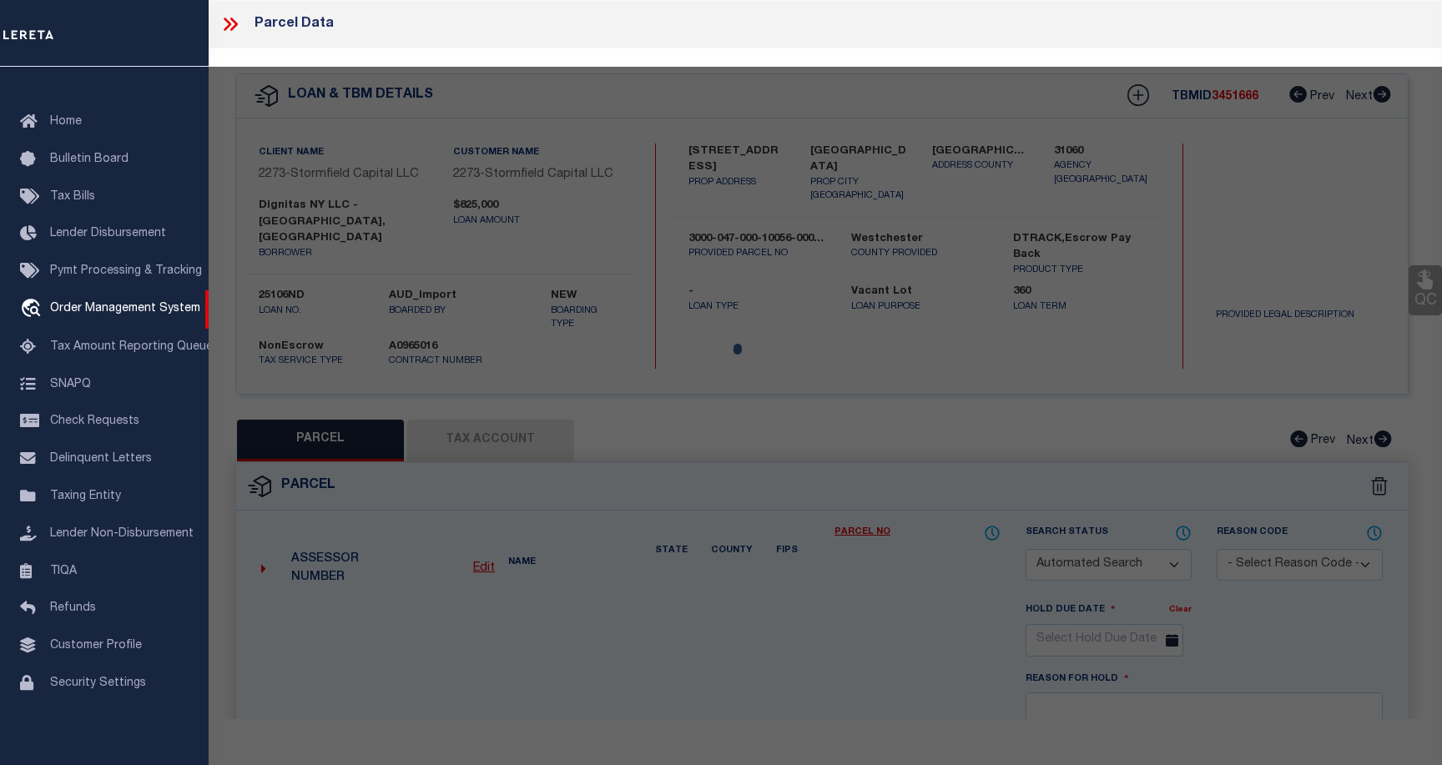
checkbox input "false"
type input "[GEOGRAPHIC_DATA]"
type textarea "LOT:4.7 BLK:38- SEC:100.56- DIST:553000 CITY/[GEOGRAPHIC_DATA]/TWP:[GEOGRAPHIC_…"
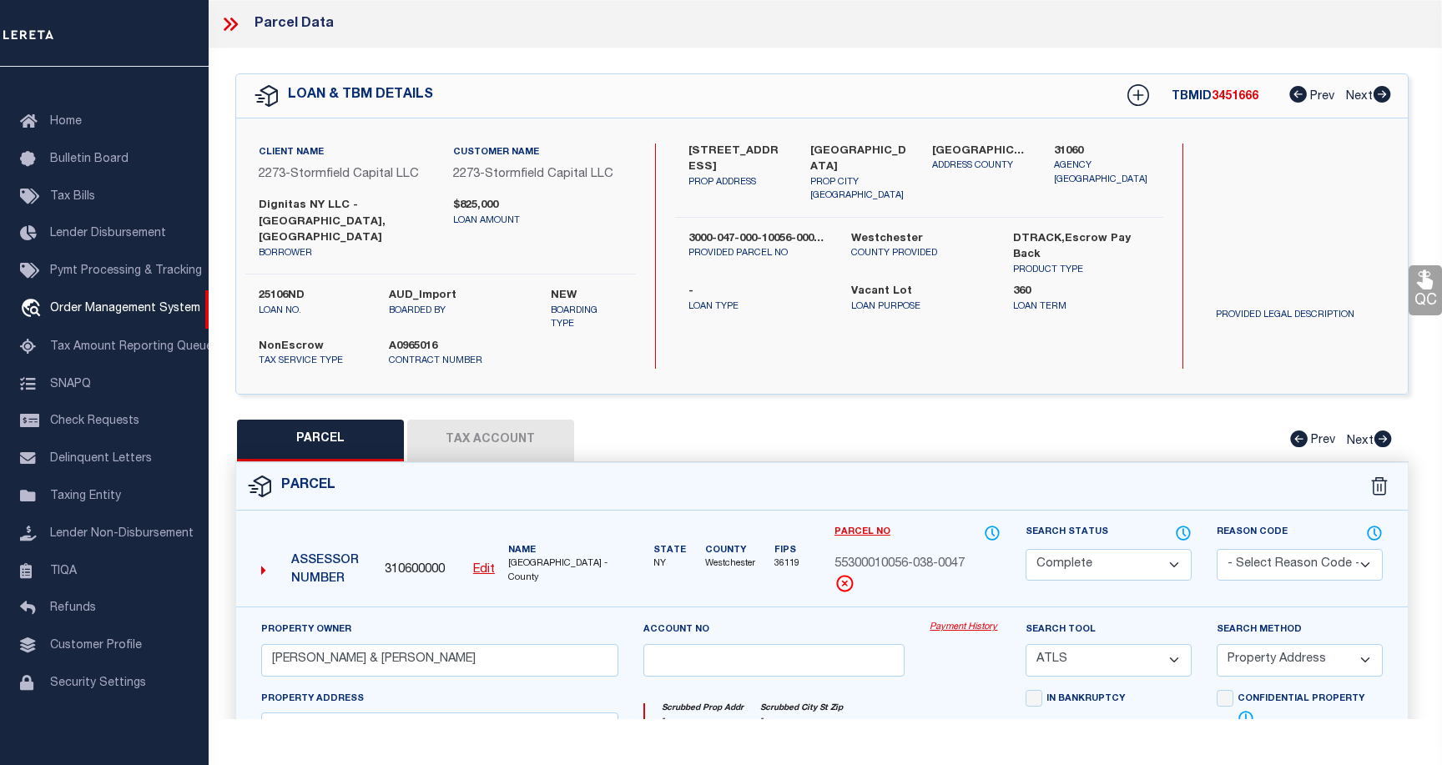
click at [957, 621] on link "Payment History" at bounding box center [964, 628] width 71 height 14
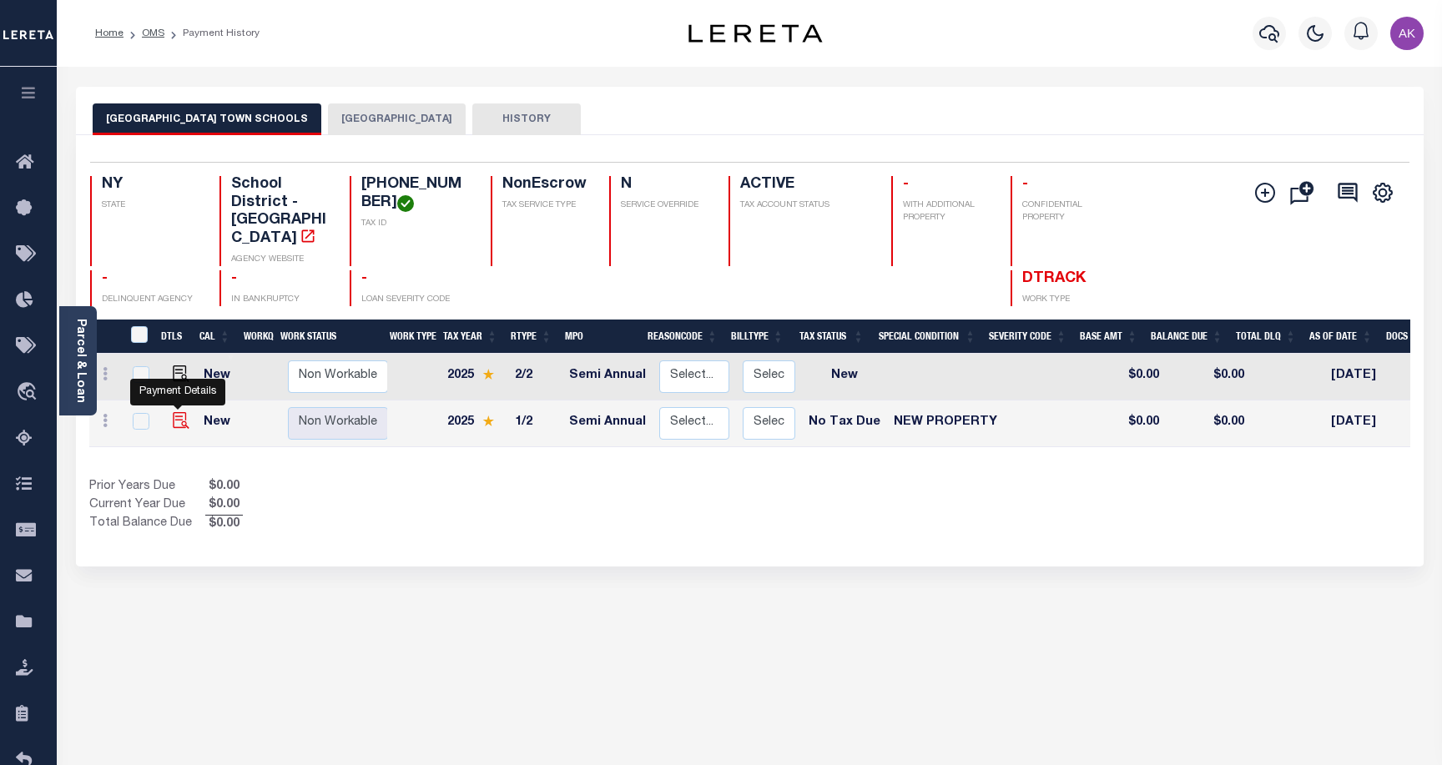
click at [178, 412] on img "" at bounding box center [181, 420] width 17 height 17
checkbox input "true"
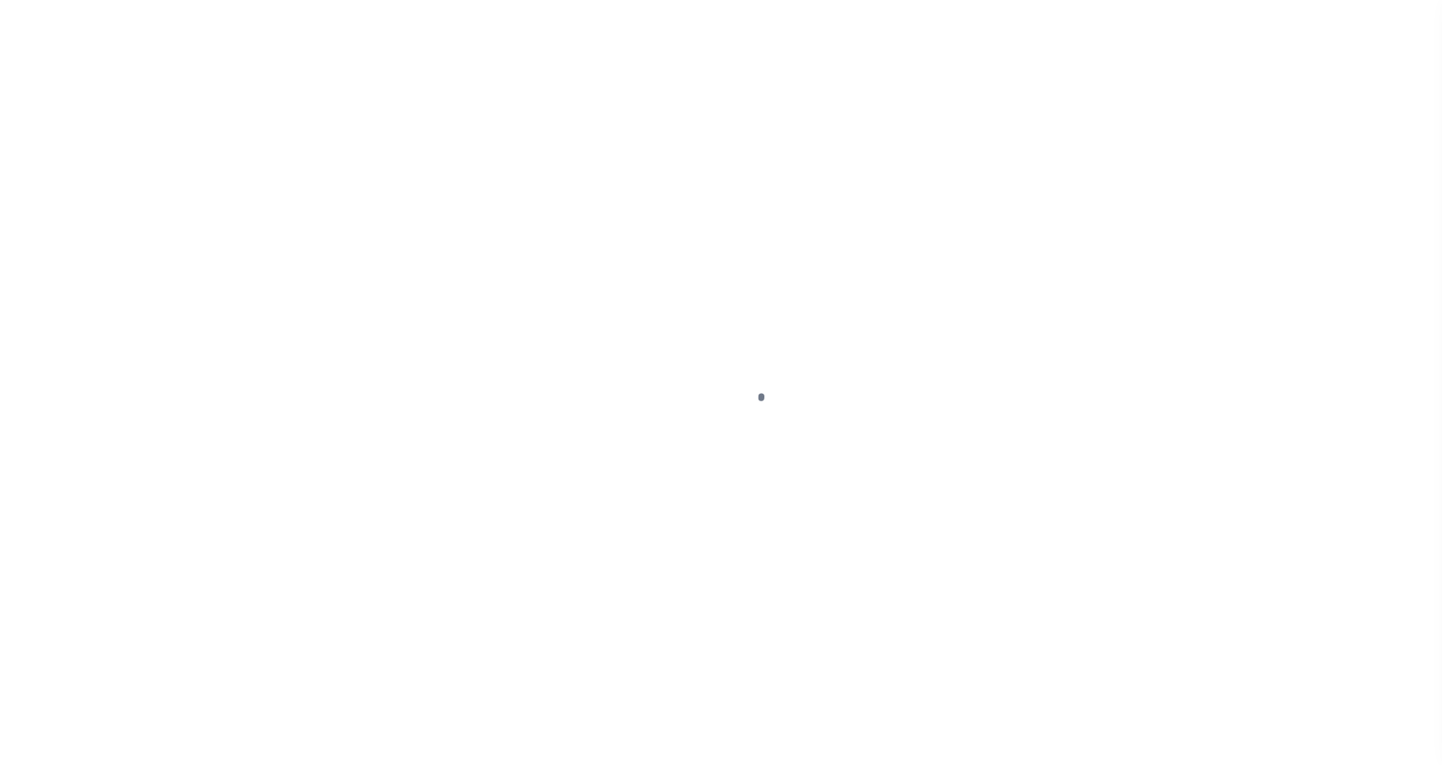
select select "NTX"
select select "7"
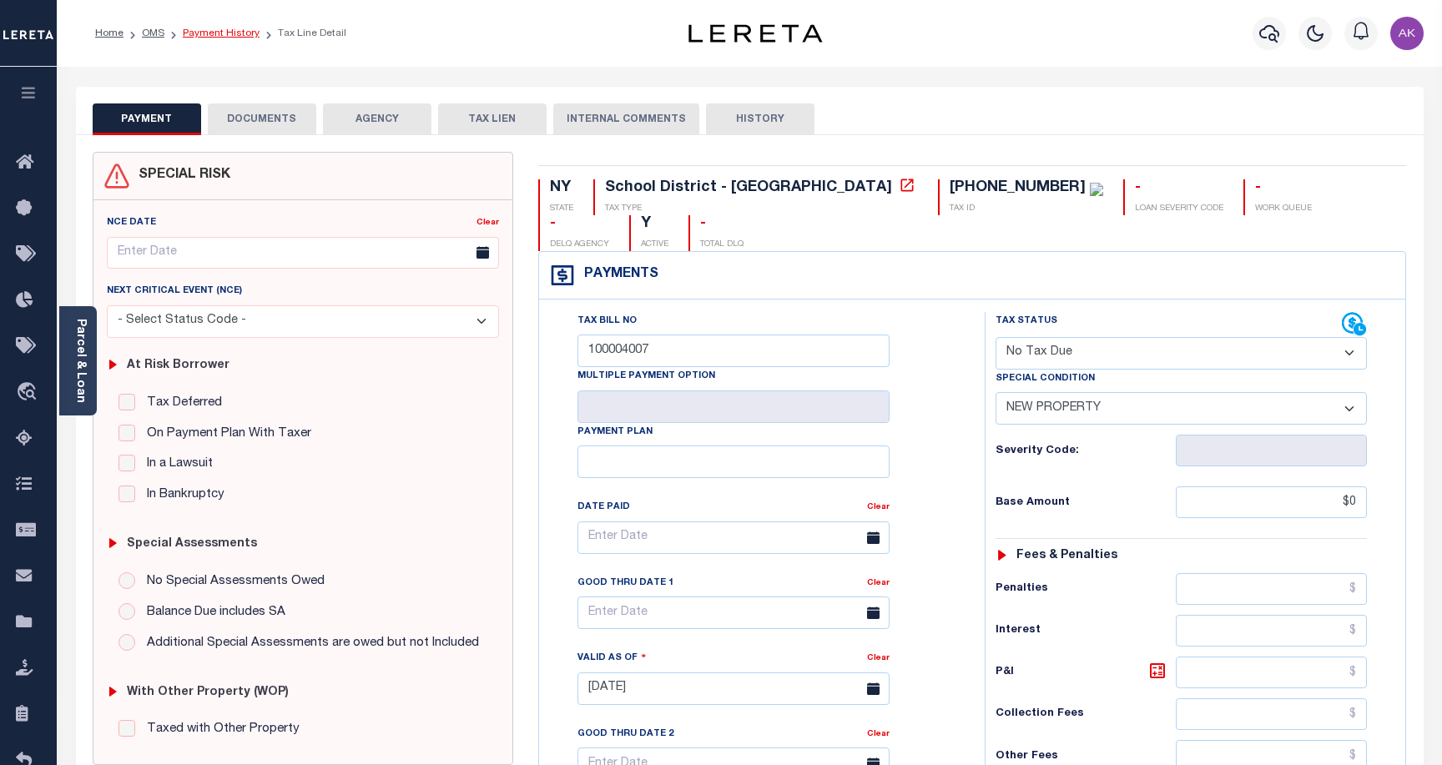
click at [239, 30] on link "Payment History" at bounding box center [221, 33] width 77 height 10
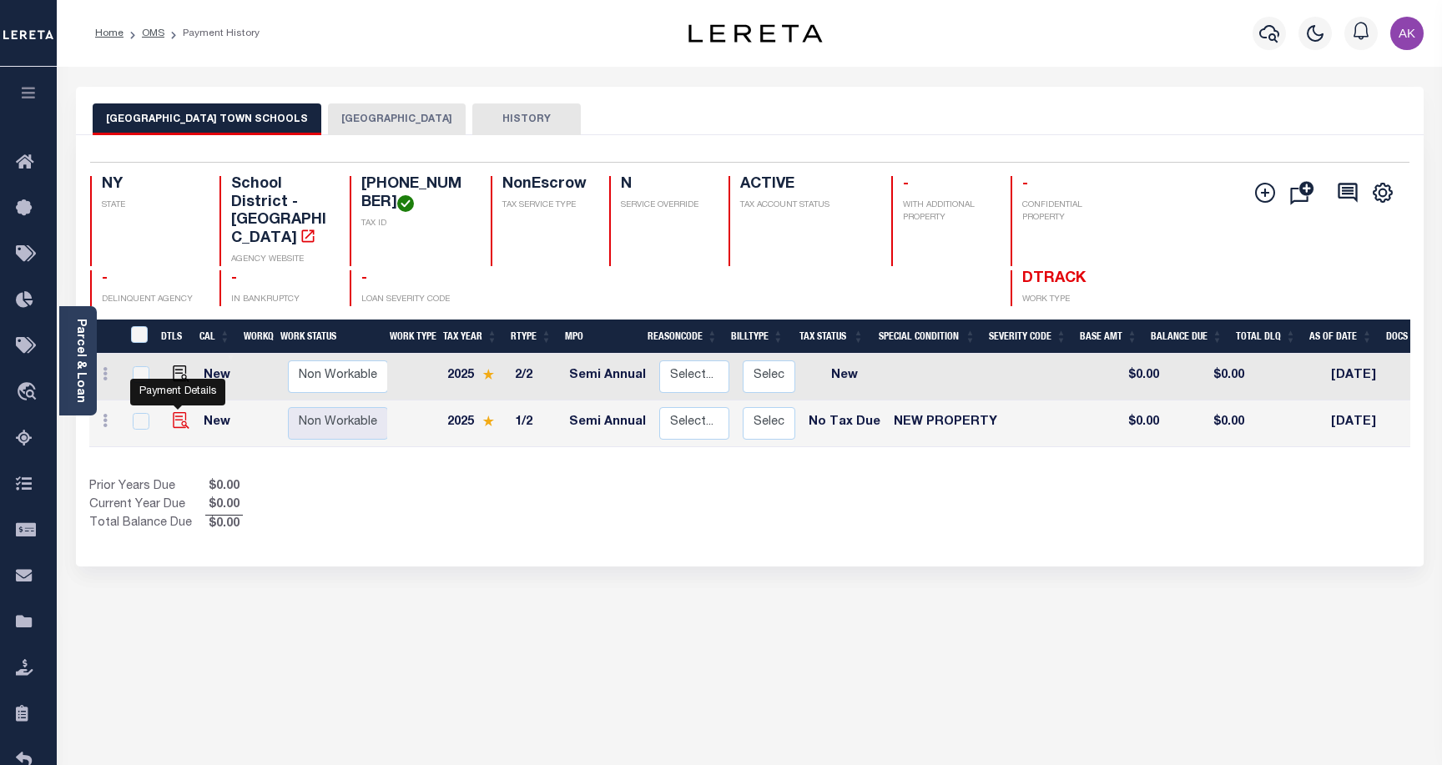
click at [177, 412] on img "" at bounding box center [181, 420] width 17 height 17
checkbox input "true"
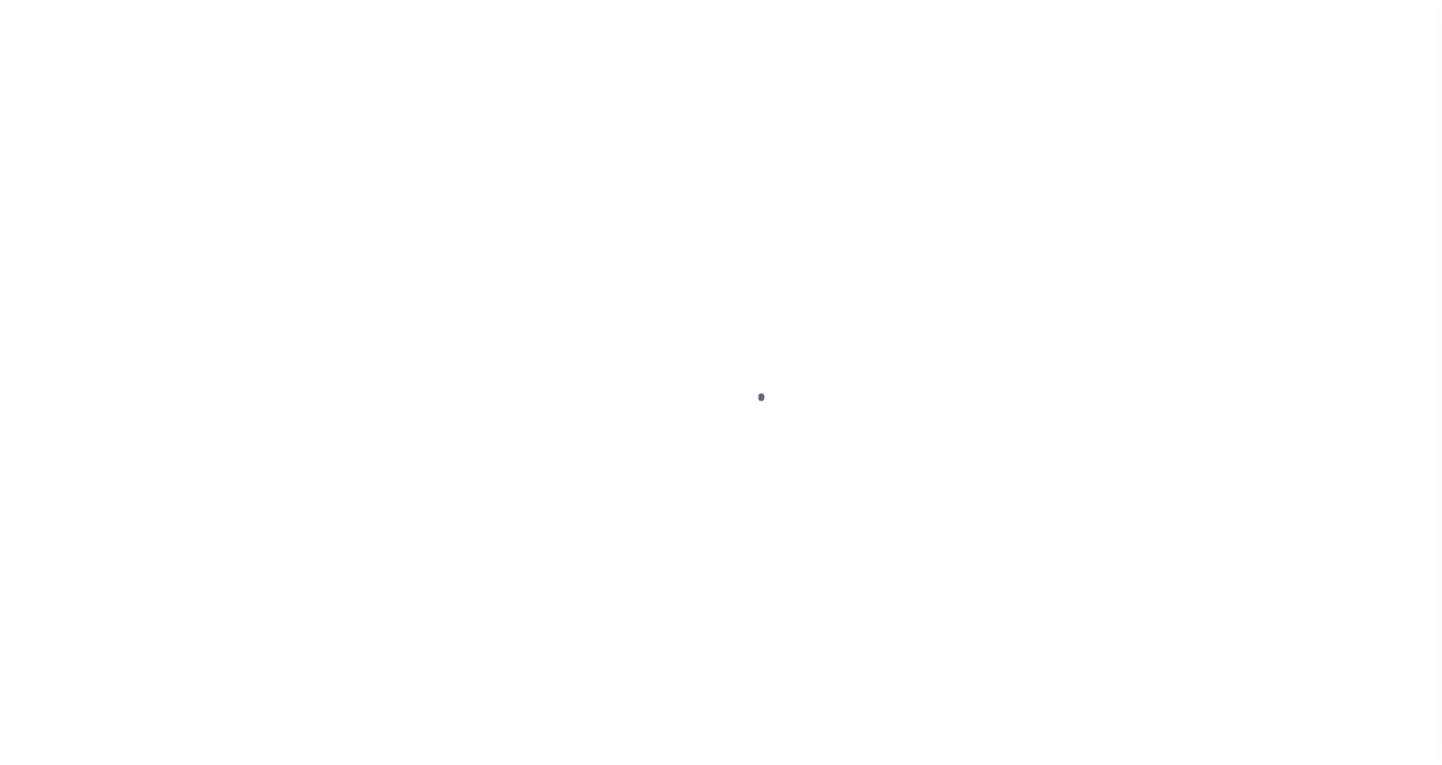
select select "NTX"
select select "7"
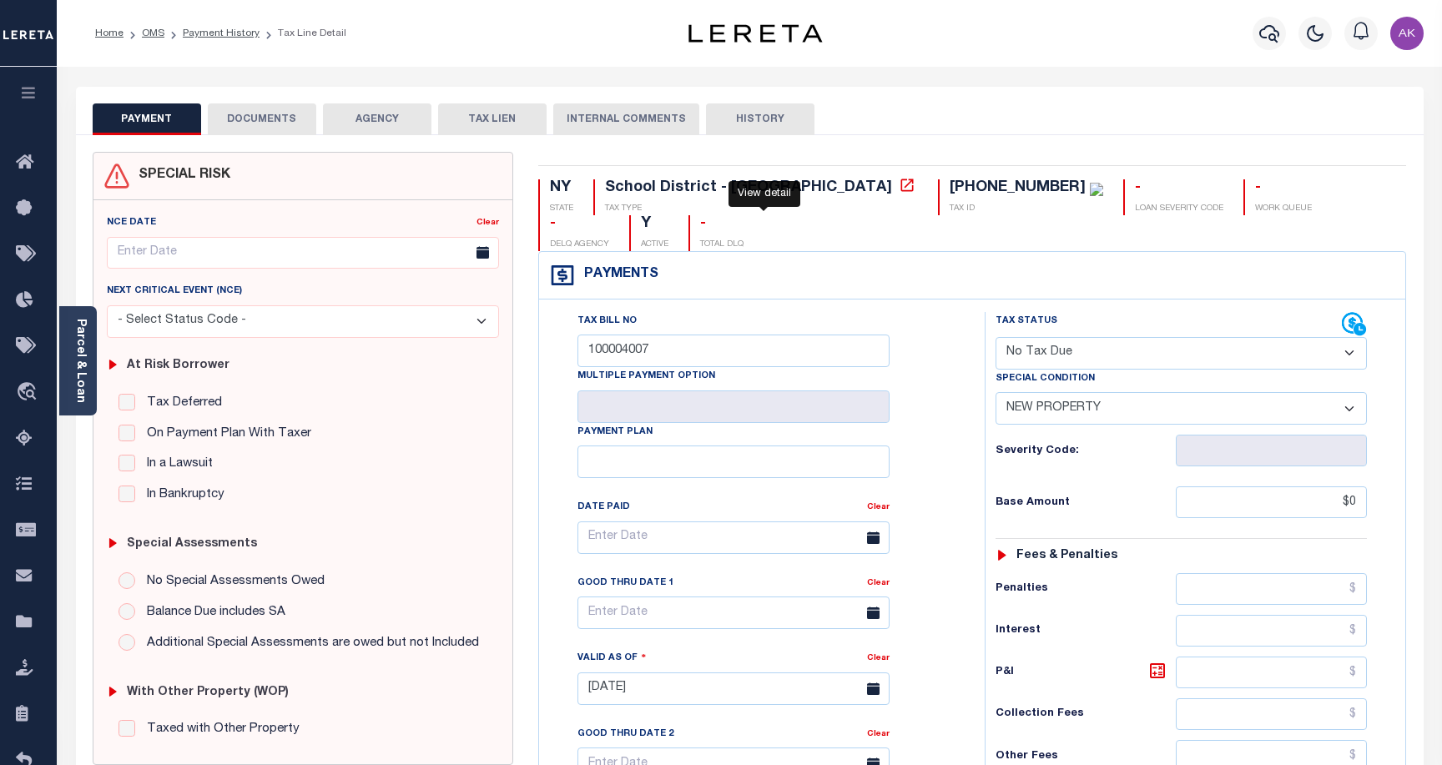
click at [899, 185] on icon at bounding box center [907, 185] width 17 height 17
